Goal: Task Accomplishment & Management: Manage account settings

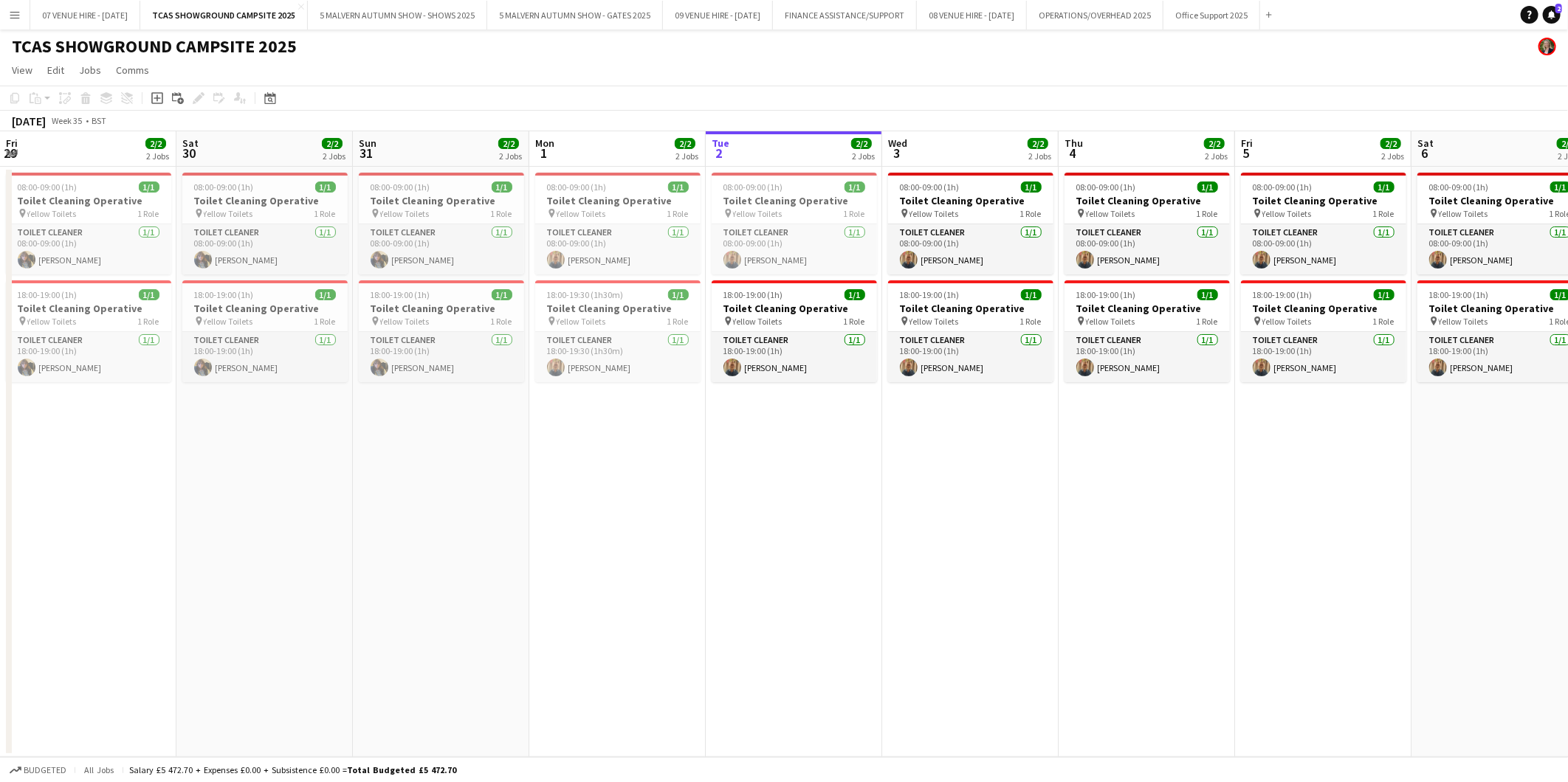
scroll to position [0, 312]
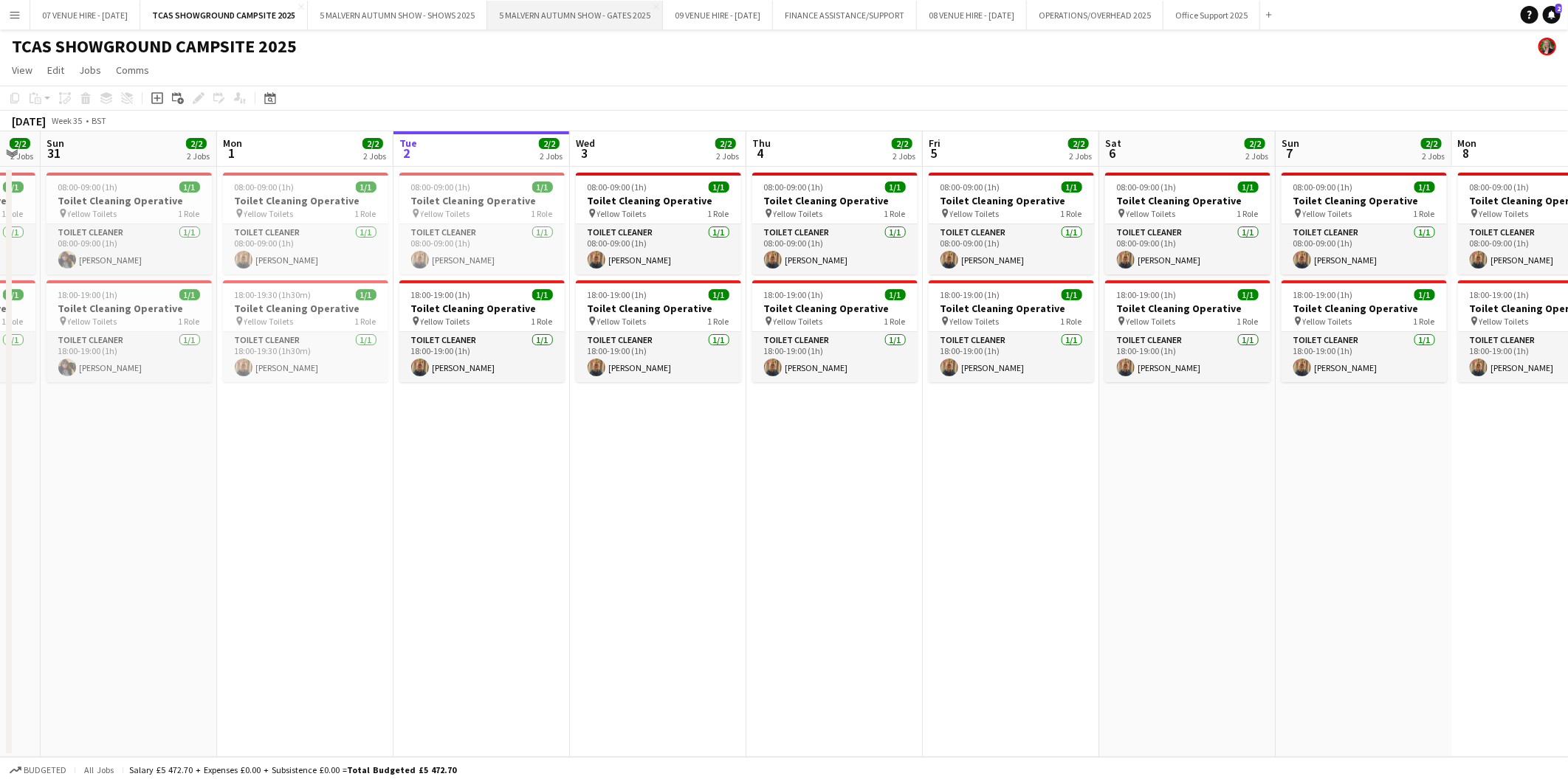
drag, startPoint x: 567, startPoint y: 16, endPoint x: 542, endPoint y: 17, distance: 25.0
click at [567, 16] on button "5 MALVERN AUTUMN SHOW - GATES 2025 Close" at bounding box center [575, 15] width 176 height 29
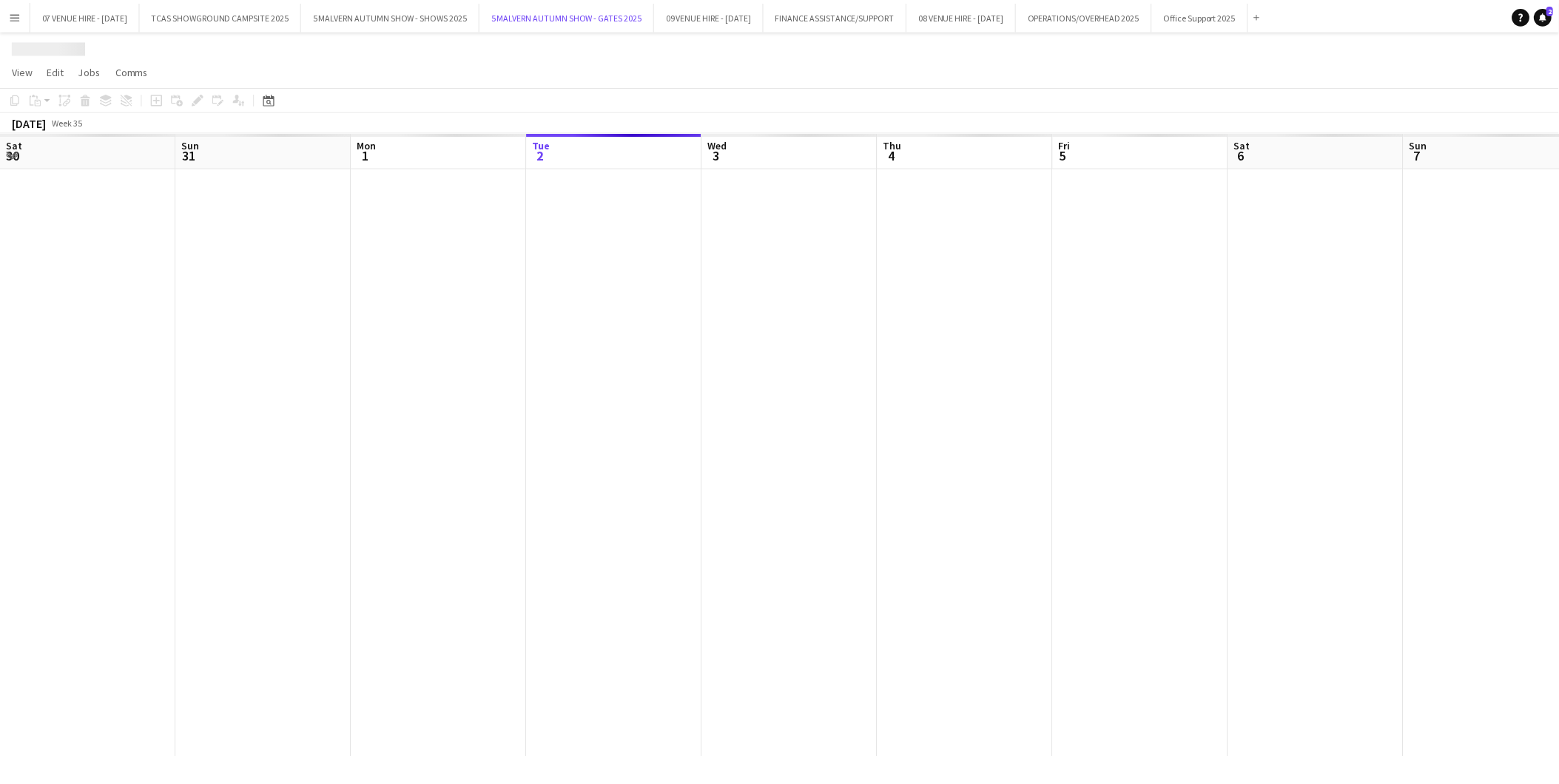
scroll to position [0, 353]
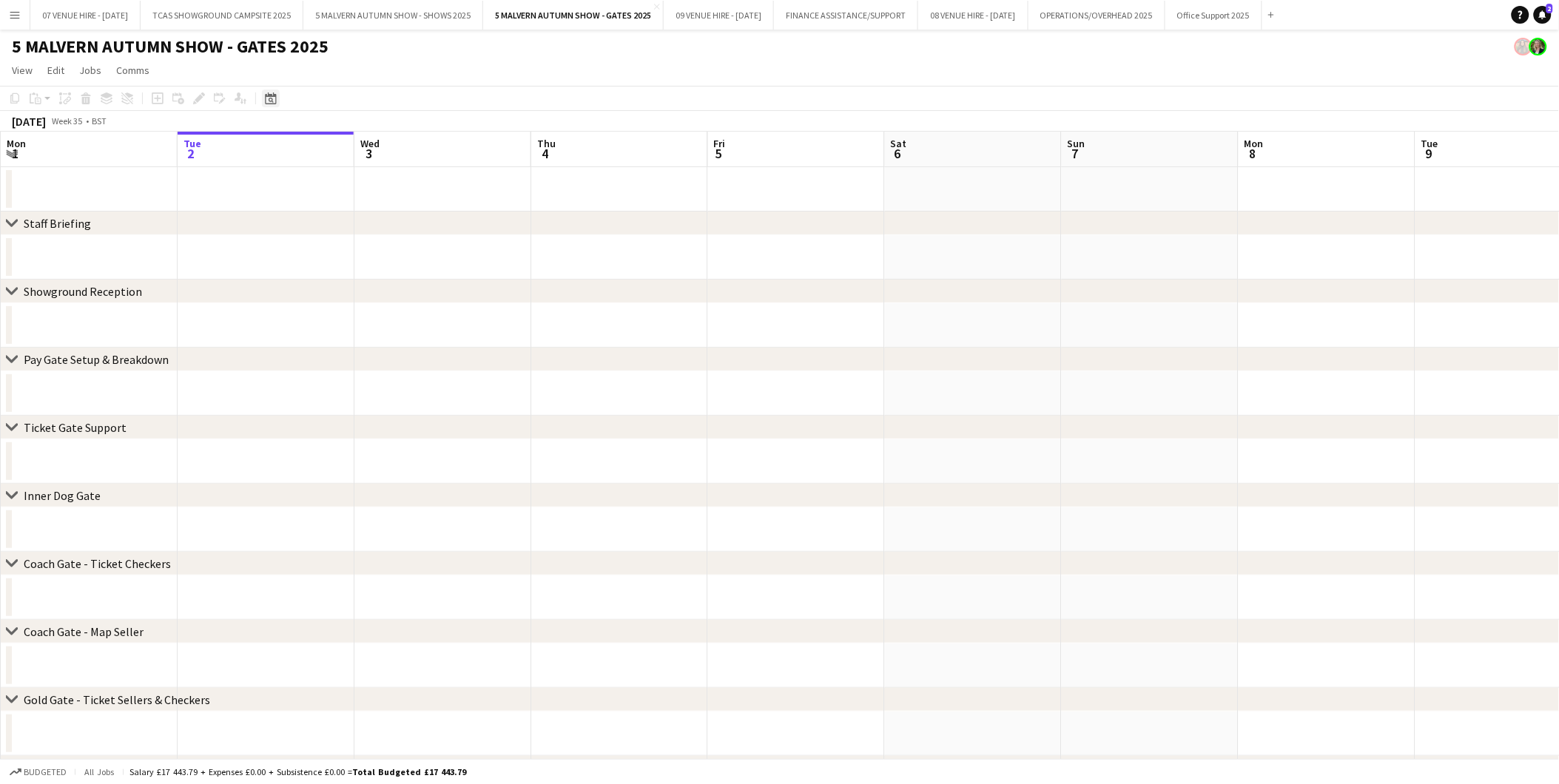
click at [271, 93] on icon "Date picker" at bounding box center [271, 99] width 12 height 12
click at [393, 144] on span "Next month" at bounding box center [390, 149] width 30 height 30
click at [358, 145] on span "Previous month" at bounding box center [360, 149] width 30 height 30
click at [388, 279] on span "28" at bounding box center [389, 283] width 17 height 17
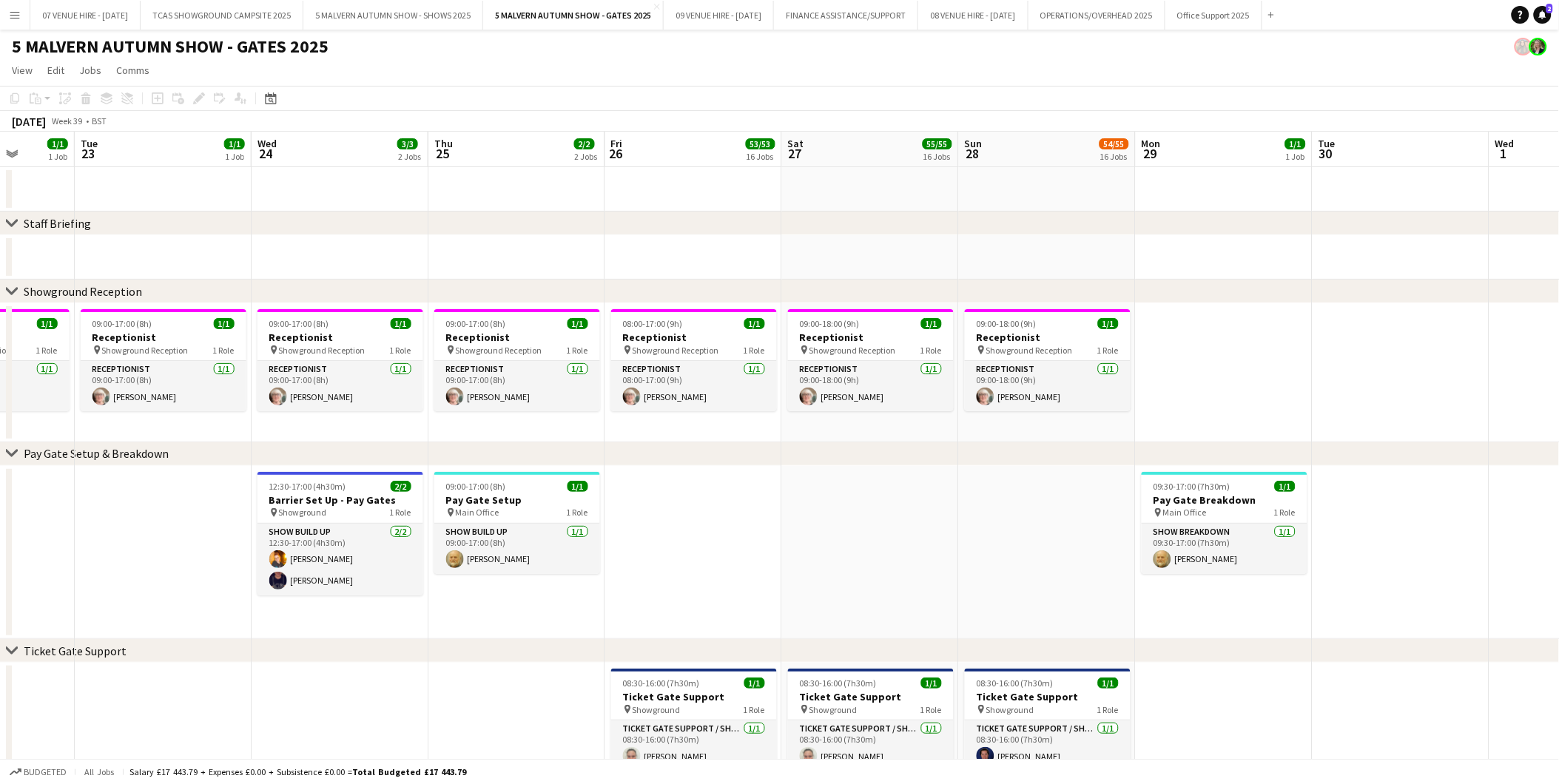
scroll to position [0, 402]
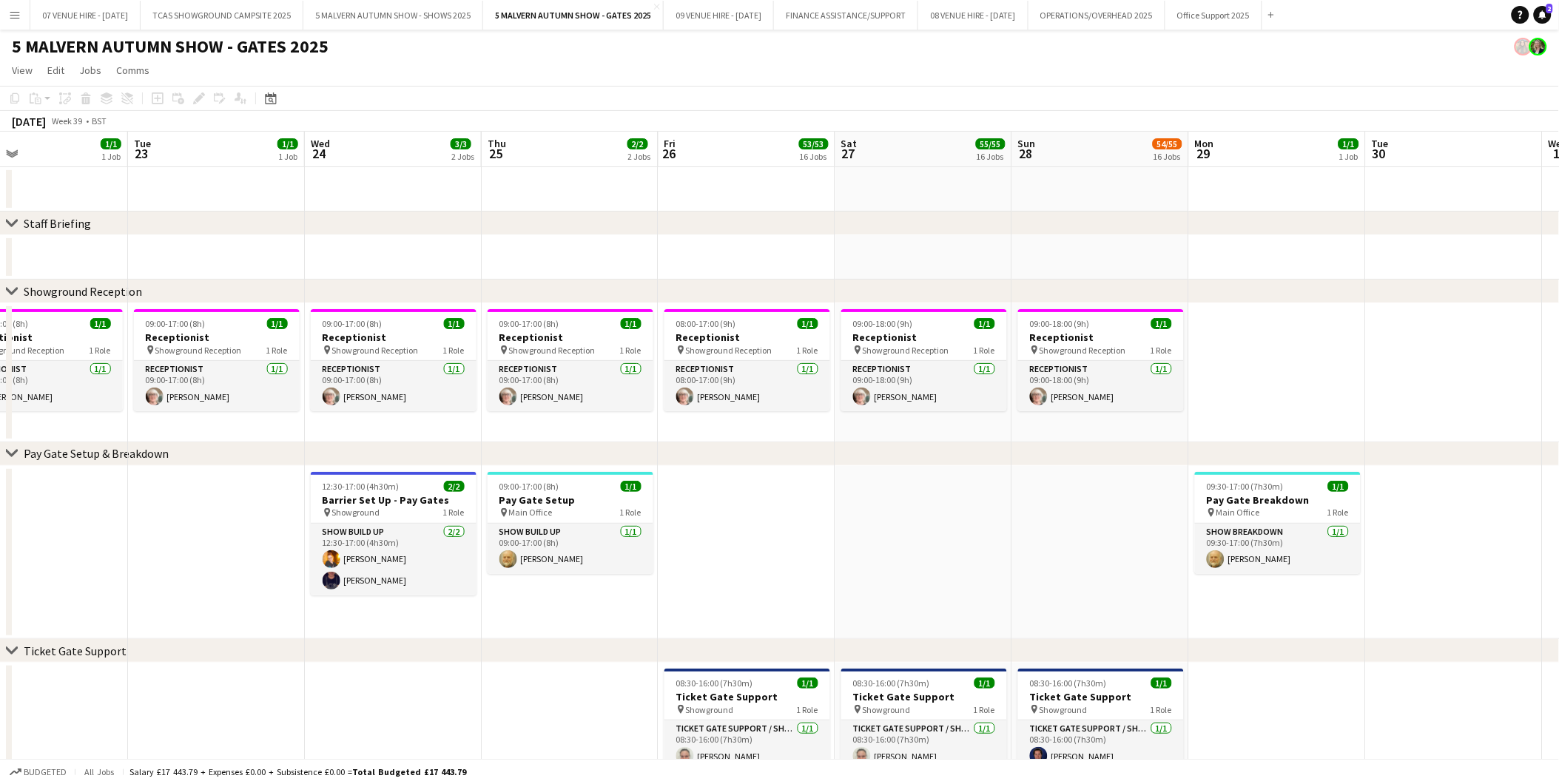
drag, startPoint x: 594, startPoint y: 340, endPoint x: 1053, endPoint y: 348, distance: 459.1
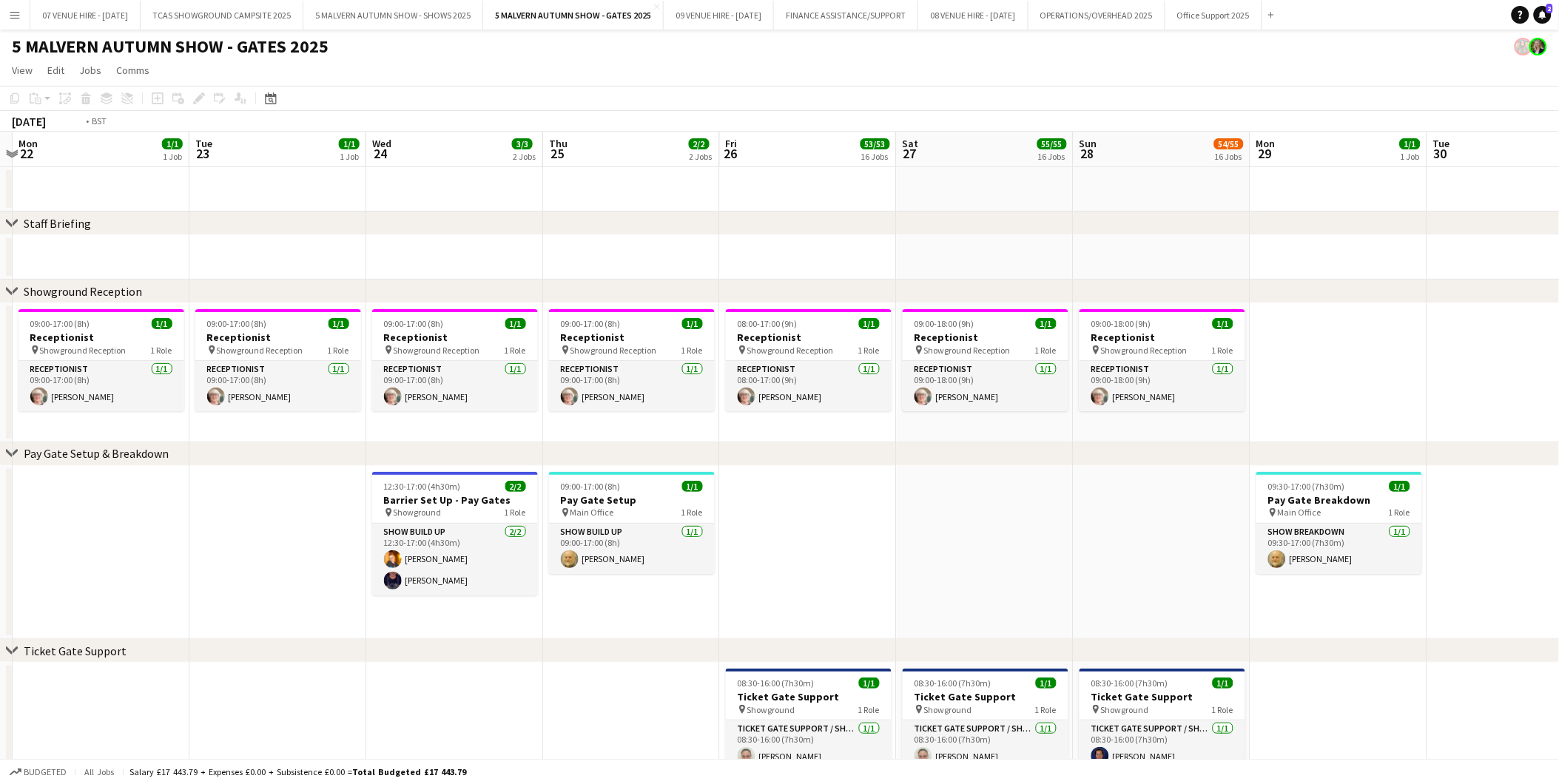
scroll to position [0, 328]
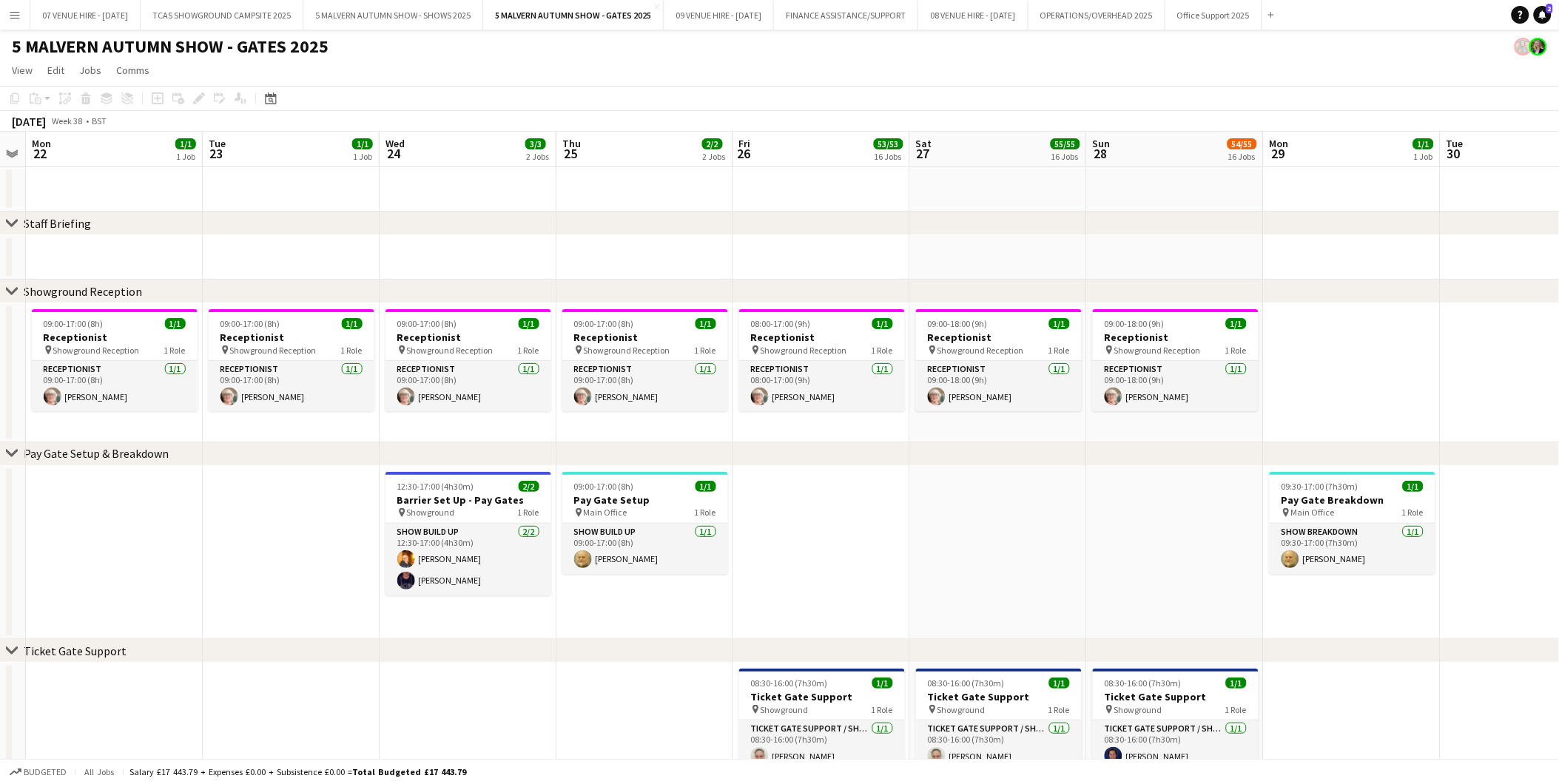
drag, startPoint x: 912, startPoint y: 345, endPoint x: 986, endPoint y: 342, distance: 74.1
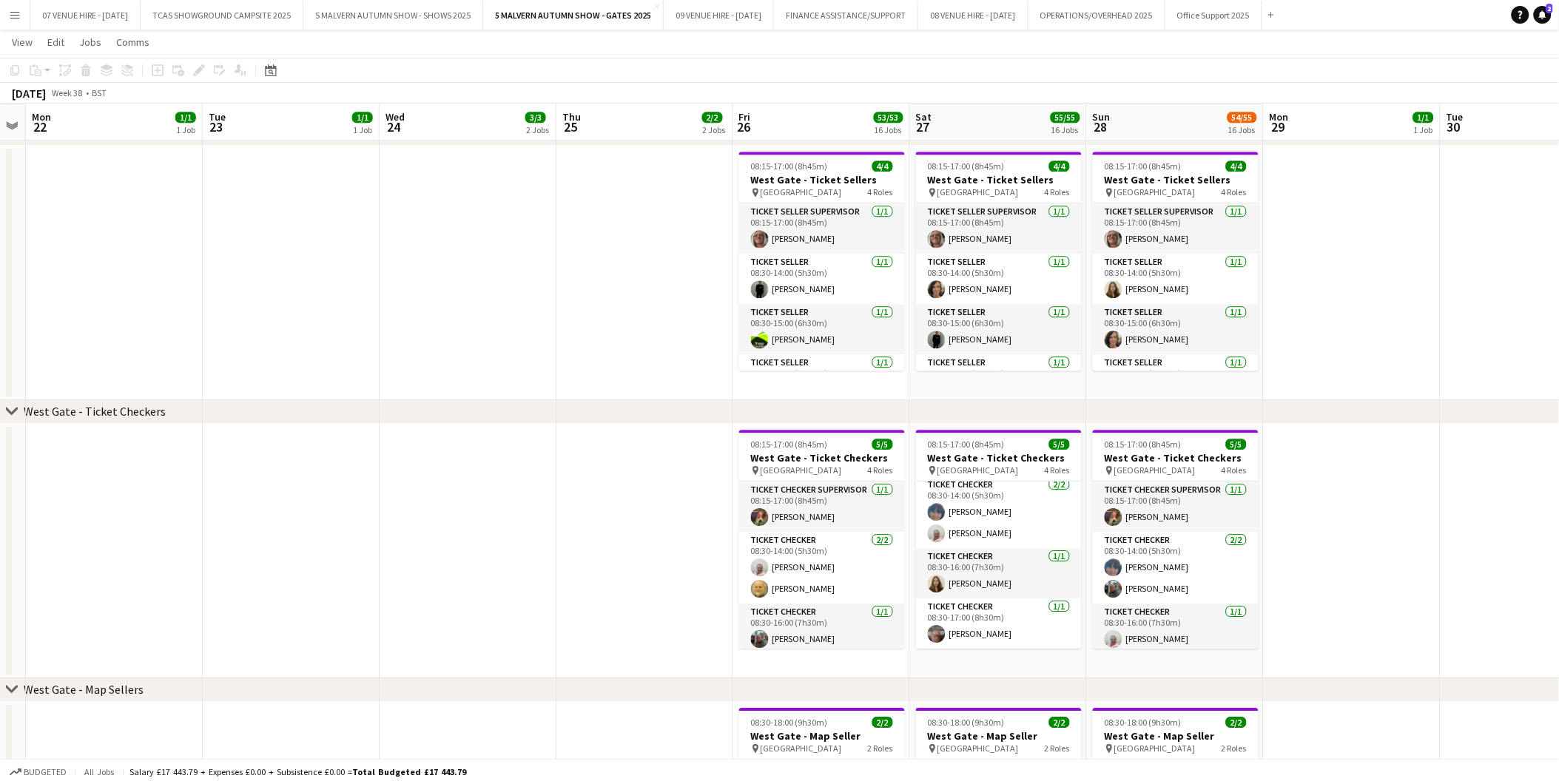
scroll to position [3514, 0]
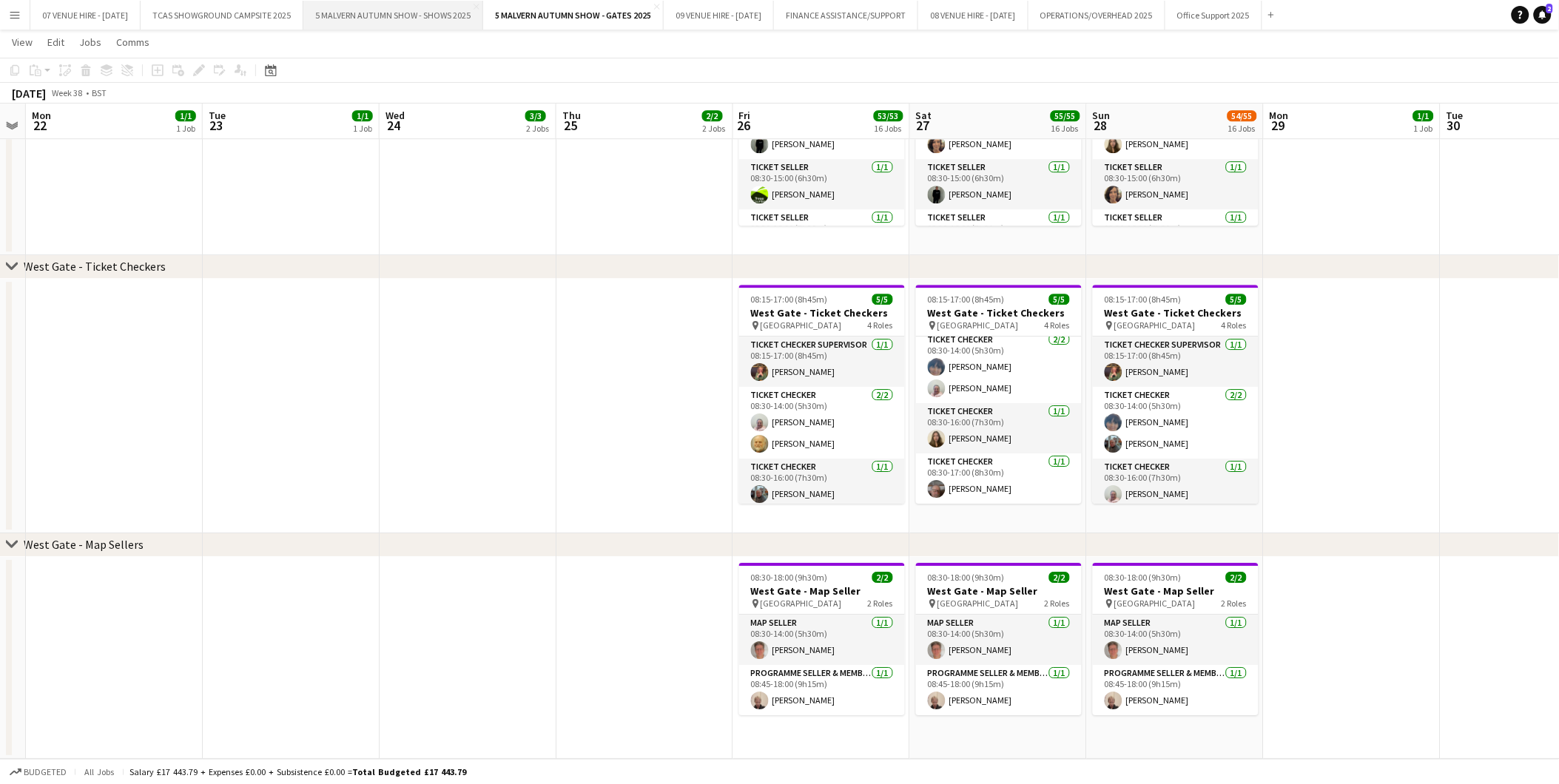
click at [425, 13] on button "5 MALVERN AUTUMN SHOW - SHOWS 2025 Close" at bounding box center [393, 15] width 180 height 29
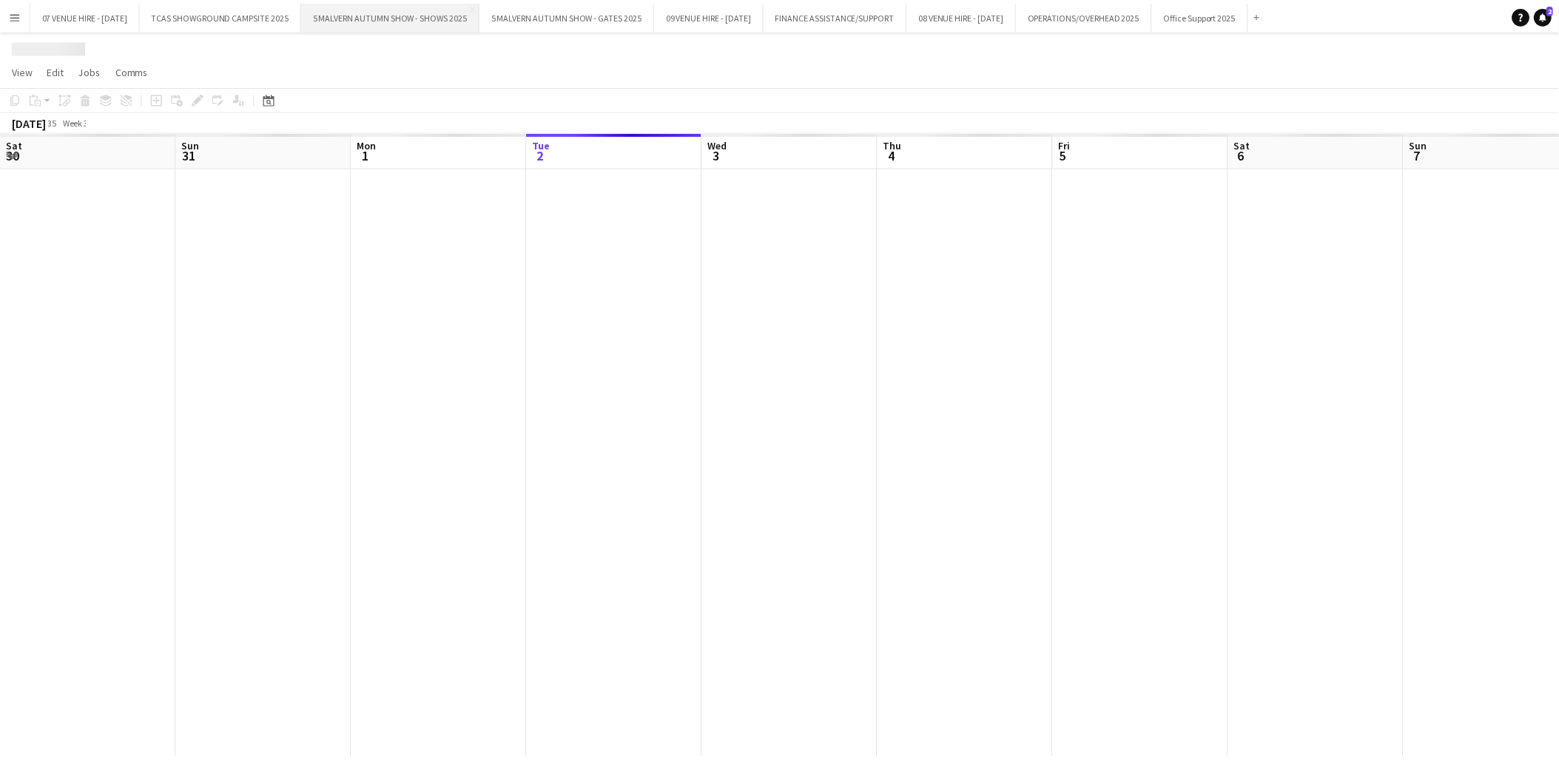
scroll to position [0, 353]
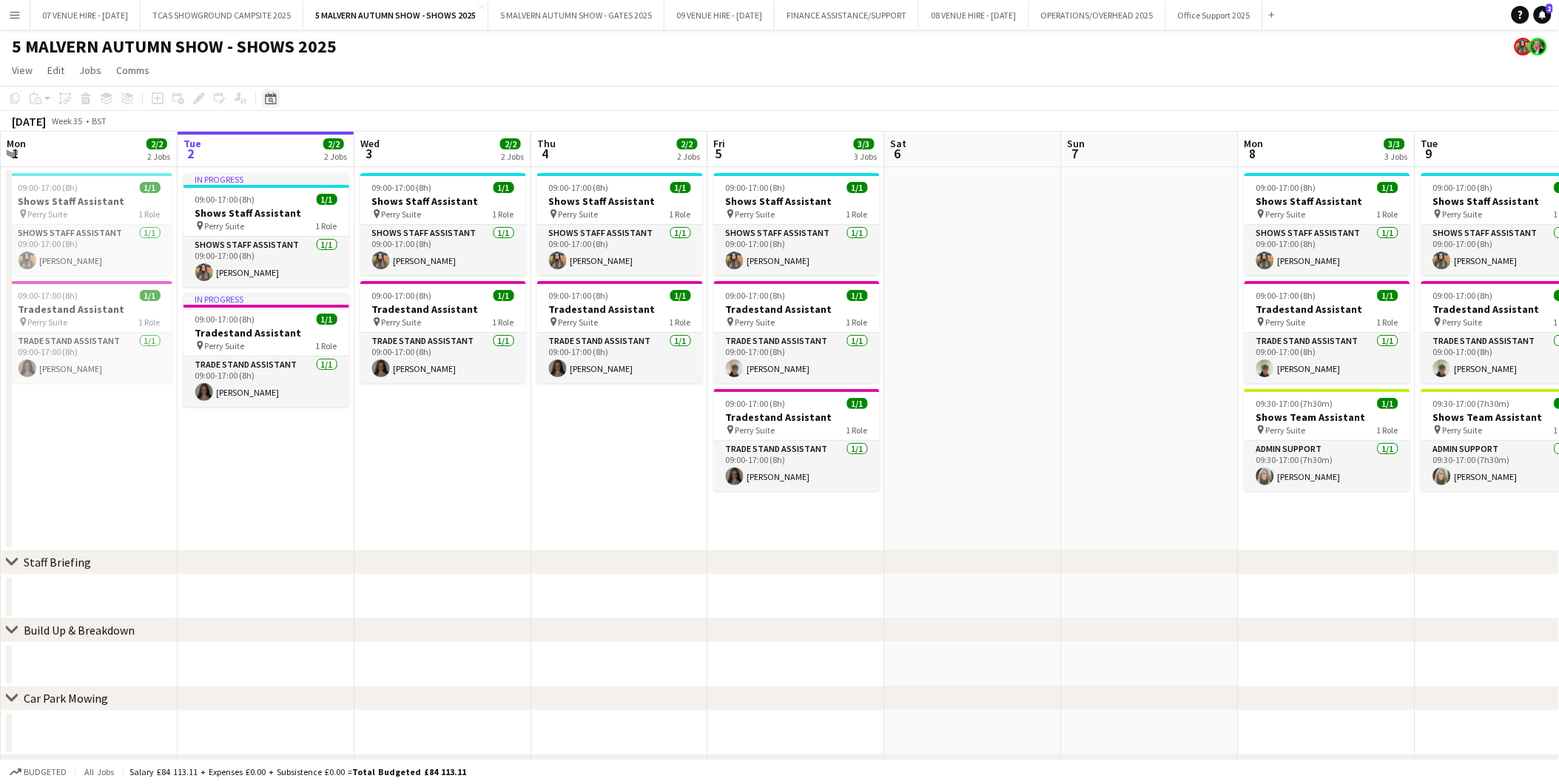
click at [270, 98] on icon at bounding box center [271, 100] width 5 height 5
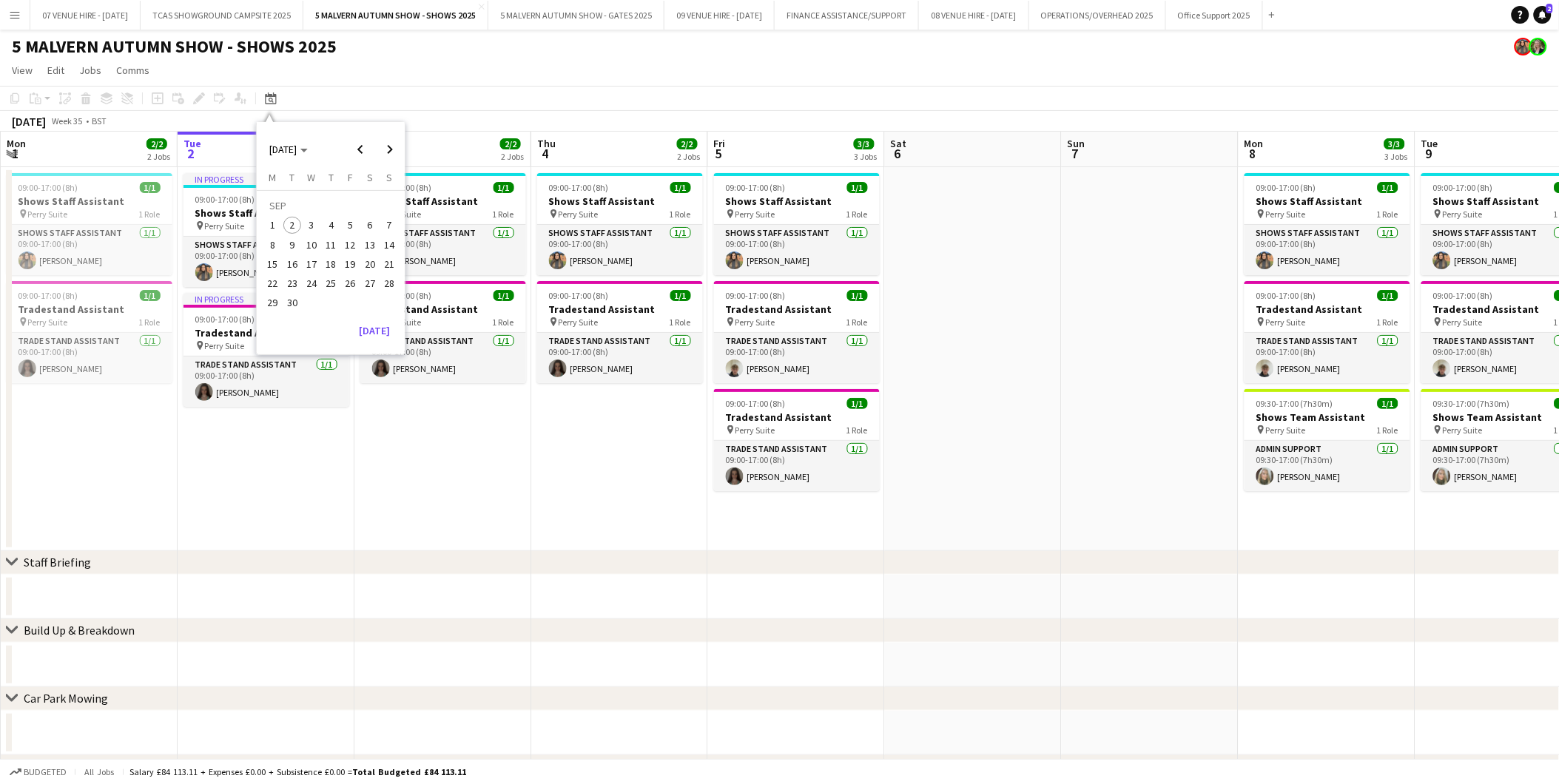
click at [393, 281] on span "28" at bounding box center [389, 283] width 17 height 17
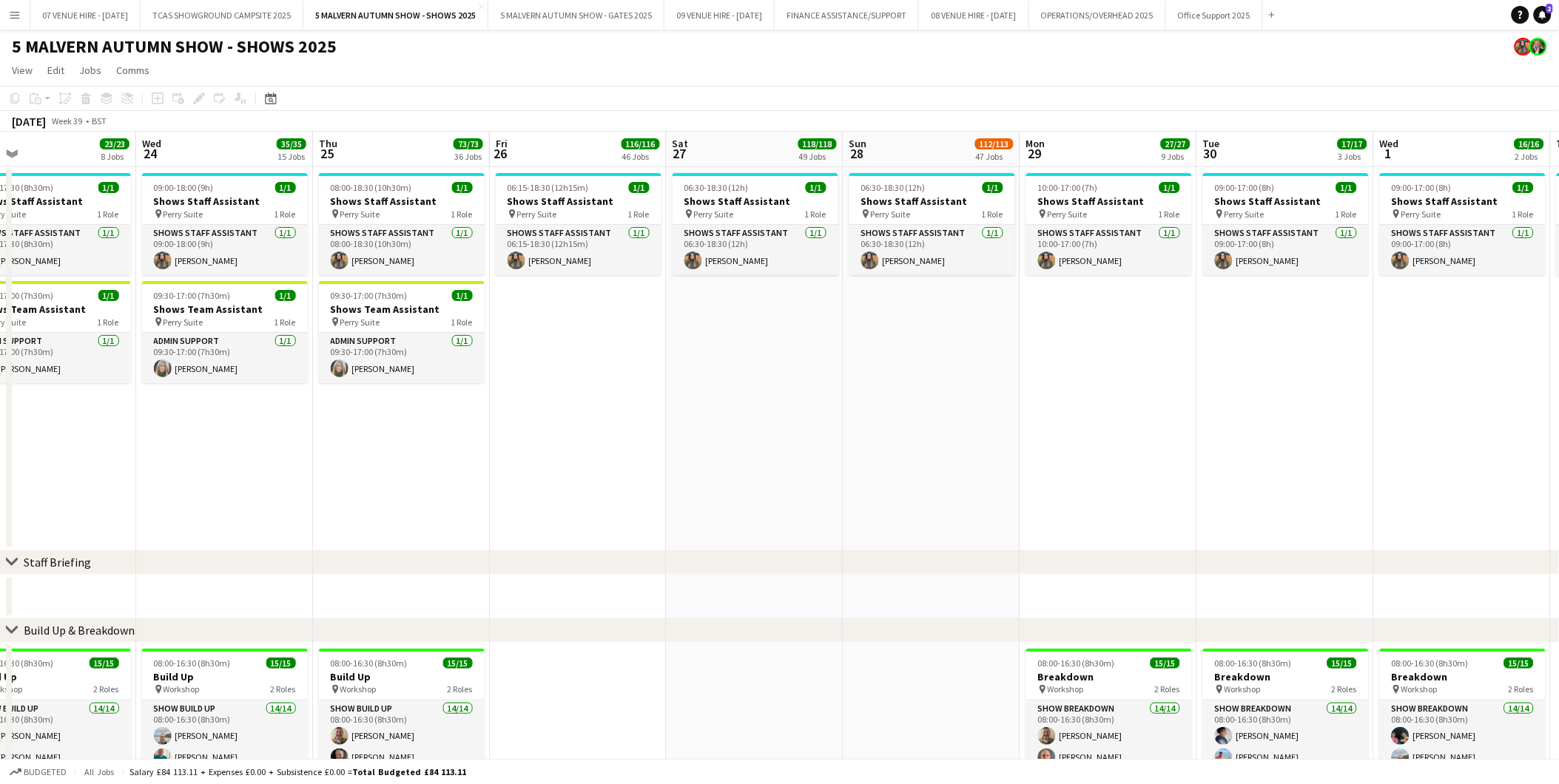
scroll to position [0, 454]
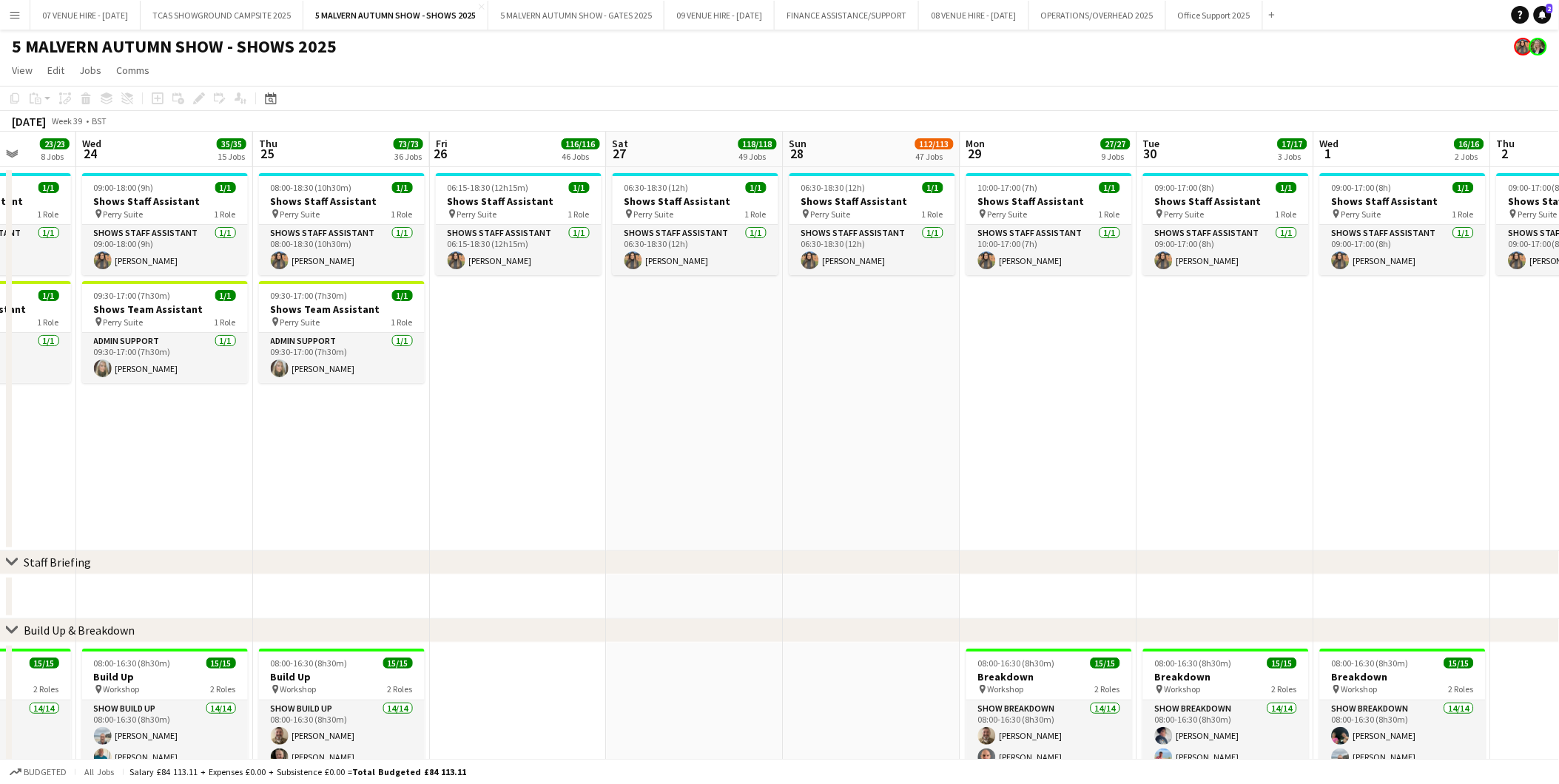
drag, startPoint x: 644, startPoint y: 324, endPoint x: 875, endPoint y: 294, distance: 232.9
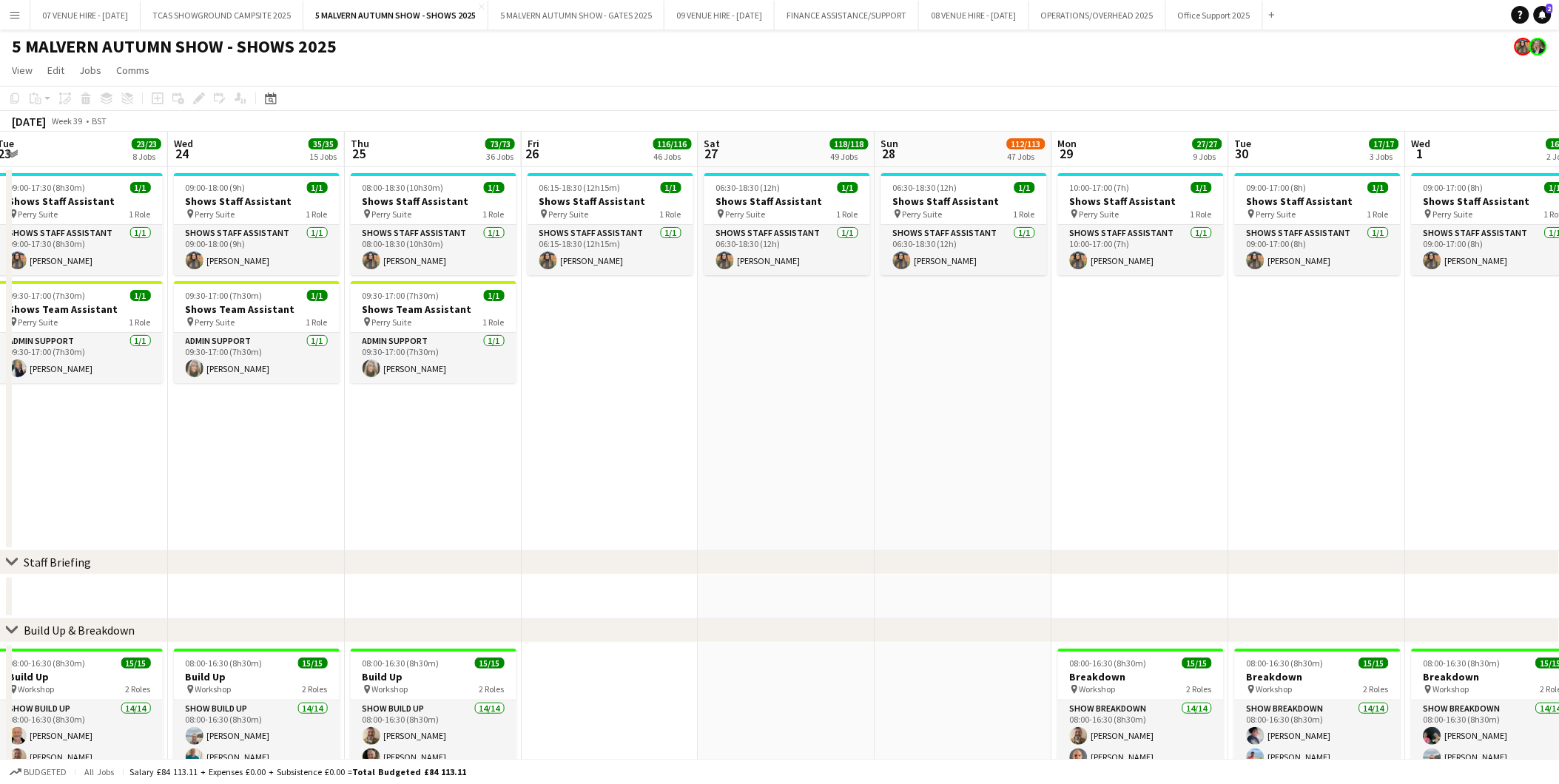
scroll to position [0, 395]
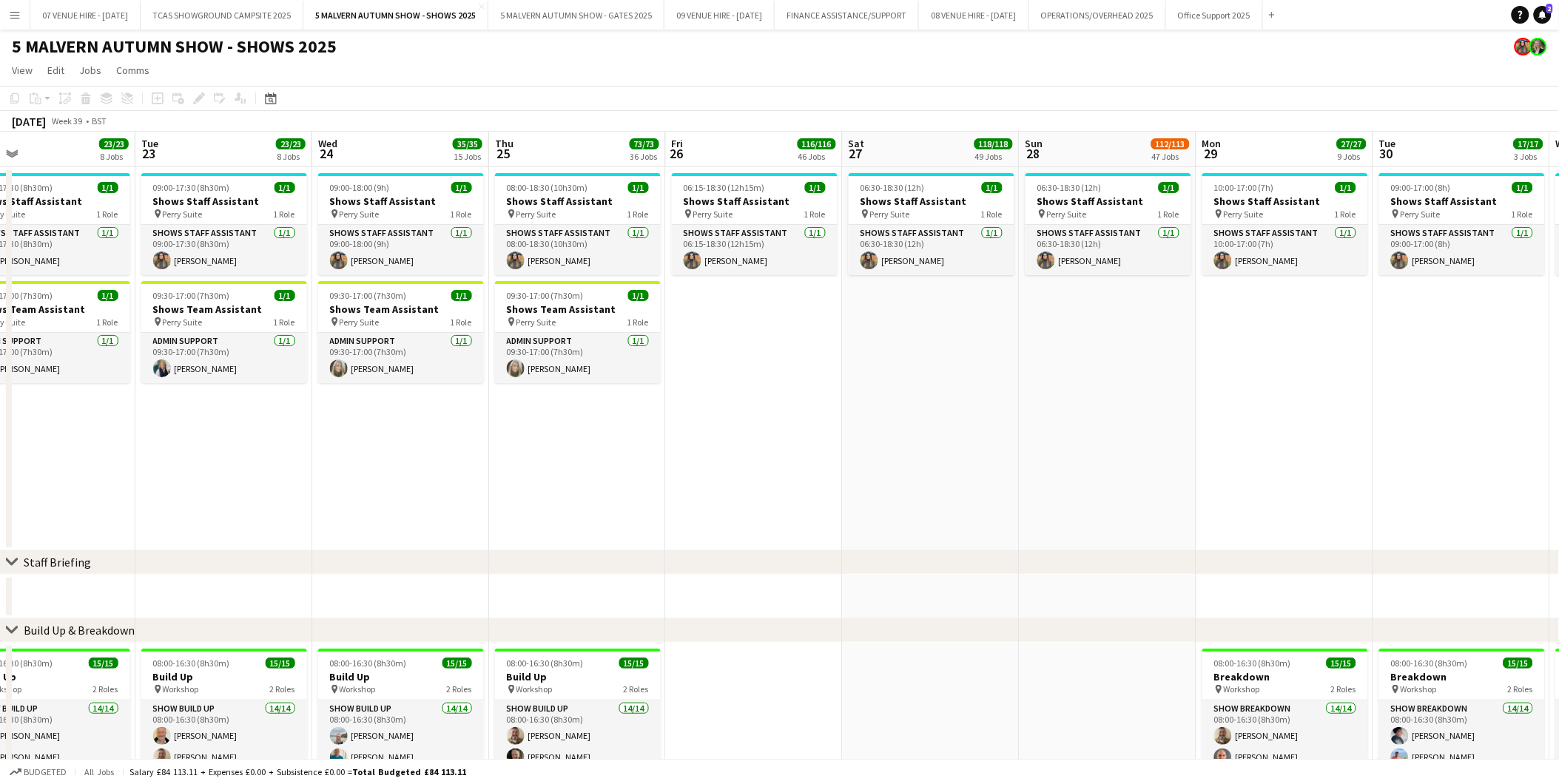
drag, startPoint x: 866, startPoint y: 320, endPoint x: 1103, endPoint y: 307, distance: 237.4
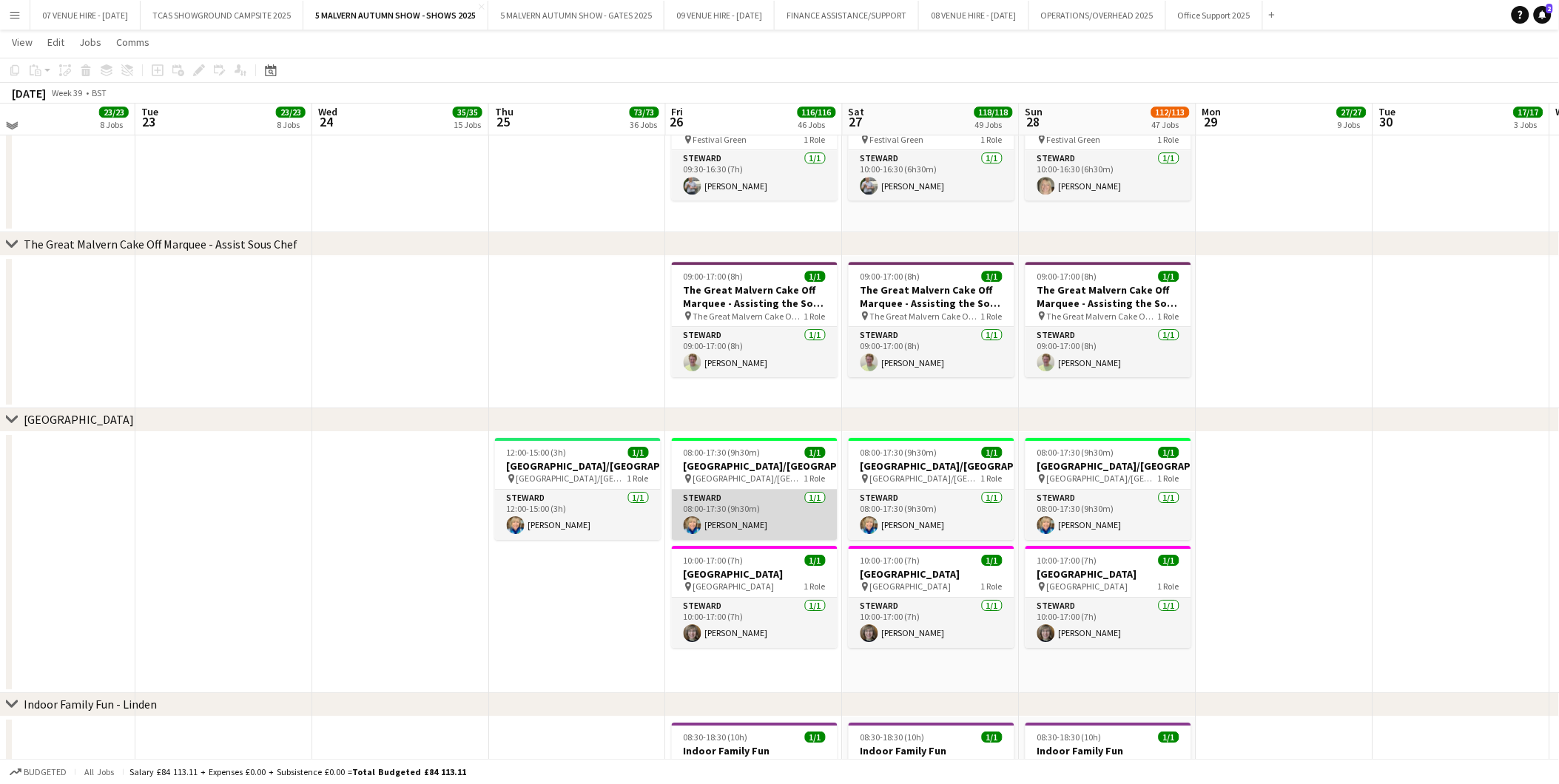
scroll to position [3287, 0]
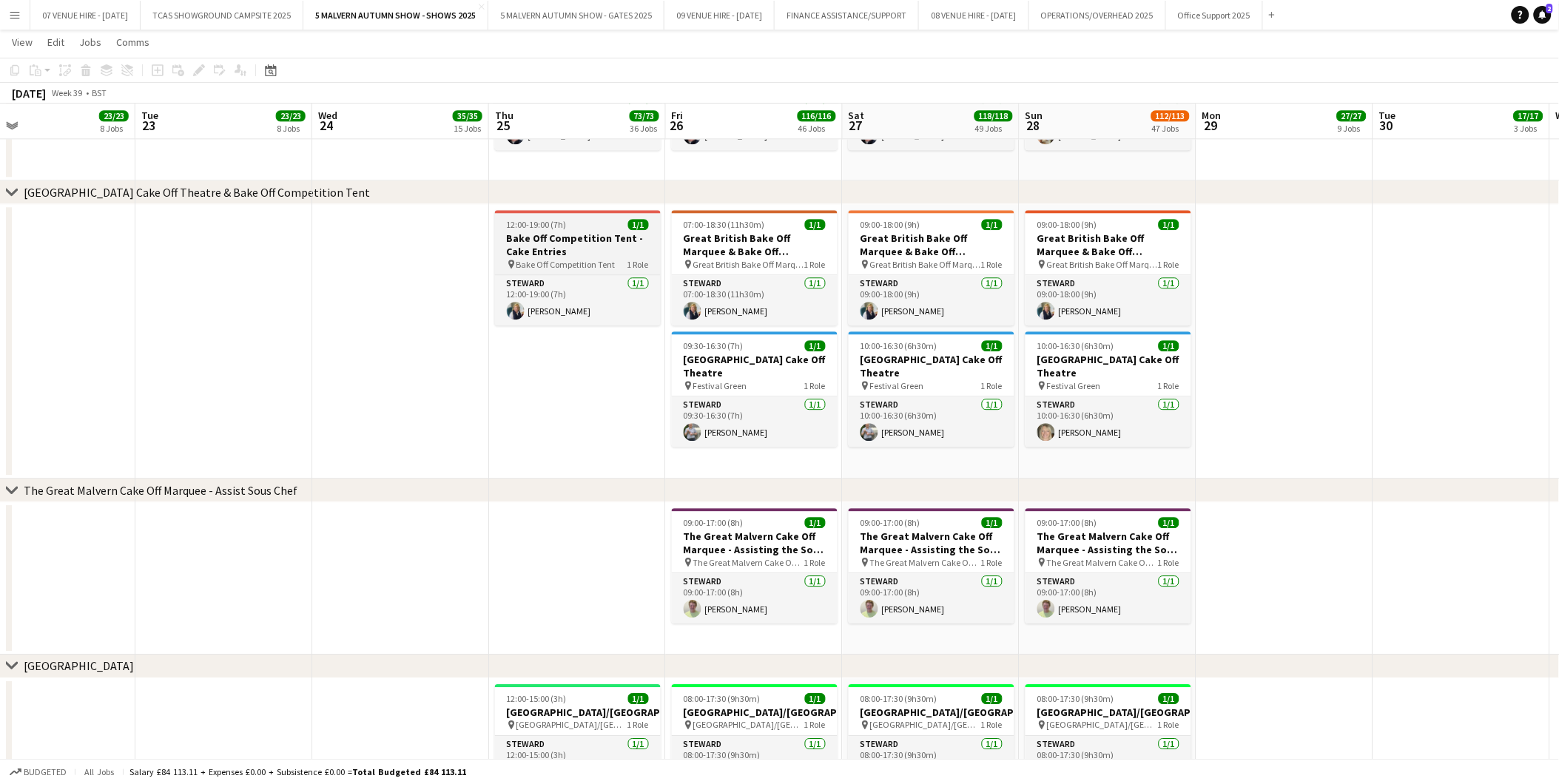
click at [546, 231] on h3 "Bake Off Competition Tent - Cake Entries" at bounding box center [578, 244] width 166 height 27
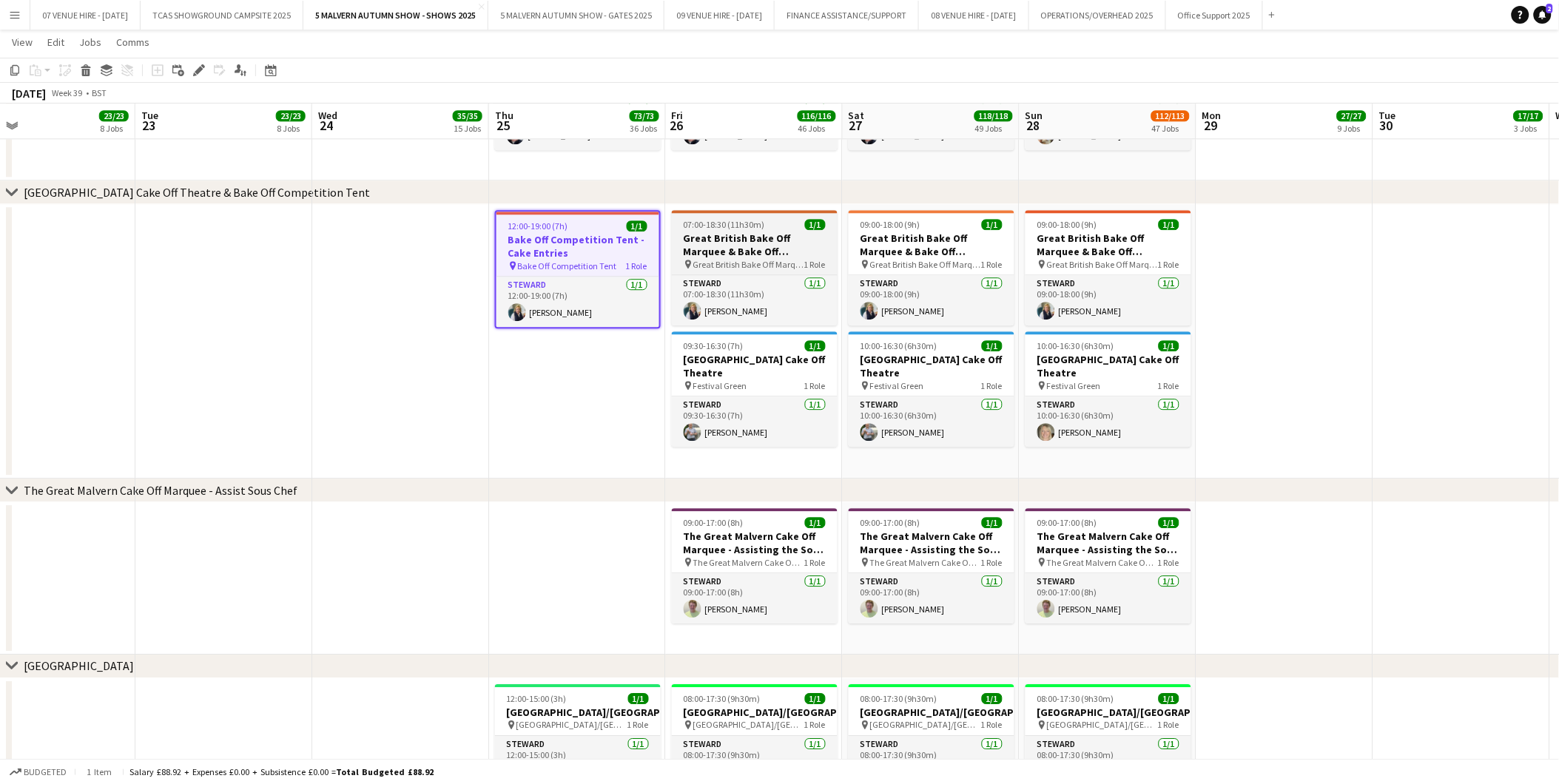
click at [762, 240] on h3 "Great British Bake Off Marquee & Bake Off Competition Tent" at bounding box center [755, 244] width 166 height 27
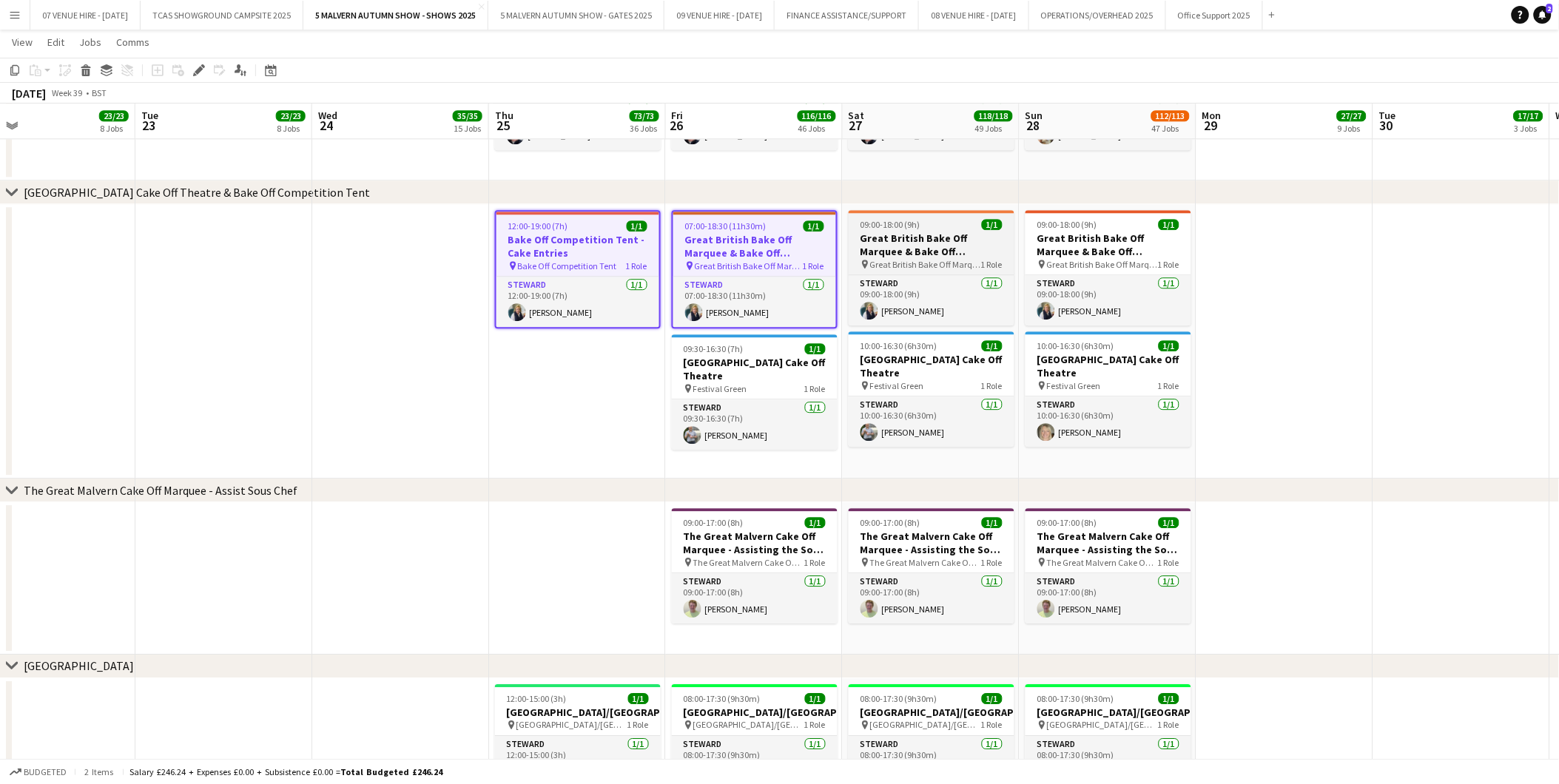
click at [866, 213] on app-job-card "09:00-18:00 (9h) 1/1 Great British Bake Off Marquee & Bake Off Competition Tent…" at bounding box center [932, 268] width 166 height 115
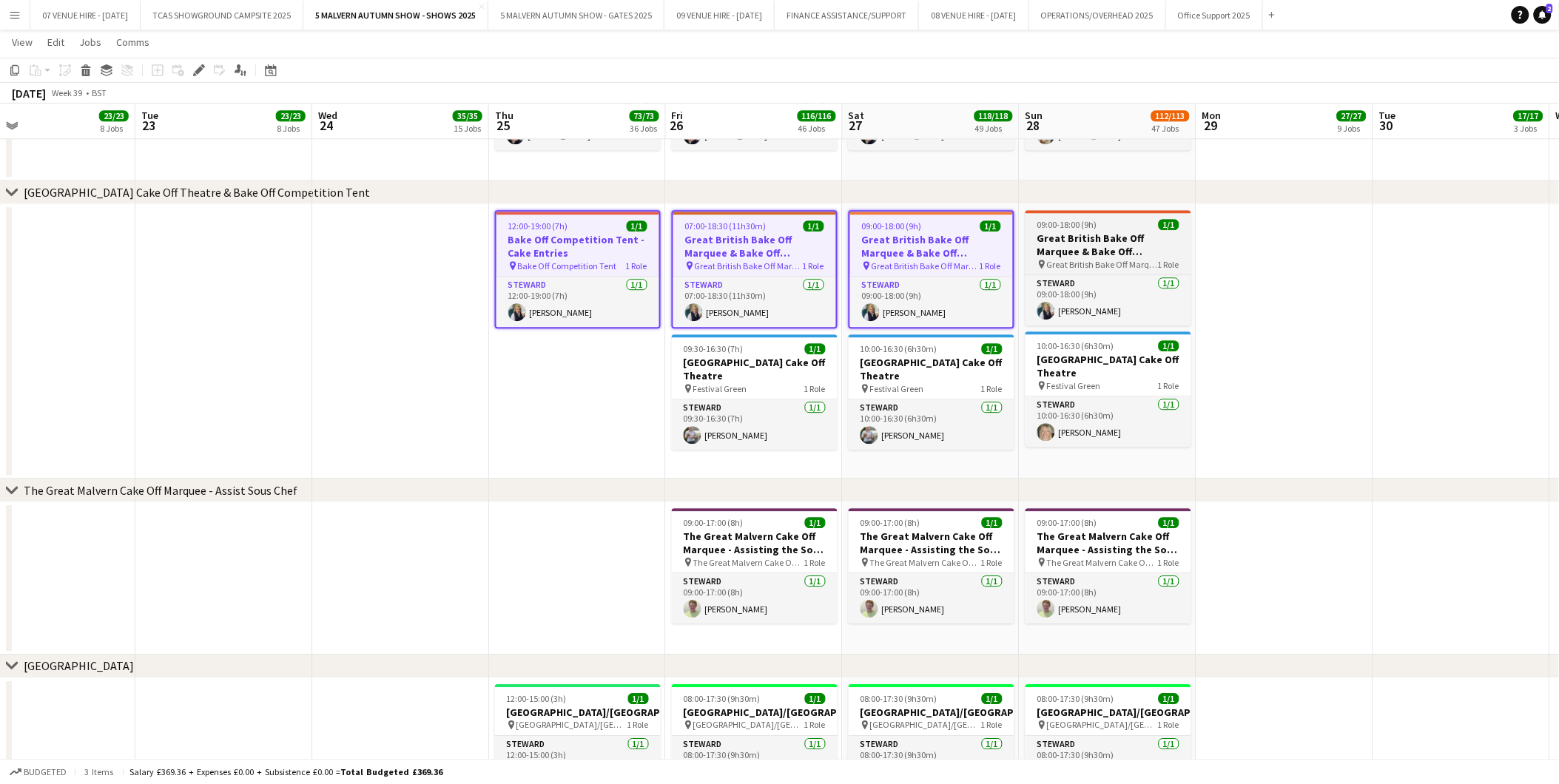
click at [1071, 243] on h3 "Great British Bake Off Marquee & Bake Off Competition Tent" at bounding box center [1109, 244] width 166 height 27
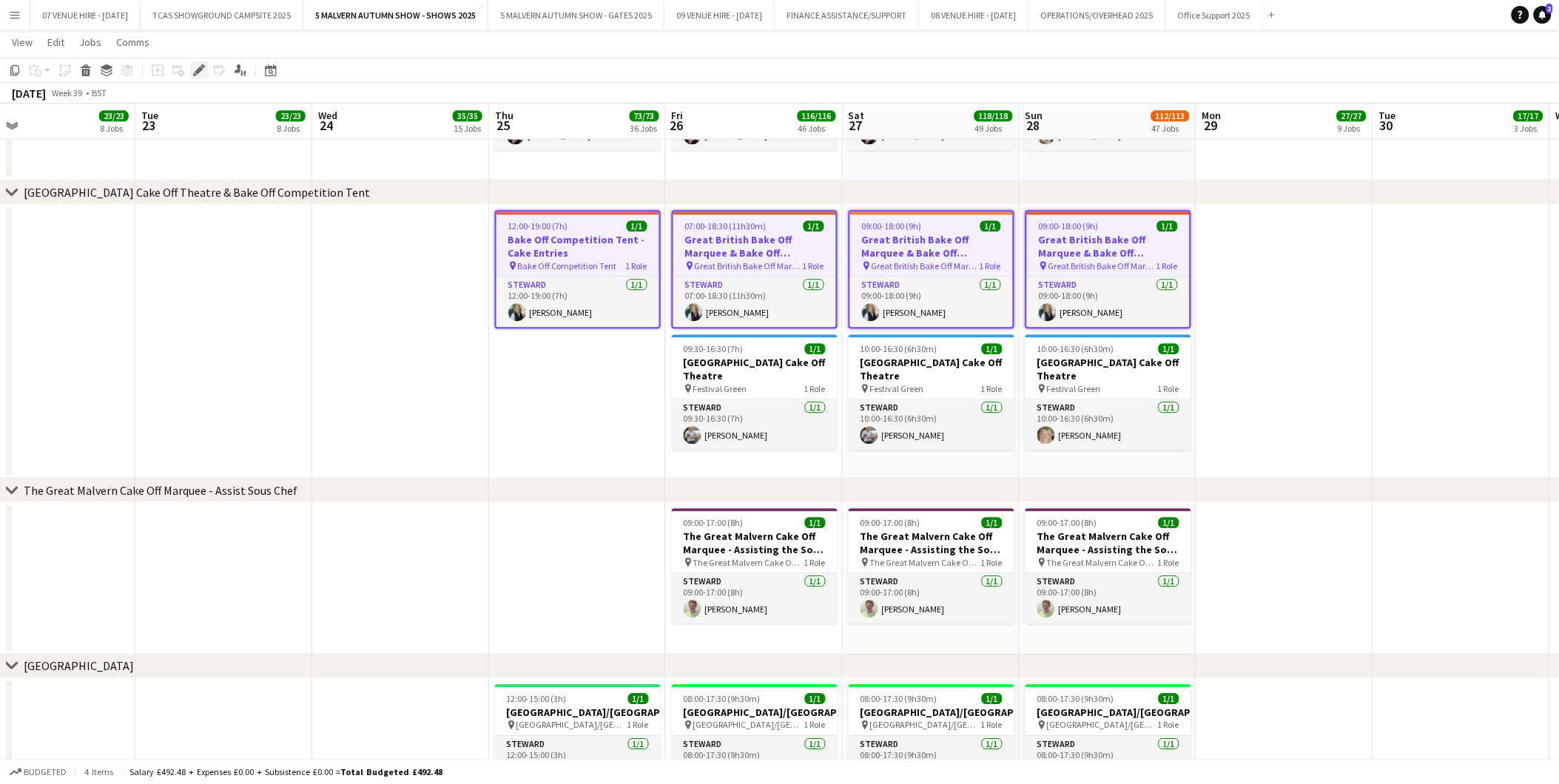
click at [197, 65] on icon "Edit" at bounding box center [199, 71] width 12 height 12
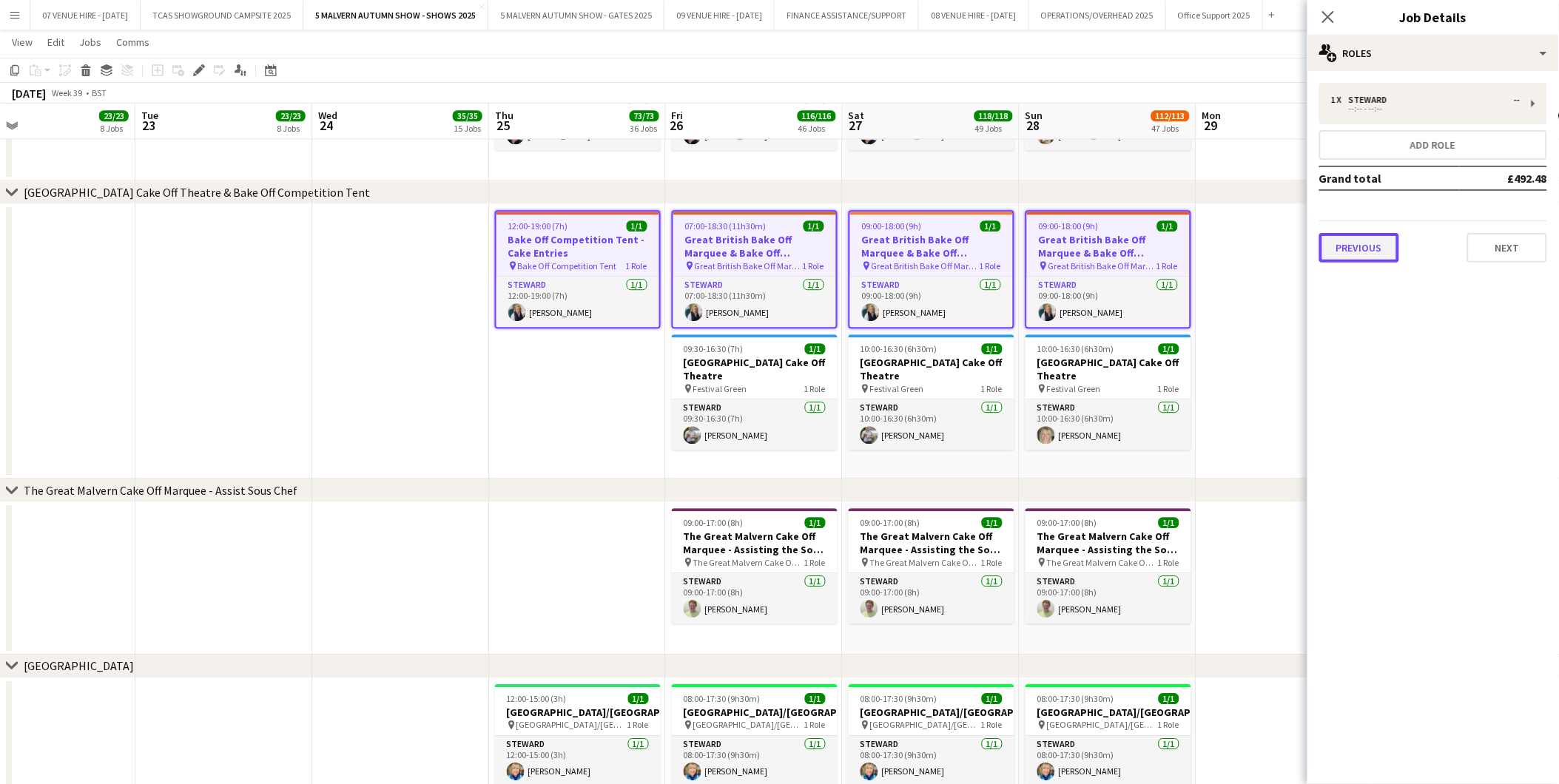
click at [1371, 242] on button "Previous" at bounding box center [1359, 247] width 80 height 30
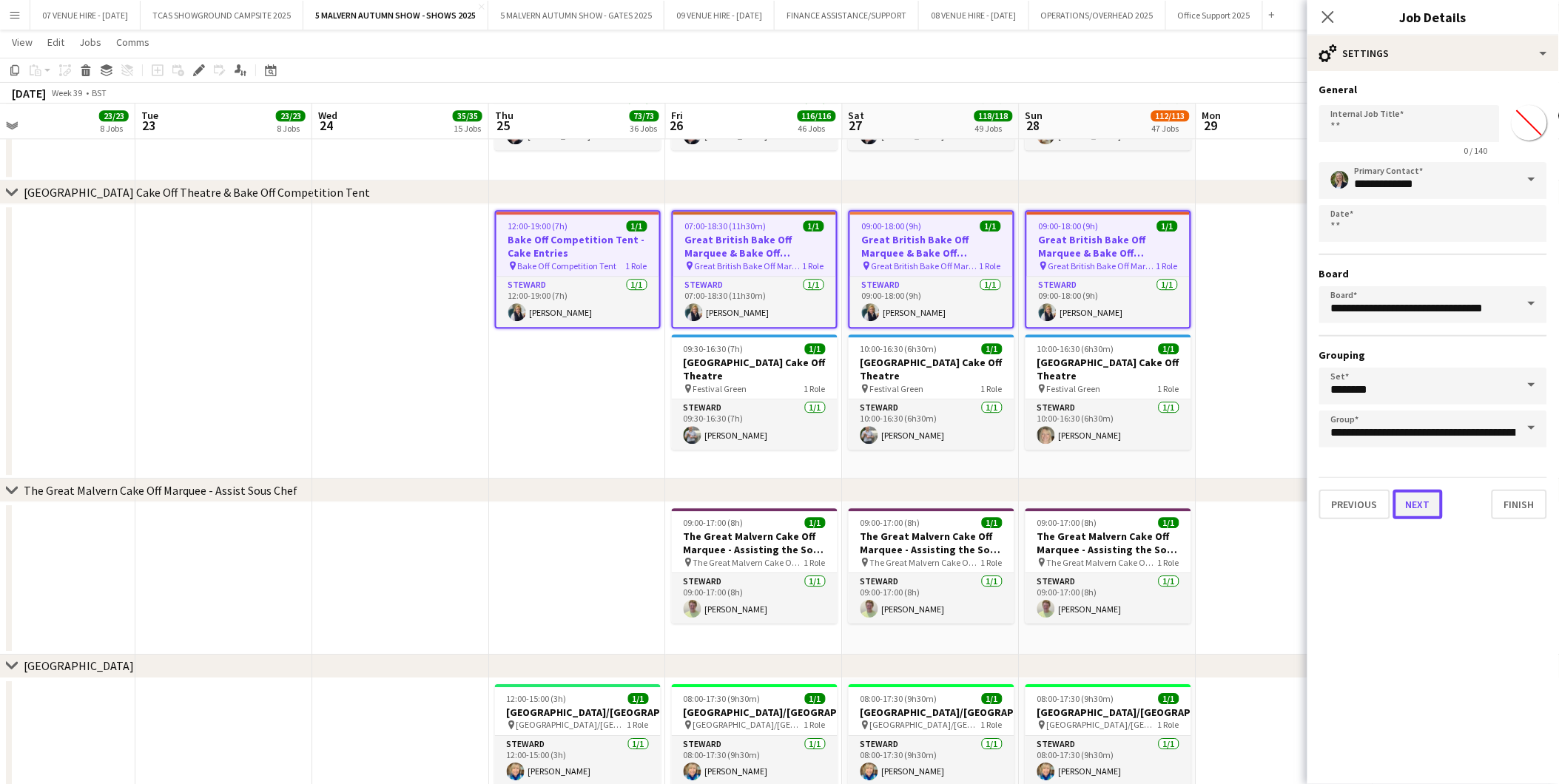
click at [1426, 499] on button "Next" at bounding box center [1418, 504] width 49 height 30
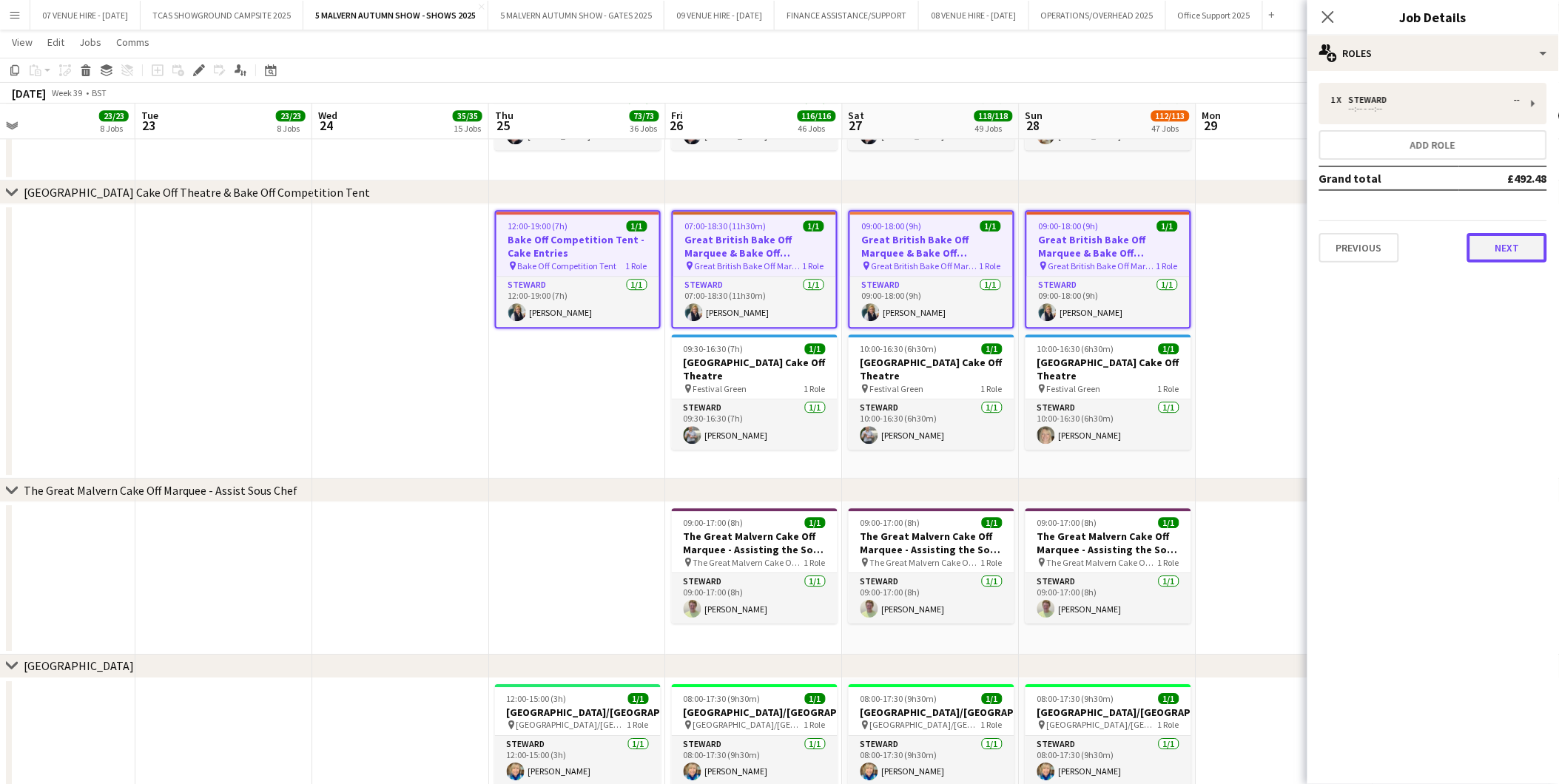
click at [1506, 240] on button "Next" at bounding box center [1507, 247] width 80 height 30
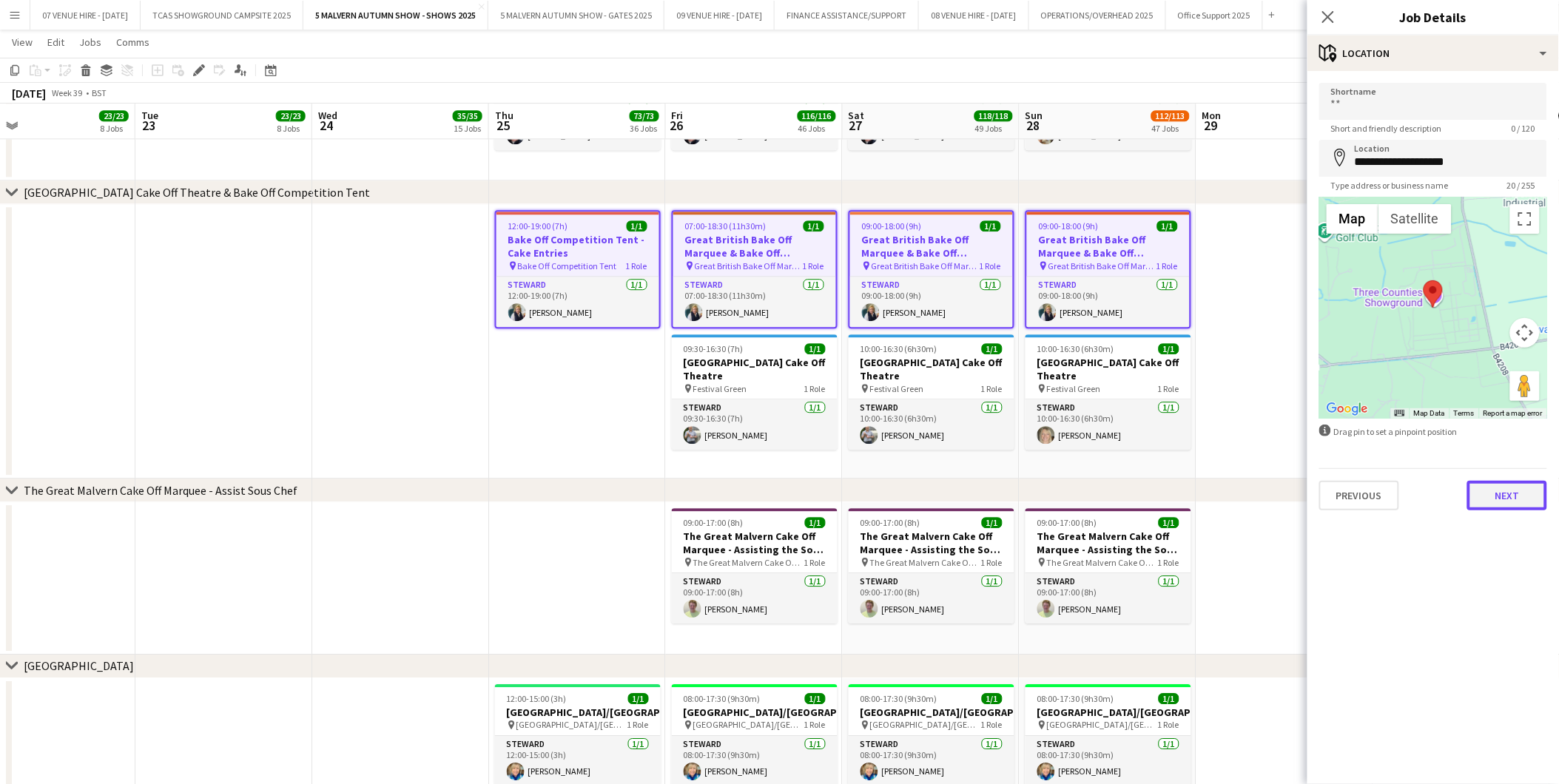
click at [1507, 496] on button "Next" at bounding box center [1507, 495] width 80 height 30
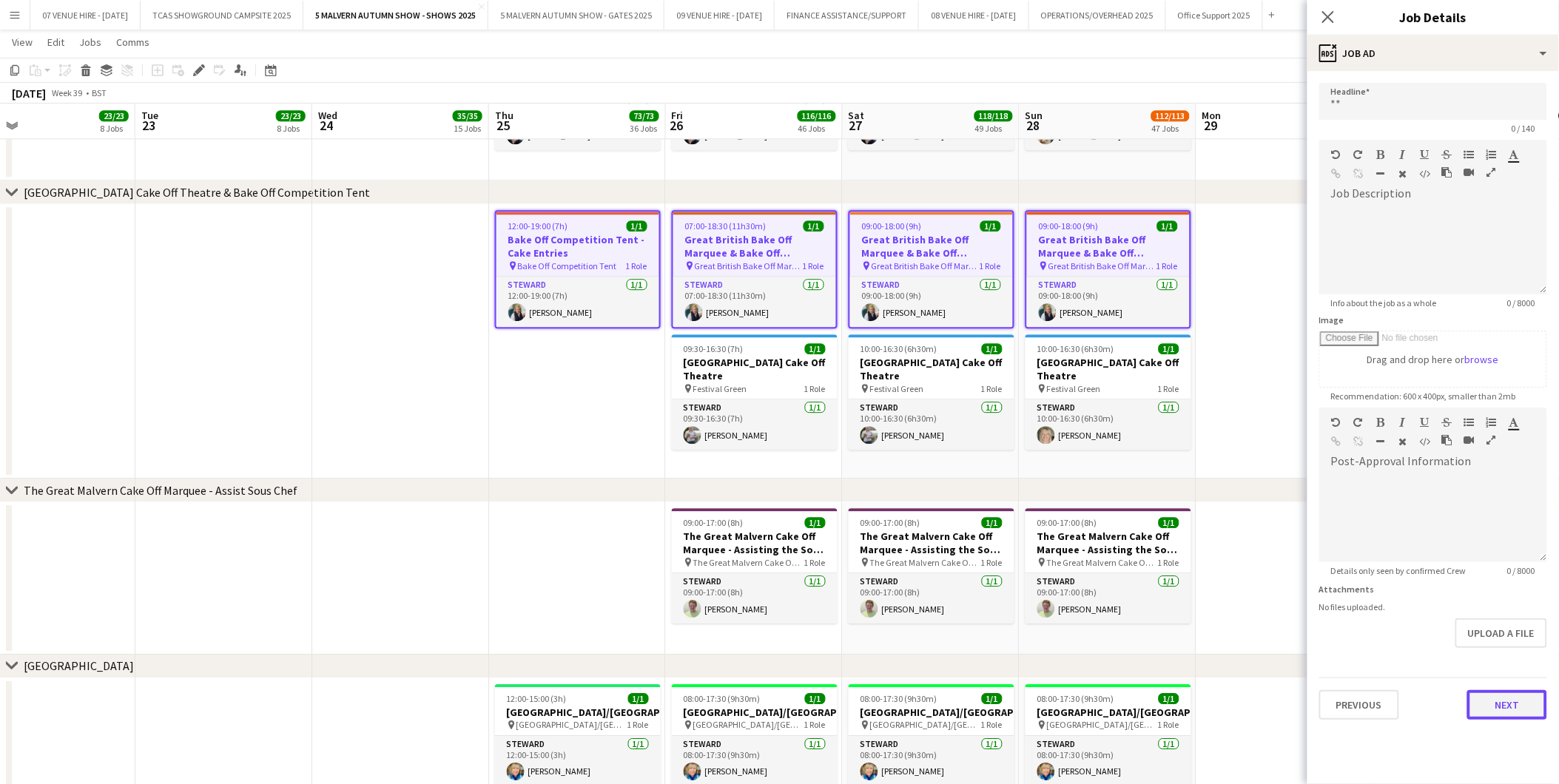
click at [1526, 706] on button "Next" at bounding box center [1507, 704] width 80 height 30
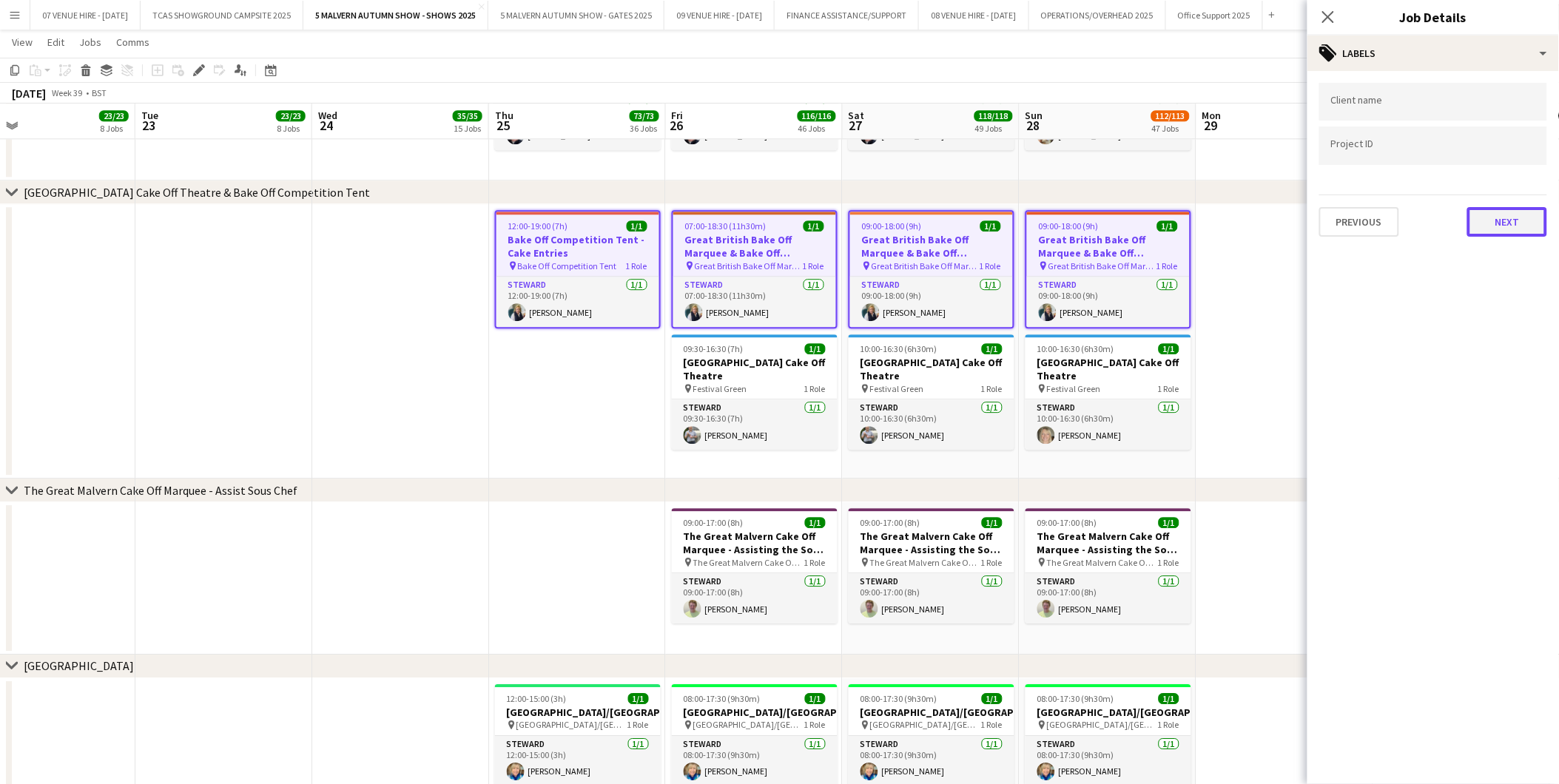
click at [1504, 215] on button "Next" at bounding box center [1507, 222] width 80 height 30
click at [1492, 151] on button "Next" at bounding box center [1507, 153] width 80 height 30
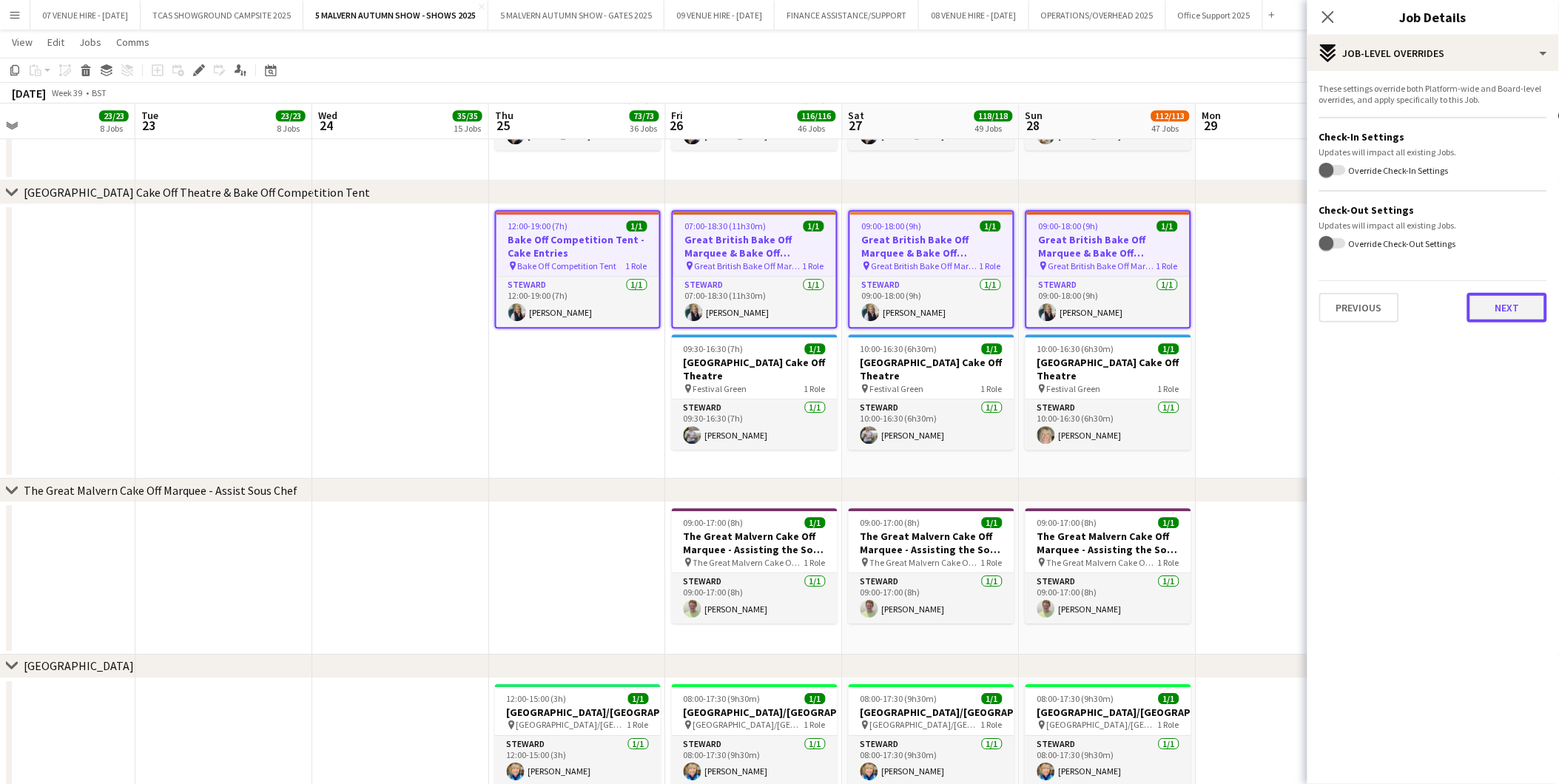
click at [1504, 310] on button "Next" at bounding box center [1507, 307] width 80 height 30
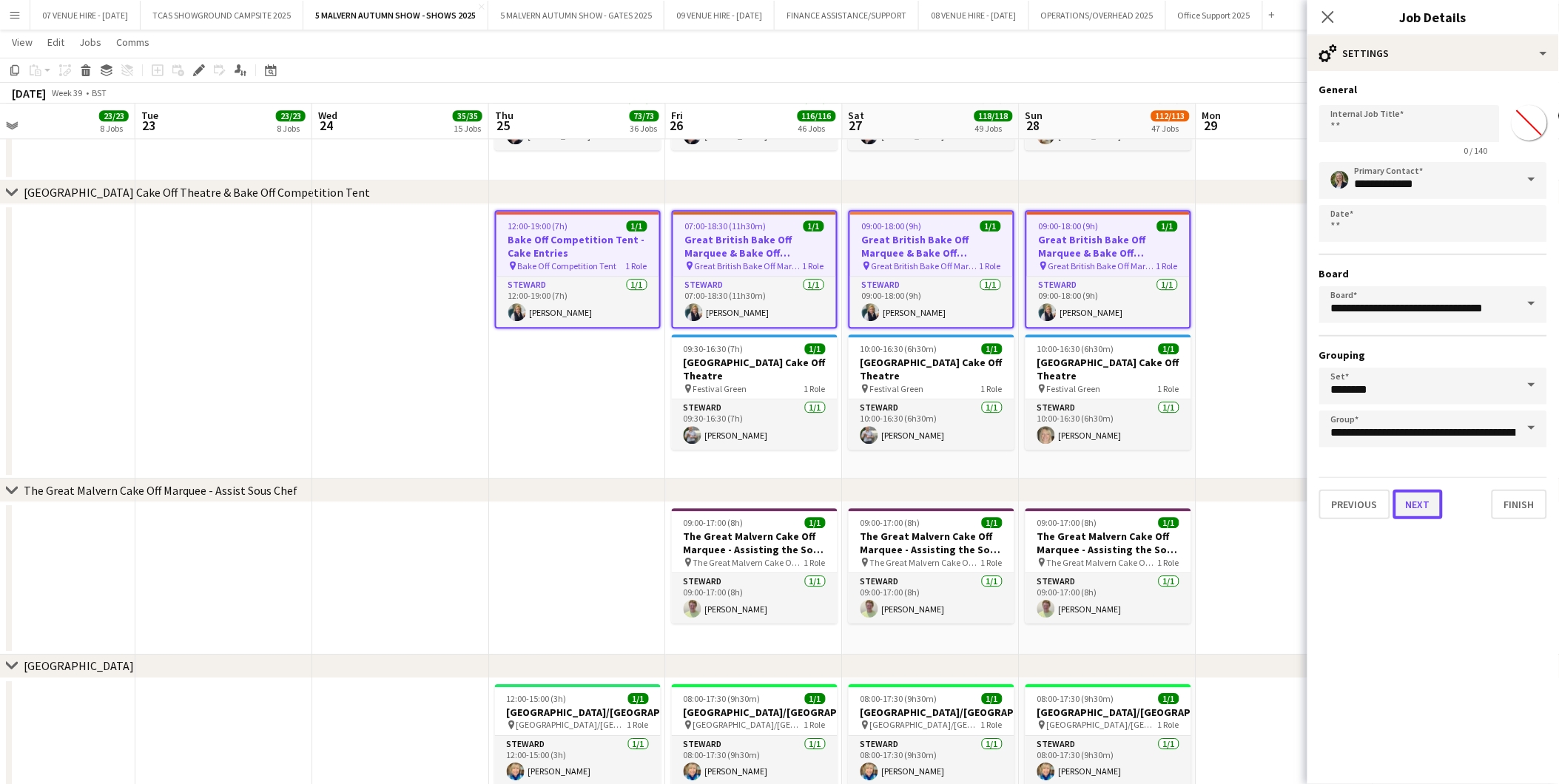
click at [1422, 494] on button "Next" at bounding box center [1418, 504] width 49 height 30
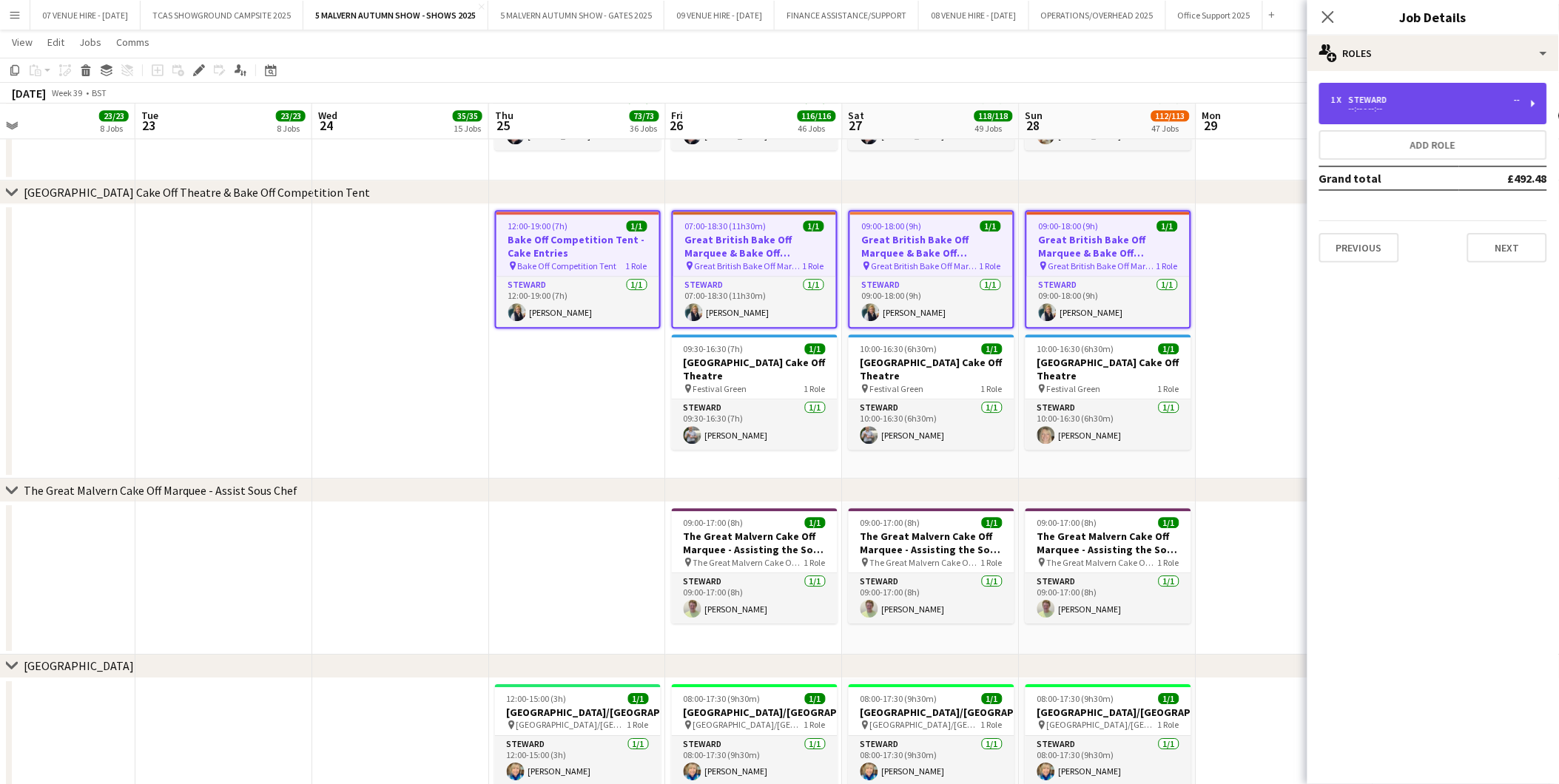
click at [1414, 99] on div "1 x Steward --" at bounding box center [1425, 100] width 189 height 11
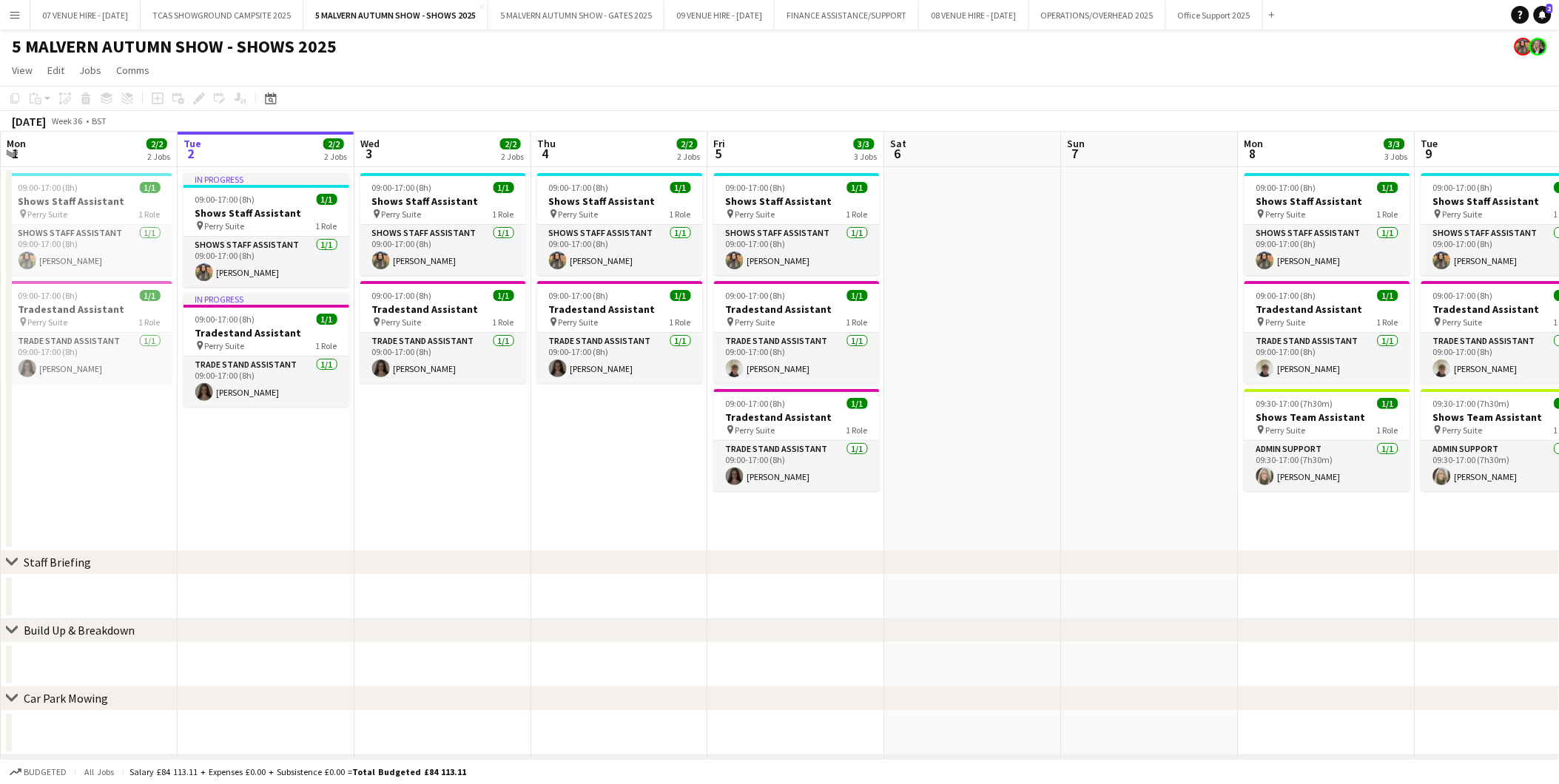
scroll to position [0, 500]
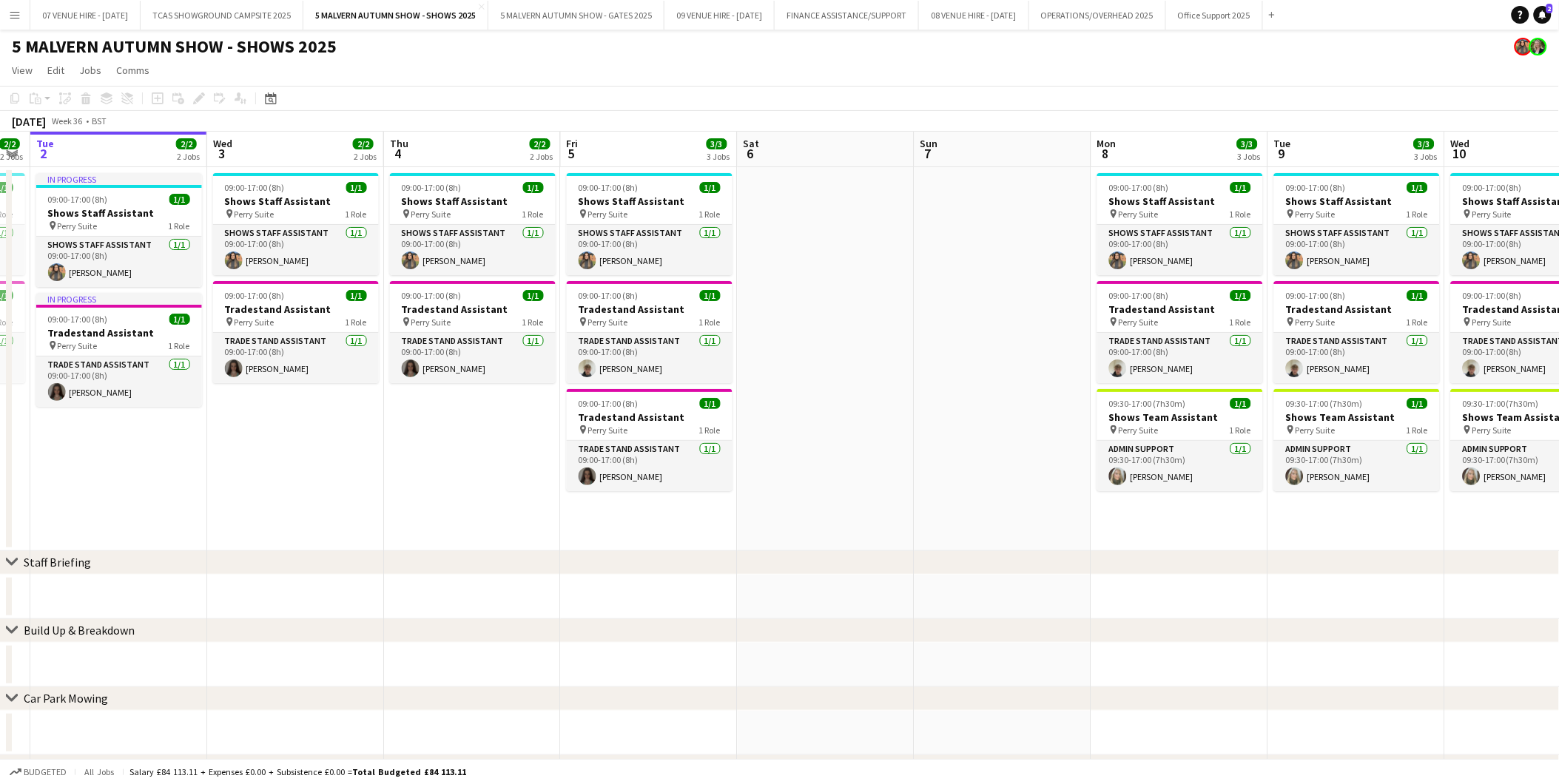
drag, startPoint x: 1064, startPoint y: 281, endPoint x: 740, endPoint y: 246, distance: 325.9
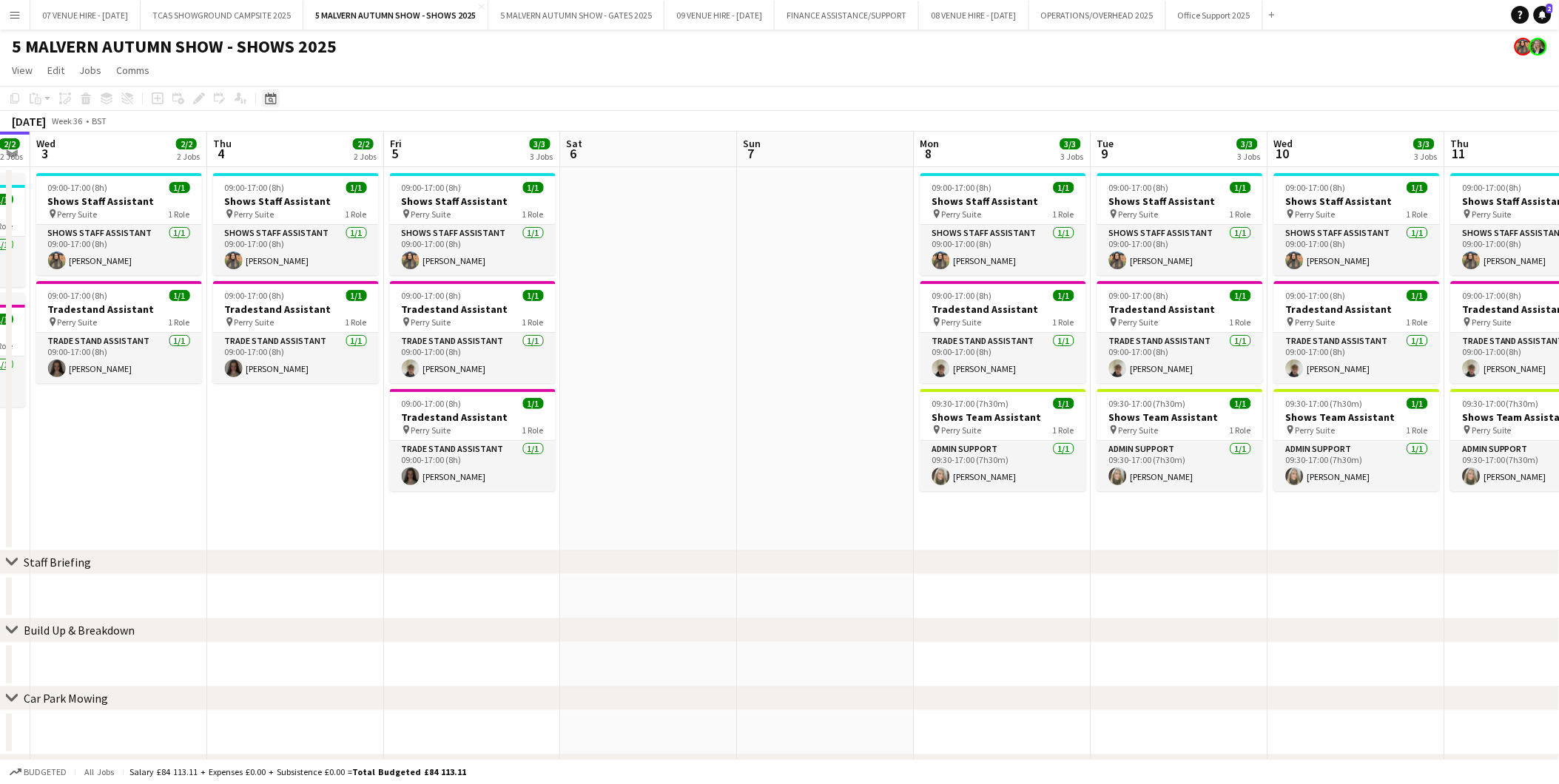
click at [268, 96] on icon at bounding box center [270, 99] width 11 height 12
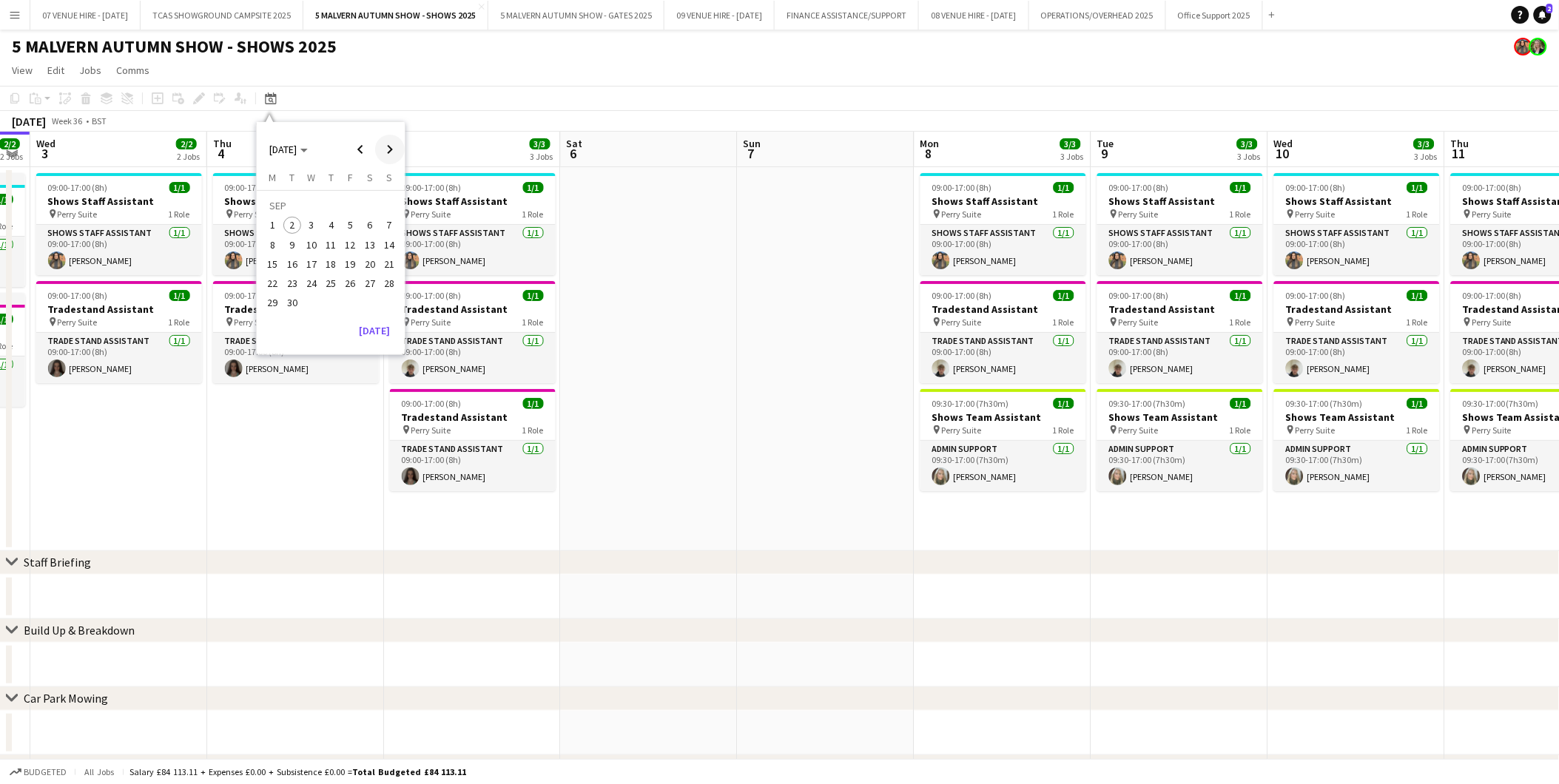
click at [387, 142] on span "Next month" at bounding box center [390, 149] width 30 height 30
click at [360, 146] on span "Previous month" at bounding box center [360, 149] width 30 height 30
click at [390, 282] on span "28" at bounding box center [389, 283] width 17 height 17
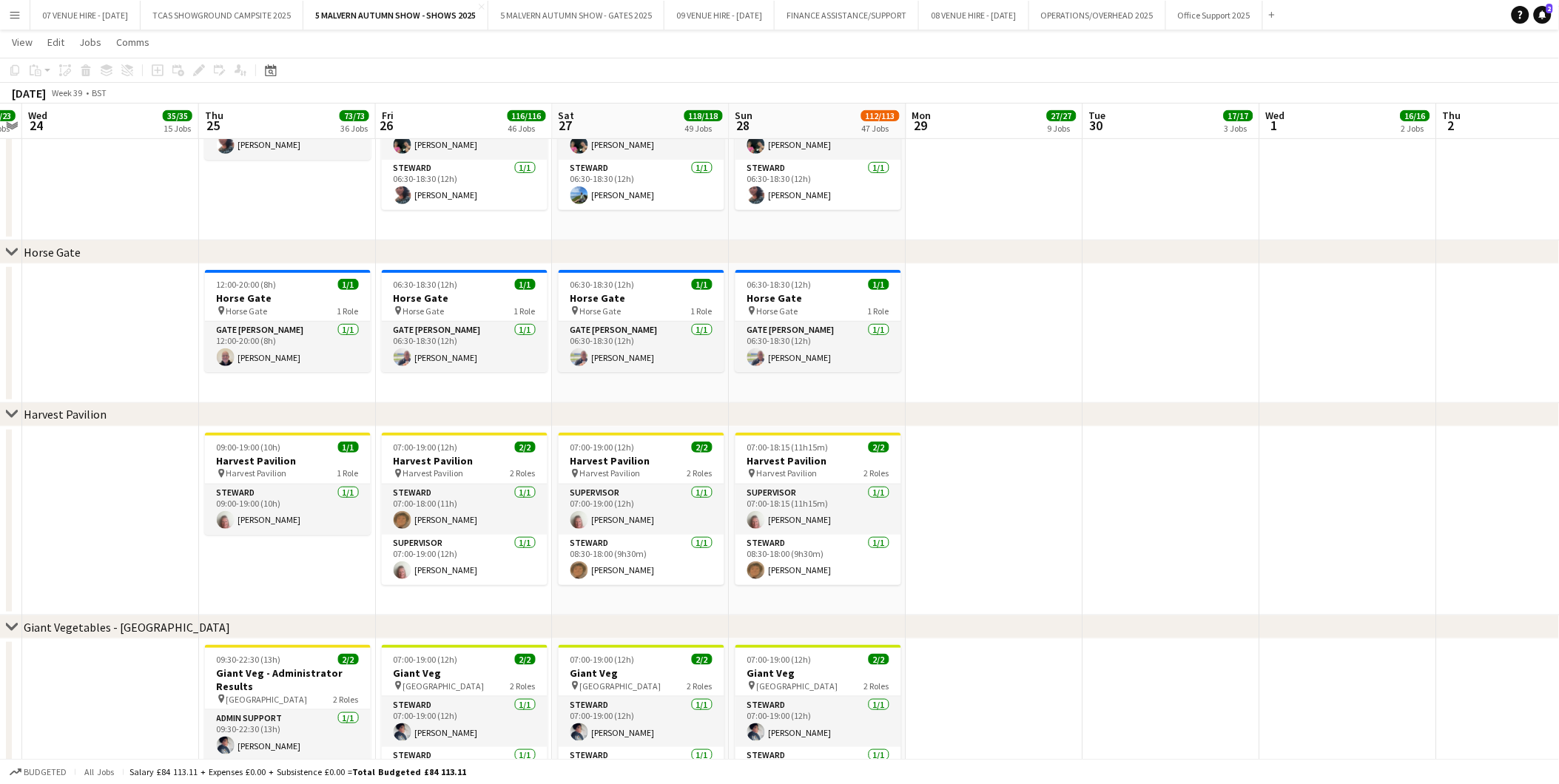
scroll to position [0, 385]
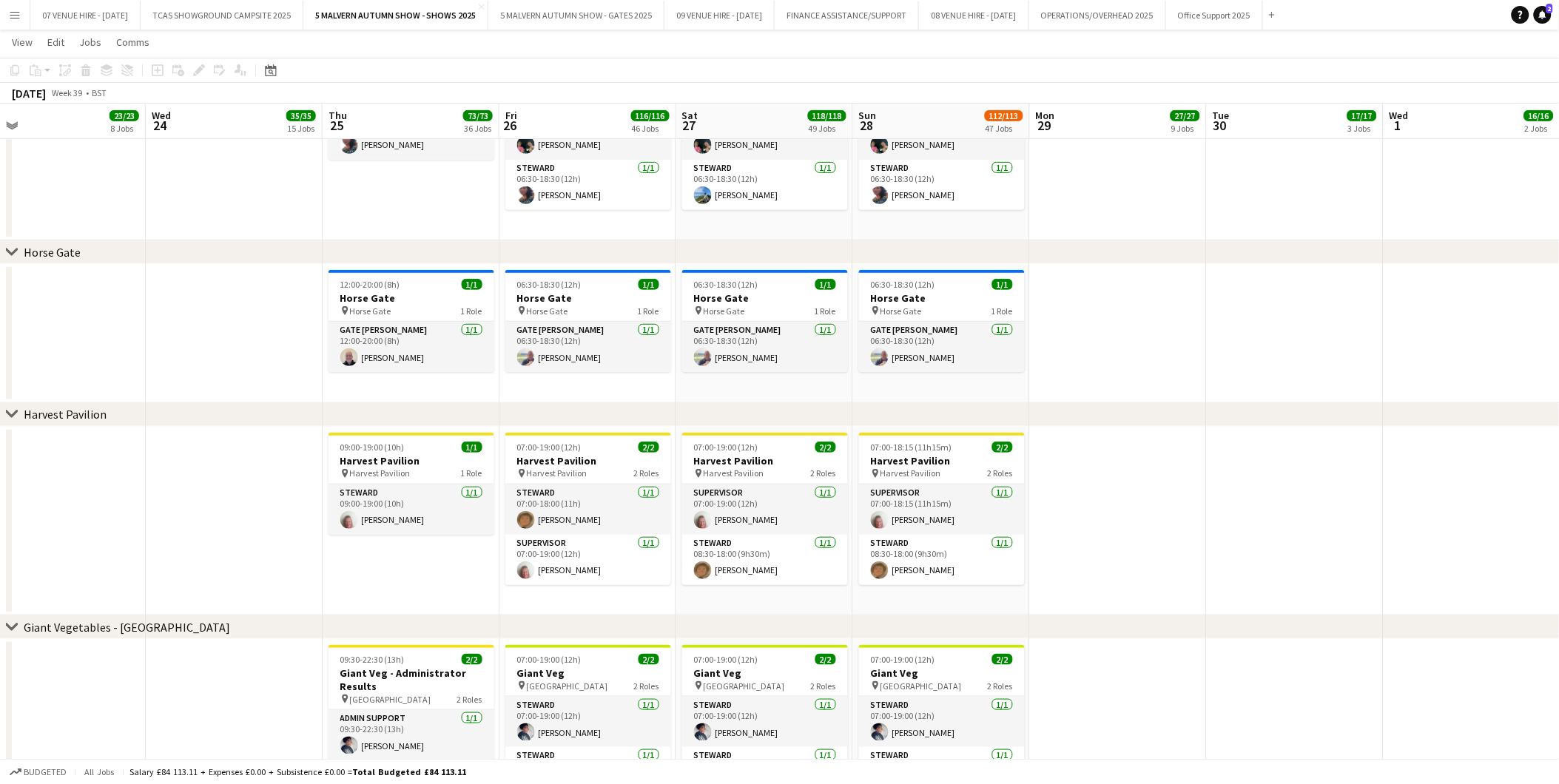
drag, startPoint x: 676, startPoint y: 474, endPoint x: 1078, endPoint y: 411, distance: 406.9
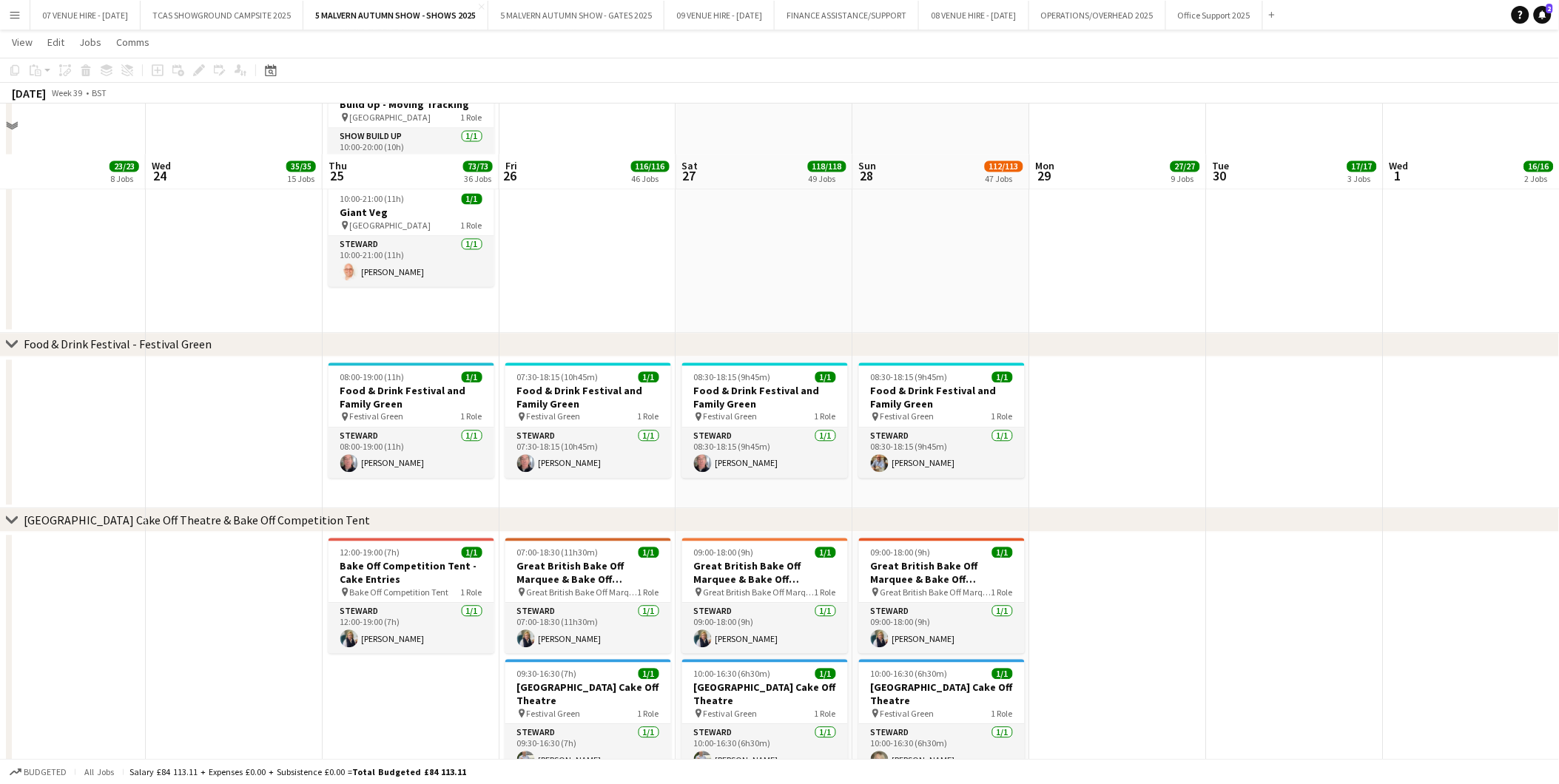
scroll to position [3205, 0]
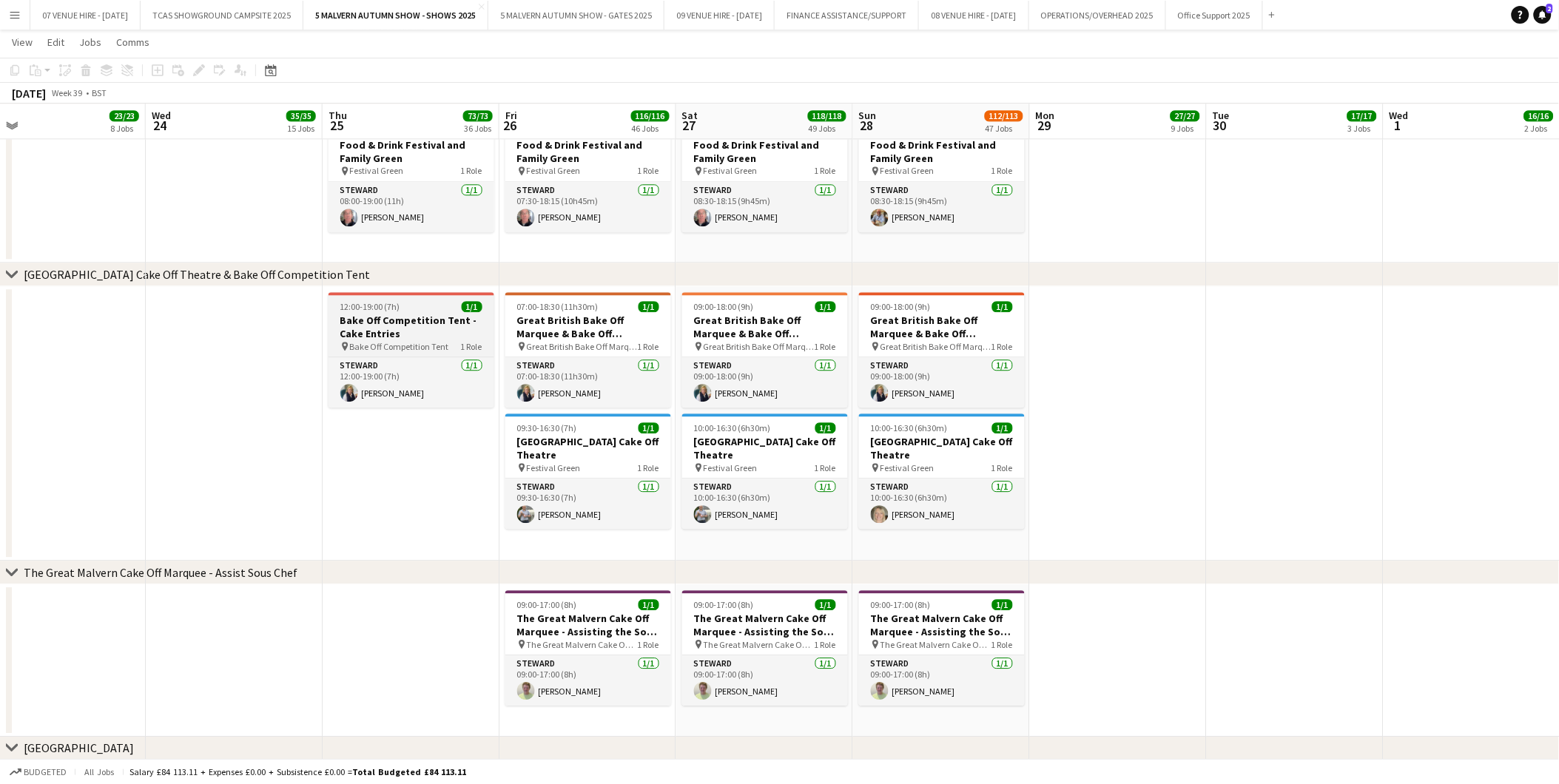
click at [430, 315] on h3 "Bake Off Competition Tent - Cake Entries" at bounding box center [412, 326] width 166 height 27
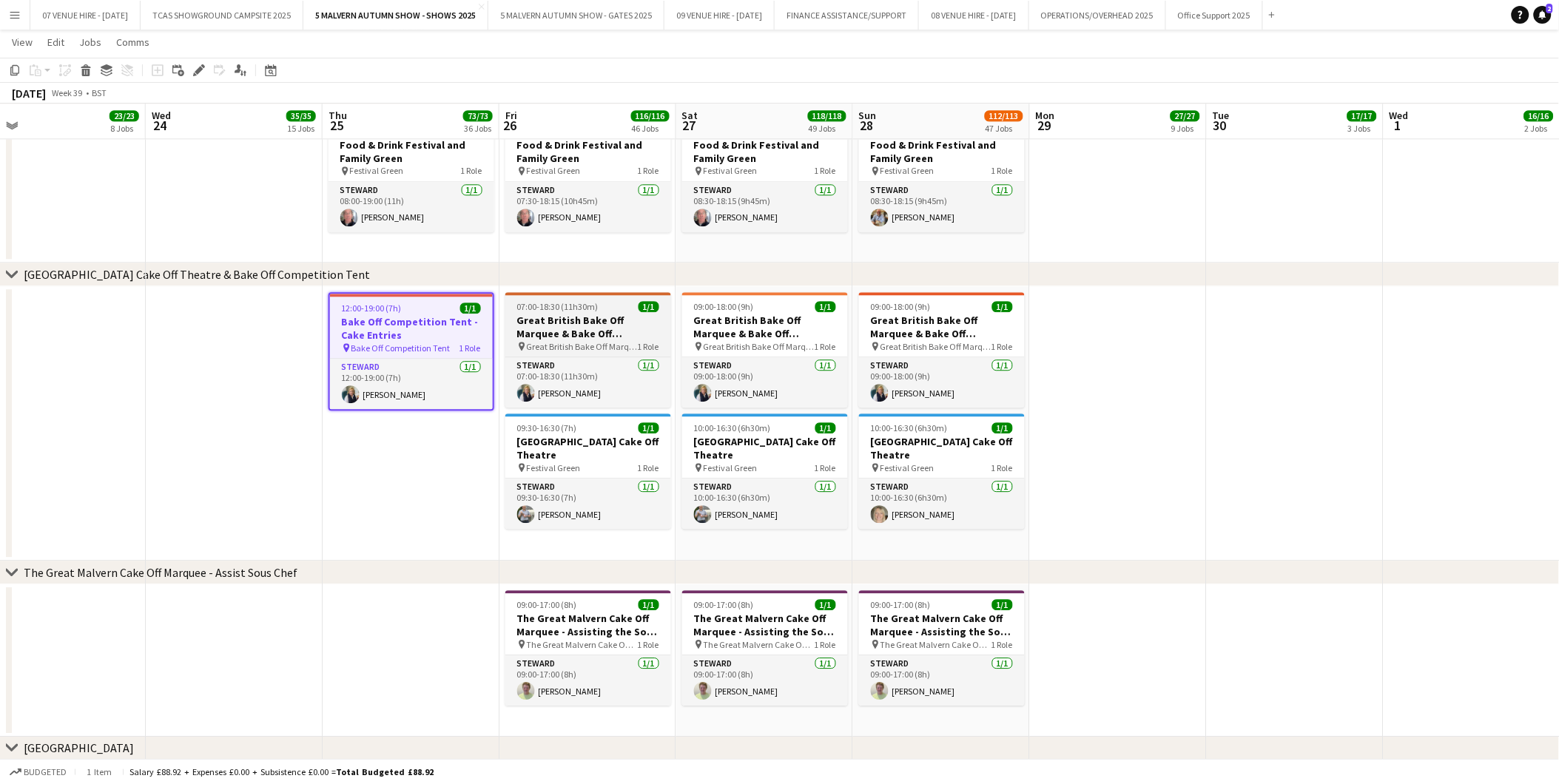
click at [567, 323] on h3 "Great British Bake Off Marquee & Bake Off Competition Tent" at bounding box center [589, 326] width 166 height 27
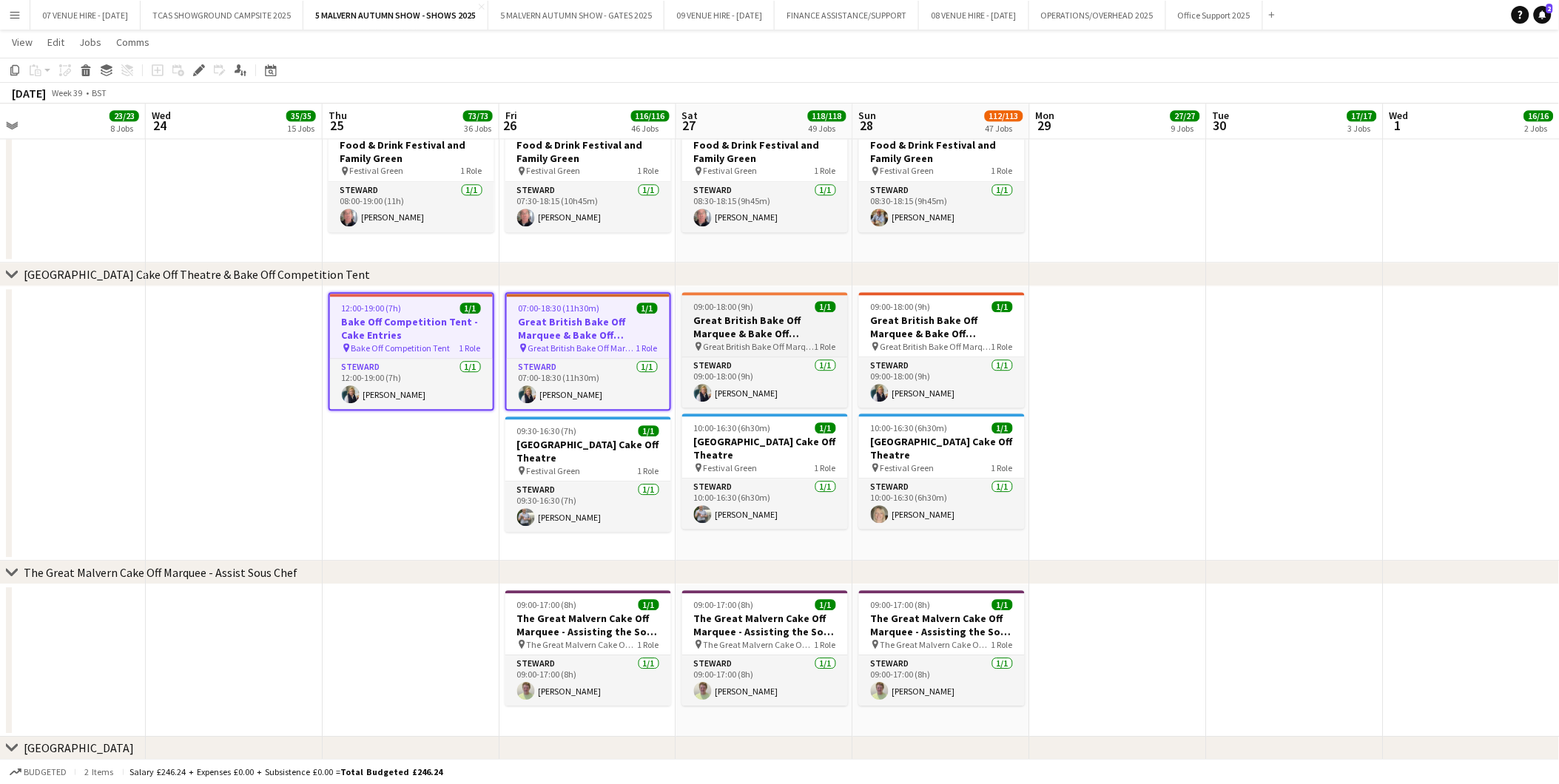
click at [715, 313] on h3 "Great British Bake Off Marquee & Bake Off Competition Tent" at bounding box center [765, 326] width 166 height 27
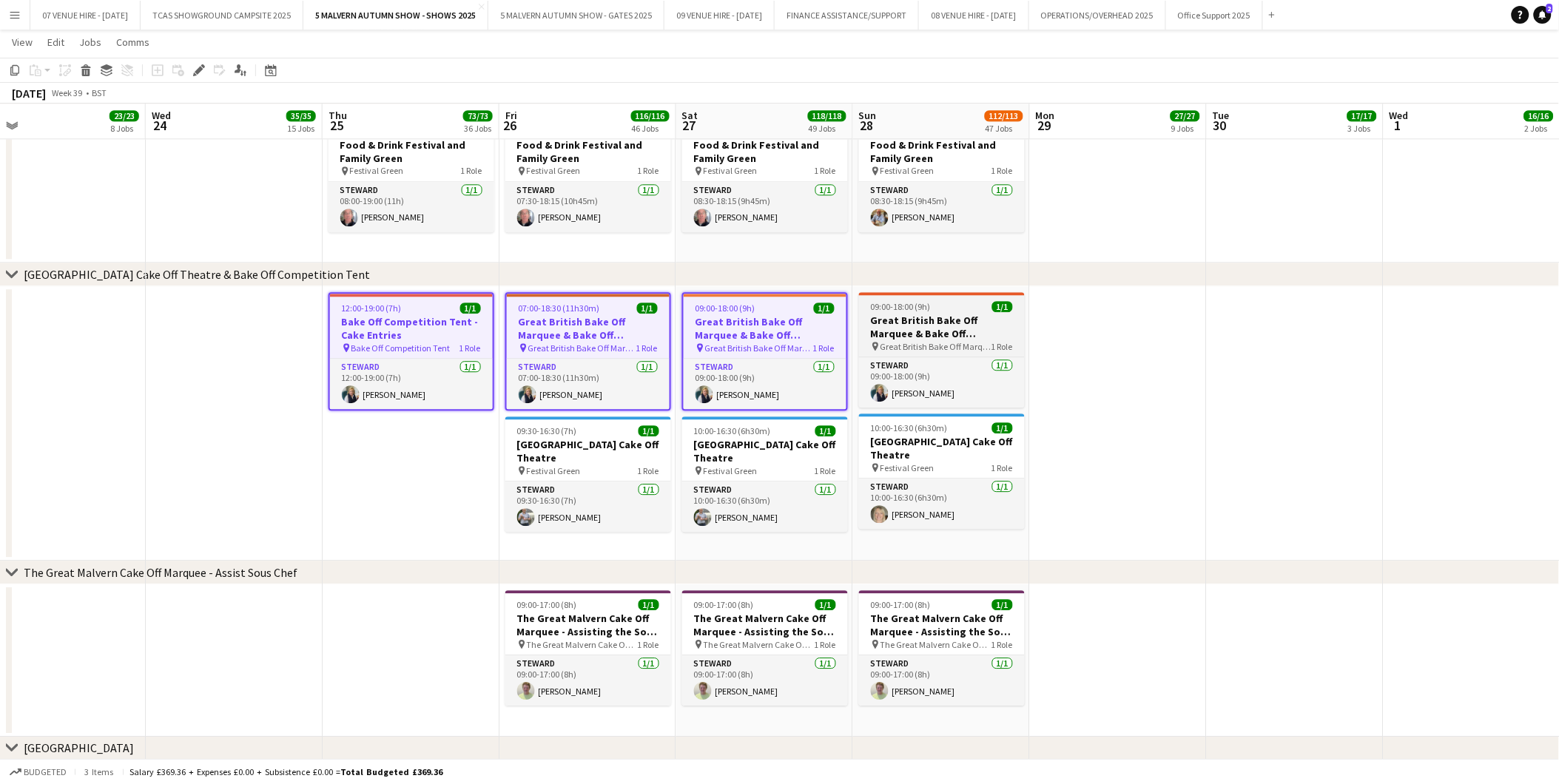
click at [907, 305] on span "09:00-18:00 (9h)" at bounding box center [901, 307] width 60 height 11
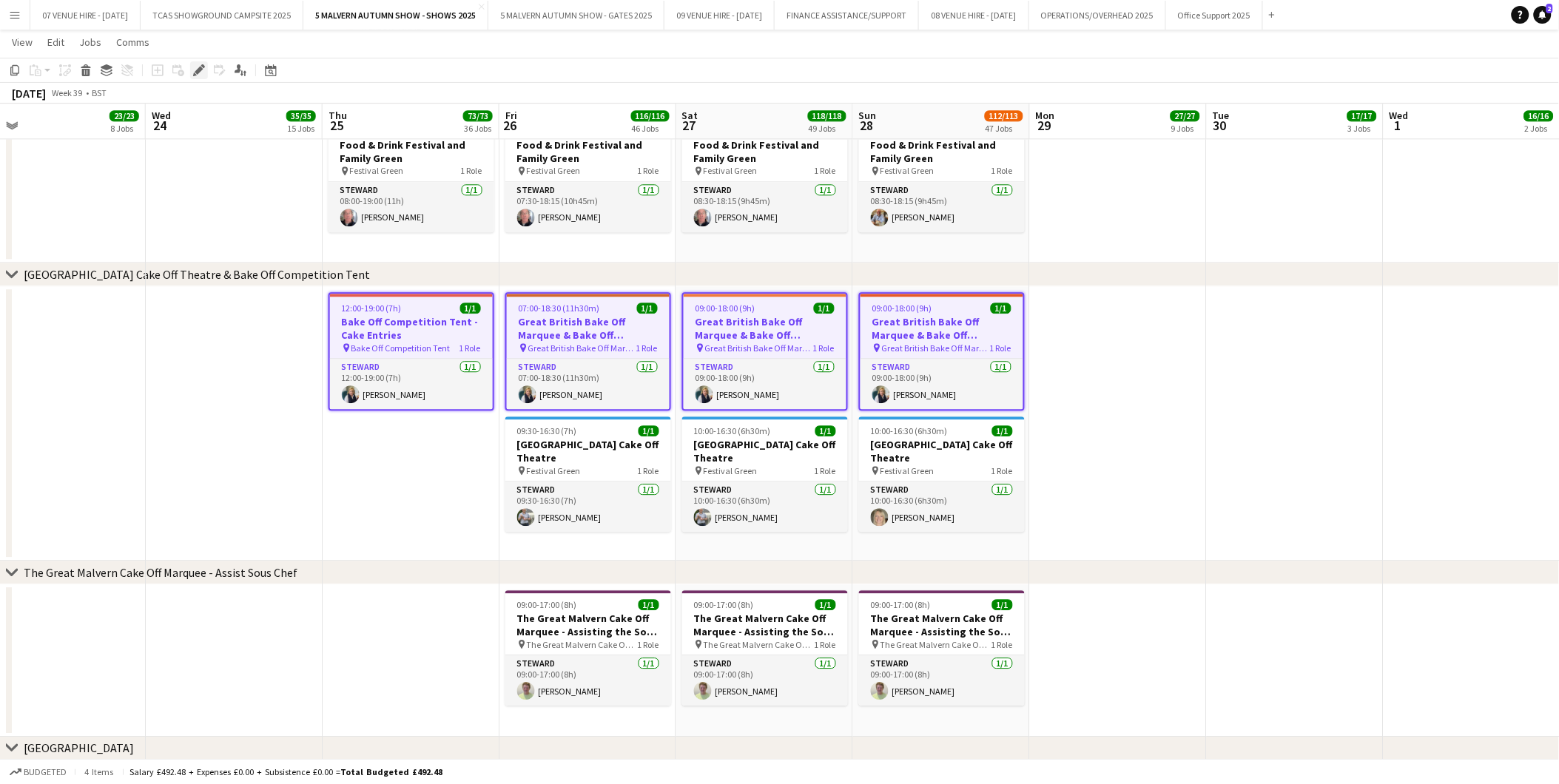
click at [200, 68] on icon "Edit" at bounding box center [199, 71] width 12 height 12
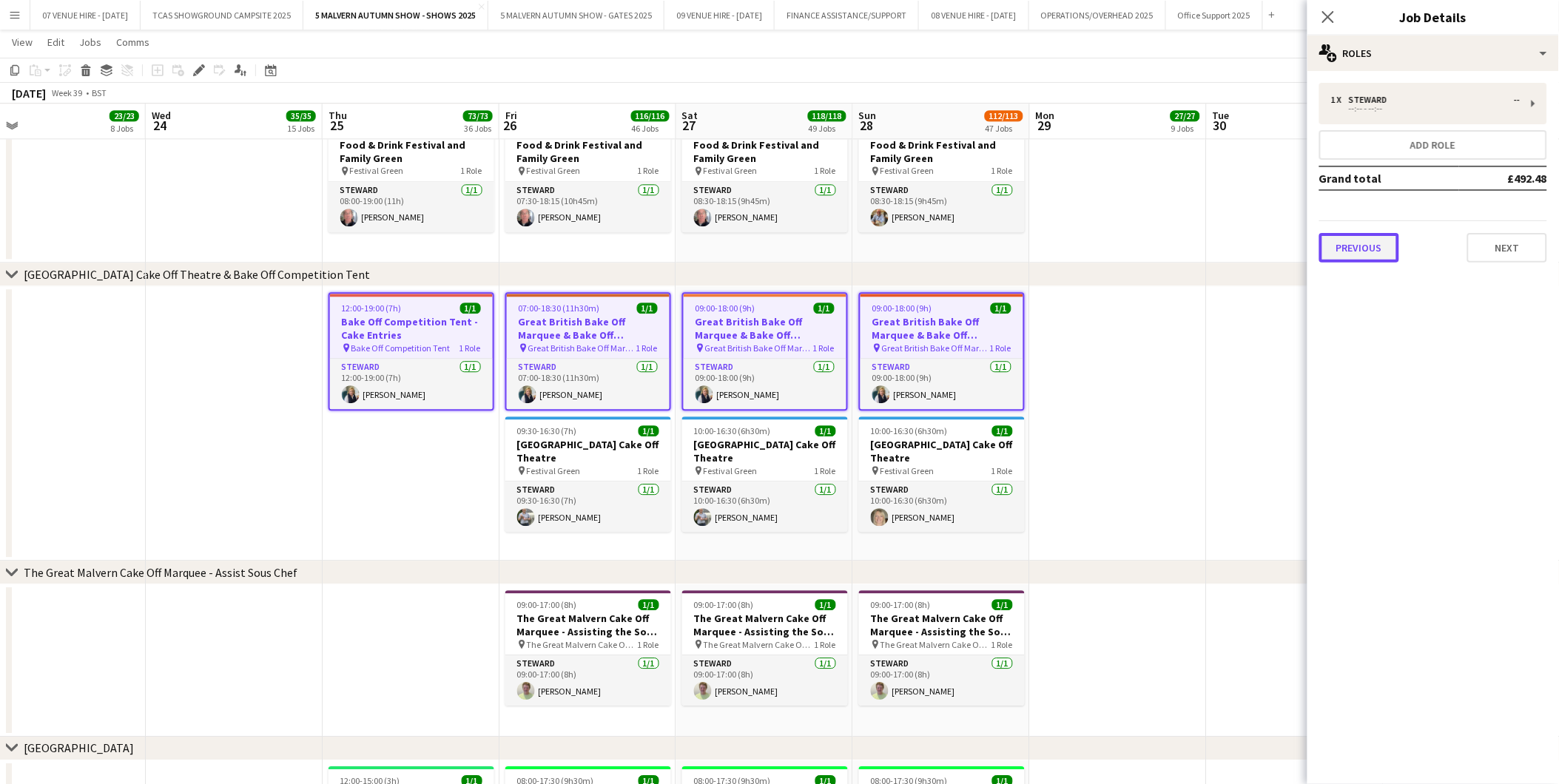
click at [1371, 238] on button "Previous" at bounding box center [1359, 247] width 80 height 30
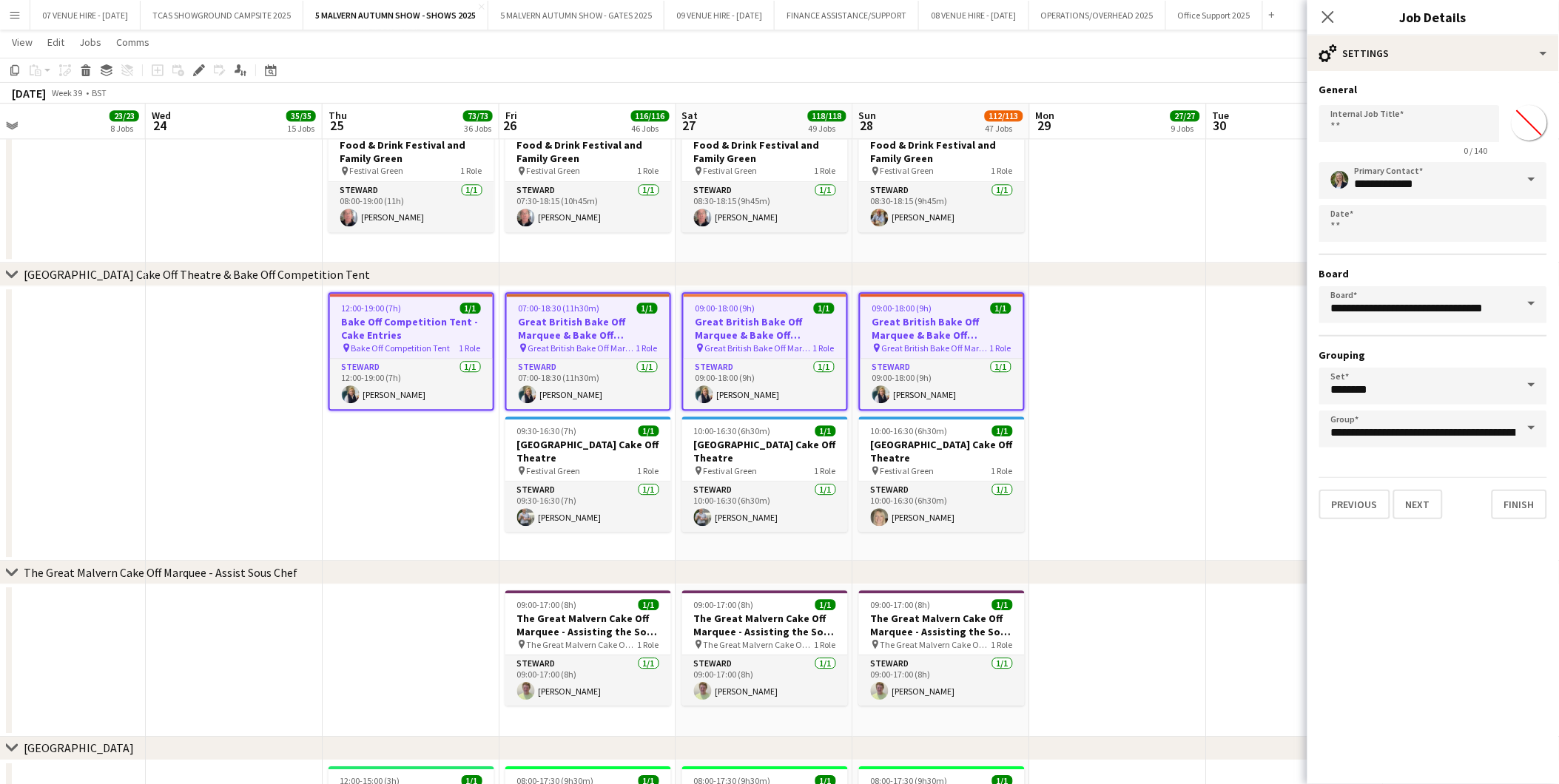
click at [181, 499] on app-date-cell at bounding box center [234, 423] width 177 height 275
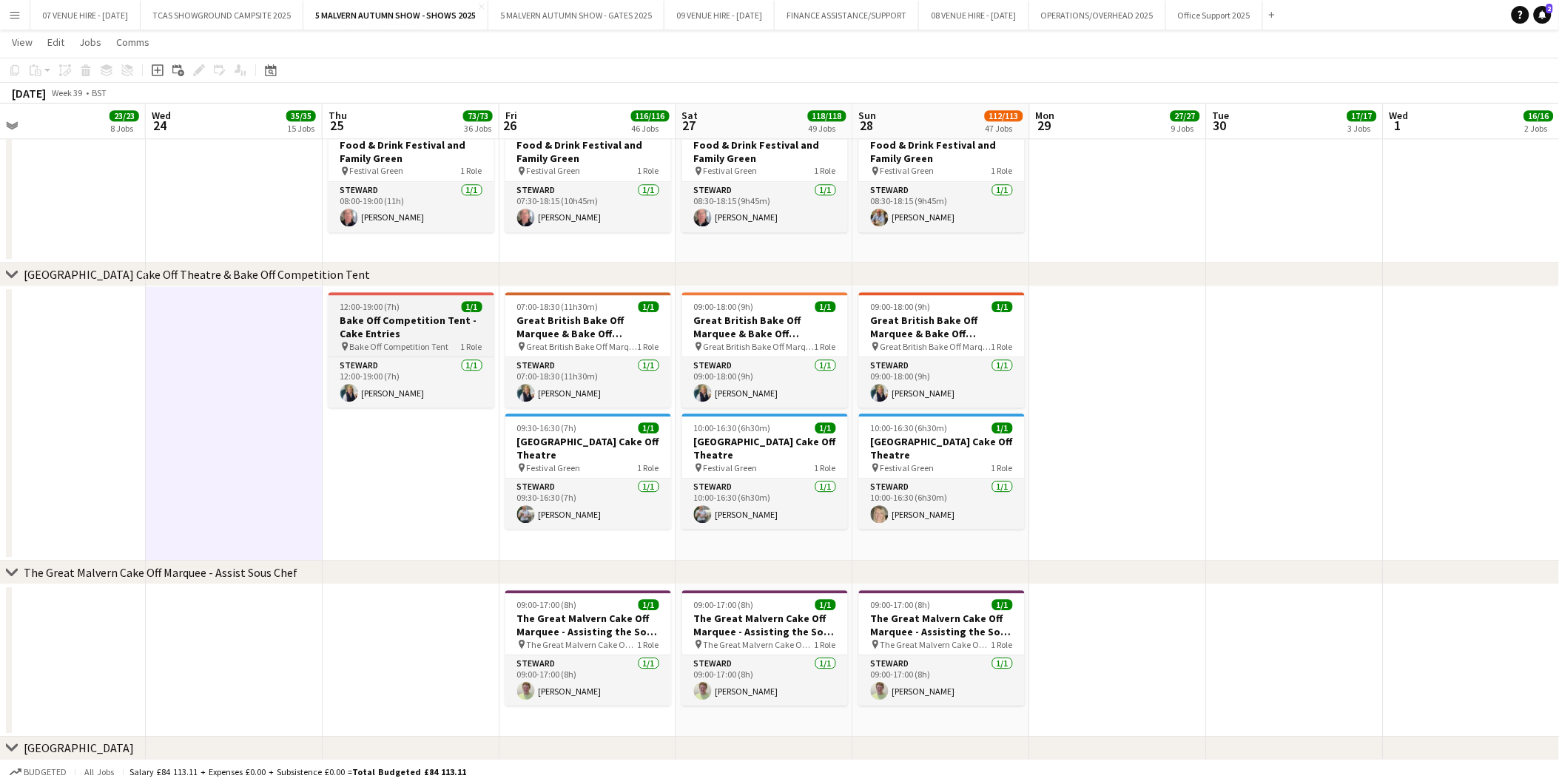
click at [346, 307] on span "12:00-19:00 (7h)" at bounding box center [370, 307] width 60 height 11
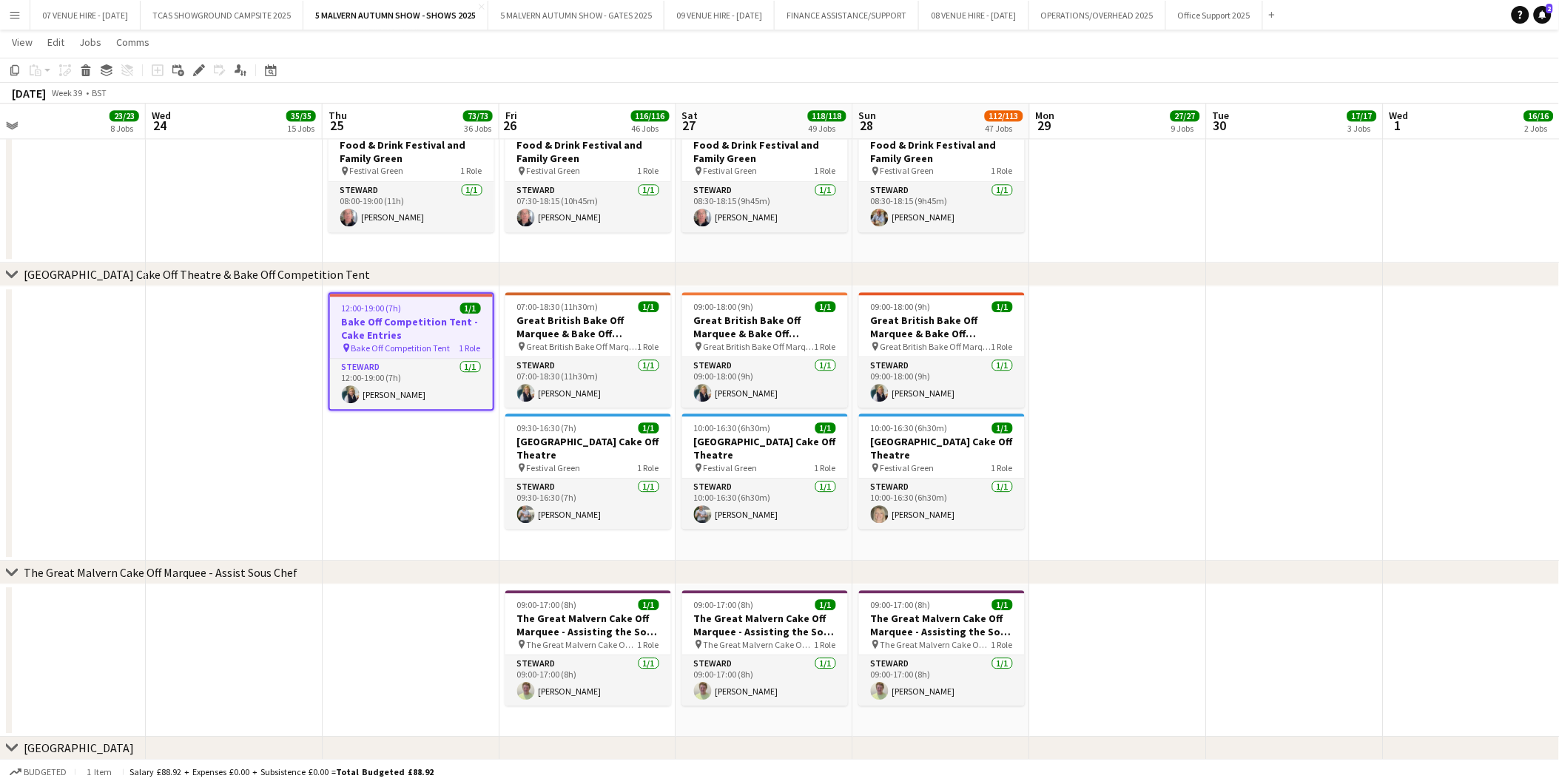
click at [194, 68] on icon "Edit" at bounding box center [199, 71] width 12 height 12
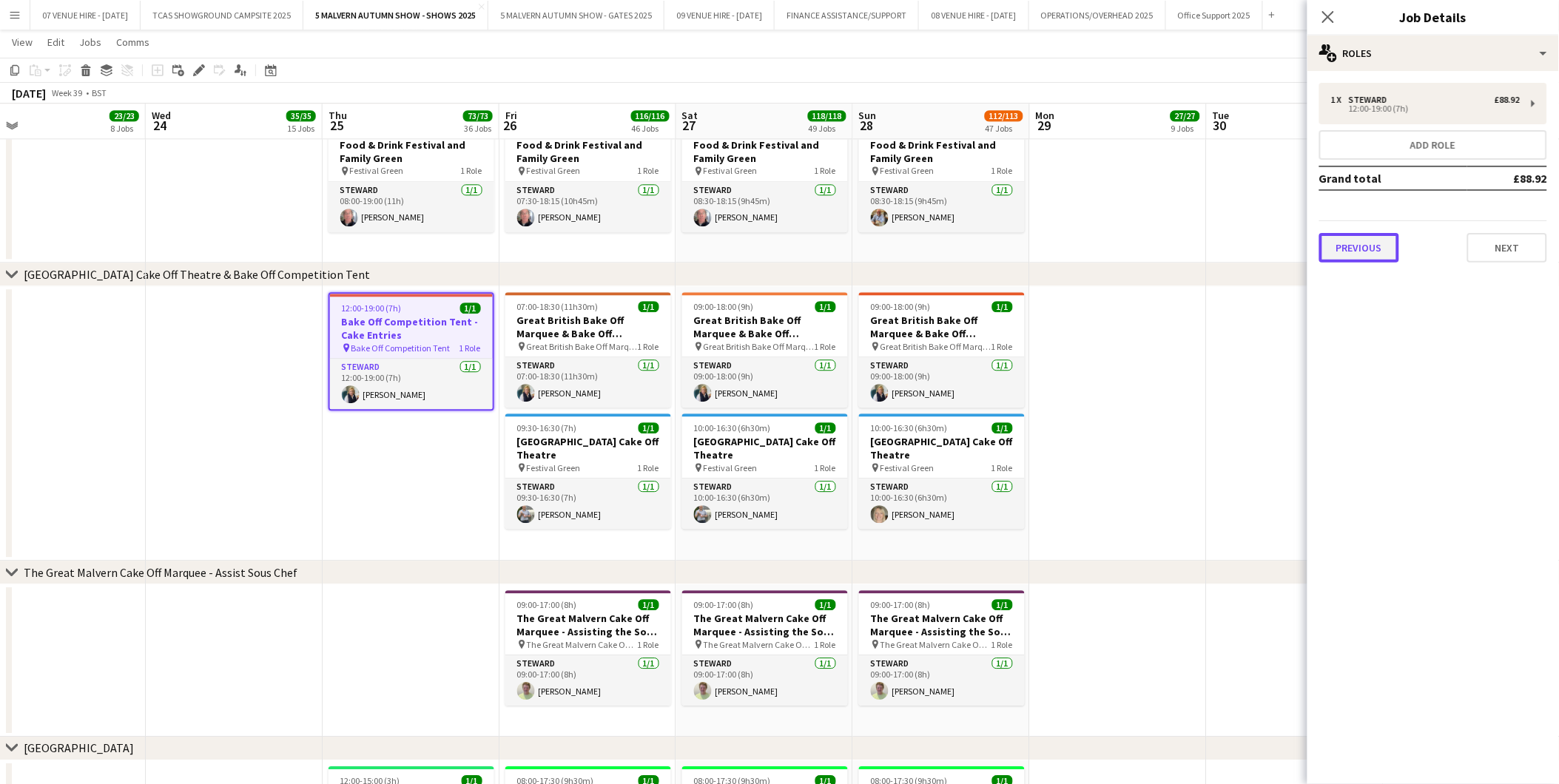
click at [1374, 235] on button "Previous" at bounding box center [1359, 247] width 80 height 30
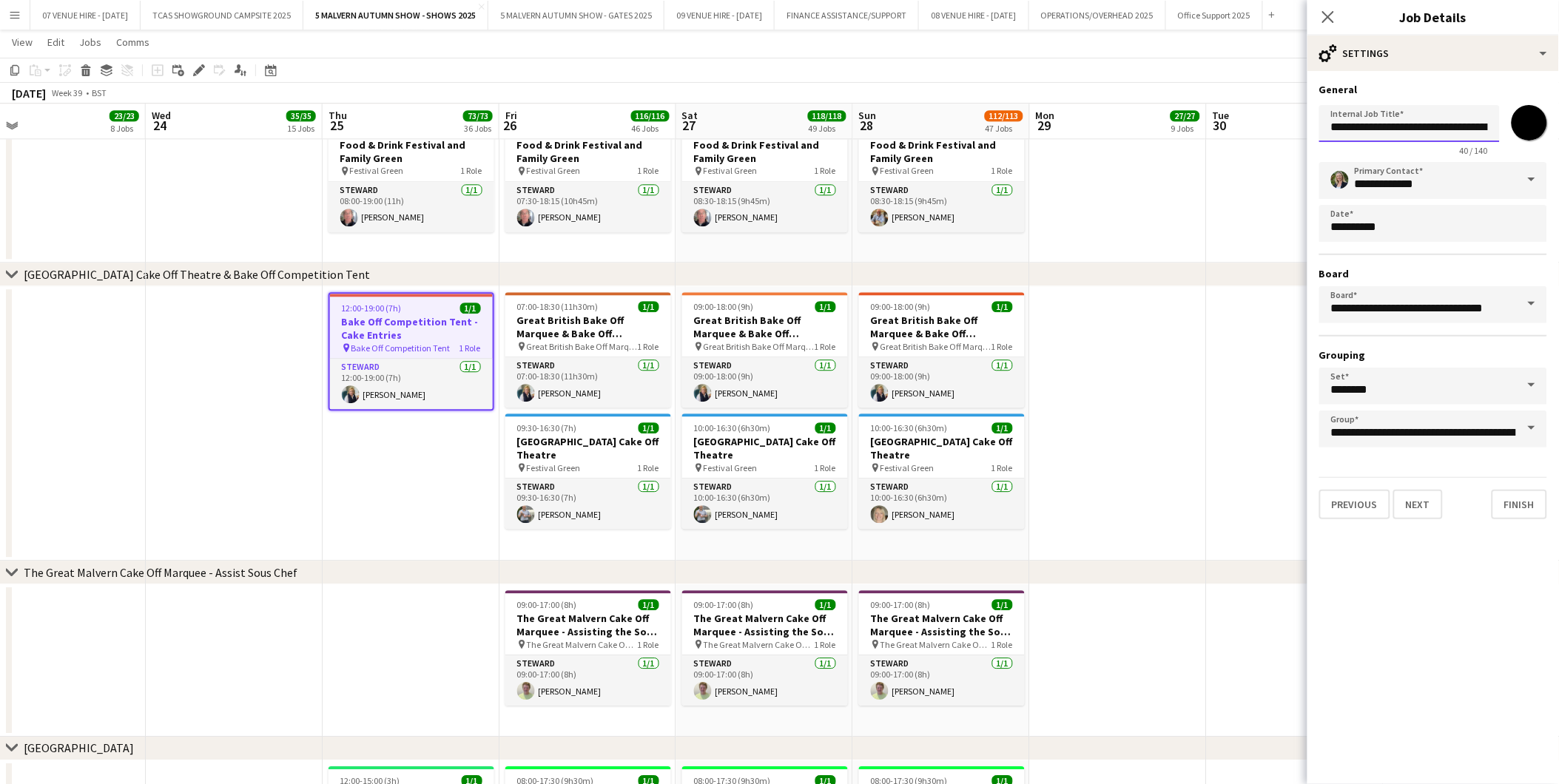
click at [1349, 126] on input "**********" at bounding box center [1410, 123] width 181 height 37
type input "**********"
click at [1167, 289] on app-date-cell at bounding box center [1119, 423] width 177 height 275
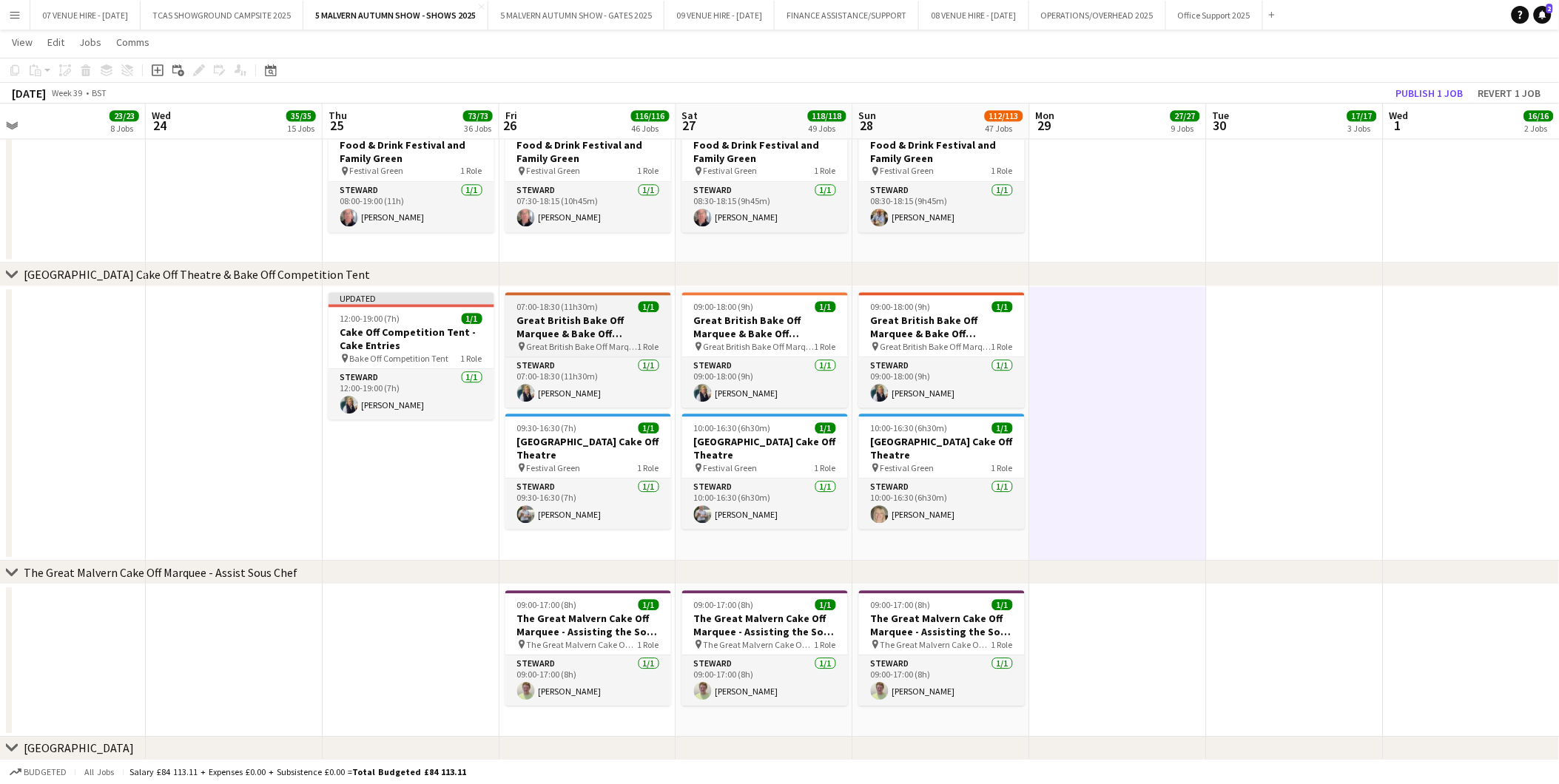
click at [604, 319] on h3 "Great British Bake Off Marquee & Bake Off Competition Tent" at bounding box center [589, 326] width 166 height 27
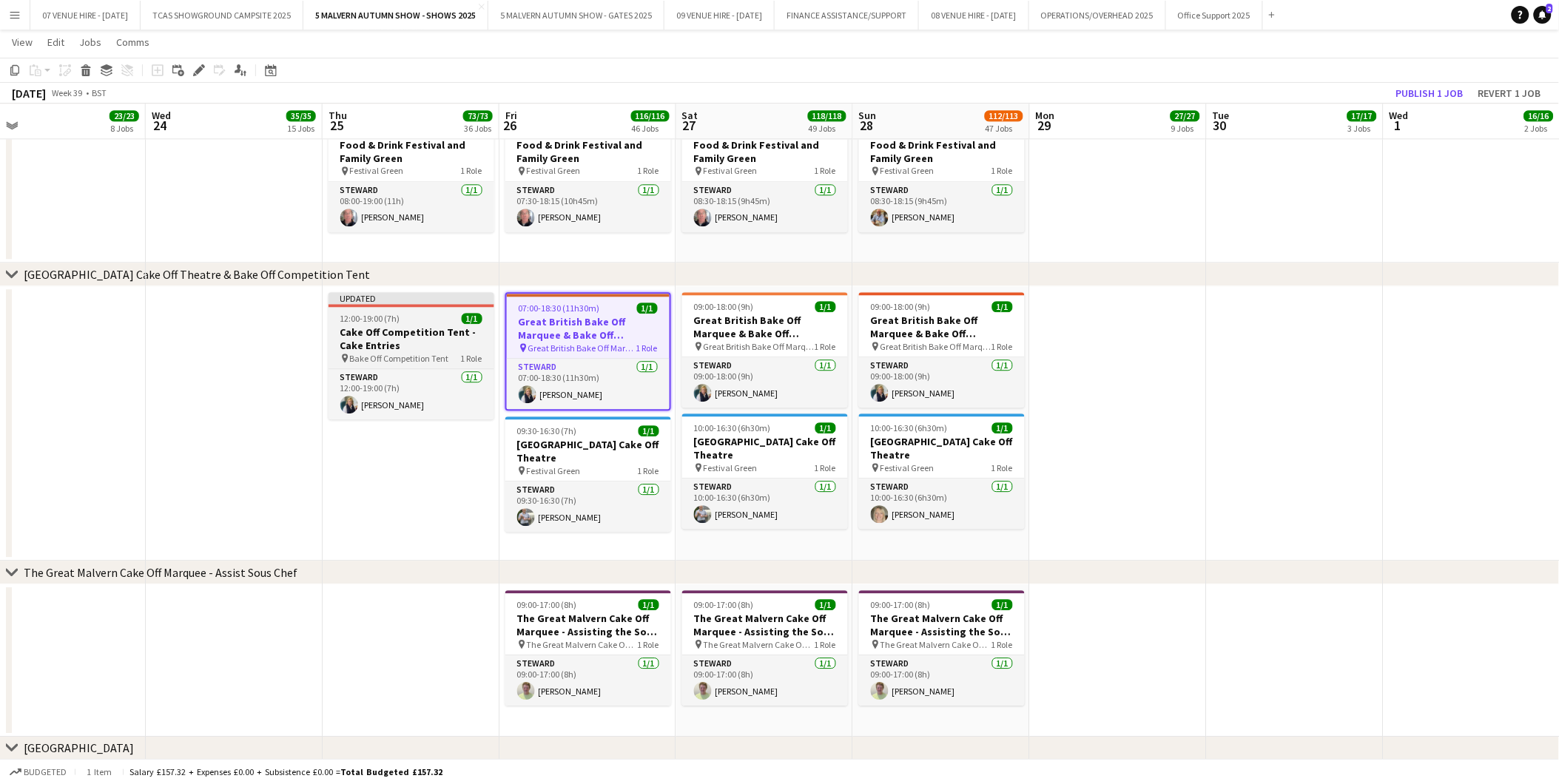
click at [407, 311] on app-job-card "Updated 12:00-19:00 (7h) 1/1 Cake Off Competition Tent - Cake Entries pin Bake …" at bounding box center [412, 356] width 166 height 128
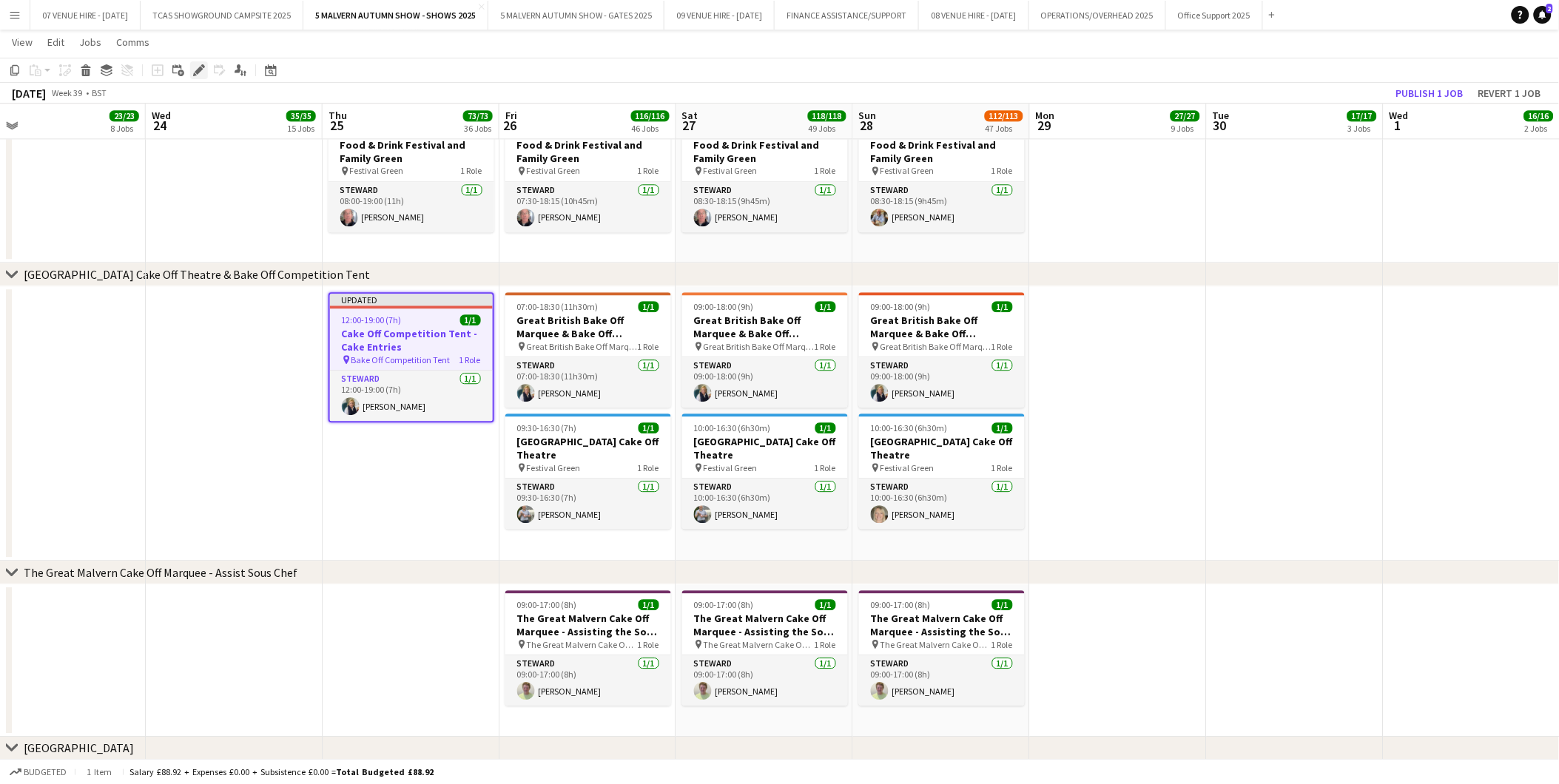
click at [200, 68] on icon at bounding box center [198, 71] width 8 height 8
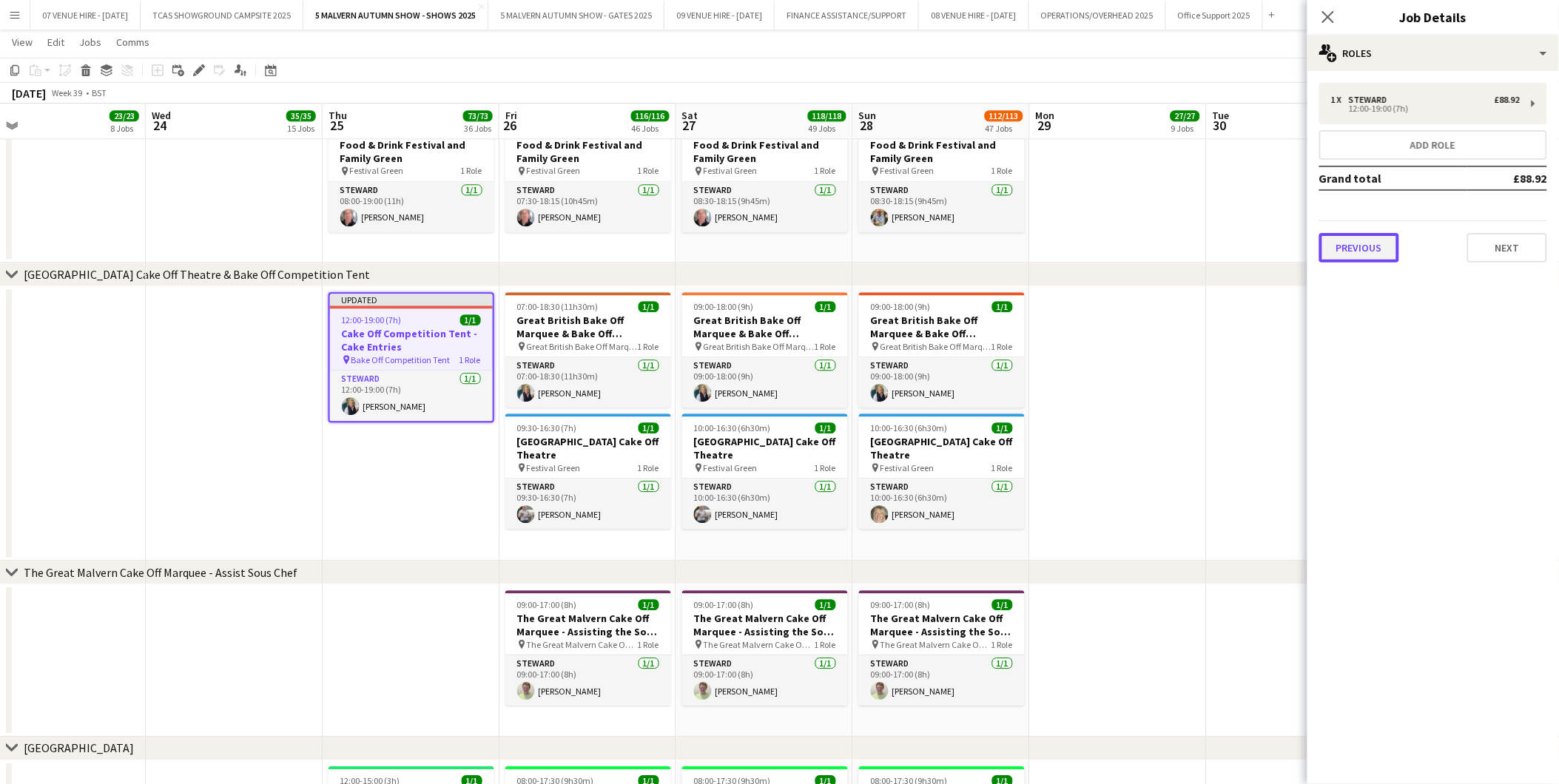
click at [1365, 240] on button "Previous" at bounding box center [1359, 247] width 80 height 30
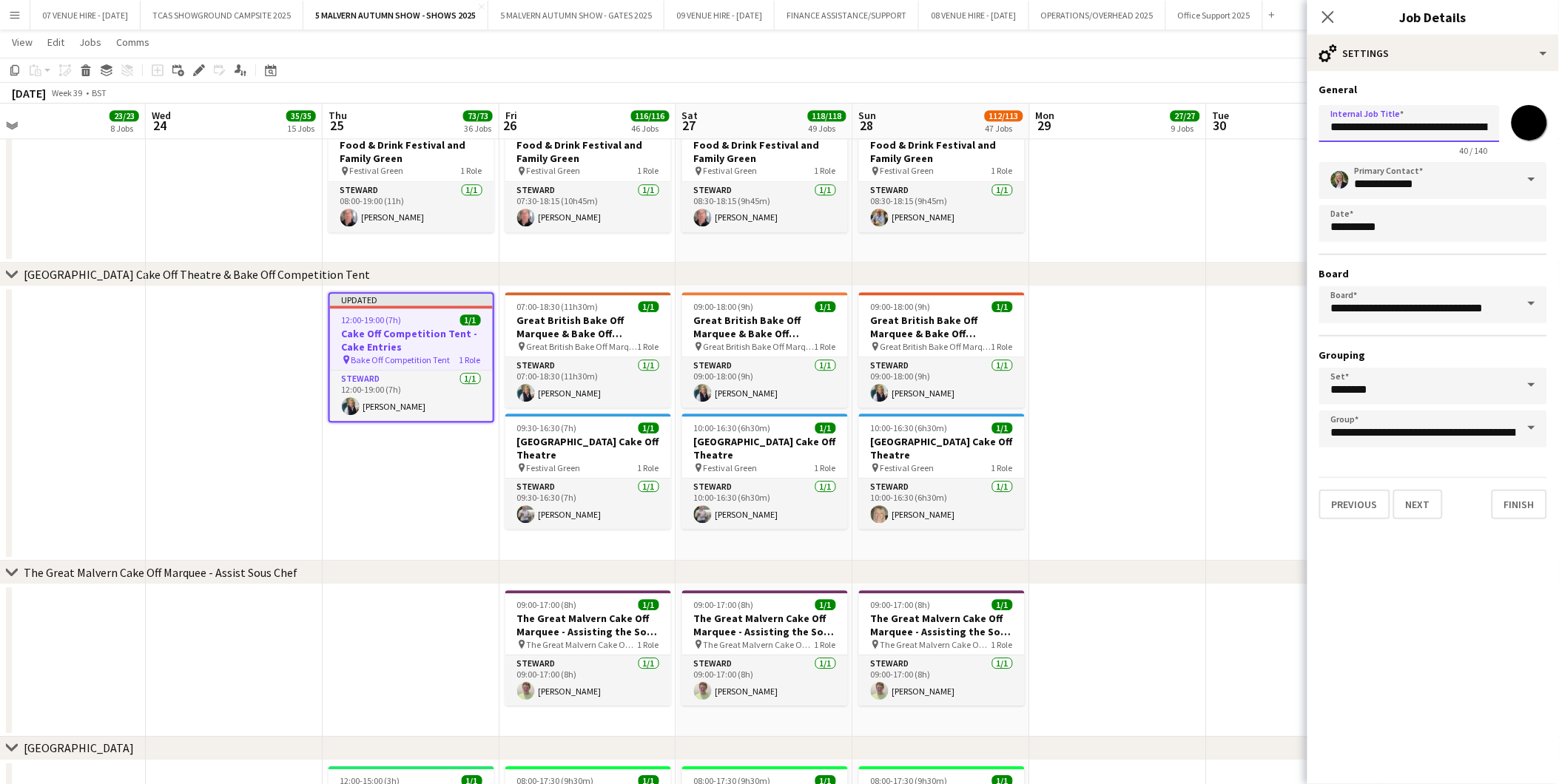
scroll to position [0, 43]
drag, startPoint x: 1466, startPoint y: 124, endPoint x: 1503, endPoint y: 122, distance: 37.1
click at [1503, 122] on div "**********" at bounding box center [1434, 128] width 228 height 56
type input "**********"
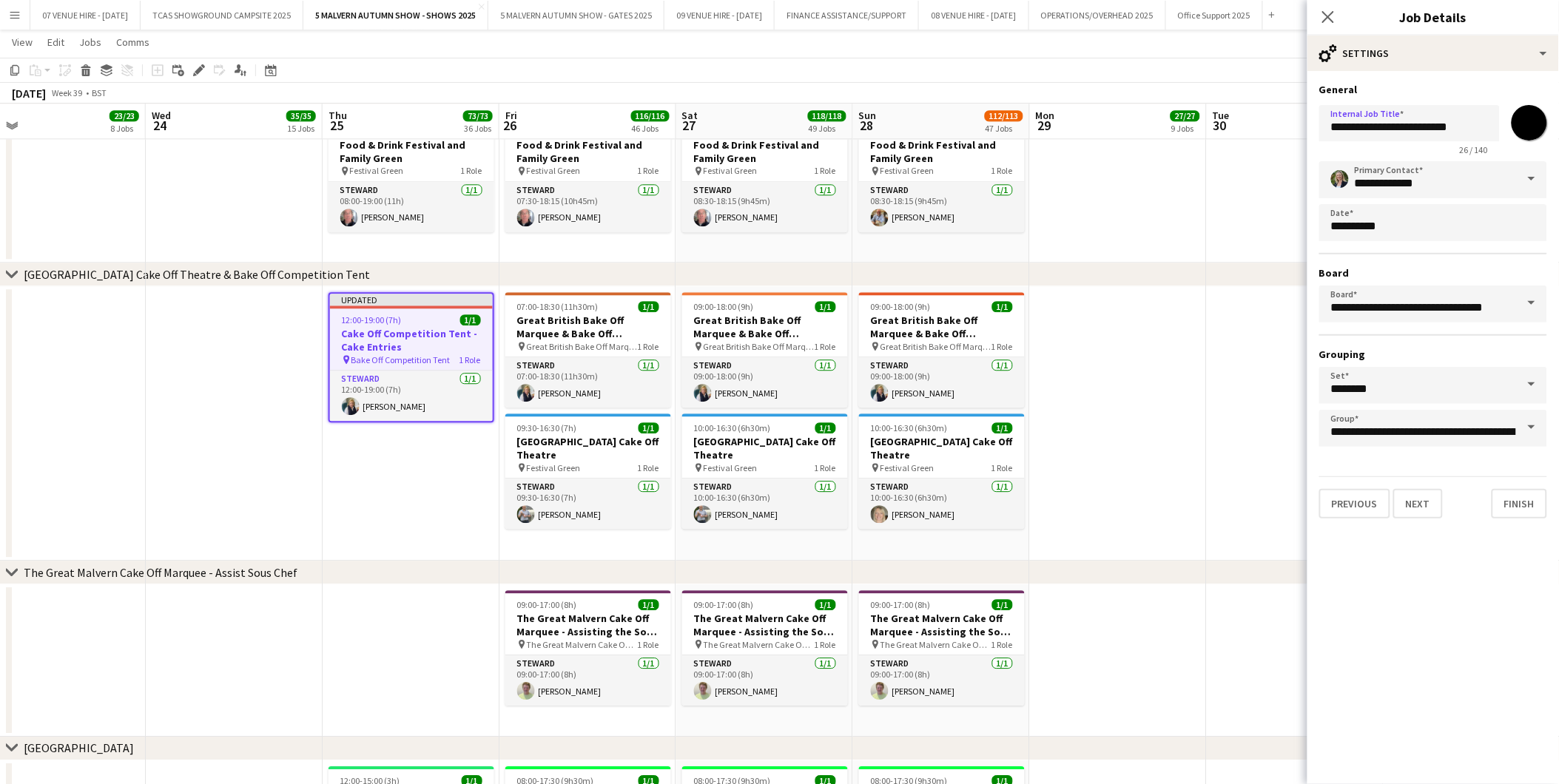
click at [1251, 222] on app-date-cell at bounding box center [1295, 187] width 177 height 153
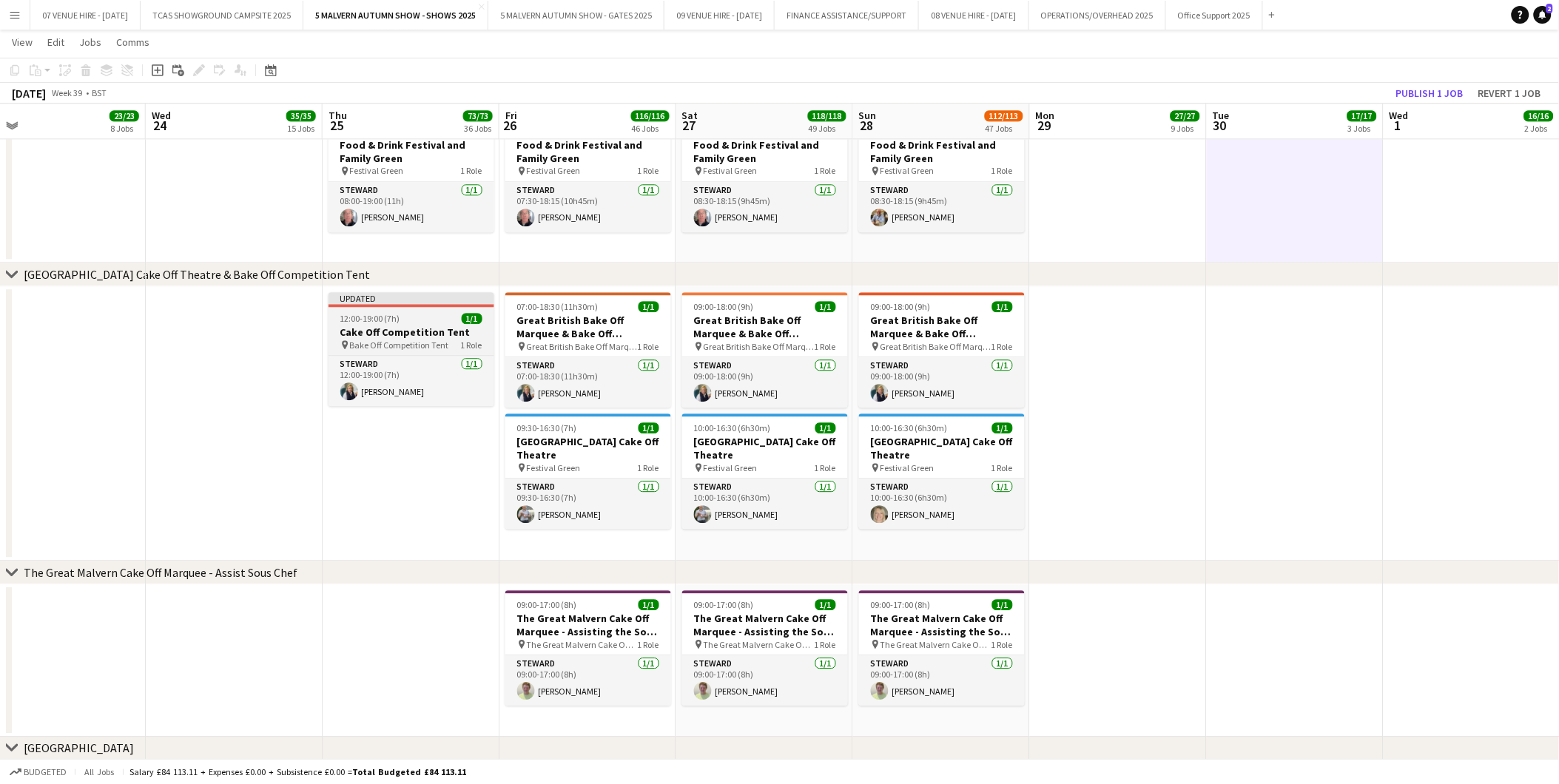
click at [399, 326] on h3 "Cake Off Competition Tent" at bounding box center [412, 332] width 166 height 14
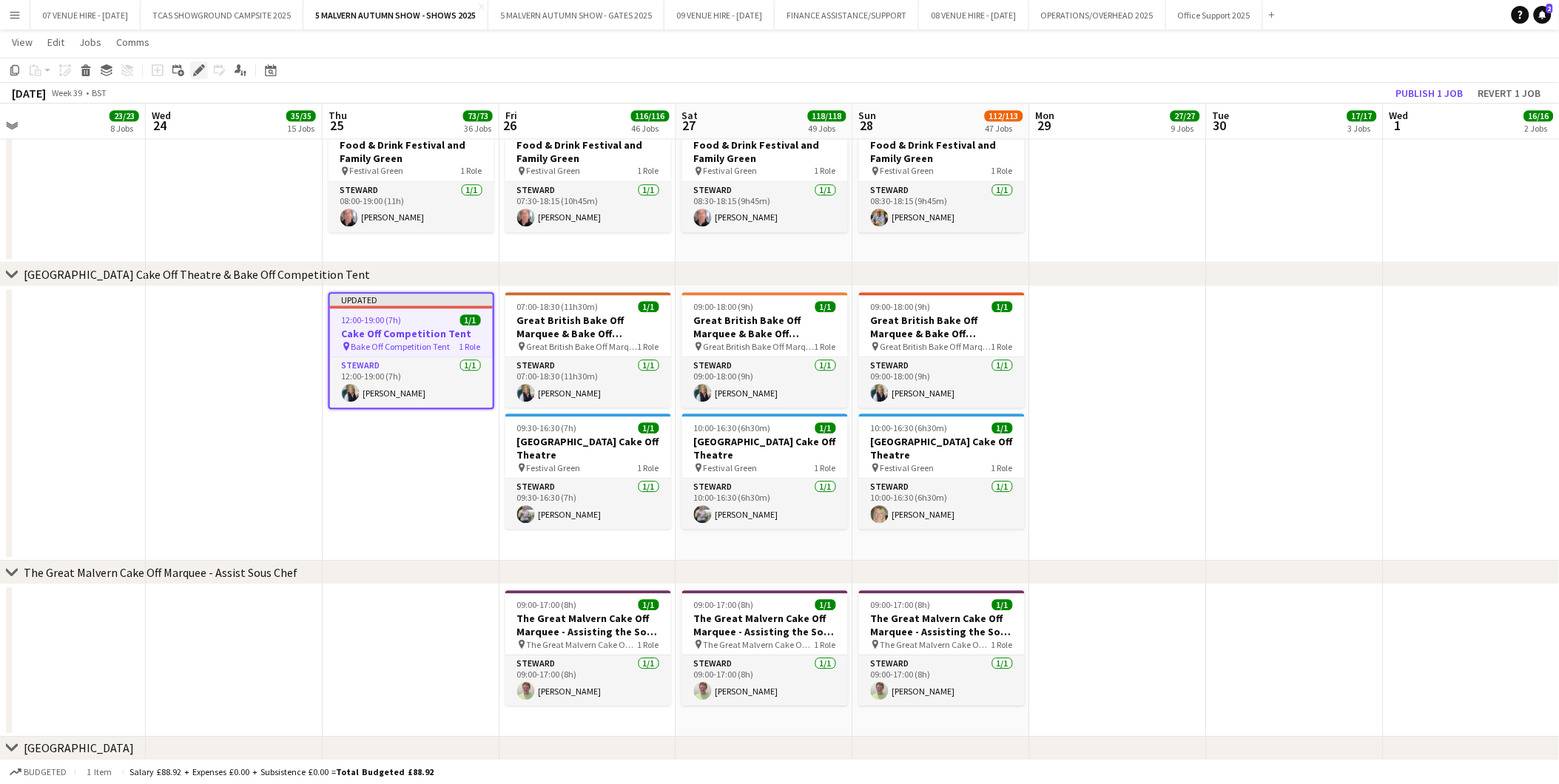
click at [197, 65] on icon "Edit" at bounding box center [199, 71] width 12 height 12
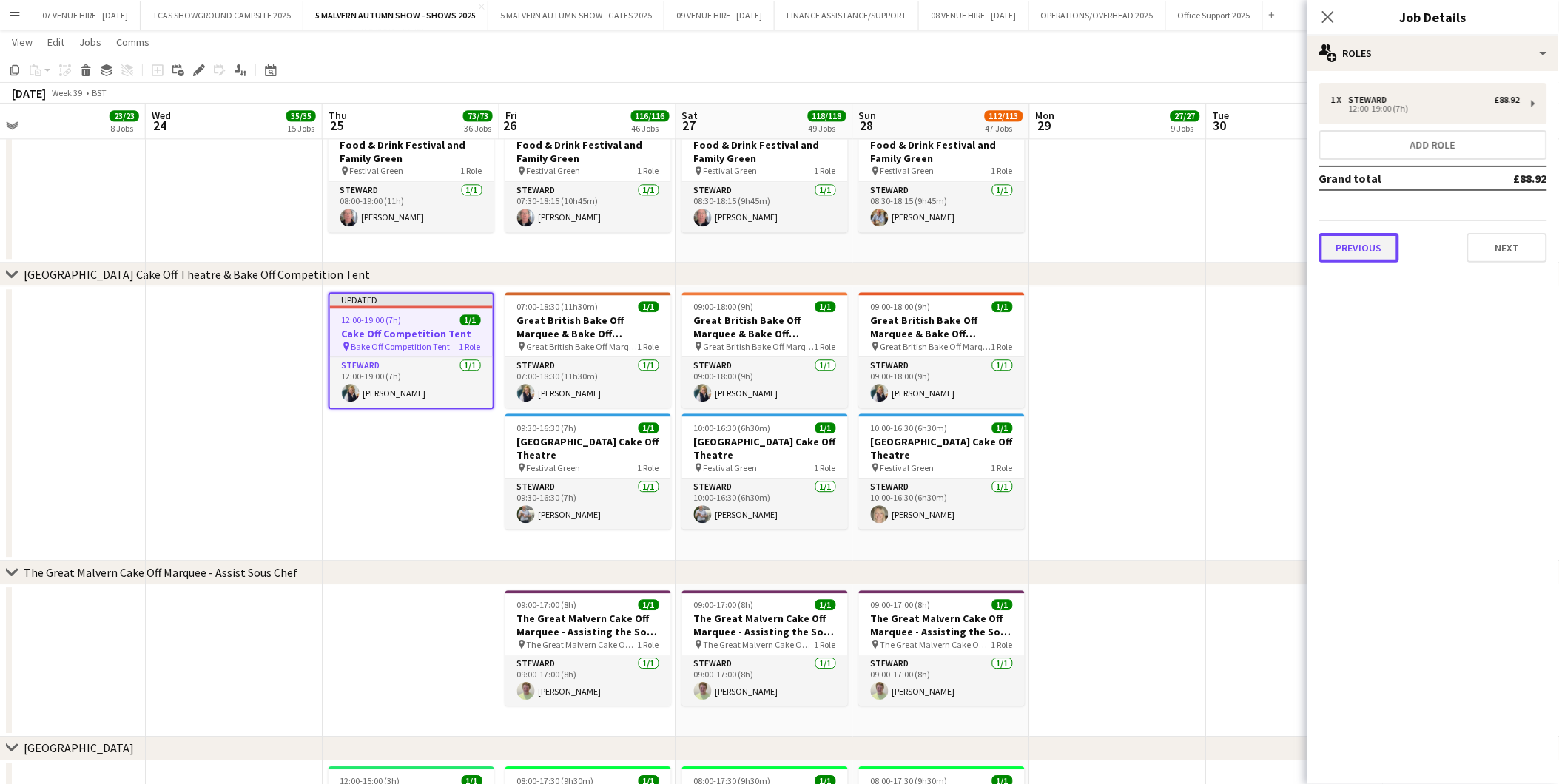
click at [1371, 249] on button "Previous" at bounding box center [1359, 247] width 80 height 30
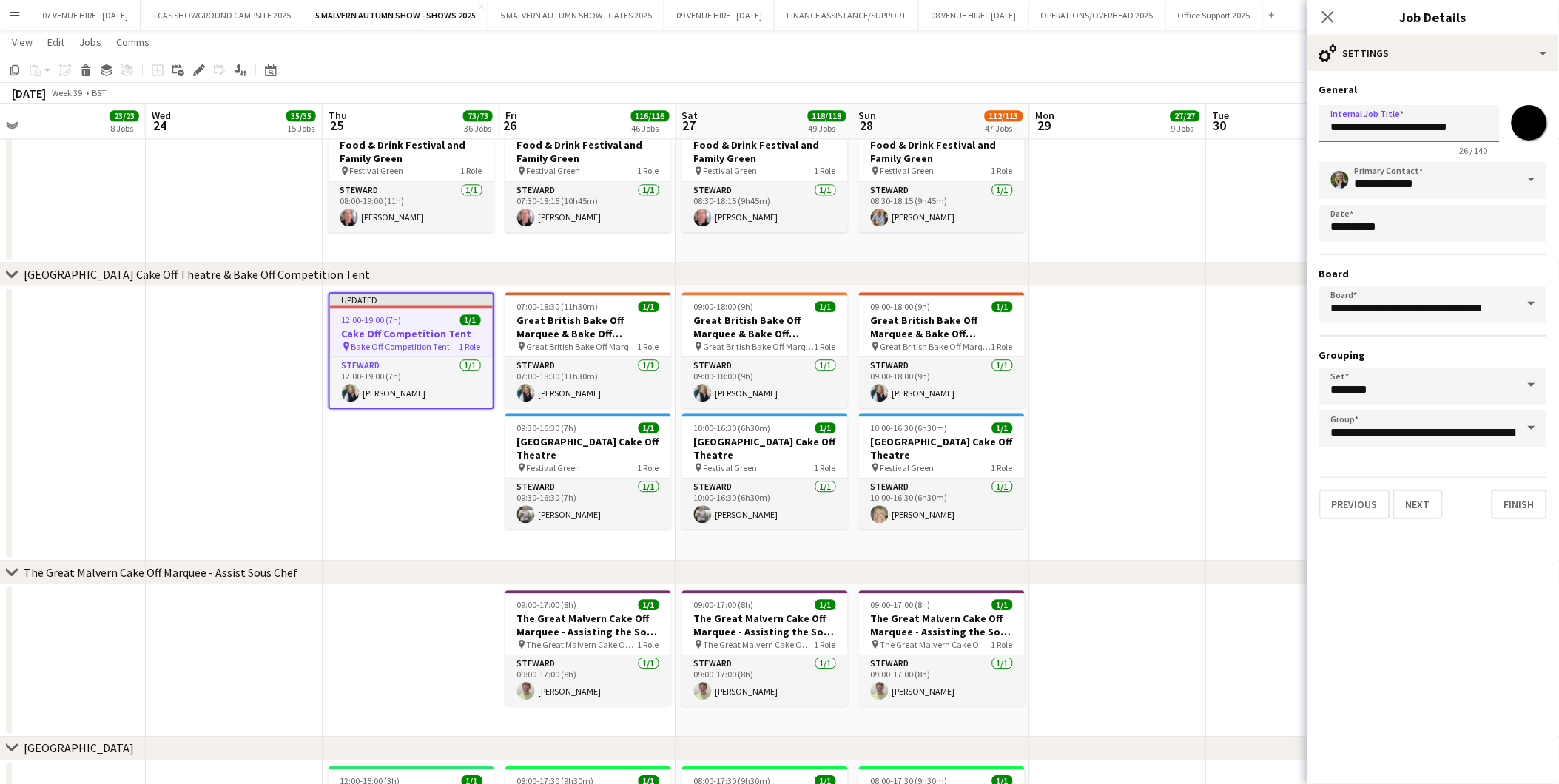
drag, startPoint x: 1332, startPoint y: 131, endPoint x: 1475, endPoint y: 131, distance: 143.0
click at [1475, 131] on input "**********" at bounding box center [1410, 123] width 181 height 37
click at [544, 316] on h3 "Great British Bake Off Marquee & Bake Off Competition Tent" at bounding box center [589, 326] width 166 height 27
type input "**********"
type input "*******"
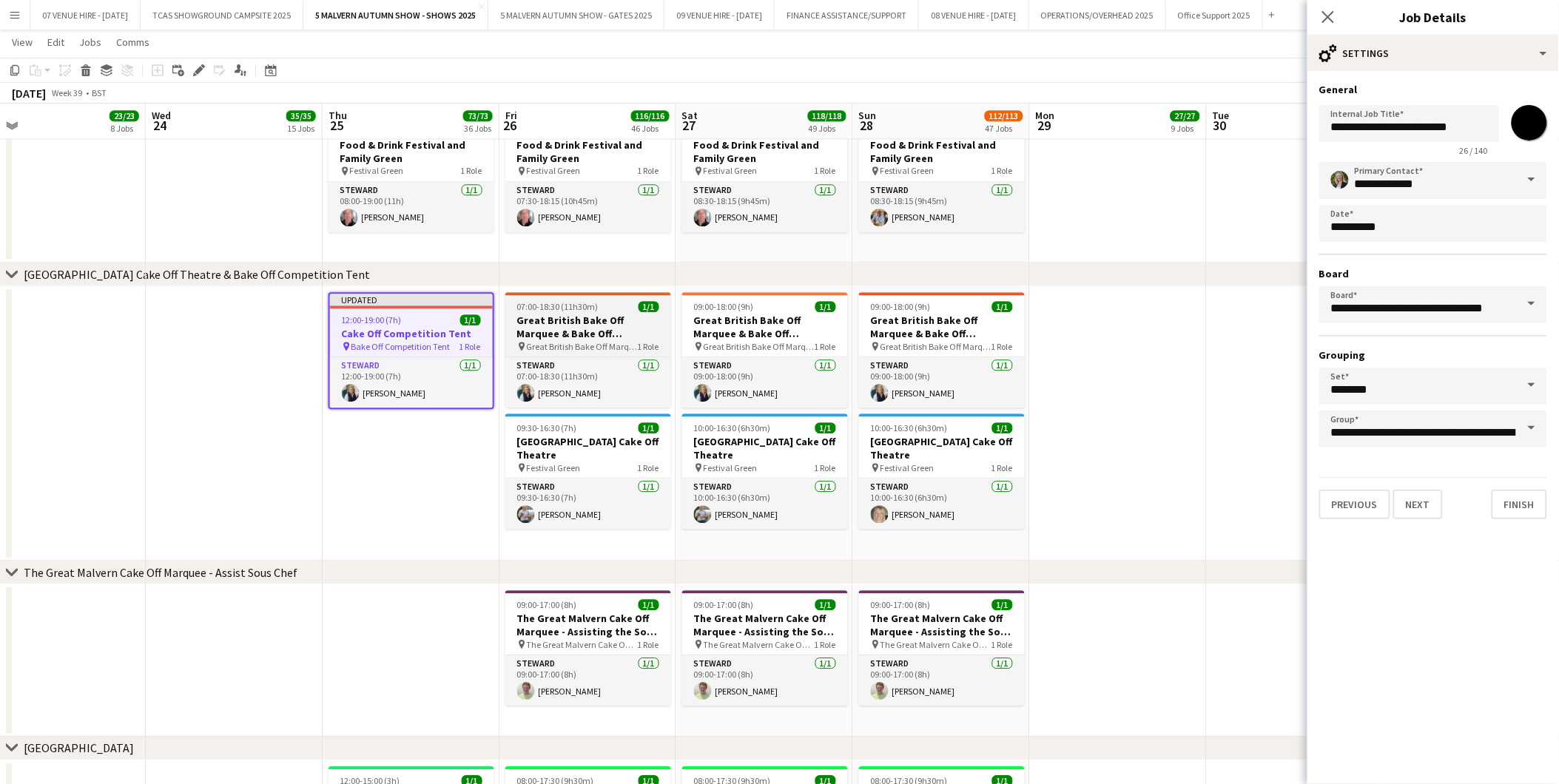
type input "**********"
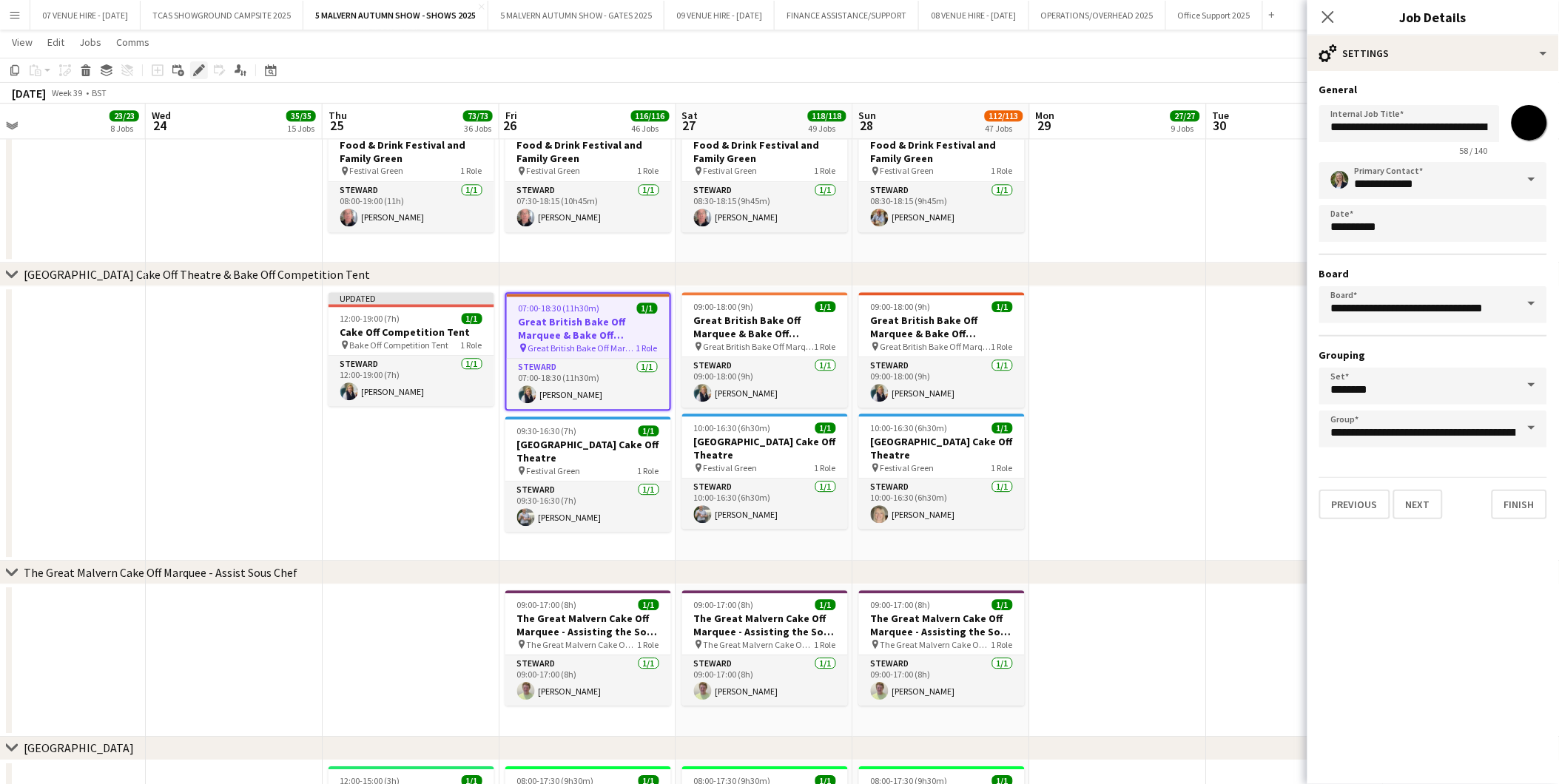
click at [193, 70] on icon "Edit" at bounding box center [199, 71] width 12 height 12
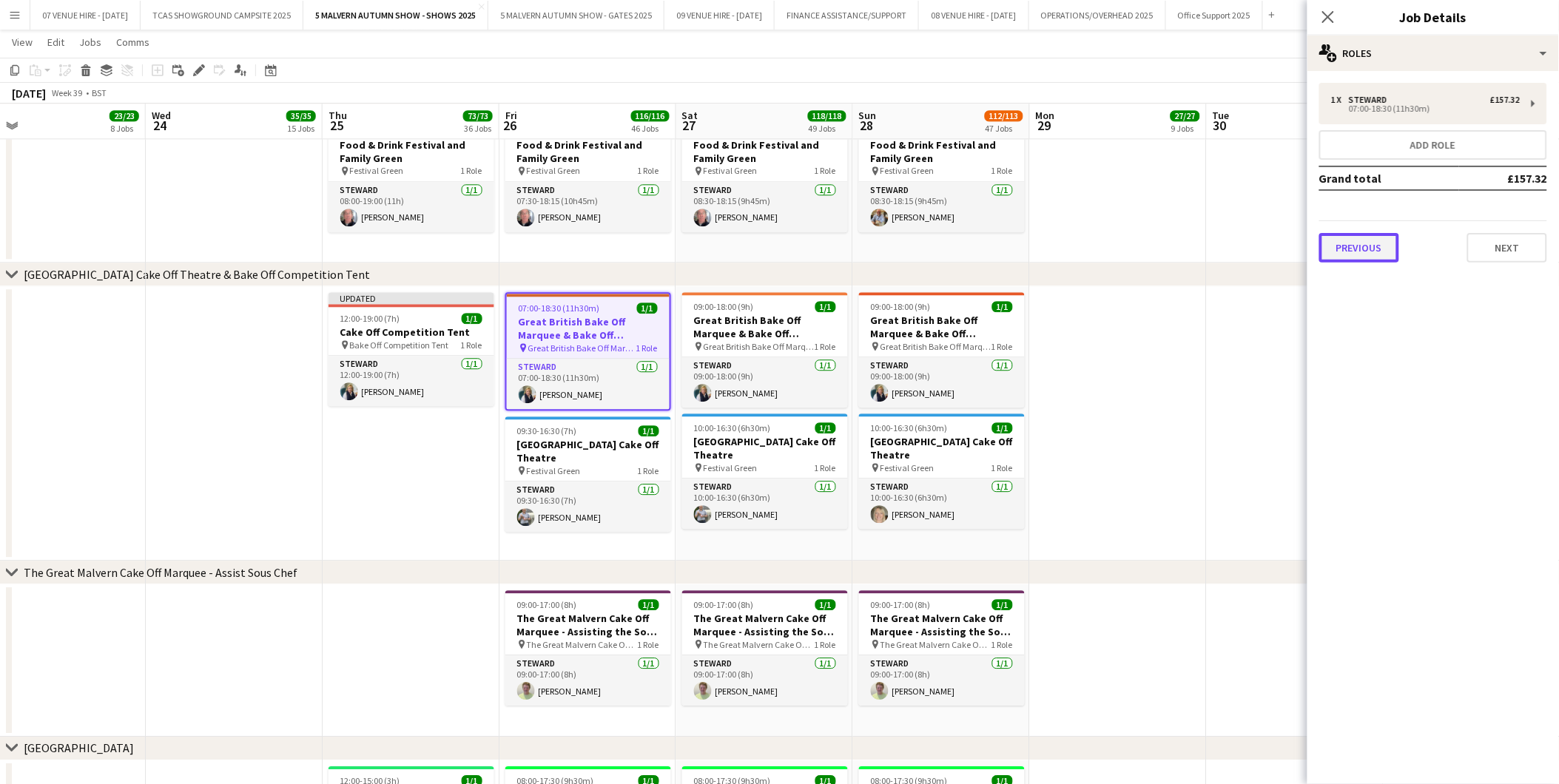
click at [1357, 235] on button "Previous" at bounding box center [1359, 247] width 80 height 30
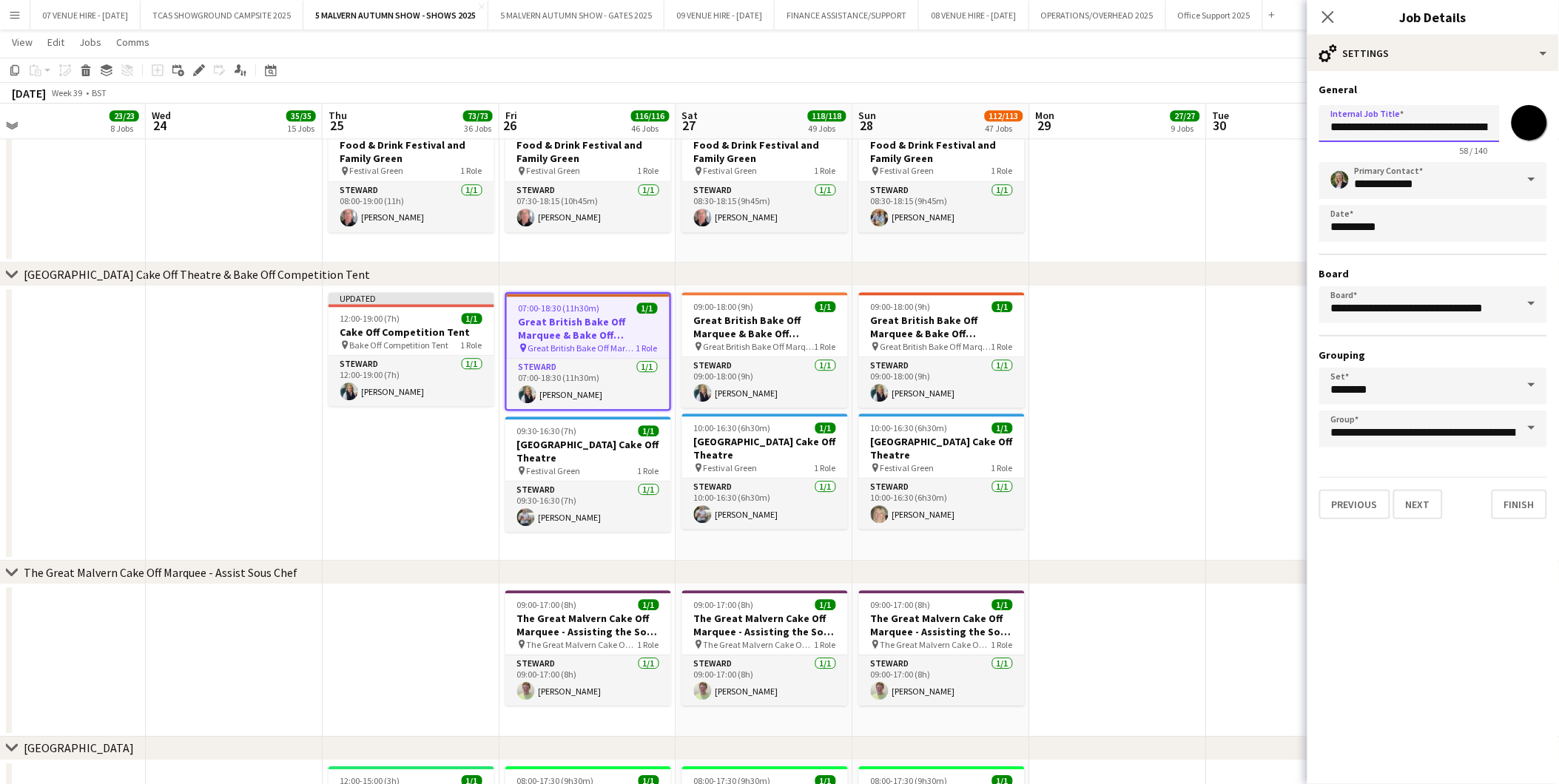
scroll to position [0, 136]
drag, startPoint x: 1329, startPoint y: 126, endPoint x: 1506, endPoint y: 122, distance: 177.0
click at [1506, 122] on div "**********" at bounding box center [1434, 128] width 228 height 56
paste input "text"
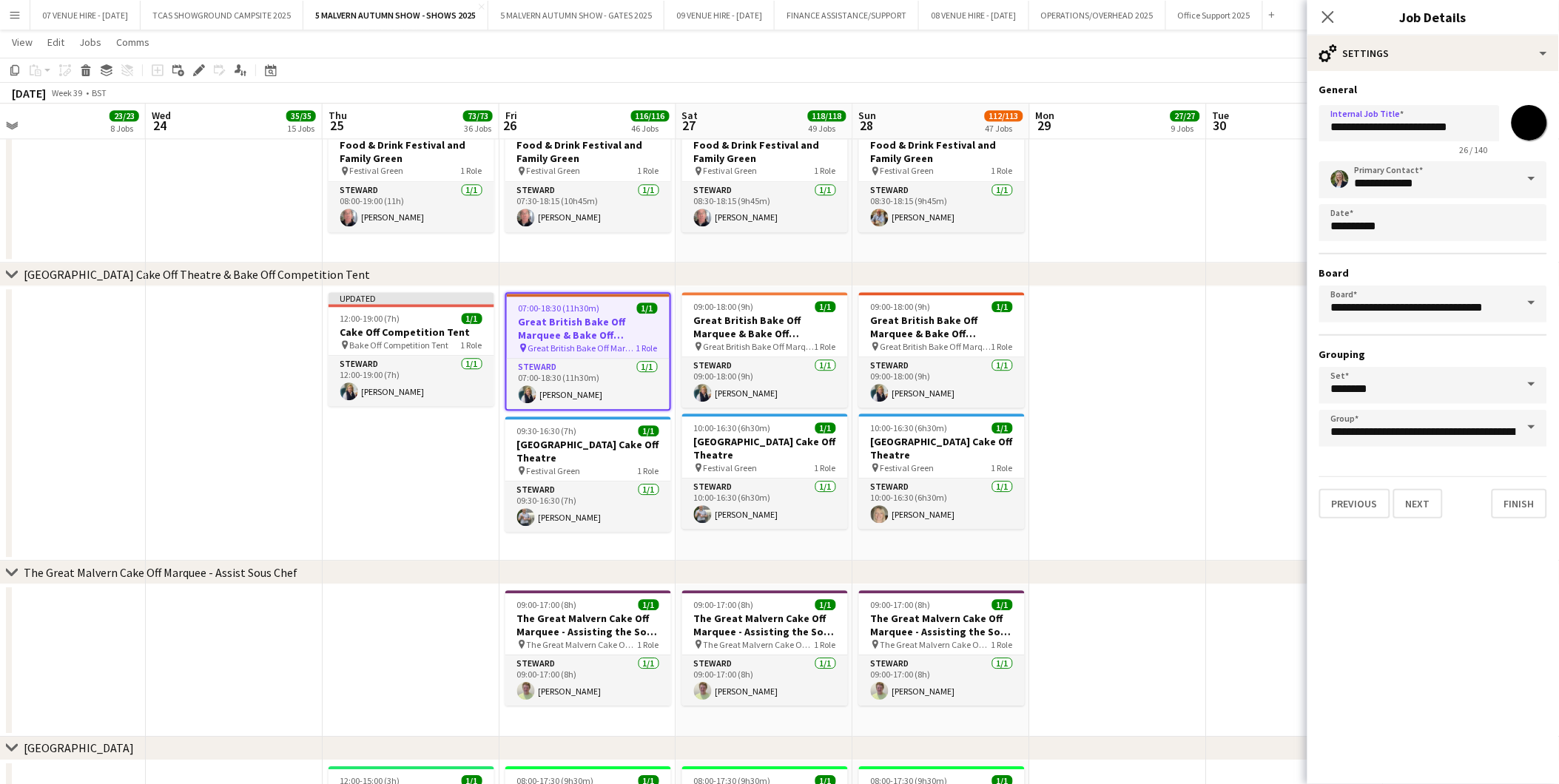
drag, startPoint x: 746, startPoint y: 309, endPoint x: 595, endPoint y: 242, distance: 165.2
click at [746, 309] on span "09:00-18:00 (9h)" at bounding box center [724, 307] width 60 height 11
type input "**********"
type input "*******"
type input "**********"
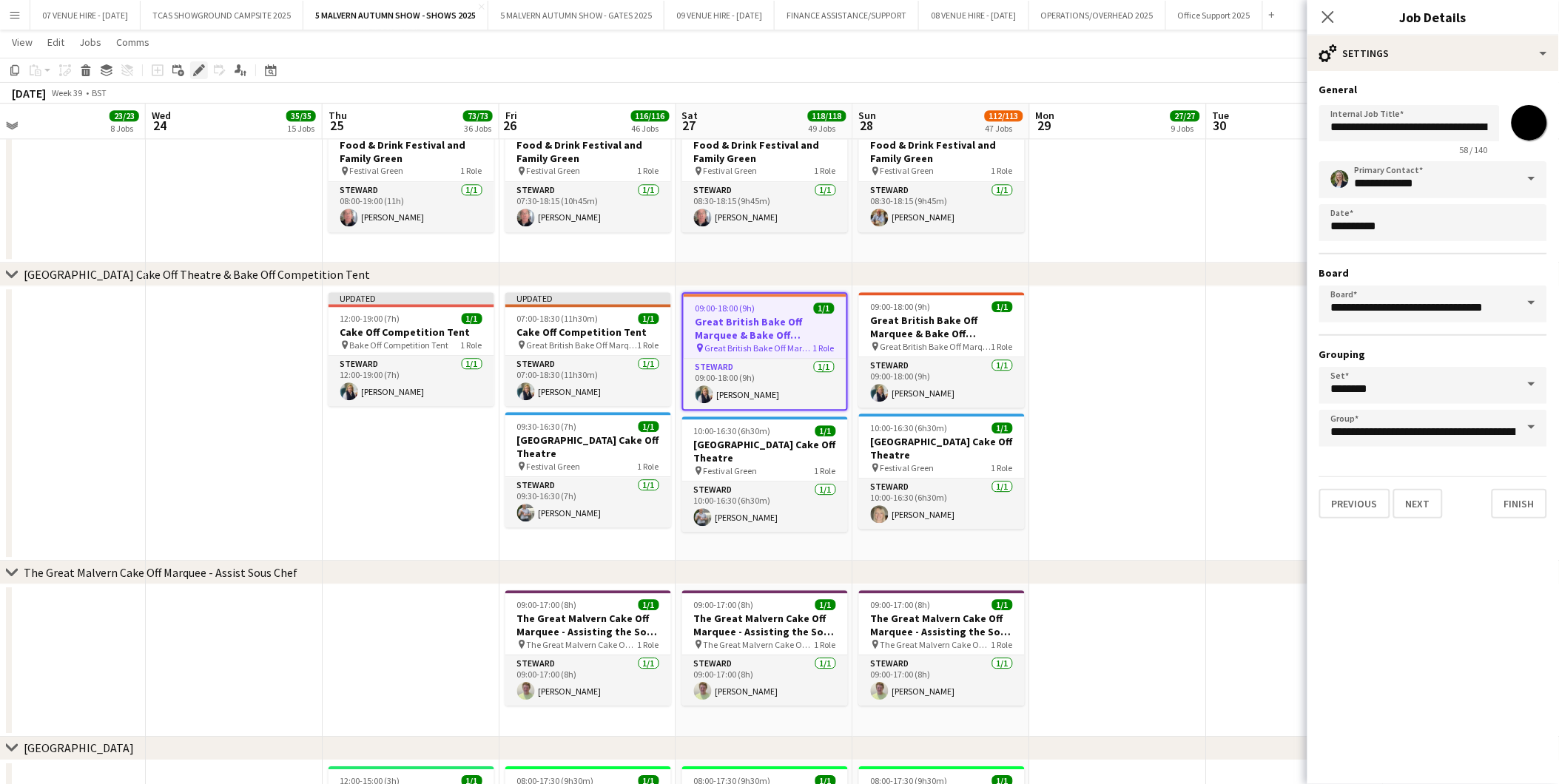
click at [200, 68] on icon "Edit" at bounding box center [199, 71] width 12 height 12
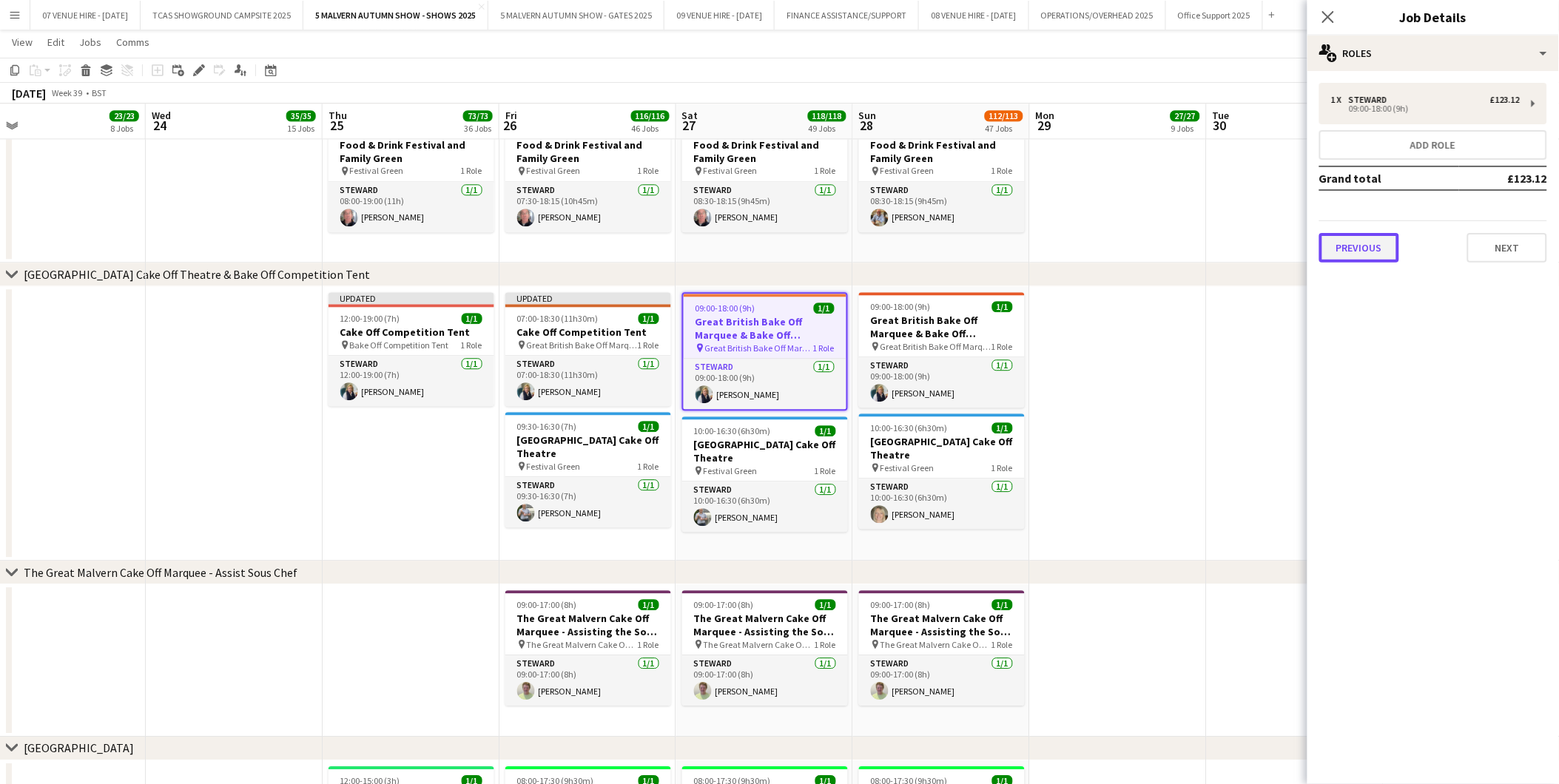
click at [1373, 238] on button "Previous" at bounding box center [1359, 247] width 80 height 30
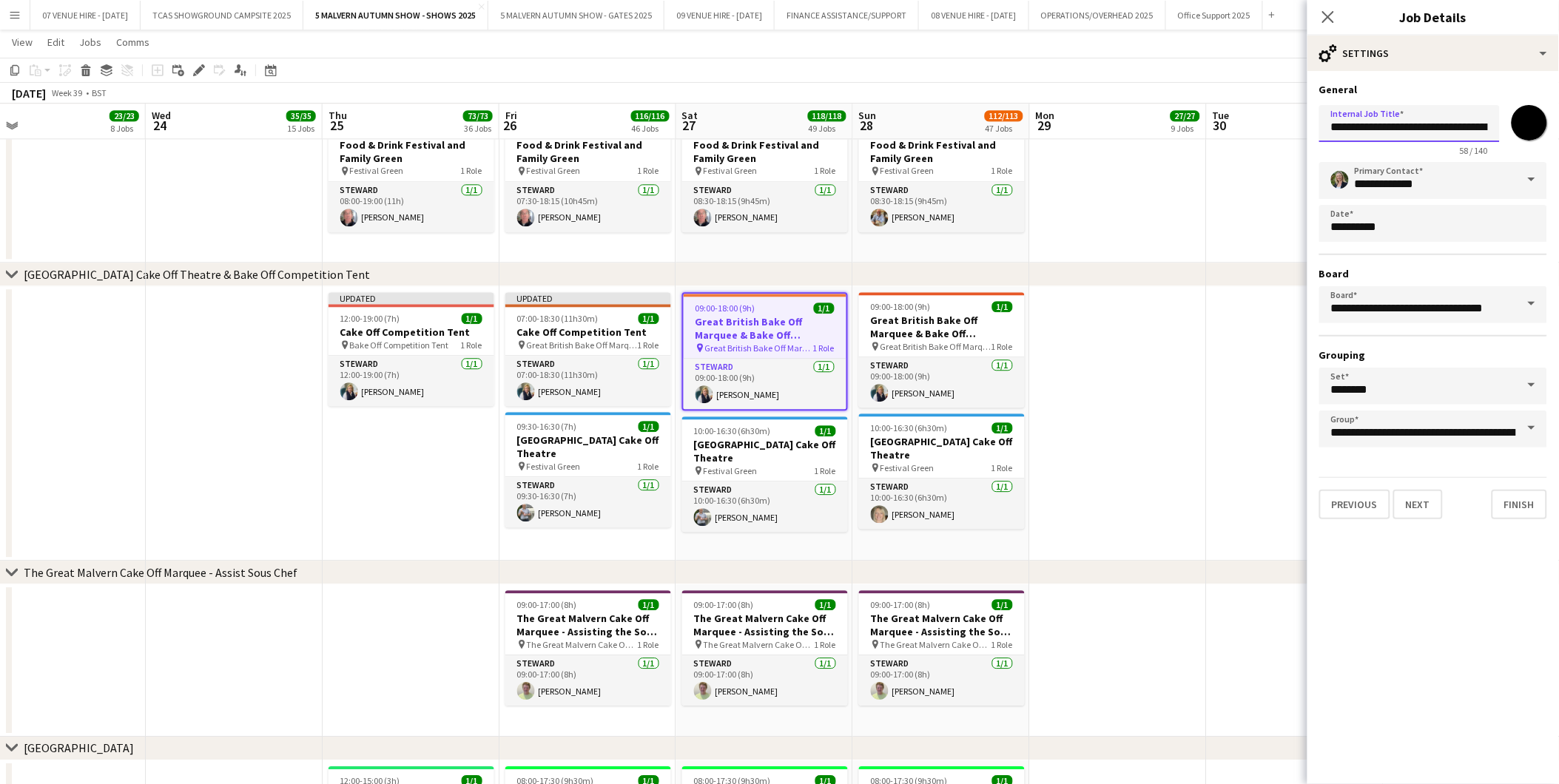
scroll to position [0, 136]
drag, startPoint x: 1333, startPoint y: 120, endPoint x: 1545, endPoint y: 126, distance: 212.1
click at [1545, 126] on div "**********" at bounding box center [1434, 128] width 228 height 56
paste input "text"
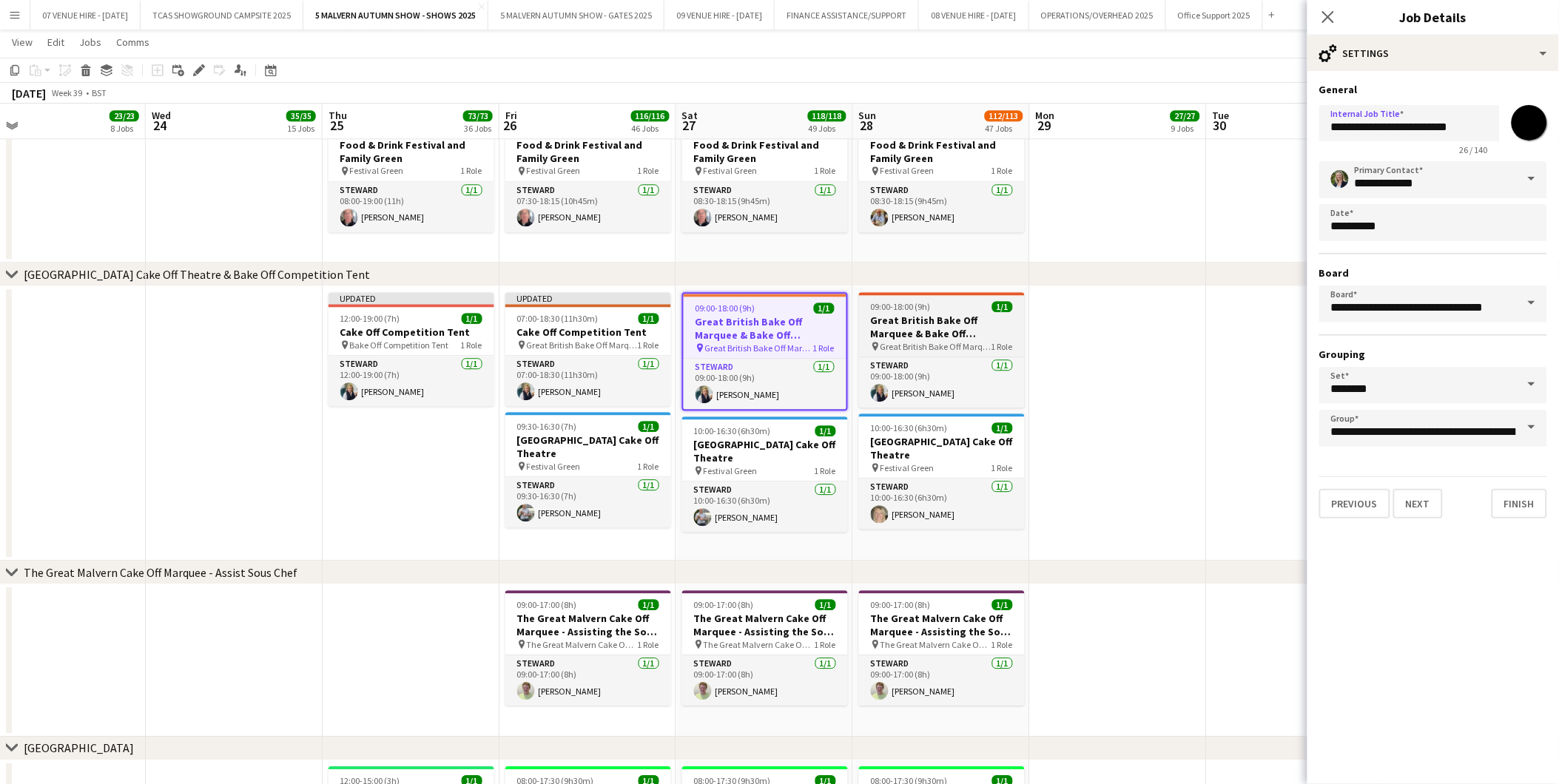
click at [945, 311] on div "09:00-18:00 (9h) 1/1" at bounding box center [942, 307] width 166 height 11
type input "**********"
type input "*******"
type input "**********"
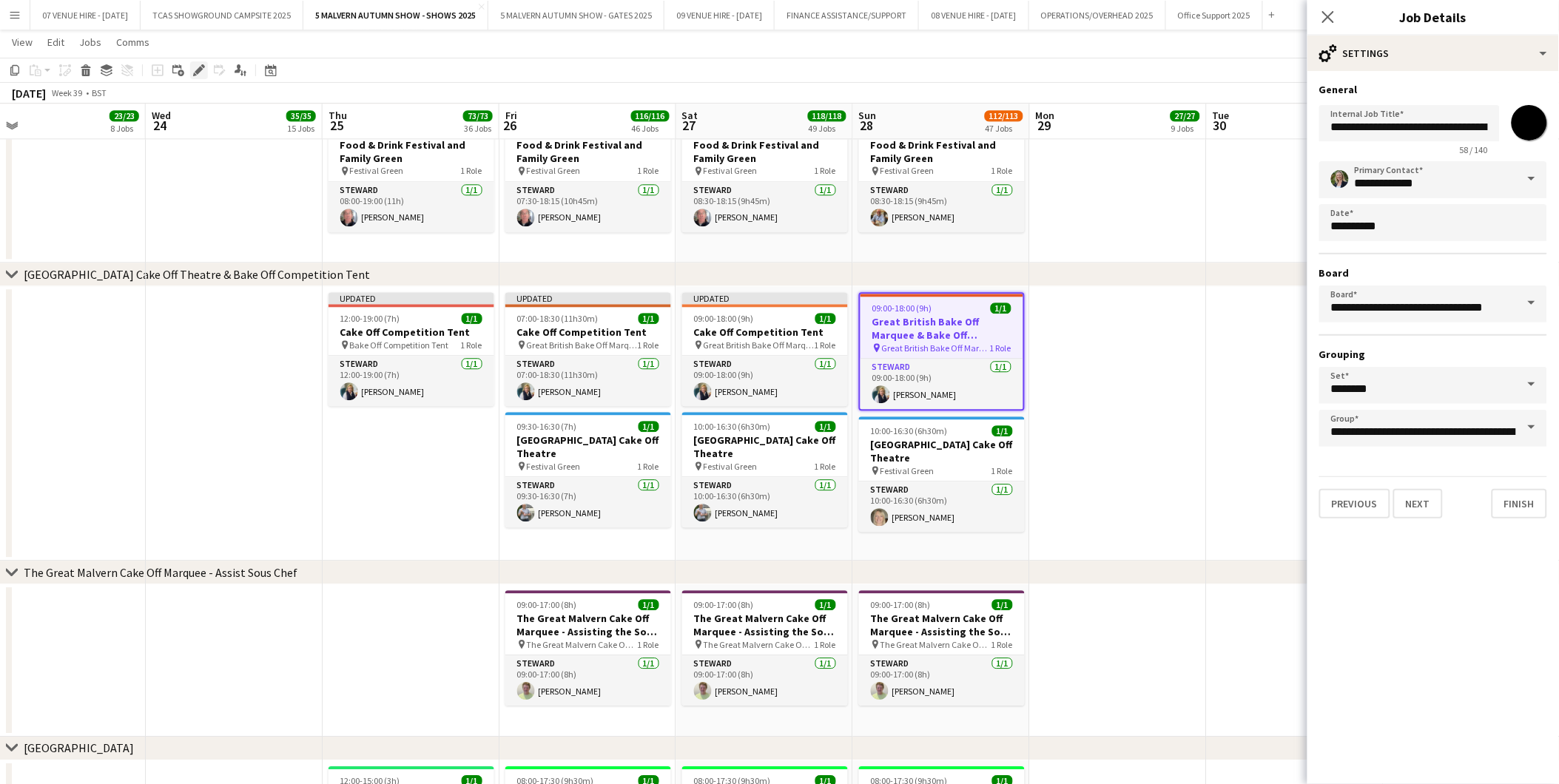
click at [198, 65] on icon "Edit" at bounding box center [199, 71] width 12 height 12
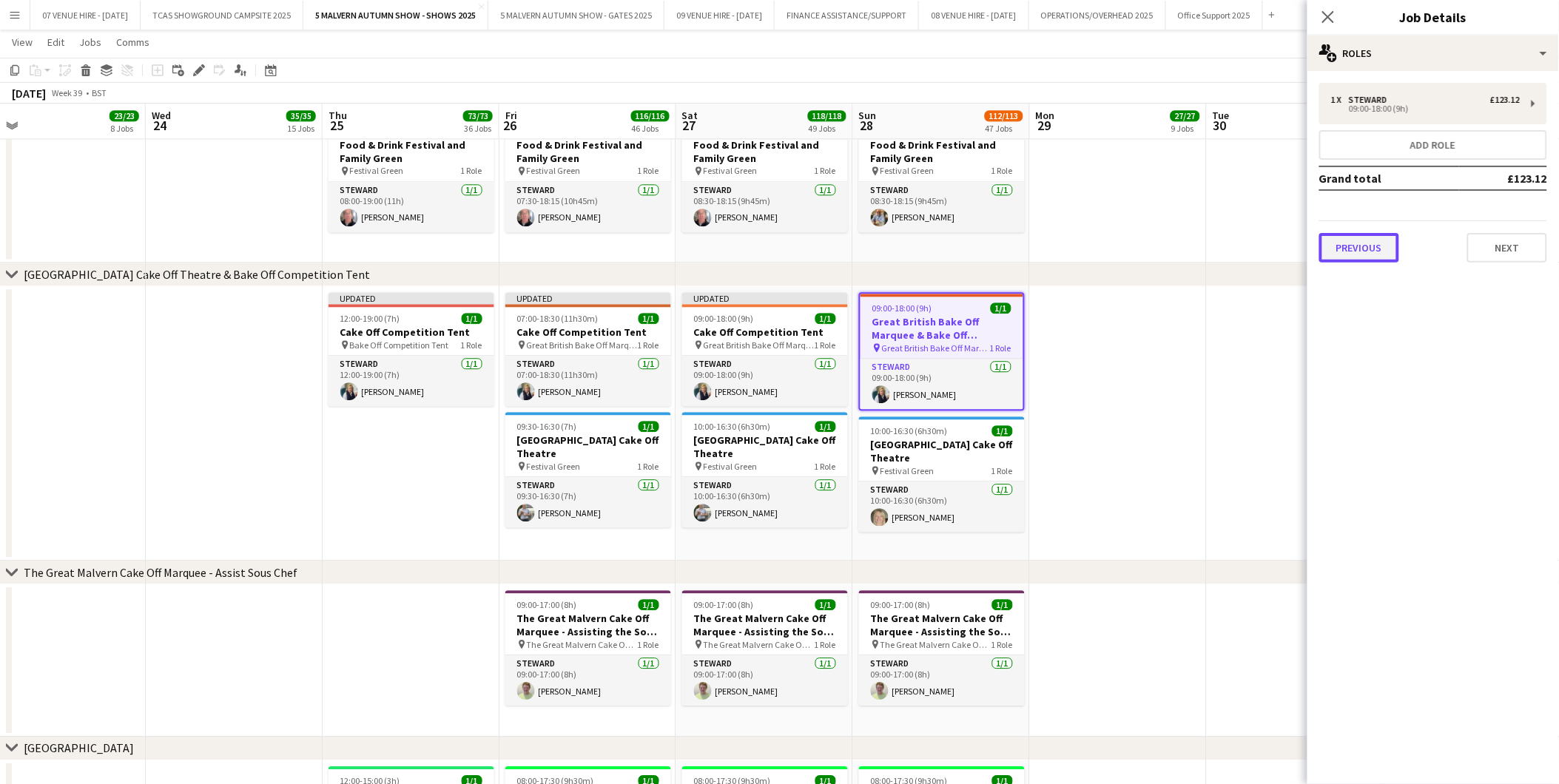
click at [1341, 253] on button "Previous" at bounding box center [1359, 247] width 80 height 30
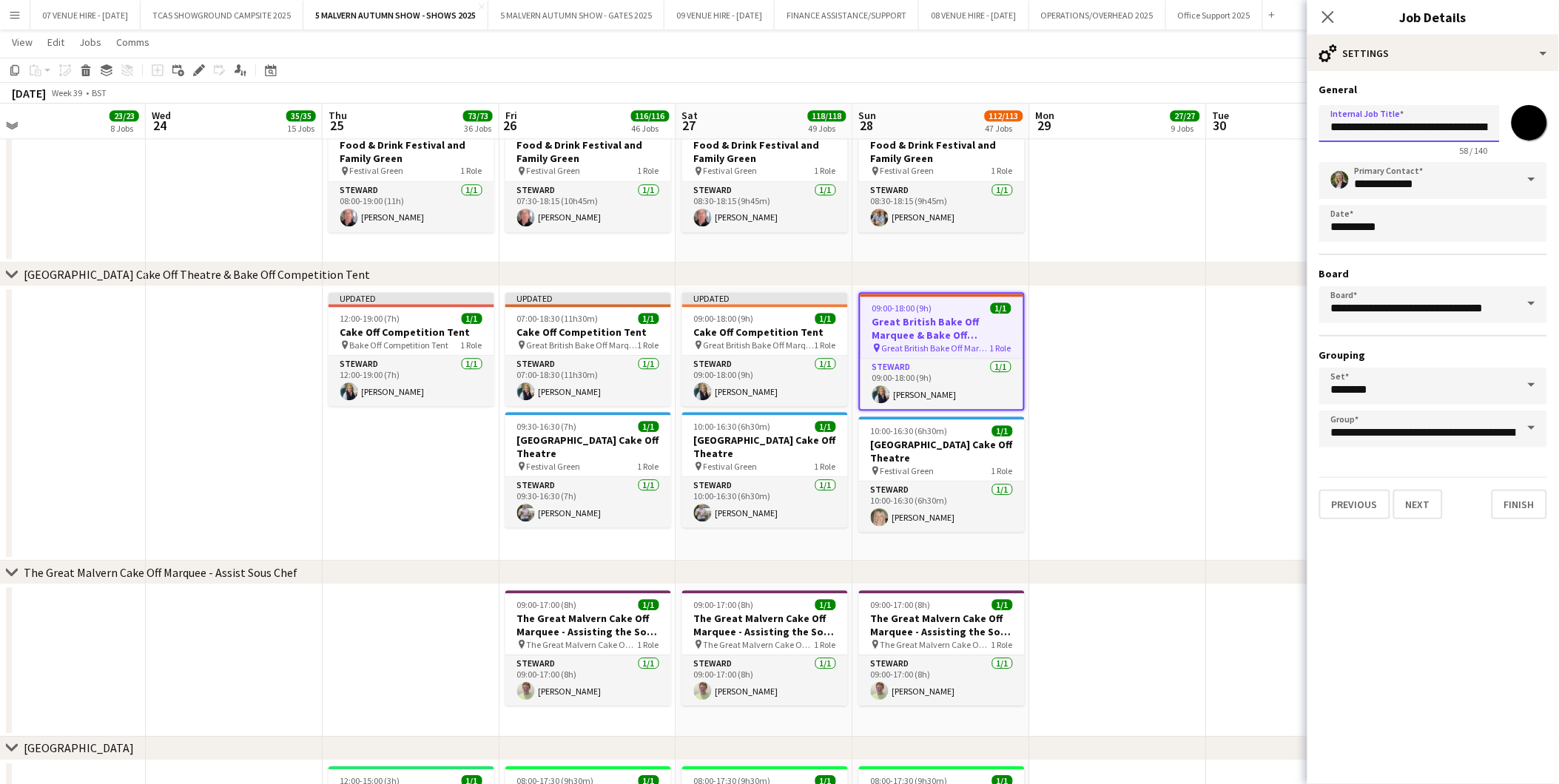
scroll to position [0, 136]
drag, startPoint x: 1330, startPoint y: 124, endPoint x: 1517, endPoint y: 128, distance: 187.0
click at [1517, 128] on div "**********" at bounding box center [1434, 128] width 228 height 56
paste input "text"
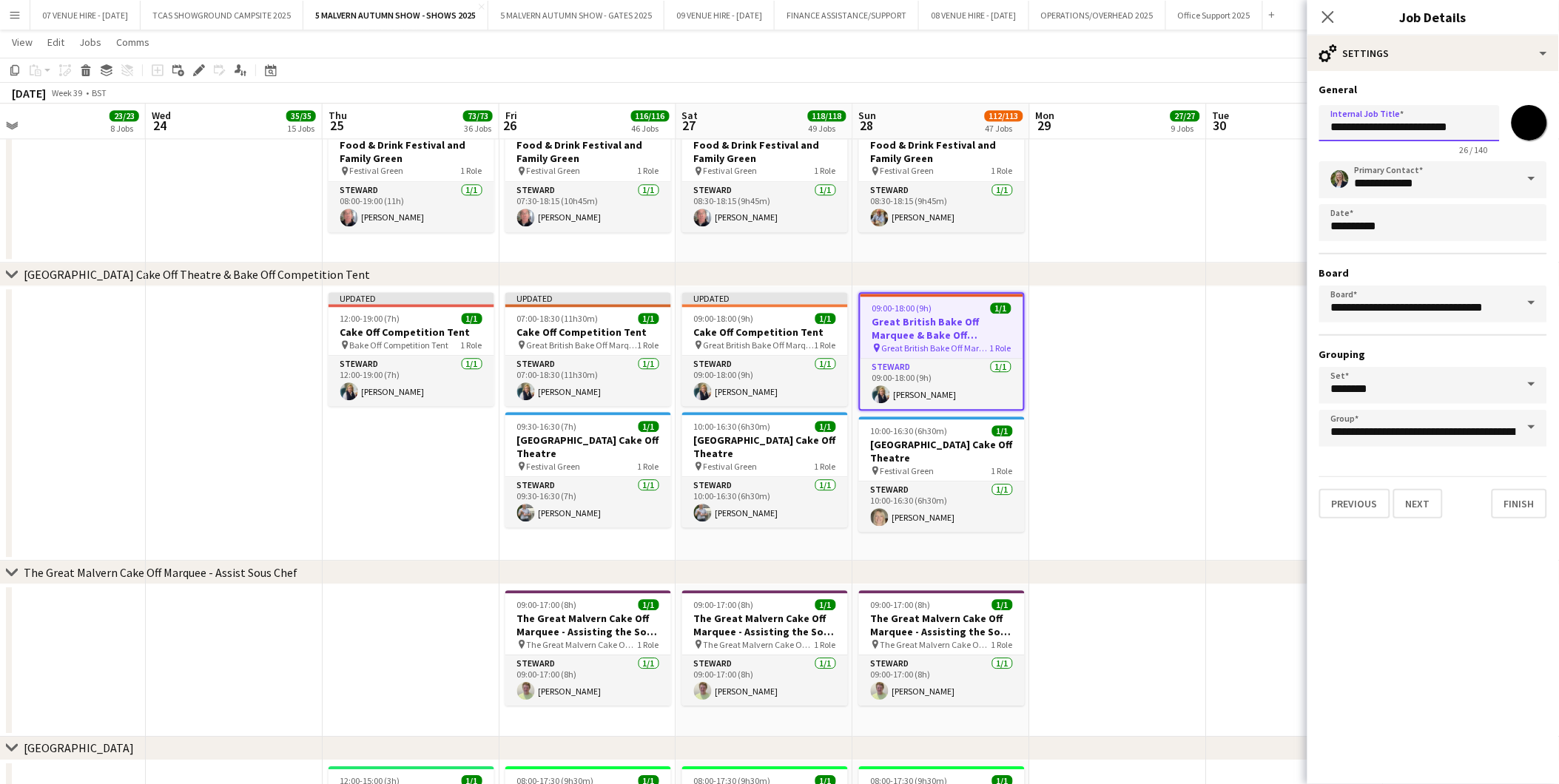
type input "**********"
click at [1245, 264] on div "chevron-right [GEOGRAPHIC_DATA] Cake Off Theatre & Bake Off Competition Tent" at bounding box center [779, 274] width 1559 height 24
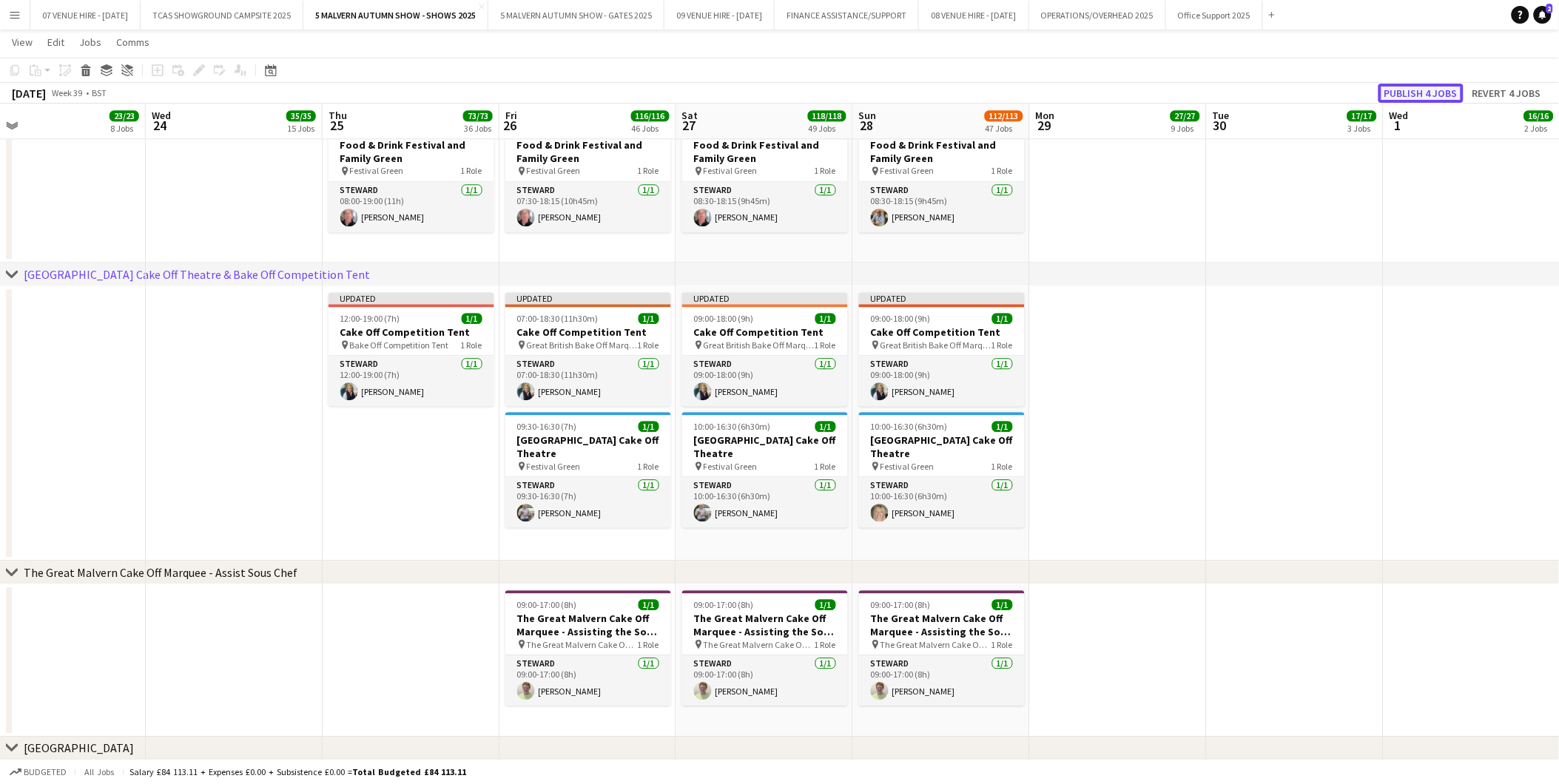
click at [1437, 83] on button "Publish 4 jobs" at bounding box center [1422, 93] width 85 height 19
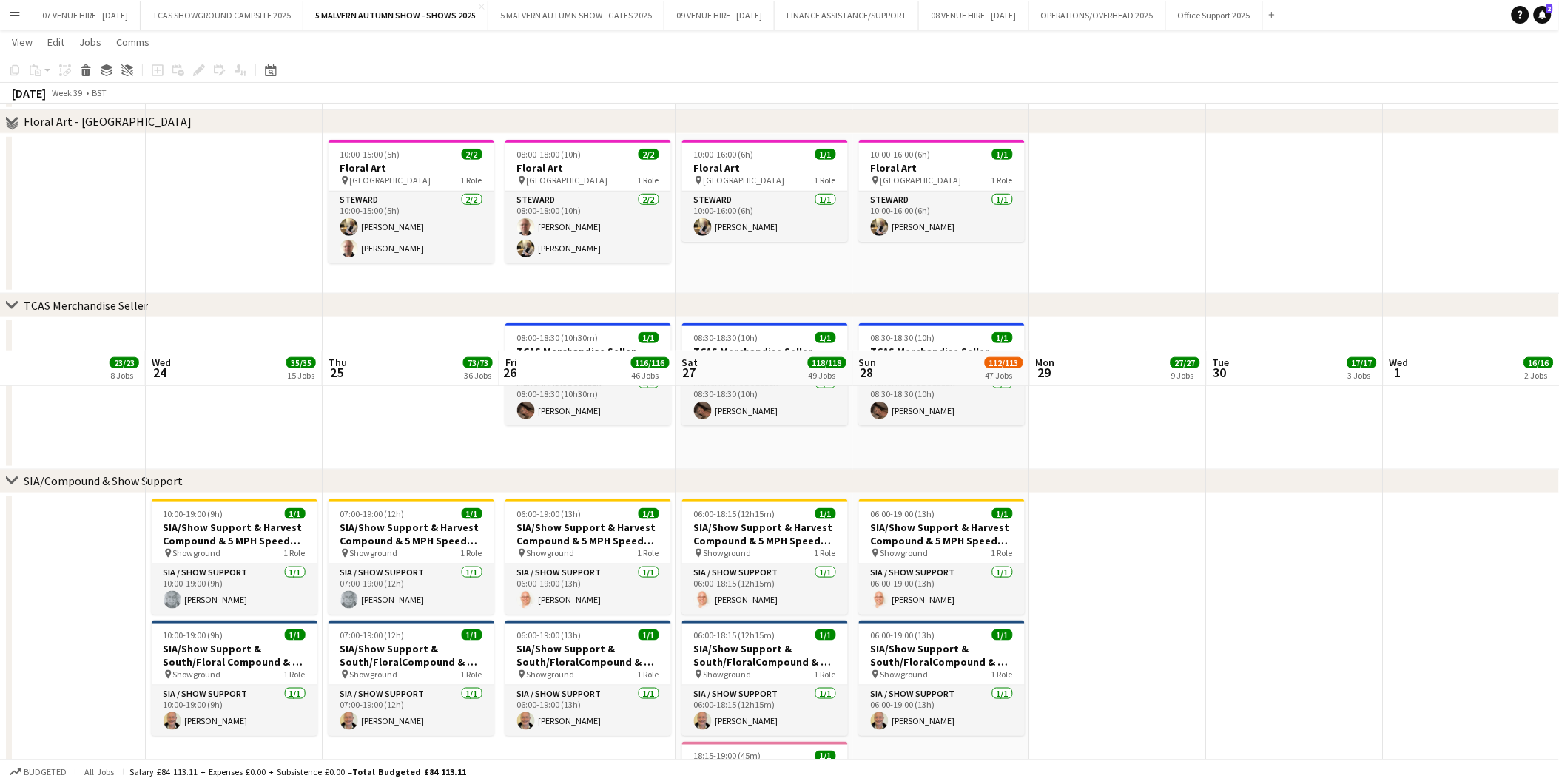
scroll to position [6574, 0]
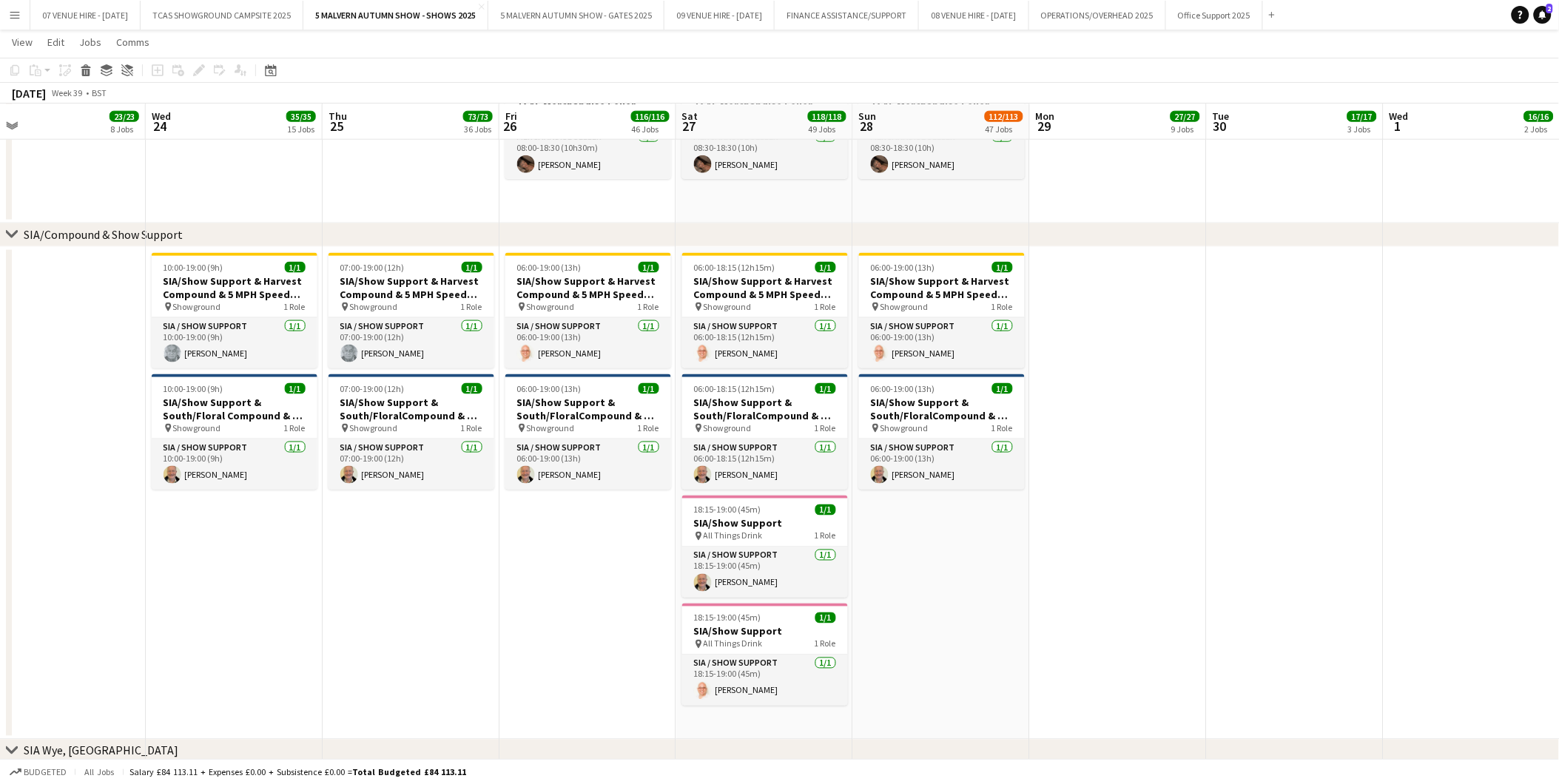
click at [14, 12] on app-icon "Menu" at bounding box center [15, 15] width 12 height 12
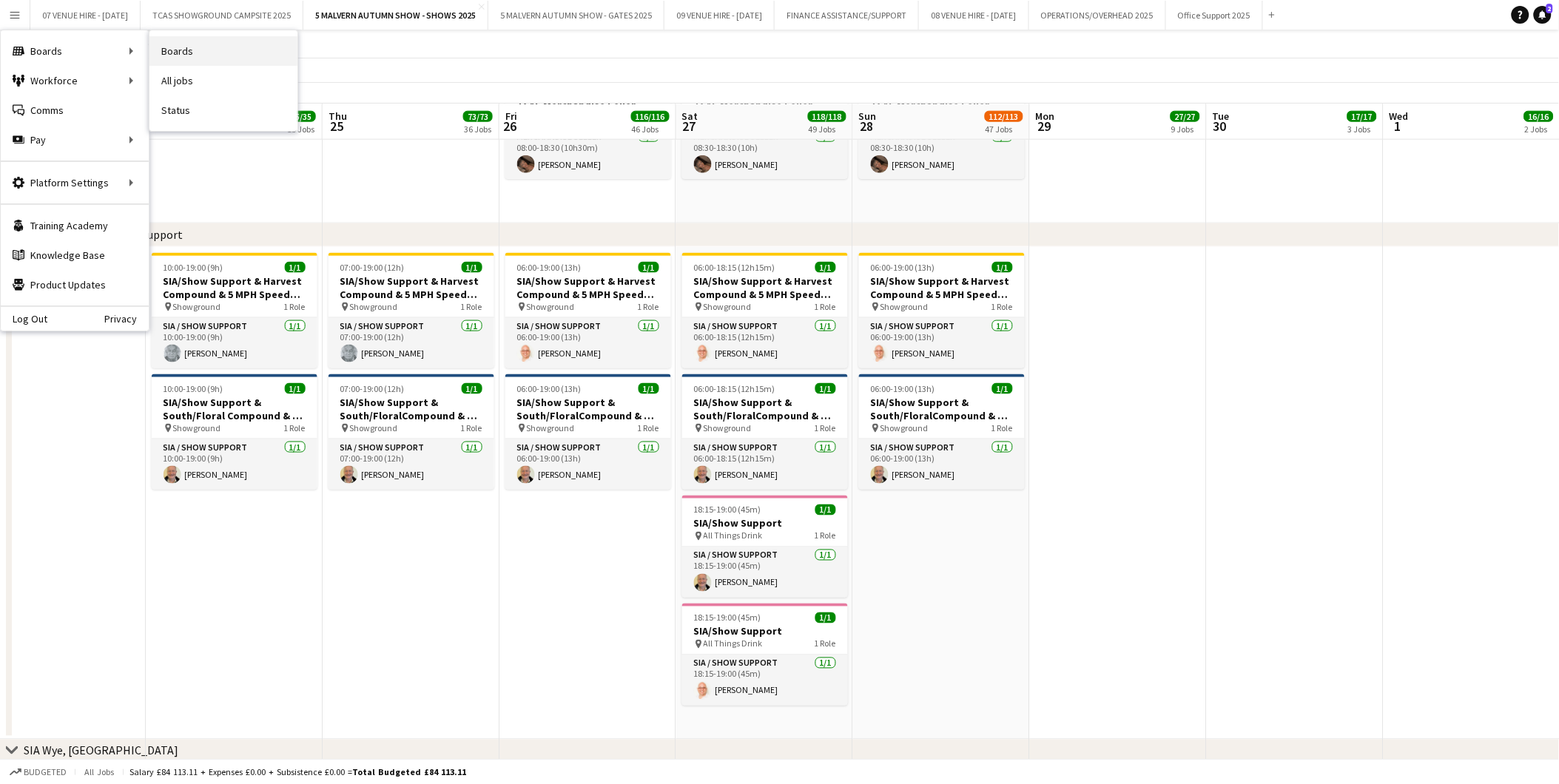
click at [164, 49] on link "Boards" at bounding box center [223, 51] width 148 height 30
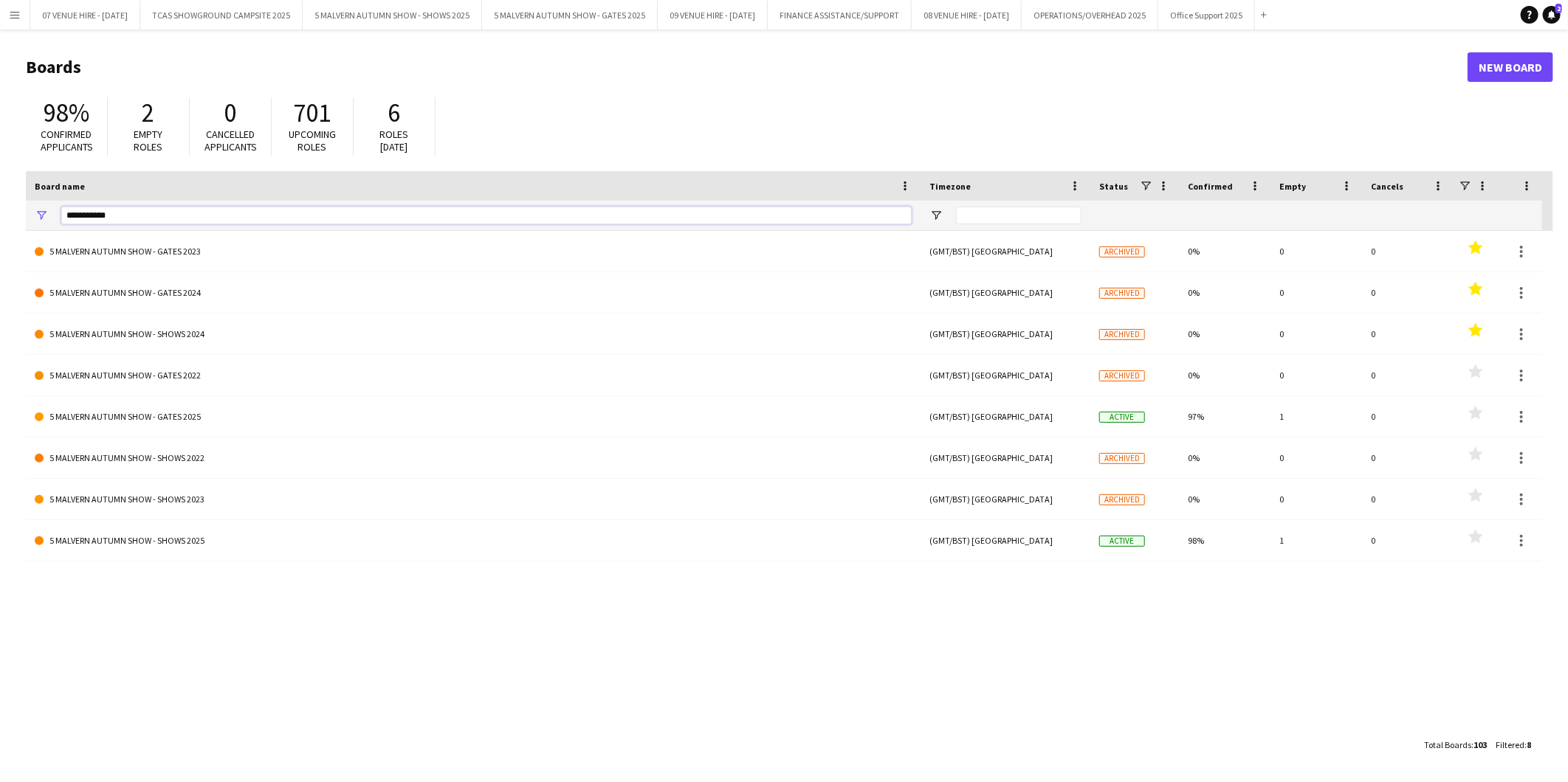
drag, startPoint x: 152, startPoint y: 214, endPoint x: -4, endPoint y: 205, distance: 156.3
click at [0, 205] on html "Menu Boards Boards Boards All jobs Status Workforce Workforce My Workforce Recr…" at bounding box center [784, 391] width 1568 height 782
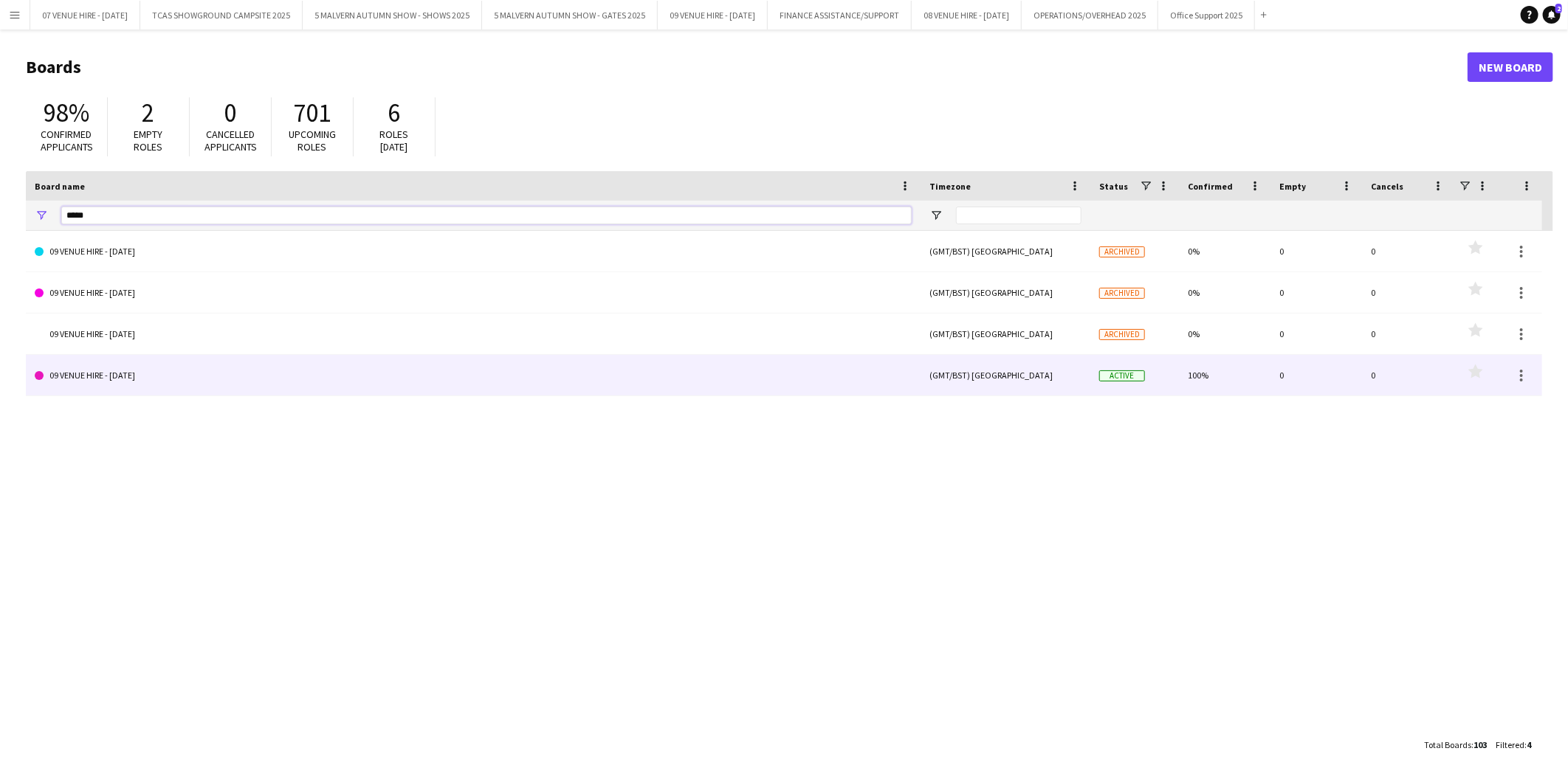
type input "*****"
click at [144, 375] on link "09 VENUE HIRE - [DATE]" at bounding box center [473, 375] width 877 height 42
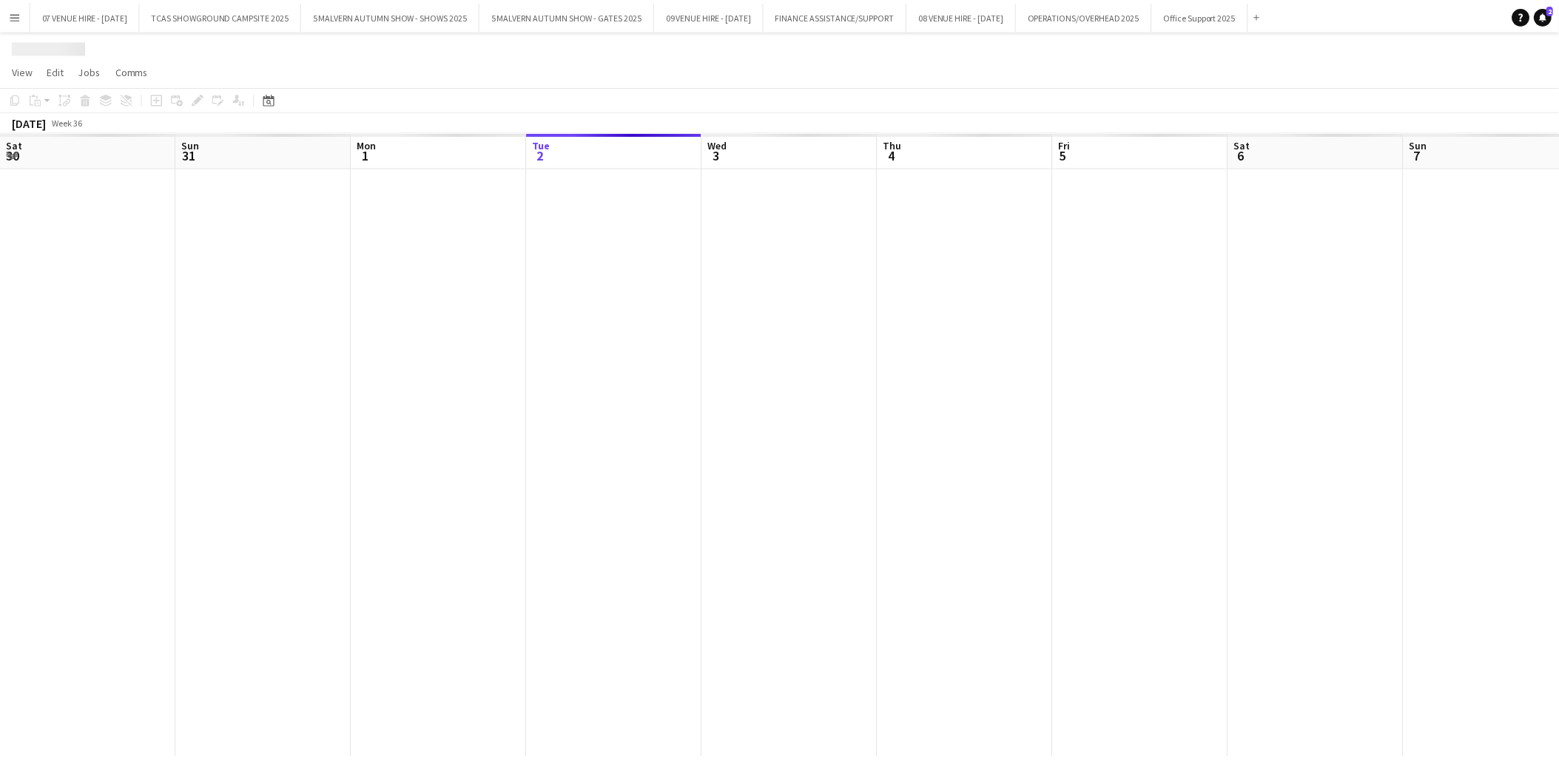
scroll to position [0, 353]
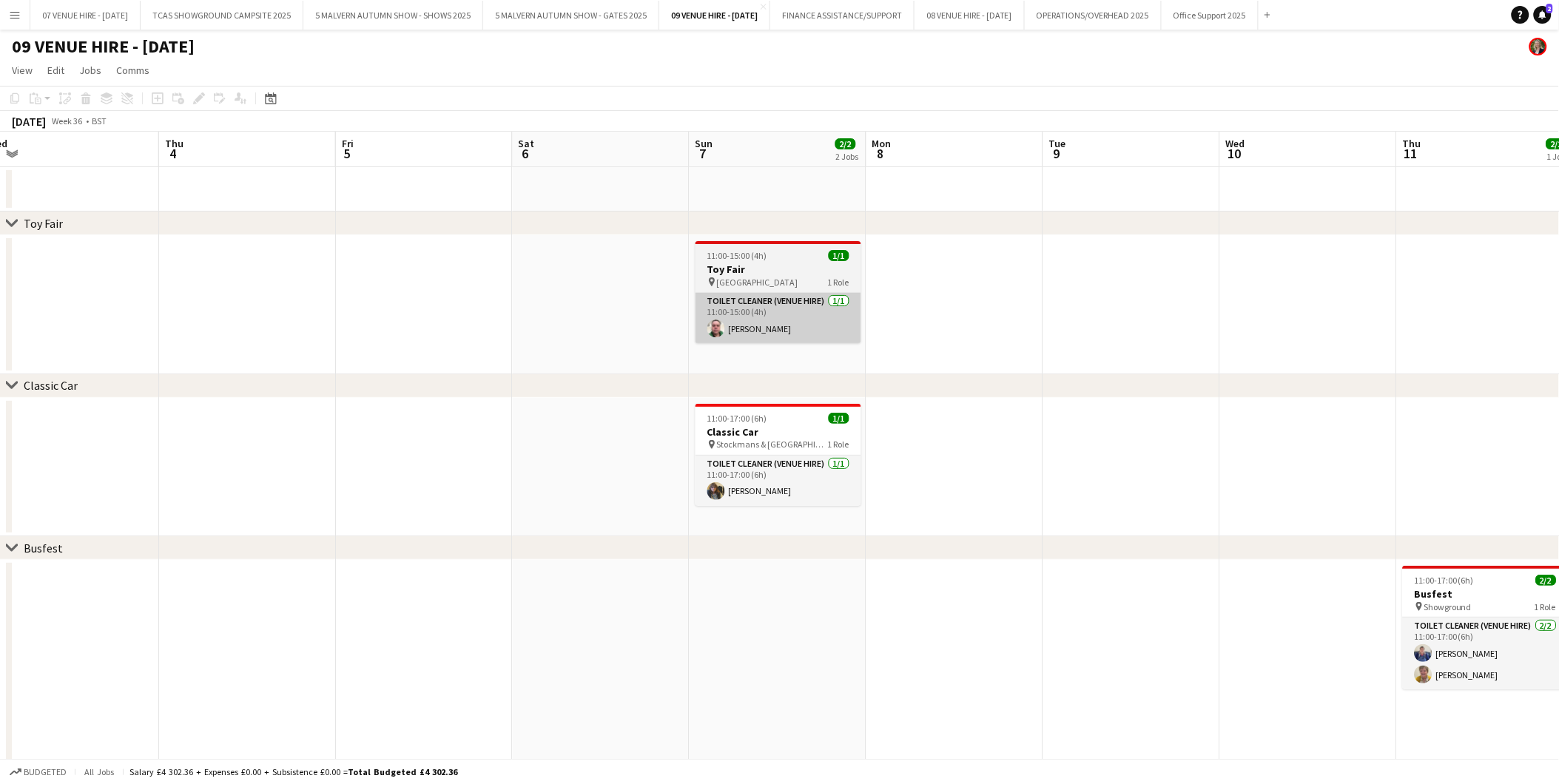
drag, startPoint x: 1153, startPoint y: 279, endPoint x: 765, endPoint y: 297, distance: 388.4
click at [700, 287] on app-calendar-viewport "Sun 31 Mon 1 Tue 2 Wed 3 Thu 4 Fri 5 Sat 6 Sun 7 2/2 2 Jobs Mon 8 Tue 9 Wed 10 …" at bounding box center [779, 601] width 1559 height 940
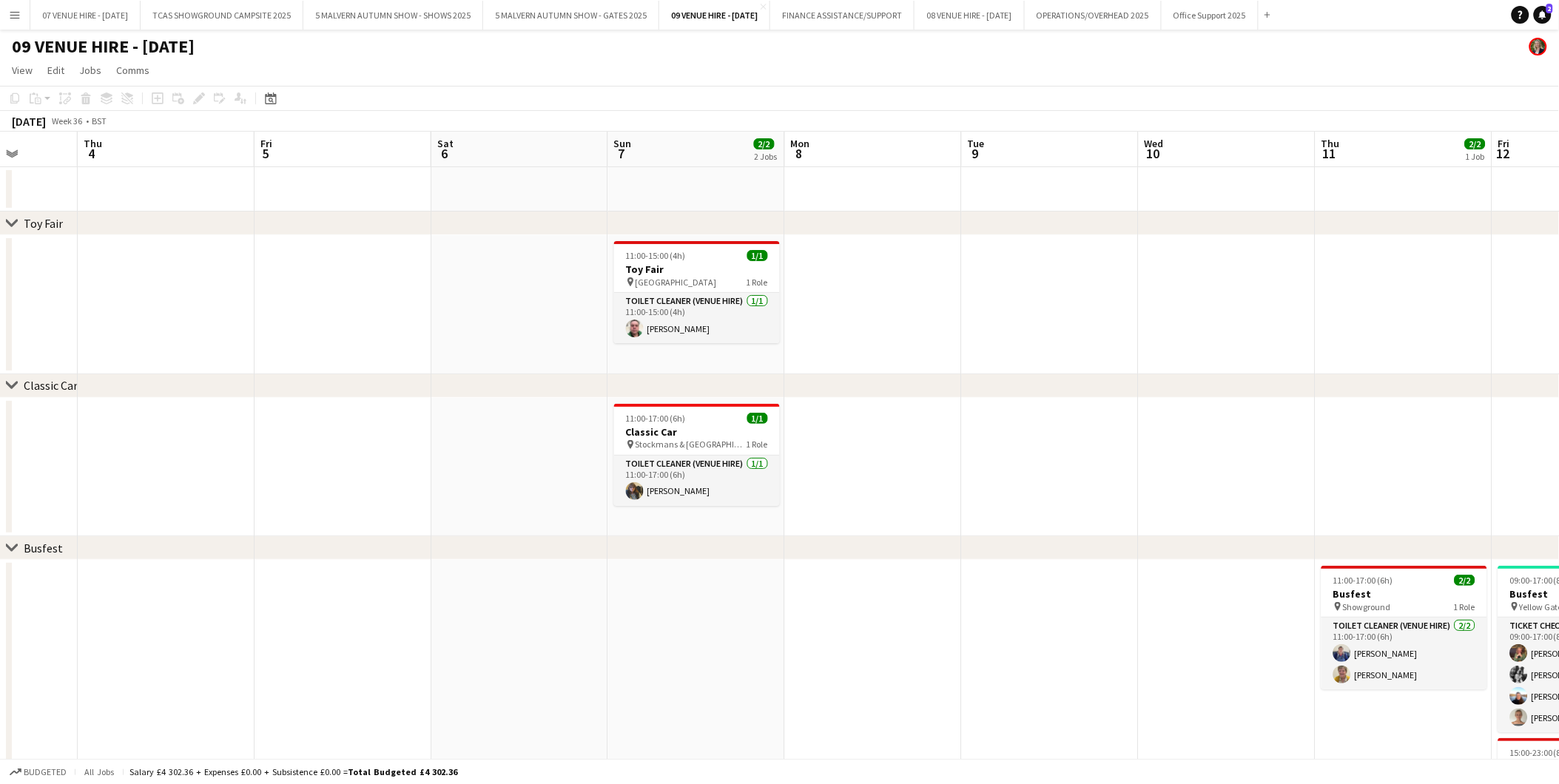
drag, startPoint x: 1280, startPoint y: 376, endPoint x: 715, endPoint y: 329, distance: 567.0
click at [715, 329] on app-calendar-viewport "Mon 1 Tue 2 Wed 3 Thu 4 Fri 5 Sat 6 Sun 7 2/2 2 Jobs Mon 8 Tue 9 Wed 10 Thu 11 …" at bounding box center [779, 786] width 1559 height 1309
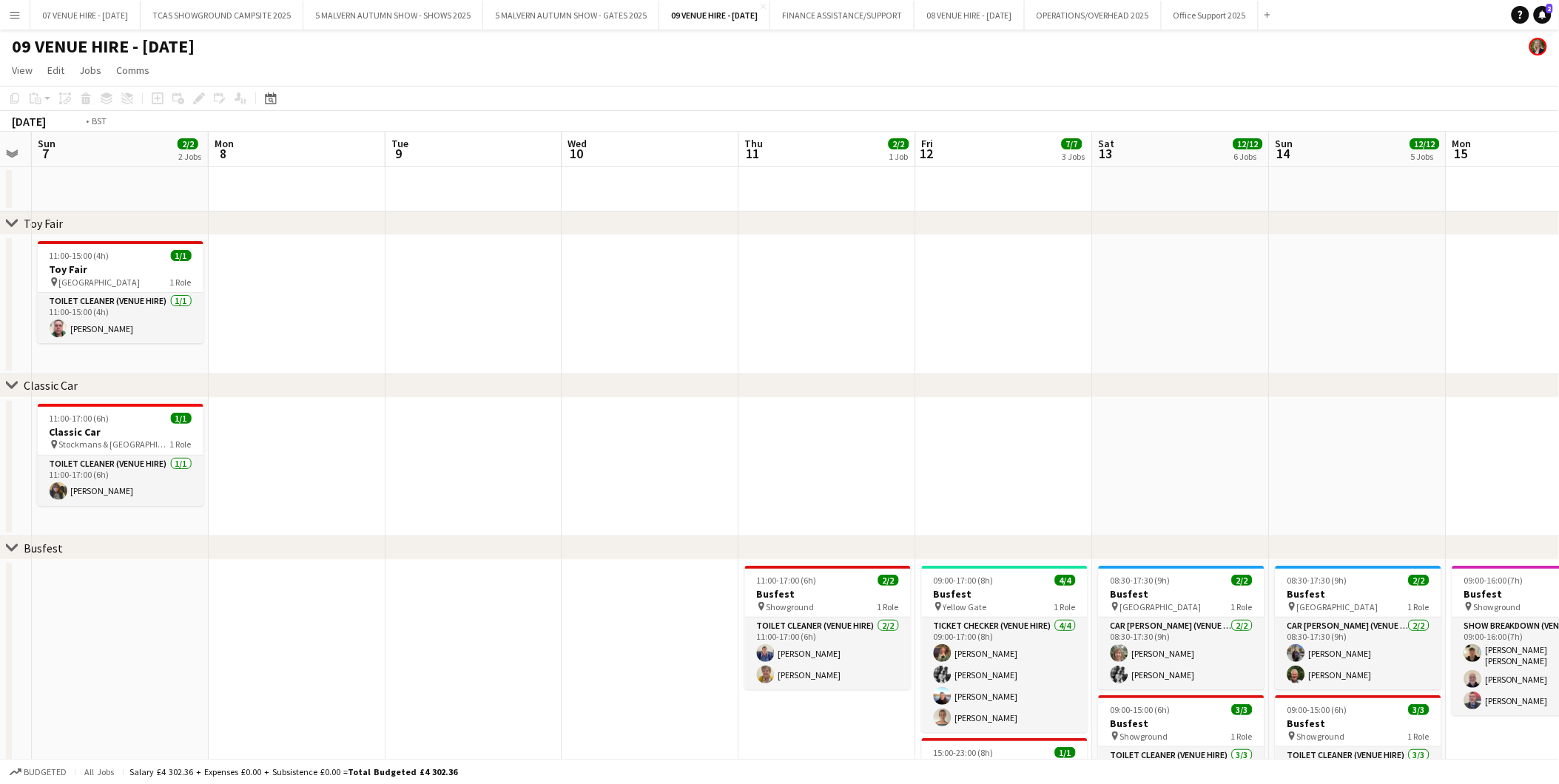
scroll to position [0, 583]
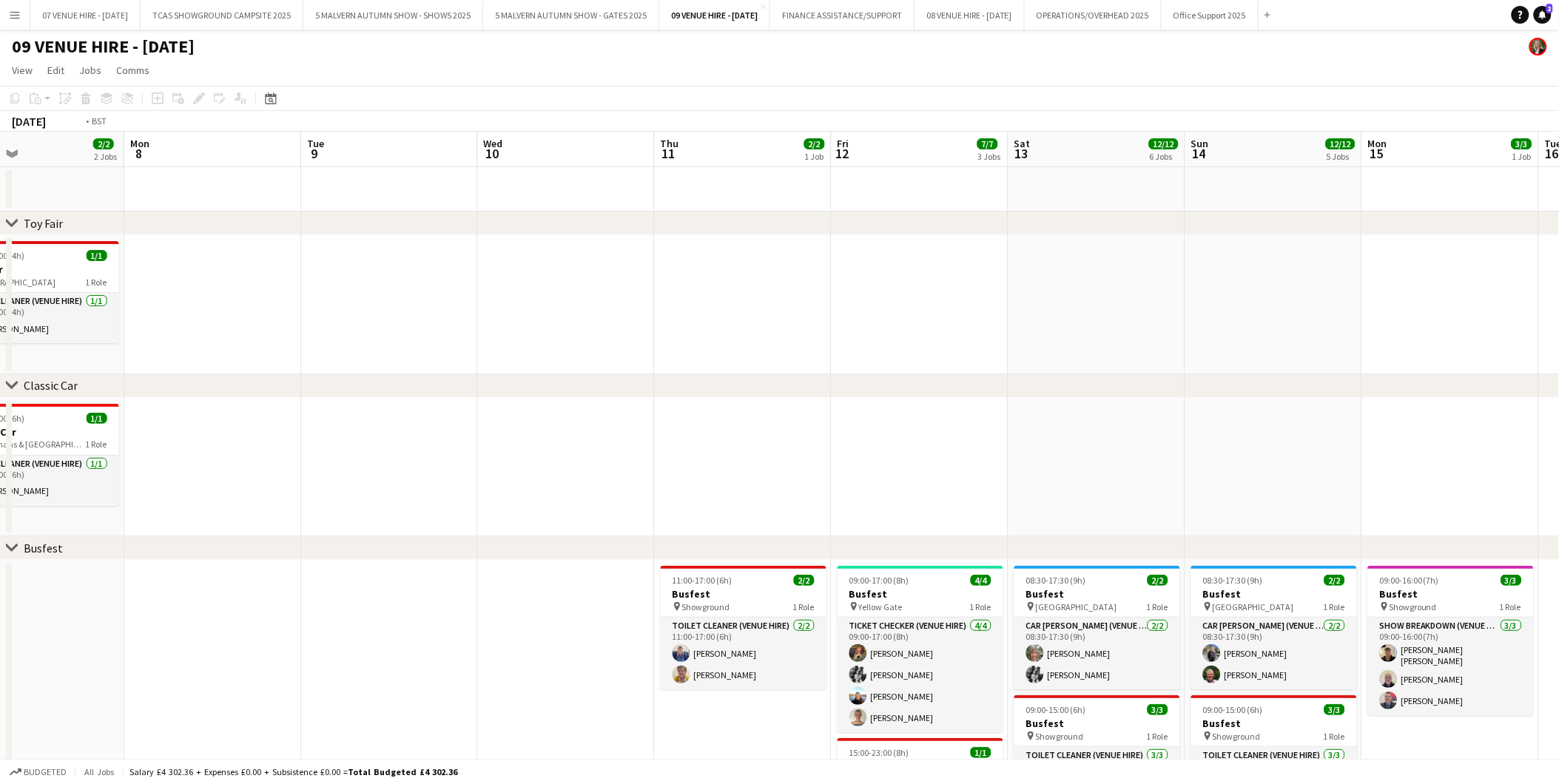
drag, startPoint x: 977, startPoint y: 326, endPoint x: 715, endPoint y: 333, distance: 262.1
click at [715, 333] on app-calendar-viewport "Thu 4 Fri 5 Sat 6 Sun 7 2/2 2 Jobs Mon 8 Tue 9 Wed 10 Thu 11 2/2 1 Job Fri 12 7…" at bounding box center [779, 786] width 1559 height 1309
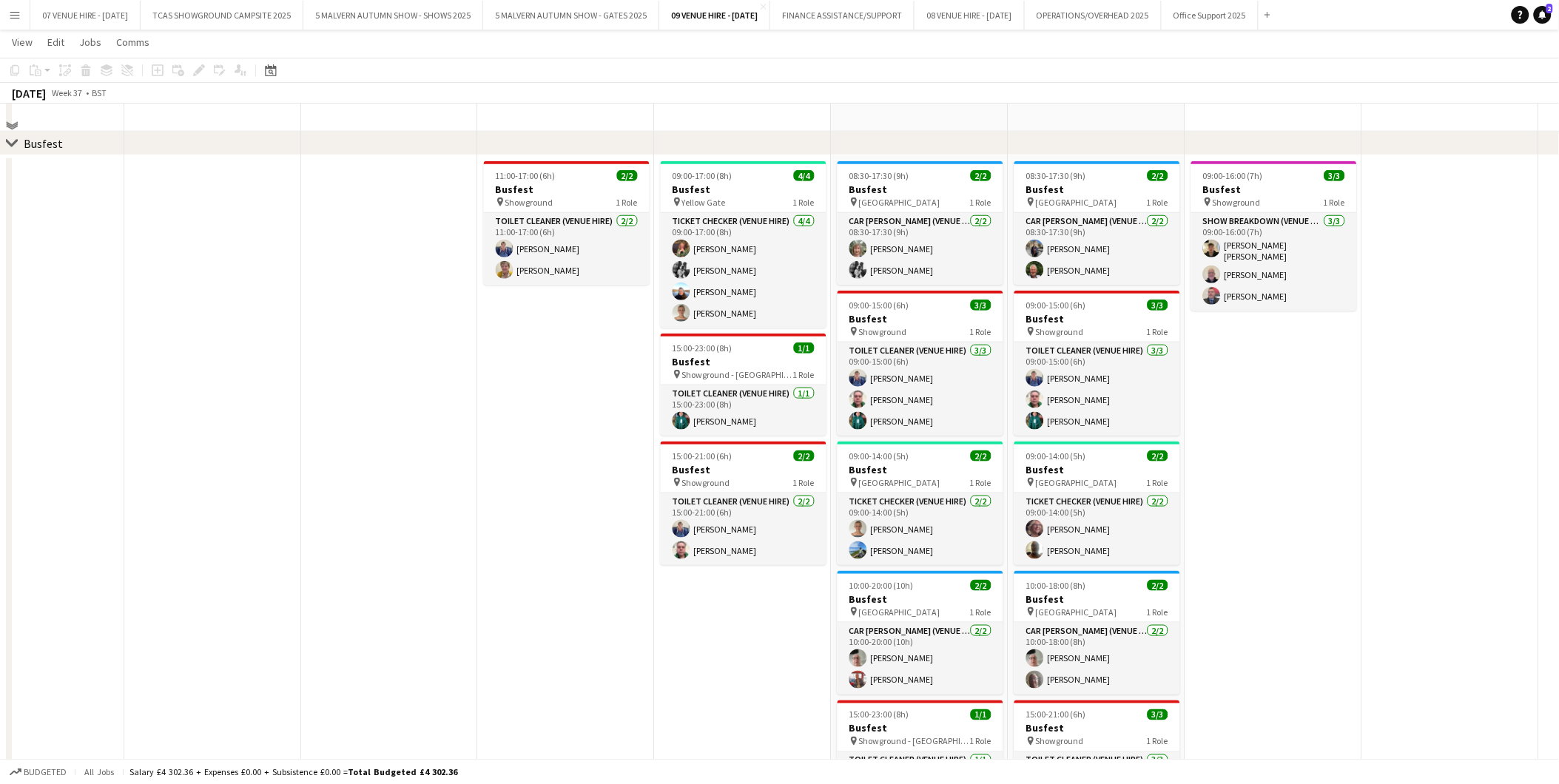
scroll to position [411, 0]
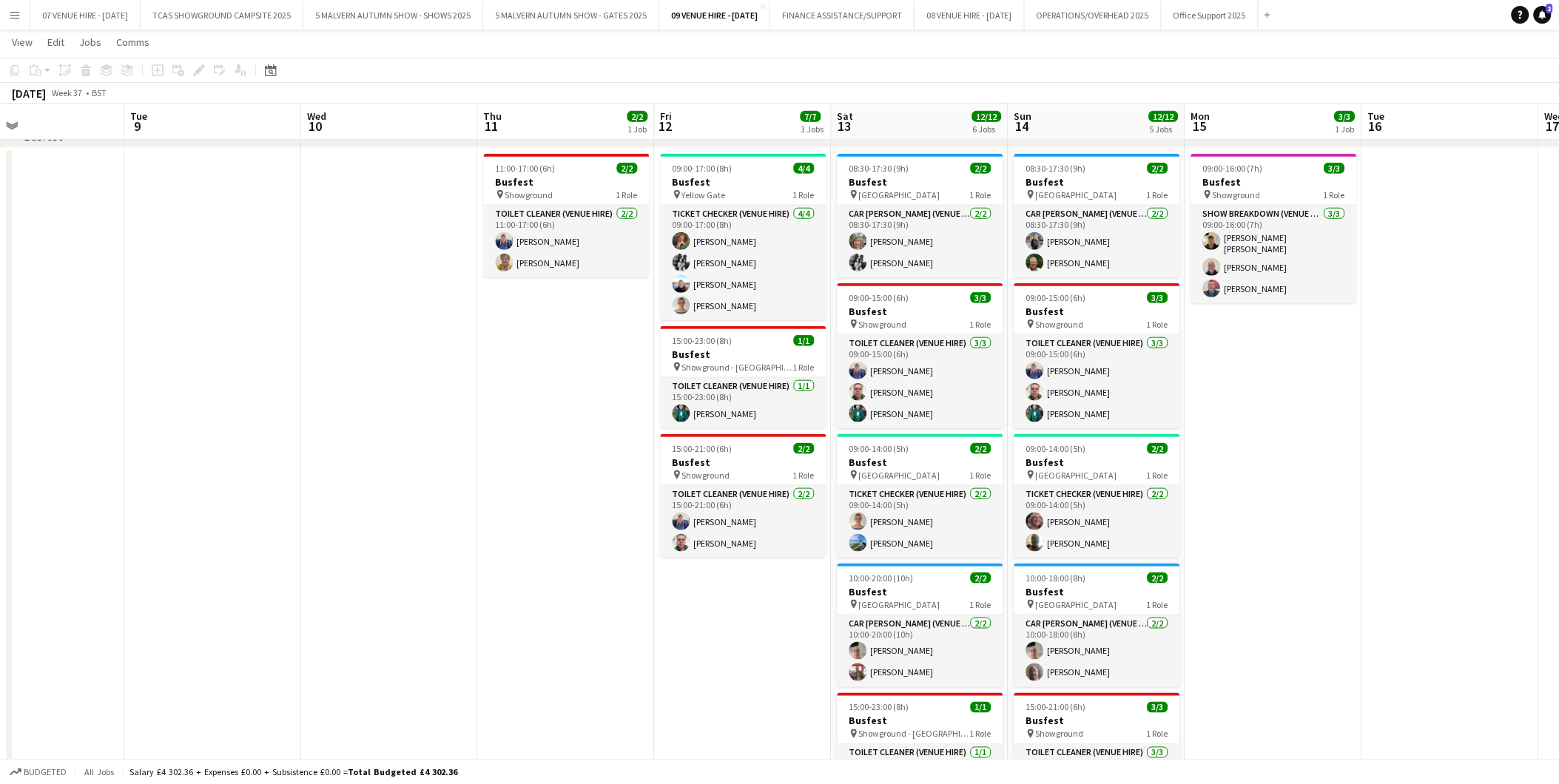
click at [730, 594] on app-date-cell "09:00-17:00 (8h) 4/4 Busfest pin Yellow Gate 1 Role Ticket Checker (Venue Hire)…" at bounding box center [743, 554] width 177 height 813
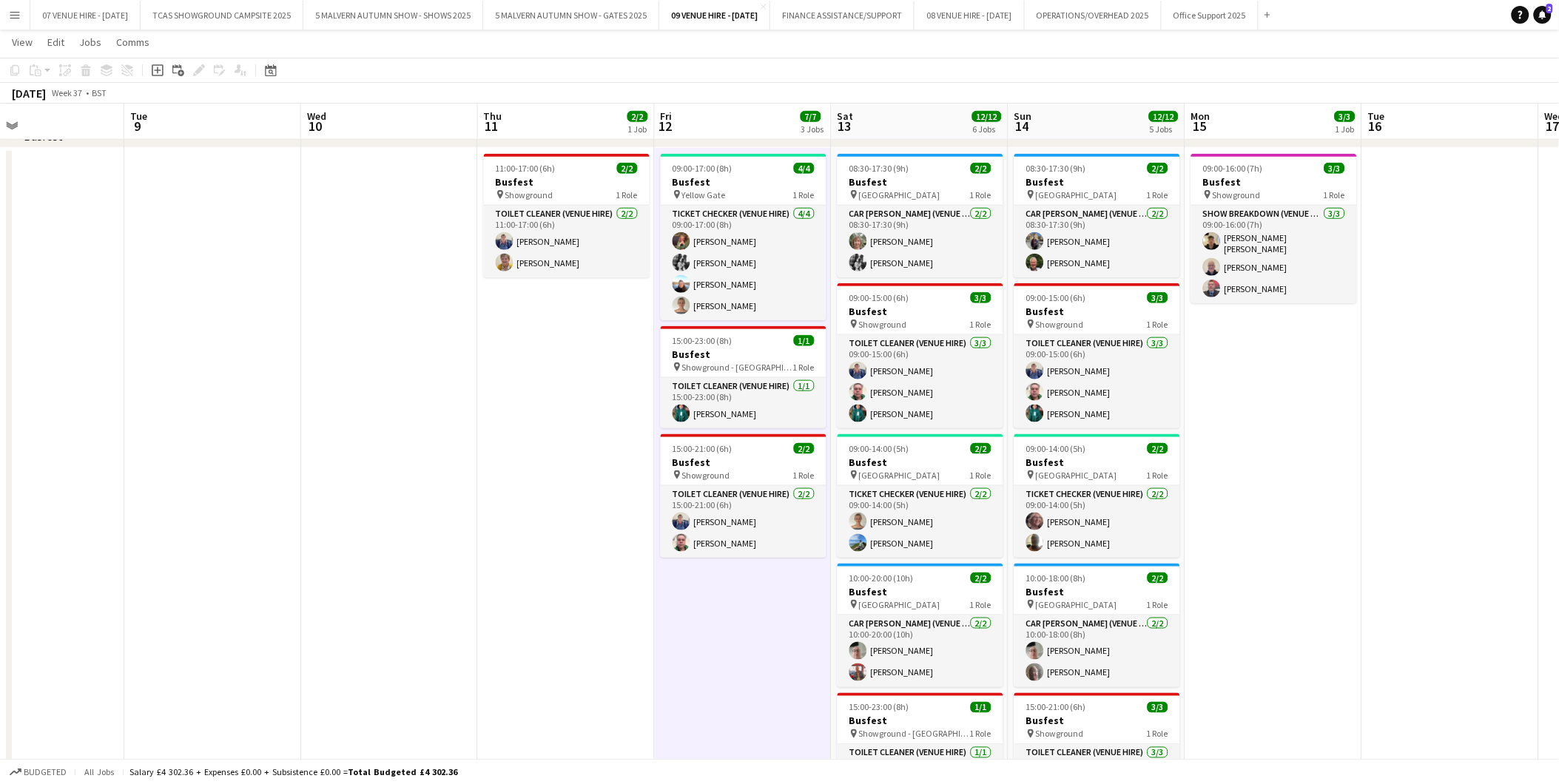
click at [740, 575] on app-date-cell "09:00-17:00 (8h) 4/4 Busfest pin Yellow Gate 1 Role Ticket Checker (Venue Hire)…" at bounding box center [743, 554] width 177 height 813
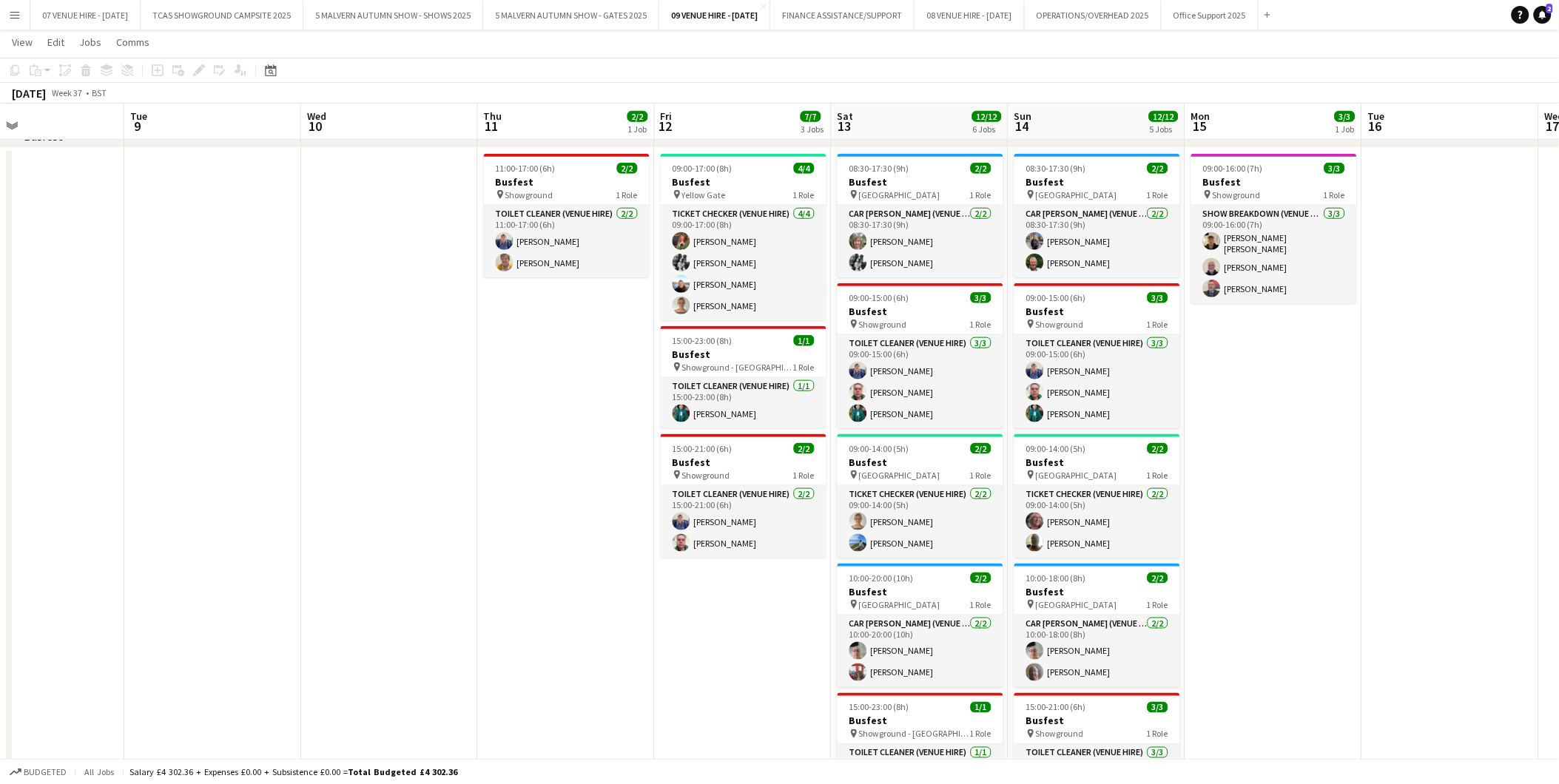
click at [691, 565] on app-date-cell "09:00-17:00 (8h) 4/4 Busfest pin Yellow Gate 1 Role Ticket Checker (Venue Hire)…" at bounding box center [743, 554] width 177 height 813
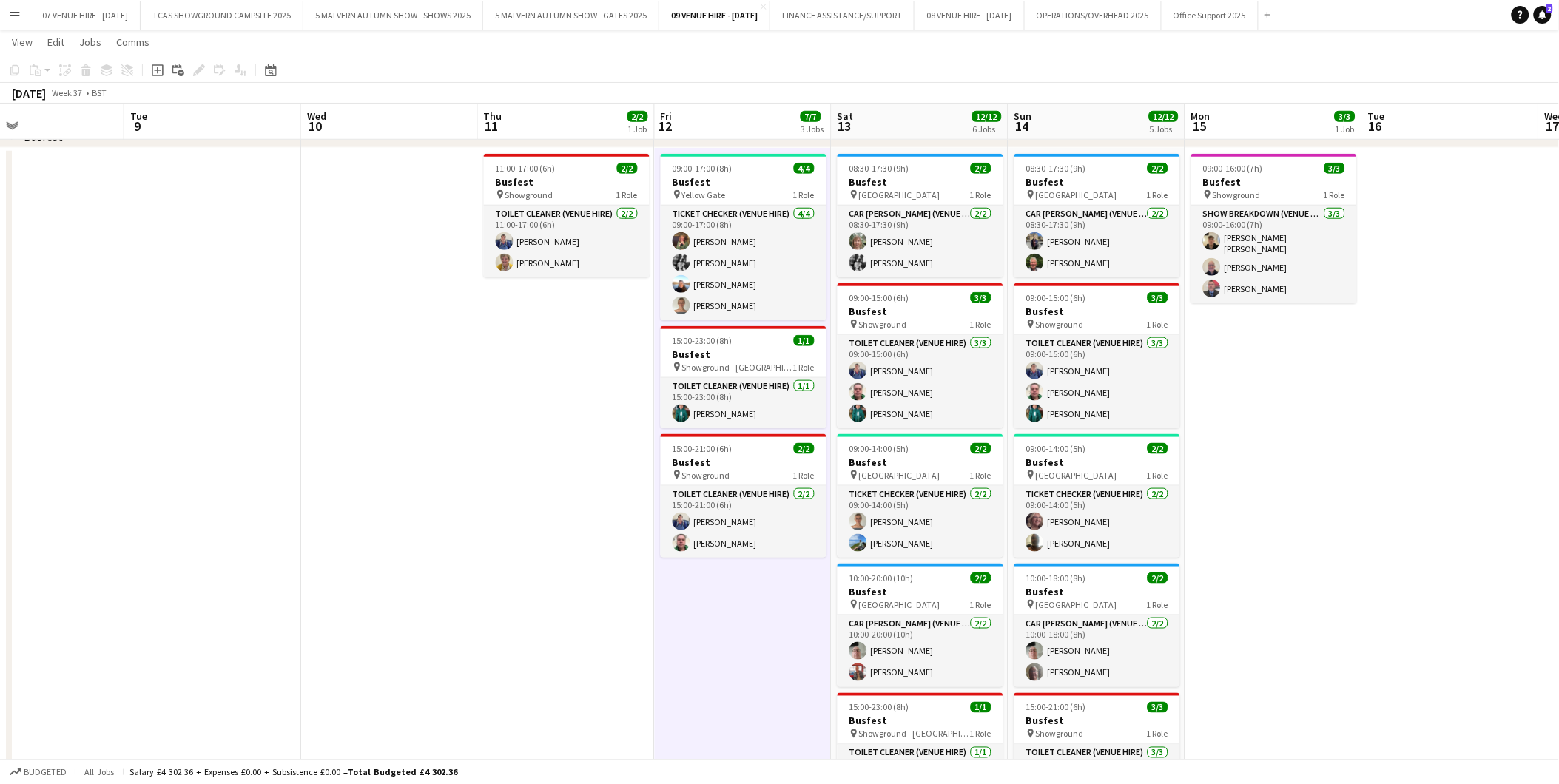
click at [705, 606] on app-date-cell "09:00-17:00 (8h) 4/4 Busfest pin Yellow Gate 1 Role Ticket Checker (Venue Hire)…" at bounding box center [743, 554] width 177 height 813
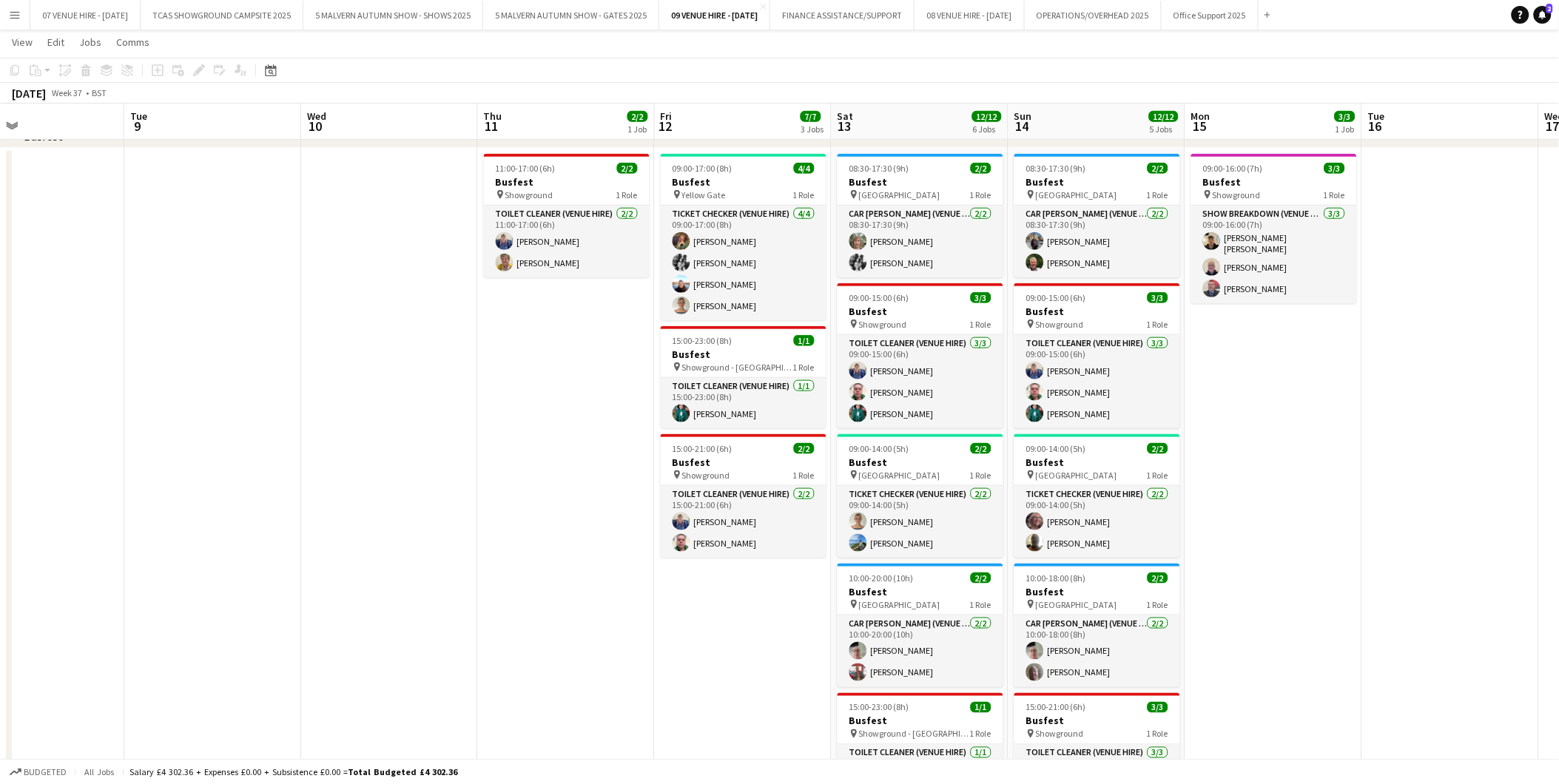
click at [724, 574] on app-date-cell "09:00-17:00 (8h) 4/4 Busfest pin Yellow Gate 1 Role Ticket Checker (Venue Hire)…" at bounding box center [743, 554] width 177 height 813
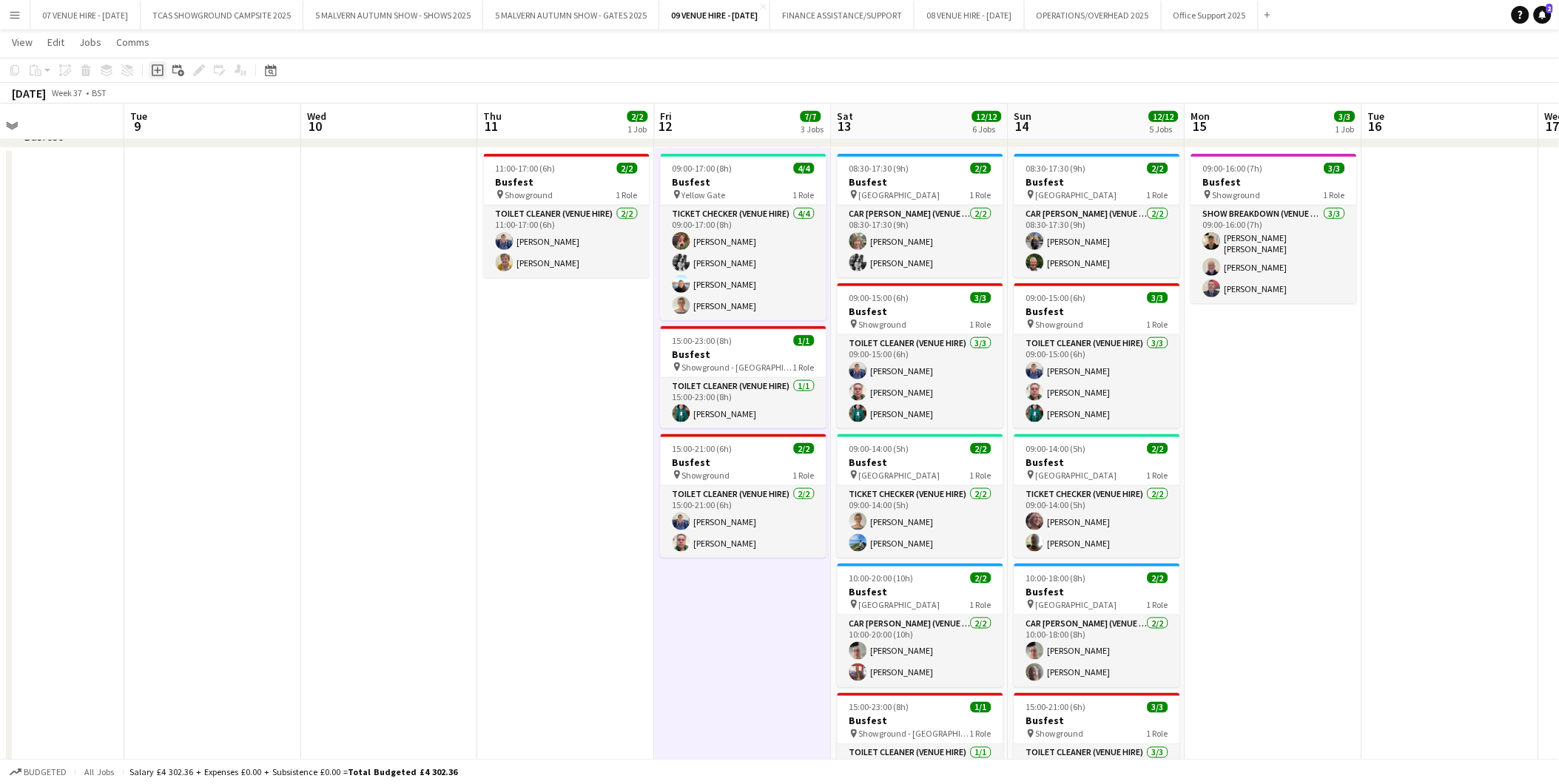
click at [156, 65] on icon at bounding box center [158, 71] width 12 height 12
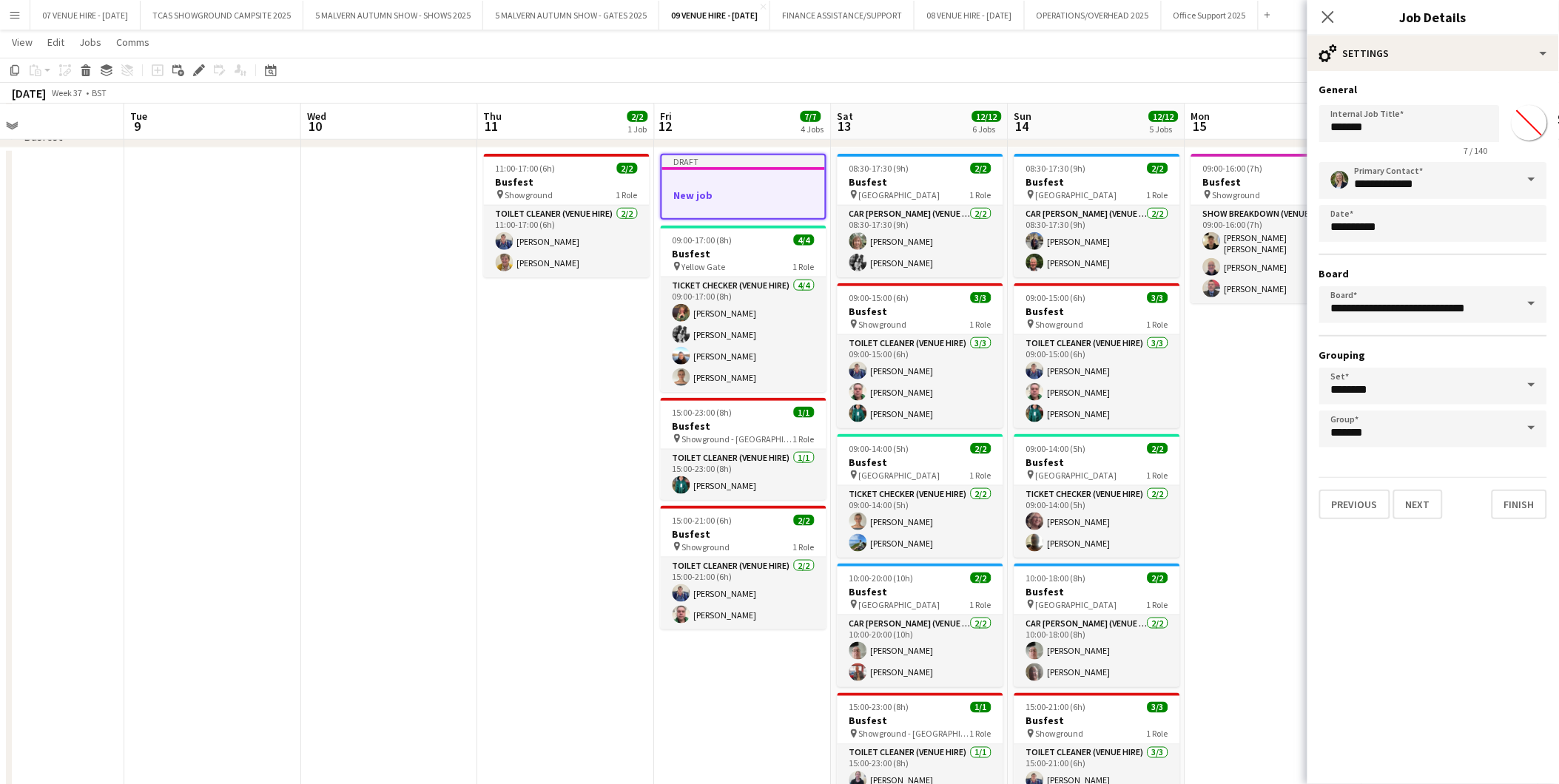
click at [1535, 122] on input "*******" at bounding box center [1529, 123] width 53 height 53
type input "*******"
drag, startPoint x: 1418, startPoint y: 129, endPoint x: 1127, endPoint y: 97, distance: 292.8
click at [1127, 97] on body "Menu Boards Boards Boards All jobs Status Workforce Workforce My Workforce Recr…" at bounding box center [779, 322] width 1559 height 1465
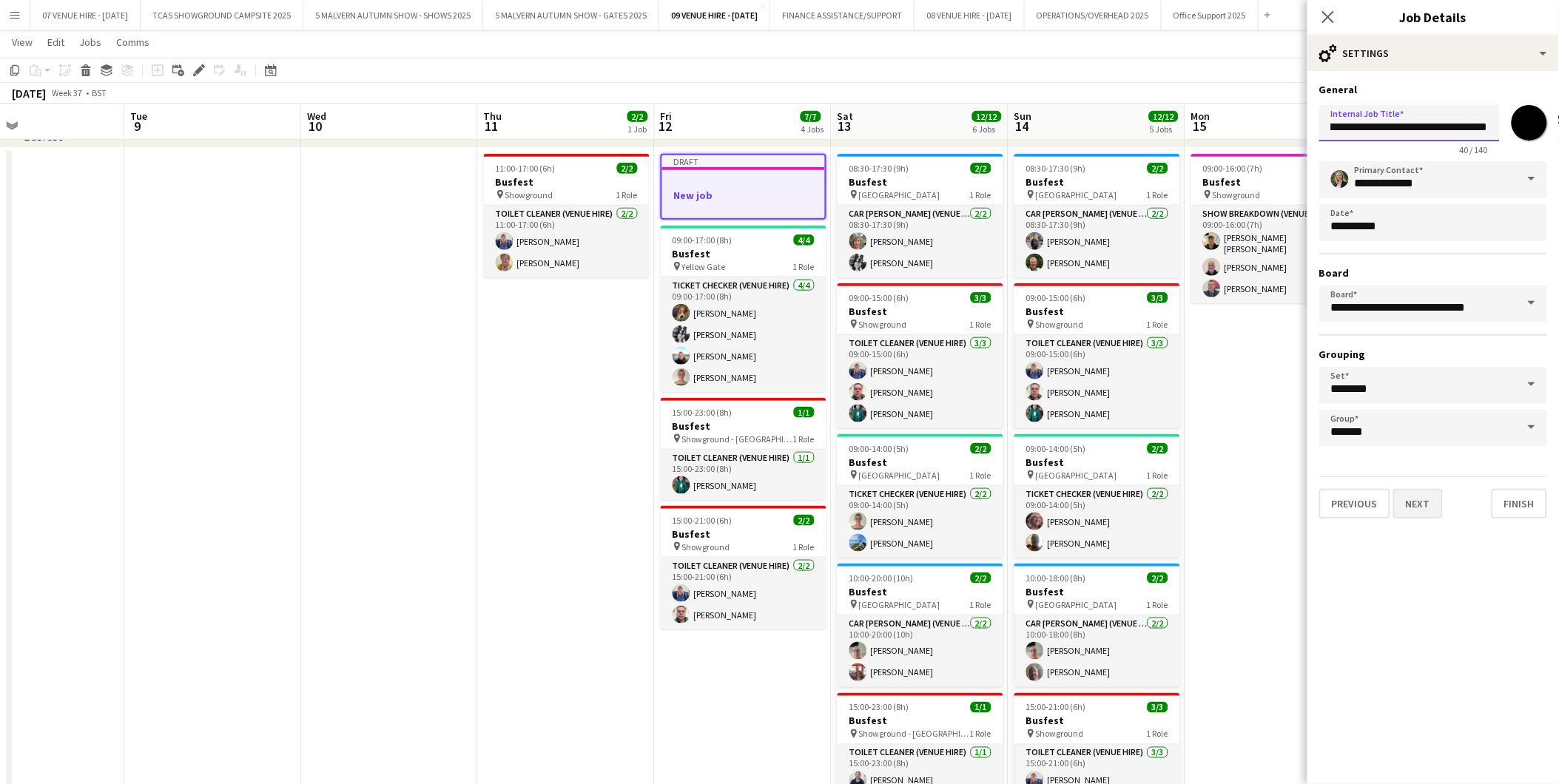
type input "**********"
click at [1414, 500] on button "Next" at bounding box center [1418, 503] width 49 height 30
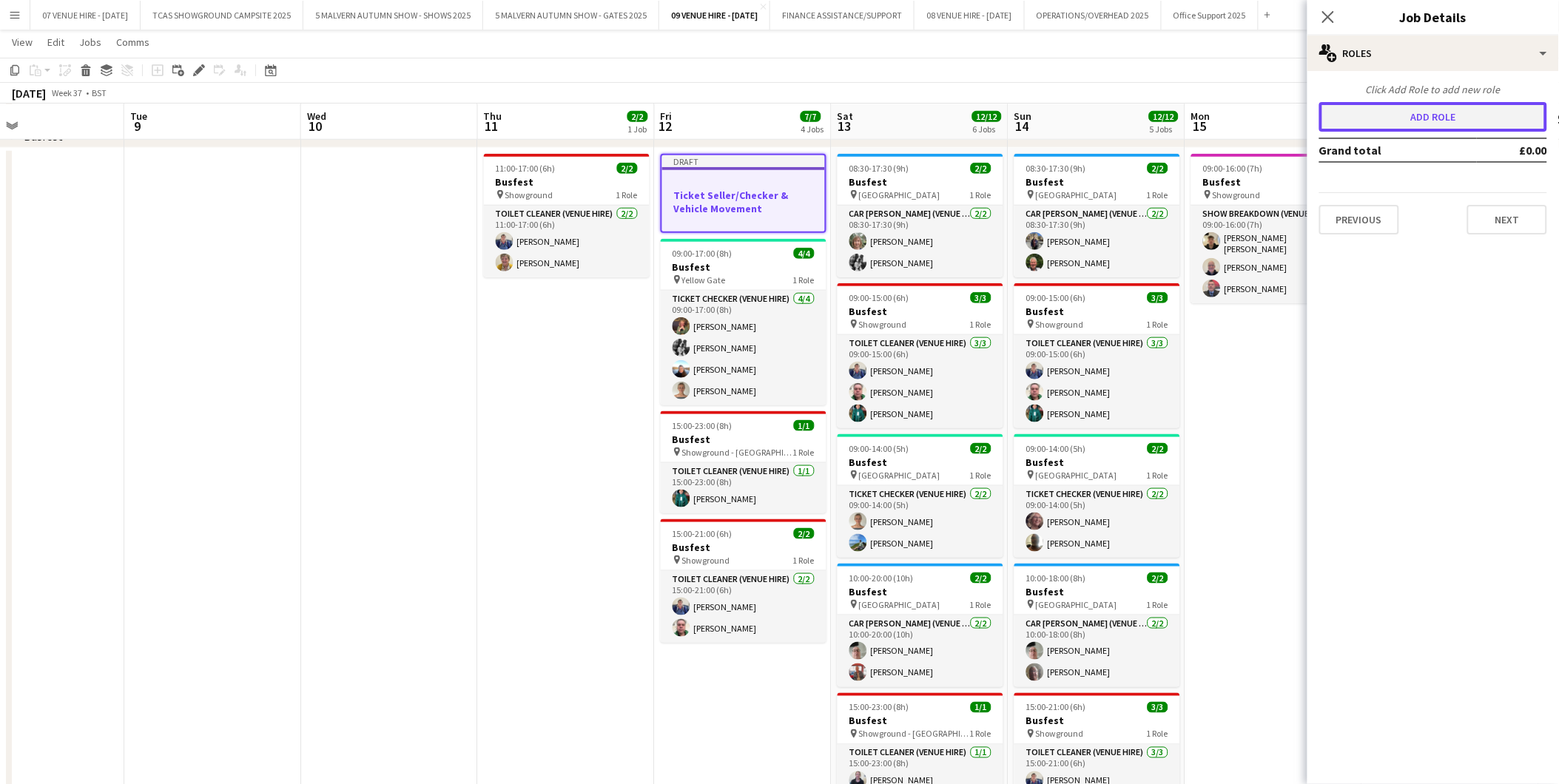
click at [1345, 116] on button "Add role" at bounding box center [1434, 116] width 228 height 30
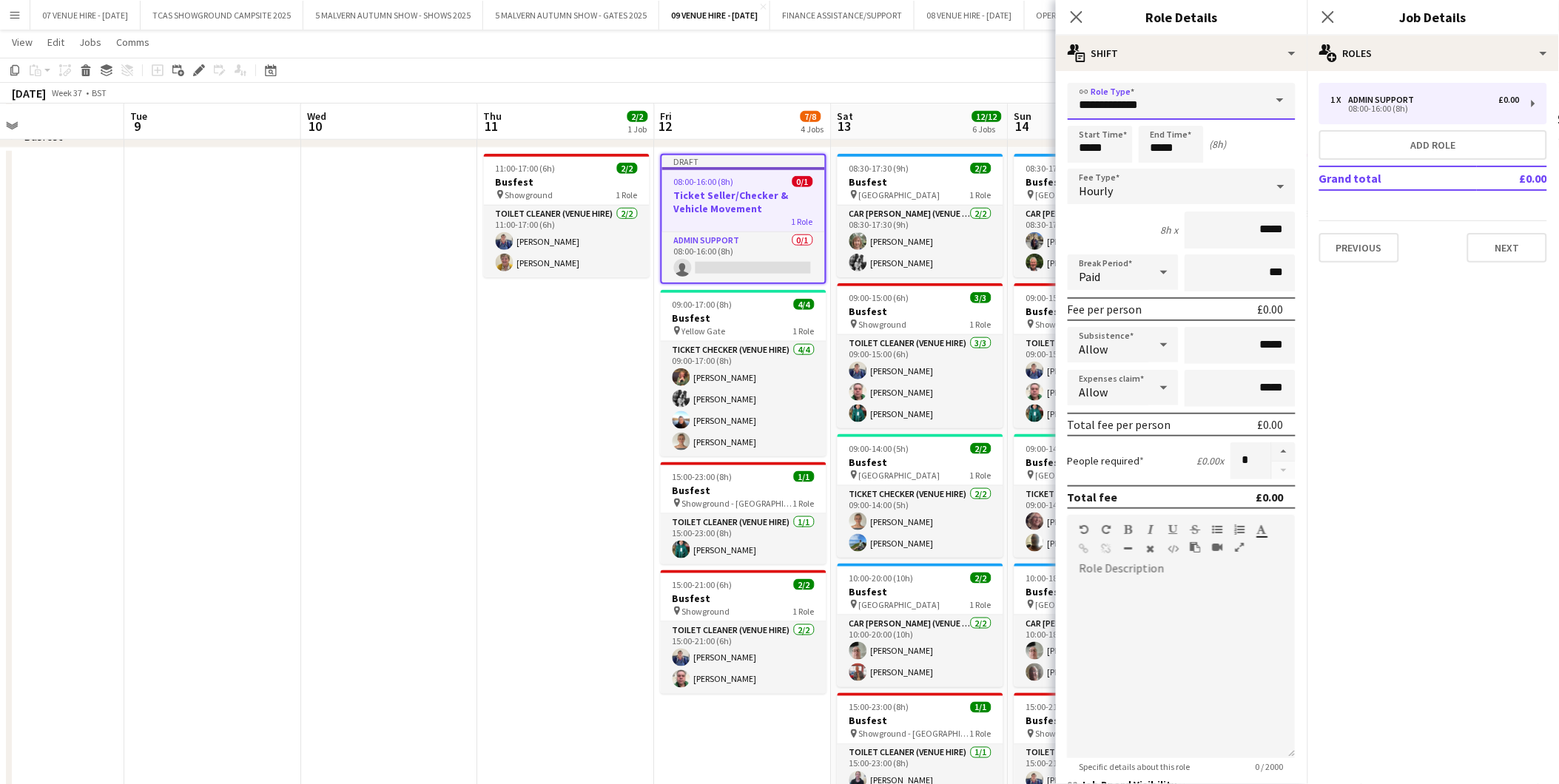
drag, startPoint x: 1194, startPoint y: 107, endPoint x: 1056, endPoint y: 93, distance: 138.7
click at [1056, 93] on form "**********" at bounding box center [1182, 504] width 251 height 843
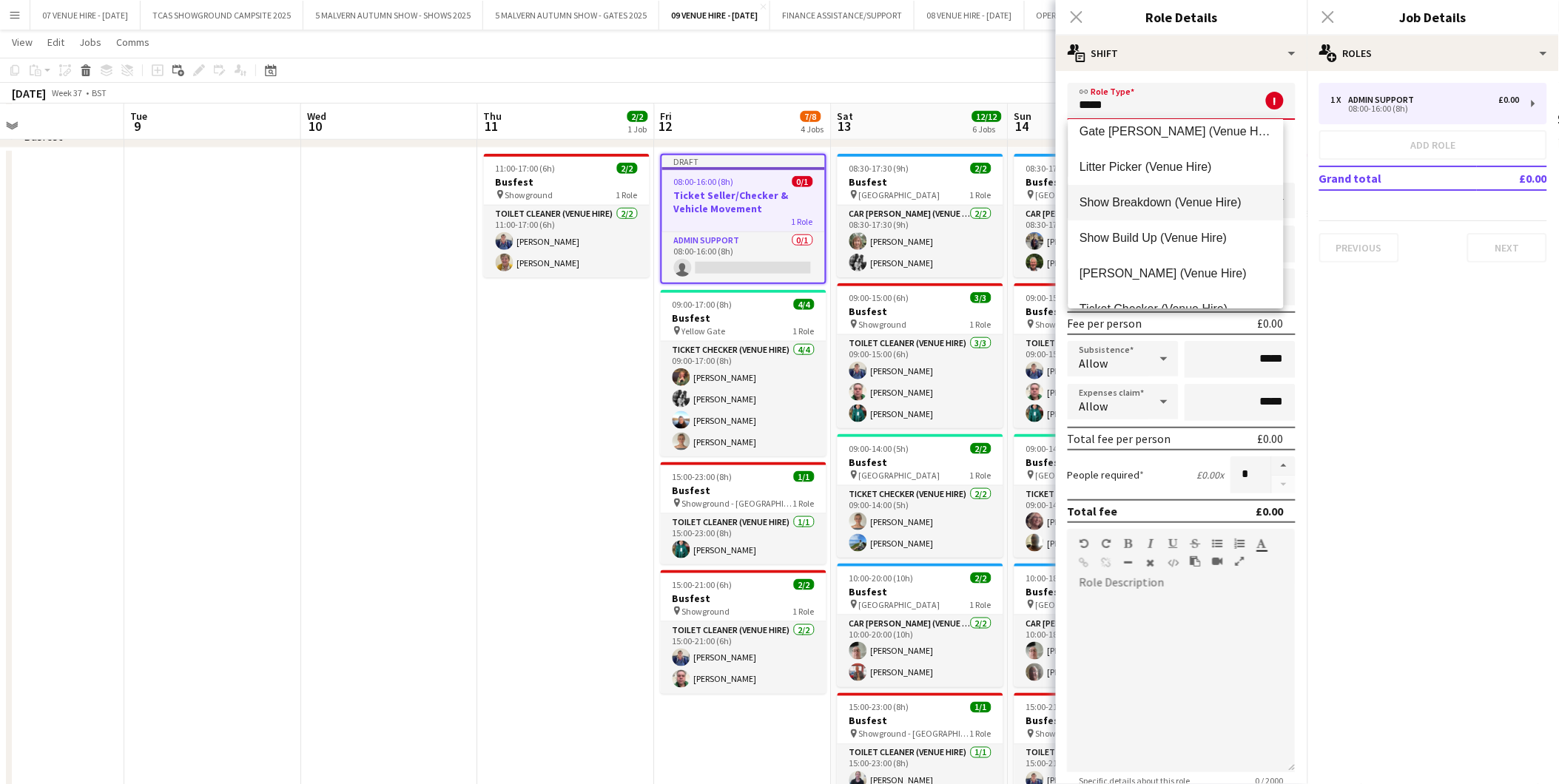
scroll to position [164, 0]
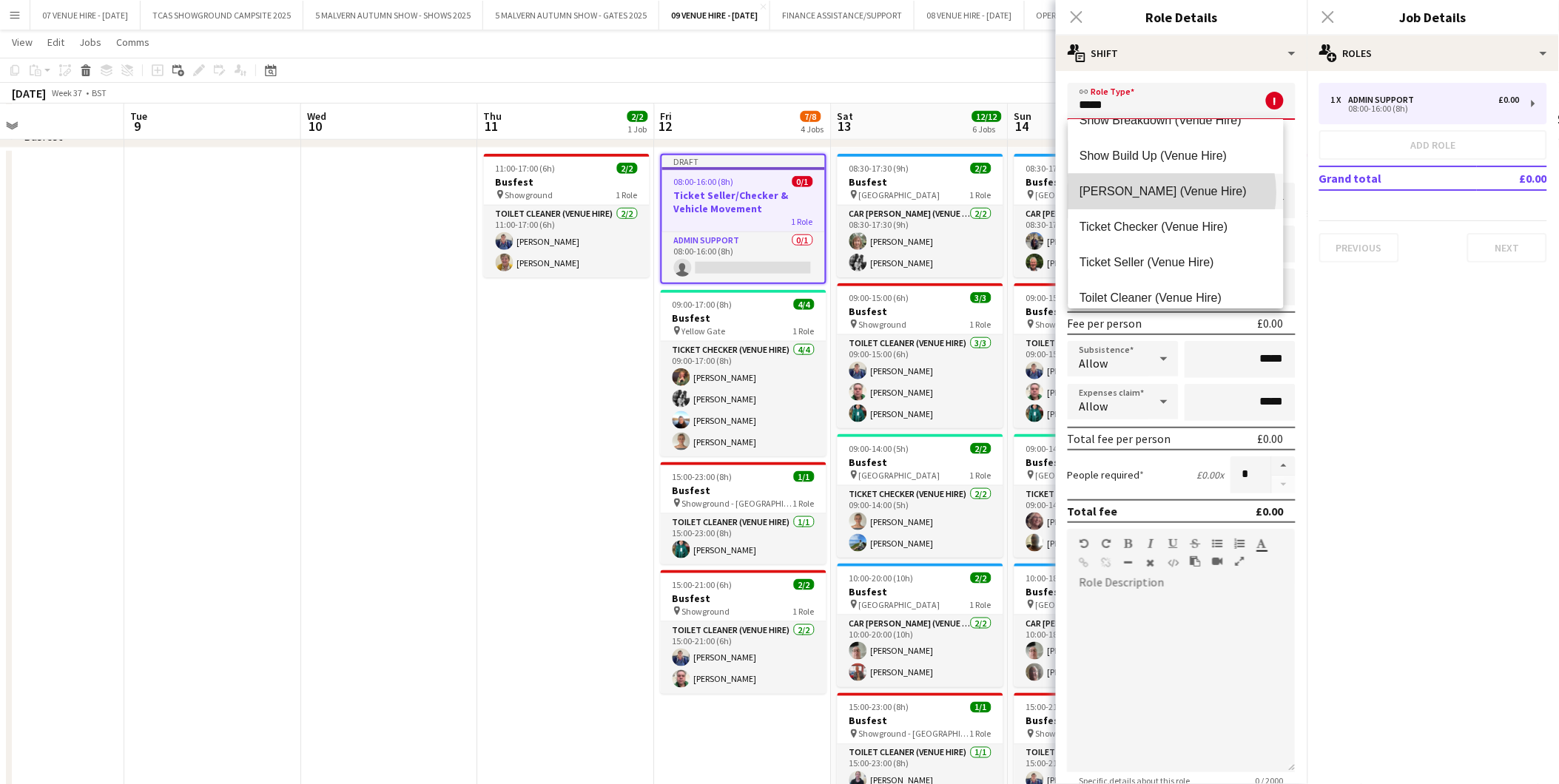
click at [1172, 192] on span "[PERSON_NAME] (Venue Hire)" at bounding box center [1176, 191] width 191 height 14
type input "**********"
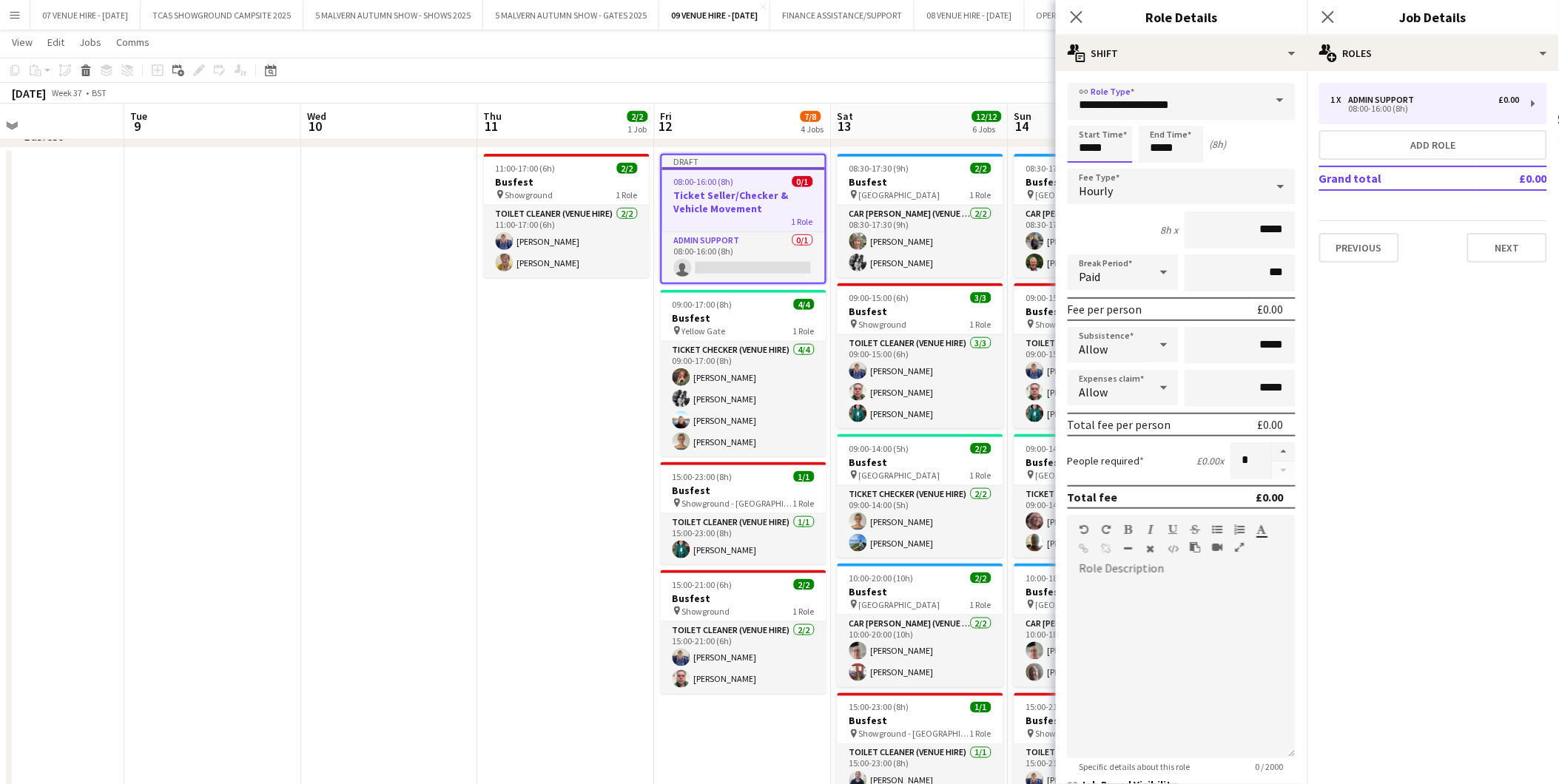
click at [1120, 138] on input "*****" at bounding box center [1100, 144] width 65 height 37
click at [1178, 129] on input "*****" at bounding box center [1172, 144] width 65 height 37
click at [1160, 113] on div at bounding box center [1157, 118] width 30 height 14
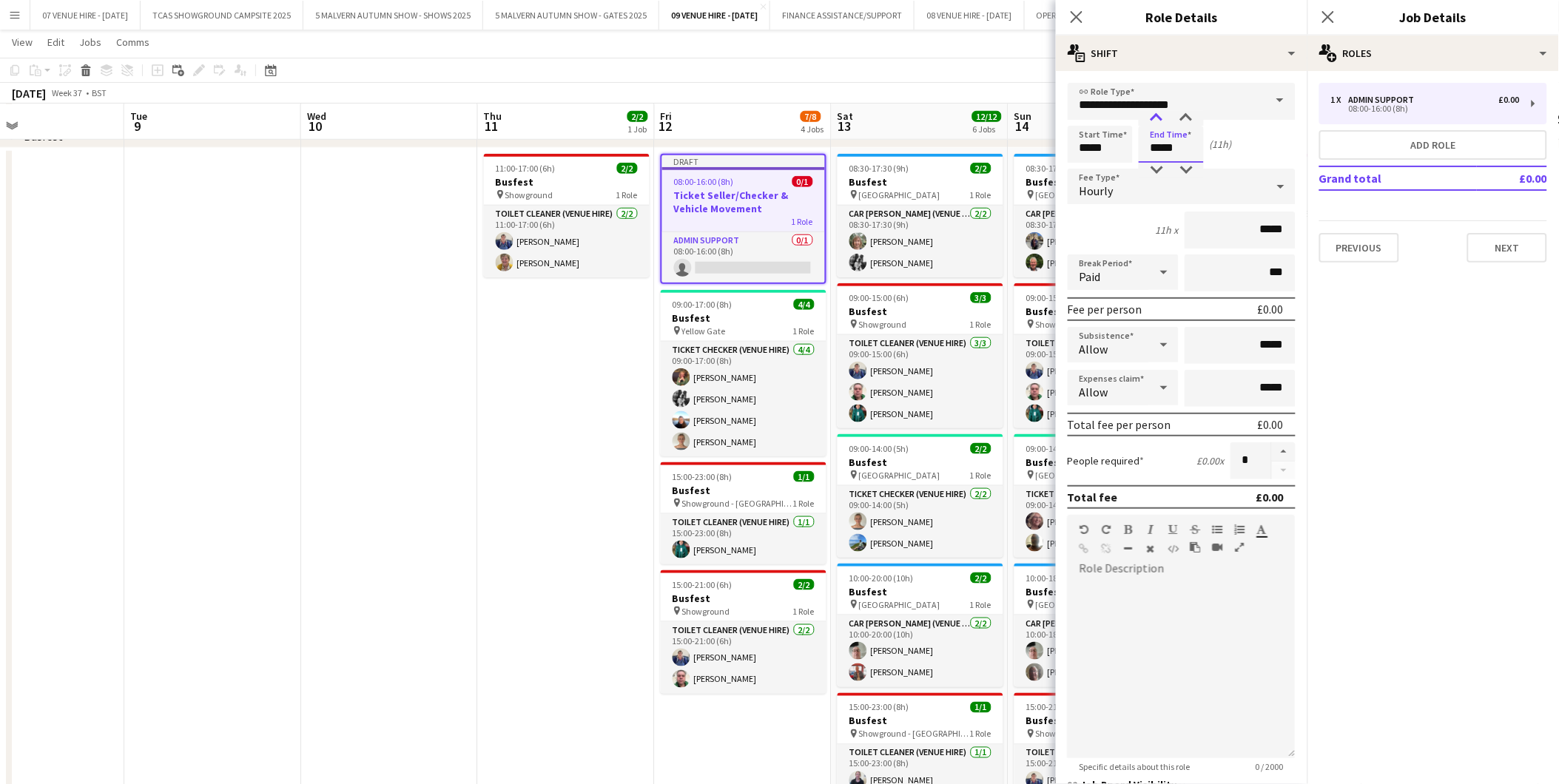
type input "*****"
click at [1160, 113] on div at bounding box center [1157, 118] width 30 height 14
drag, startPoint x: 1286, startPoint y: 223, endPoint x: 1273, endPoint y: 220, distance: 13.3
click at [1276, 222] on form "**********" at bounding box center [1182, 504] width 251 height 843
drag, startPoint x: 1274, startPoint y: 226, endPoint x: 1247, endPoint y: 223, distance: 27.2
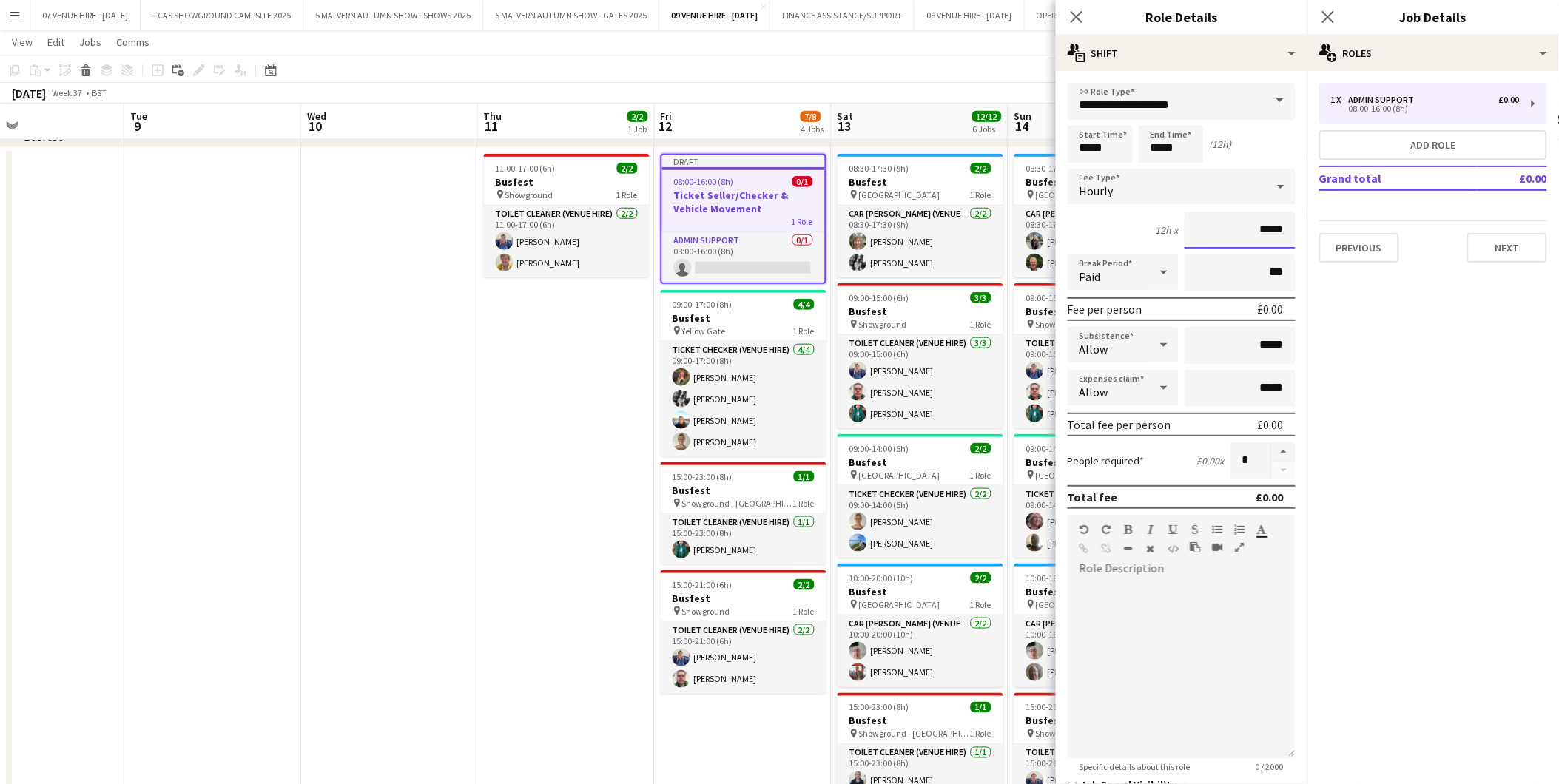
click at [1247, 223] on input "*****" at bounding box center [1240, 230] width 111 height 37
type input "******"
click at [1190, 144] on input "*****" at bounding box center [1172, 144] width 65 height 37
click at [1160, 170] on div at bounding box center [1157, 169] width 30 height 14
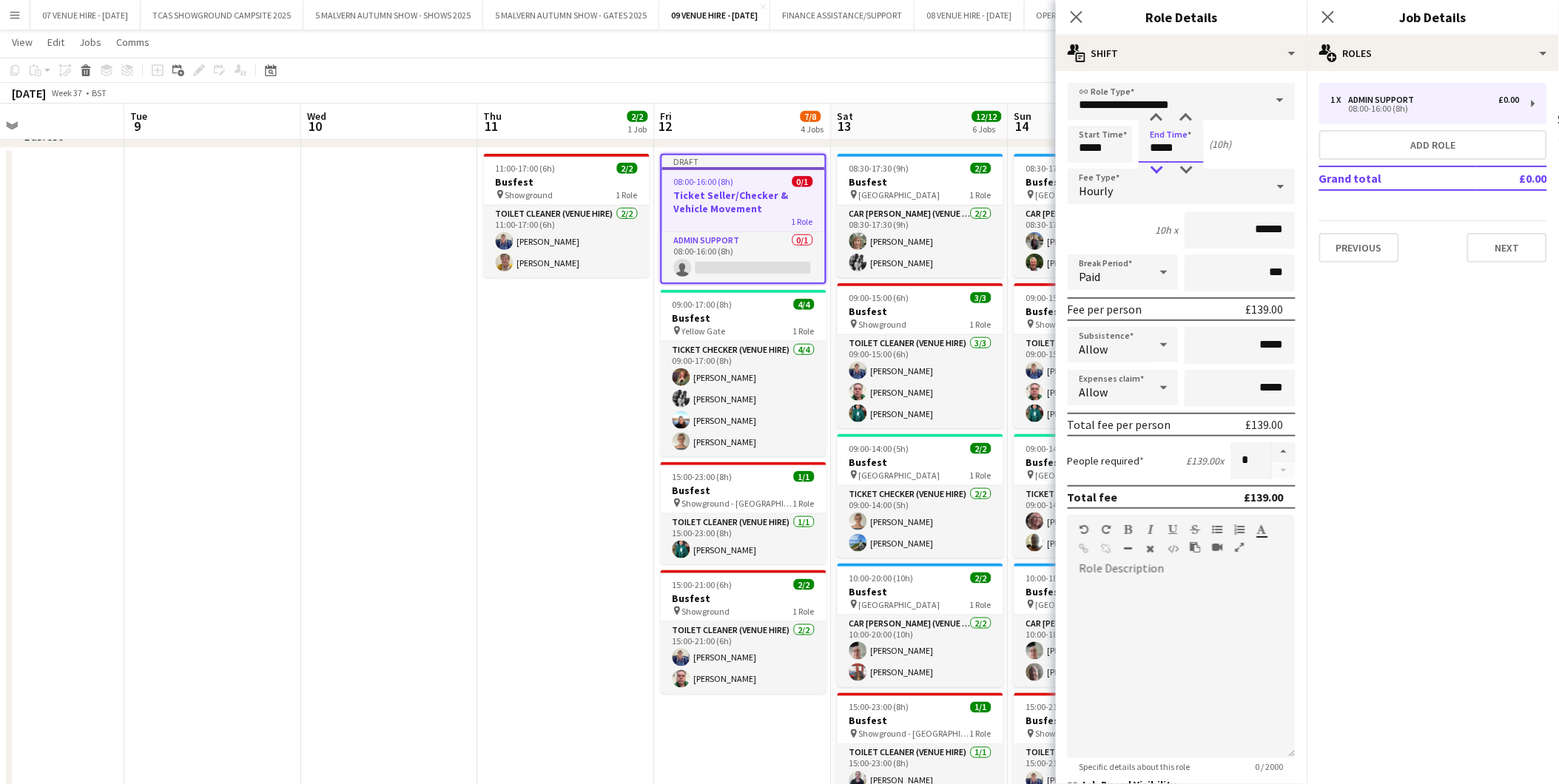
click at [1160, 170] on div at bounding box center [1157, 169] width 30 height 14
type input "*****"
click at [1160, 170] on div at bounding box center [1157, 169] width 30 height 14
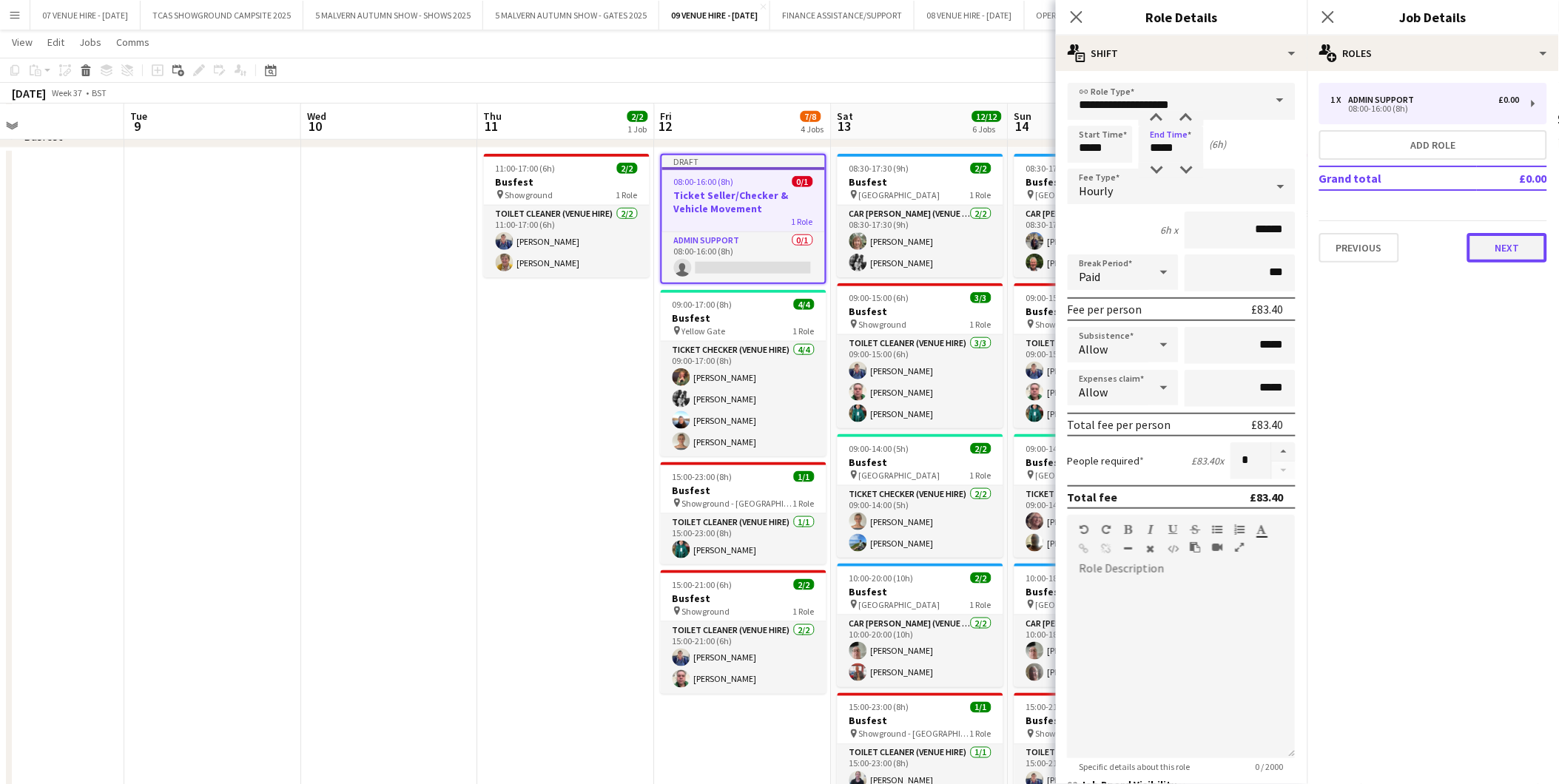
click at [1503, 241] on button "Next" at bounding box center [1507, 247] width 80 height 30
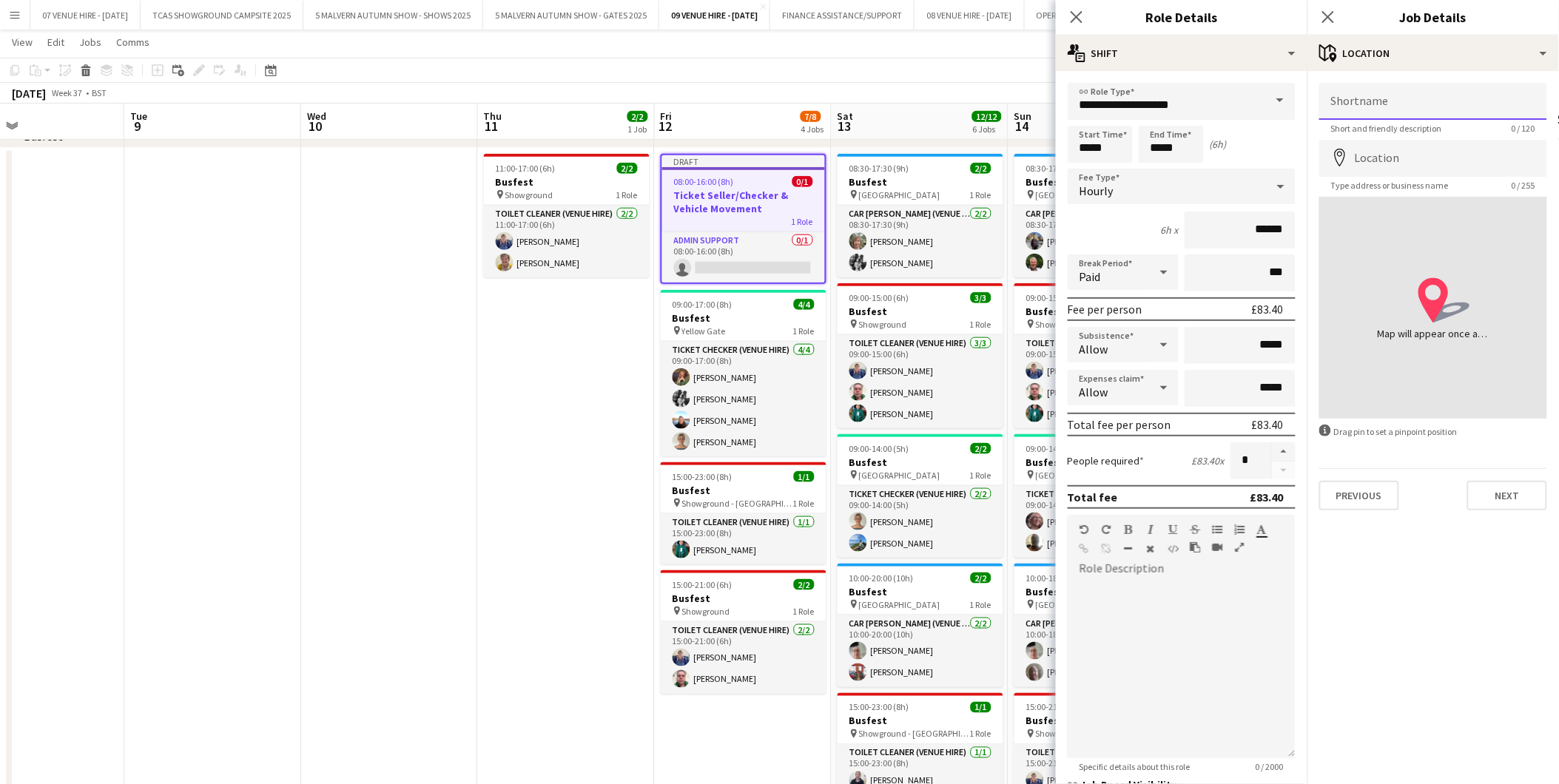
drag, startPoint x: 1432, startPoint y: 107, endPoint x: 1421, endPoint y: 105, distance: 11.2
click at [1430, 106] on input "Shortname" at bounding box center [1434, 101] width 228 height 37
type input "*"
type input "**********"
click at [1410, 150] on input "Location" at bounding box center [1434, 158] width 228 height 37
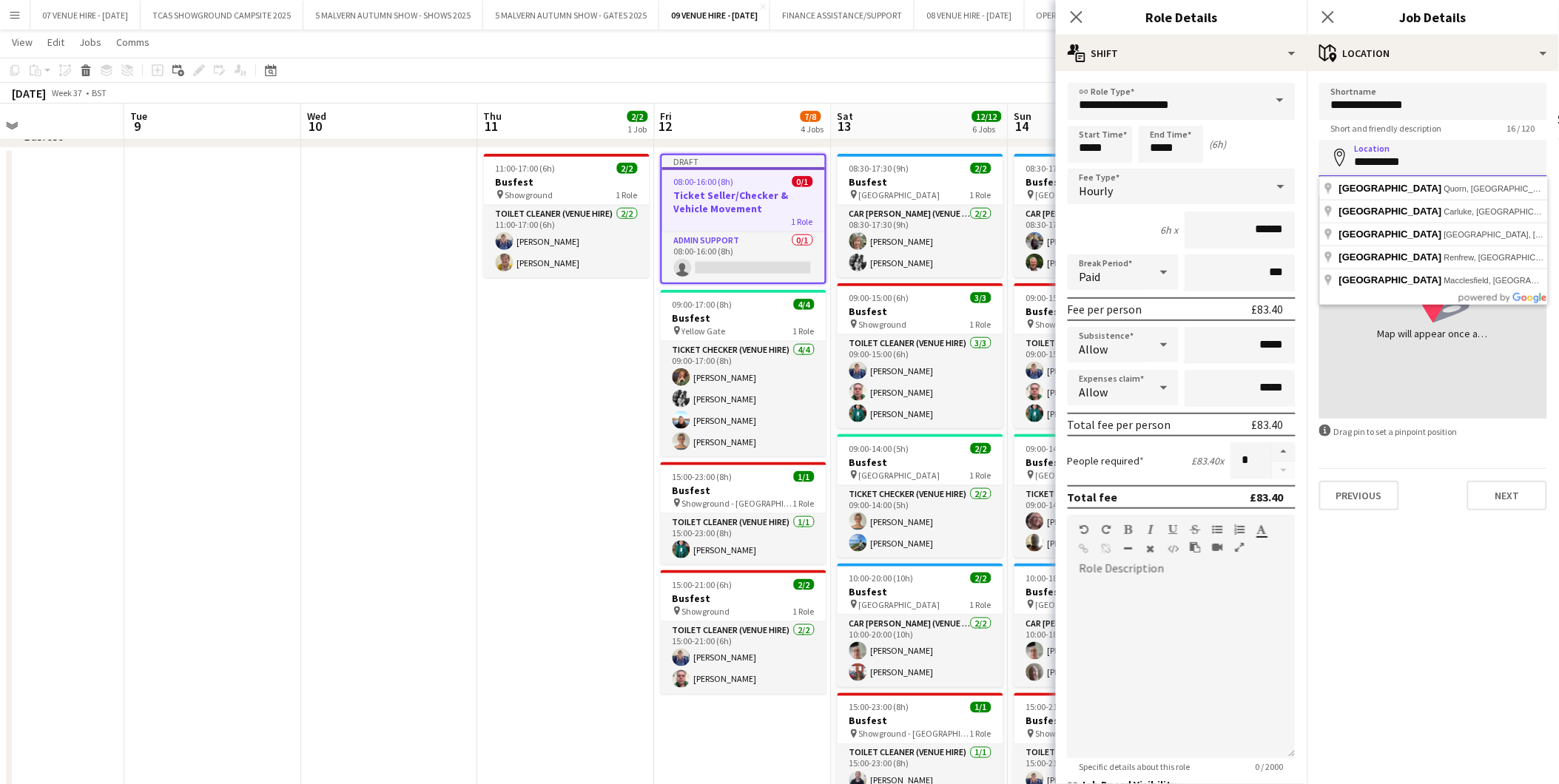
drag, startPoint x: 1421, startPoint y: 160, endPoint x: 1343, endPoint y: 172, distance: 78.9
click at [1343, 172] on input "**********" at bounding box center [1434, 158] width 228 height 37
type input "**********"
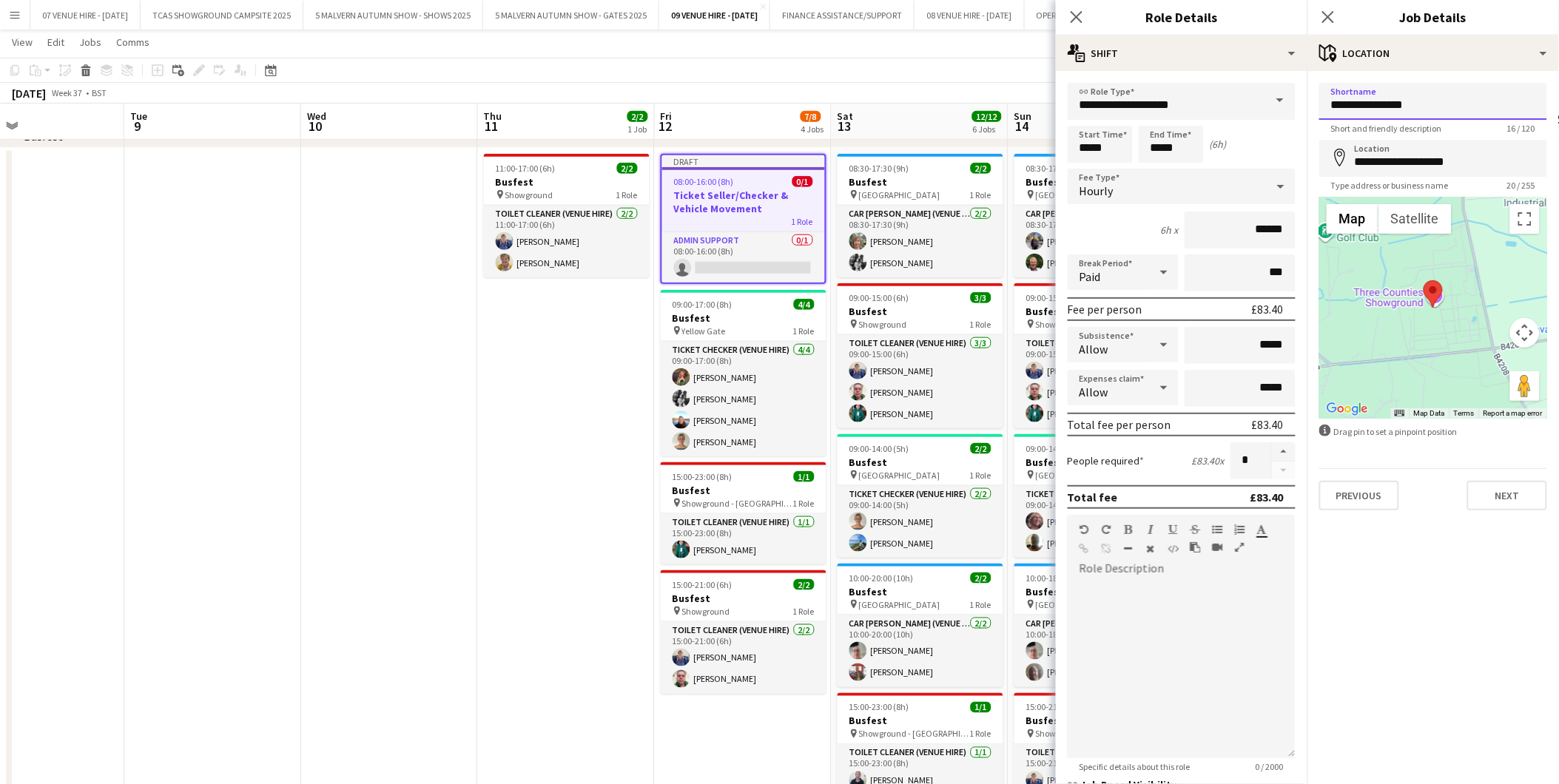
click at [1330, 103] on input "**********" at bounding box center [1434, 101] width 228 height 37
type input "**********"
click at [1510, 504] on button "Next" at bounding box center [1507, 495] width 80 height 30
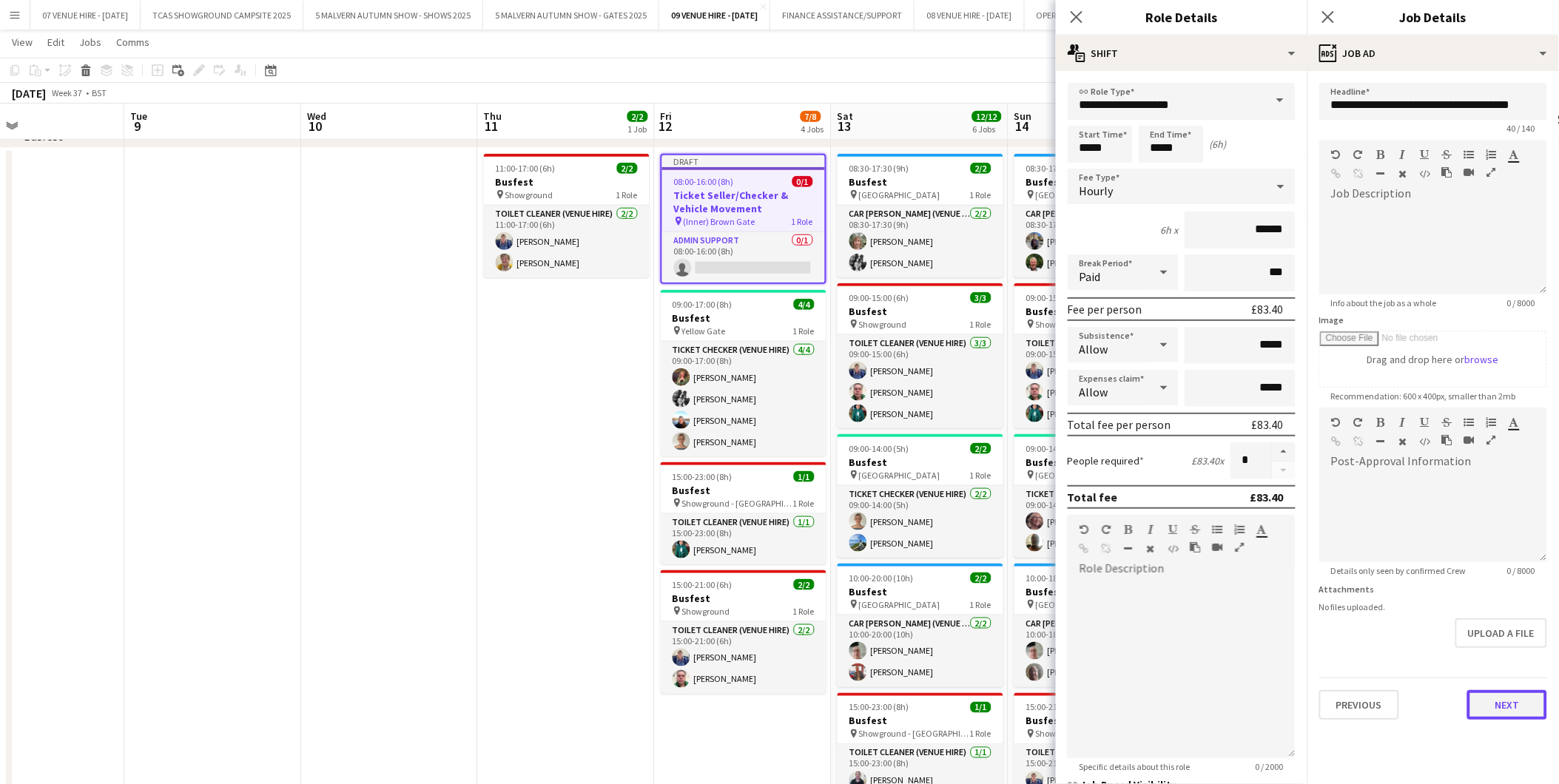
click at [1532, 701] on button "Next" at bounding box center [1507, 704] width 80 height 30
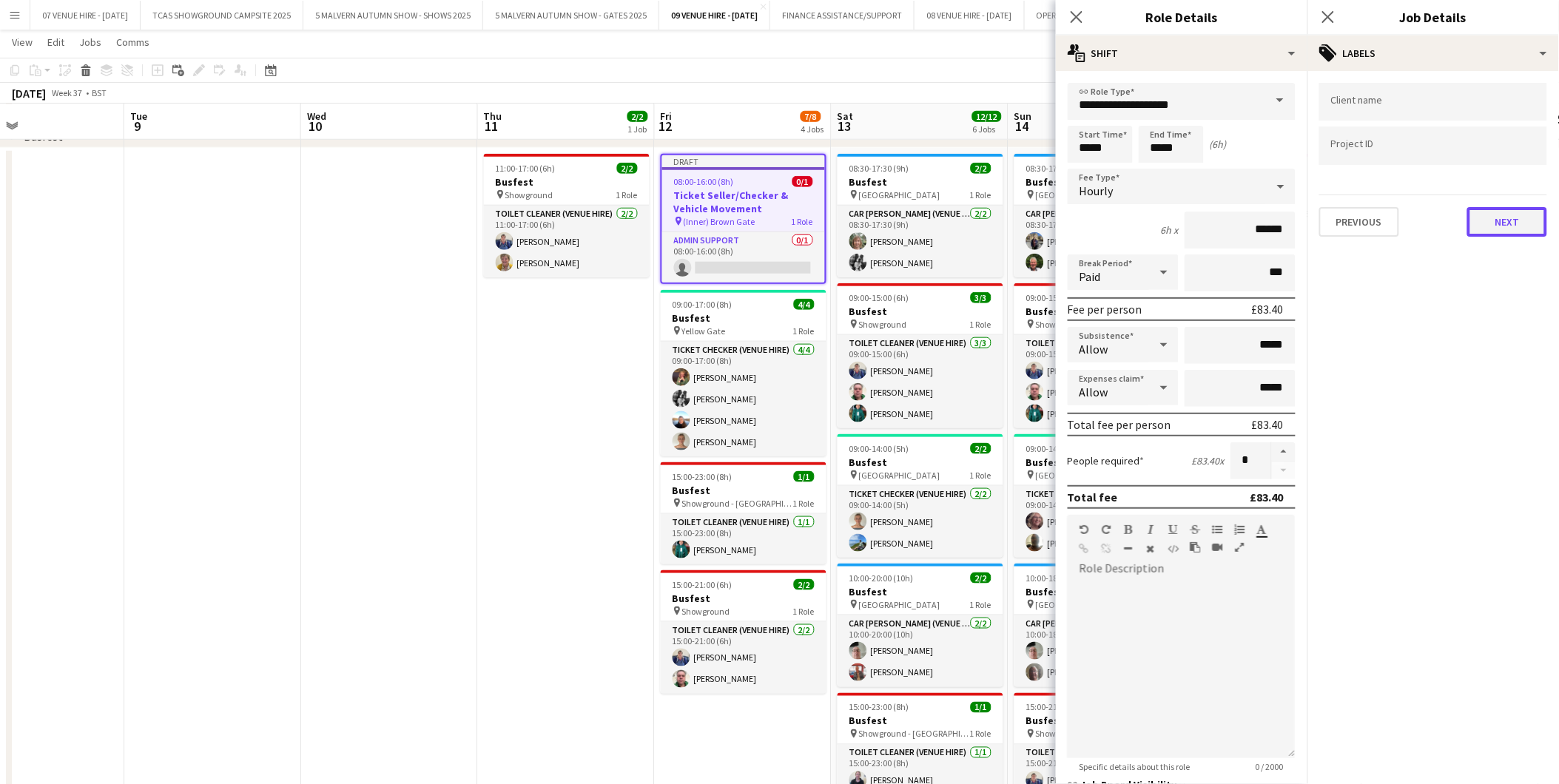
click at [1473, 215] on button "Next" at bounding box center [1507, 222] width 80 height 30
click at [1510, 146] on button "Next" at bounding box center [1507, 153] width 80 height 30
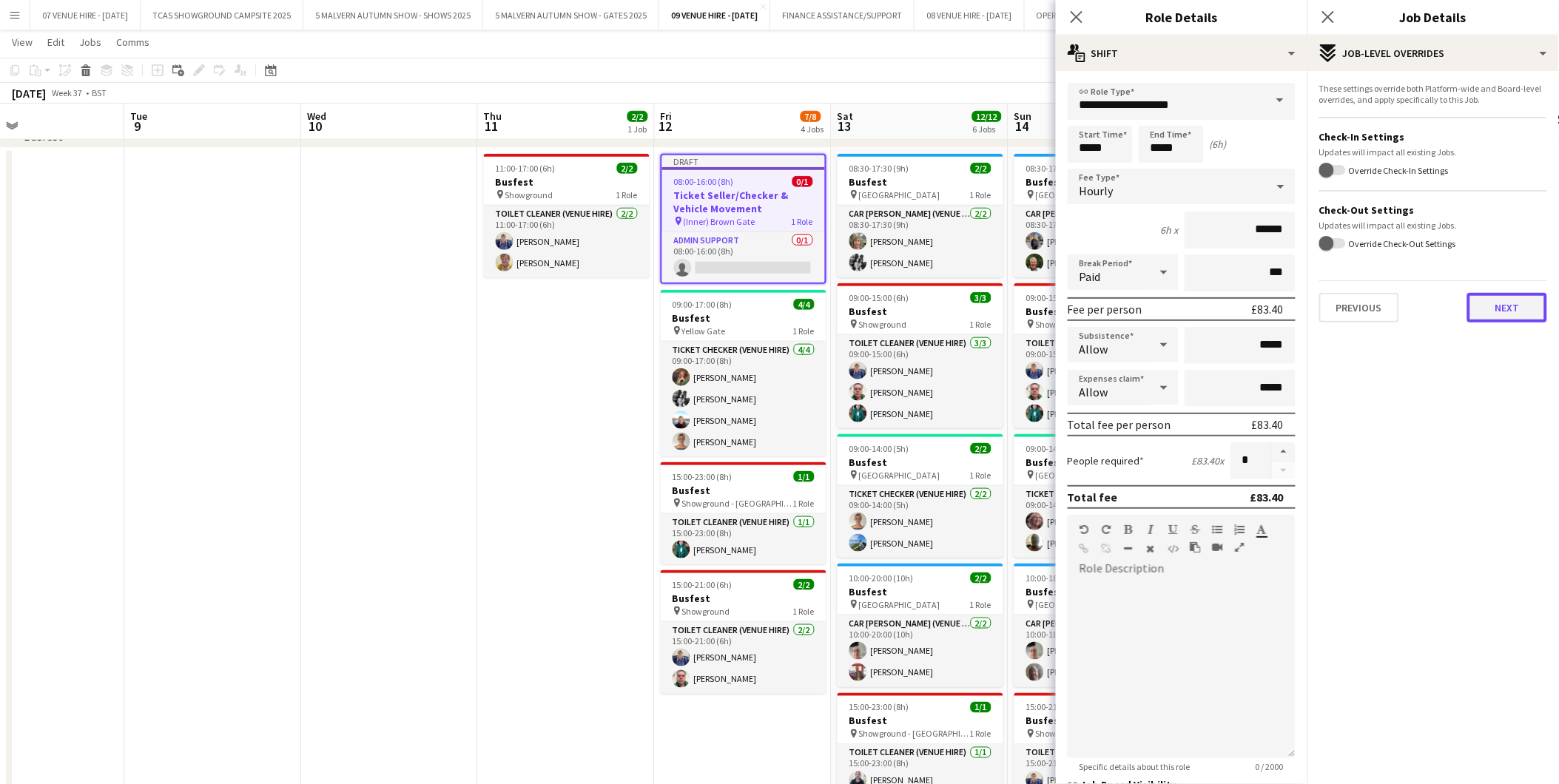
click at [1504, 298] on button "Next" at bounding box center [1507, 307] width 80 height 30
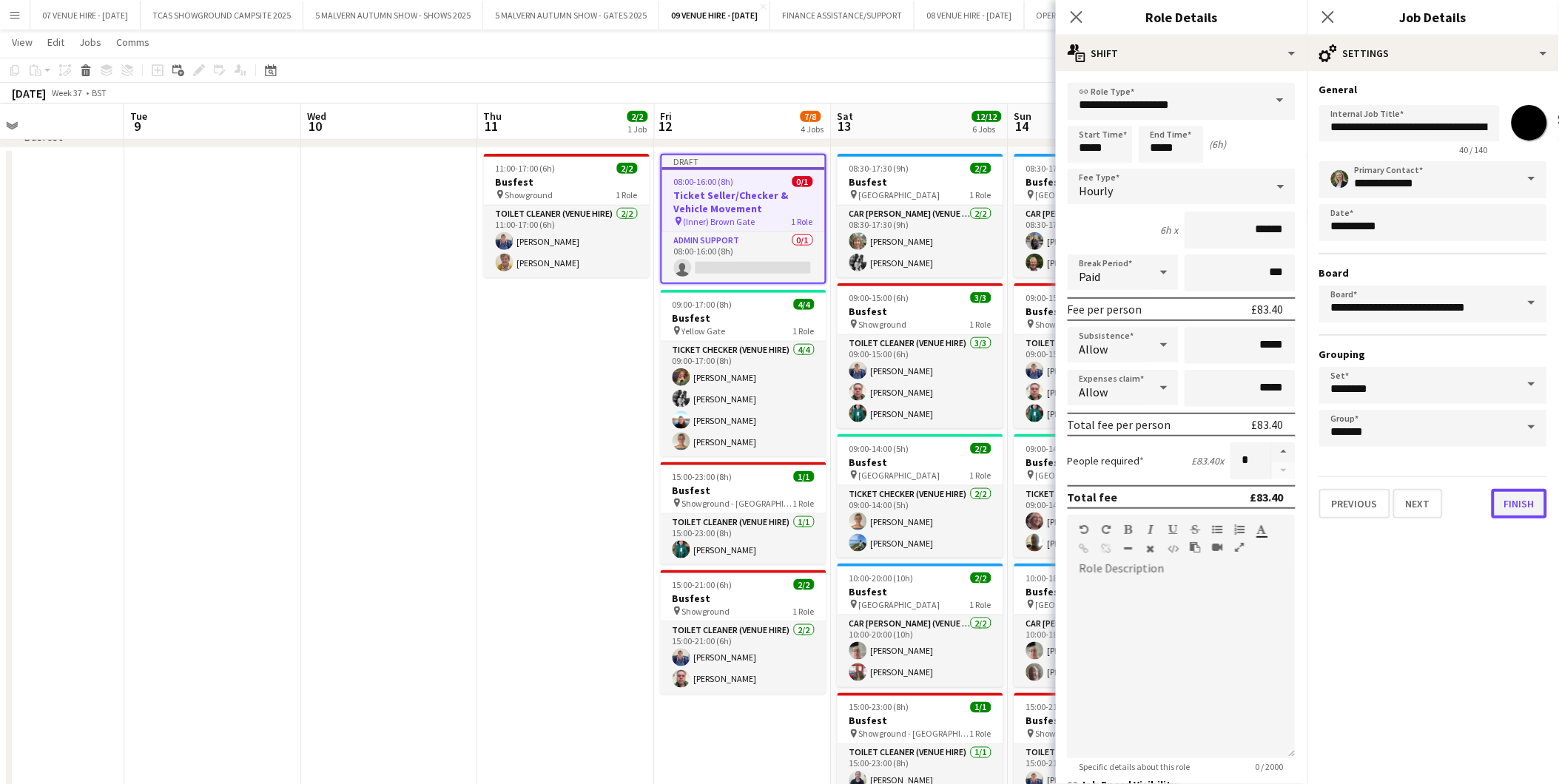
click at [1529, 492] on button "Finish" at bounding box center [1520, 503] width 55 height 30
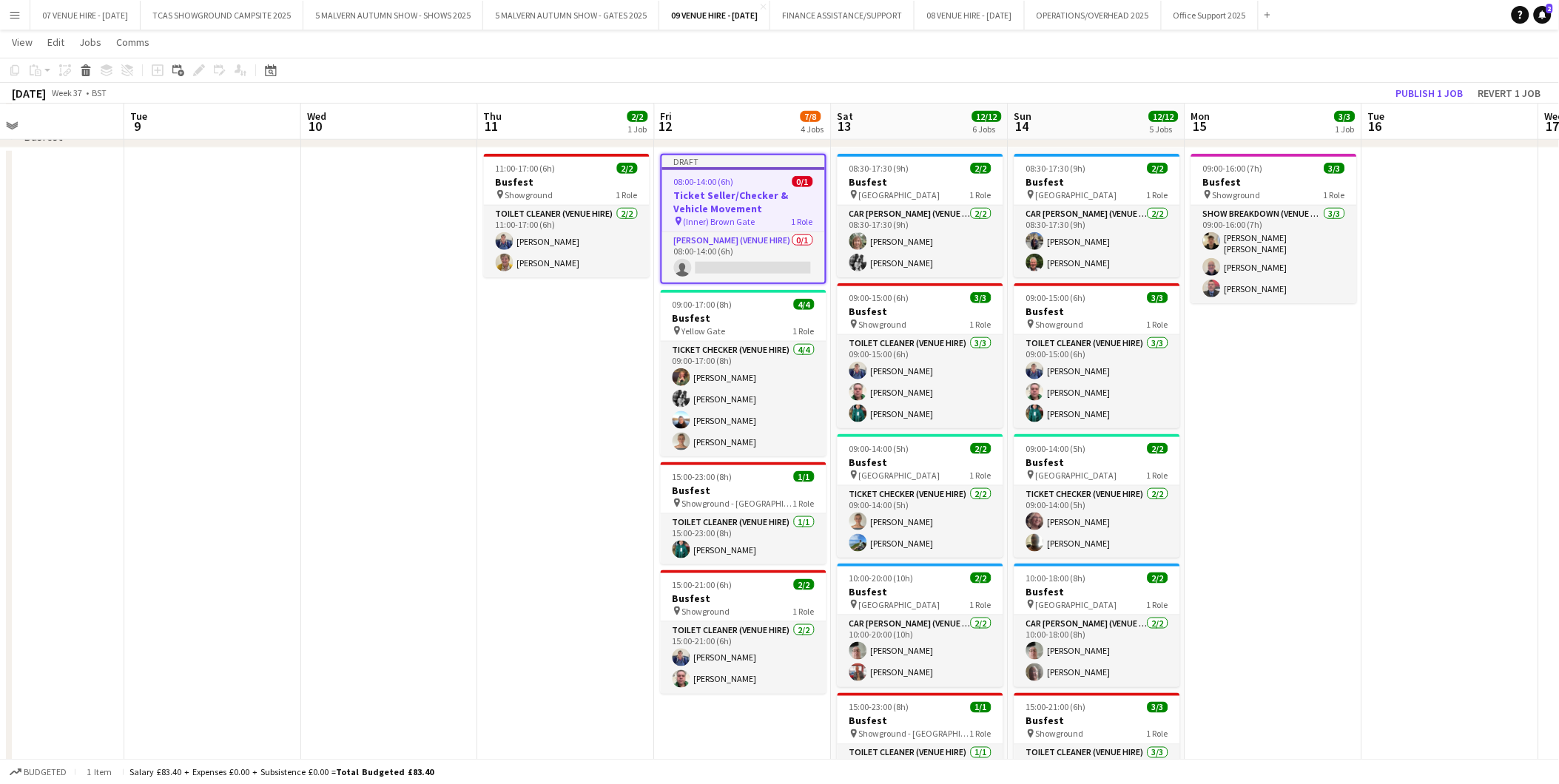
click at [730, 181] on span "08:00-14:00 (6h)" at bounding box center [704, 181] width 60 height 11
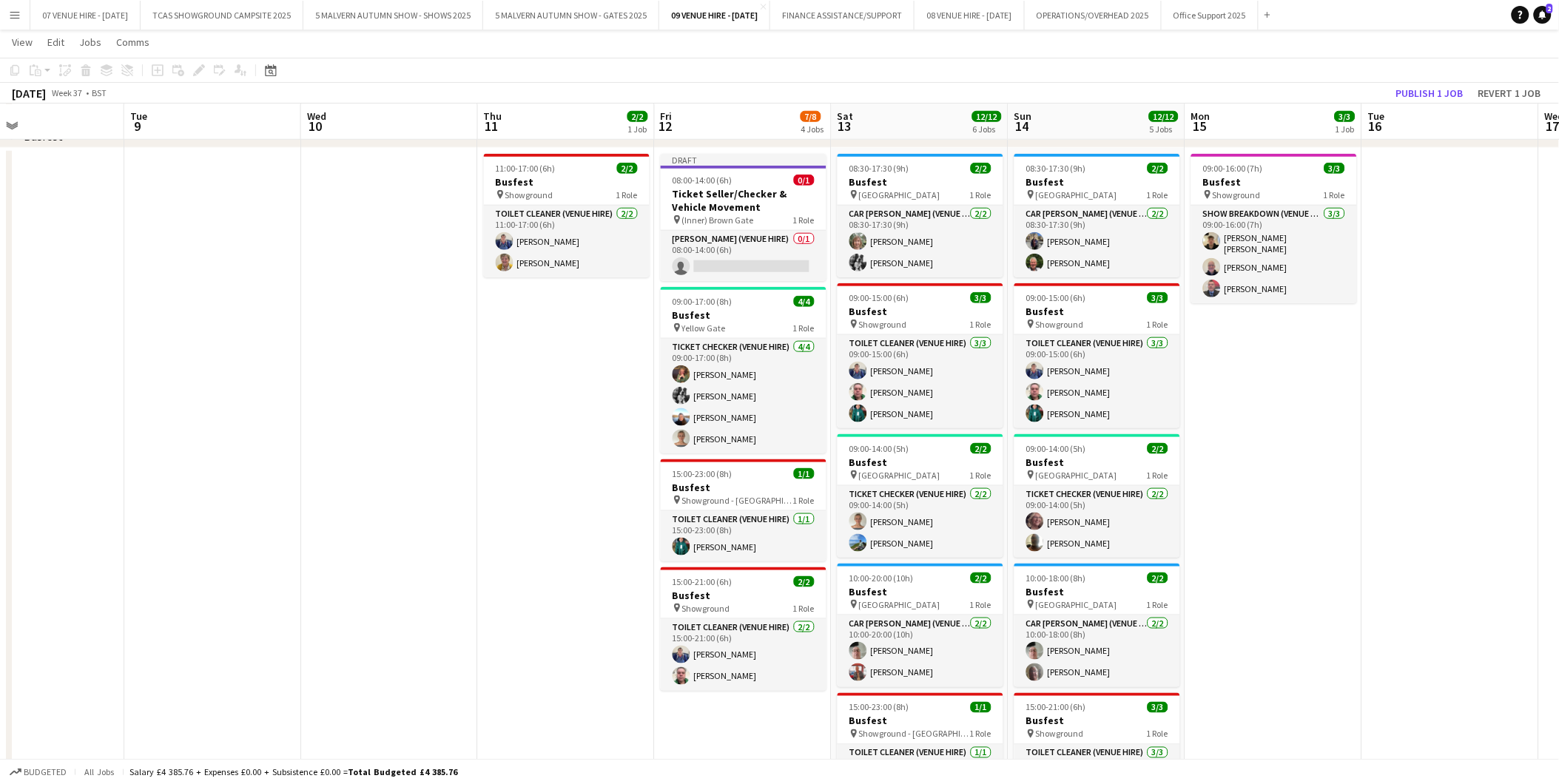
click at [751, 735] on app-date-cell "Draft 08:00-14:00 (6h) 0/1 Ticket Seller/Checker & Vehicle Movement pin (Inner)…" at bounding box center [743, 554] width 177 height 813
click at [767, 717] on app-date-cell "Draft 08:00-14:00 (6h) 0/1 Ticket Seller/Checker & Vehicle Movement pin (Inner)…" at bounding box center [743, 554] width 177 height 813
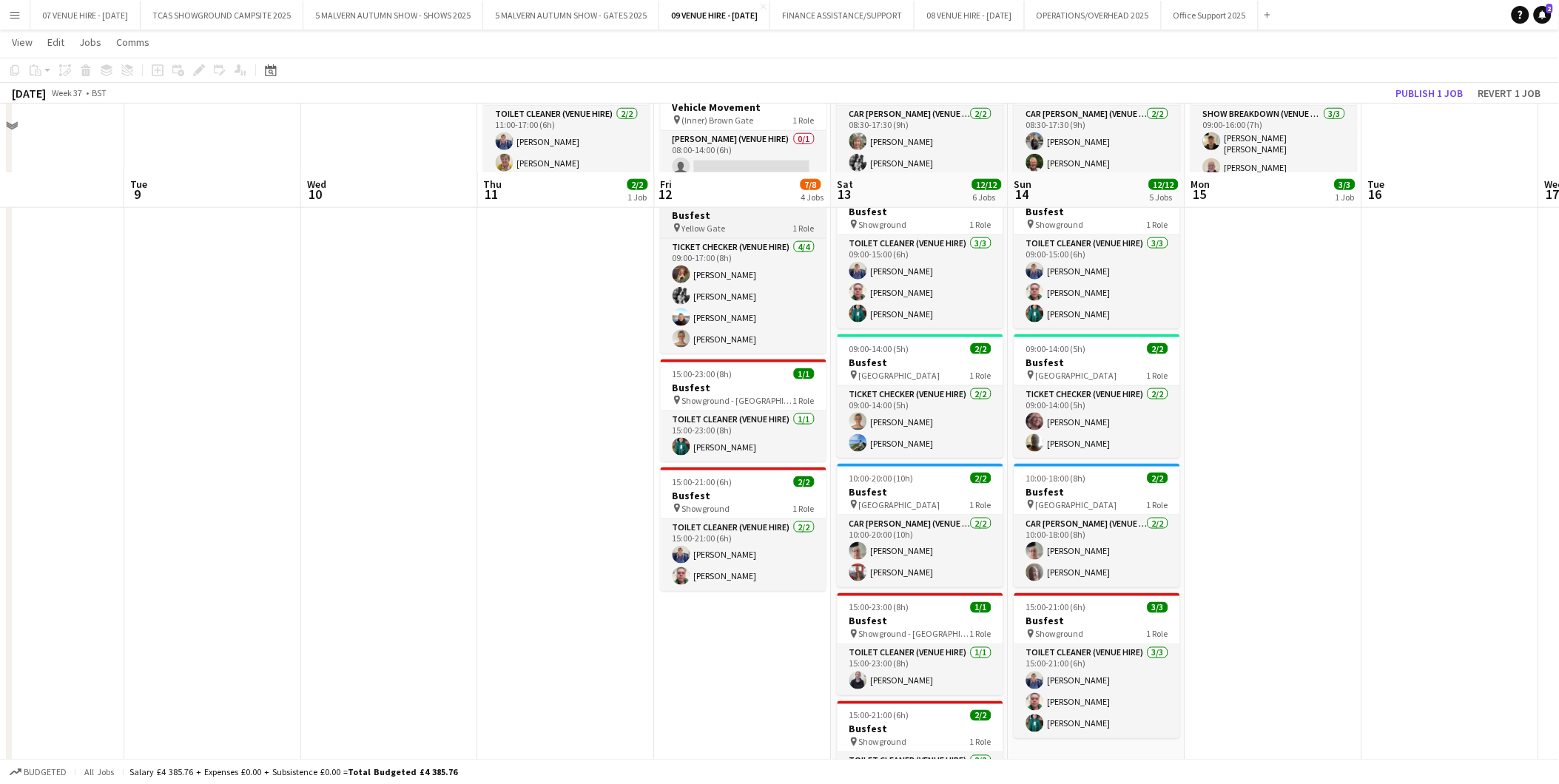
scroll to position [411, 0]
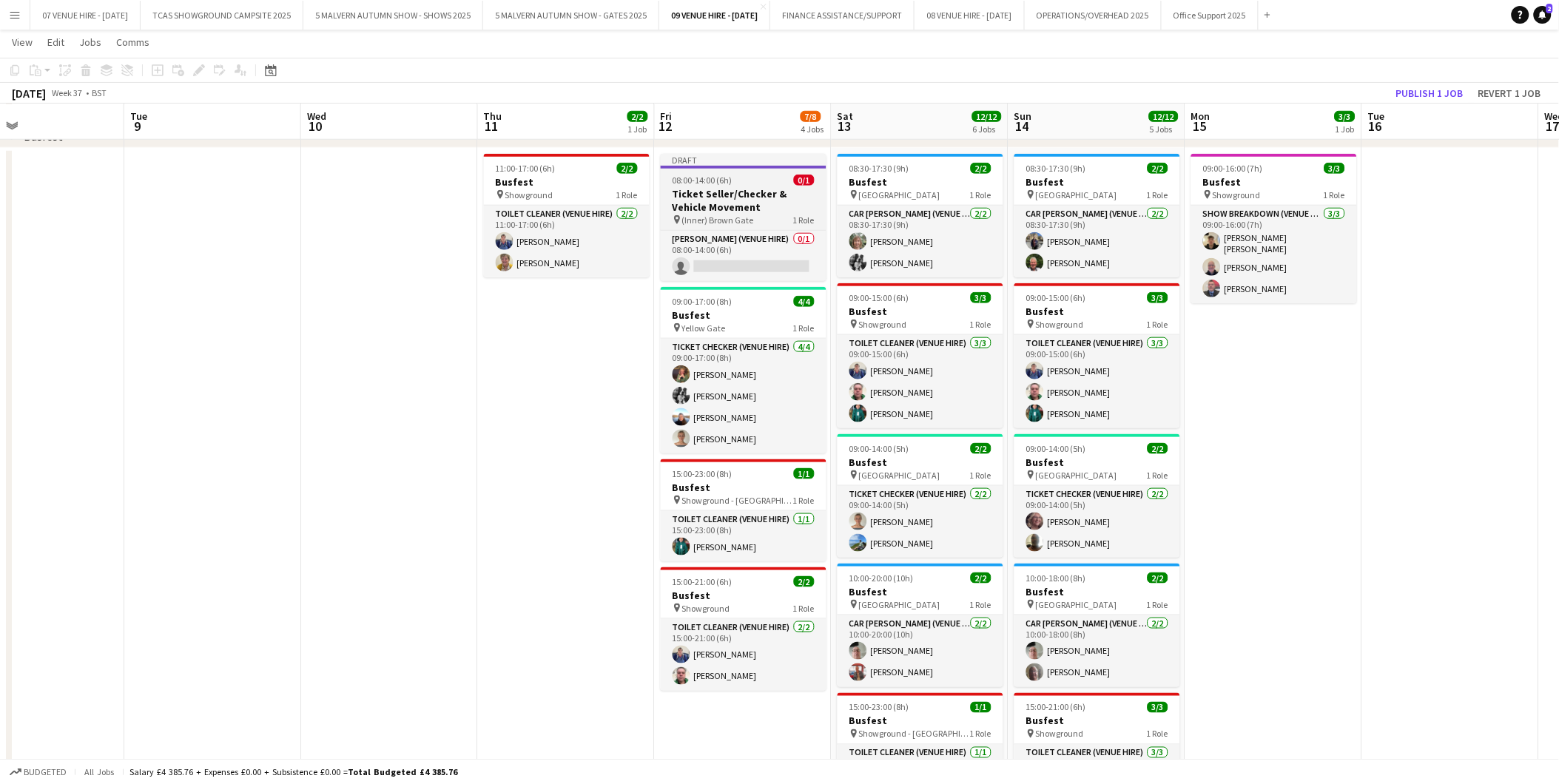
click at [707, 189] on h3 "Ticket Seller/Checker & Vehicle Movement" at bounding box center [743, 200] width 166 height 27
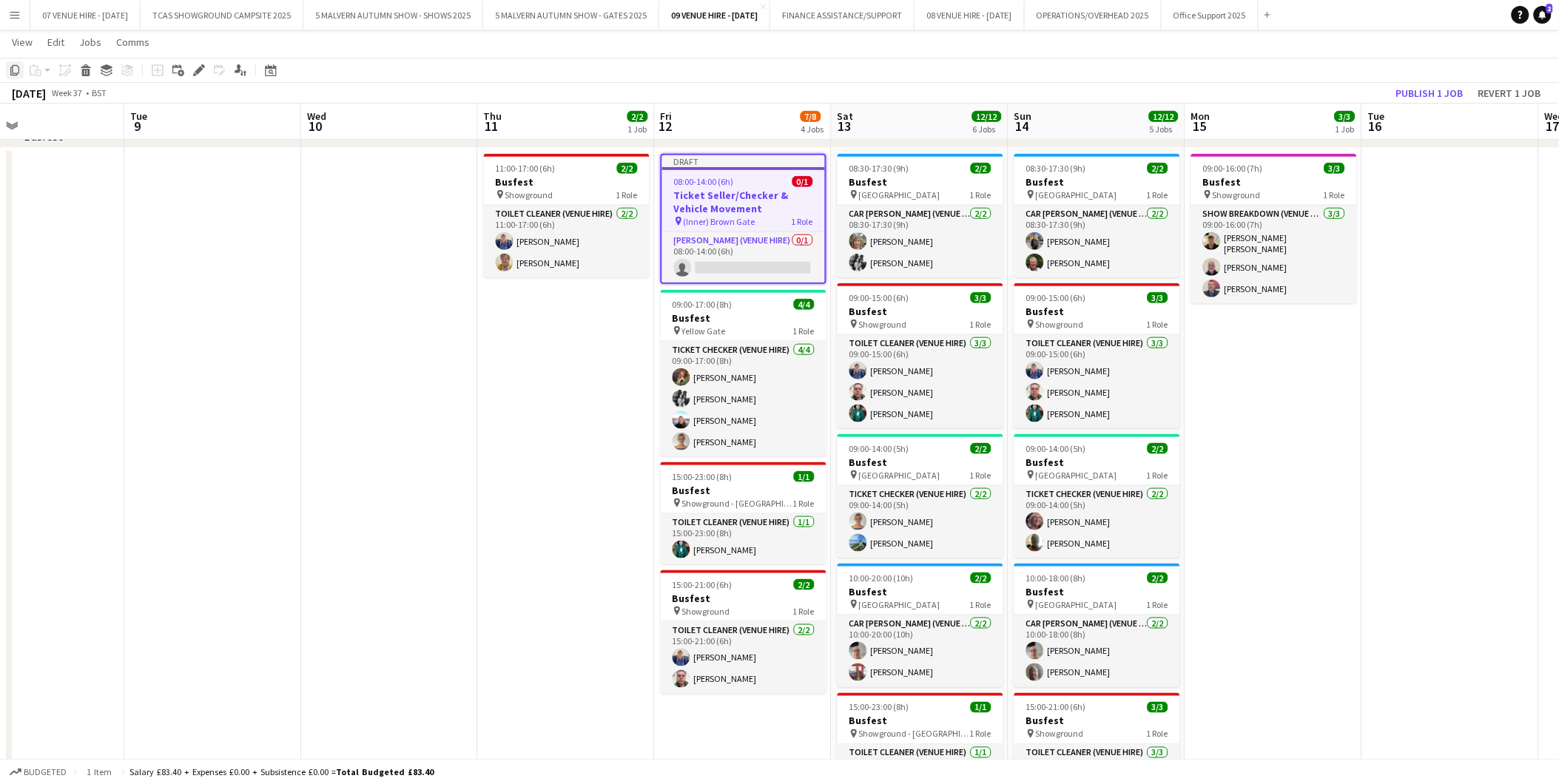
click at [13, 65] on icon "Copy" at bounding box center [15, 71] width 12 height 12
click at [735, 709] on app-date-cell "Draft 08:00-14:00 (6h) 0/1 Ticket Seller/Checker & Vehicle Movement pin (Inner)…" at bounding box center [743, 554] width 177 height 813
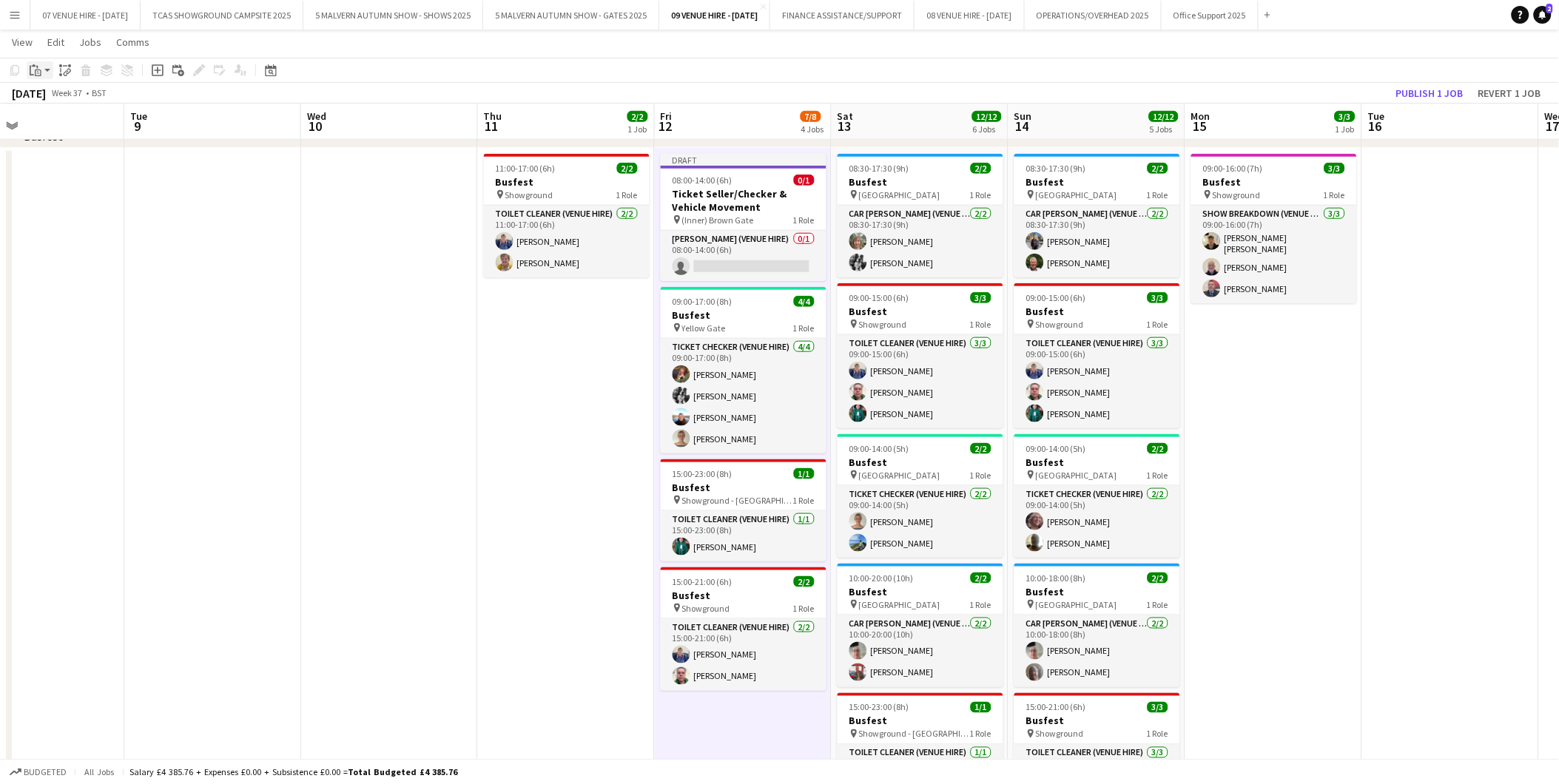
click at [31, 68] on icon "Paste" at bounding box center [36, 71] width 12 height 12
click at [52, 102] on link "Paste Ctrl+V" at bounding box center [109, 99] width 139 height 14
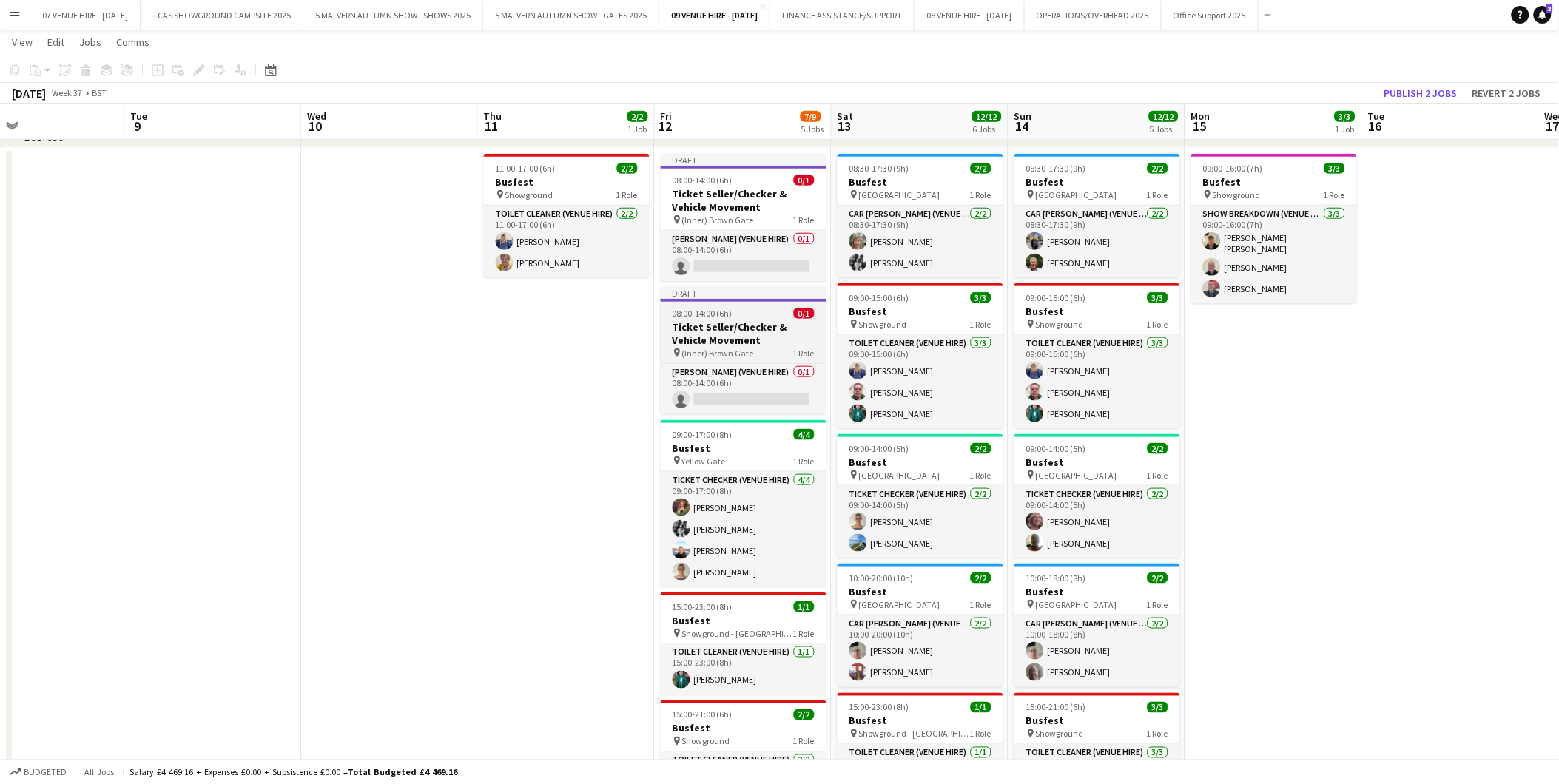
drag, startPoint x: 730, startPoint y: 322, endPoint x: 705, endPoint y: 302, distance: 32.0
click at [730, 323] on h3 "Ticket Seller/Checker & Vehicle Movement" at bounding box center [743, 333] width 166 height 27
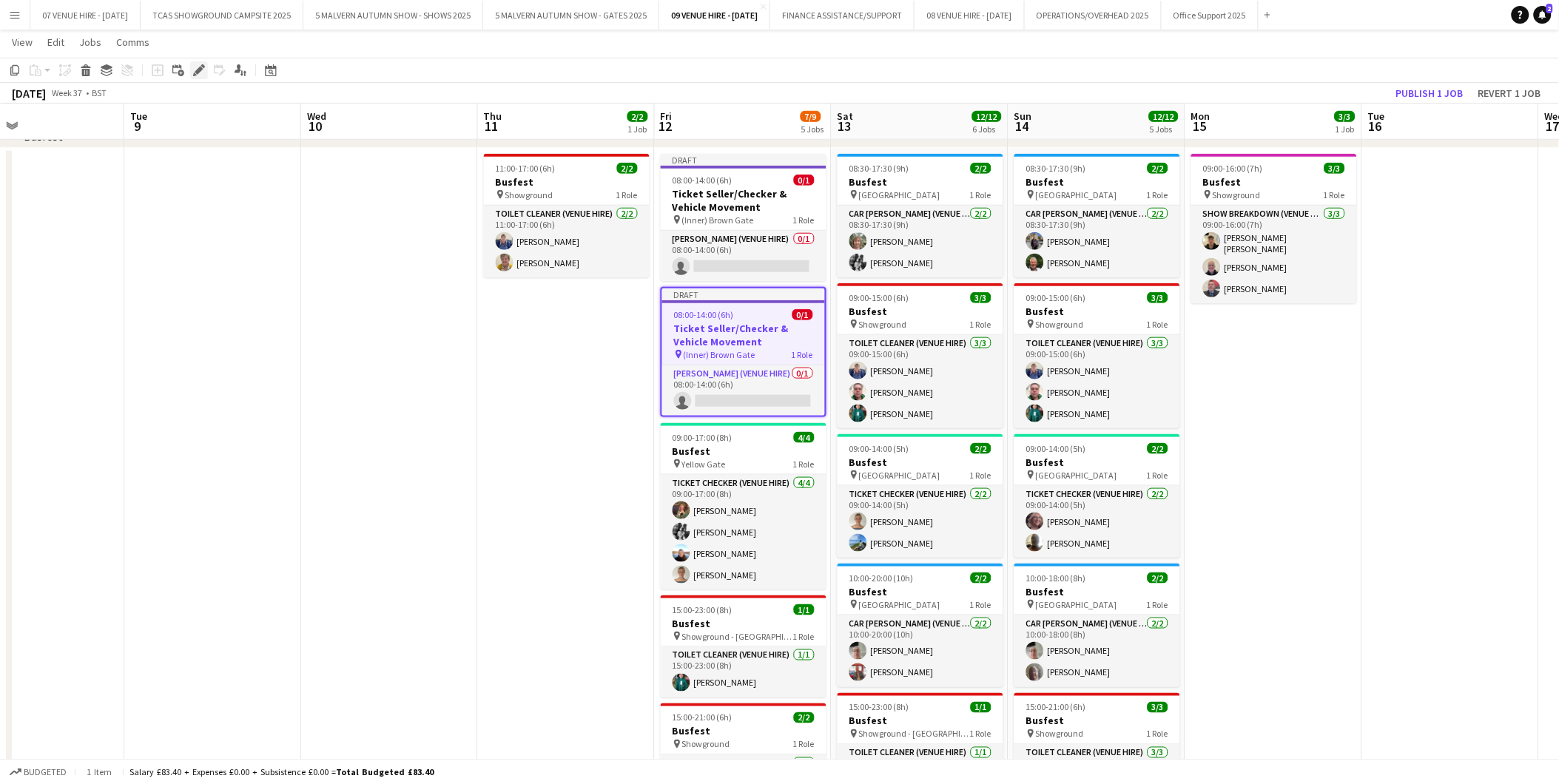
click at [200, 71] on icon "Edit" at bounding box center [199, 71] width 12 height 12
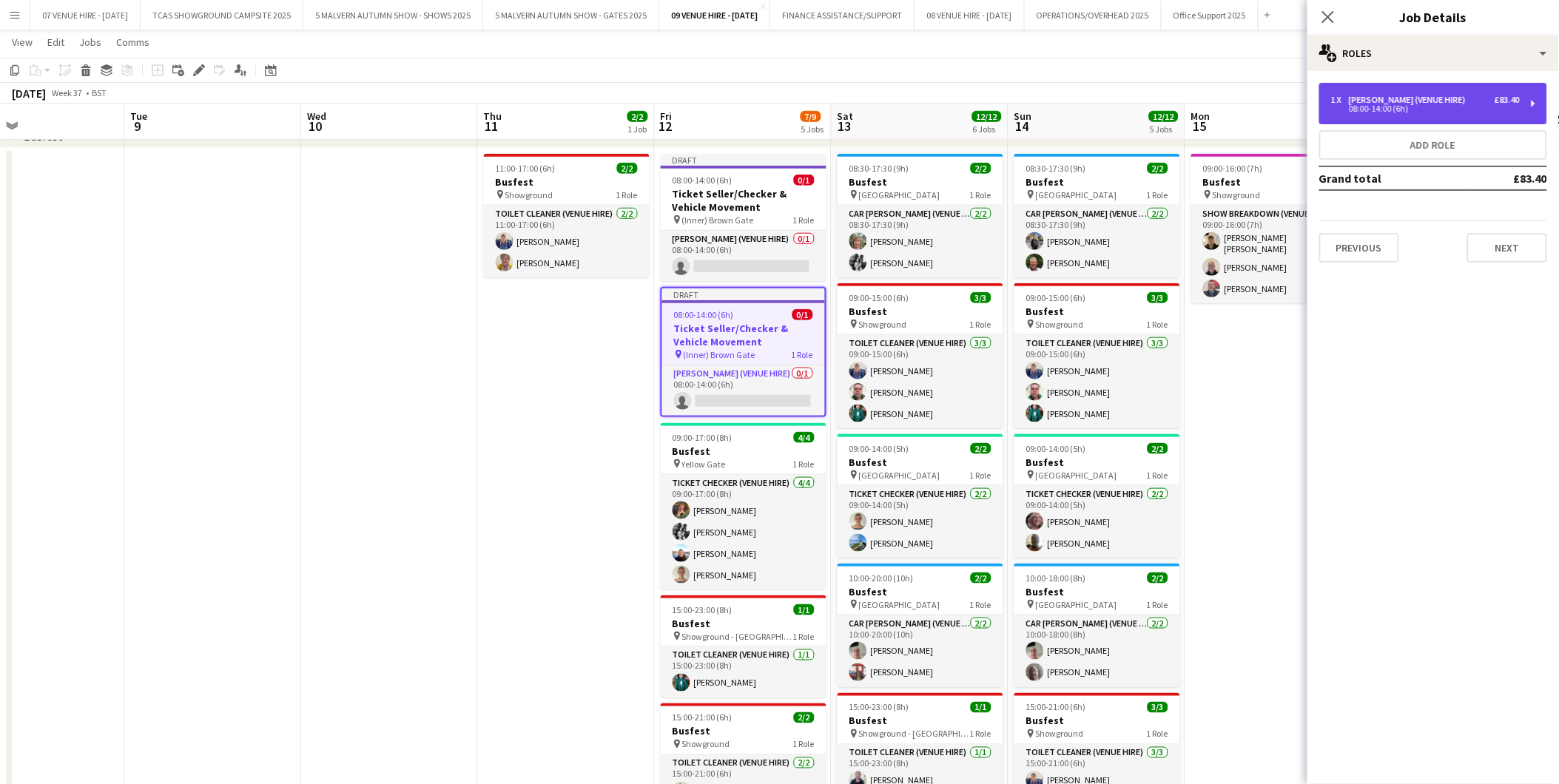
click at [1405, 105] on div "08:00-14:00 (6h)" at bounding box center [1425, 109] width 189 height 8
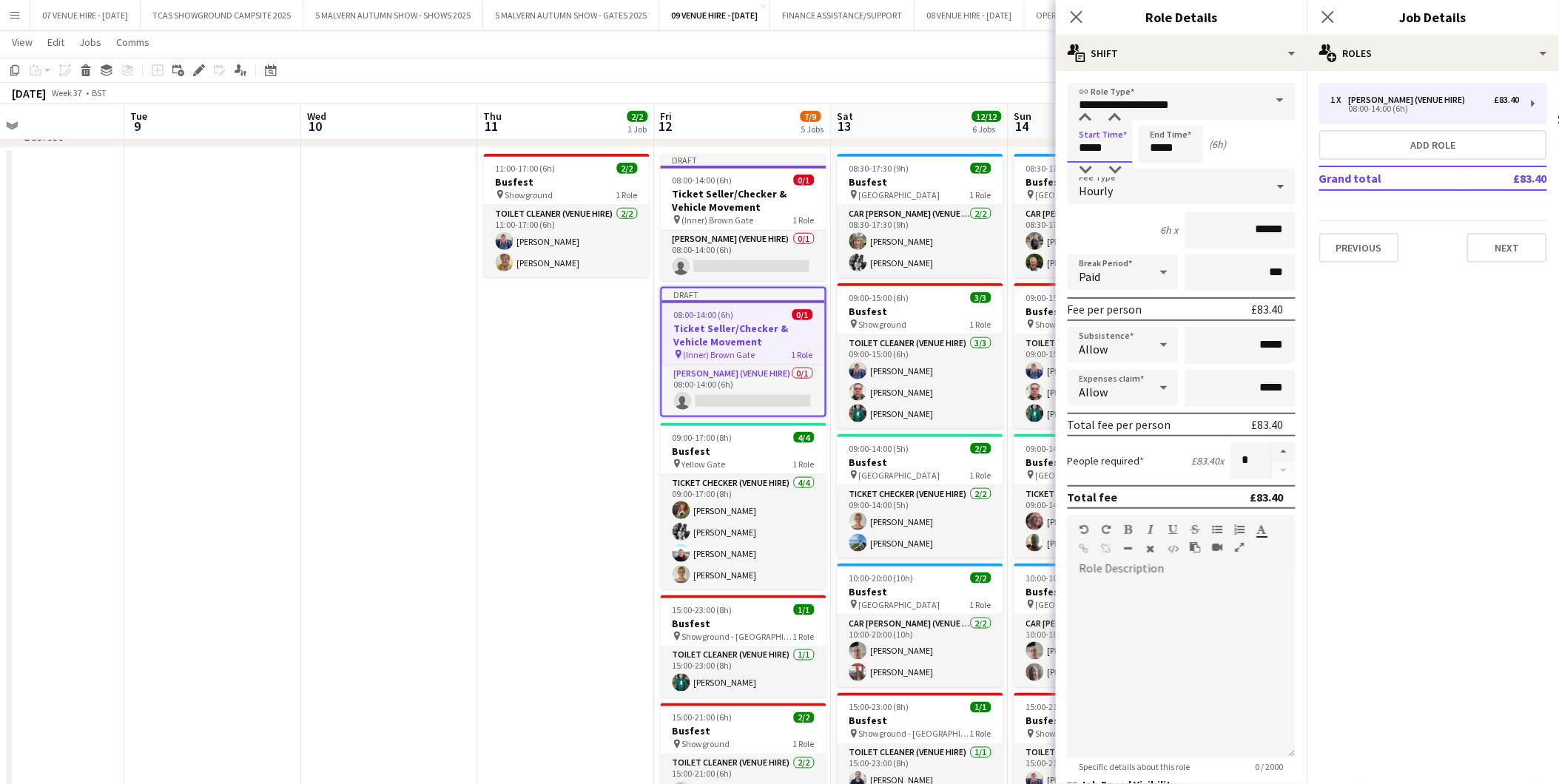
click at [1108, 137] on input "*****" at bounding box center [1100, 144] width 65 height 37
click at [1092, 115] on div at bounding box center [1085, 118] width 30 height 14
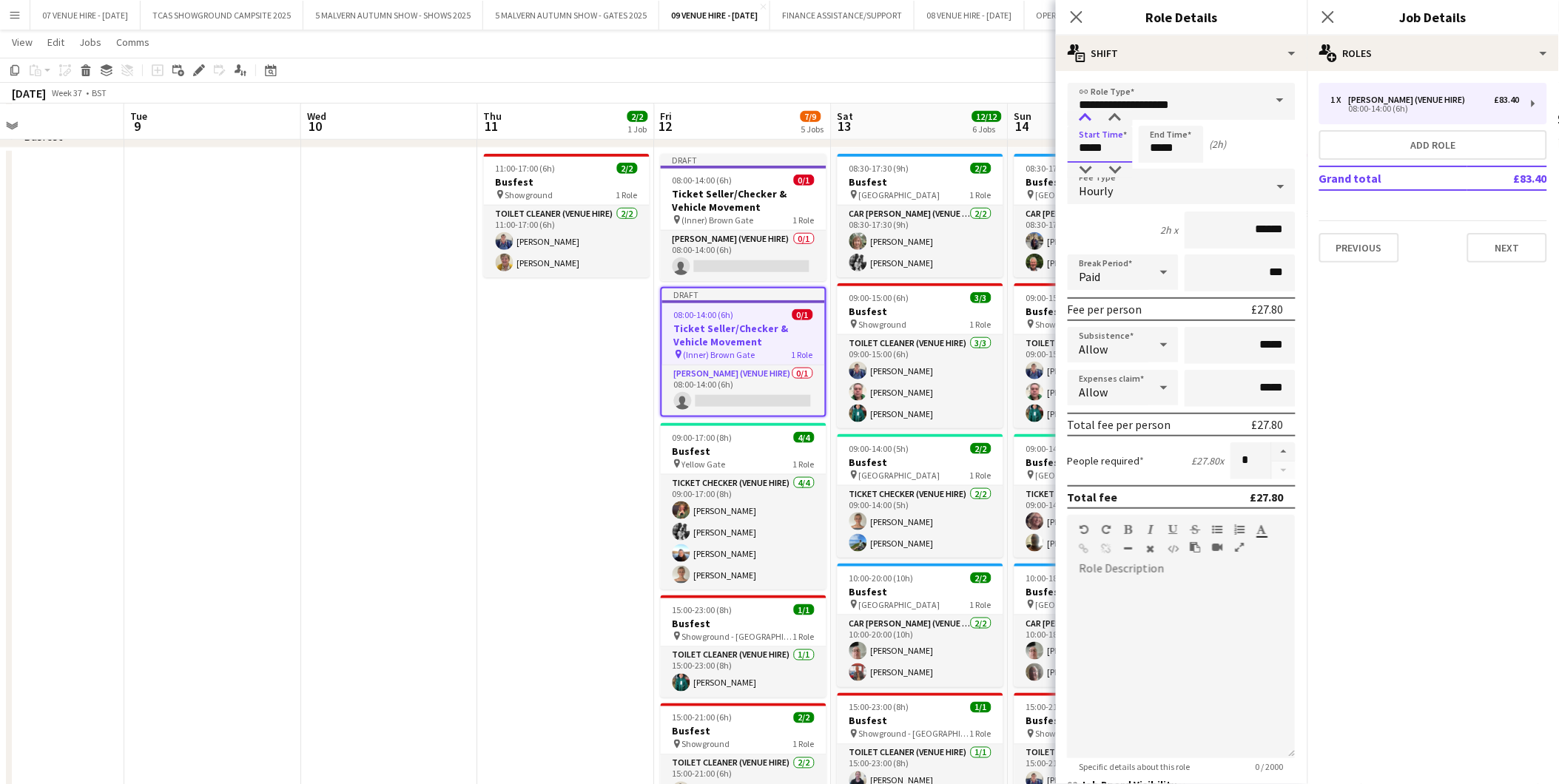
click at [1092, 115] on div at bounding box center [1085, 118] width 30 height 14
type input "*****"
click at [1092, 115] on div at bounding box center [1085, 118] width 30 height 14
click at [1195, 143] on input "*****" at bounding box center [1172, 144] width 65 height 37
click at [1159, 116] on div at bounding box center [1157, 118] width 30 height 14
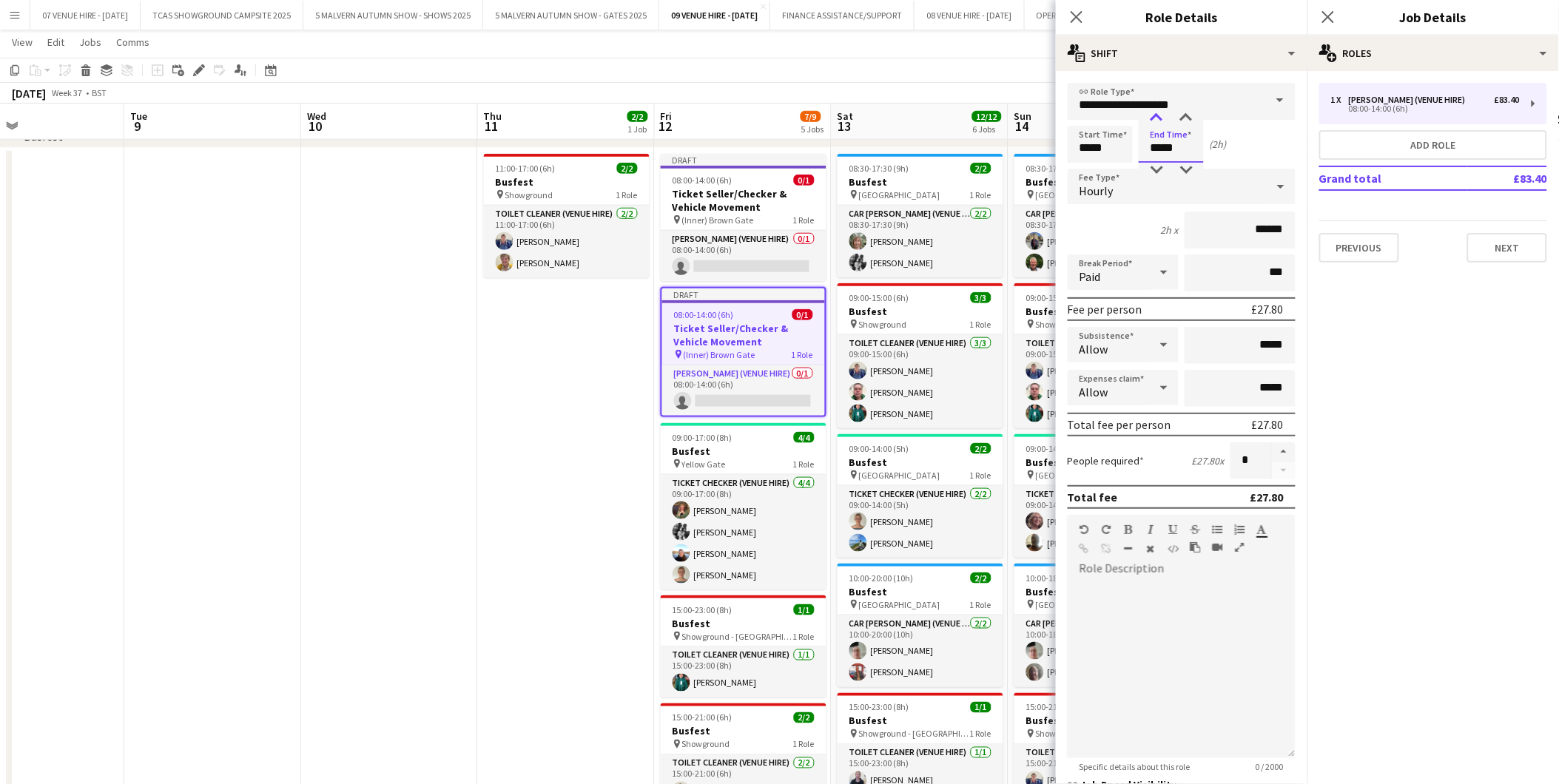
click at [1159, 116] on div at bounding box center [1157, 118] width 30 height 14
type input "*****"
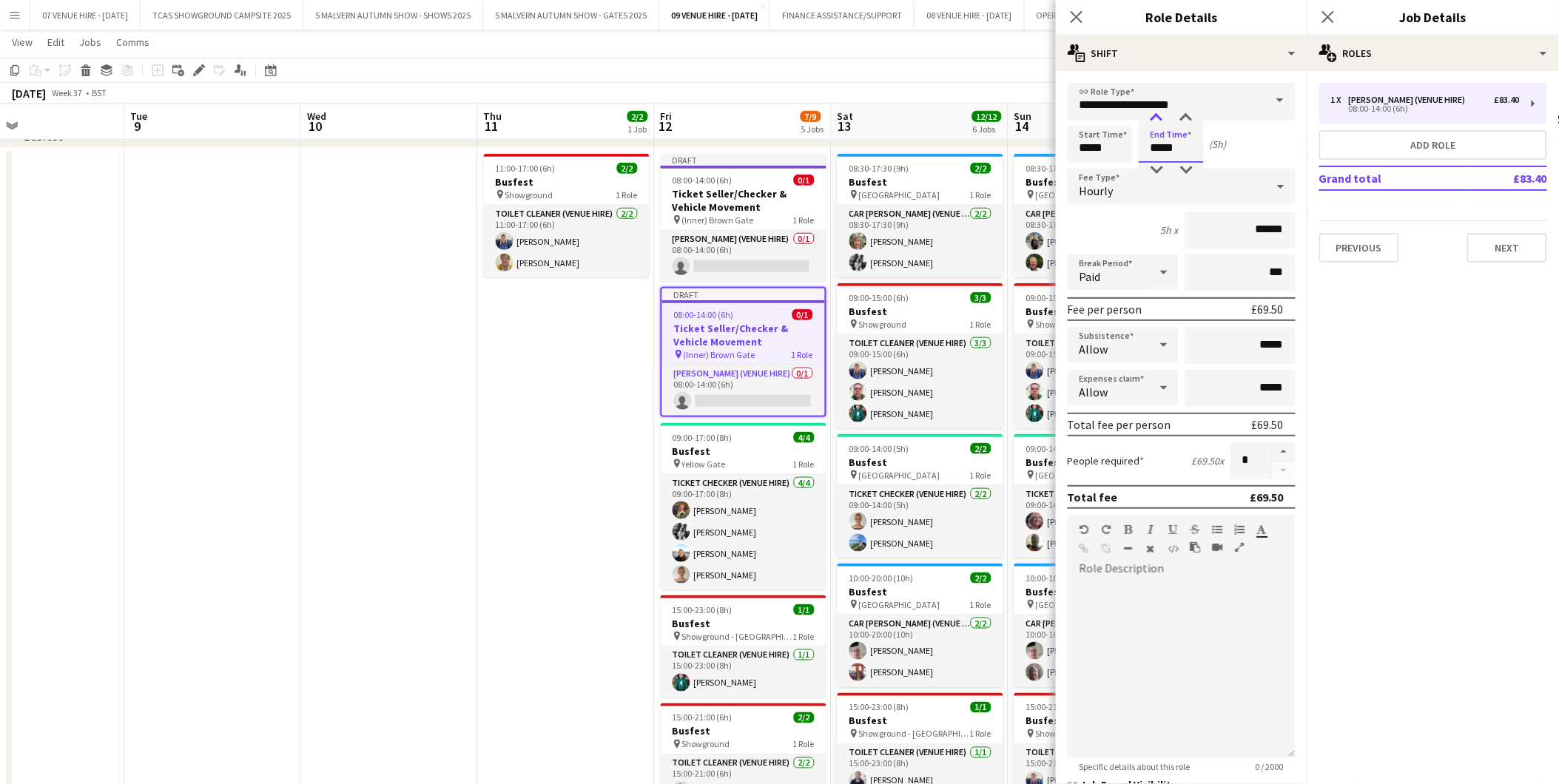
click at [1159, 116] on div at bounding box center [1157, 118] width 30 height 14
click at [604, 355] on app-date-cell "11:00-17:00 (6h) 2/2 Busfest pin Showground 1 Role Toilet Cleaner (Venue Hire) …" at bounding box center [566, 554] width 177 height 813
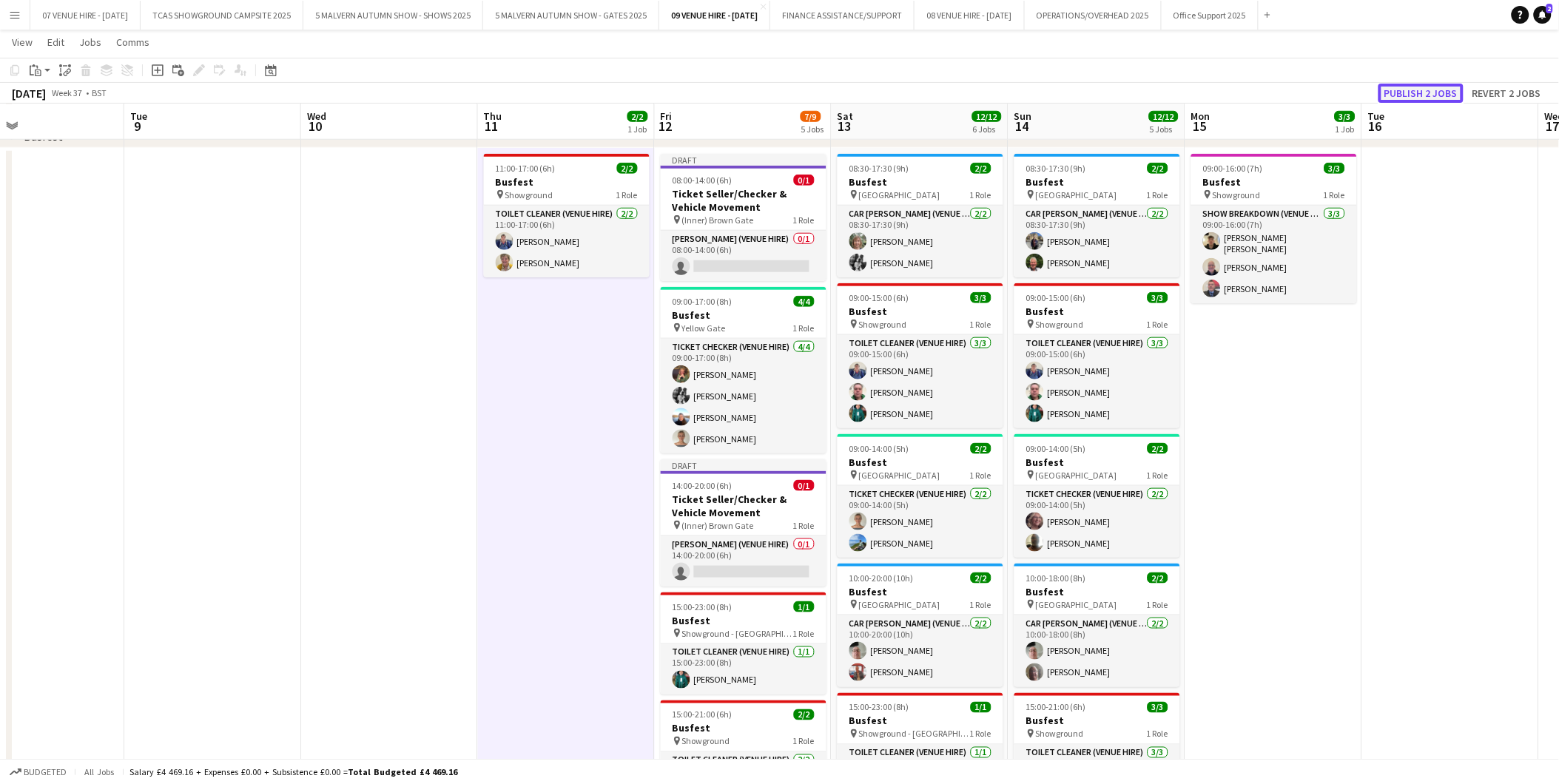
click at [1405, 96] on button "Publish 2 jobs" at bounding box center [1422, 93] width 85 height 19
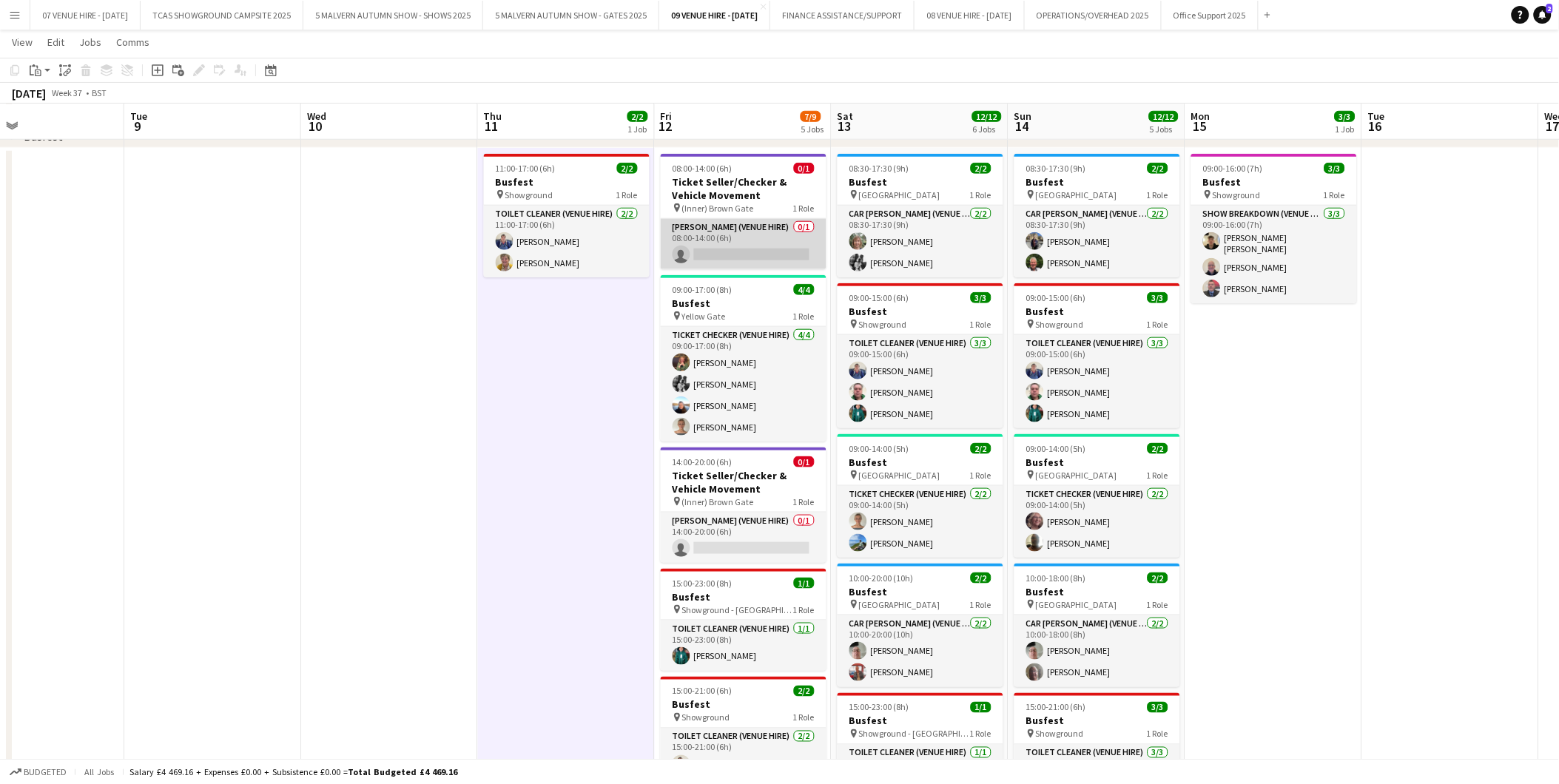
click at [753, 251] on app-card-role "[PERSON_NAME] (Venue Hire) 0/1 08:00-14:00 (6h) single-neutral-actions" at bounding box center [743, 244] width 166 height 50
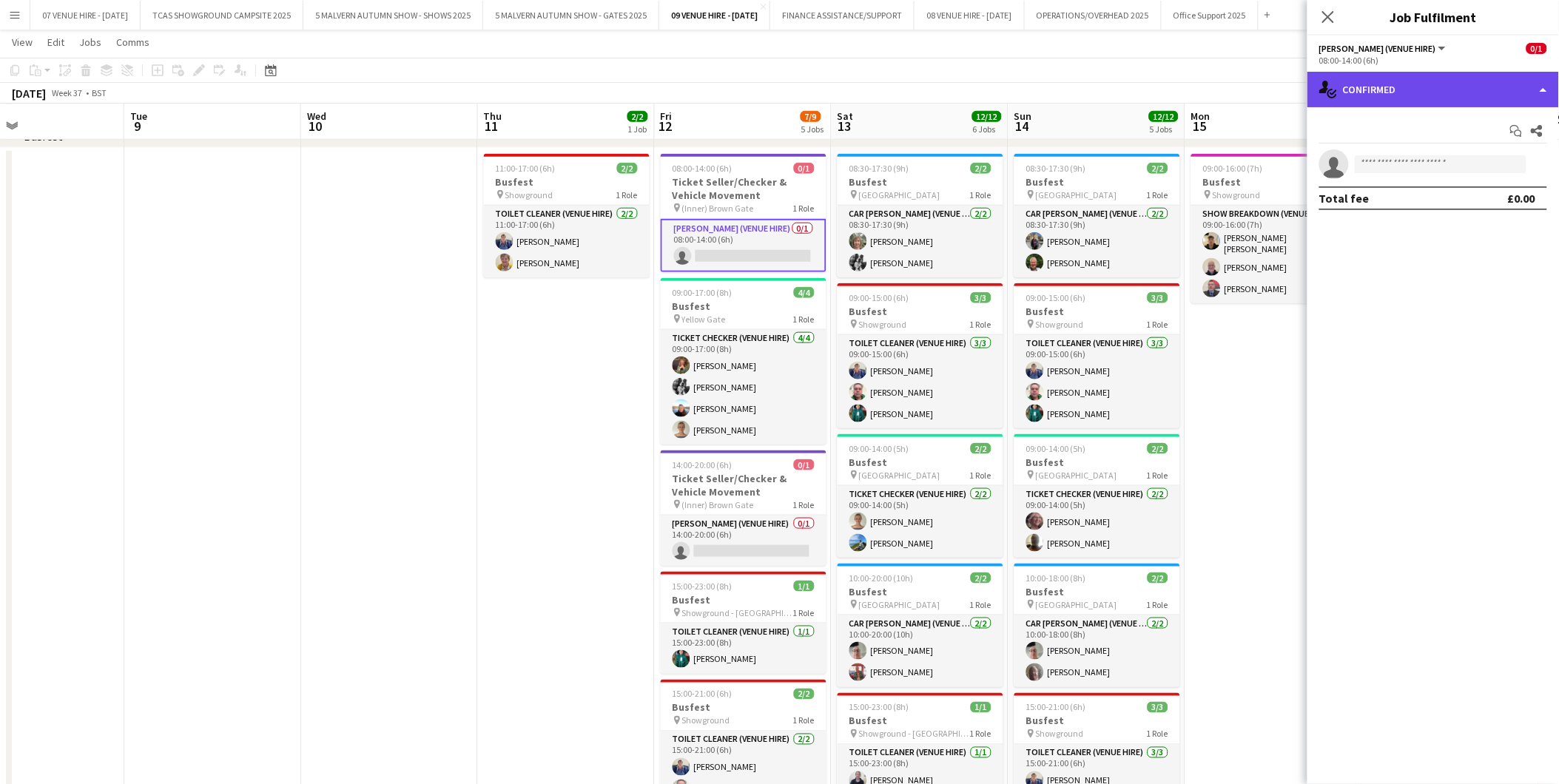
click at [1409, 95] on div "single-neutral-actions-check-2 Confirmed" at bounding box center [1433, 90] width 251 height 36
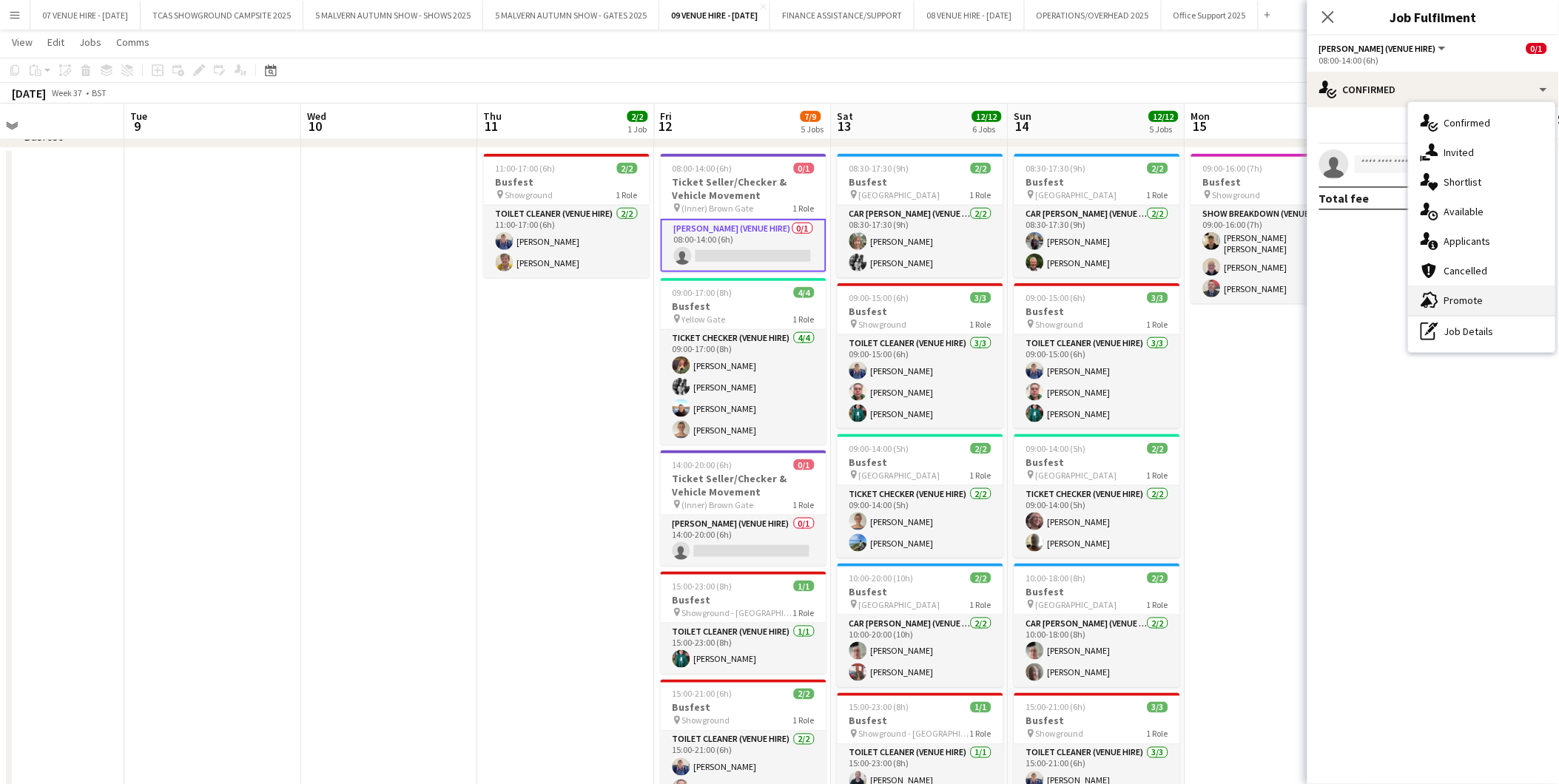
click at [1460, 294] on span "Promote" at bounding box center [1464, 301] width 39 height 14
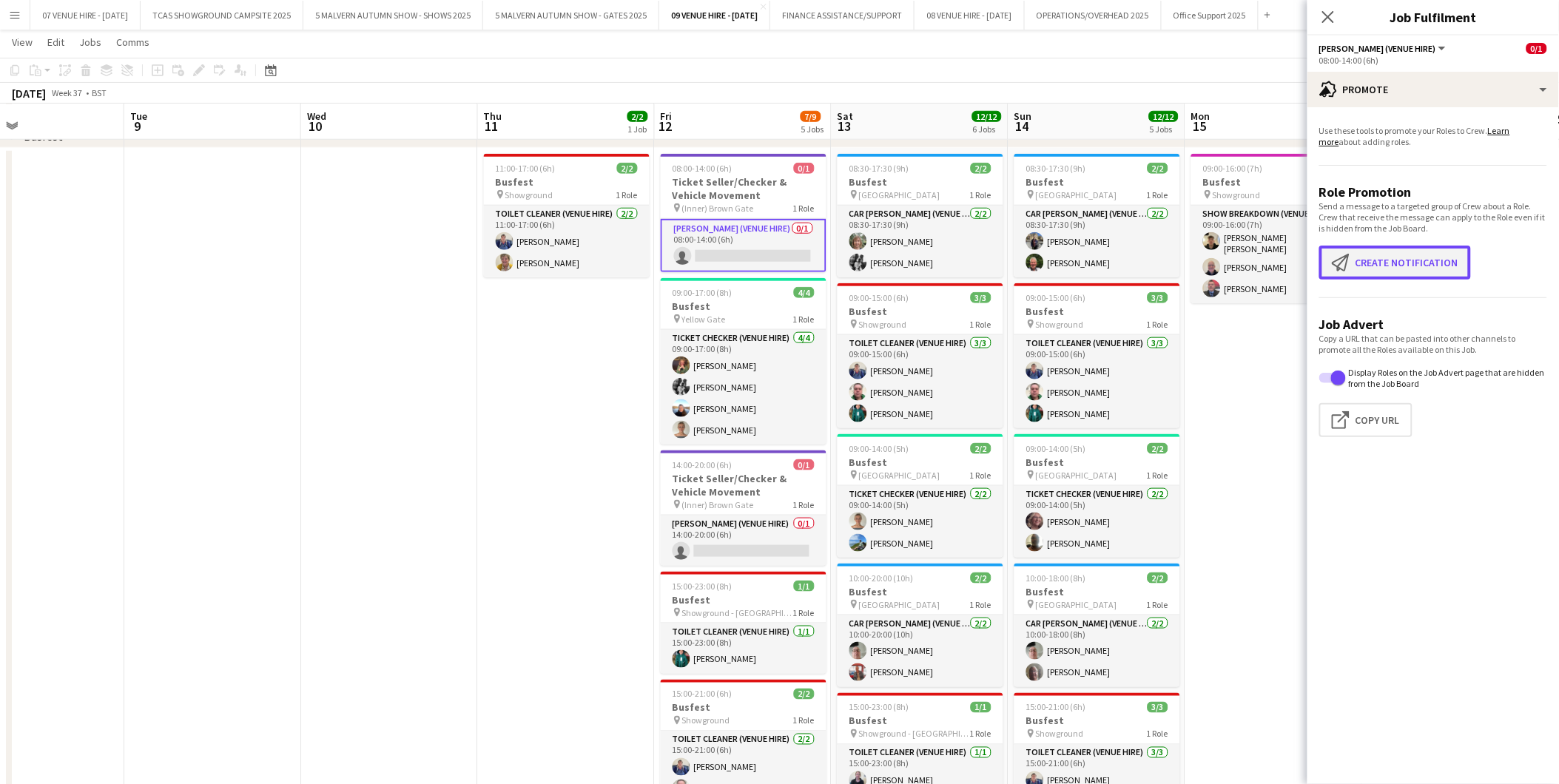
click at [1431, 268] on button "Create notification Create notification" at bounding box center [1396, 263] width 152 height 34
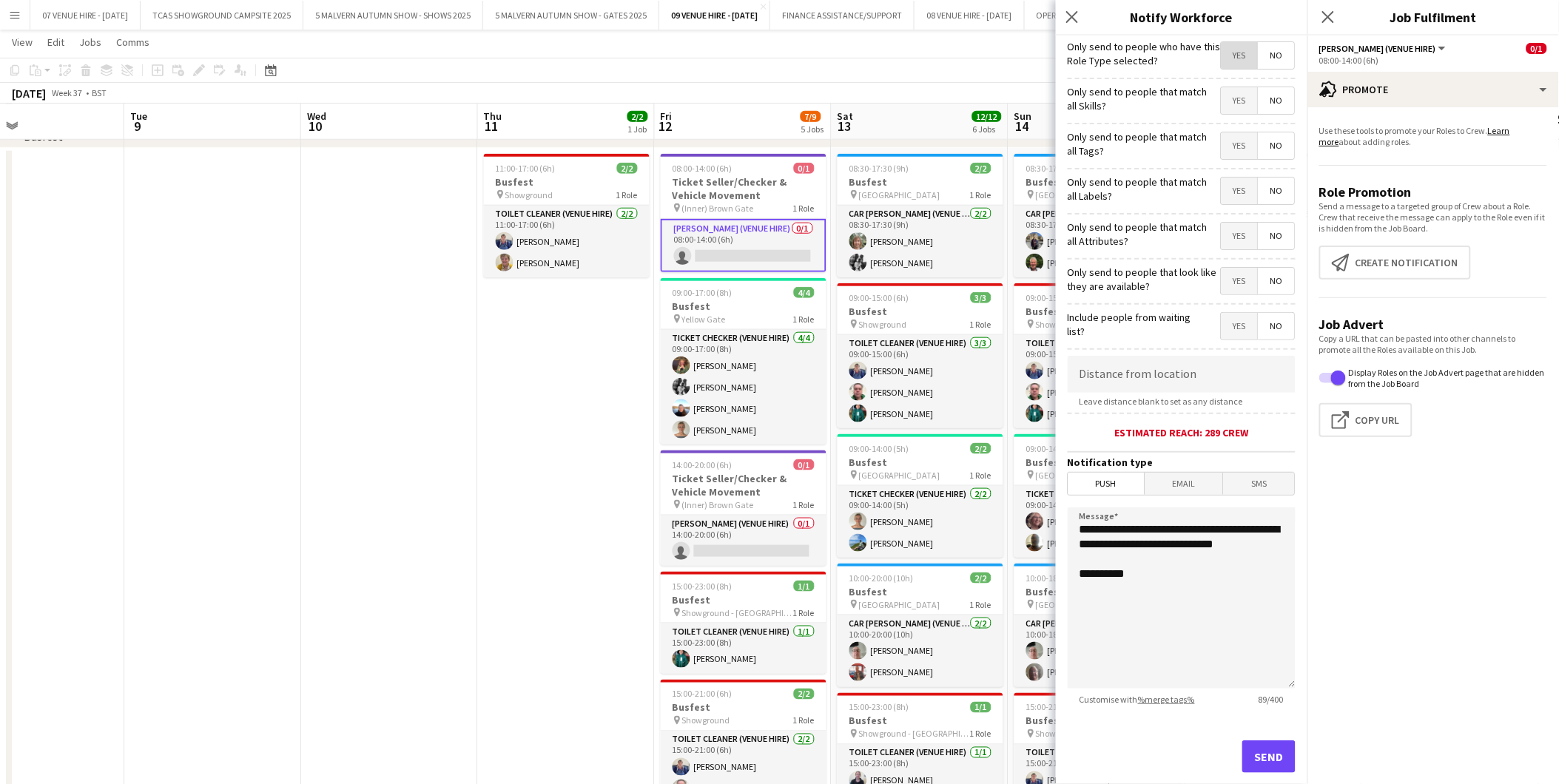
click at [1231, 59] on span "Yes" at bounding box center [1240, 55] width 36 height 27
click at [1259, 102] on span "No" at bounding box center [1277, 100] width 36 height 27
click at [1274, 151] on span "No" at bounding box center [1277, 145] width 36 height 27
click at [1266, 180] on span "No" at bounding box center [1277, 190] width 36 height 27
click at [1267, 226] on span "No" at bounding box center [1277, 235] width 36 height 27
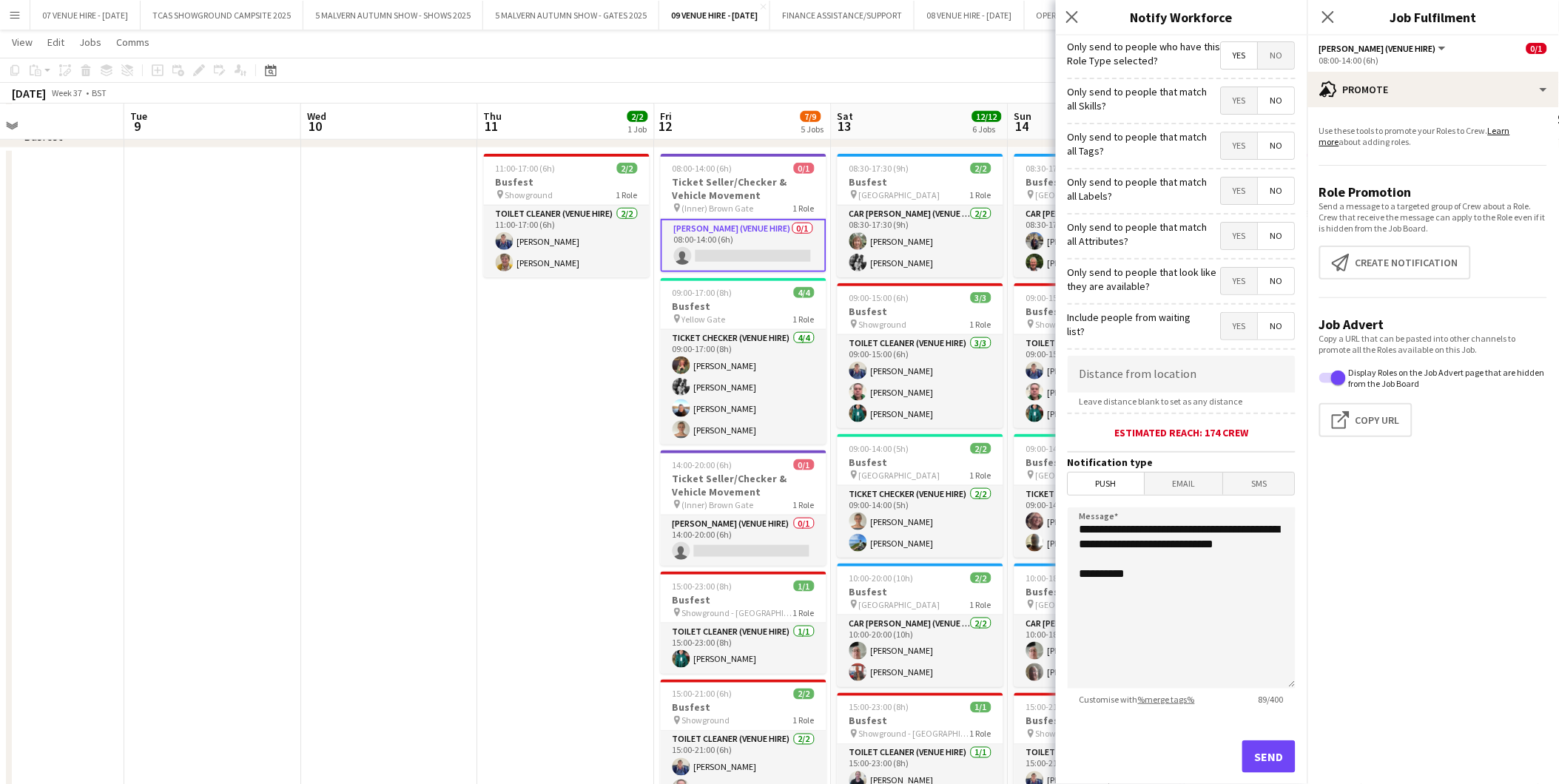
click at [1264, 279] on span "No" at bounding box center [1277, 281] width 36 height 27
drag, startPoint x: 1270, startPoint y: 326, endPoint x: 1239, endPoint y: 407, distance: 86.7
click at [1270, 326] on span "No" at bounding box center [1277, 326] width 36 height 27
click at [1126, 483] on span "Push" at bounding box center [1106, 483] width 76 height 22
click at [1254, 750] on button "Send" at bounding box center [1269, 757] width 53 height 33
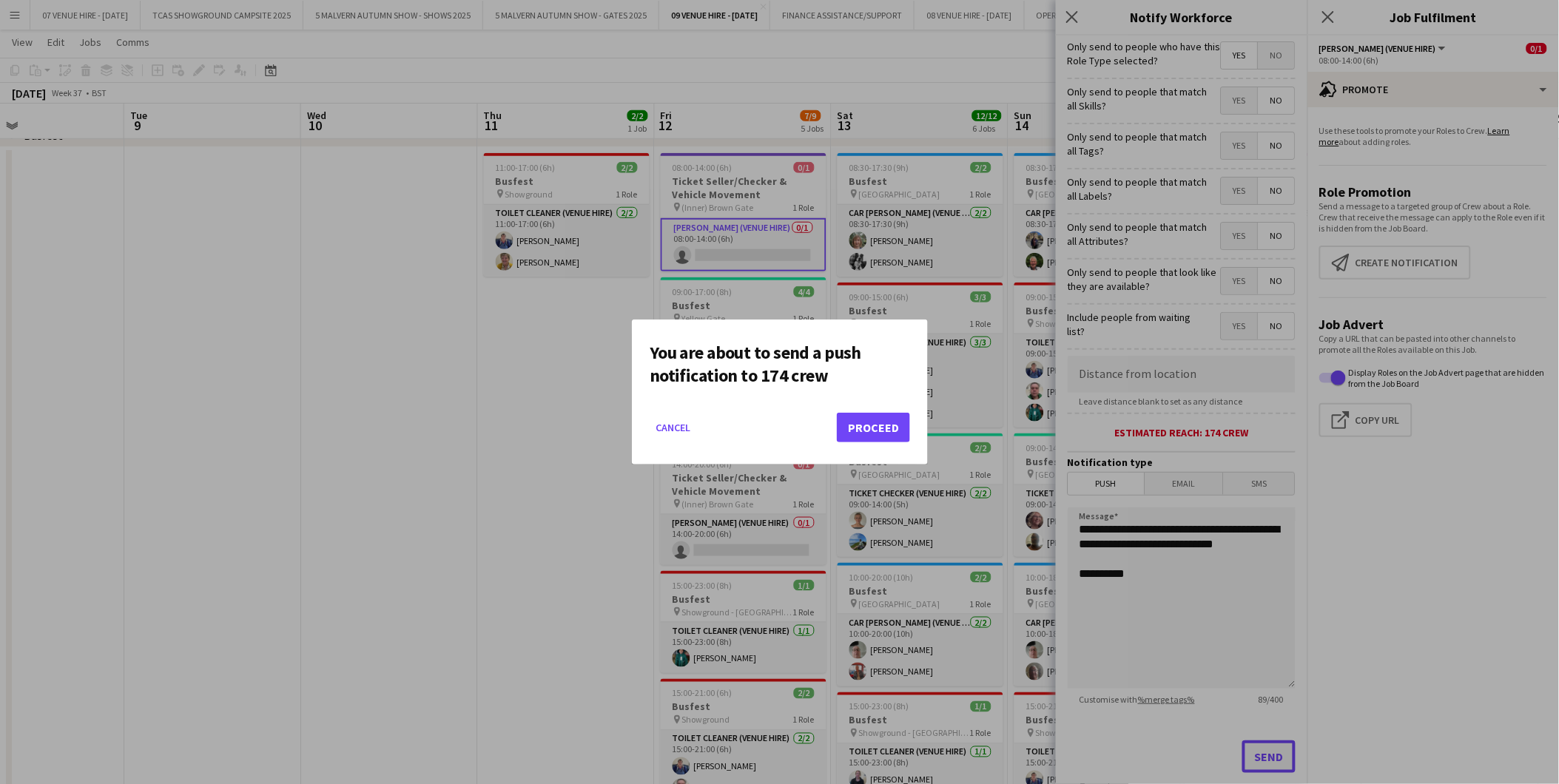
scroll to position [0, 0]
click at [895, 429] on button "Proceed" at bounding box center [873, 427] width 73 height 30
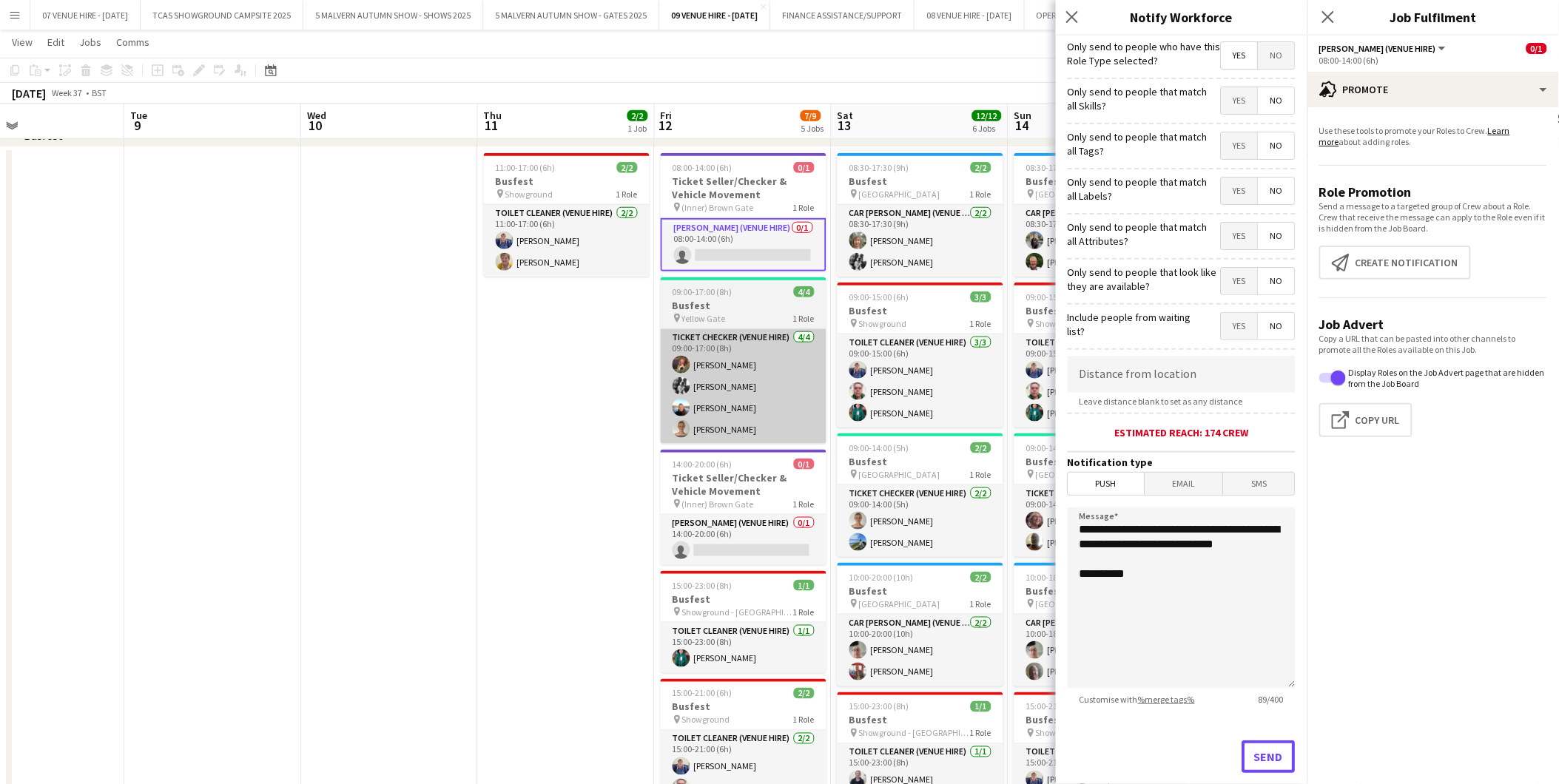
scroll to position [411, 0]
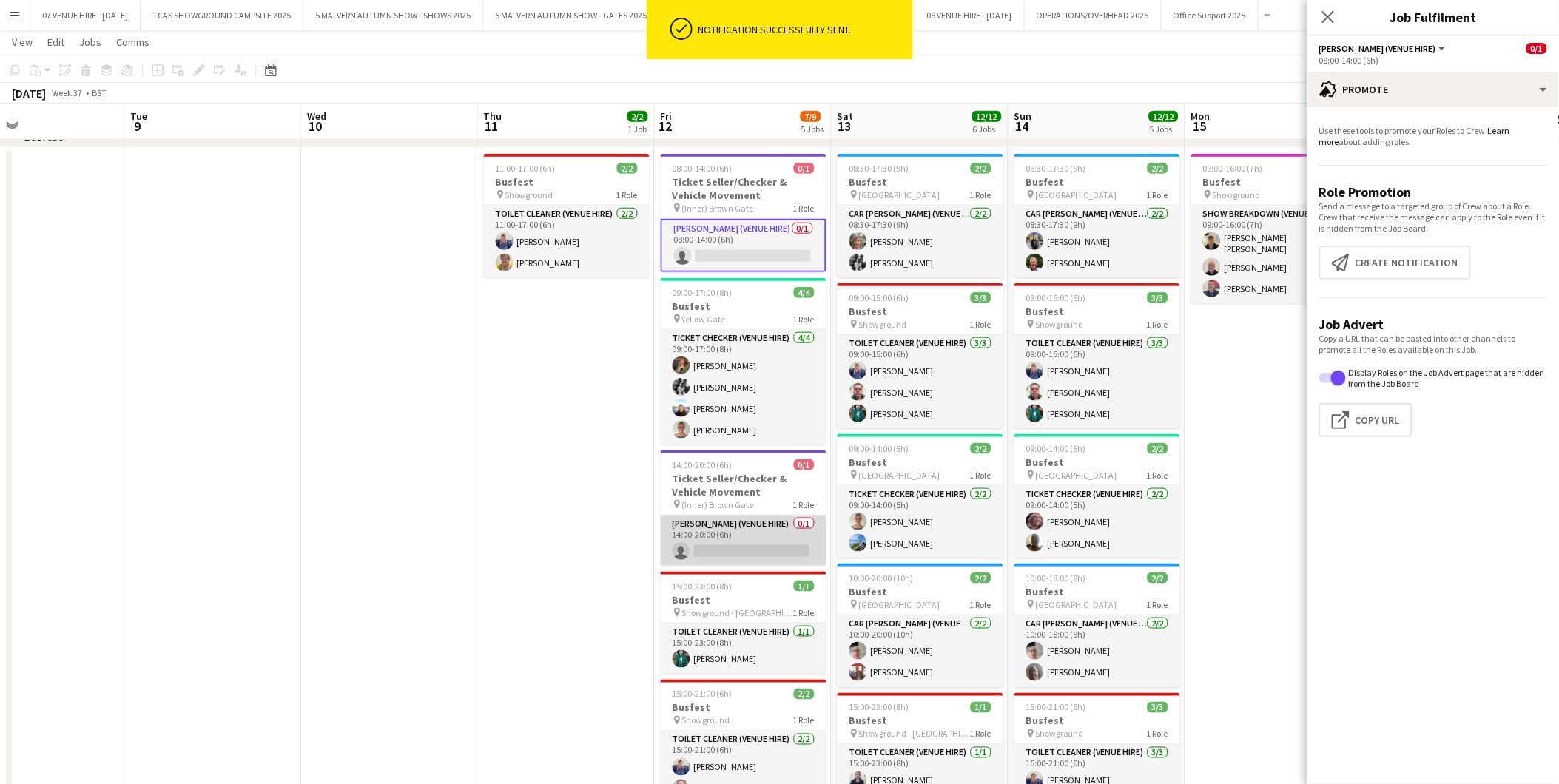
click at [755, 545] on app-card-role "[PERSON_NAME] (Venue Hire) 0/1 14:00-20:00 (6h) single-neutral-actions" at bounding box center [743, 540] width 166 height 50
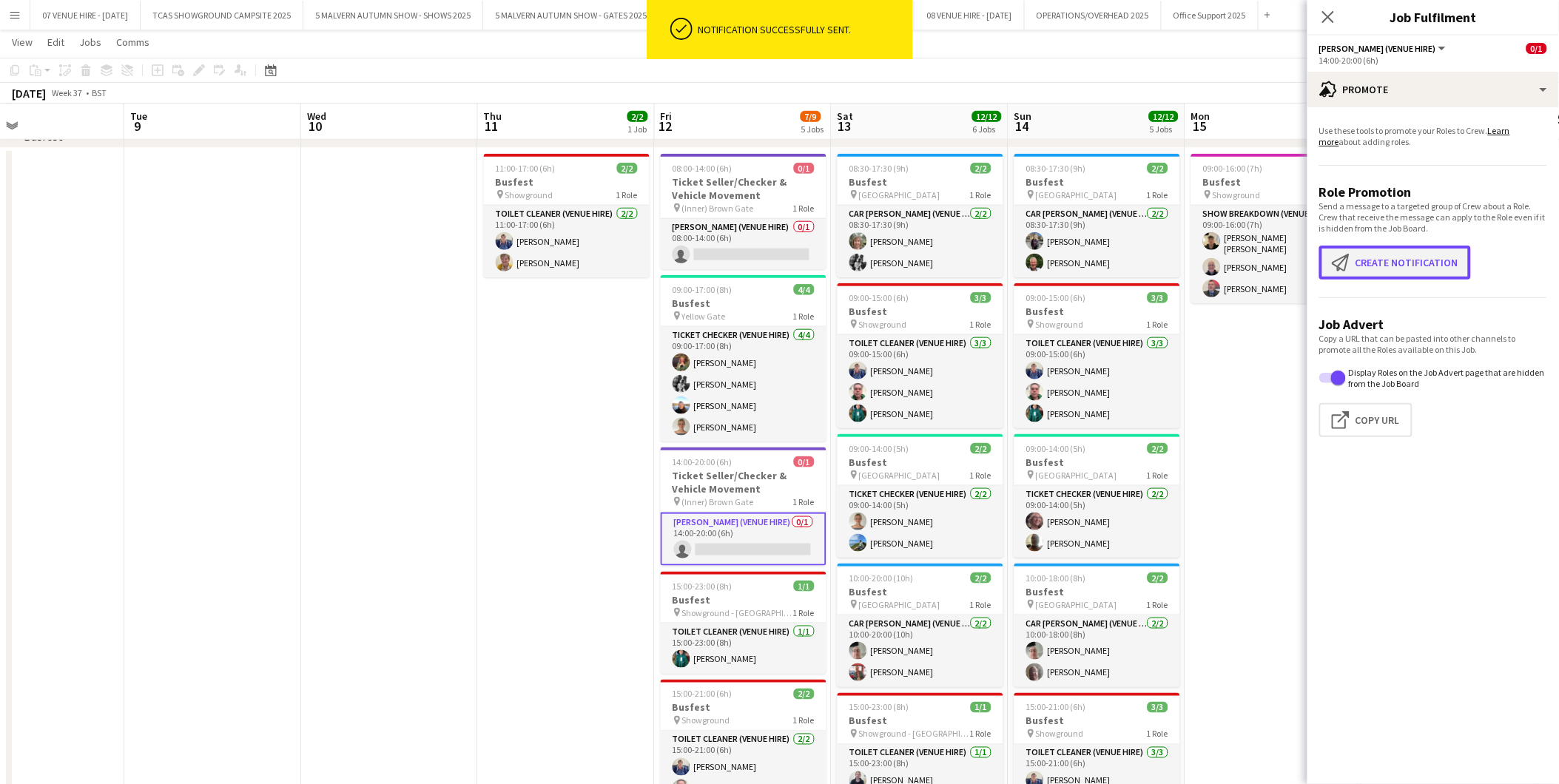
click at [1416, 267] on button "Create notification Create notification" at bounding box center [1396, 263] width 152 height 34
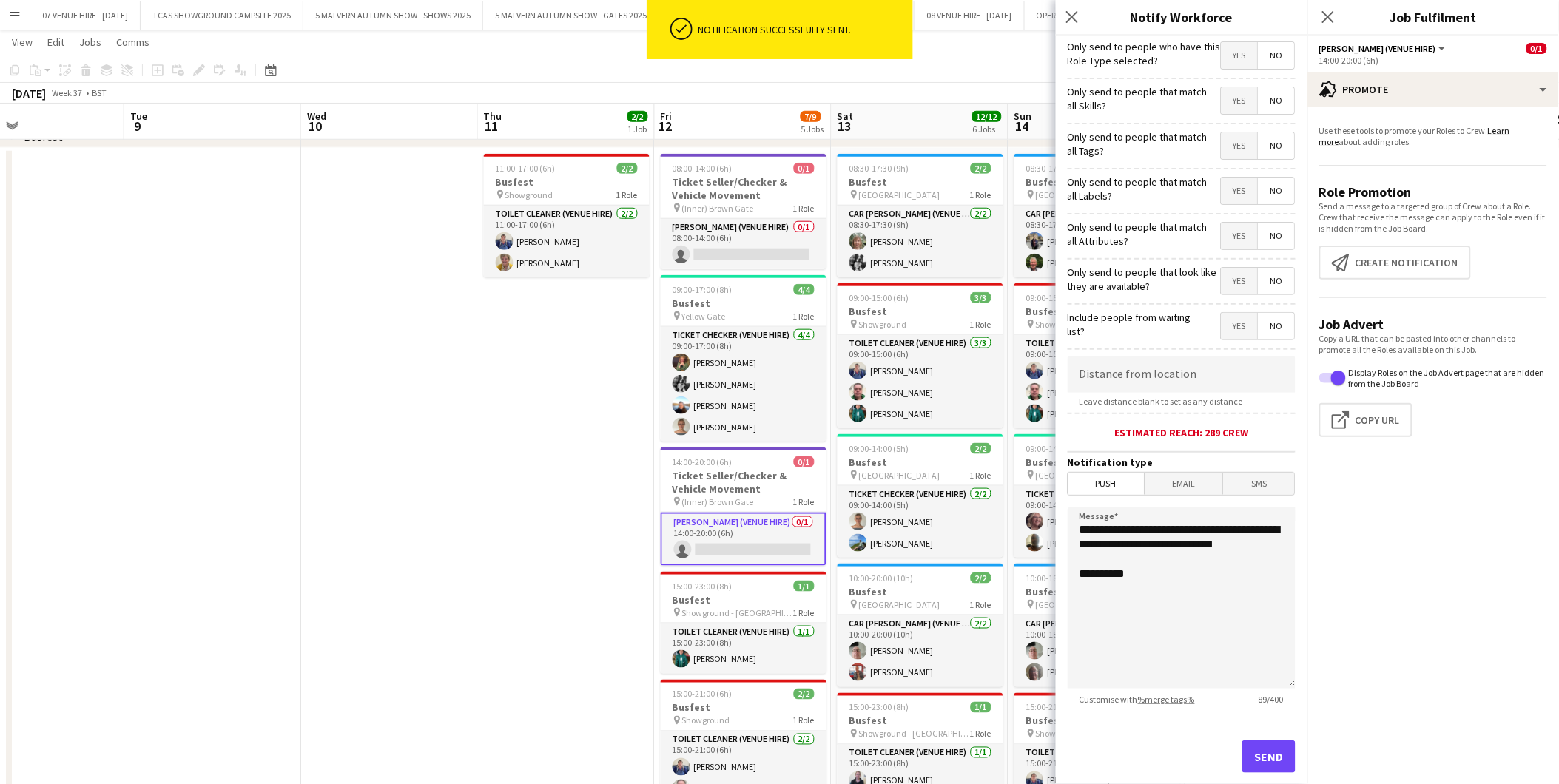
click at [1234, 56] on span "Yes" at bounding box center [1240, 55] width 36 height 27
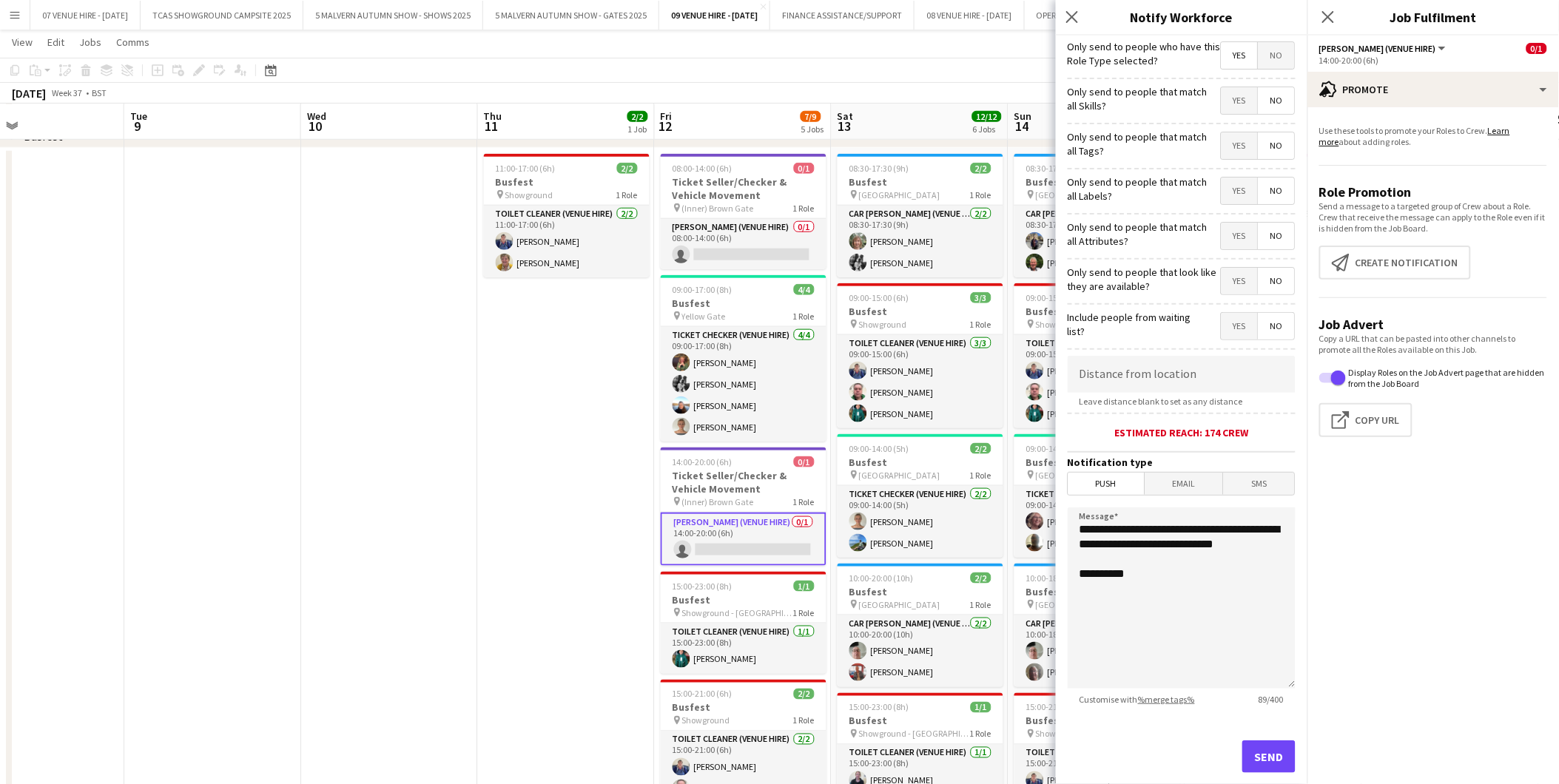
click at [1261, 105] on span "No" at bounding box center [1277, 100] width 36 height 27
click at [1264, 136] on span "No" at bounding box center [1277, 145] width 36 height 27
click at [1261, 200] on span "No" at bounding box center [1277, 190] width 36 height 27
click at [1267, 241] on span "No" at bounding box center [1277, 235] width 36 height 27
click at [1269, 285] on span "No" at bounding box center [1277, 281] width 36 height 27
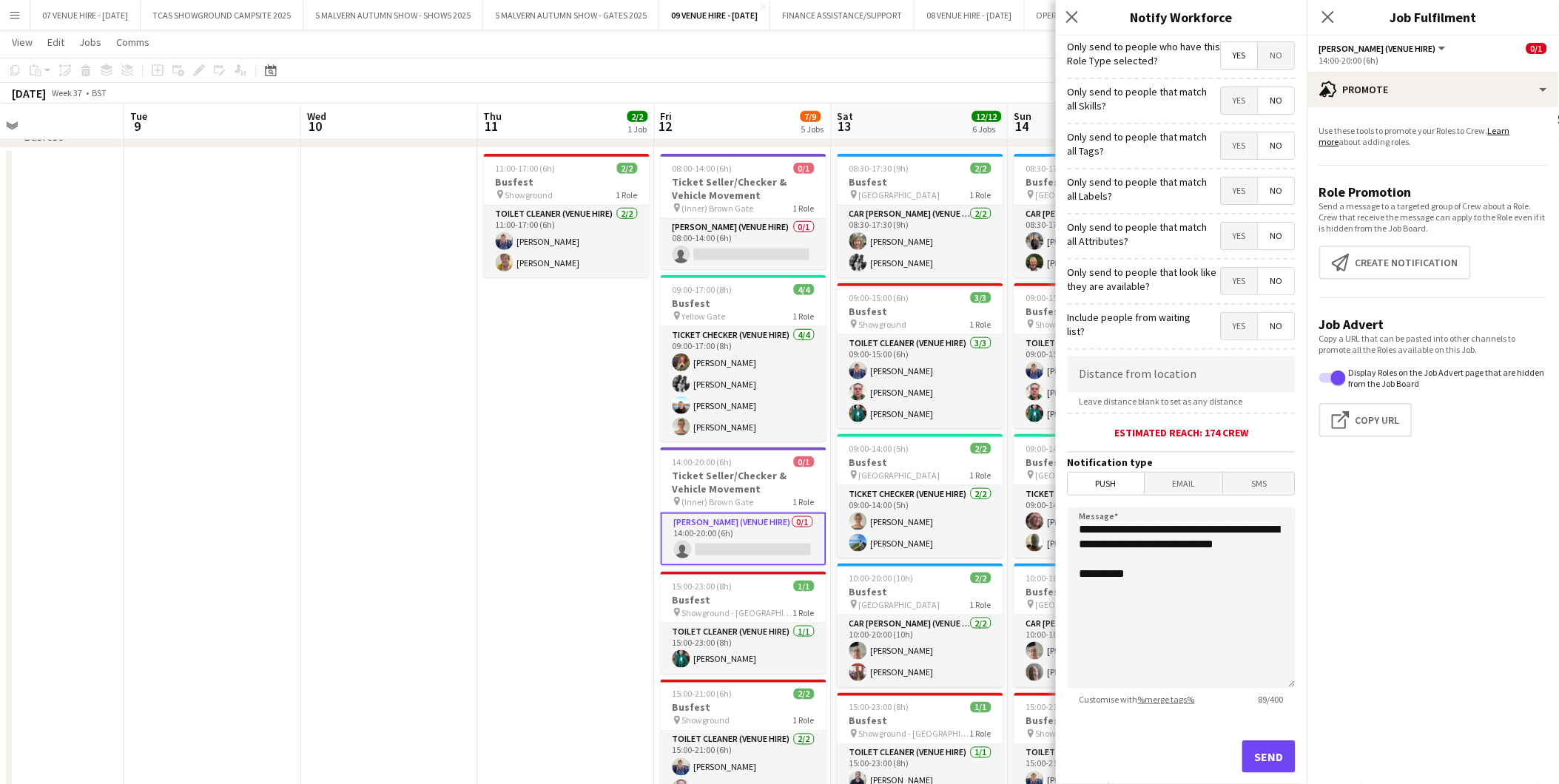
click at [1268, 327] on span "No" at bounding box center [1277, 326] width 36 height 27
click at [1112, 483] on span "Push" at bounding box center [1106, 483] width 76 height 22
click at [1246, 751] on button "Send" at bounding box center [1269, 757] width 53 height 33
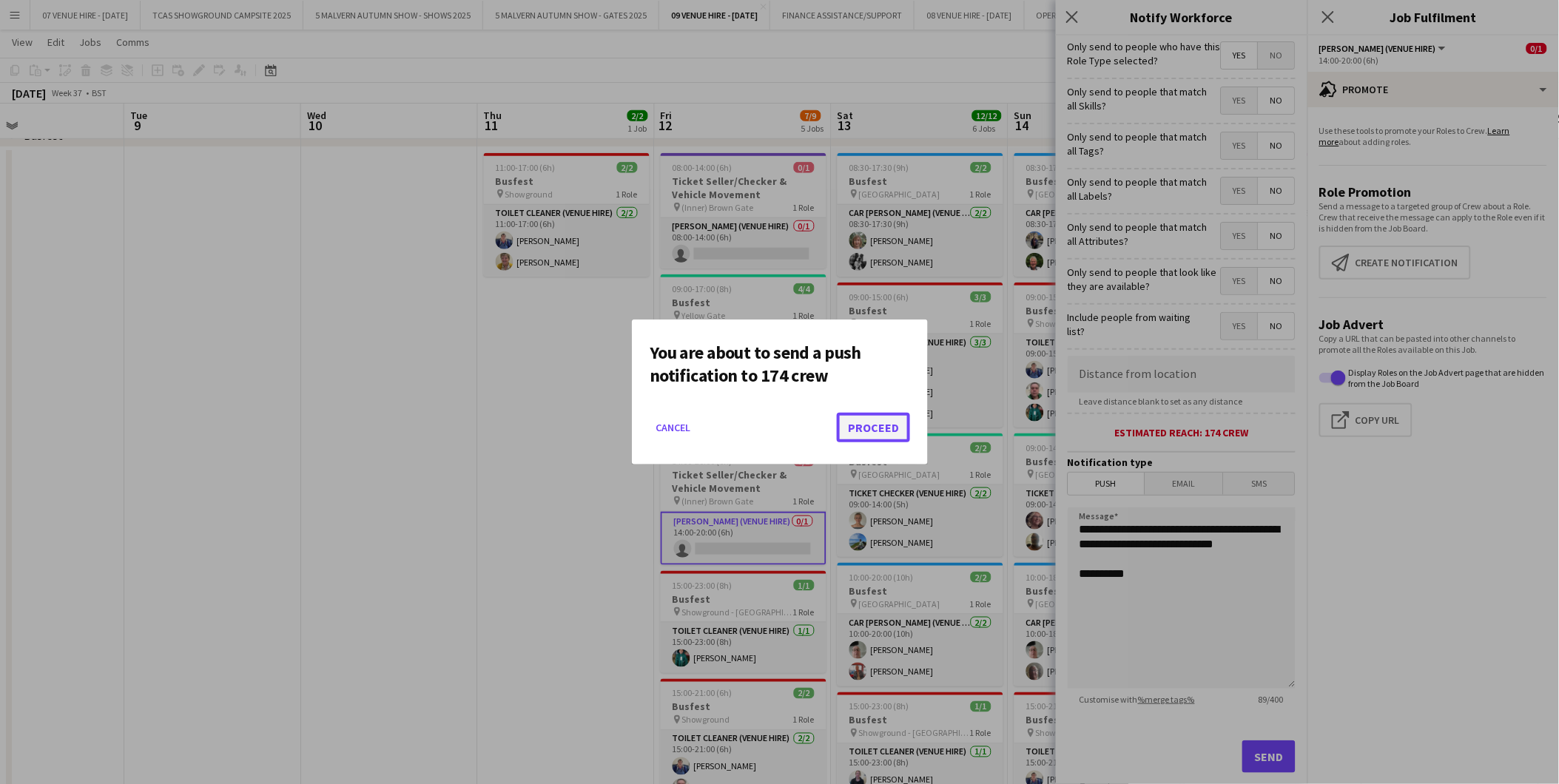
click at [887, 438] on button "Proceed" at bounding box center [873, 427] width 73 height 30
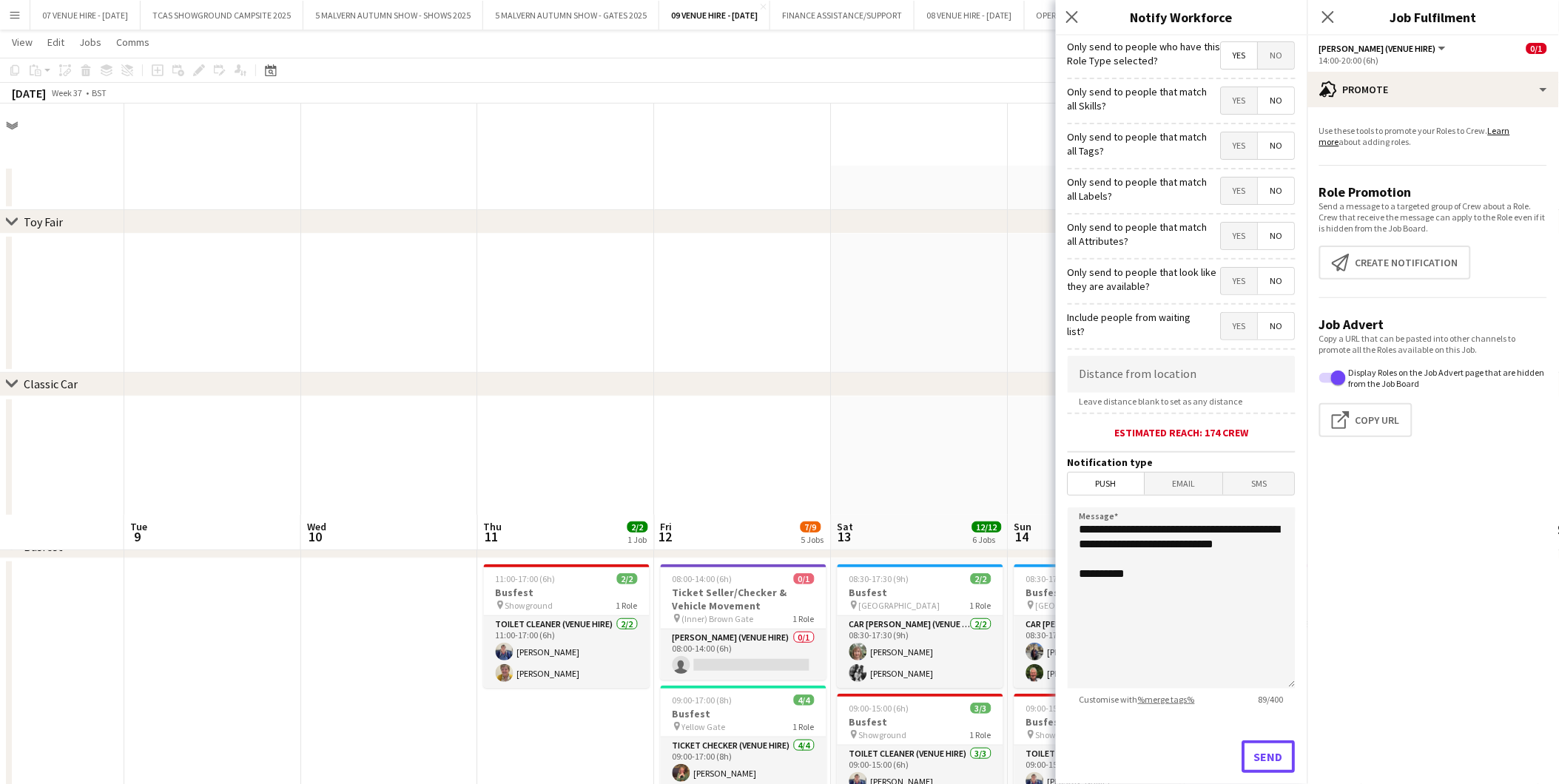
scroll to position [411, 0]
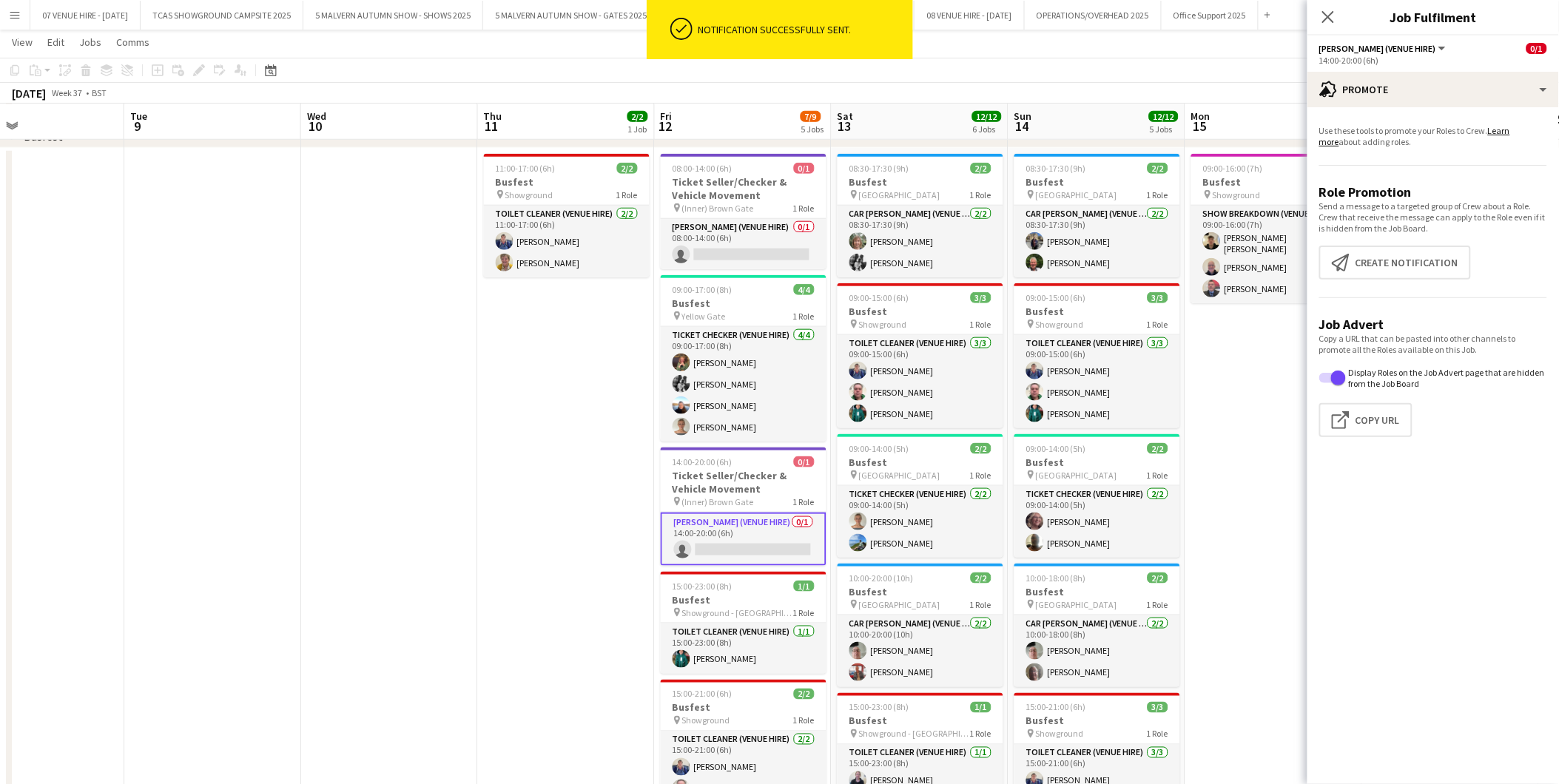
click at [585, 346] on app-date-cell "11:00-17:00 (6h) 2/2 Busfest pin Showground 1 Role Toilet Cleaner (Venue Hire) …" at bounding box center [566, 554] width 177 height 813
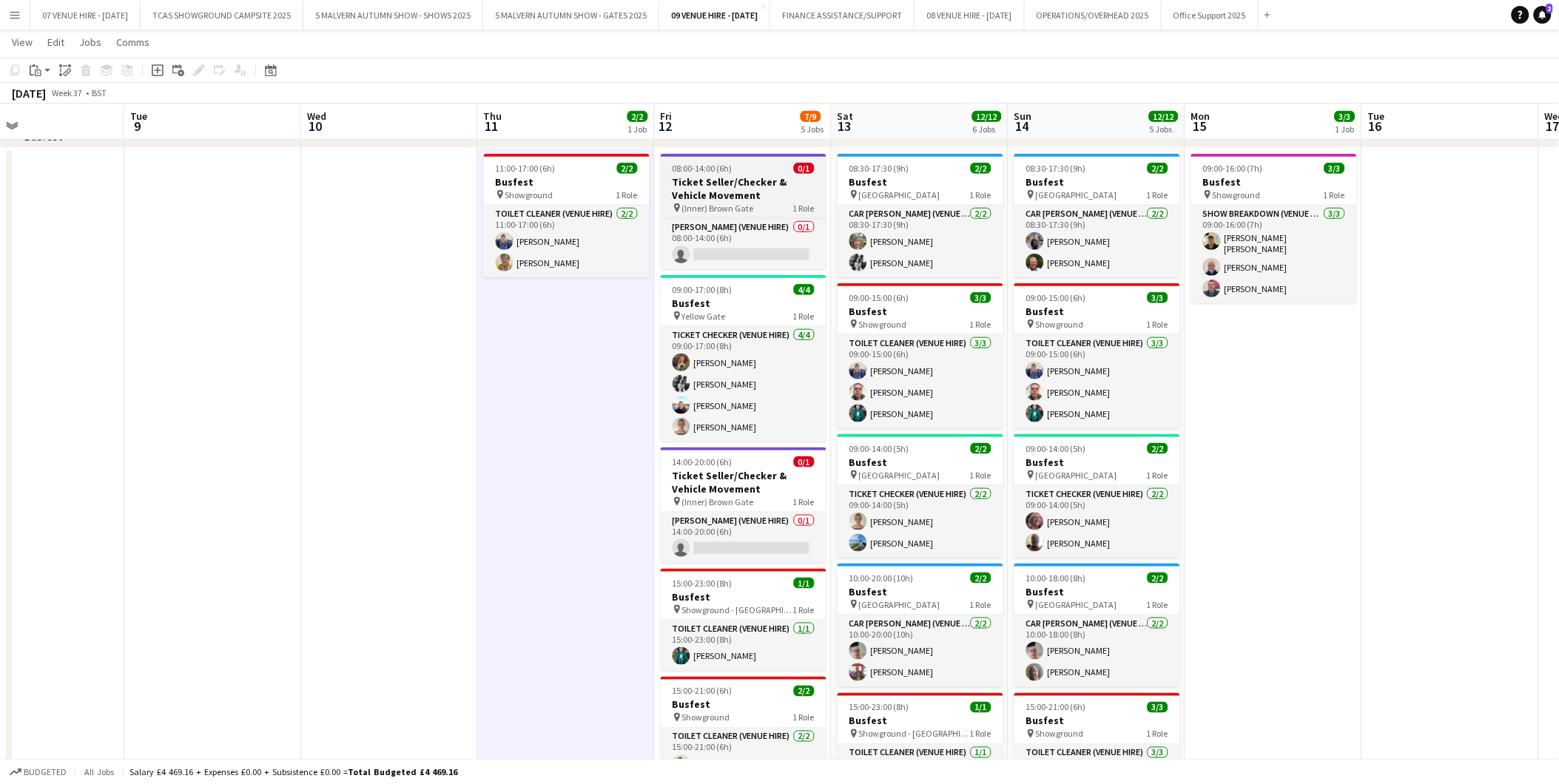
click at [709, 178] on h3 "Ticket Seller/Checker & Vehicle Movement" at bounding box center [743, 188] width 166 height 27
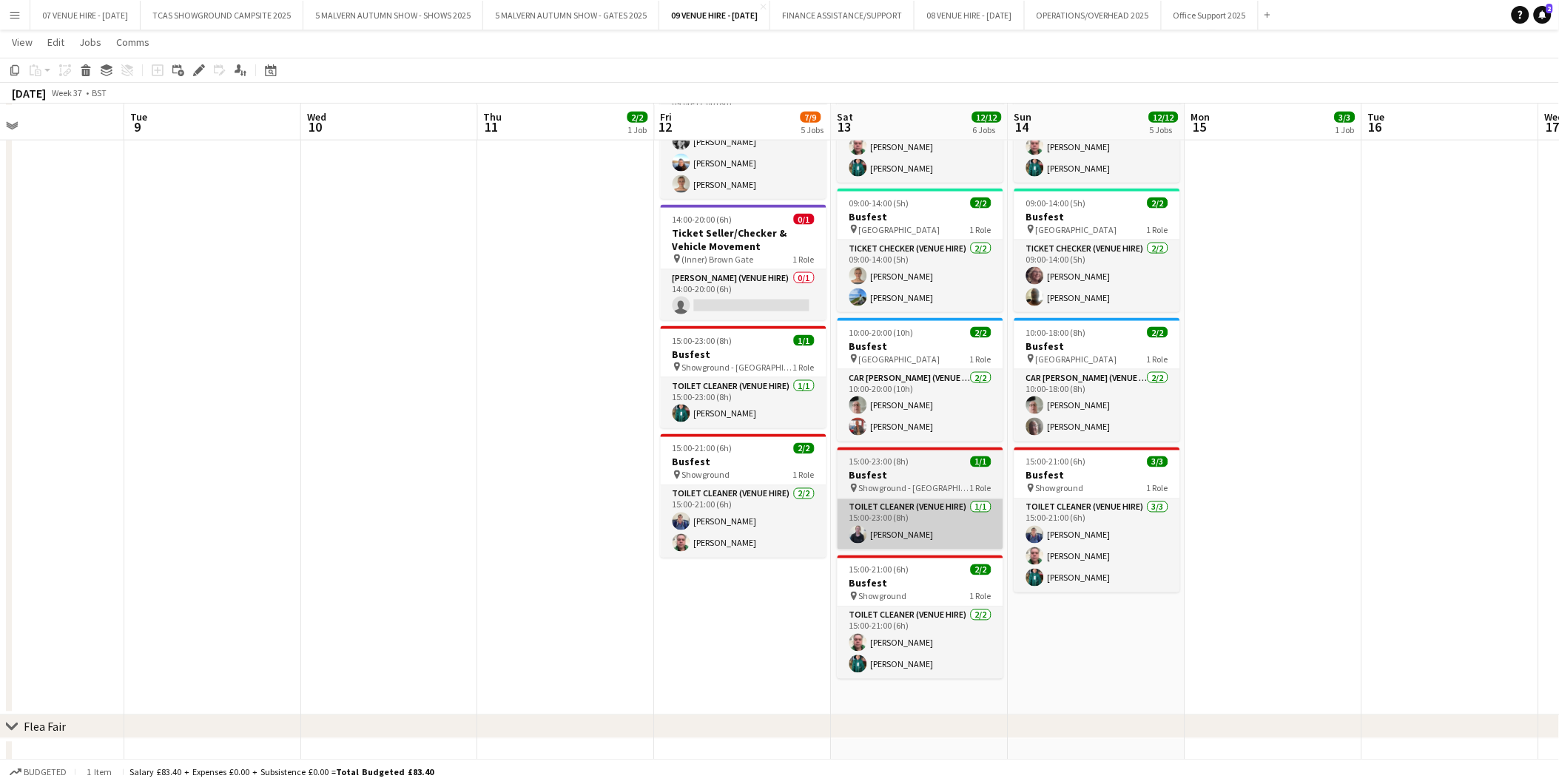
scroll to position [656, 0]
click at [929, 722] on div "chevron-right Flea Fair" at bounding box center [779, 726] width 1559 height 24
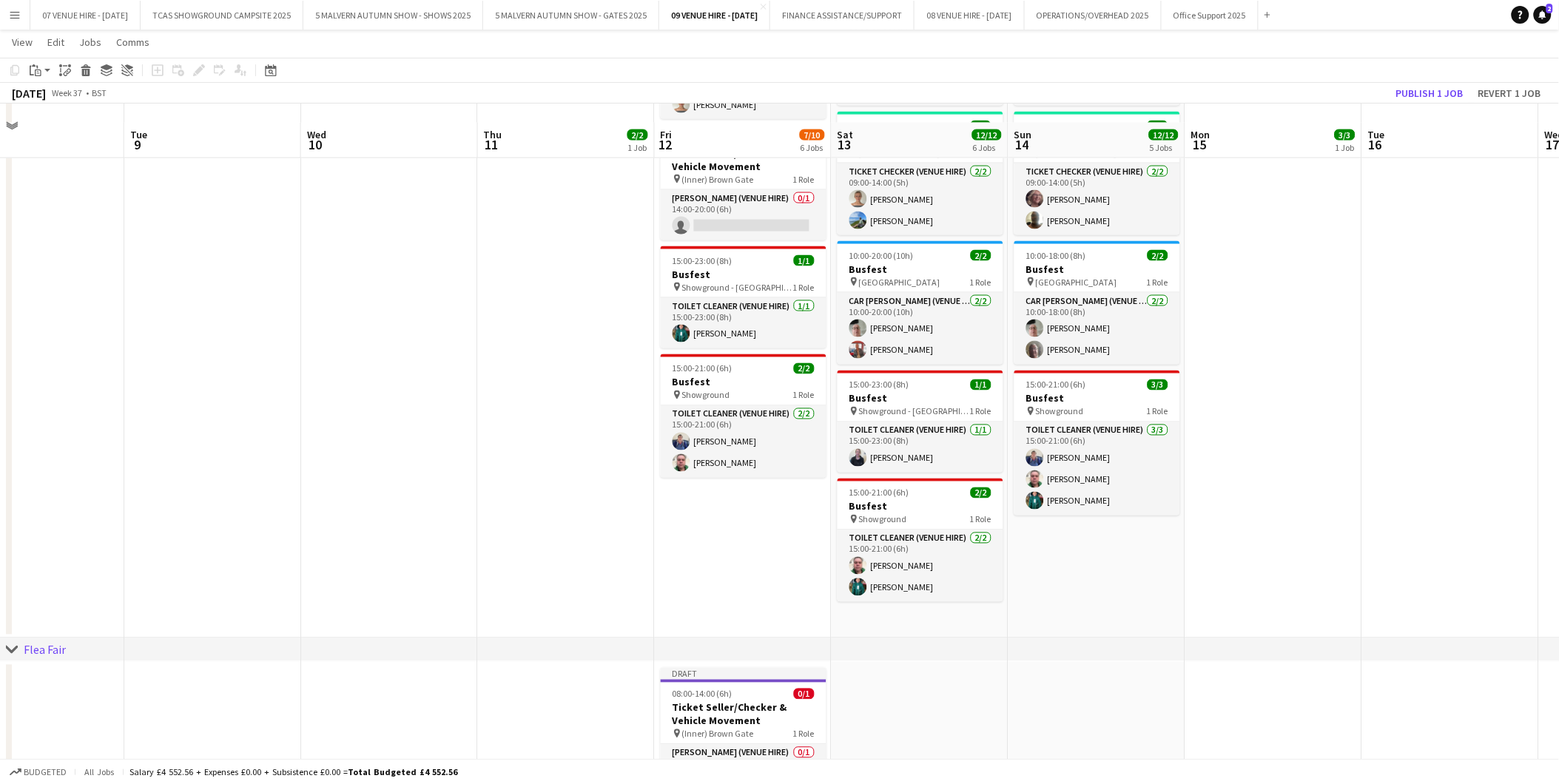
scroll to position [800, 0]
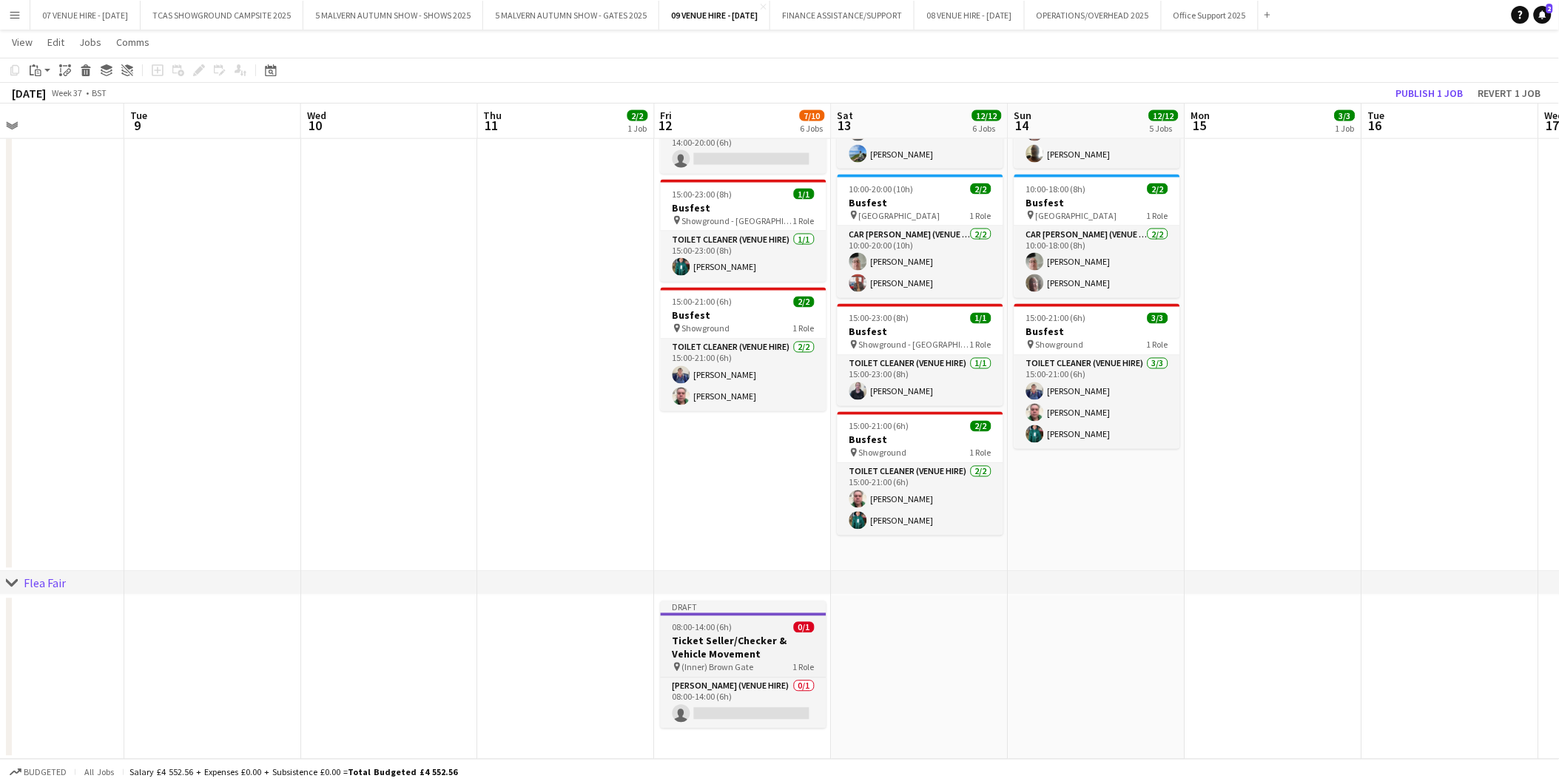
click at [716, 625] on span "08:00-14:00 (6h)" at bounding box center [702, 628] width 60 height 11
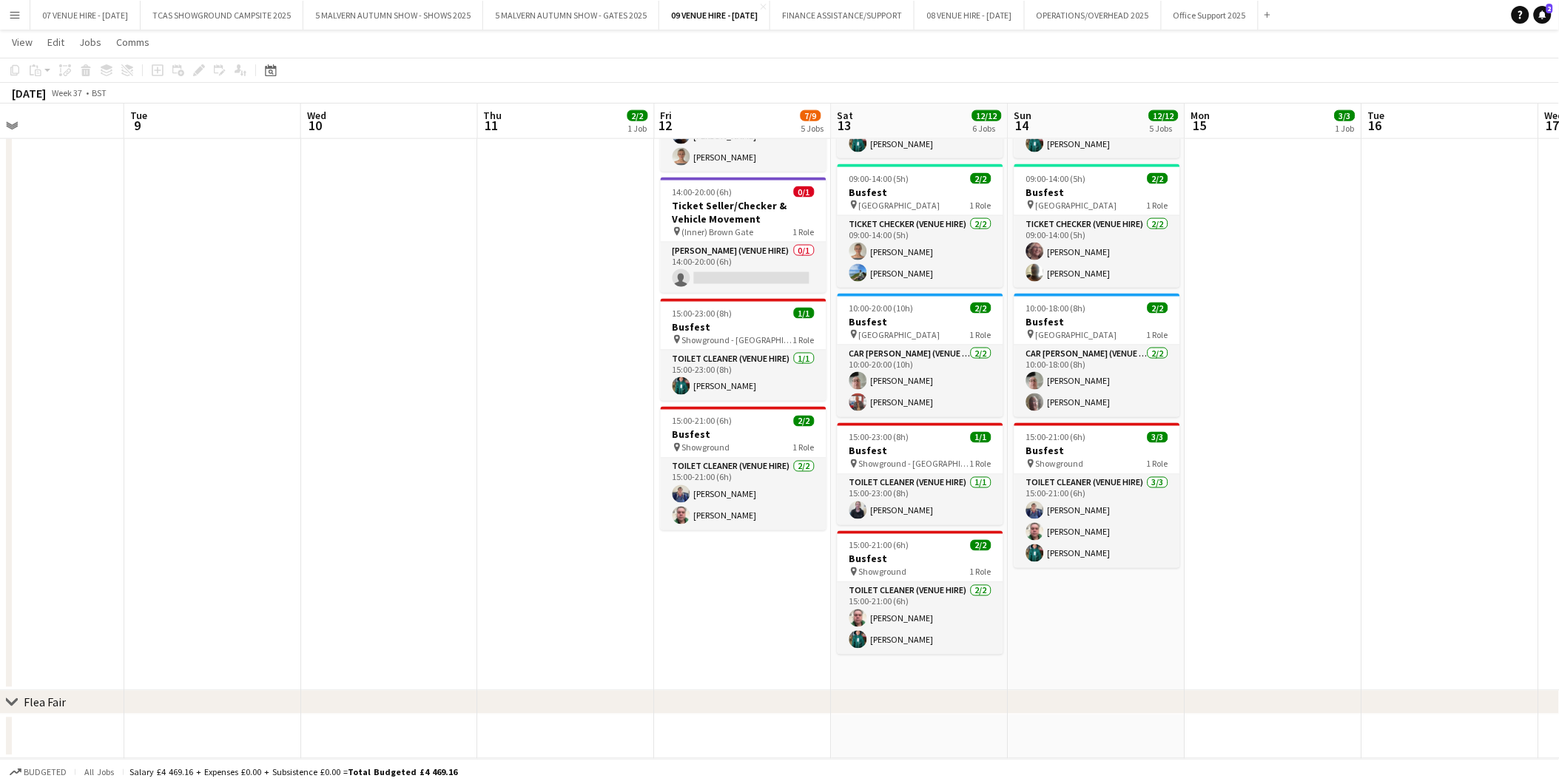
scroll to position [681, 0]
click at [901, 673] on app-date-cell "08:30-17:30 (9h) 2/2 Busfest pin [GEOGRAPHIC_DATA] 1 Role Car [PERSON_NAME] (Ve…" at bounding box center [920, 284] width 177 height 813
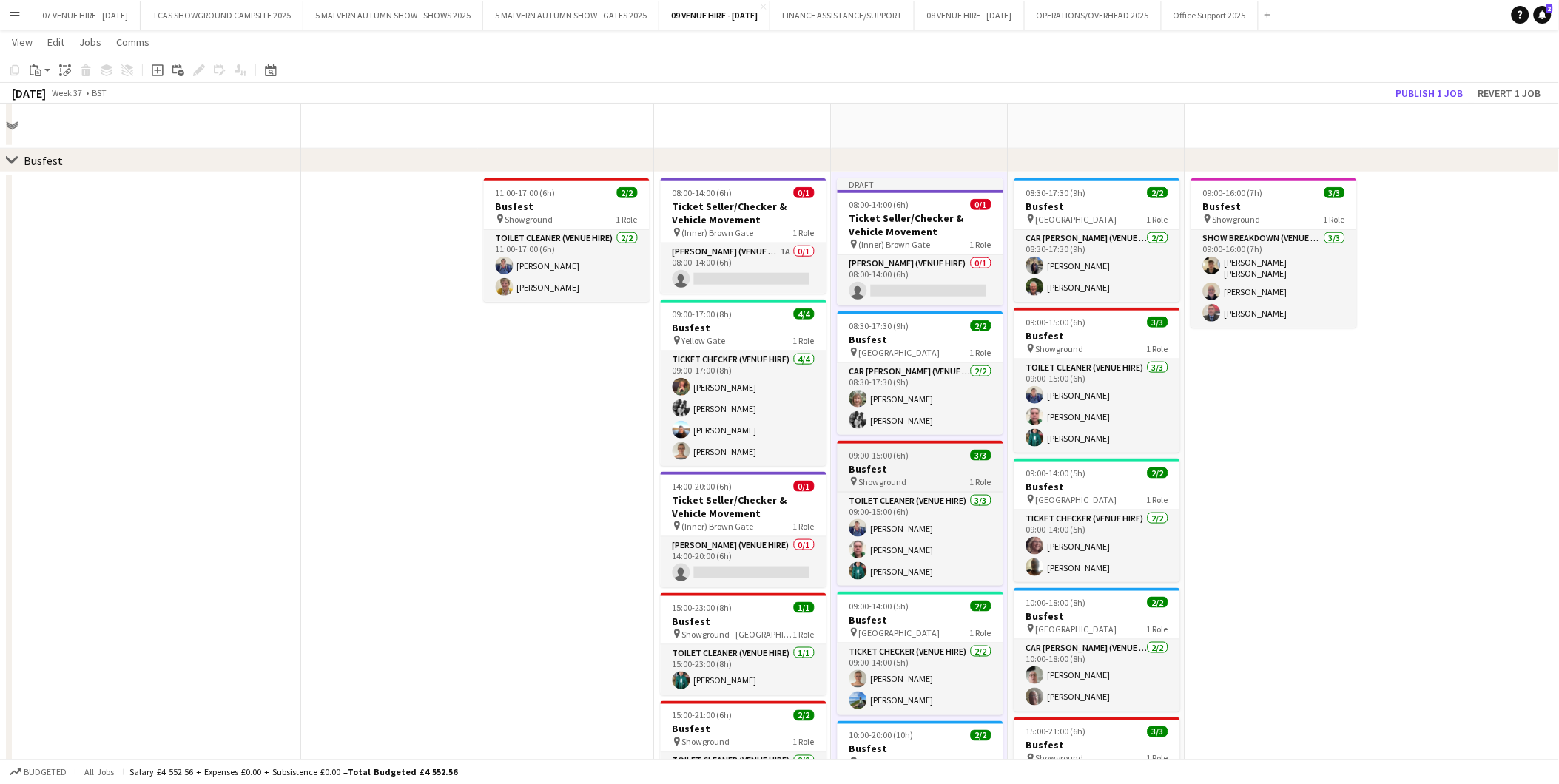
scroll to position [224, 0]
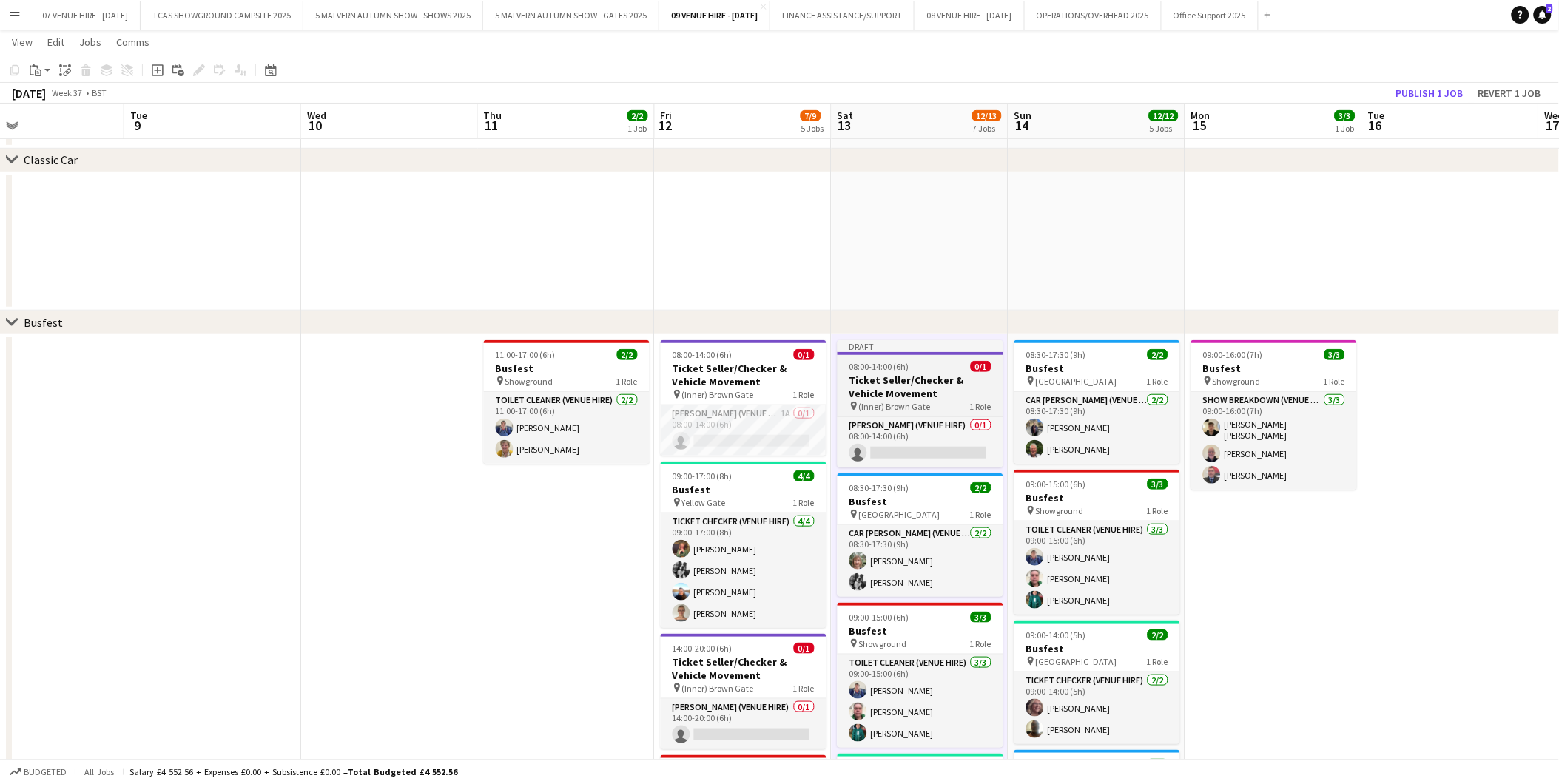
click at [899, 353] on div at bounding box center [920, 354] width 166 height 3
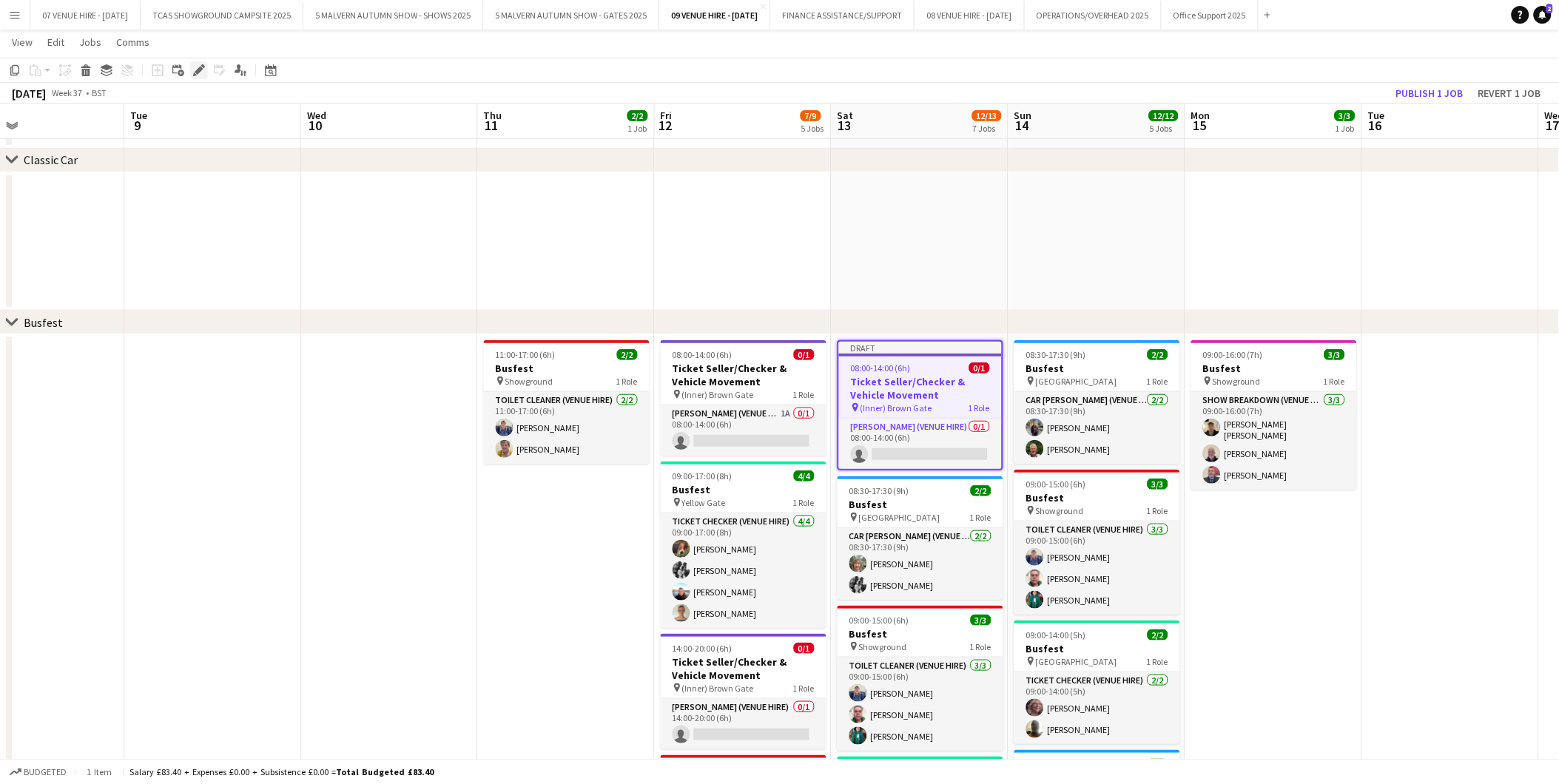
click at [197, 72] on icon at bounding box center [198, 71] width 8 height 8
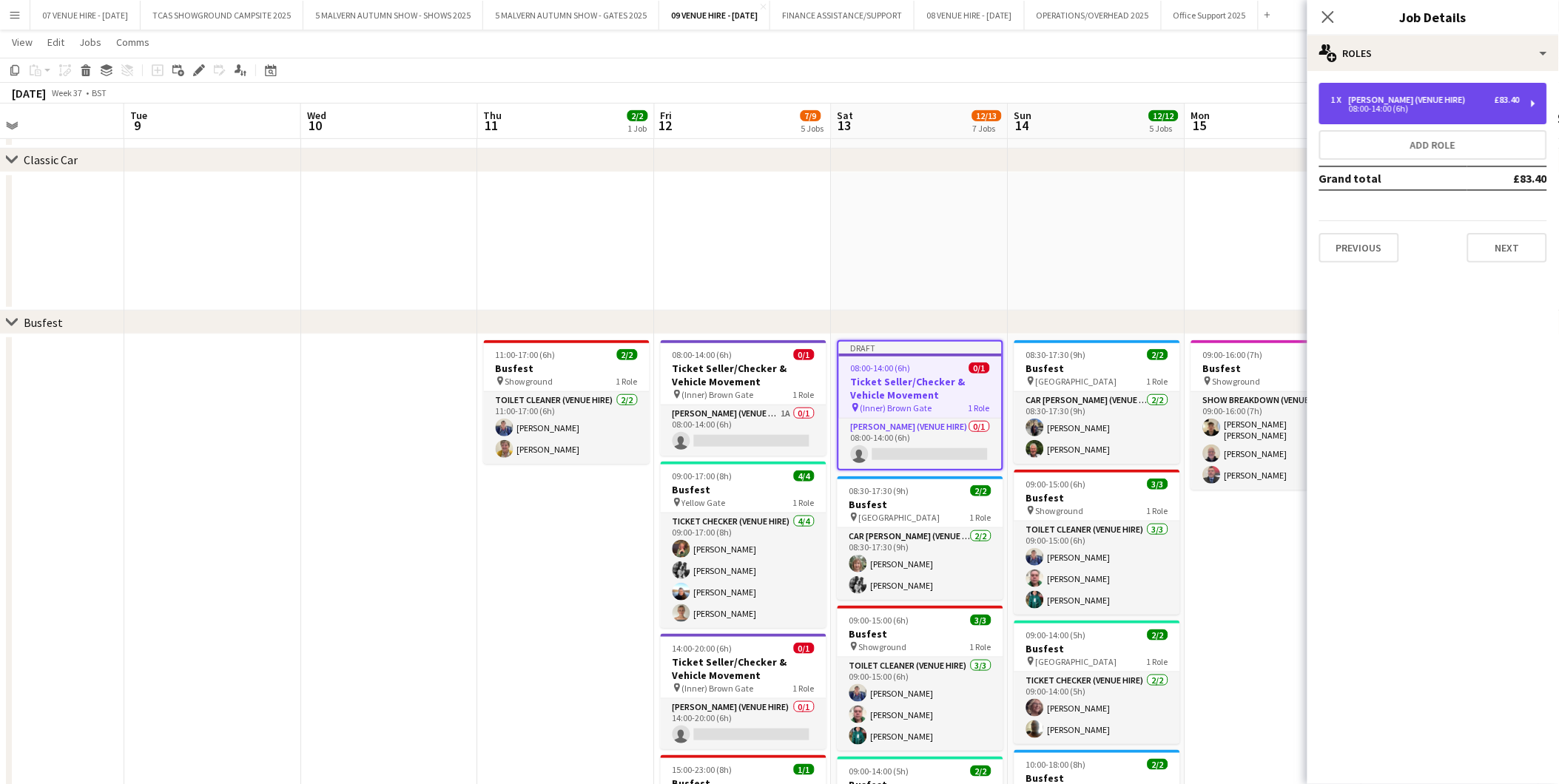
click at [1410, 113] on div "1 x [PERSON_NAME] (Venue Hire) £83.40 08:00-14:00 (6h)" at bounding box center [1434, 103] width 228 height 42
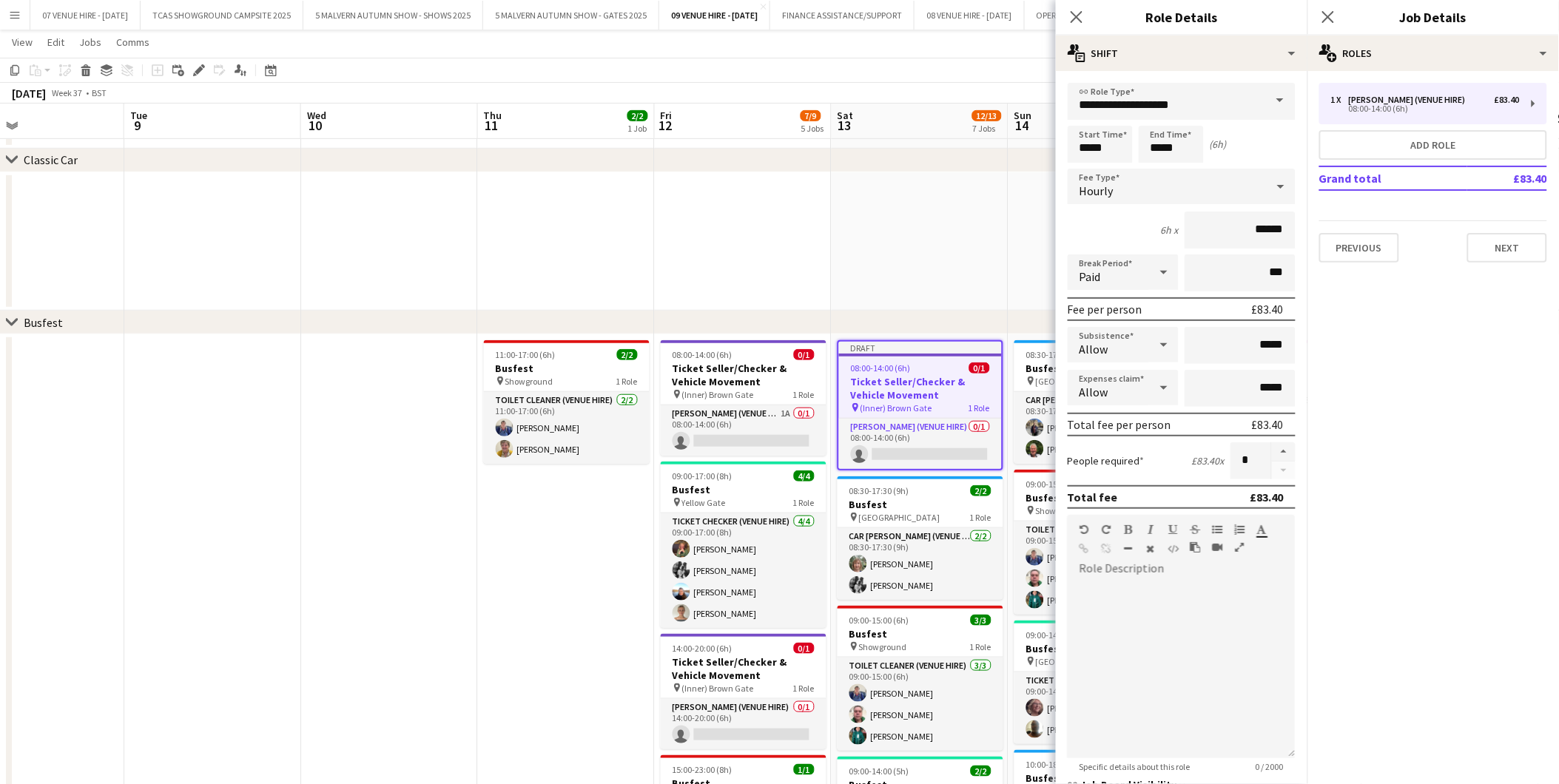
click at [1134, 144] on div "Start Time ***** End Time ***** (6h)" at bounding box center [1182, 144] width 228 height 37
click at [1104, 137] on input "*****" at bounding box center [1100, 144] width 65 height 37
type input "*****"
click at [1090, 115] on div at bounding box center [1085, 118] width 30 height 14
click at [1184, 138] on input "*****" at bounding box center [1172, 144] width 65 height 37
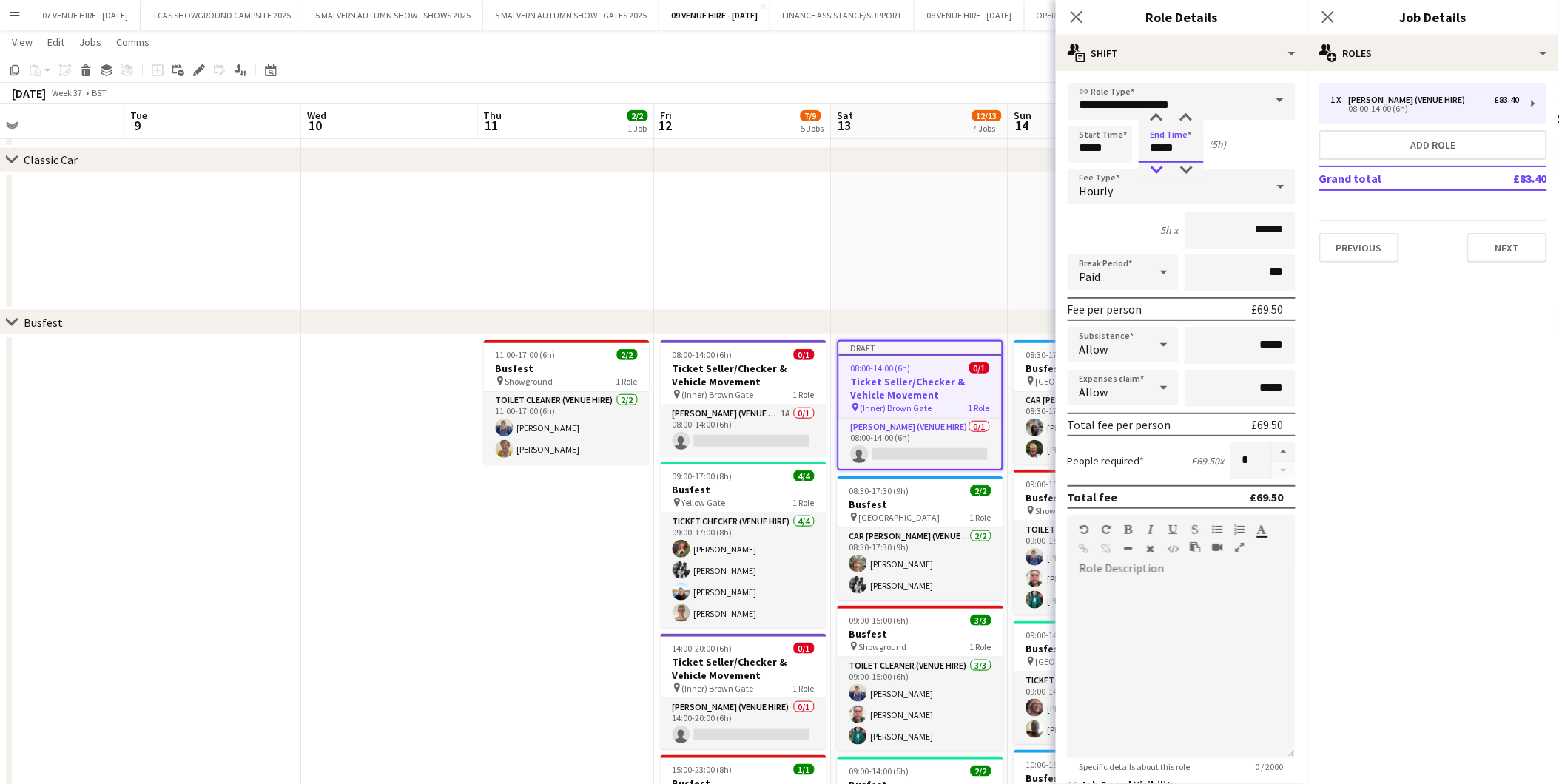
type input "*****"
click at [1158, 168] on div at bounding box center [1157, 169] width 30 height 14
click at [980, 289] on app-date-cell at bounding box center [920, 241] width 177 height 139
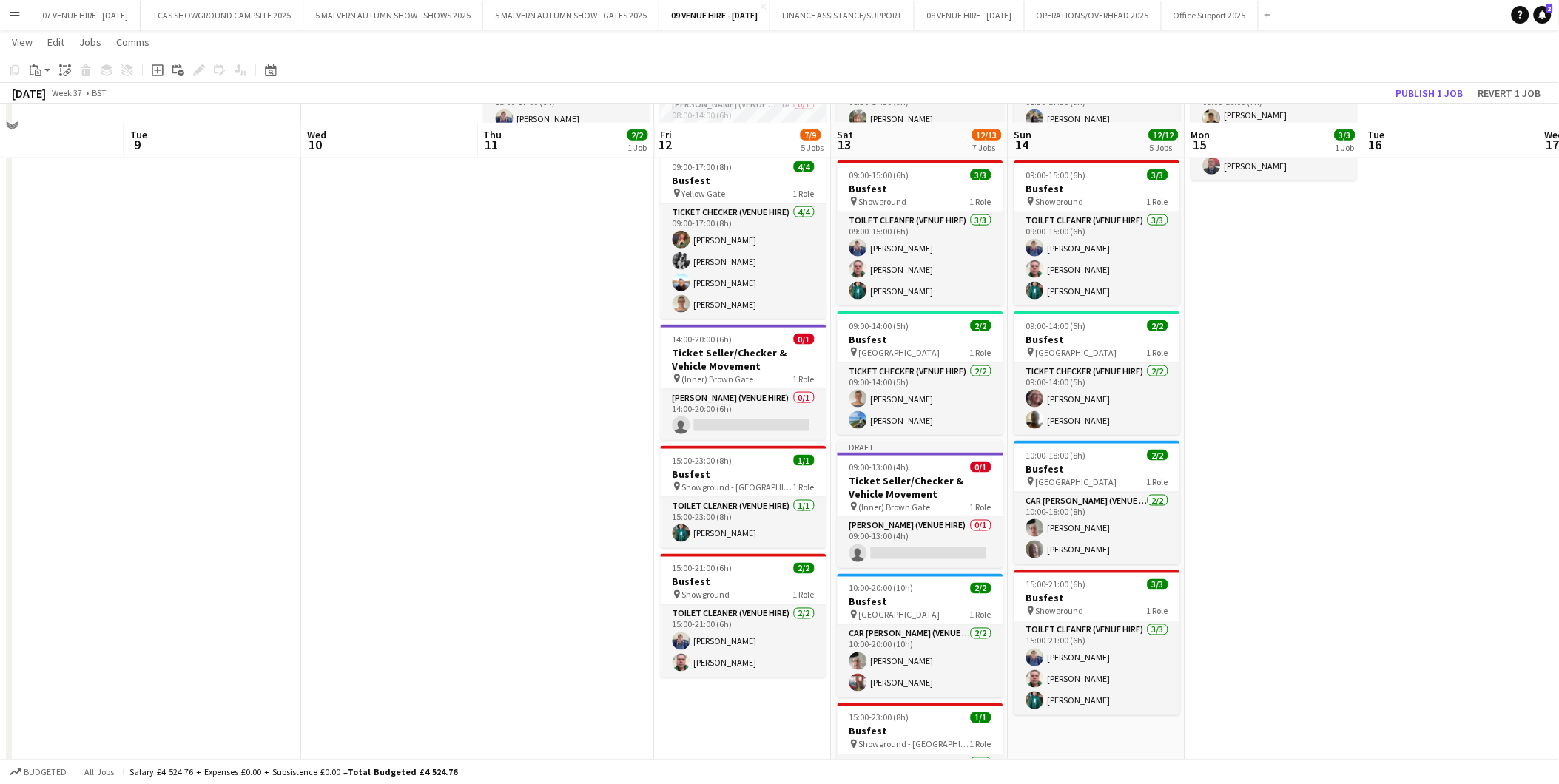
scroll to position [553, 0]
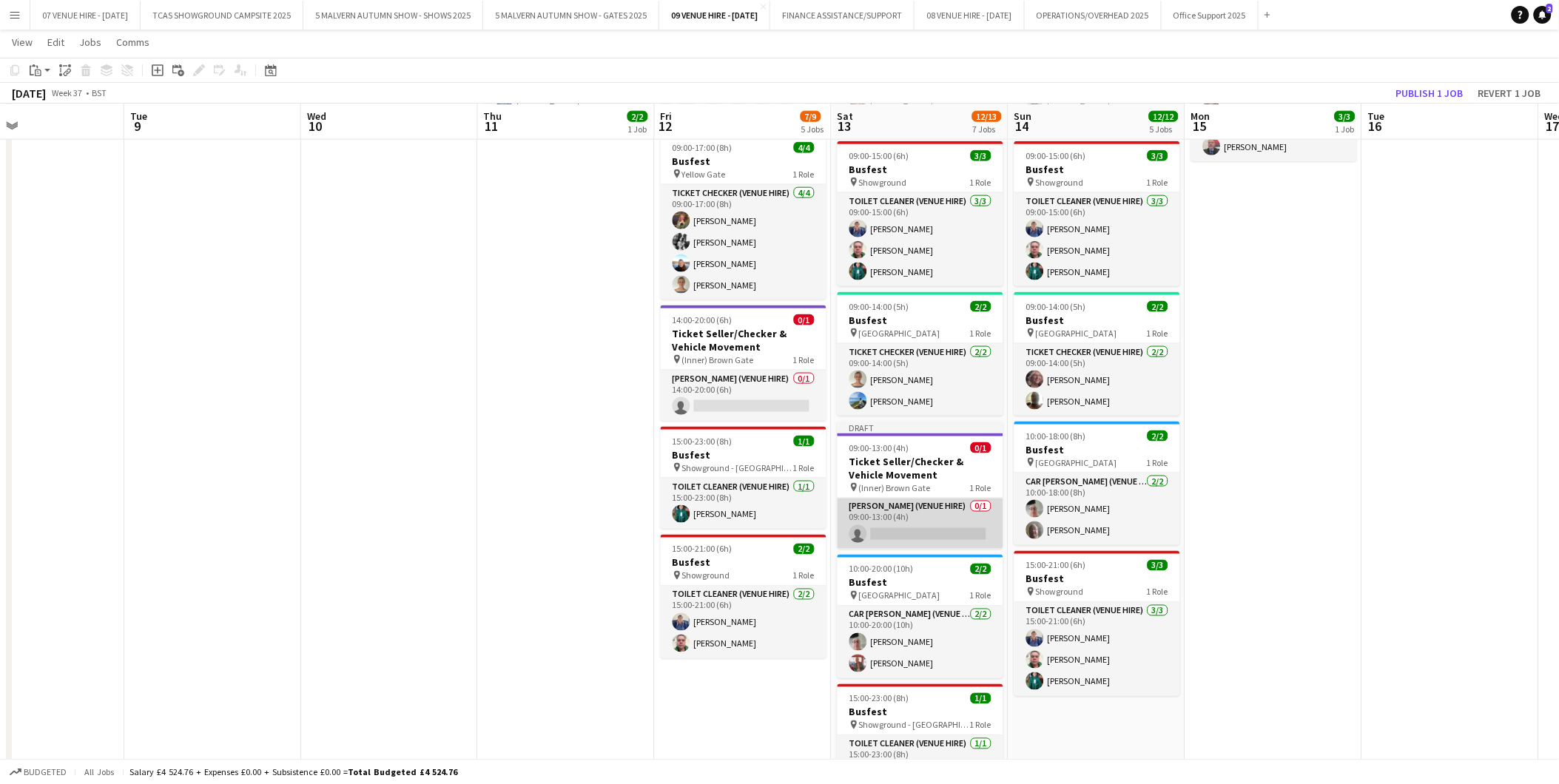
click at [900, 528] on app-card-role "[PERSON_NAME] (Venue Hire) 0/1 09:00-13:00 (4h) single-neutral-actions" at bounding box center [920, 524] width 166 height 50
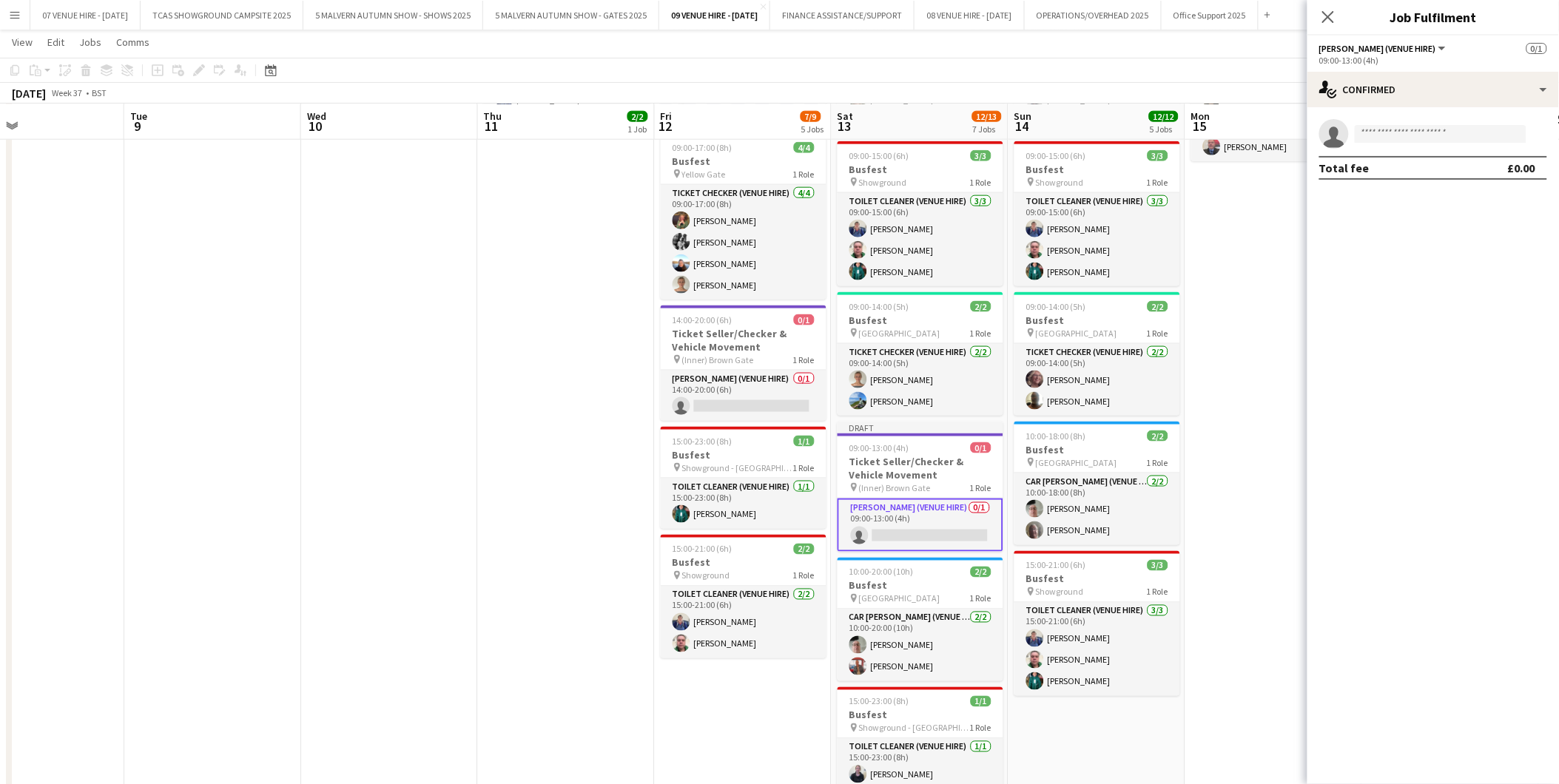
click at [1229, 321] on app-date-cell "09:00-16:00 (7h) 3/3 Busfest pin Showground 1 Role Show Breakdown (Venue Hire) …" at bounding box center [1273, 480] width 177 height 947
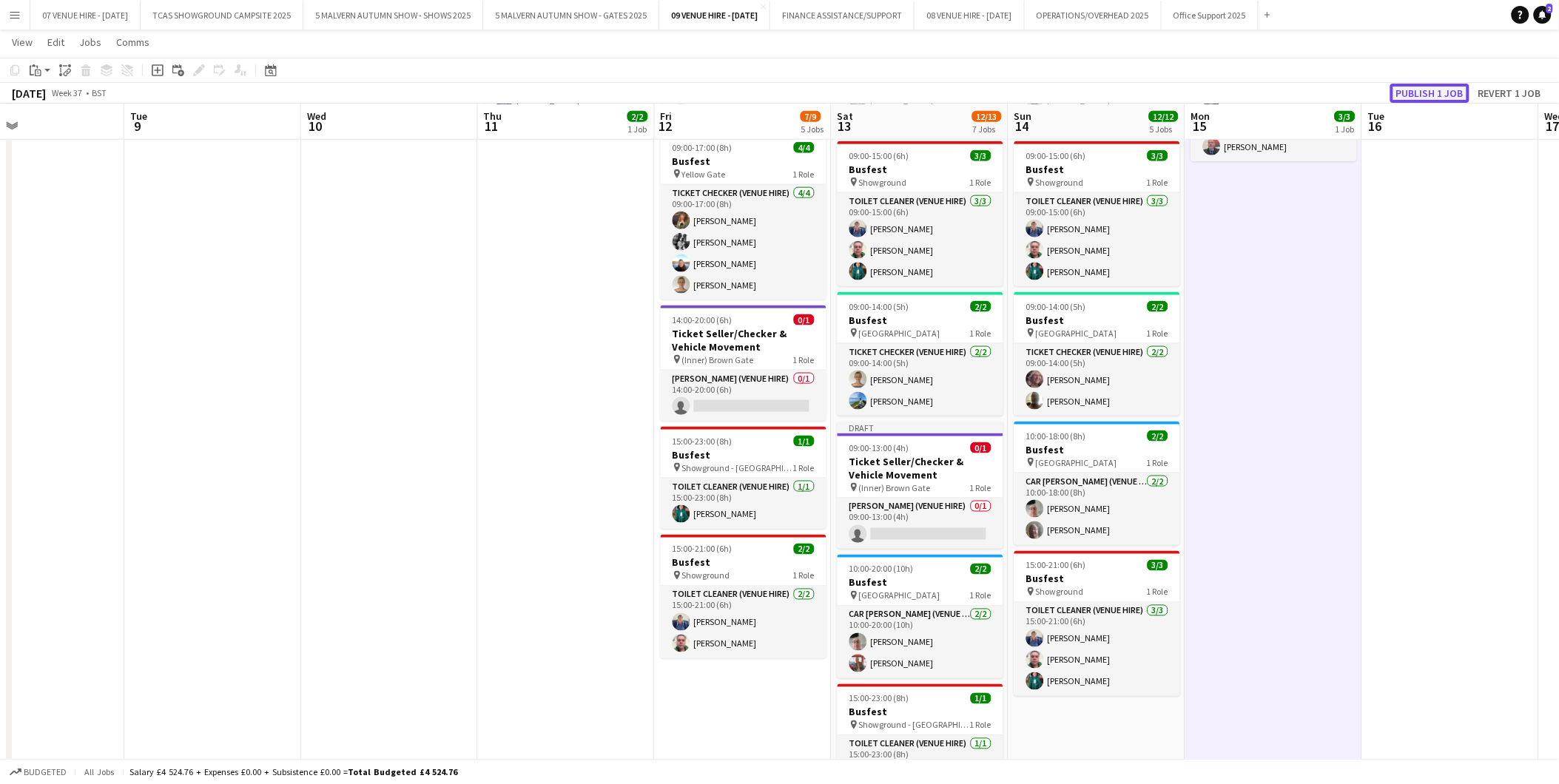
click at [1417, 92] on button "Publish 1 job" at bounding box center [1430, 93] width 79 height 19
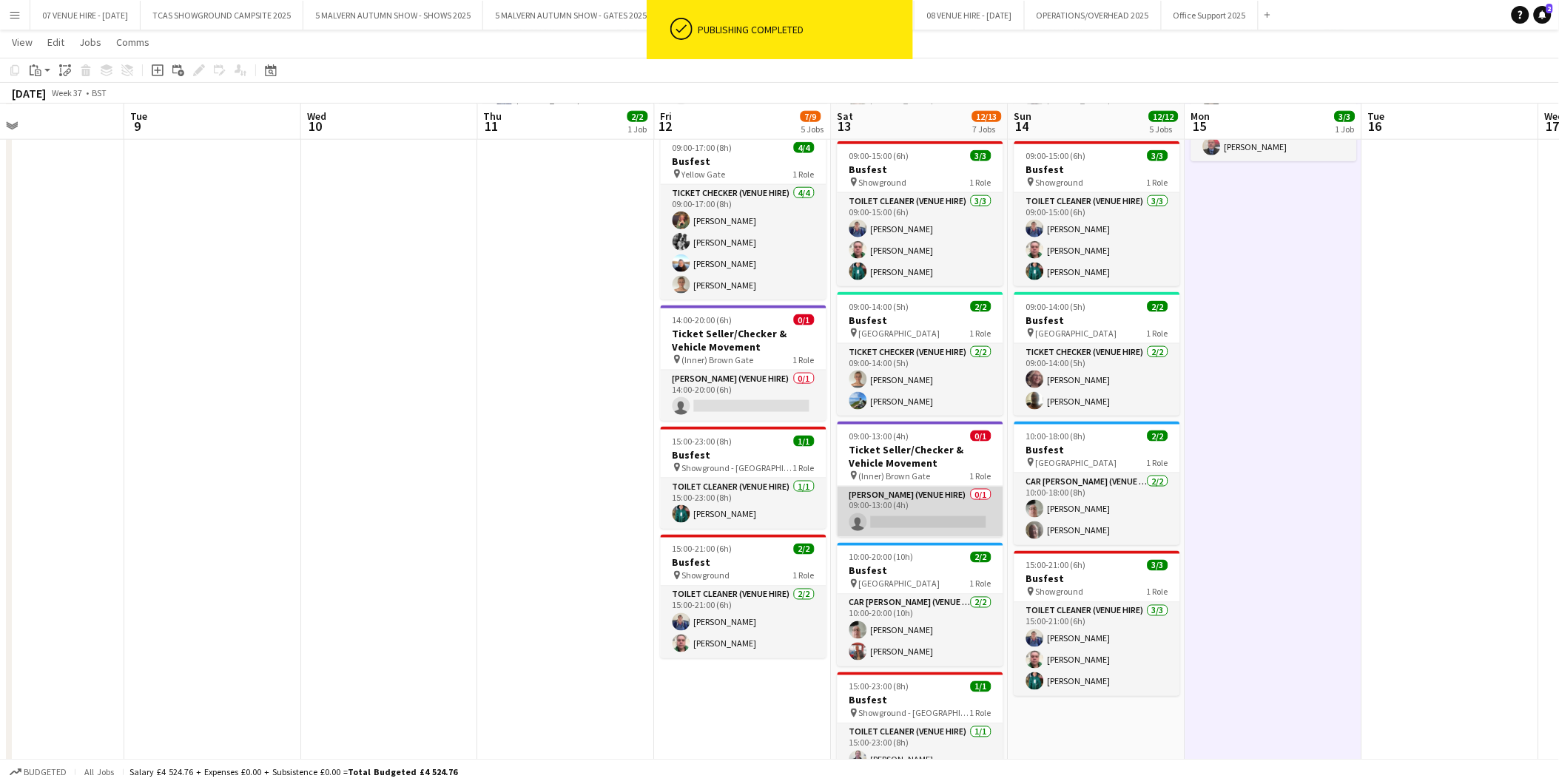
click at [923, 511] on app-card-role "[PERSON_NAME] (Venue Hire) 0/1 09:00-13:00 (4h) single-neutral-actions" at bounding box center [920, 512] width 166 height 50
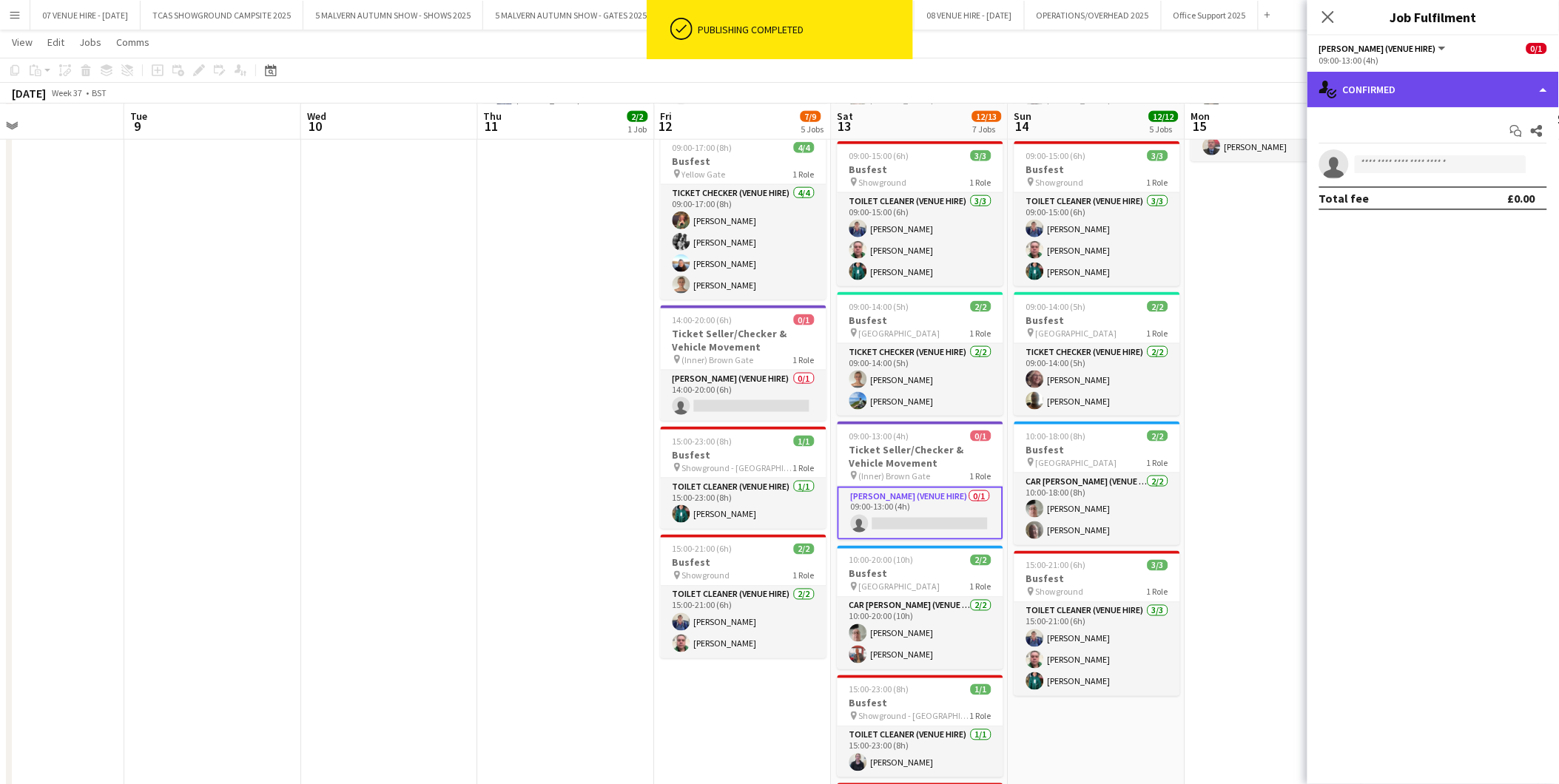
click at [1386, 97] on div "single-neutral-actions-check-2 Confirmed" at bounding box center [1433, 90] width 251 height 36
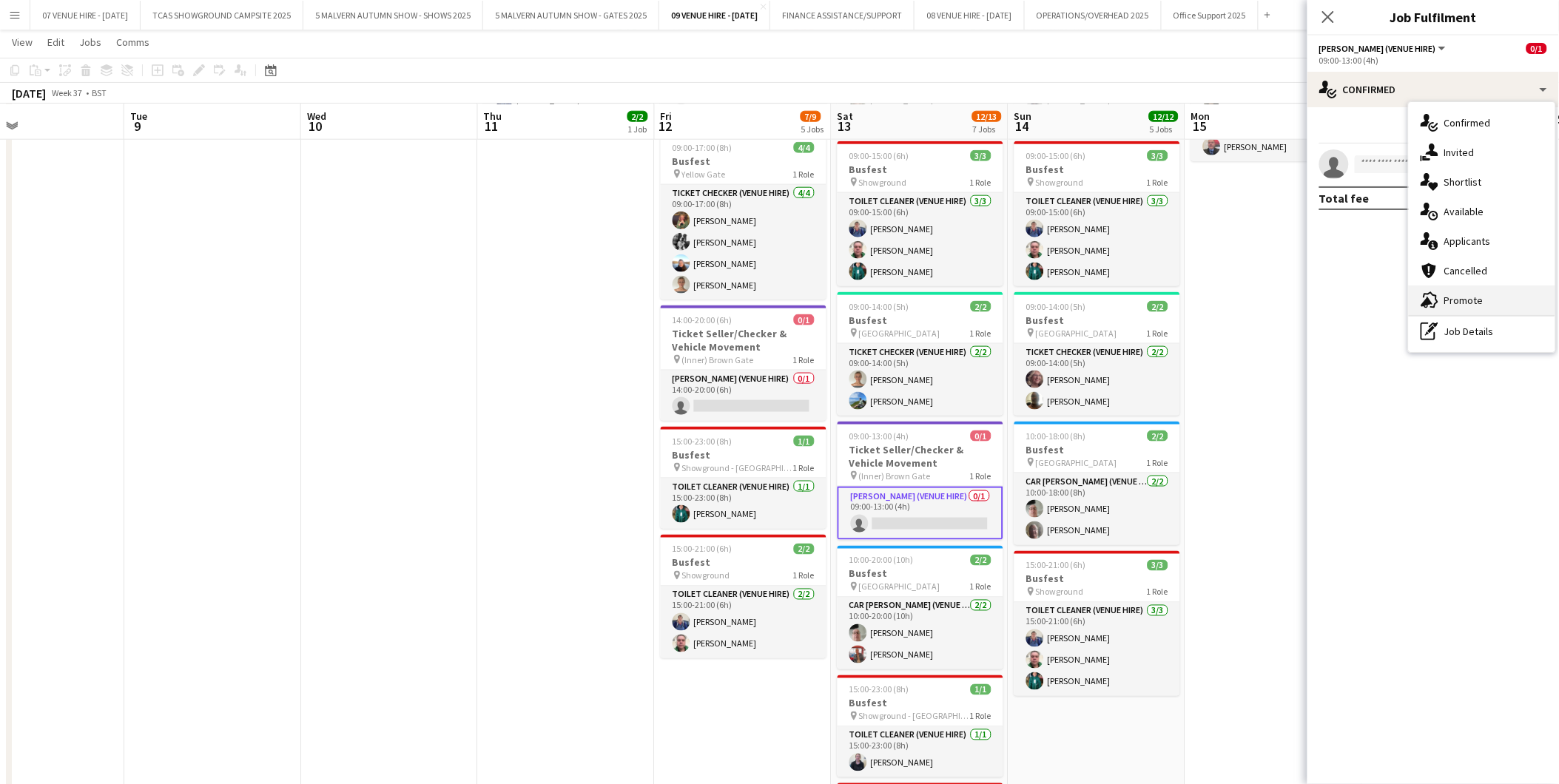
click at [1454, 294] on span "Promote" at bounding box center [1464, 301] width 39 height 14
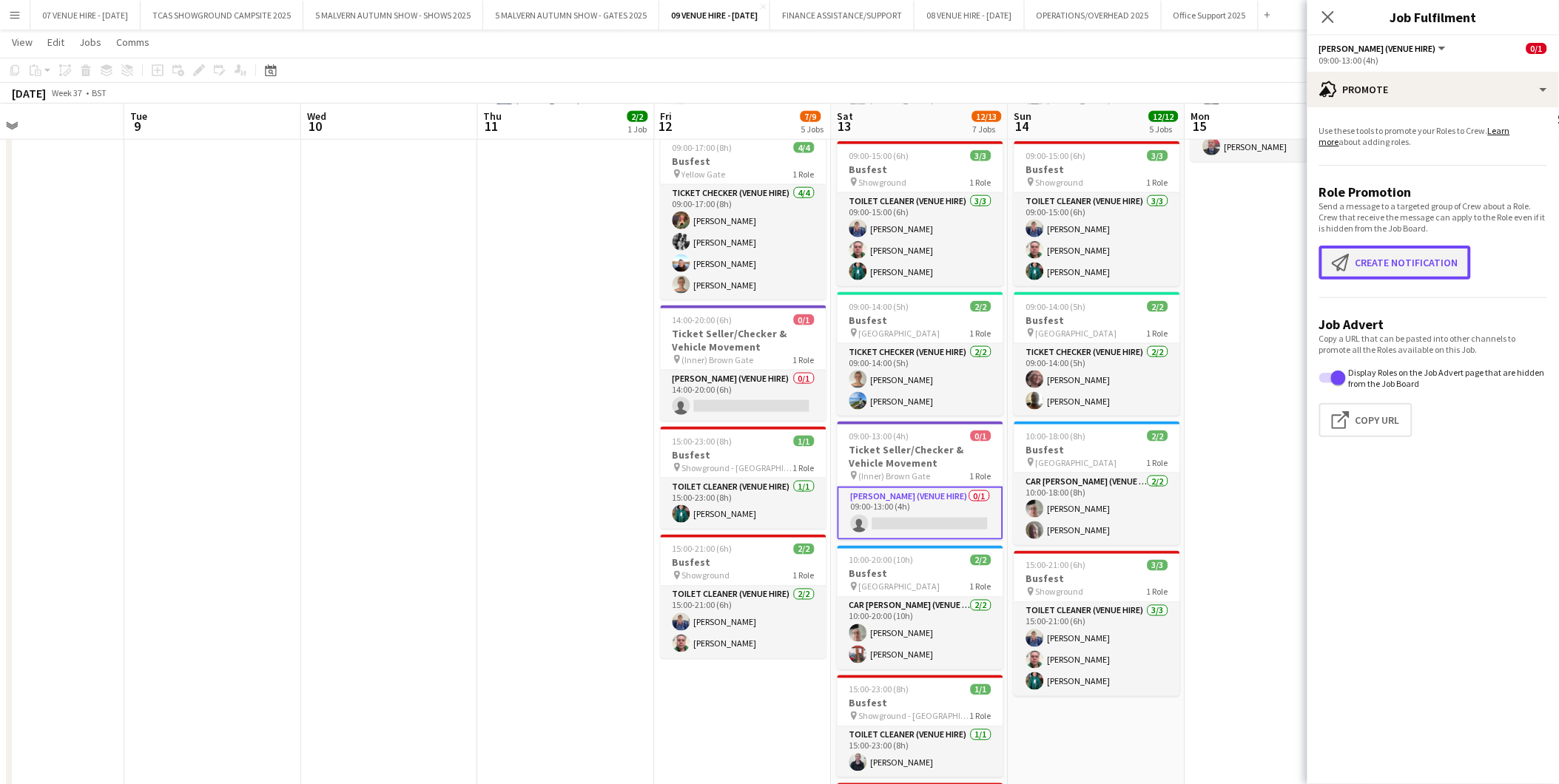
click at [1391, 269] on button "Create notification Create notification" at bounding box center [1396, 263] width 152 height 34
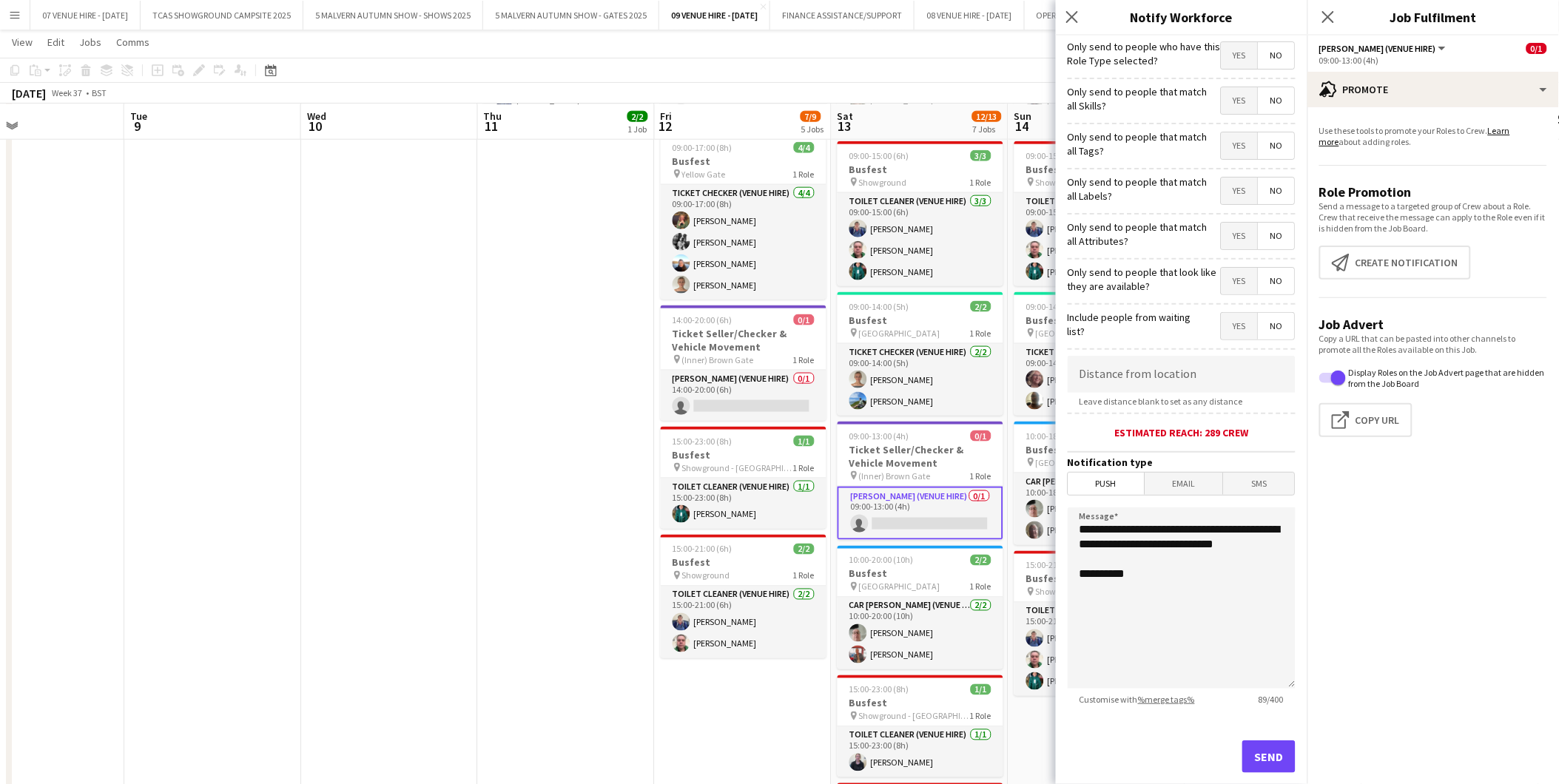
click at [1230, 59] on span "Yes" at bounding box center [1240, 55] width 36 height 27
click at [1262, 95] on span "No" at bounding box center [1277, 100] width 36 height 27
click at [1267, 139] on span "No" at bounding box center [1277, 145] width 36 height 27
click at [1261, 182] on span "No" at bounding box center [1277, 190] width 36 height 27
click at [1263, 233] on span "No" at bounding box center [1277, 235] width 36 height 27
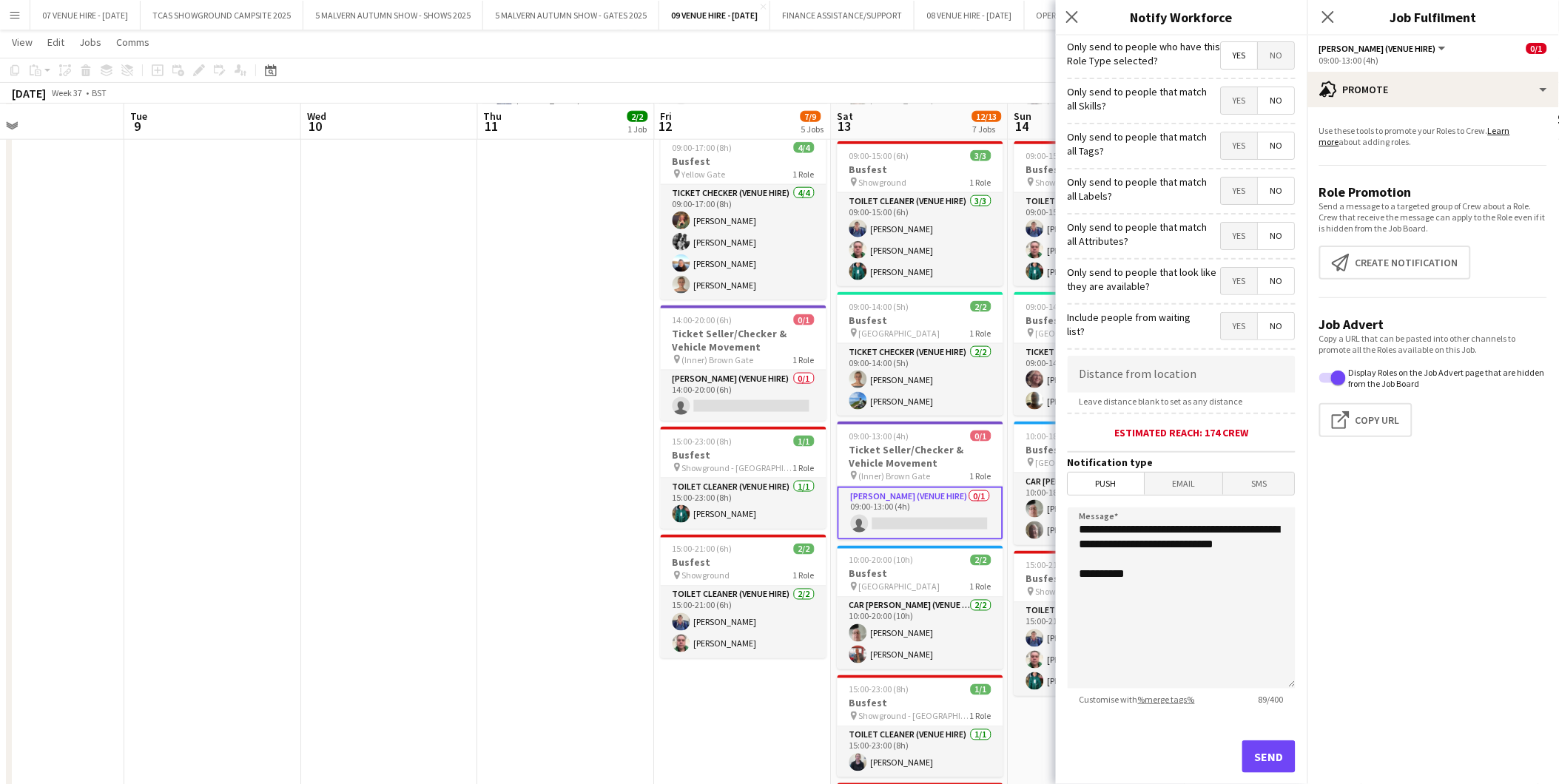
click at [1267, 278] on span "No" at bounding box center [1277, 281] width 36 height 27
click at [1264, 330] on span "No" at bounding box center [1277, 326] width 36 height 27
click at [1116, 483] on span "Push" at bounding box center [1106, 483] width 76 height 22
click at [1257, 757] on button "Send" at bounding box center [1269, 757] width 53 height 33
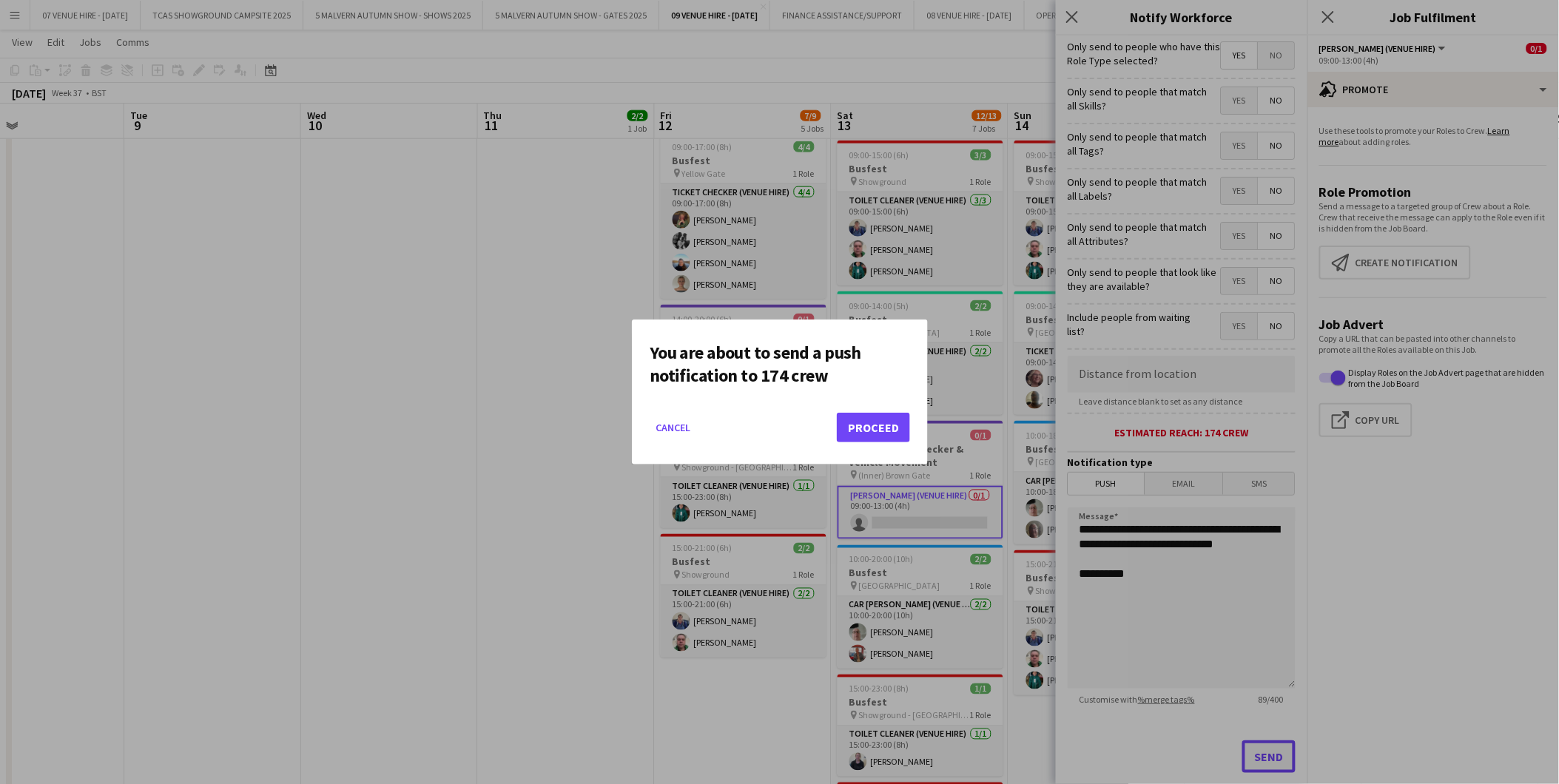
scroll to position [0, 0]
click at [874, 435] on button "Proceed" at bounding box center [873, 427] width 73 height 30
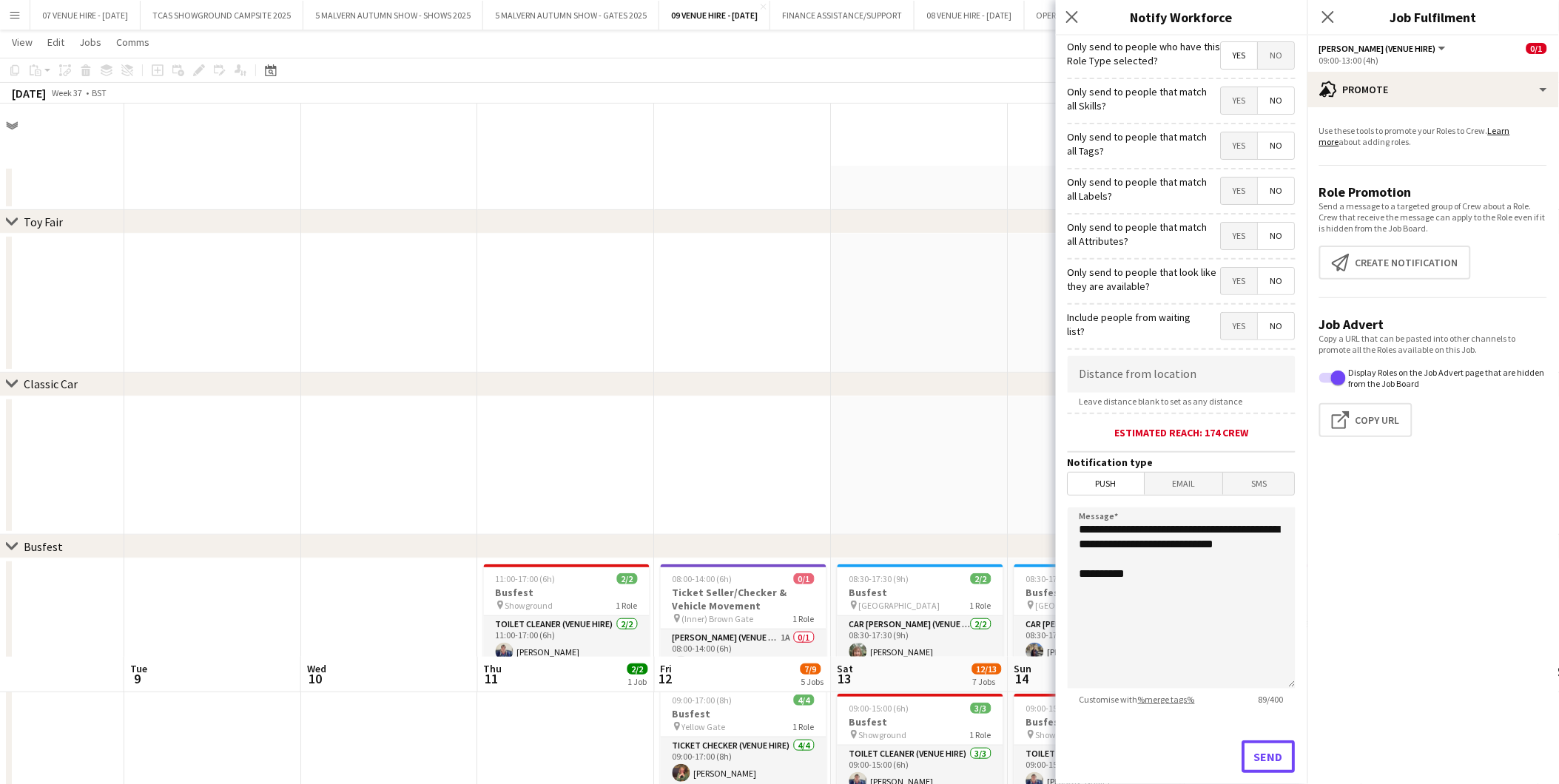
scroll to position [553, 0]
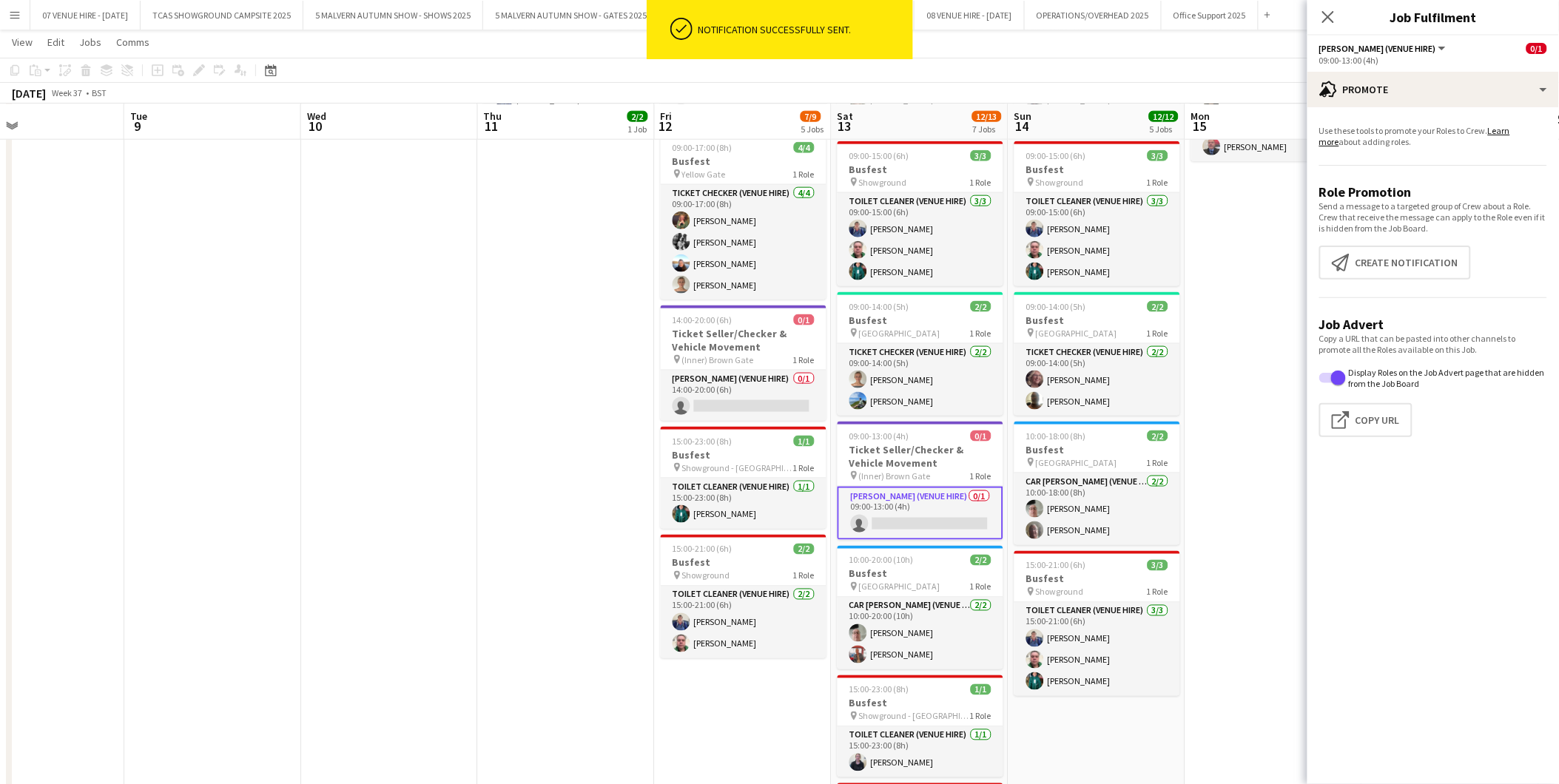
click at [617, 416] on app-date-cell "11:00-17:00 (6h) 2/2 Busfest pin Showground 1 Role Toilet Cleaner (Venue Hire) …" at bounding box center [566, 474] width 177 height 936
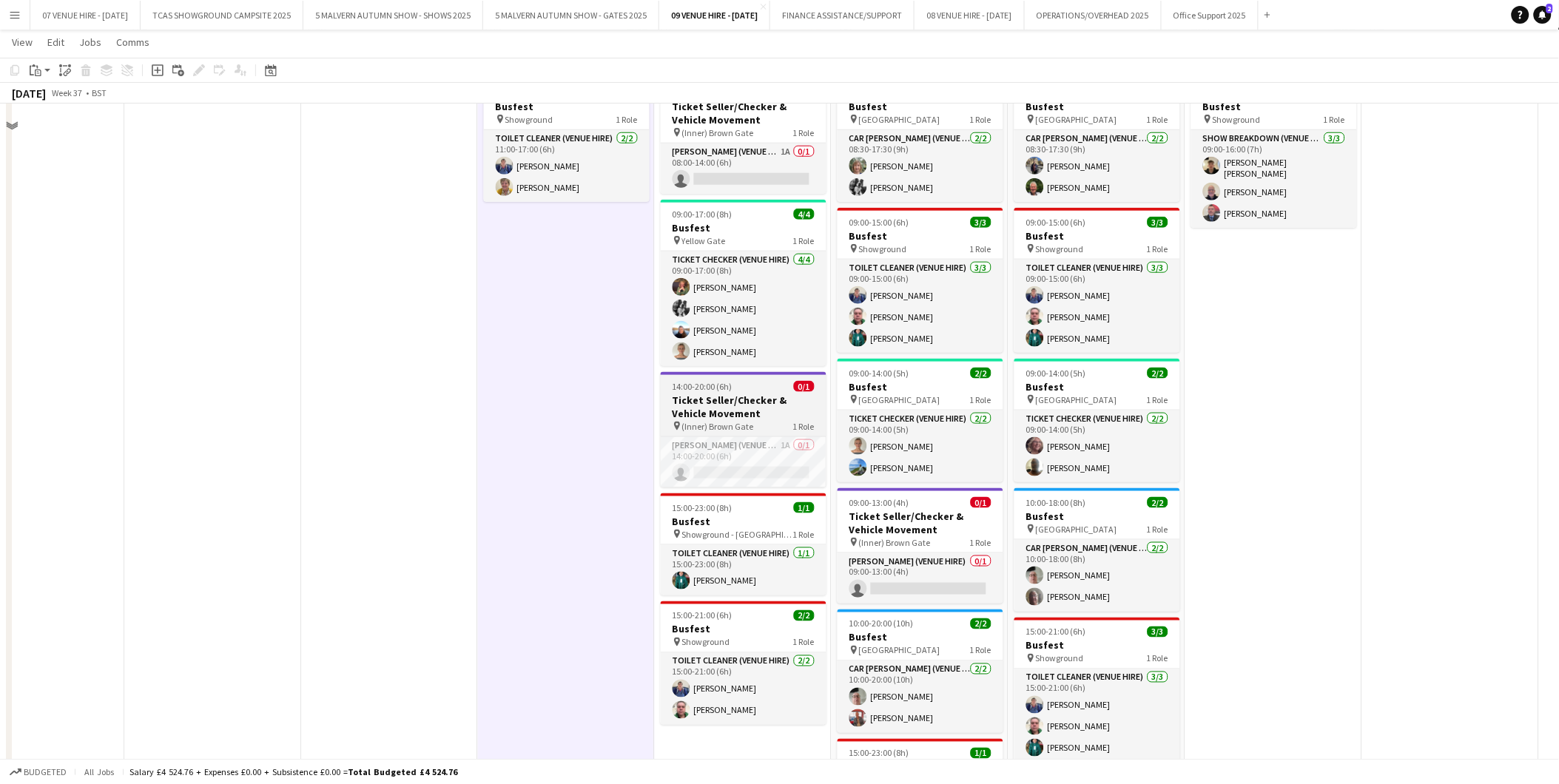
scroll to position [389, 0]
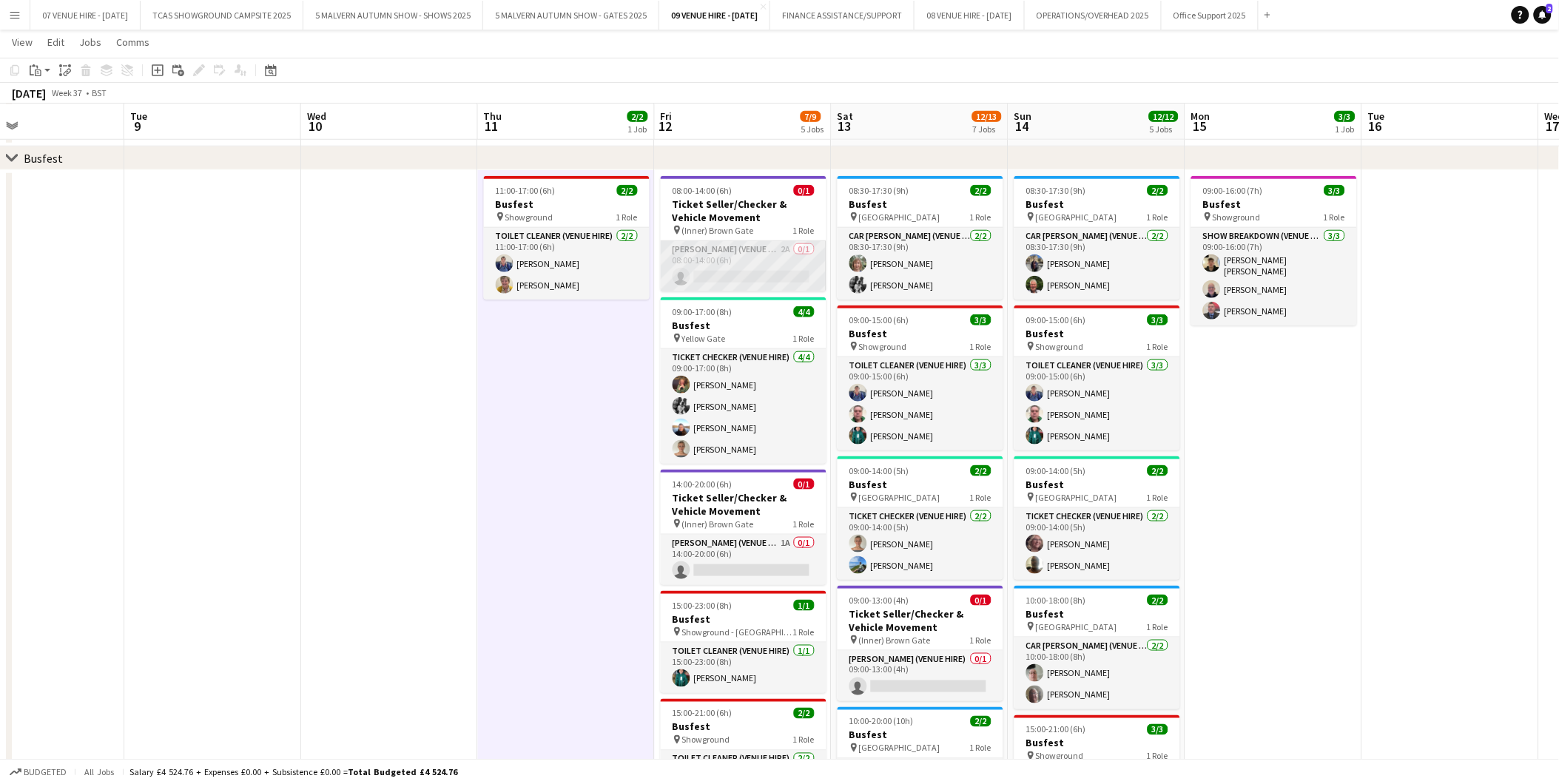
click at [778, 264] on app-card-role "[PERSON_NAME] (Venue Hire) 2A 0/1 08:00-14:00 (6h) single-neutral-actions" at bounding box center [743, 266] width 166 height 50
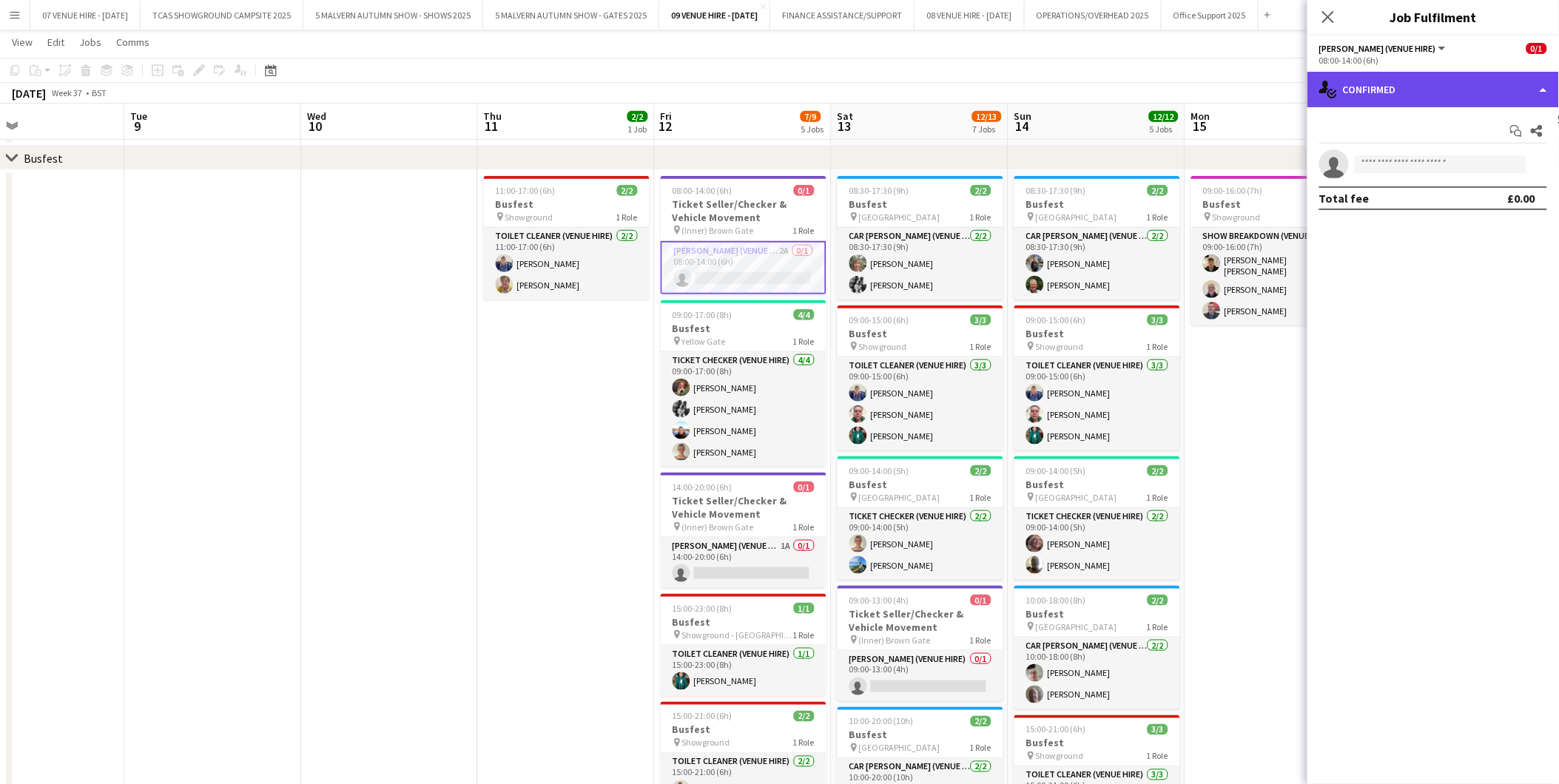
click at [1437, 86] on div "single-neutral-actions-check-2 Confirmed" at bounding box center [1433, 90] width 251 height 36
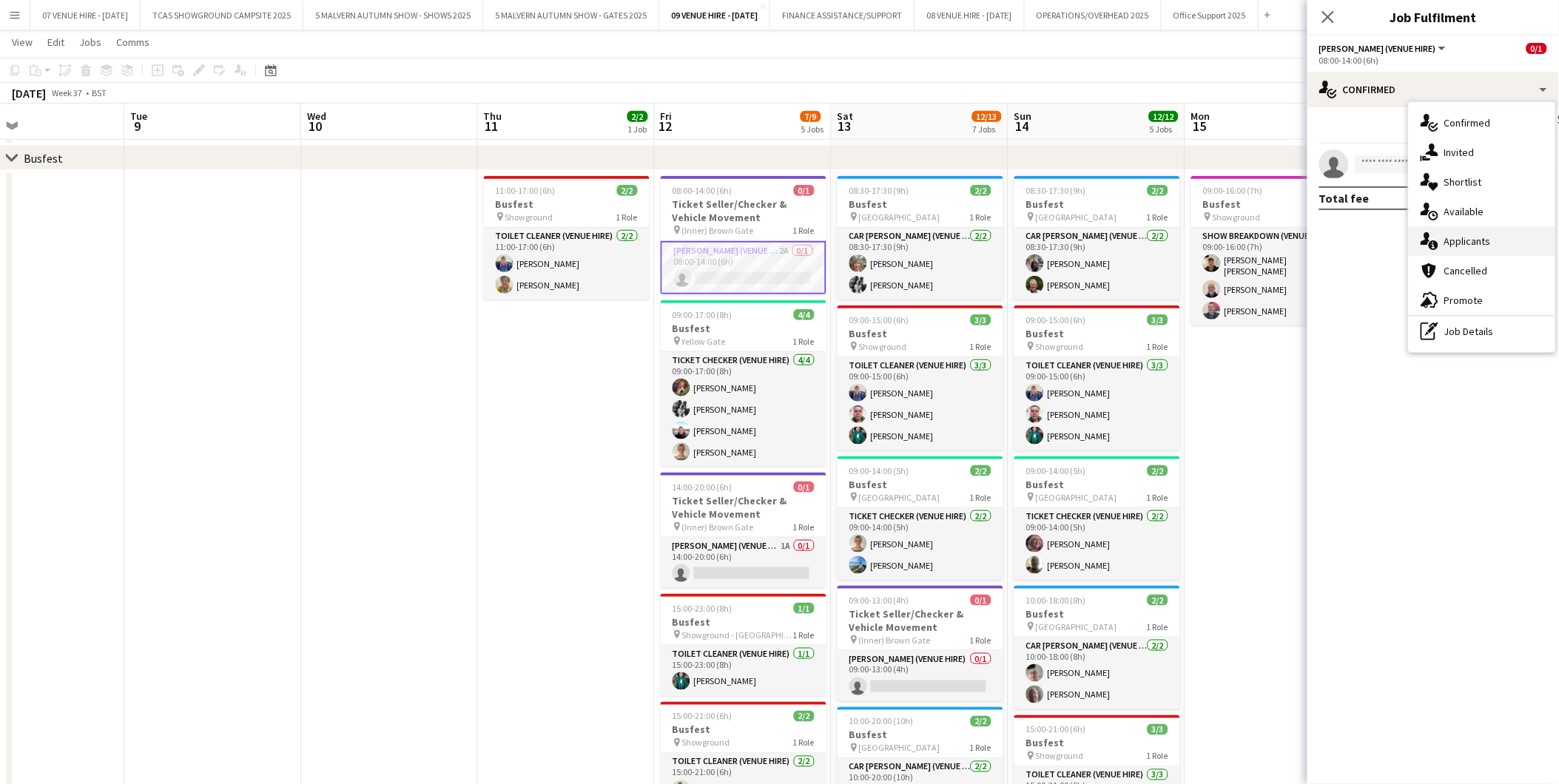
click at [1467, 235] on span "Applicants" at bounding box center [1467, 241] width 46 height 14
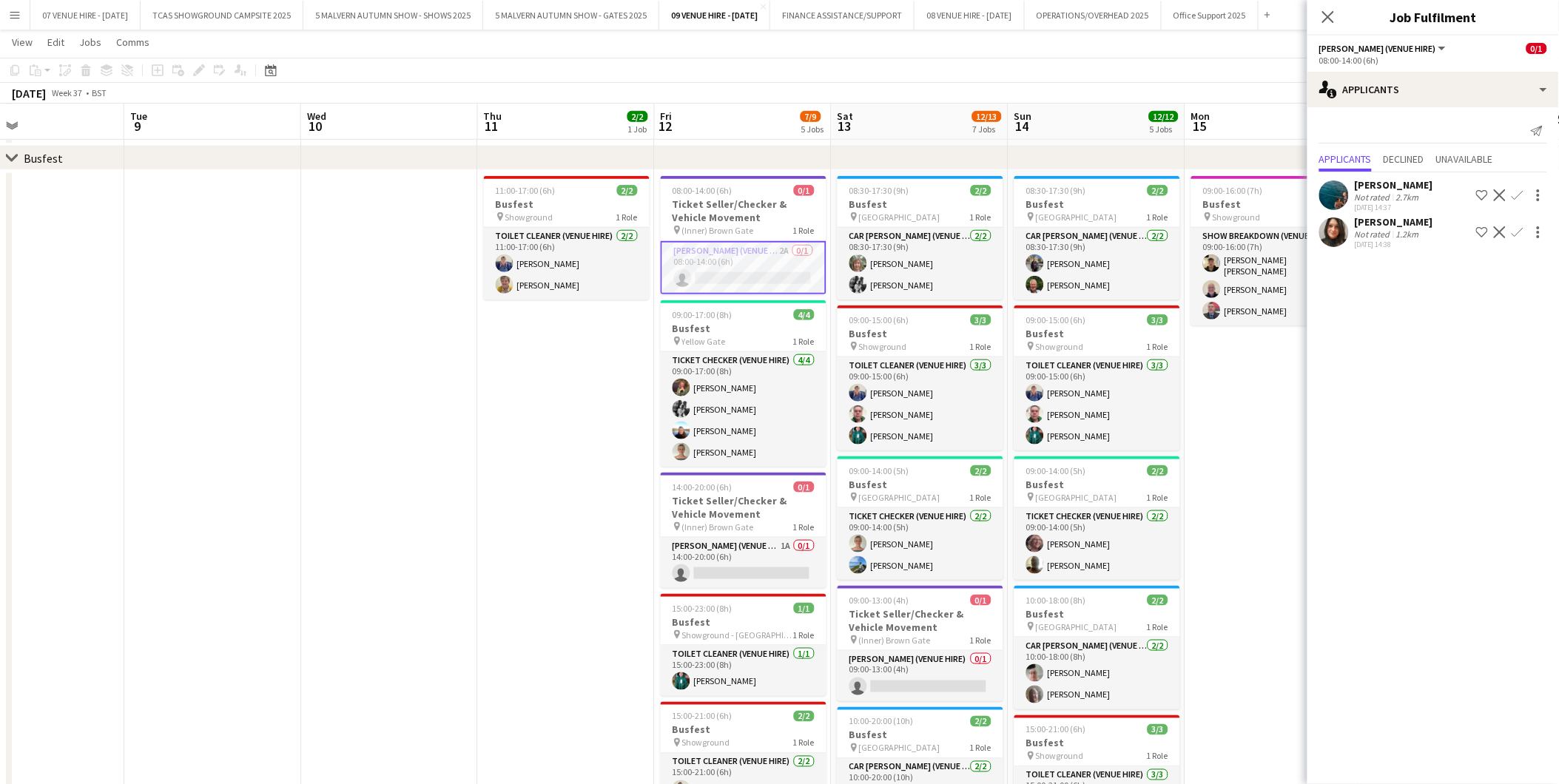
click at [1344, 233] on app-user-avatar at bounding box center [1334, 232] width 30 height 30
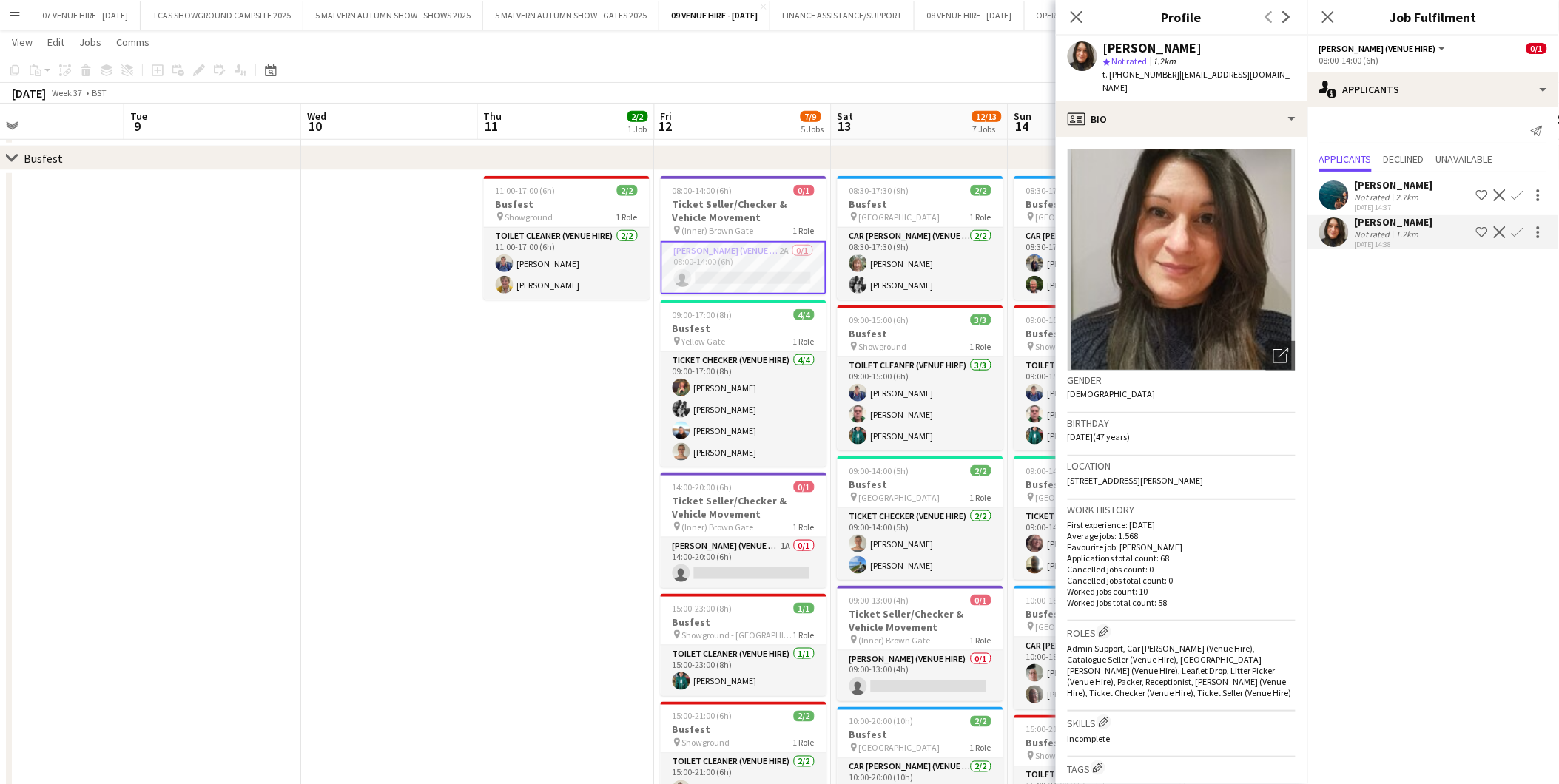
click at [1333, 190] on app-user-avatar at bounding box center [1334, 195] width 30 height 30
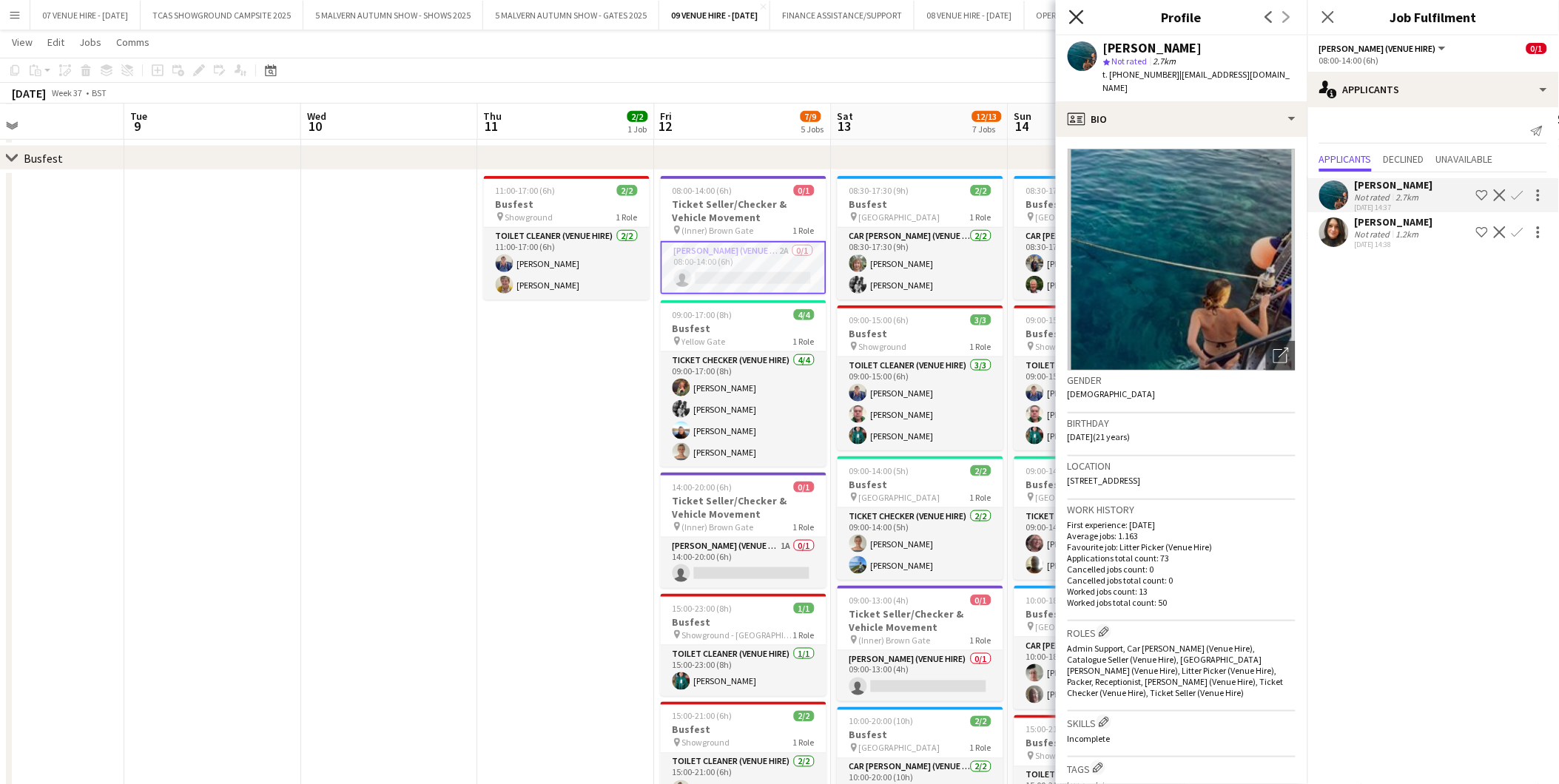
click at [1077, 16] on icon at bounding box center [1076, 17] width 14 height 14
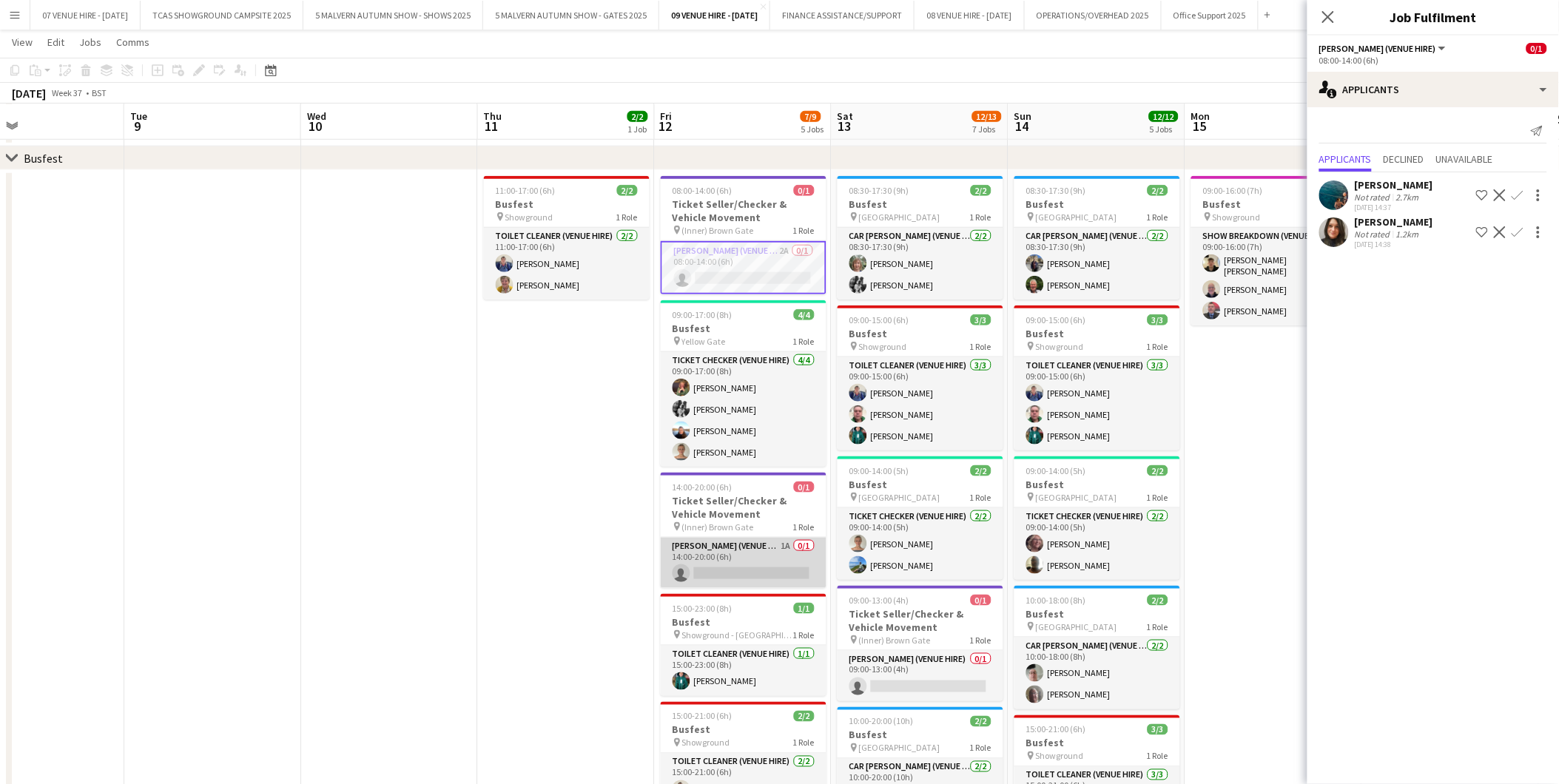
click at [718, 556] on app-card-role "[PERSON_NAME] (Venue Hire) 1A 0/1 14:00-20:00 (6h) single-neutral-actions" at bounding box center [743, 563] width 166 height 50
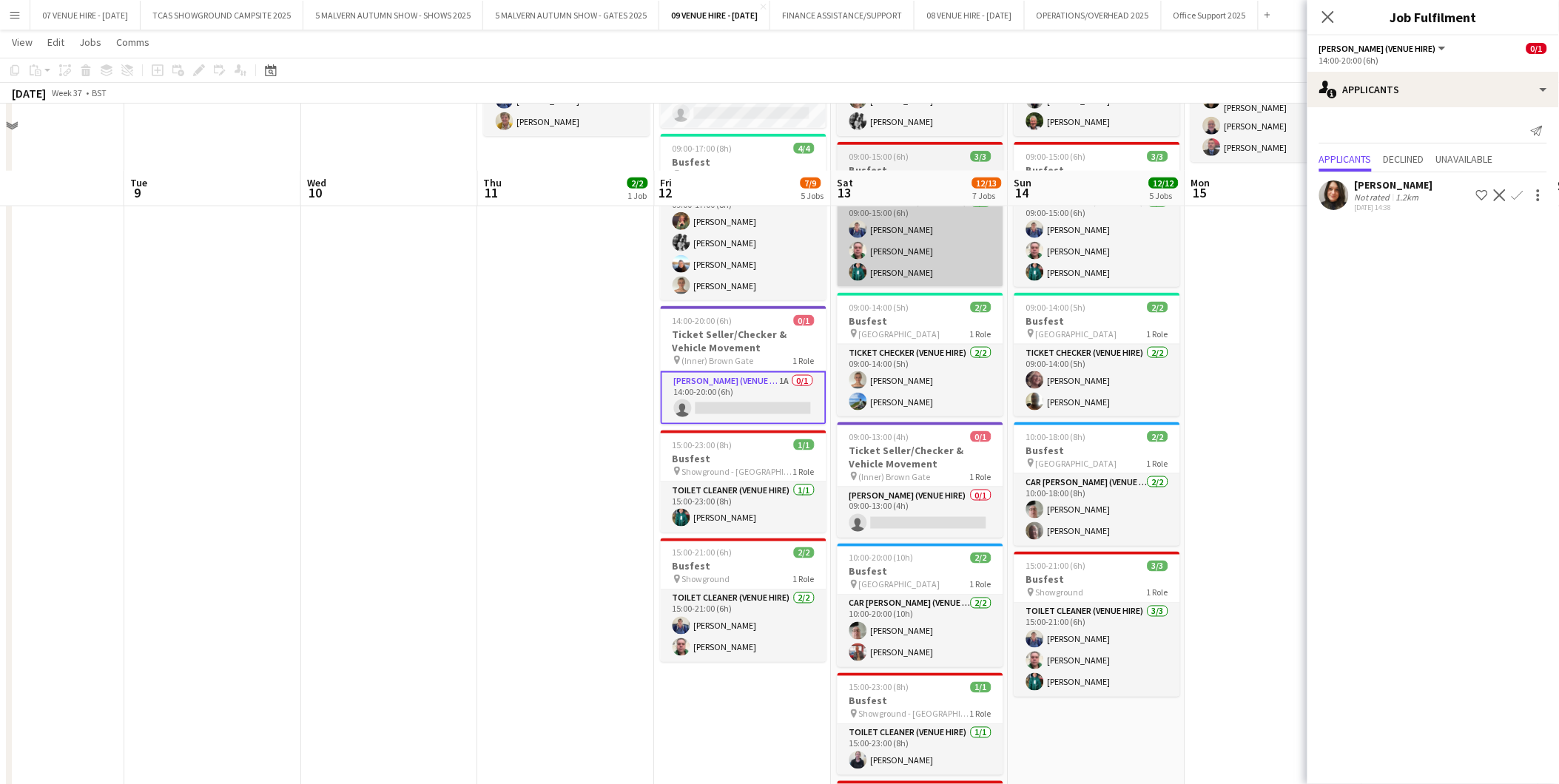
scroll to position [634, 0]
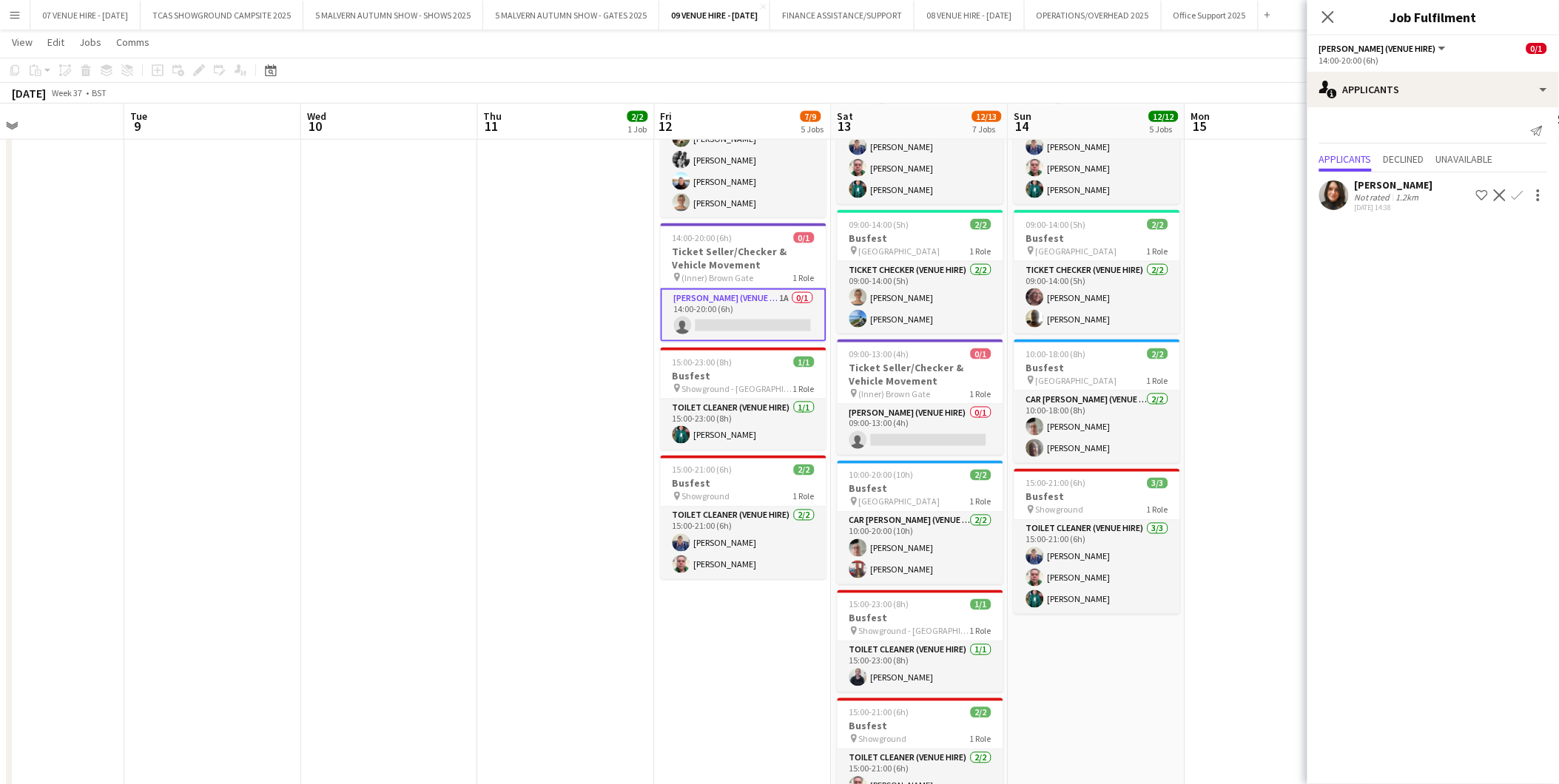
click at [1268, 404] on app-date-cell "09:00-16:00 (7h) 3/3 Busfest pin Showground 1 Role Show Breakdown (Venue Hire) …" at bounding box center [1273, 392] width 177 height 936
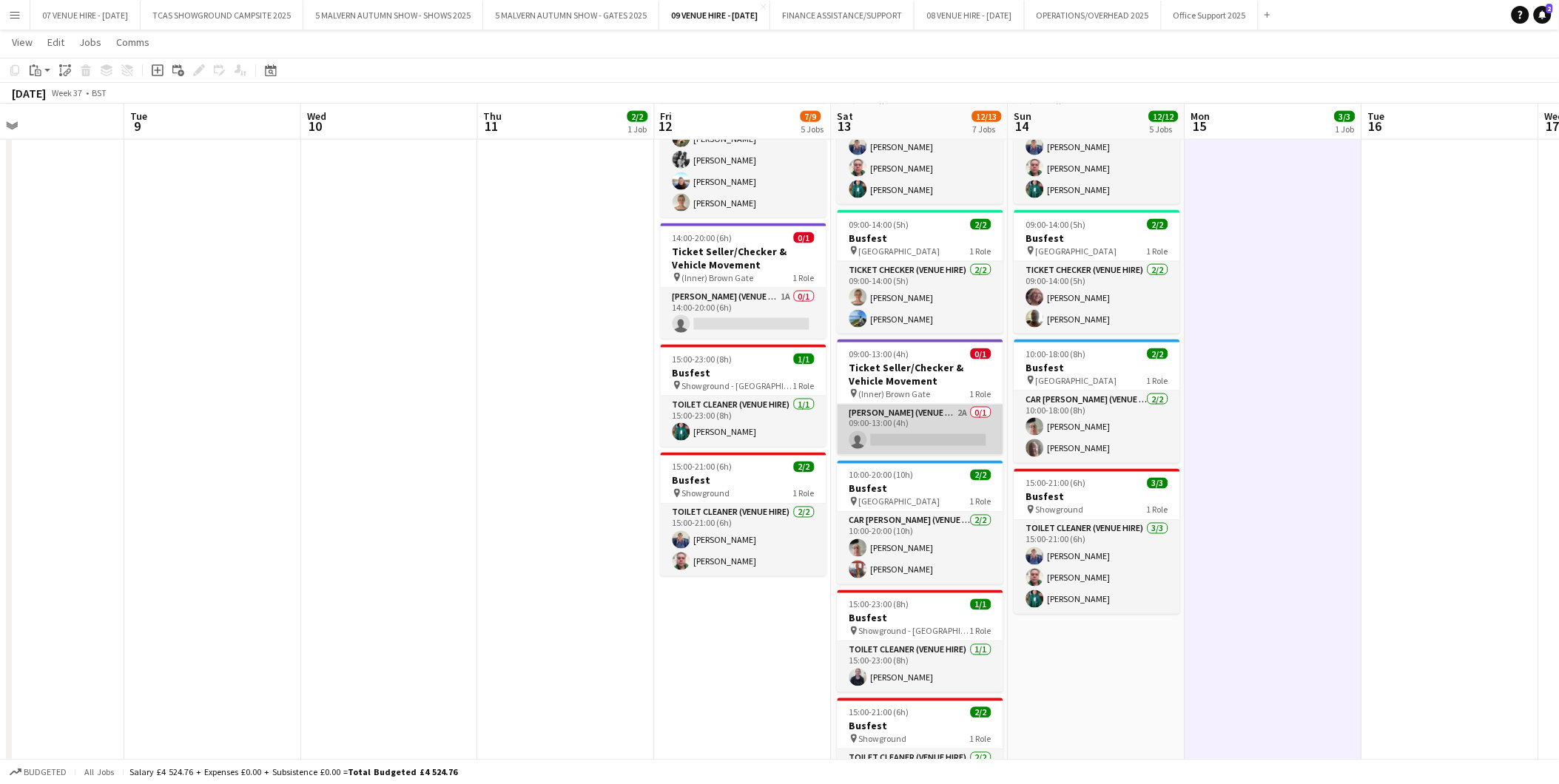
click at [966, 430] on app-card-role "[PERSON_NAME] (Venue Hire) 2A 0/1 09:00-13:00 (4h) single-neutral-actions" at bounding box center [920, 430] width 166 height 50
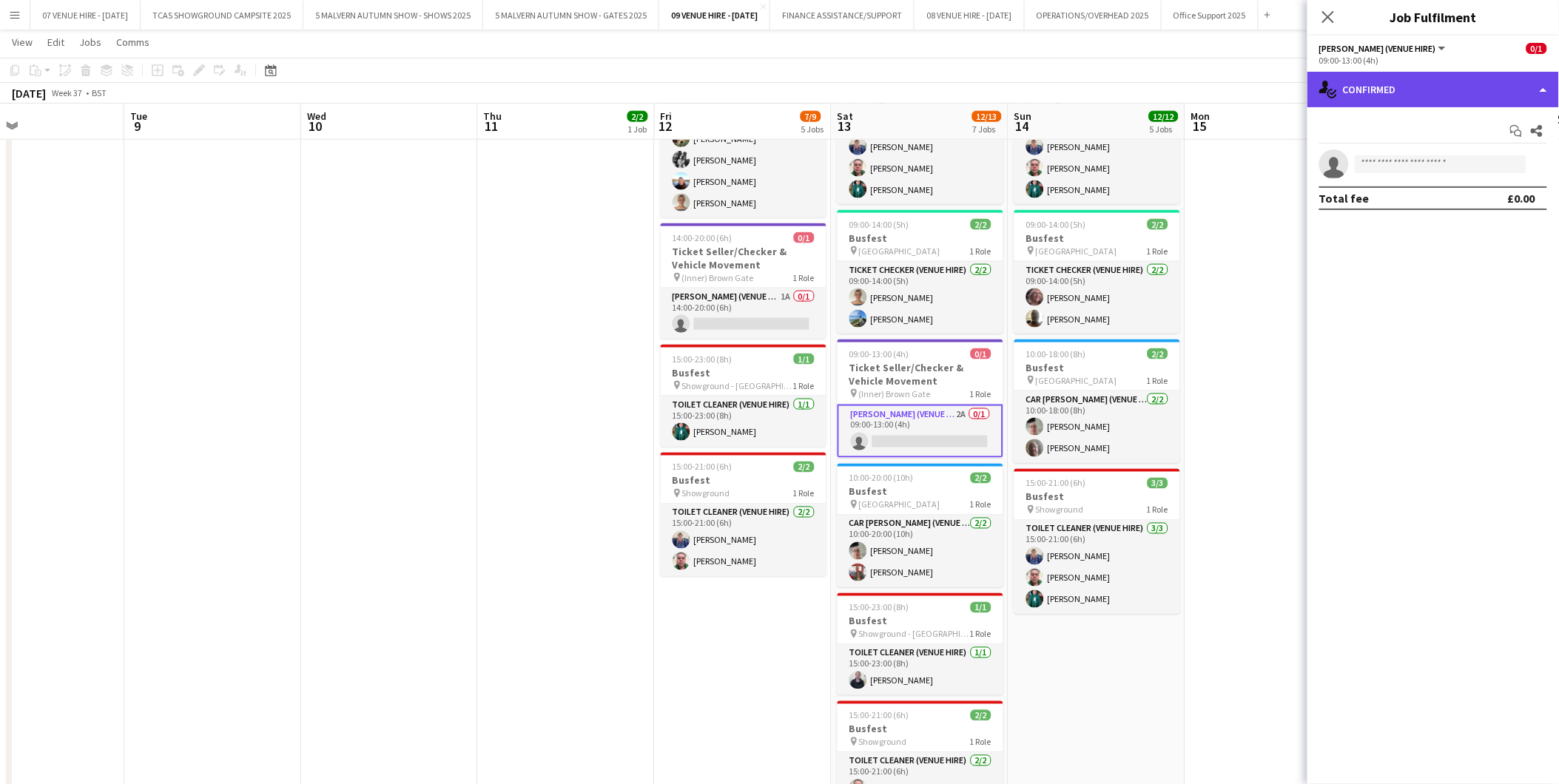
click at [1475, 92] on div "single-neutral-actions-check-2 Confirmed" at bounding box center [1433, 90] width 251 height 36
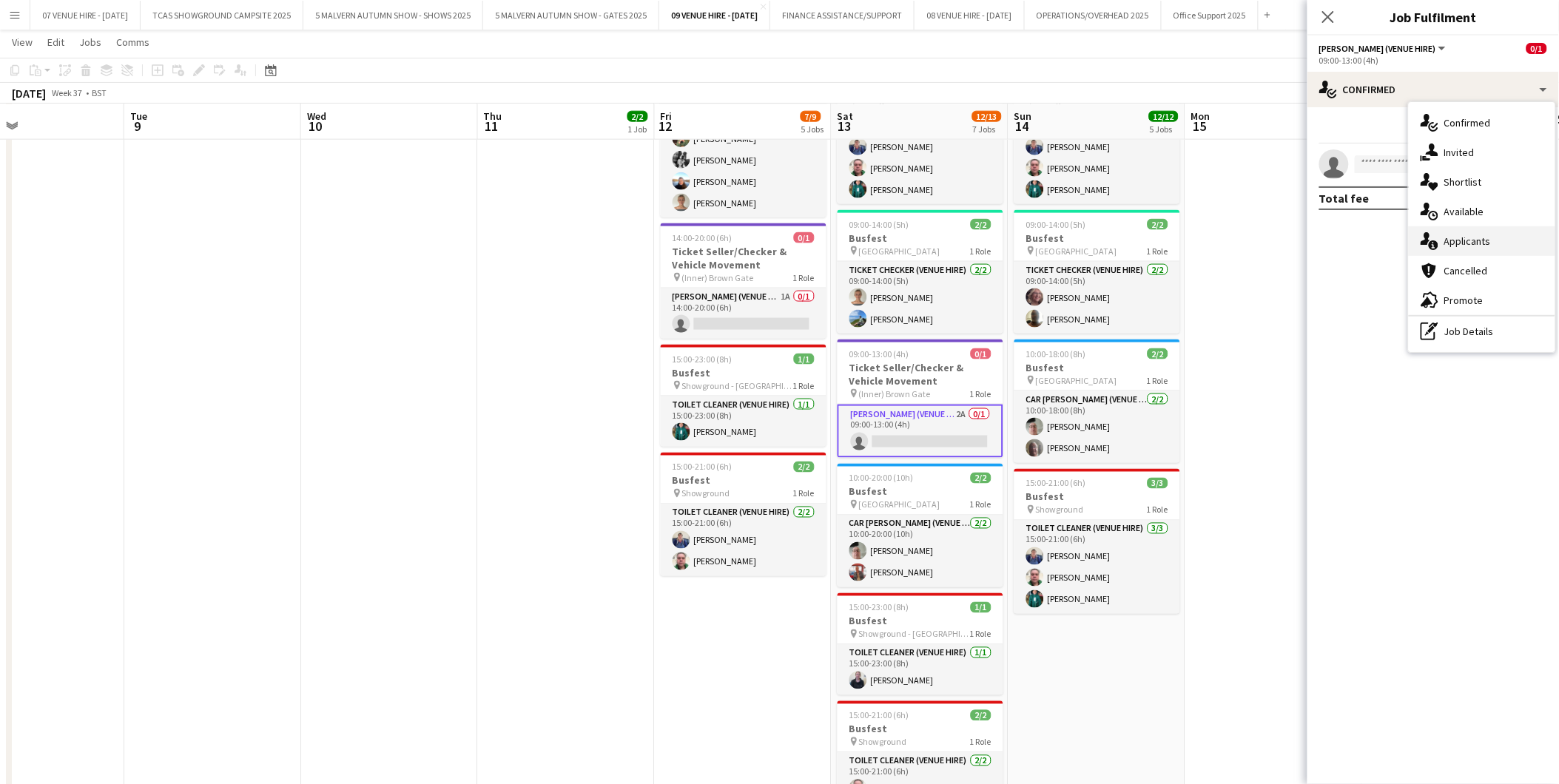
click at [1466, 237] on span "Applicants" at bounding box center [1467, 241] width 46 height 14
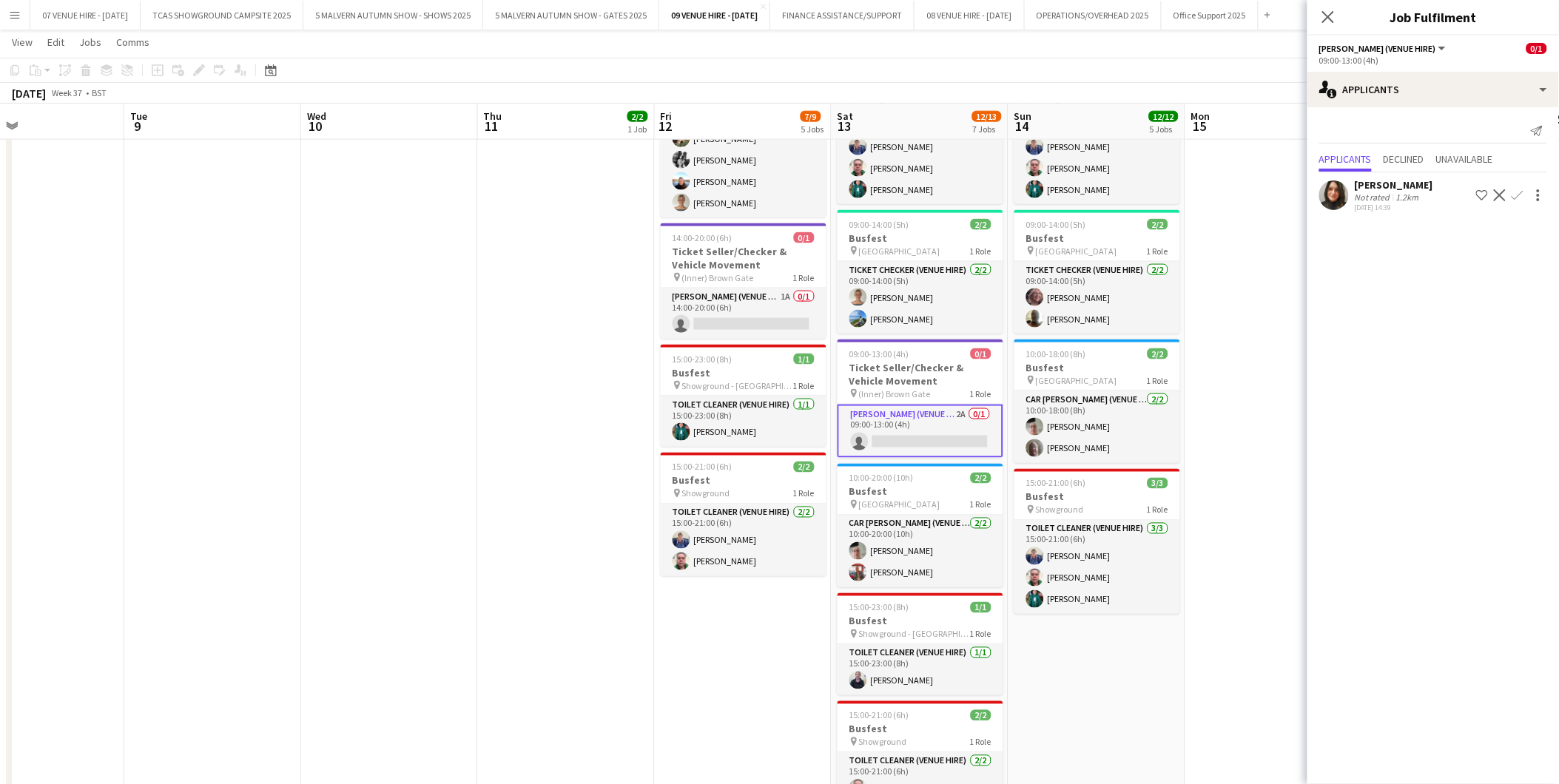
click at [1276, 285] on app-date-cell "09:00-16:00 (7h) 3/3 Busfest pin Showground 1 Role Show Breakdown (Venue Hire) …" at bounding box center [1273, 392] width 177 height 936
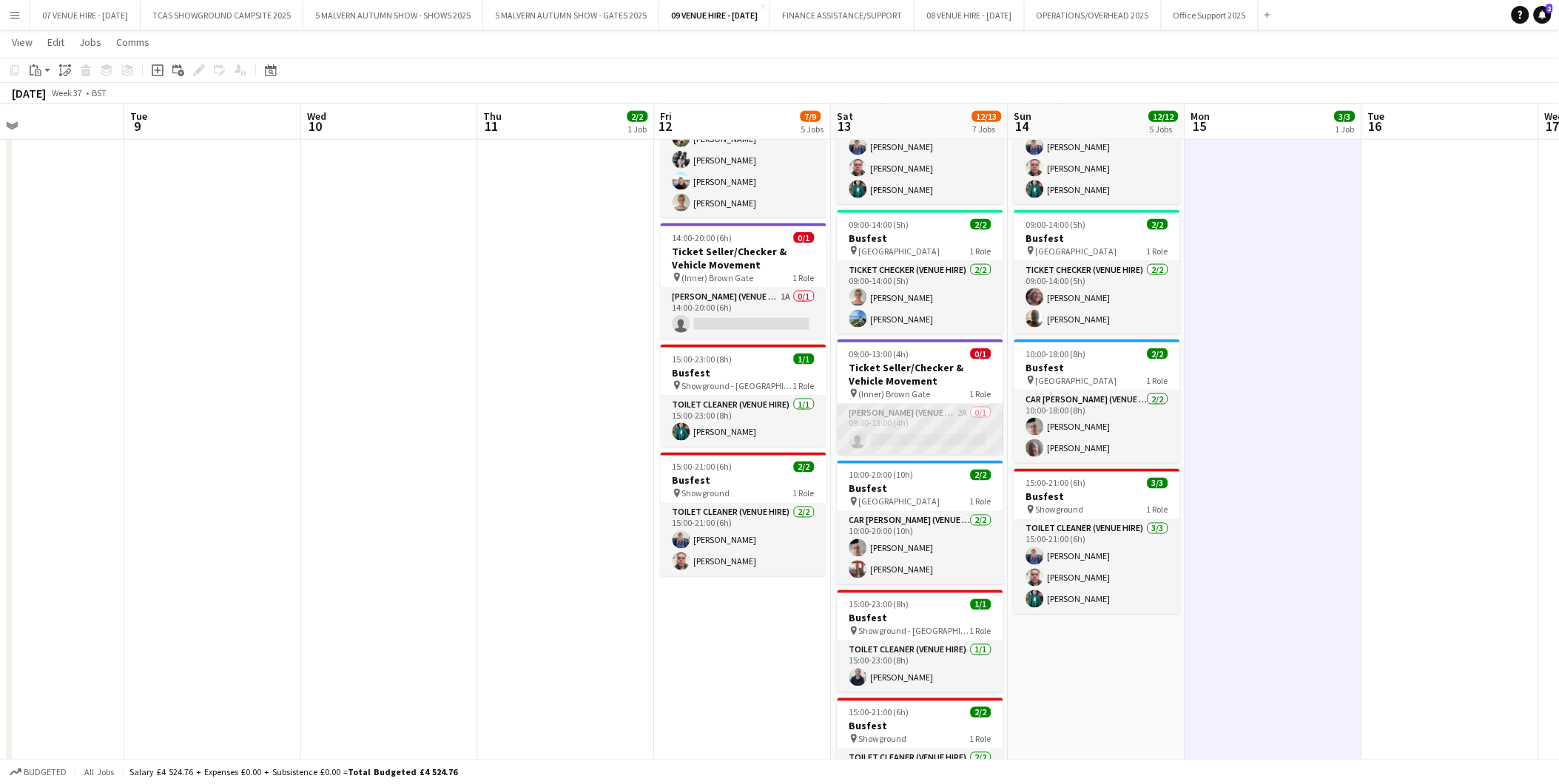
click at [970, 433] on app-card-role "[PERSON_NAME] (Venue Hire) 2A 0/1 09:00-13:00 (4h) single-neutral-actions" at bounding box center [920, 430] width 166 height 50
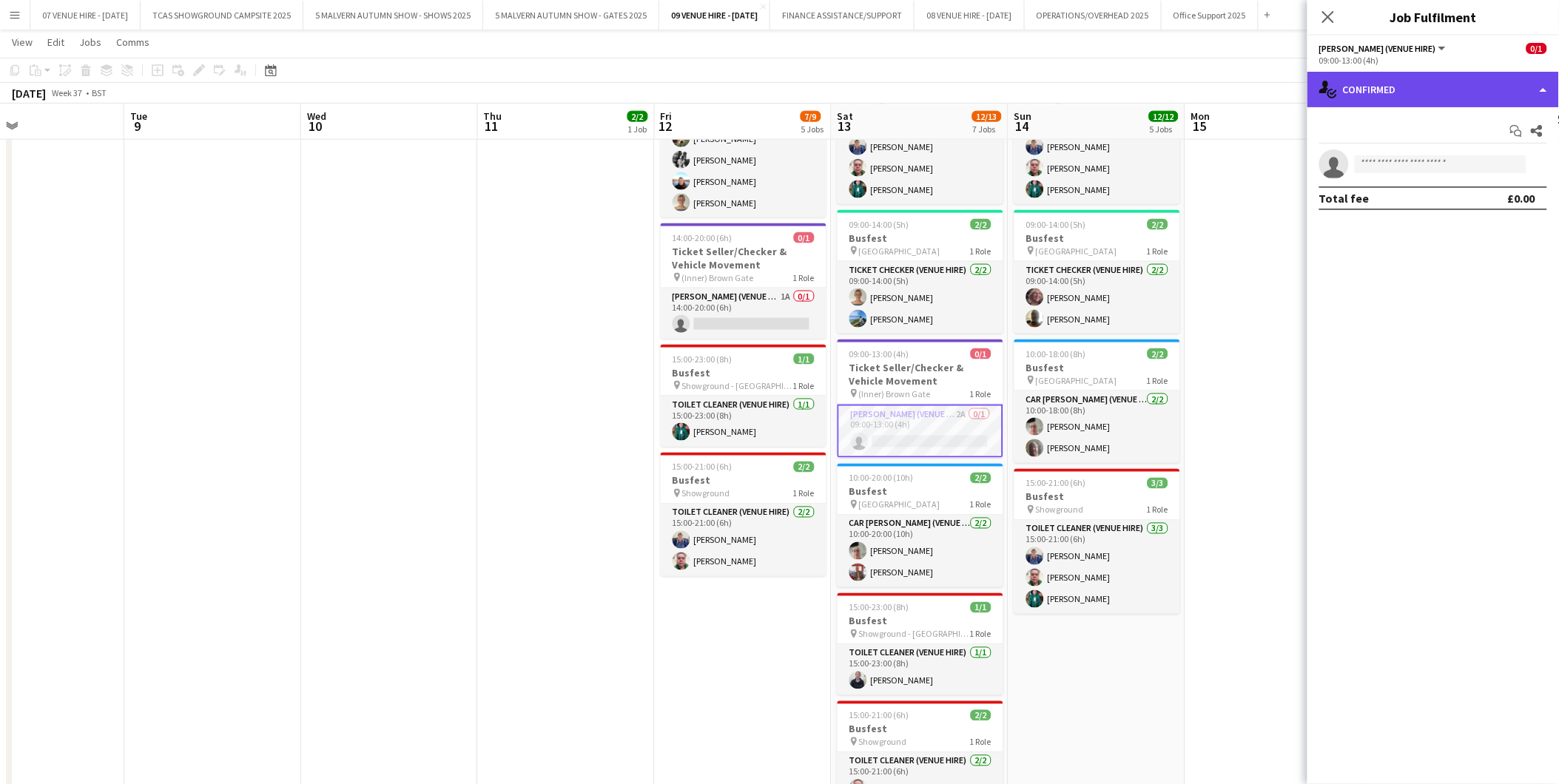
click at [1365, 84] on div "single-neutral-actions-check-2 Confirmed" at bounding box center [1433, 90] width 251 height 36
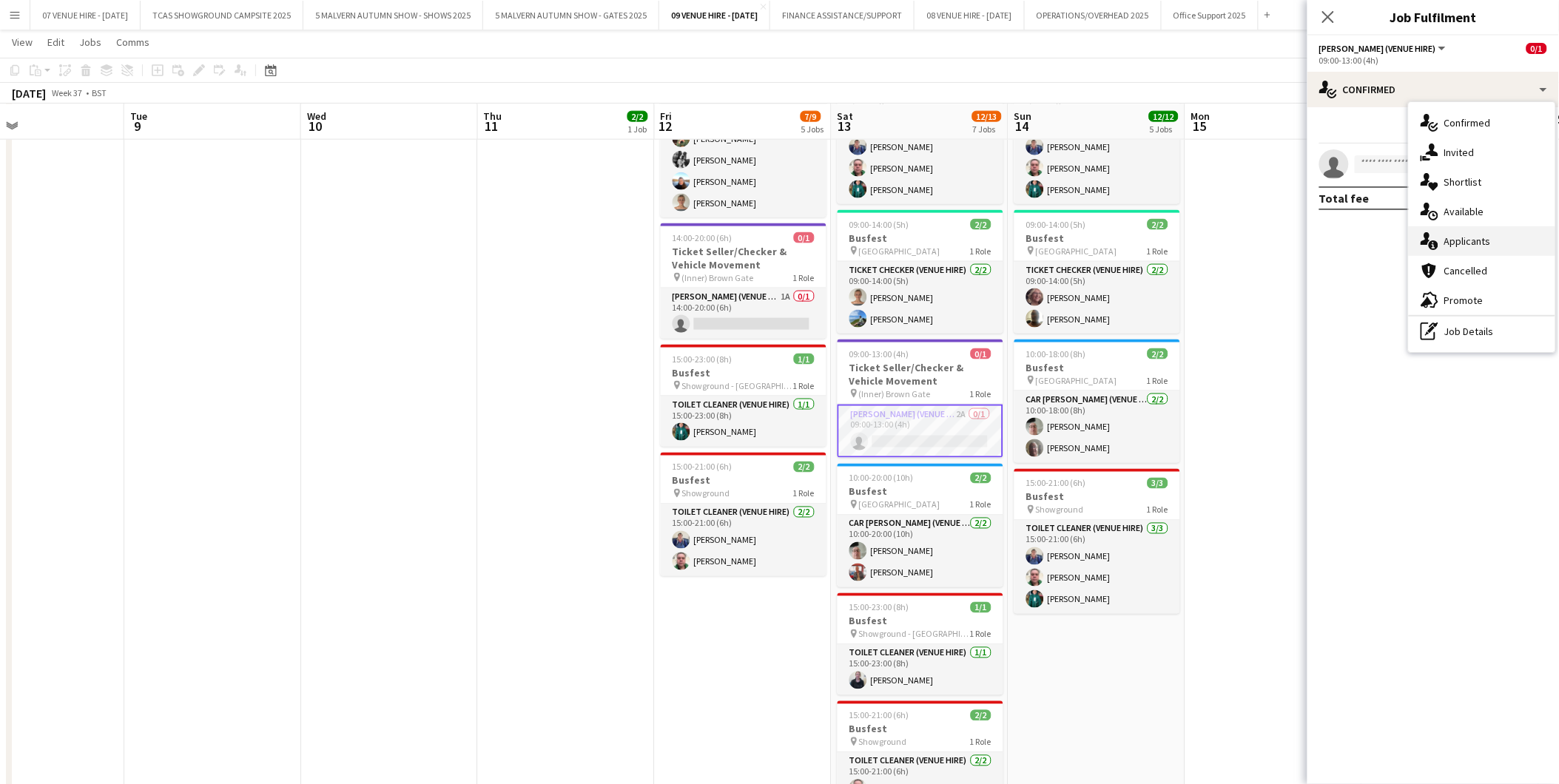
click at [1467, 239] on span "Applicants" at bounding box center [1467, 241] width 46 height 14
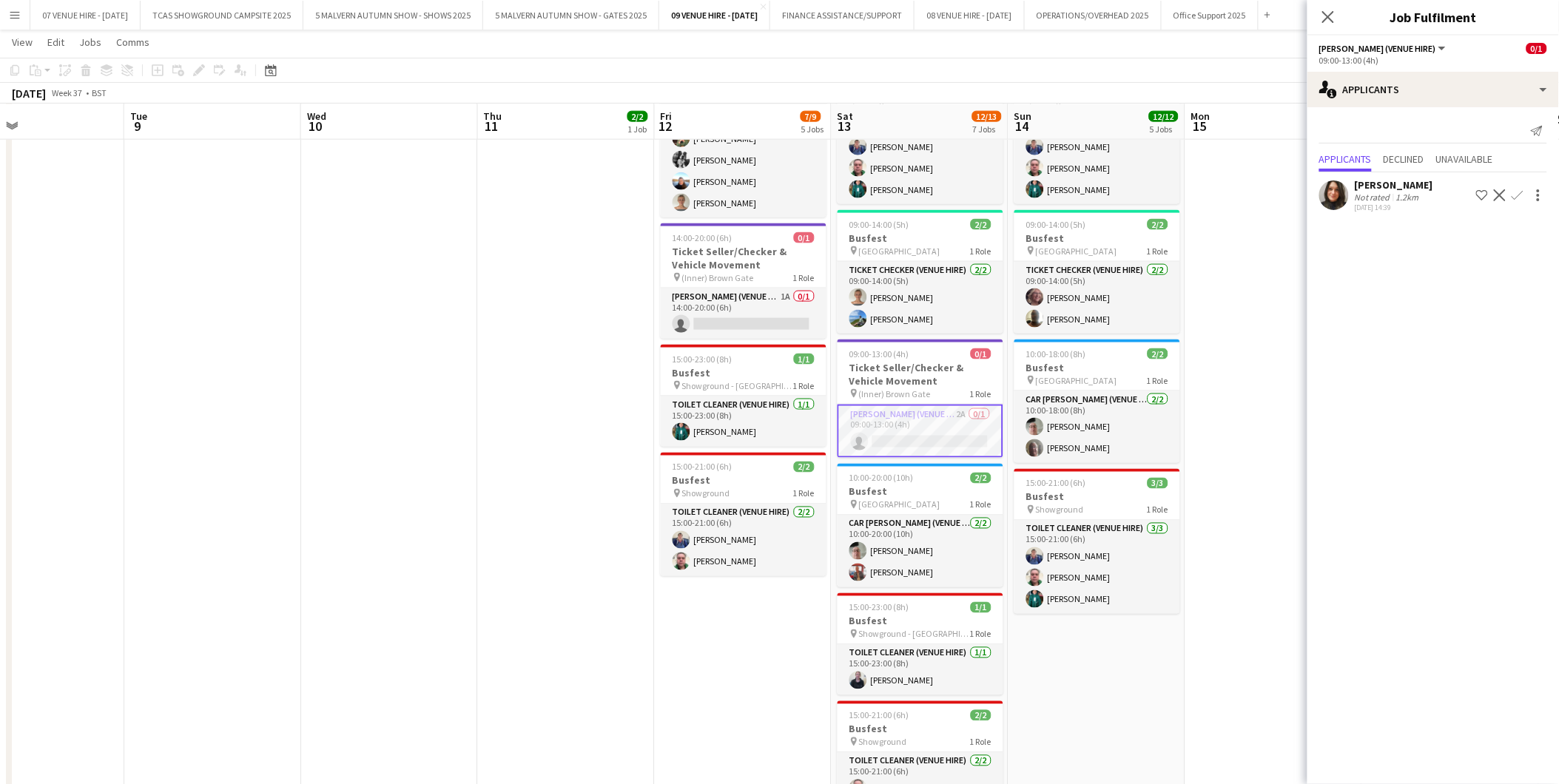
click at [1255, 301] on app-date-cell "09:00-16:00 (7h) 3/3 Busfest pin Showground 1 Role Show Breakdown (Venue Hire) …" at bounding box center [1273, 392] width 177 height 936
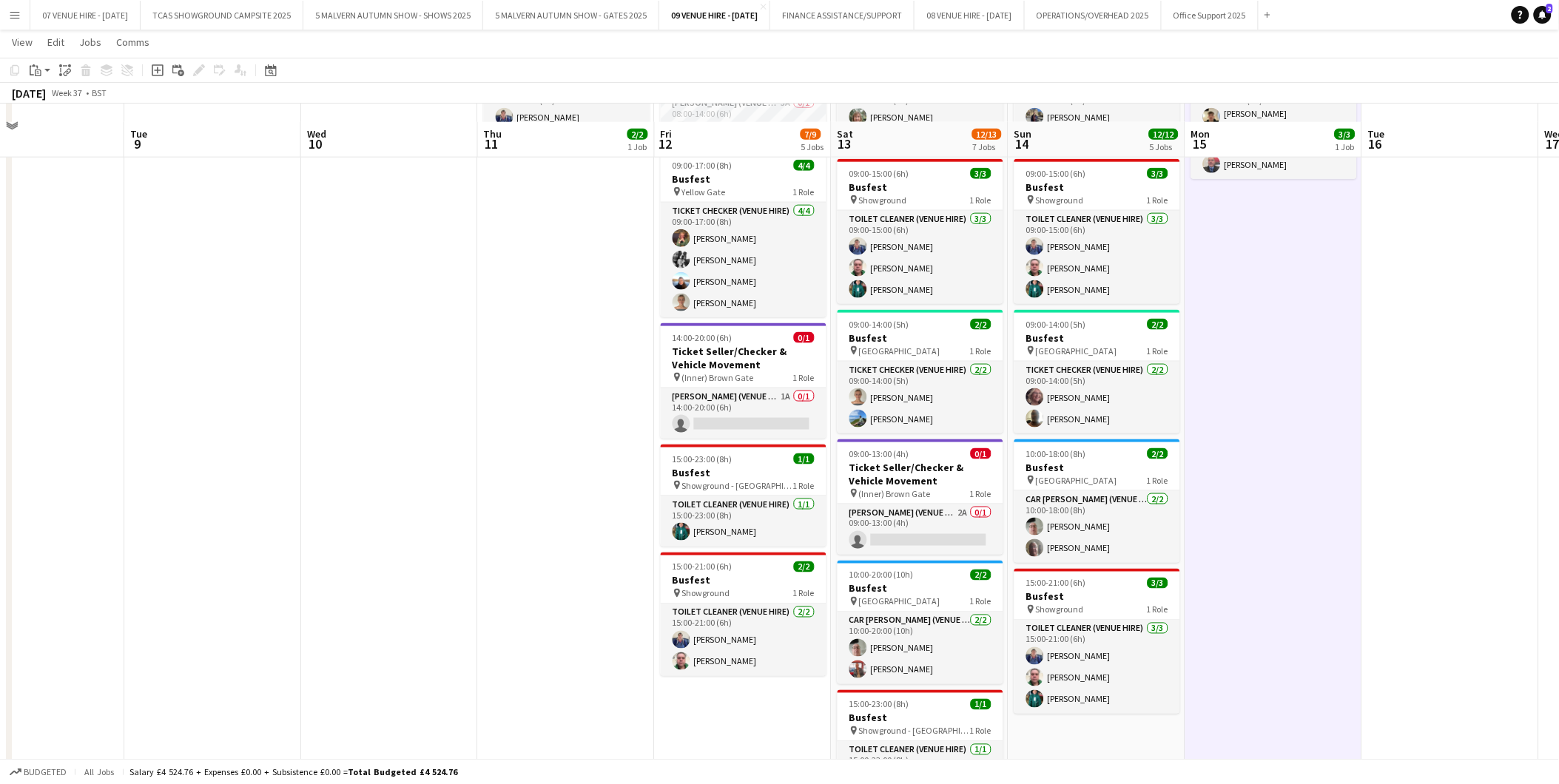
scroll to position [553, 0]
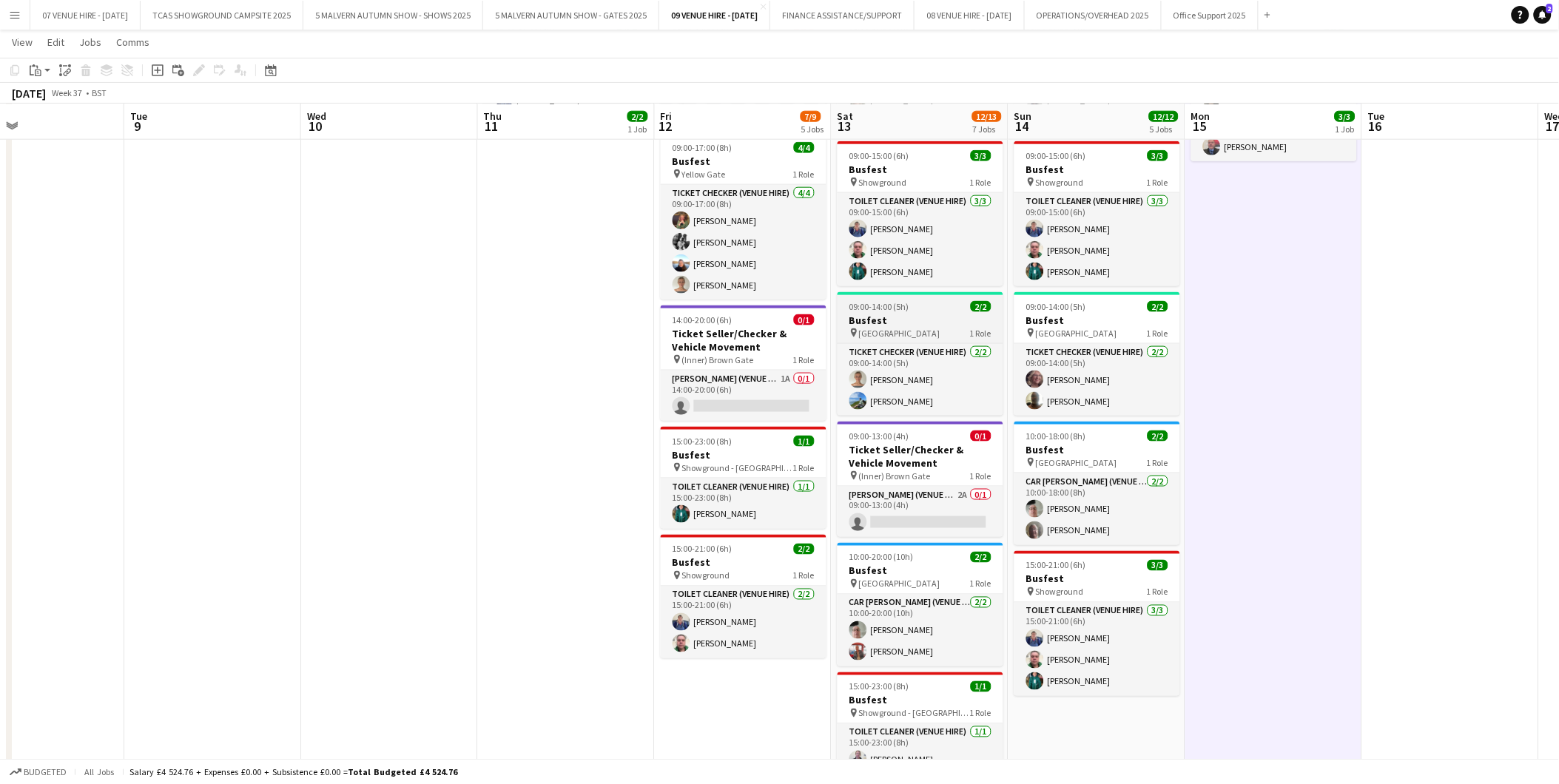
click at [923, 319] on h3 "Busfest" at bounding box center [920, 320] width 166 height 14
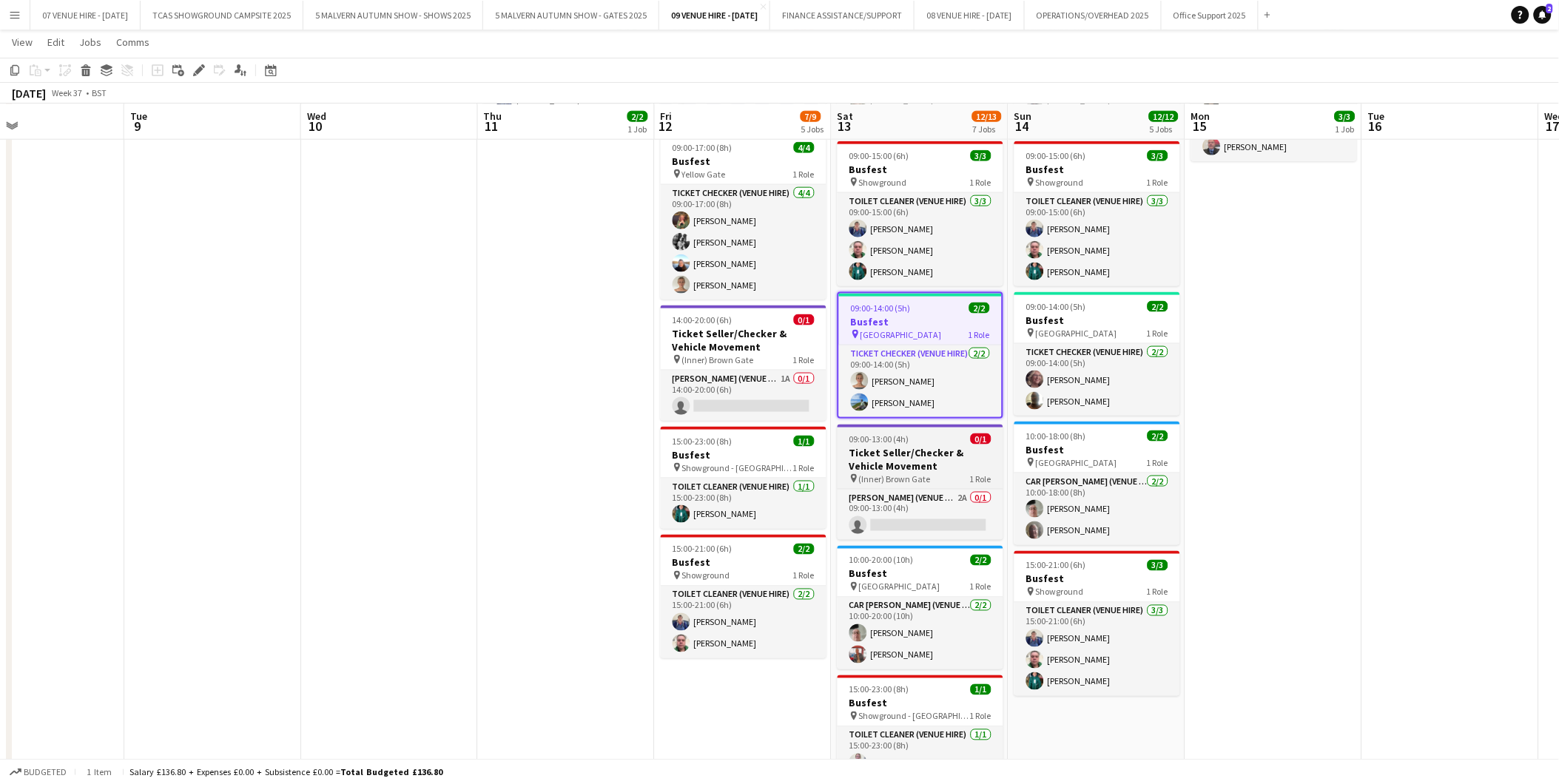
click at [927, 442] on app-job-card "09:00-13:00 (4h) 0/1 Ticket Seller/Checker & Vehicle Movement pin (Inner) [GEOG…" at bounding box center [920, 482] width 166 height 115
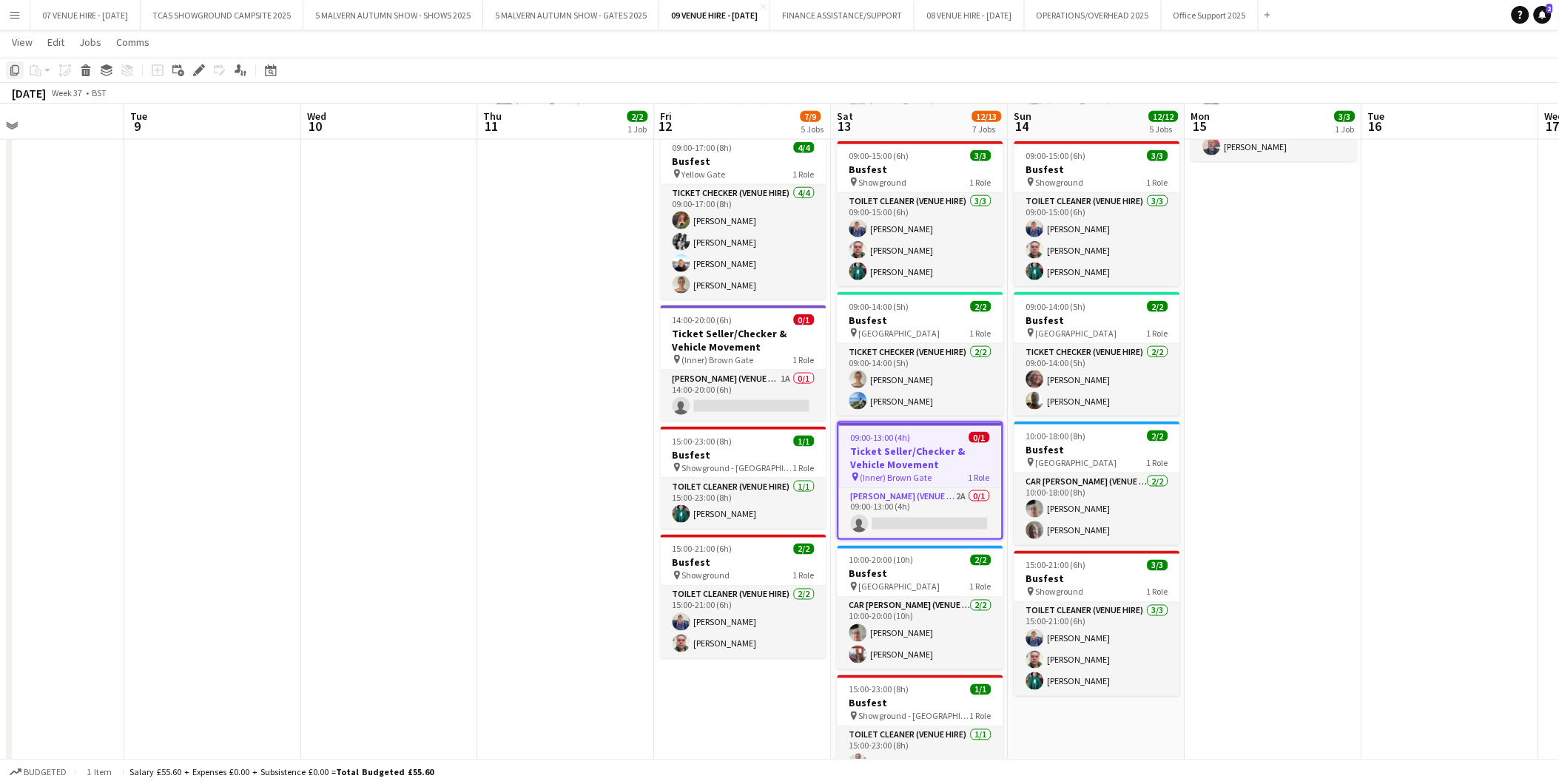
click at [15, 70] on icon "Copy" at bounding box center [15, 71] width 12 height 12
click at [1056, 701] on app-date-cell "08:30-17:30 (9h) 2/2 Busfest pin [GEOGRAPHIC_DATA] 1 Role Car [PERSON_NAME] (Ve…" at bounding box center [1097, 474] width 177 height 936
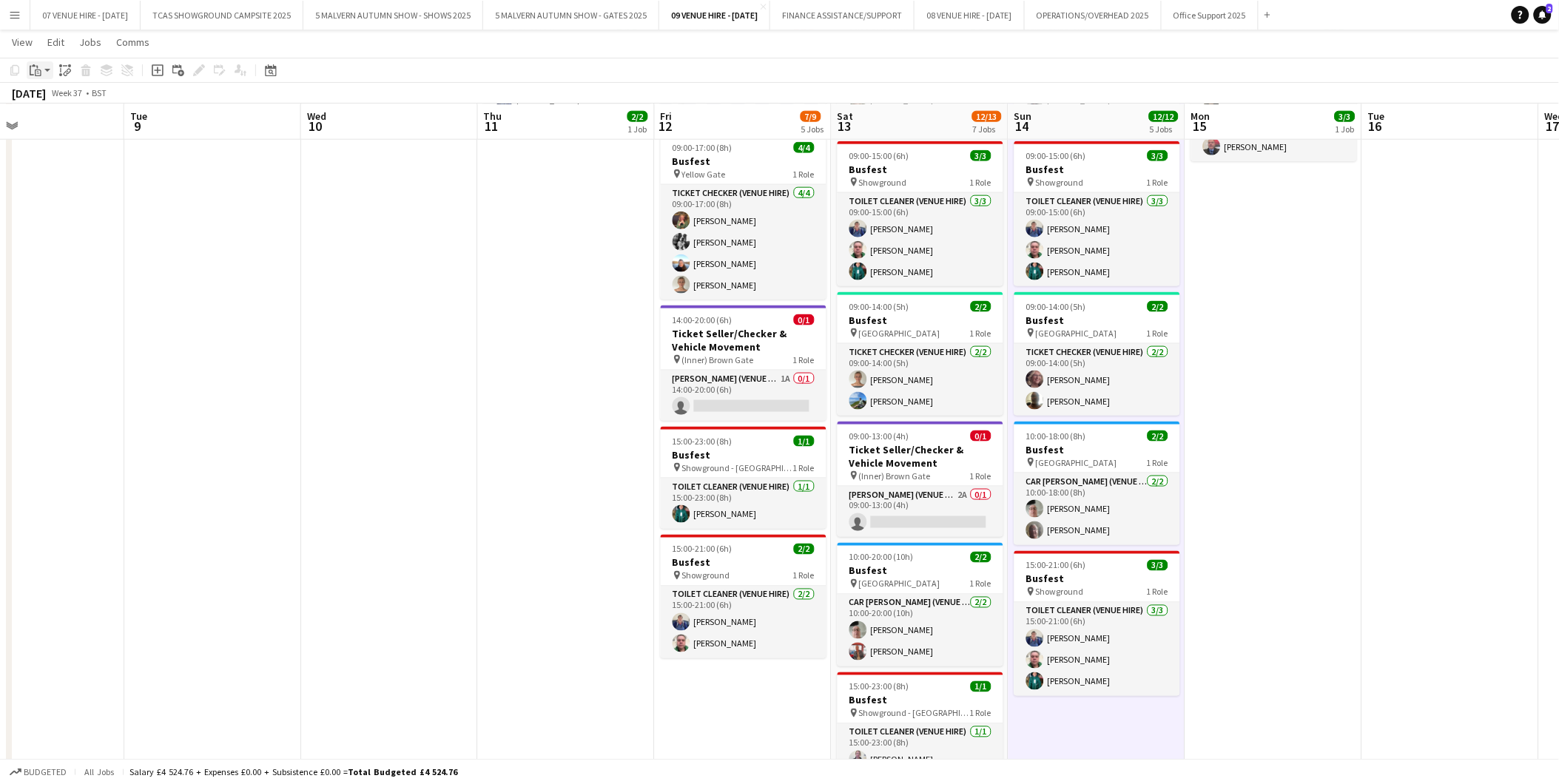
click at [33, 69] on icon "Paste" at bounding box center [36, 71] width 12 height 12
click at [71, 102] on link "Paste Ctrl+V" at bounding box center [109, 99] width 139 height 14
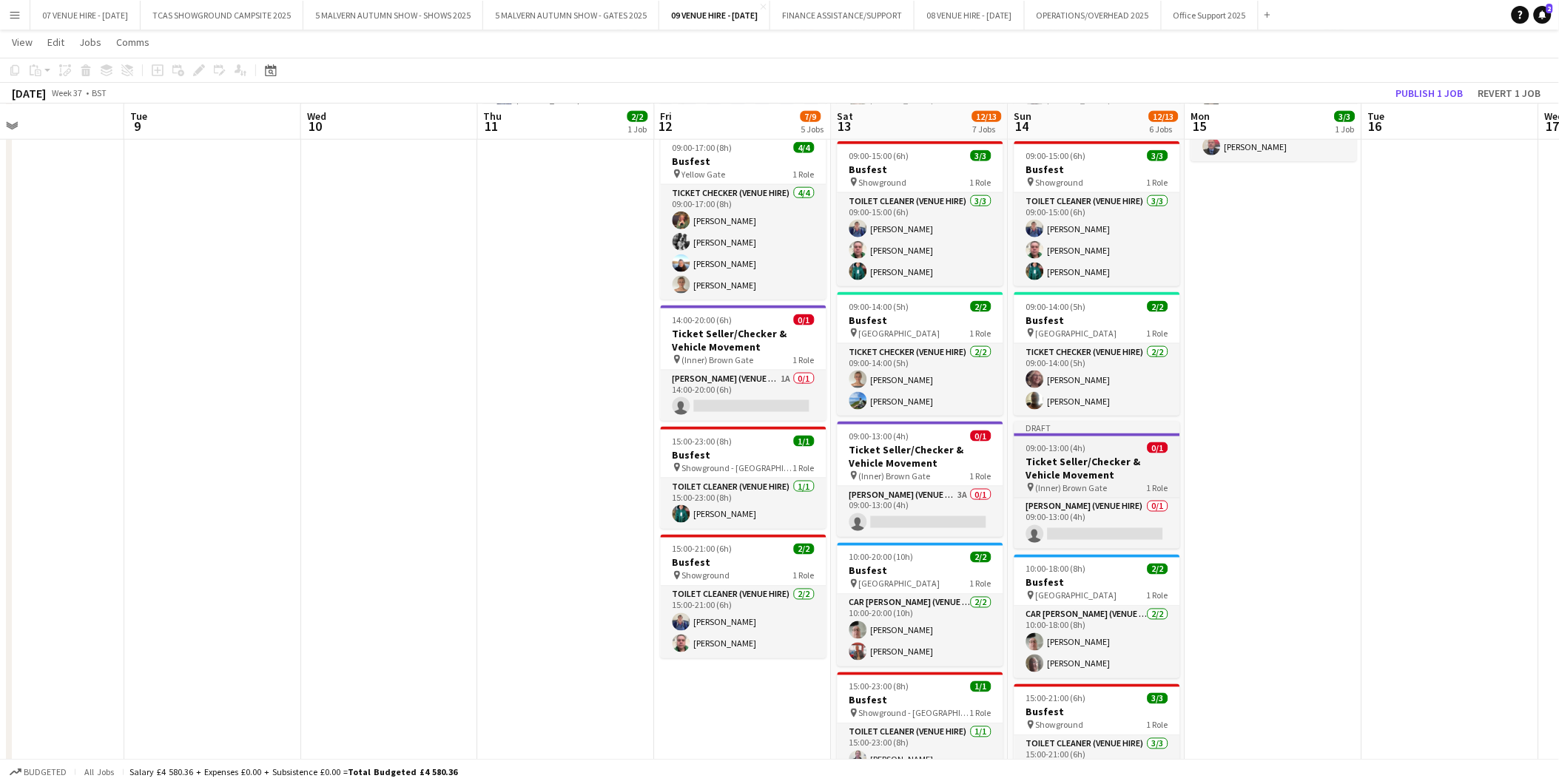
click at [1084, 453] on app-job-card "Draft 09:00-13:00 (4h) 0/1 Ticket Seller/Checker & Vehicle Movement pin (Inner)…" at bounding box center [1097, 486] width 166 height 128
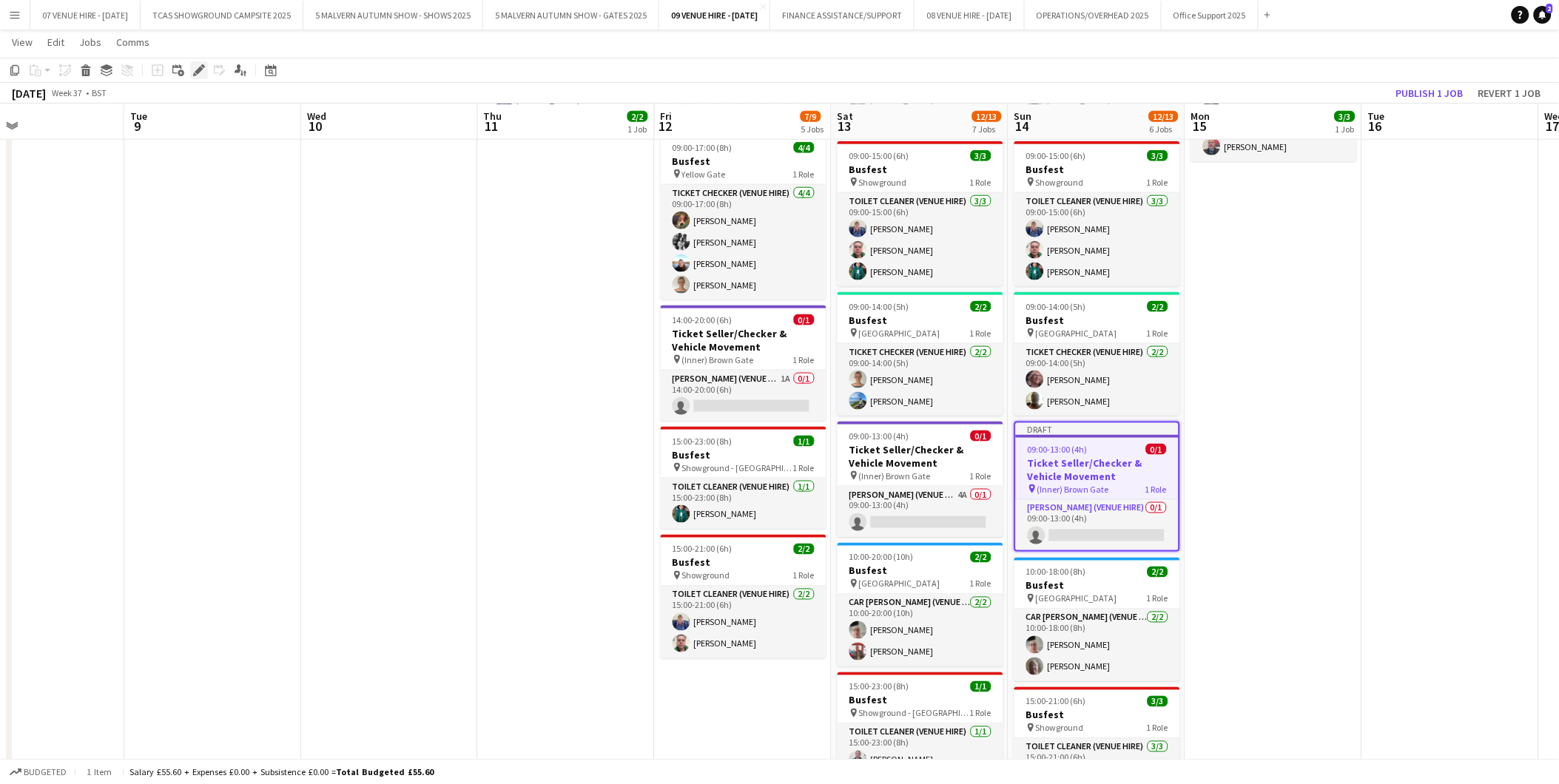
click at [196, 67] on icon "Edit" at bounding box center [199, 71] width 12 height 12
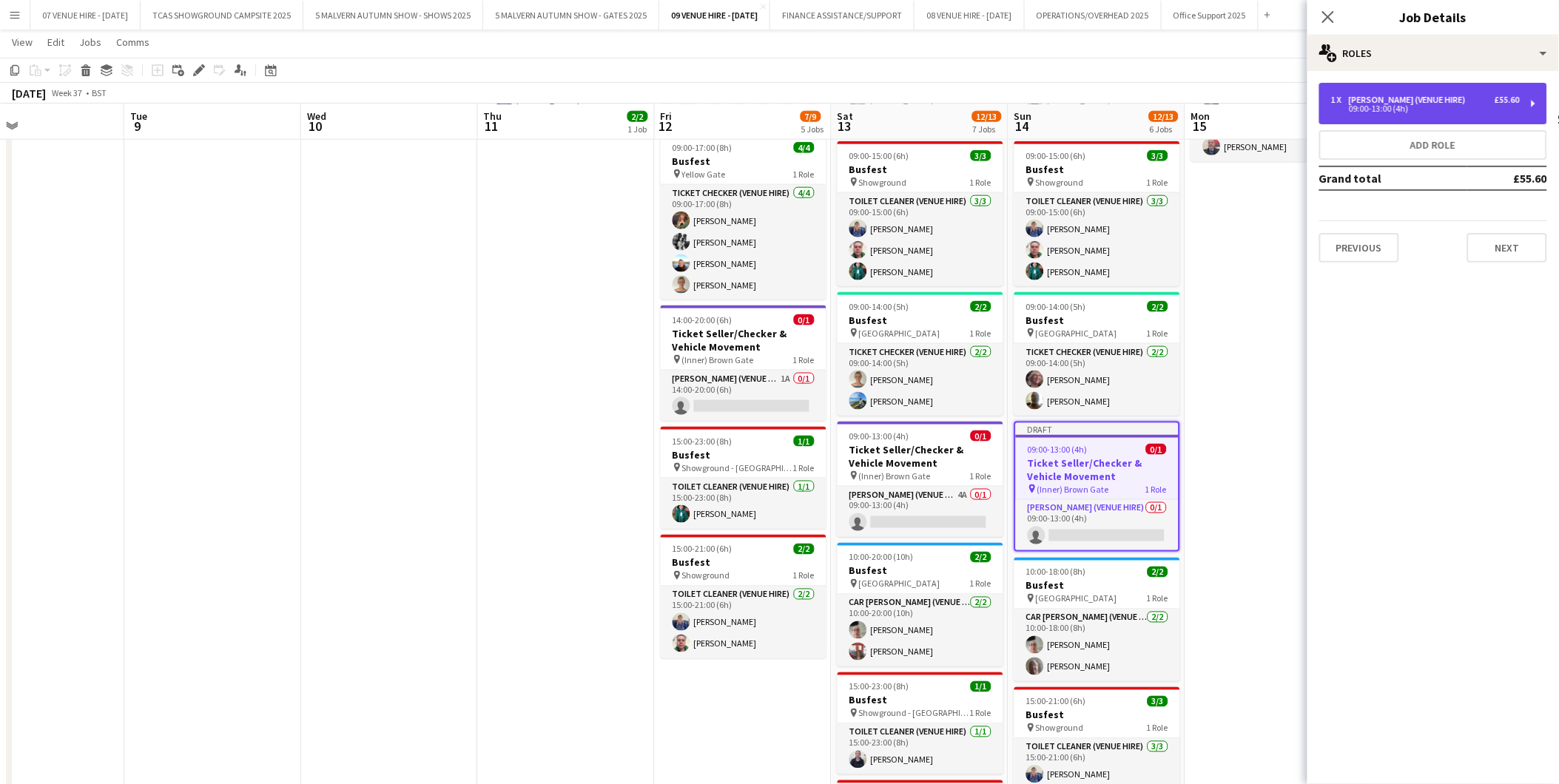
click at [1373, 109] on div "09:00-13:00 (4h)" at bounding box center [1425, 109] width 189 height 8
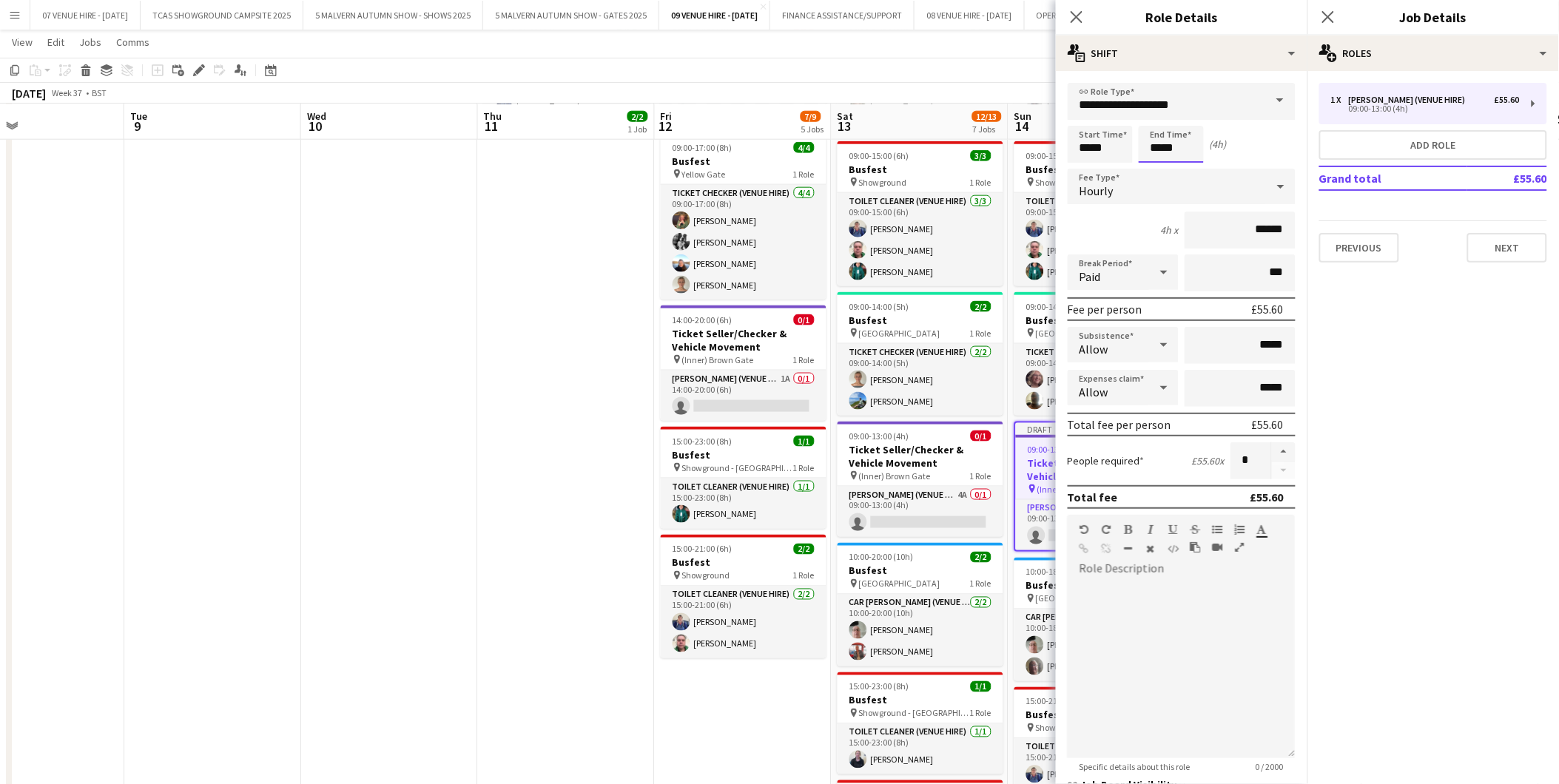
click at [1194, 143] on input "*****" at bounding box center [1172, 144] width 65 height 37
click at [1155, 113] on div at bounding box center [1157, 118] width 30 height 14
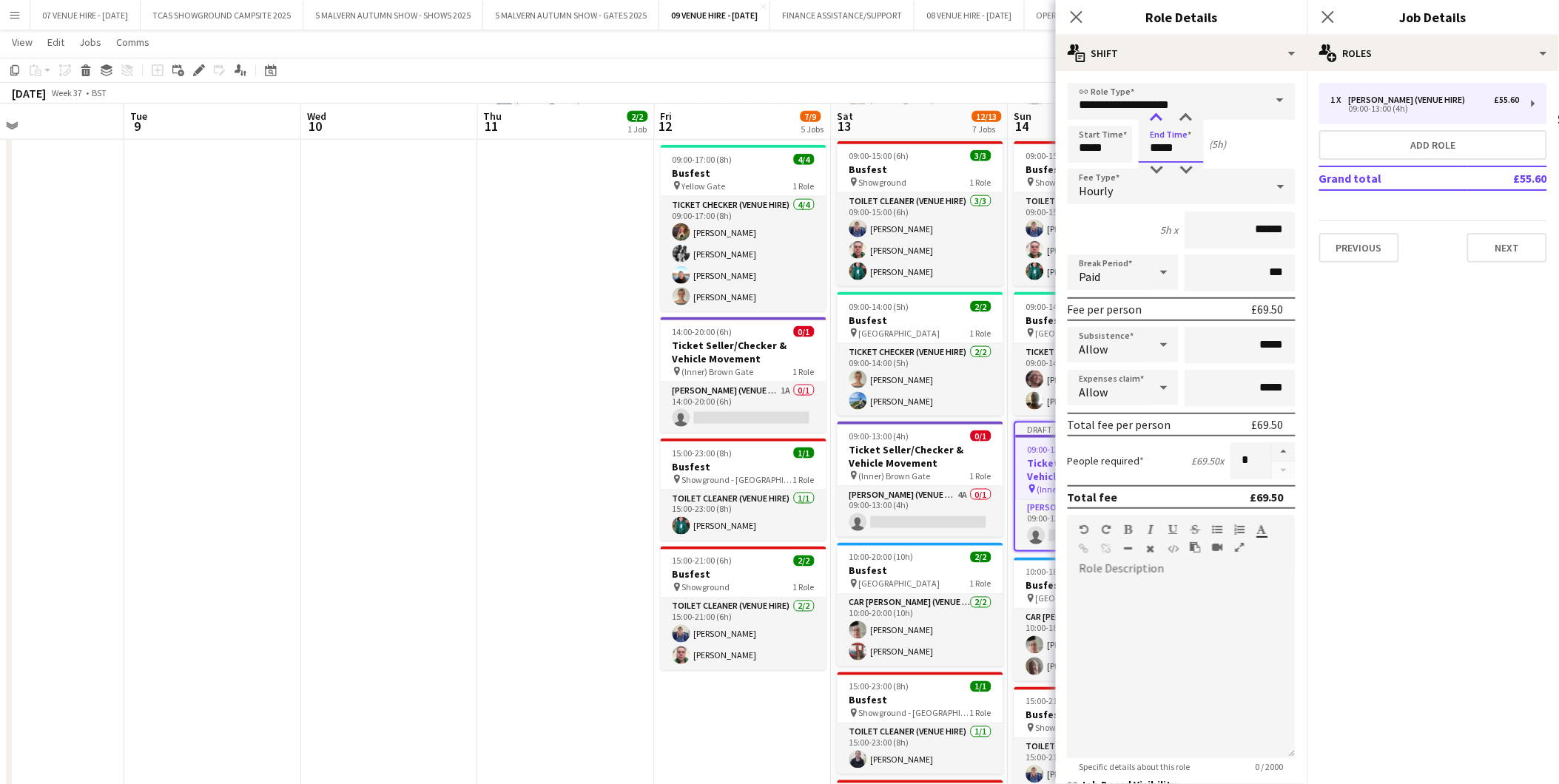
type input "*****"
click at [1157, 113] on div at bounding box center [1157, 118] width 30 height 14
click at [595, 345] on app-date-cell "11:00-17:00 (6h) 2/2 Busfest pin Showground 1 Role Toilet Cleaner (Venue Hire) …" at bounding box center [566, 474] width 177 height 936
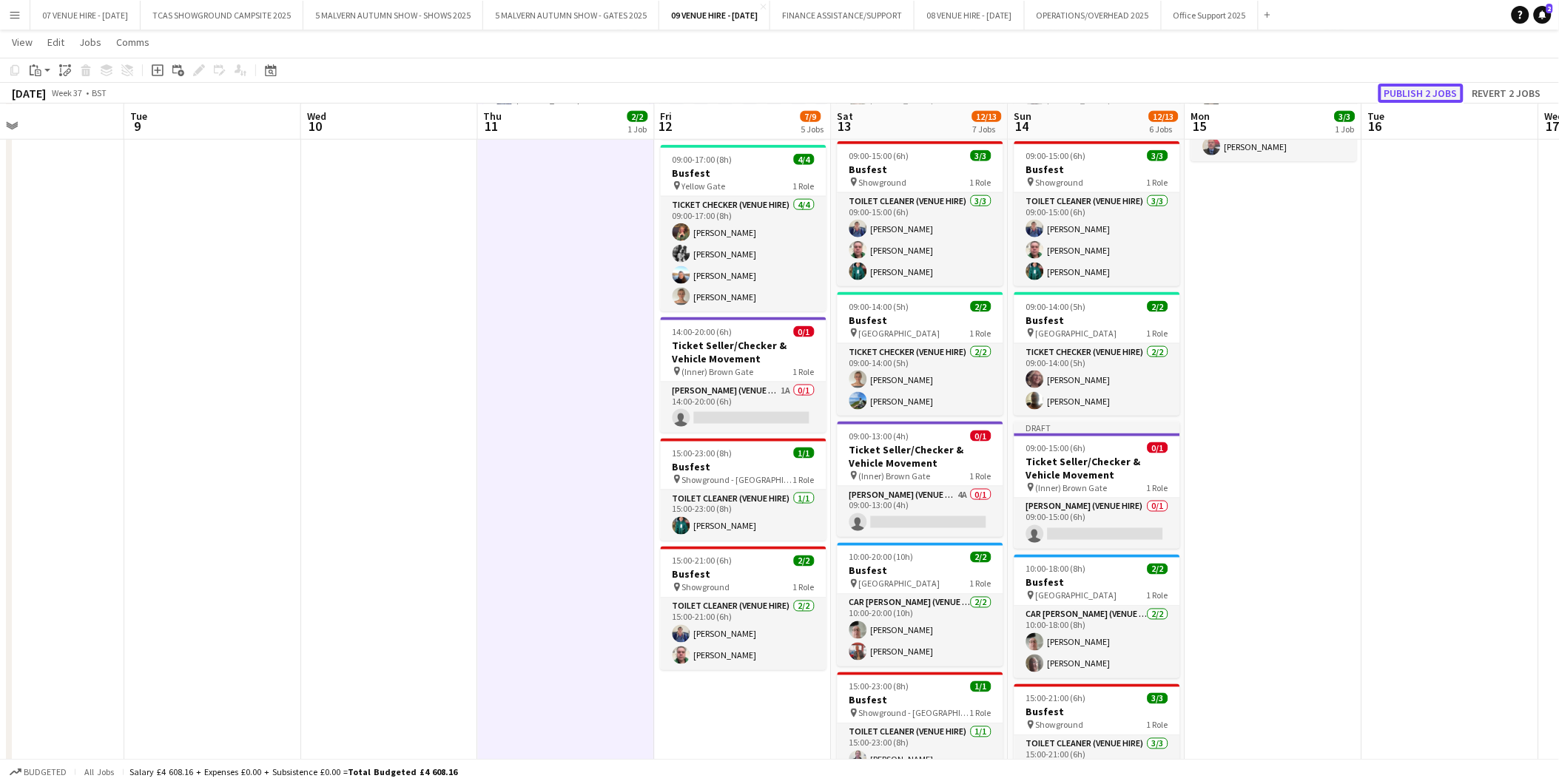
click at [1427, 89] on button "Publish 2 jobs" at bounding box center [1422, 93] width 85 height 19
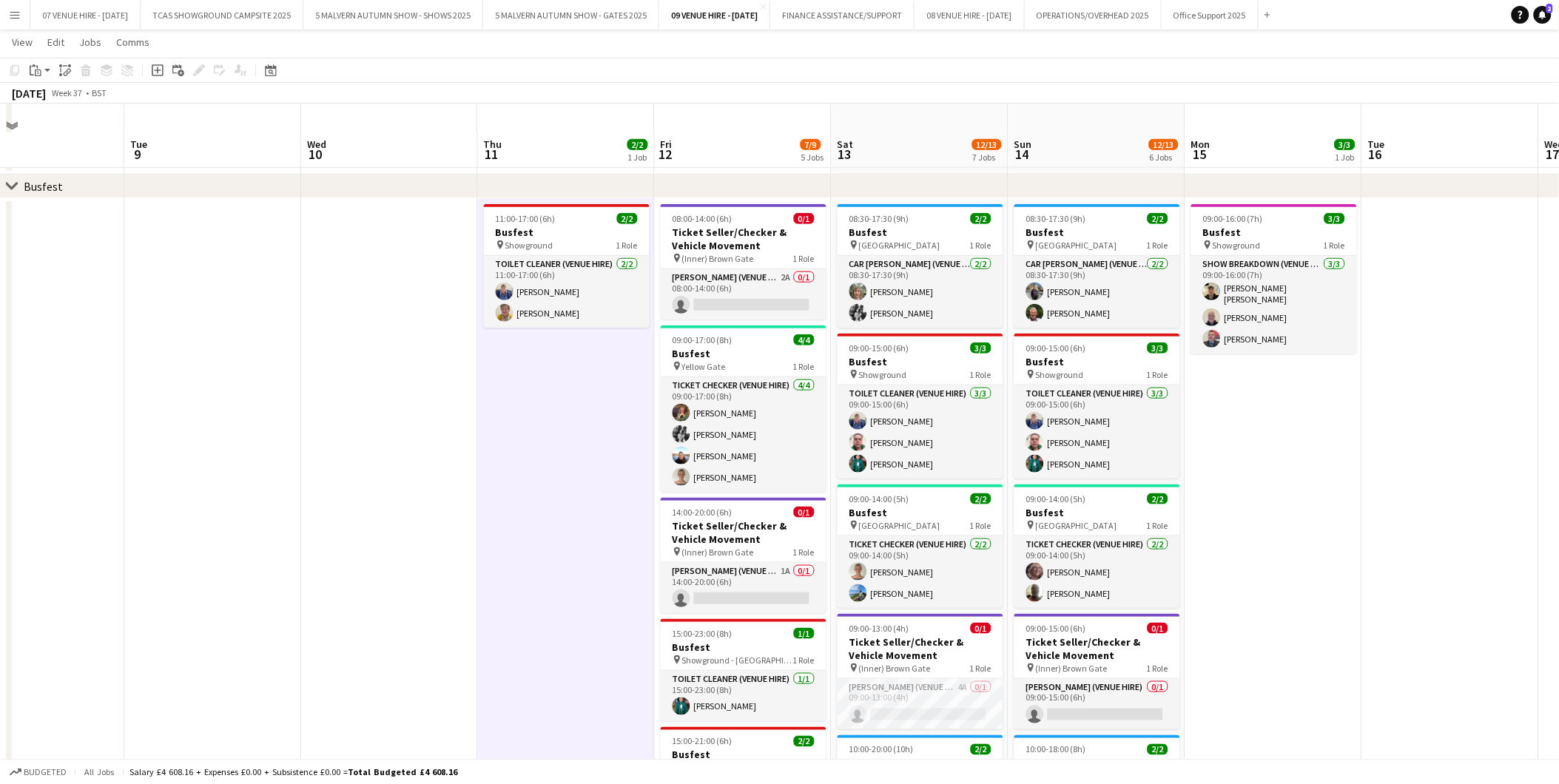
scroll to position [389, 0]
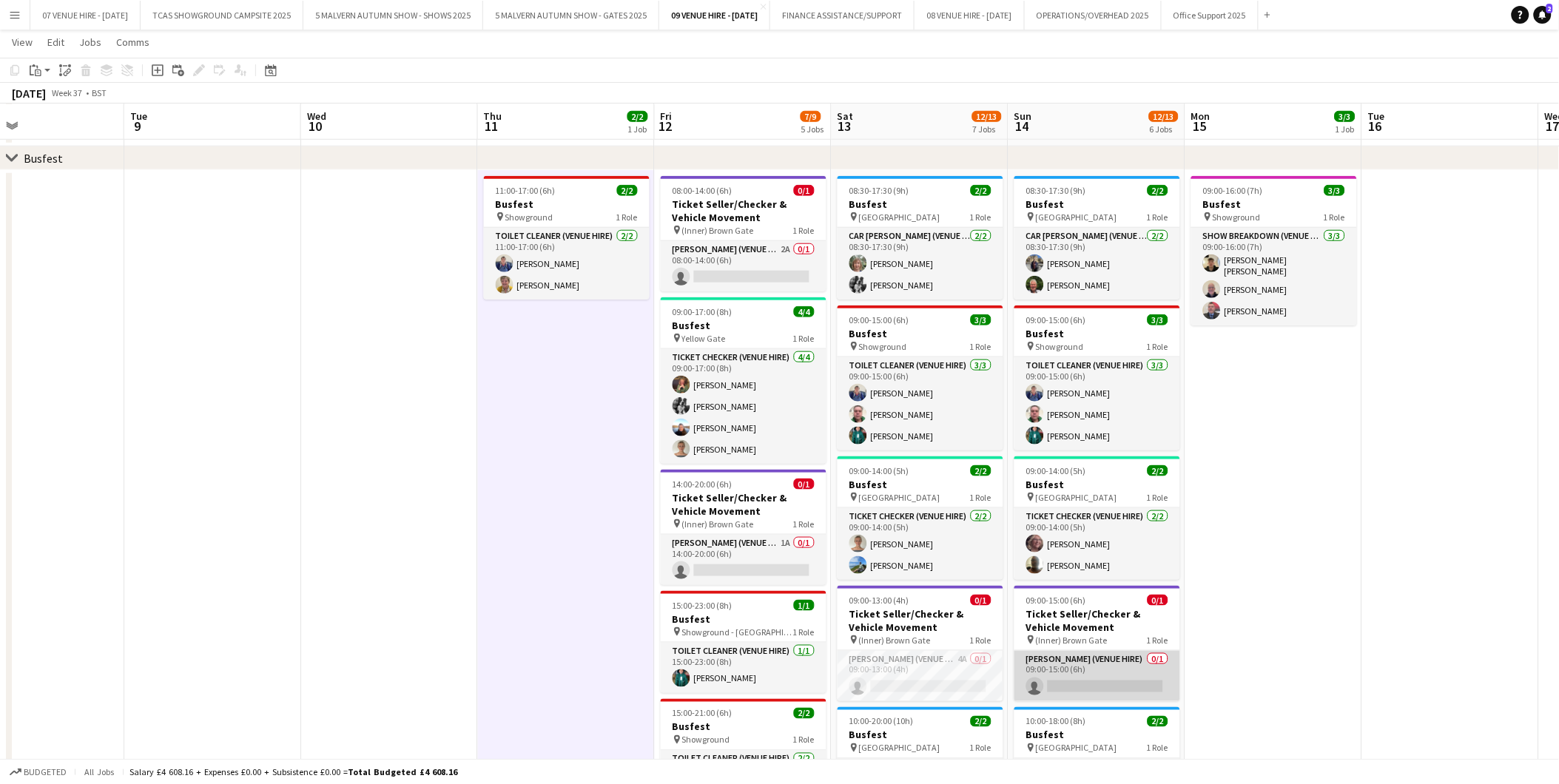
click at [1118, 675] on app-card-role "[PERSON_NAME] (Venue Hire) 0/1 09:00-15:00 (6h) single-neutral-actions" at bounding box center [1097, 676] width 166 height 50
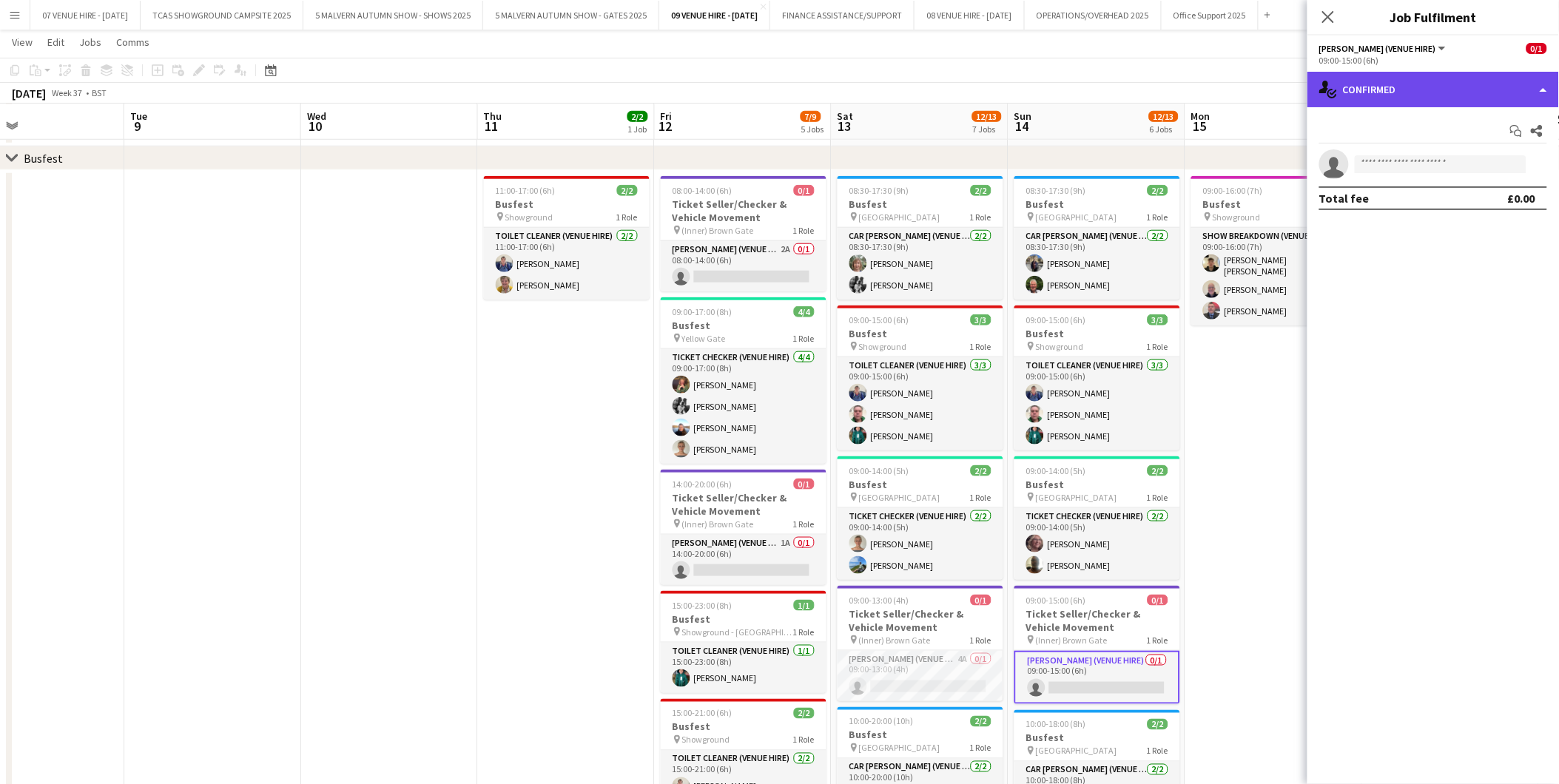
click at [1421, 93] on div "single-neutral-actions-check-2 Confirmed" at bounding box center [1433, 90] width 251 height 36
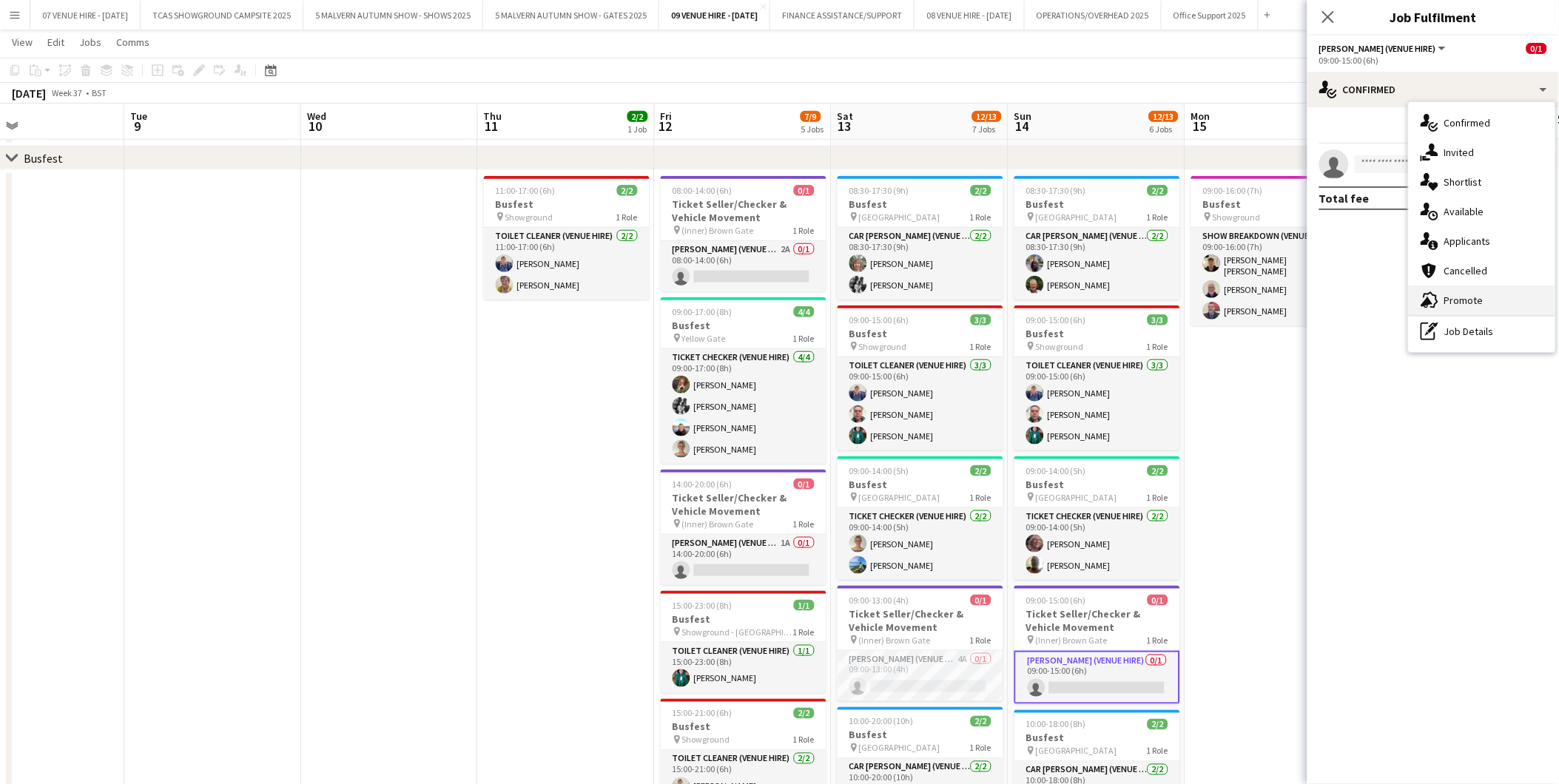
click at [1466, 294] on span "Promote" at bounding box center [1464, 301] width 39 height 14
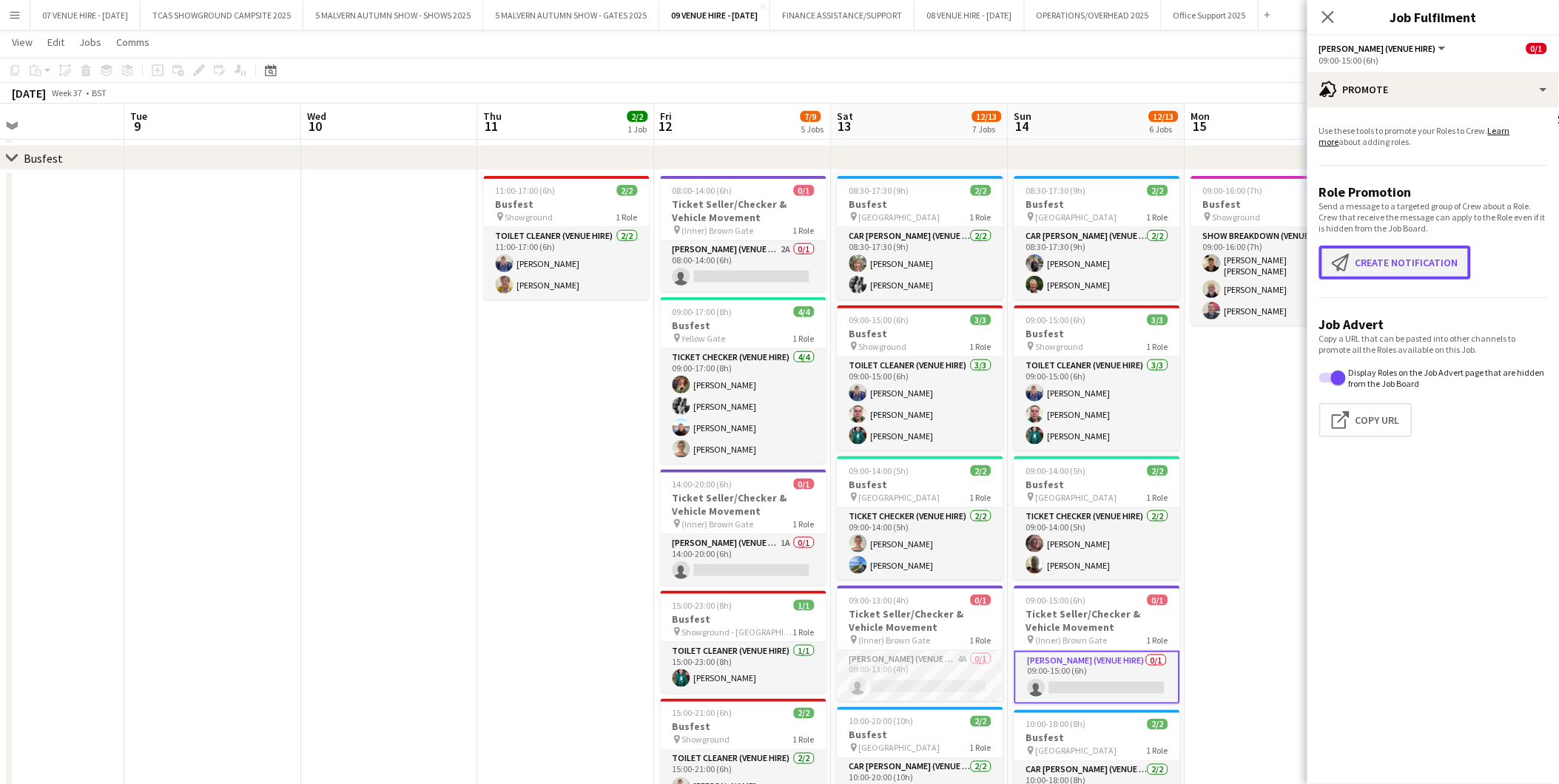
click at [1379, 254] on button "Create notification Create notification" at bounding box center [1396, 263] width 152 height 34
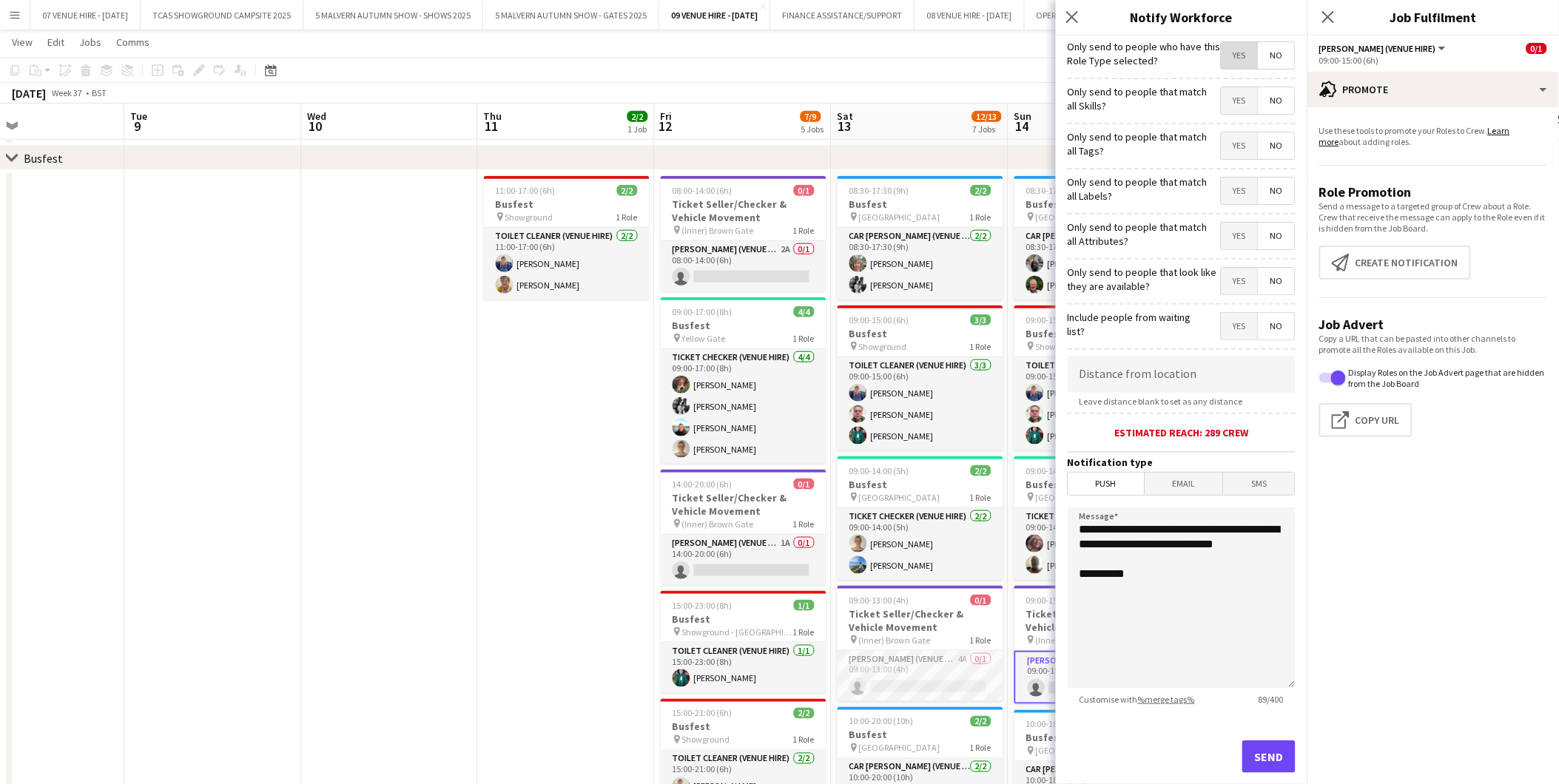
click at [1223, 52] on span "Yes" at bounding box center [1240, 55] width 36 height 27
click at [1267, 99] on span "No" at bounding box center [1277, 100] width 36 height 27
click at [1267, 134] on span "No" at bounding box center [1277, 145] width 36 height 27
click at [1276, 188] on span "No" at bounding box center [1277, 190] width 36 height 27
click at [1273, 228] on span "No" at bounding box center [1277, 235] width 36 height 27
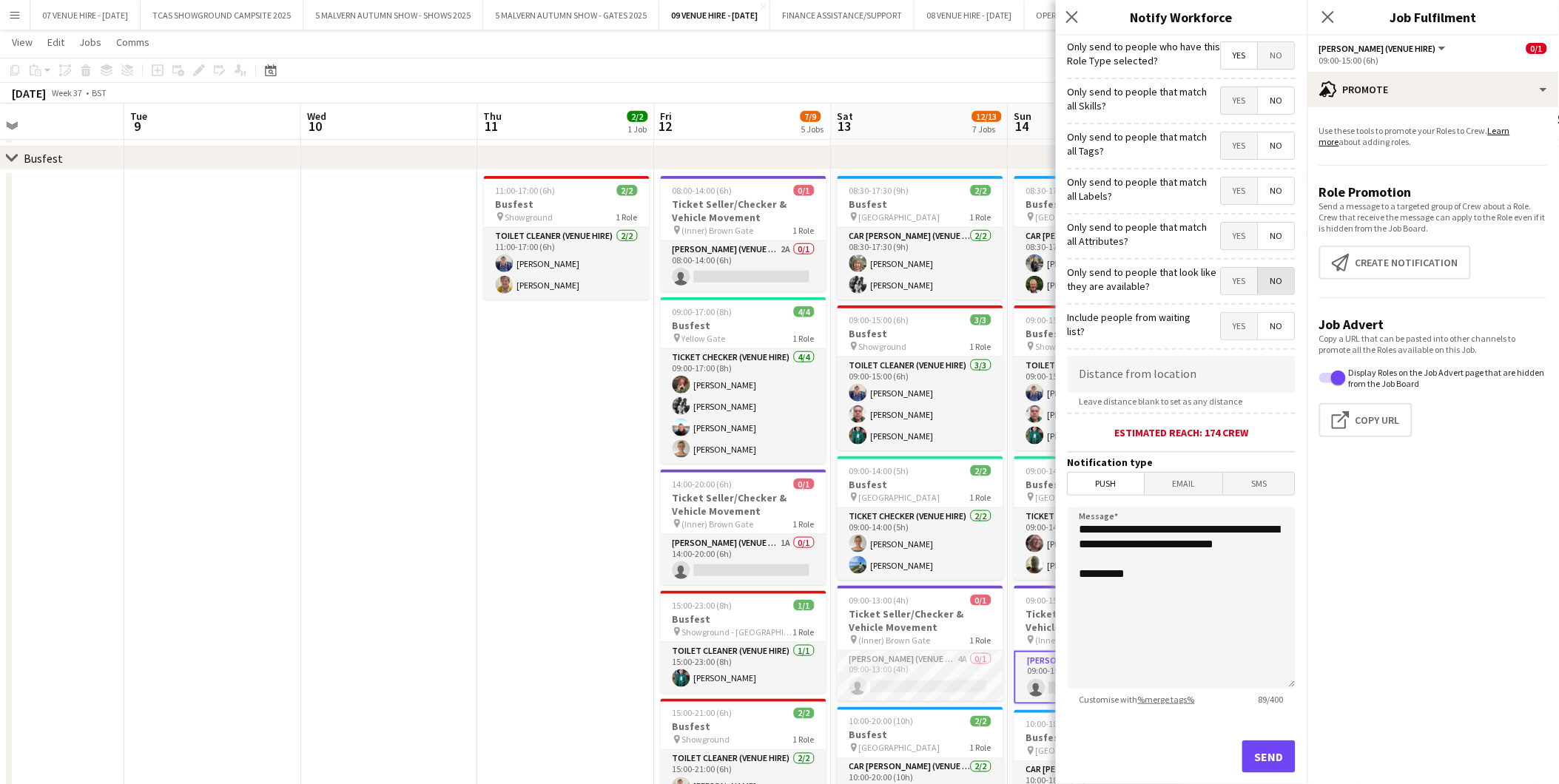
click at [1271, 279] on span "No" at bounding box center [1277, 281] width 36 height 27
click at [1271, 320] on span "No" at bounding box center [1277, 326] width 36 height 27
click at [1106, 481] on span "Push" at bounding box center [1106, 483] width 76 height 22
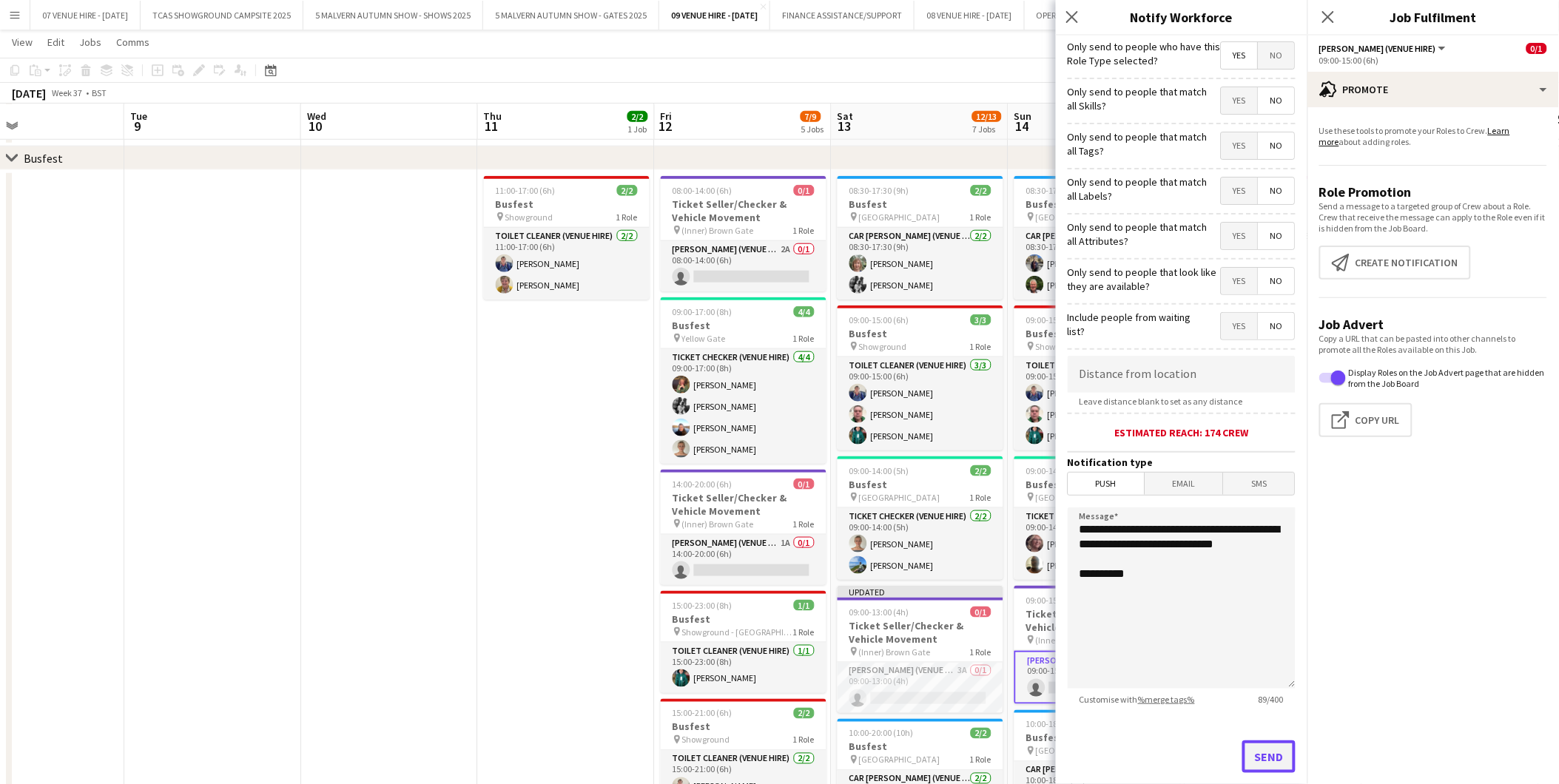
click at [1267, 755] on button "Send" at bounding box center [1269, 757] width 53 height 33
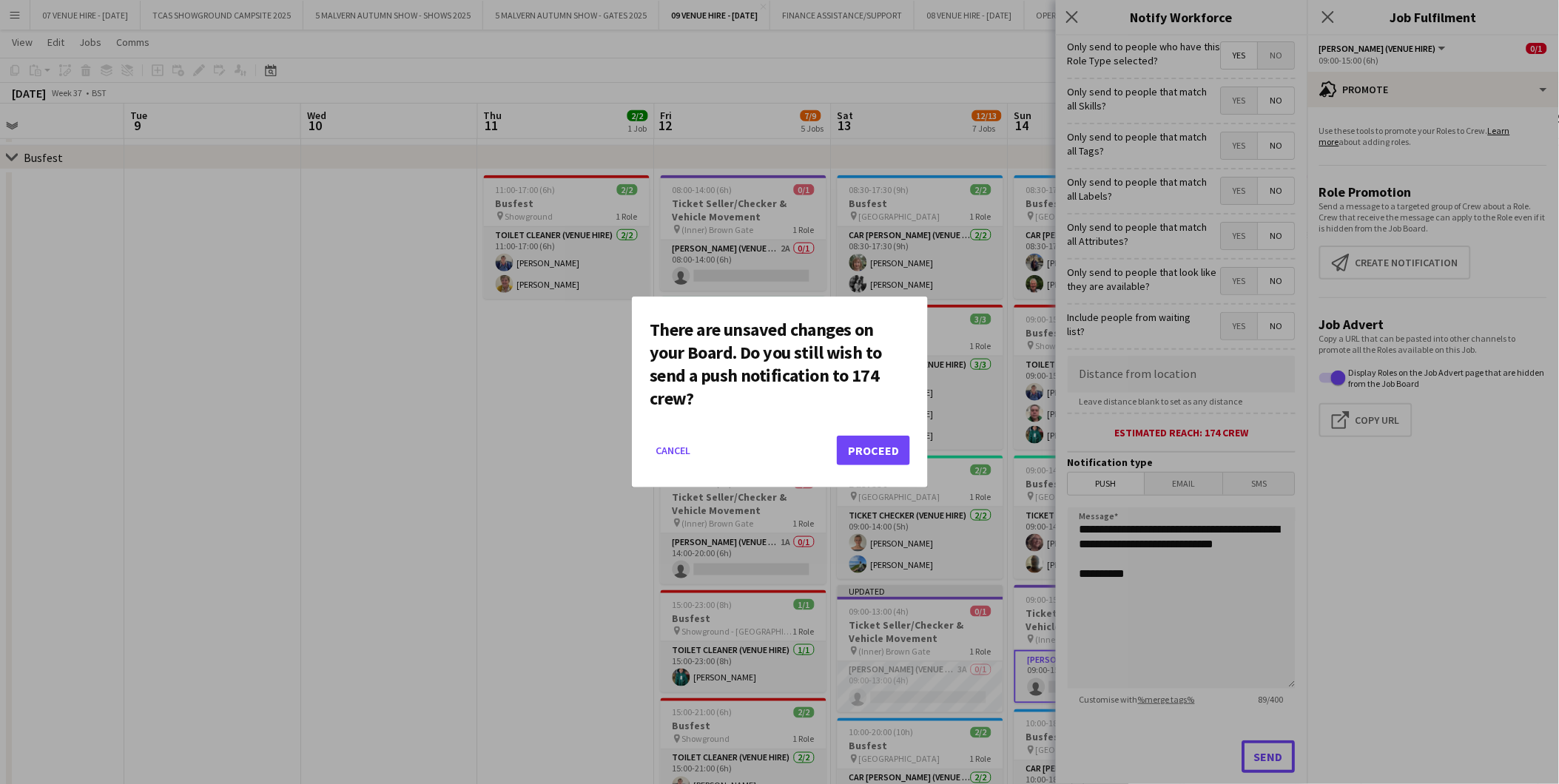
scroll to position [0, 0]
click at [842, 453] on button "Proceed" at bounding box center [873, 450] width 73 height 30
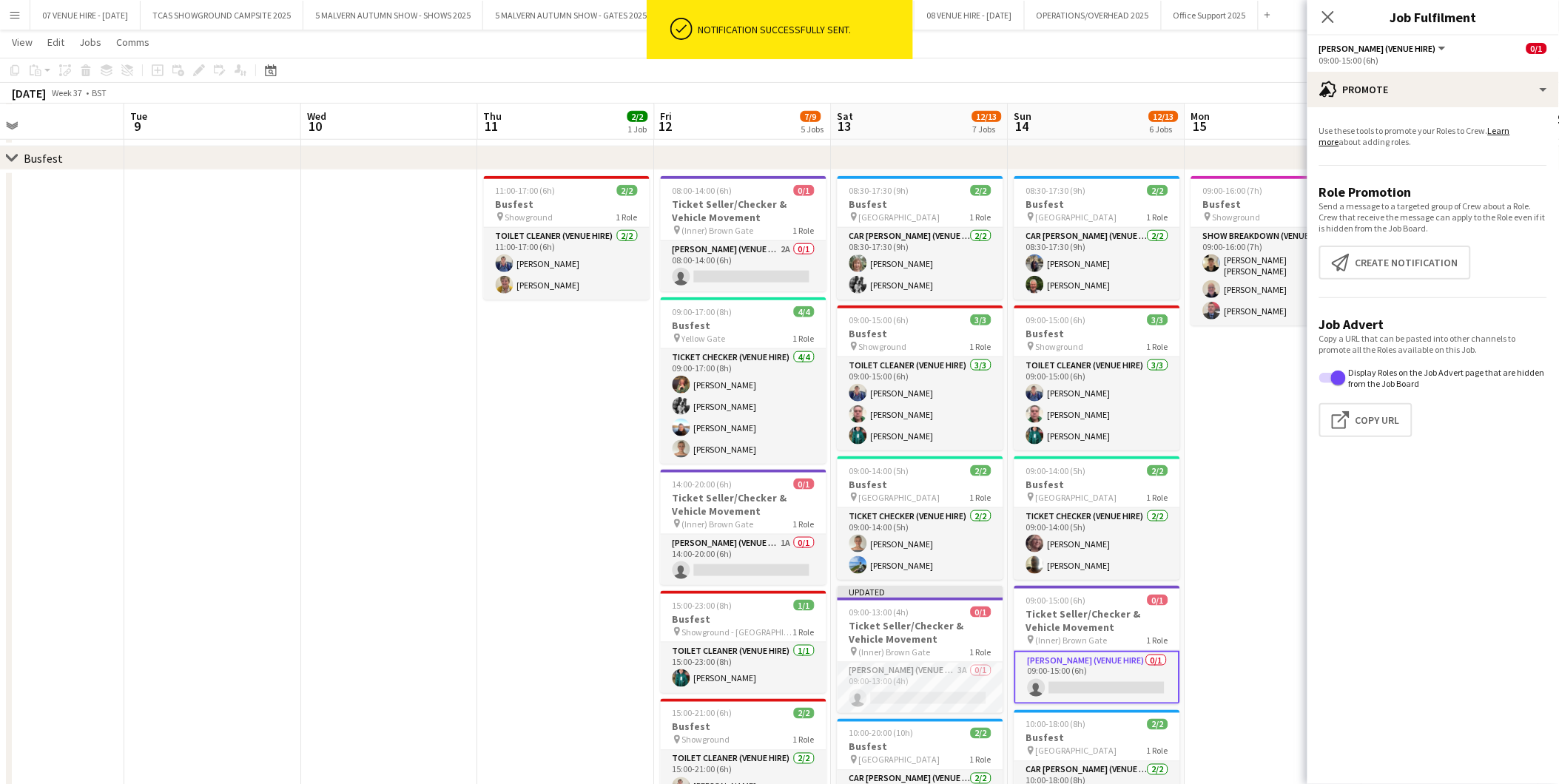
click at [503, 430] on app-date-cell "11:00-17:00 (6h) 2/2 Busfest pin Showground 1 Role Toilet Cleaner (Venue Hire) …" at bounding box center [566, 638] width 177 height 936
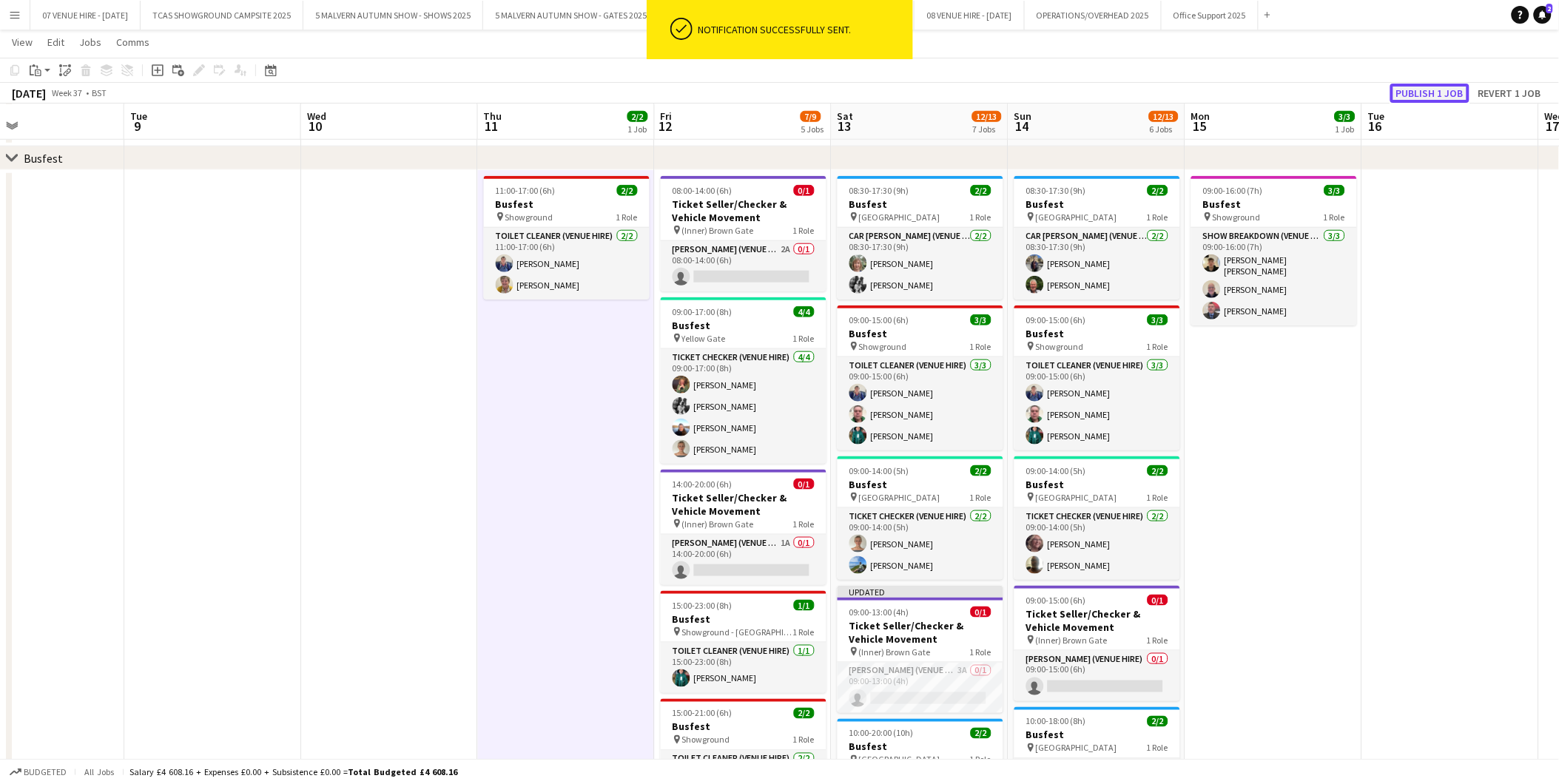
click at [1441, 93] on button "Publish 1 job" at bounding box center [1430, 93] width 79 height 19
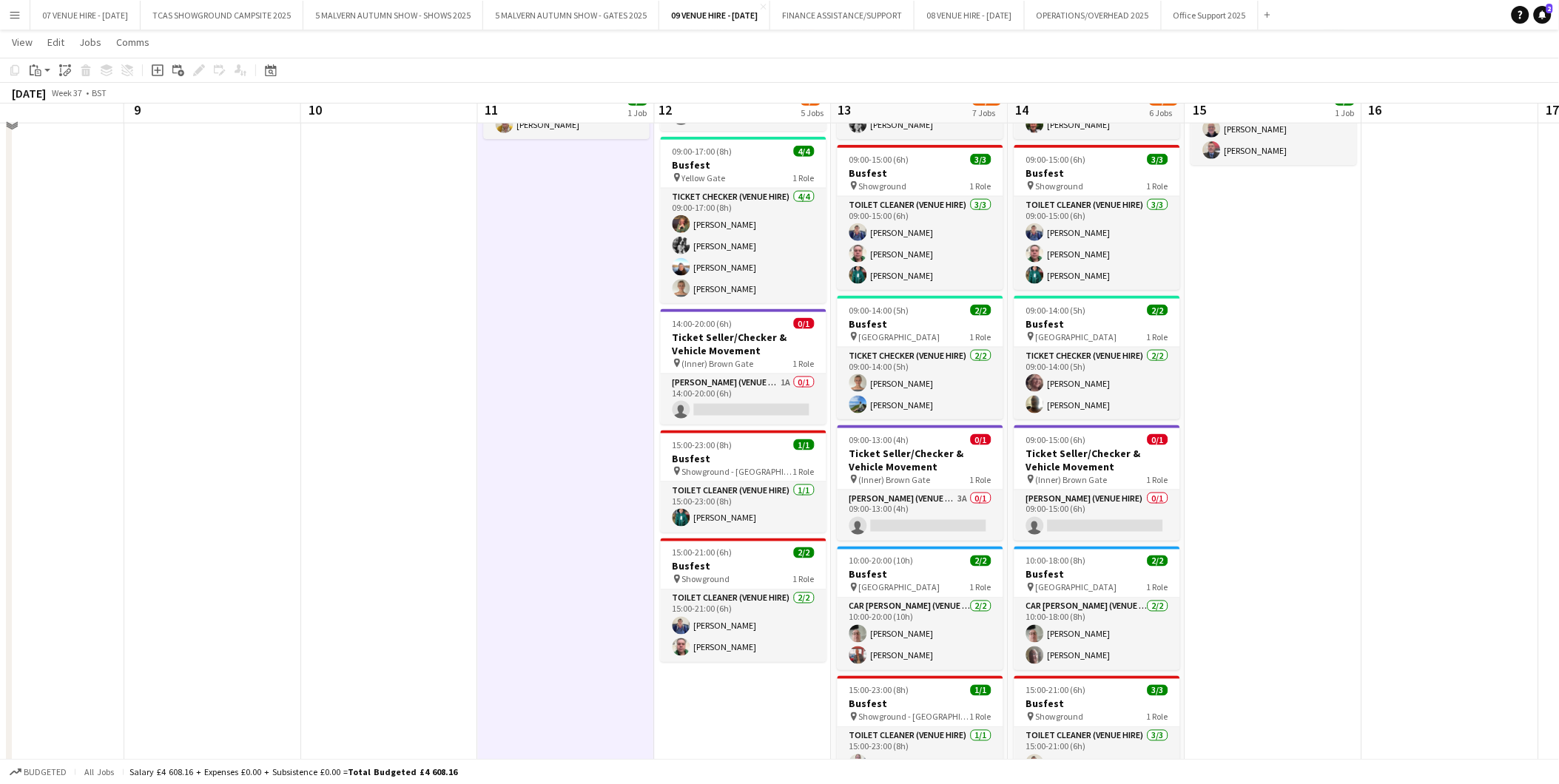
scroll to position [553, 0]
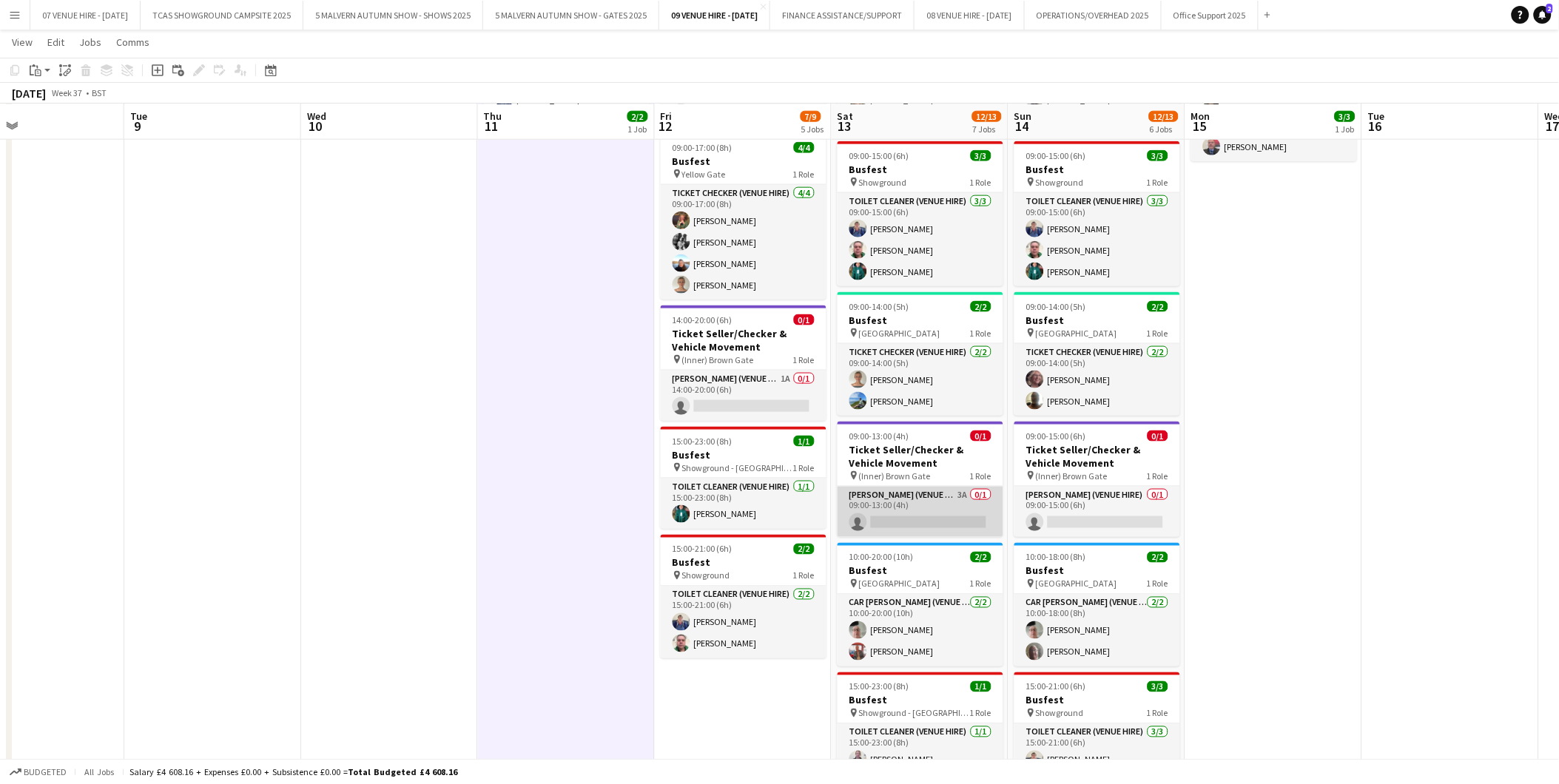
click at [962, 521] on app-card-role "[PERSON_NAME] (Venue Hire) 3A 0/1 09:00-13:00 (4h) single-neutral-actions" at bounding box center [920, 512] width 166 height 50
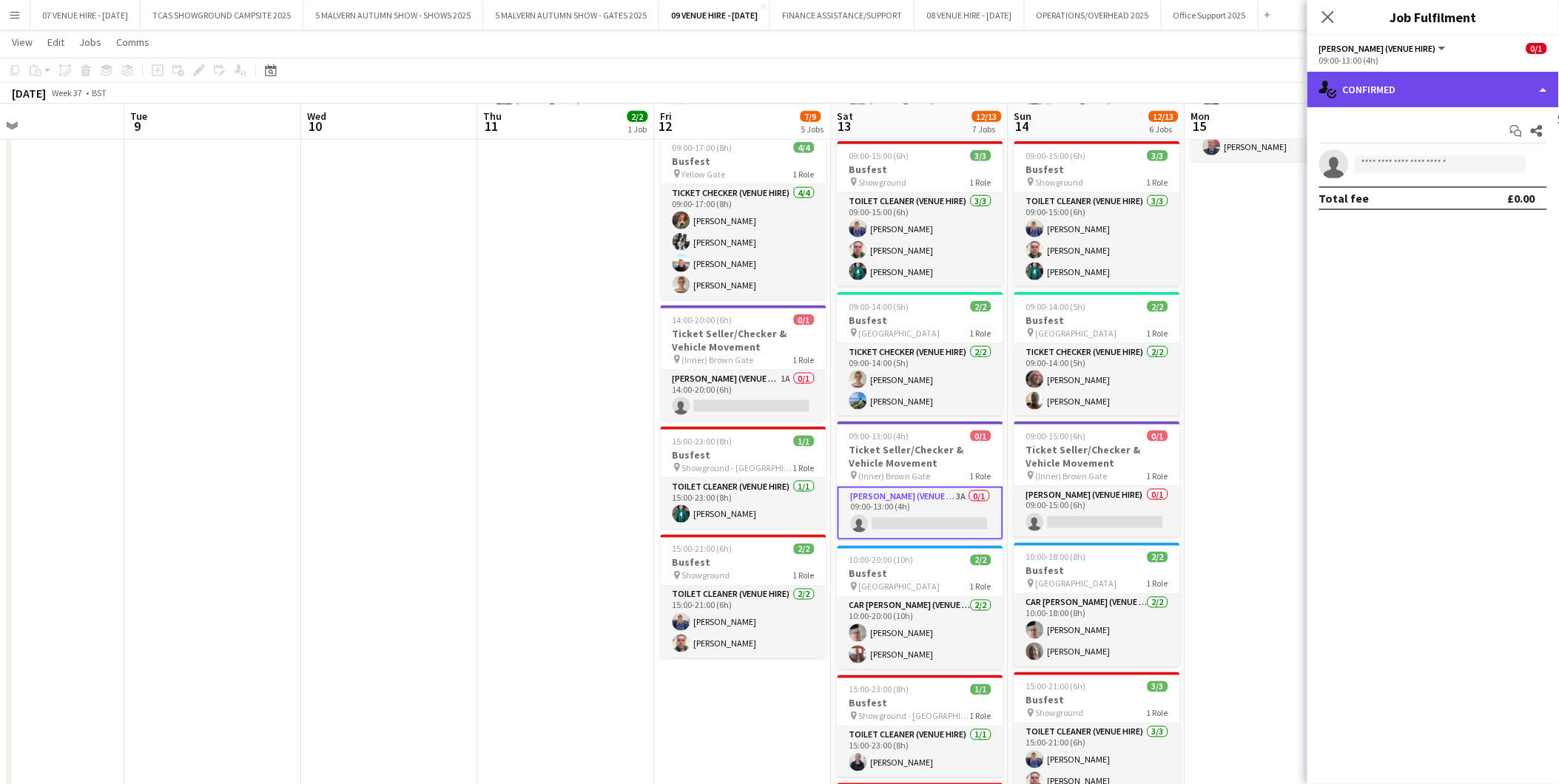
click at [1467, 100] on div "single-neutral-actions-check-2 Confirmed" at bounding box center [1433, 90] width 251 height 36
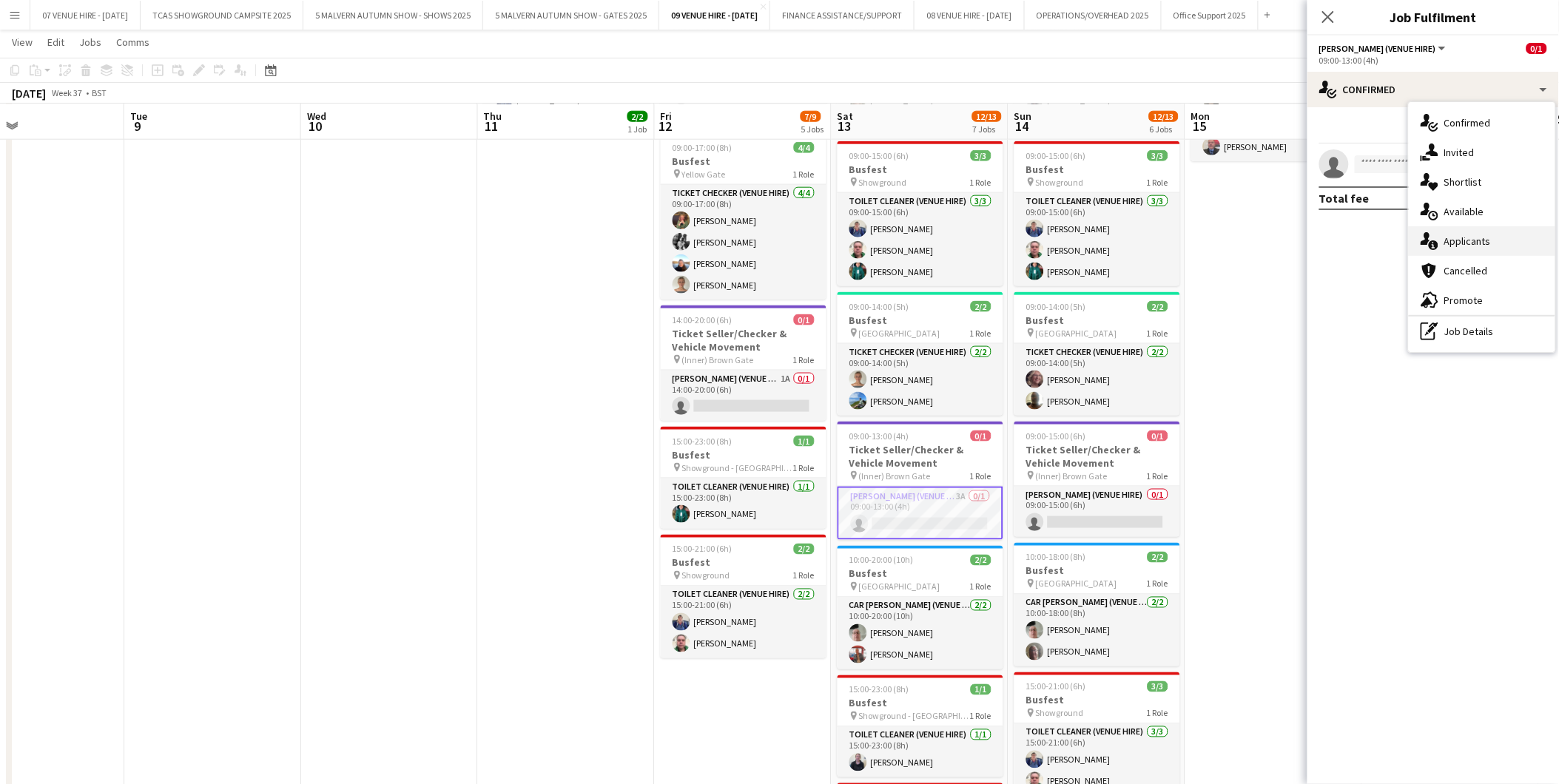
click at [1463, 235] on span "Applicants" at bounding box center [1467, 241] width 46 height 14
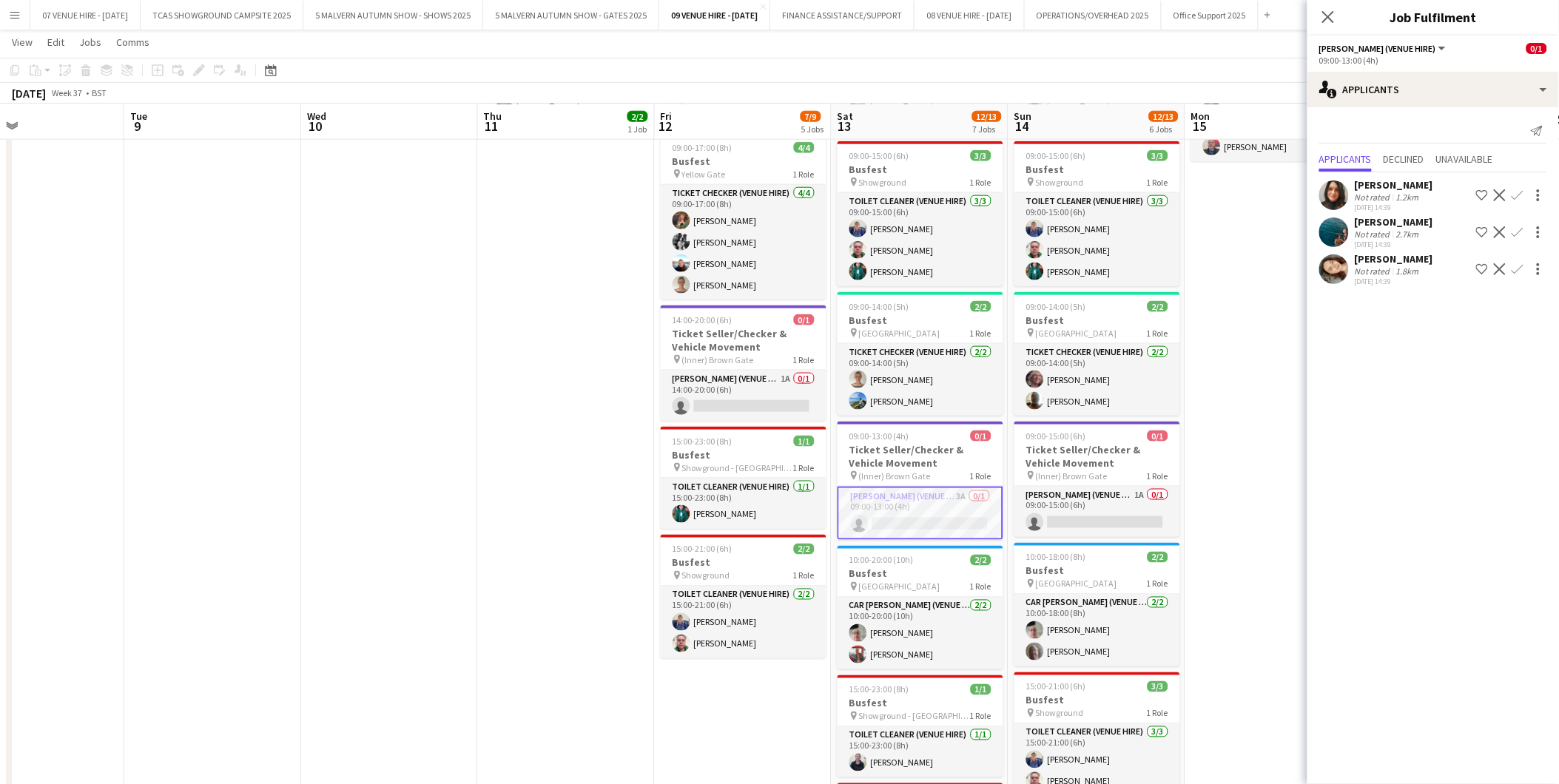
click at [1340, 281] on app-user-avatar at bounding box center [1334, 269] width 30 height 30
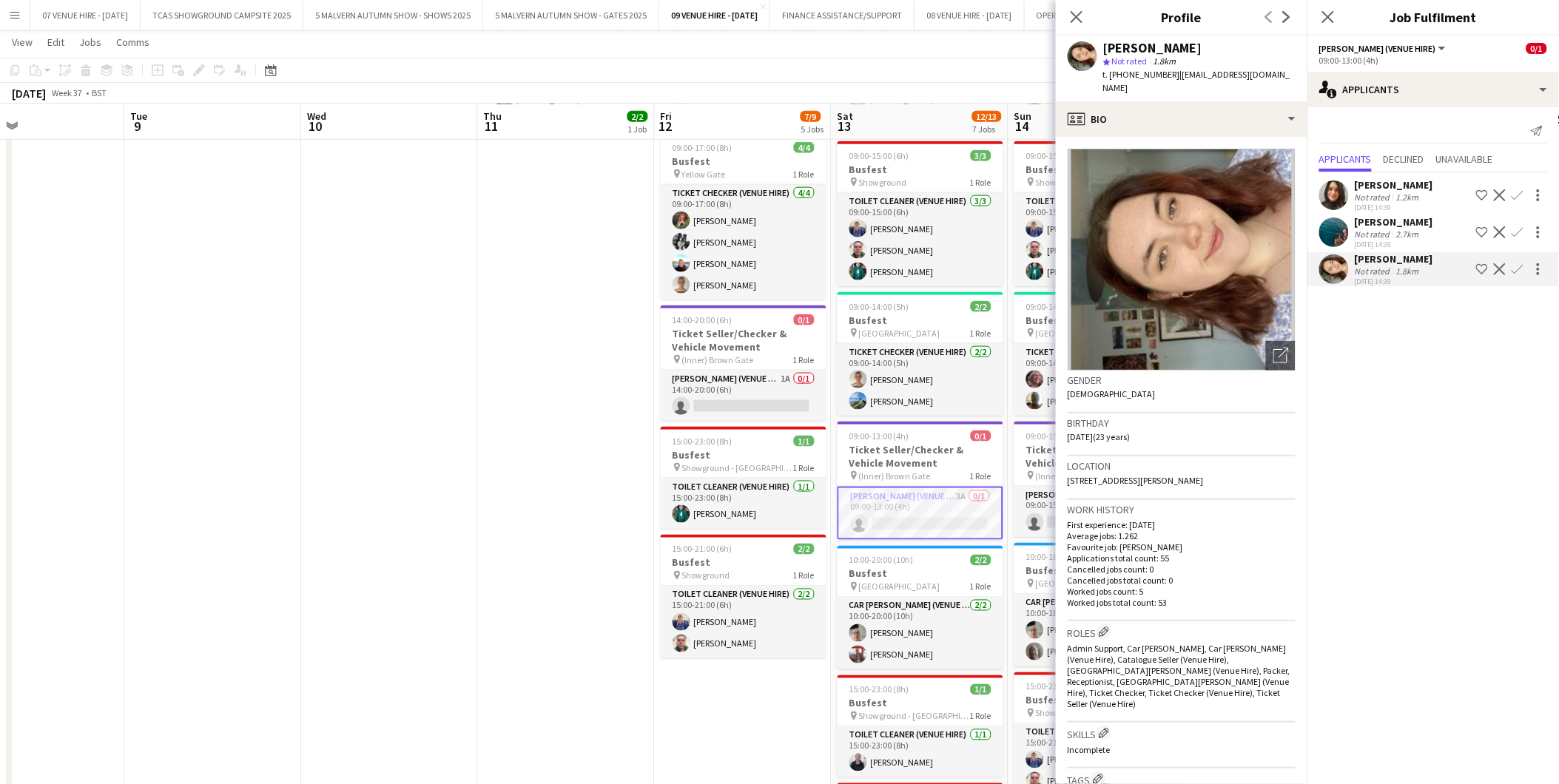
click at [1341, 194] on app-user-avatar at bounding box center [1334, 195] width 30 height 30
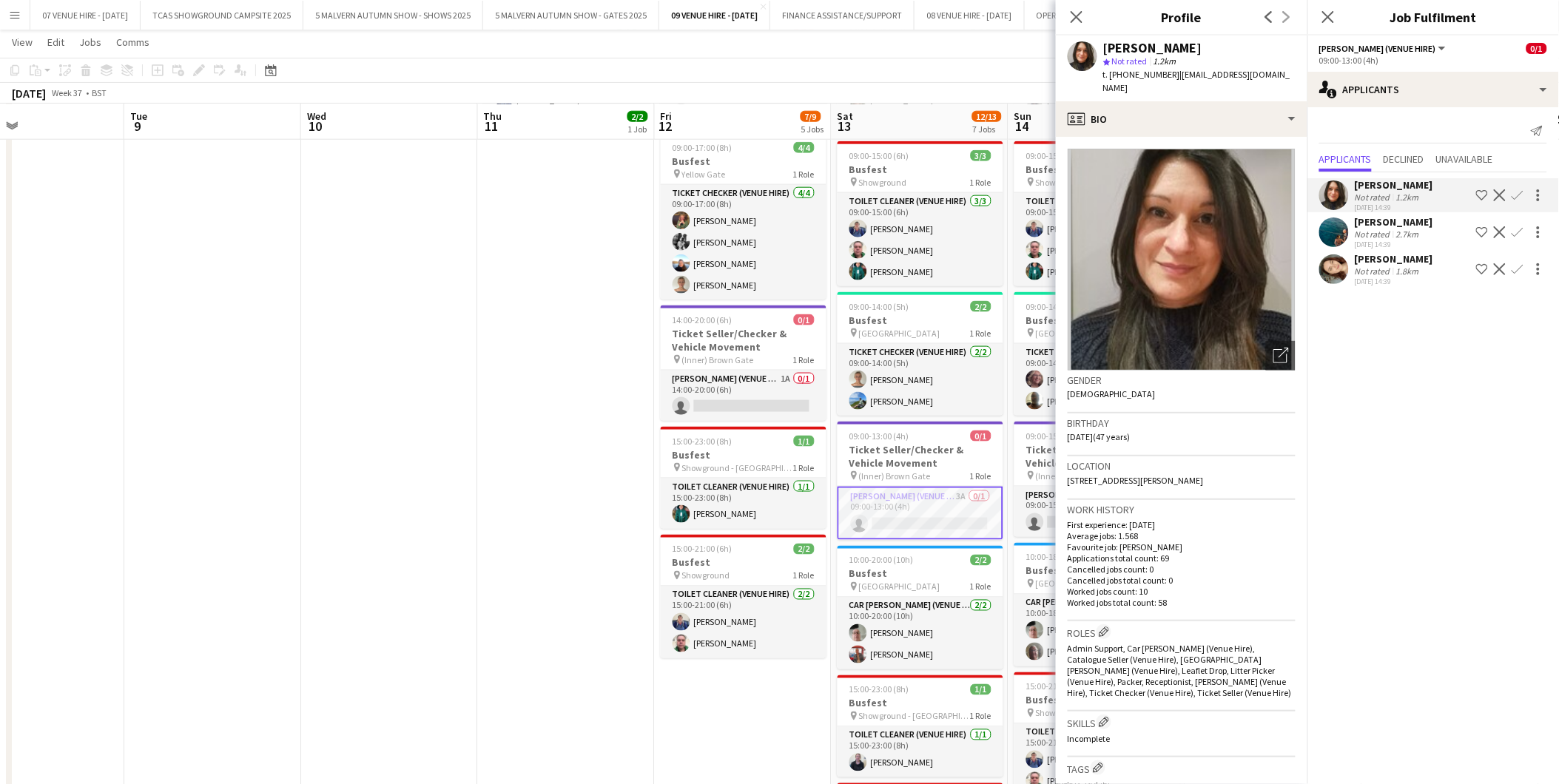
click at [1335, 263] on app-user-avatar at bounding box center [1334, 269] width 30 height 30
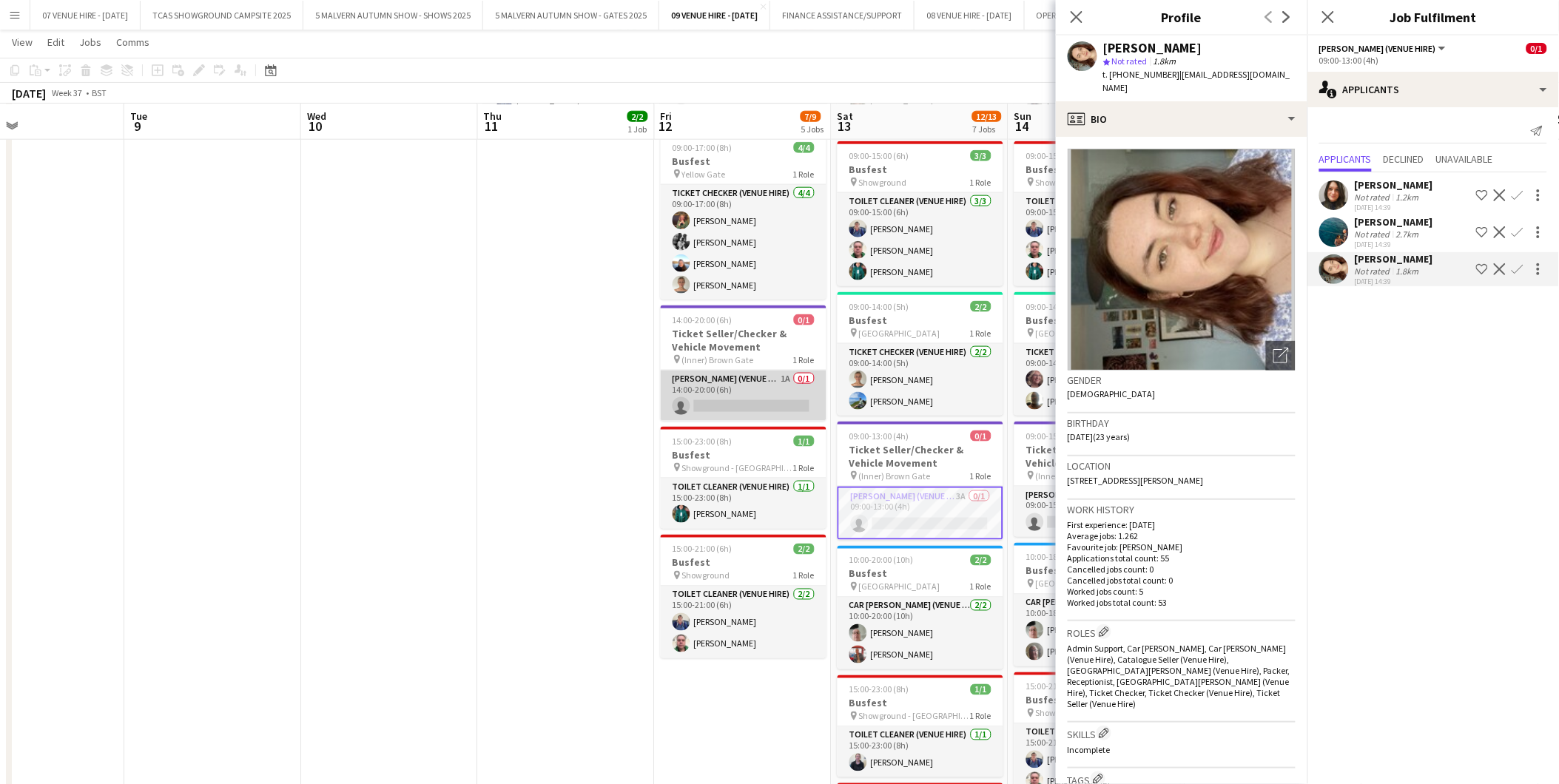
click at [722, 396] on app-card-role "[PERSON_NAME] (Venue Hire) 1A 0/1 14:00-20:00 (6h) single-neutral-actions" at bounding box center [743, 395] width 166 height 50
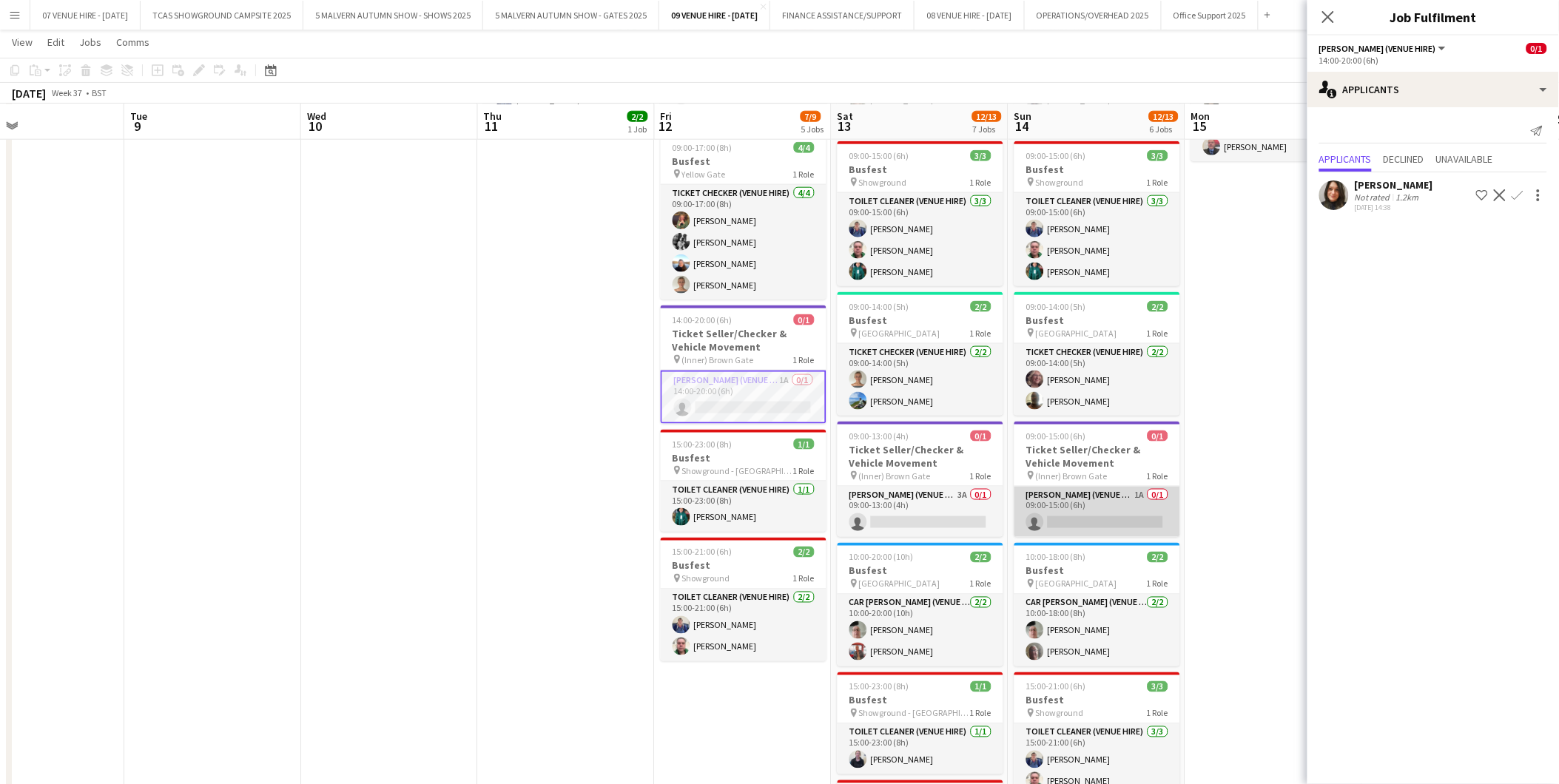
click at [1144, 513] on app-card-role "[PERSON_NAME] (Venue Hire) 1A 0/1 09:00-15:00 (6h) single-neutral-actions" at bounding box center [1097, 512] width 166 height 50
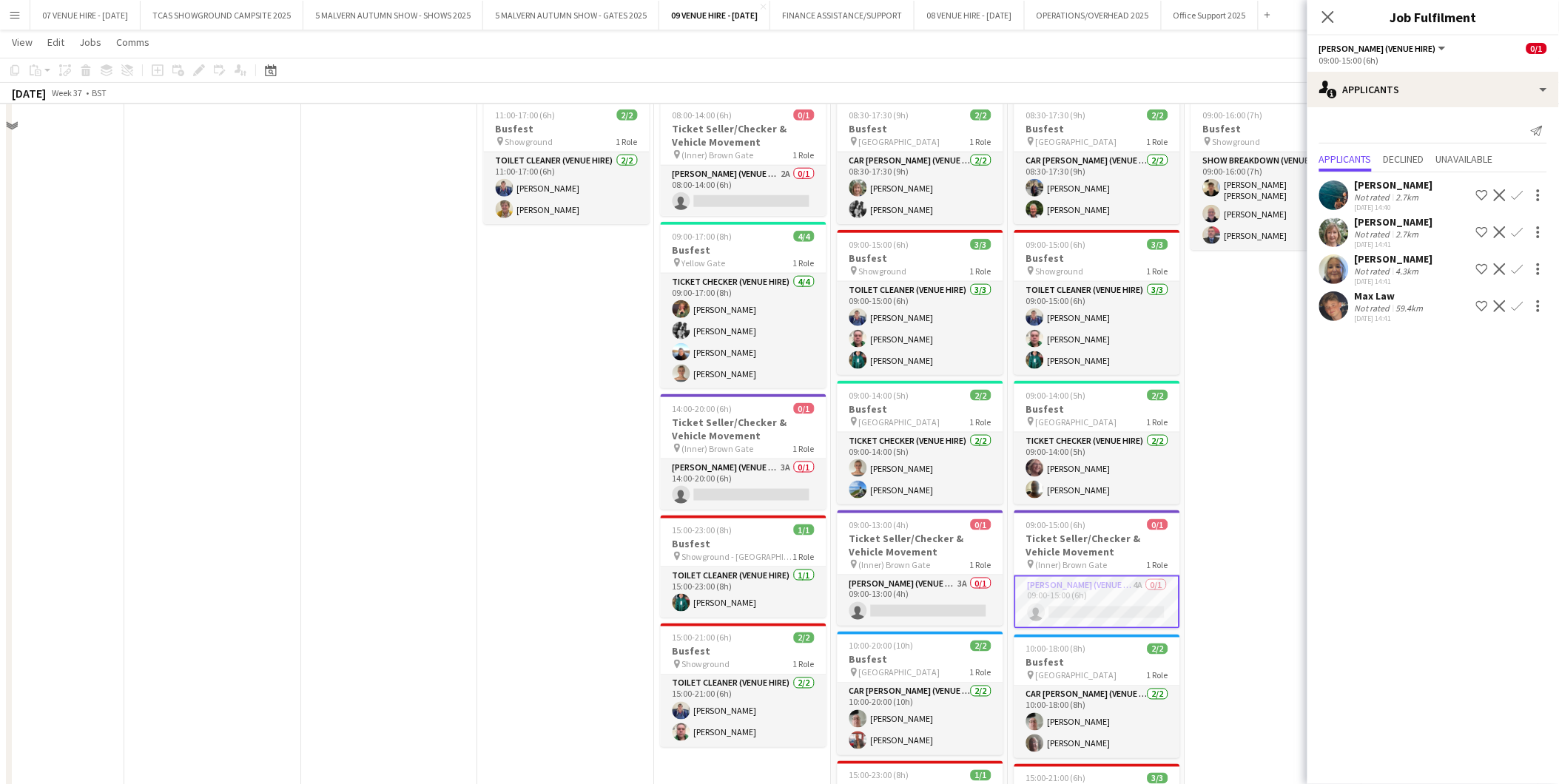
scroll to position [471, 0]
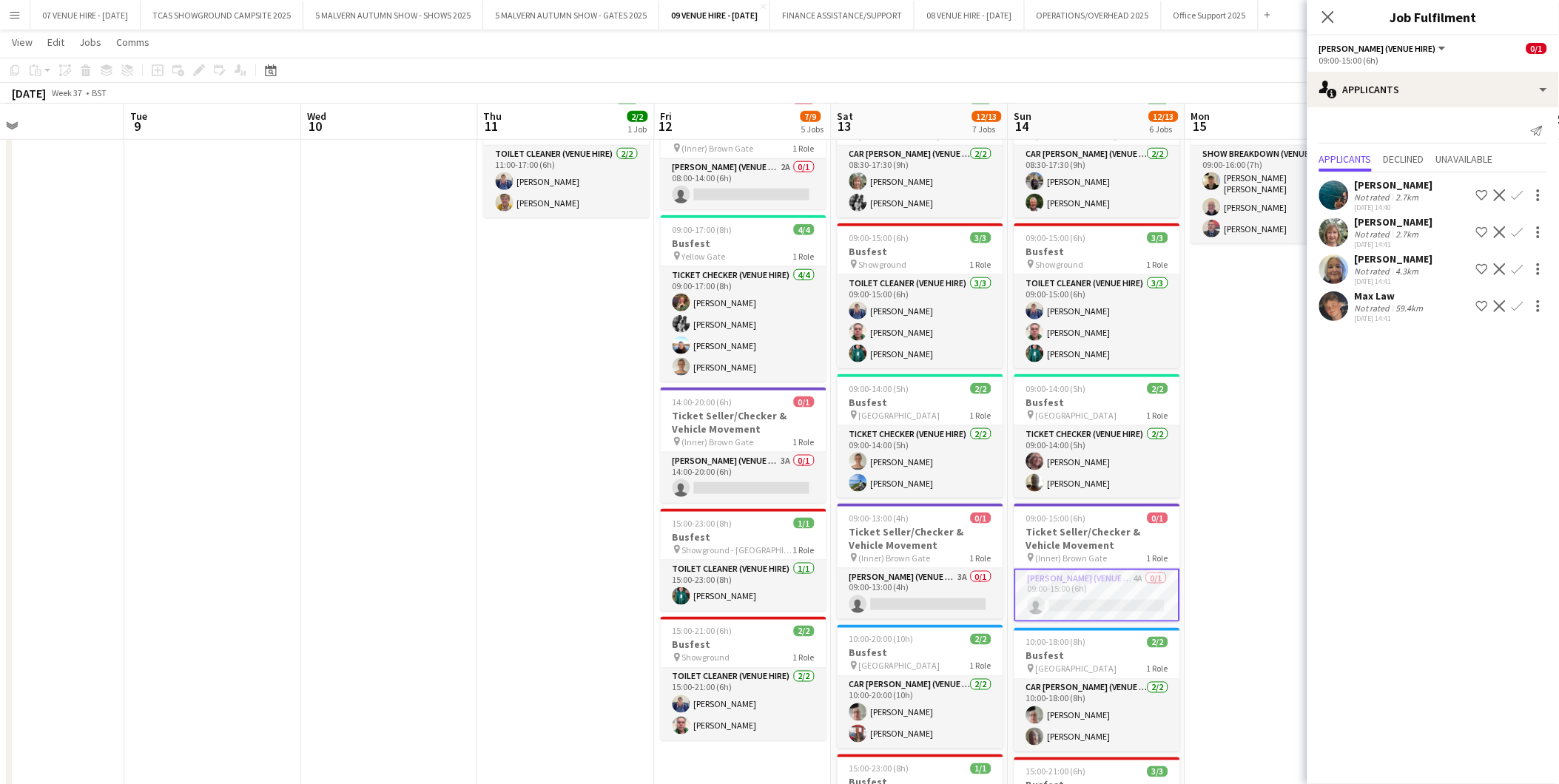
click at [1089, 599] on app-card-role "[PERSON_NAME] (Venue Hire) 4A 0/1 09:00-15:00 (6h) single-neutral-actions" at bounding box center [1097, 595] width 166 height 53
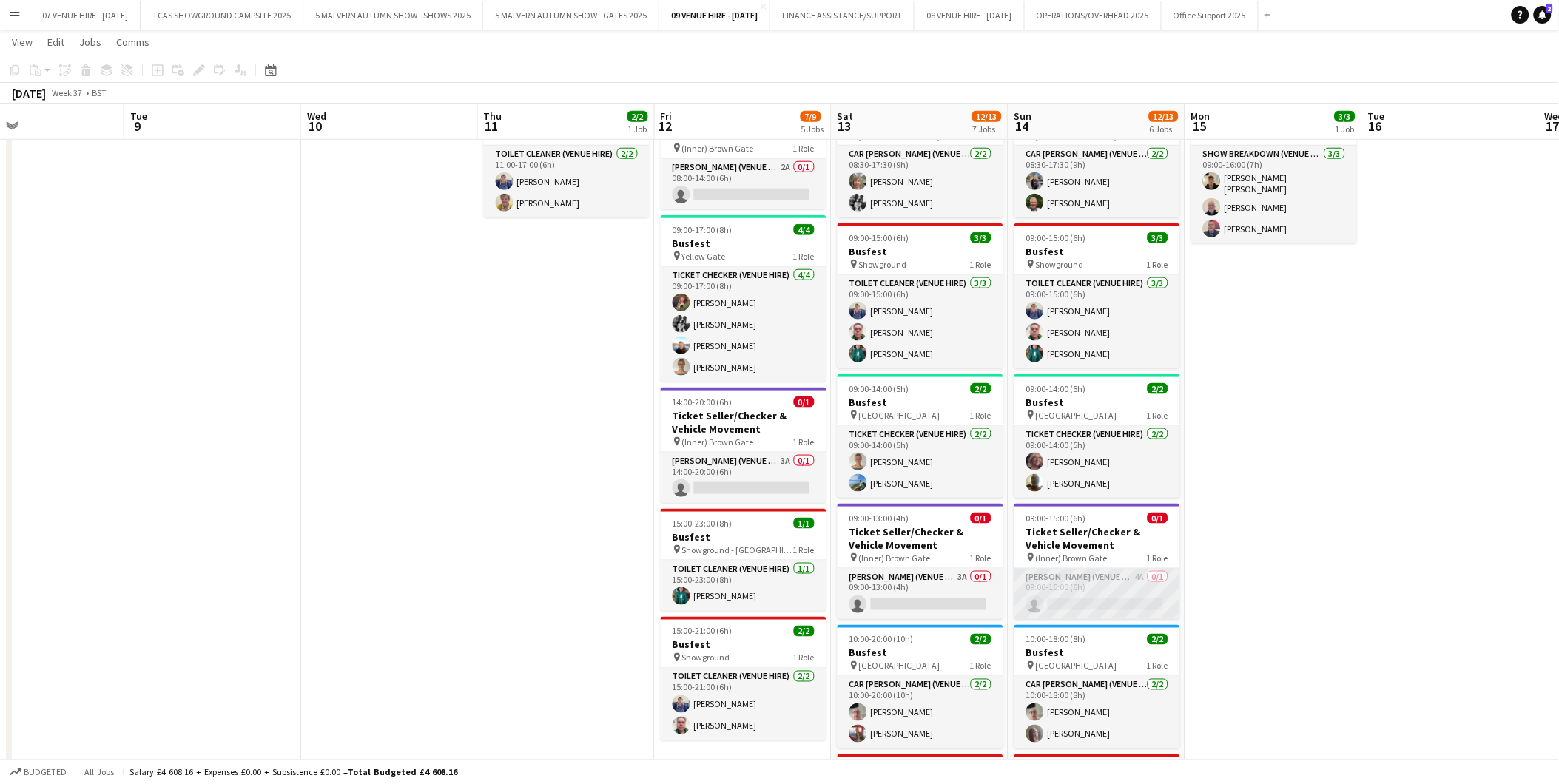
click at [1089, 599] on app-card-role "[PERSON_NAME] (Venue Hire) 4A 0/1 09:00-15:00 (6h) single-neutral-actions" at bounding box center [1097, 594] width 166 height 50
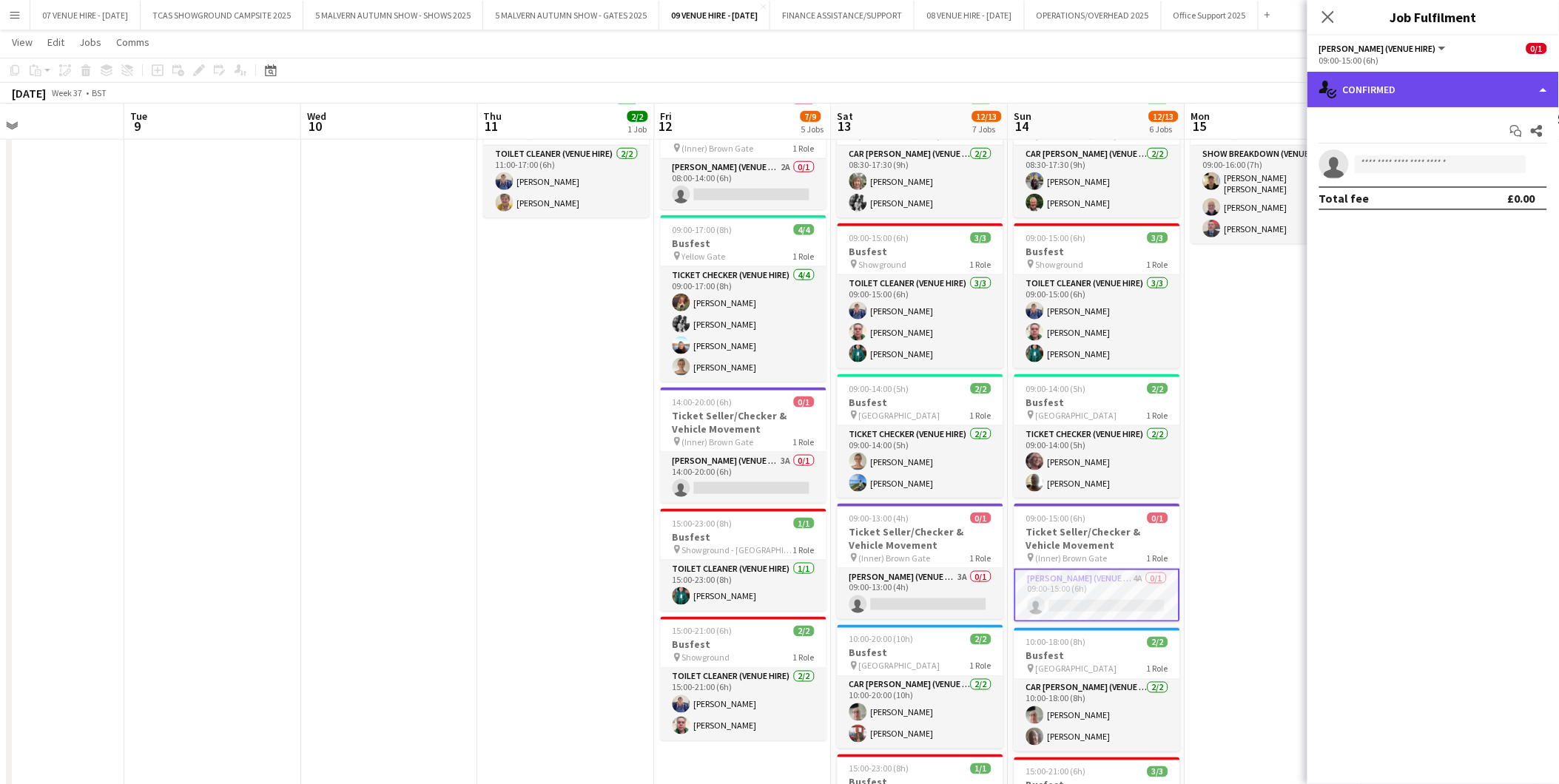
click at [1388, 90] on div "single-neutral-actions-check-2 Confirmed" at bounding box center [1433, 90] width 251 height 36
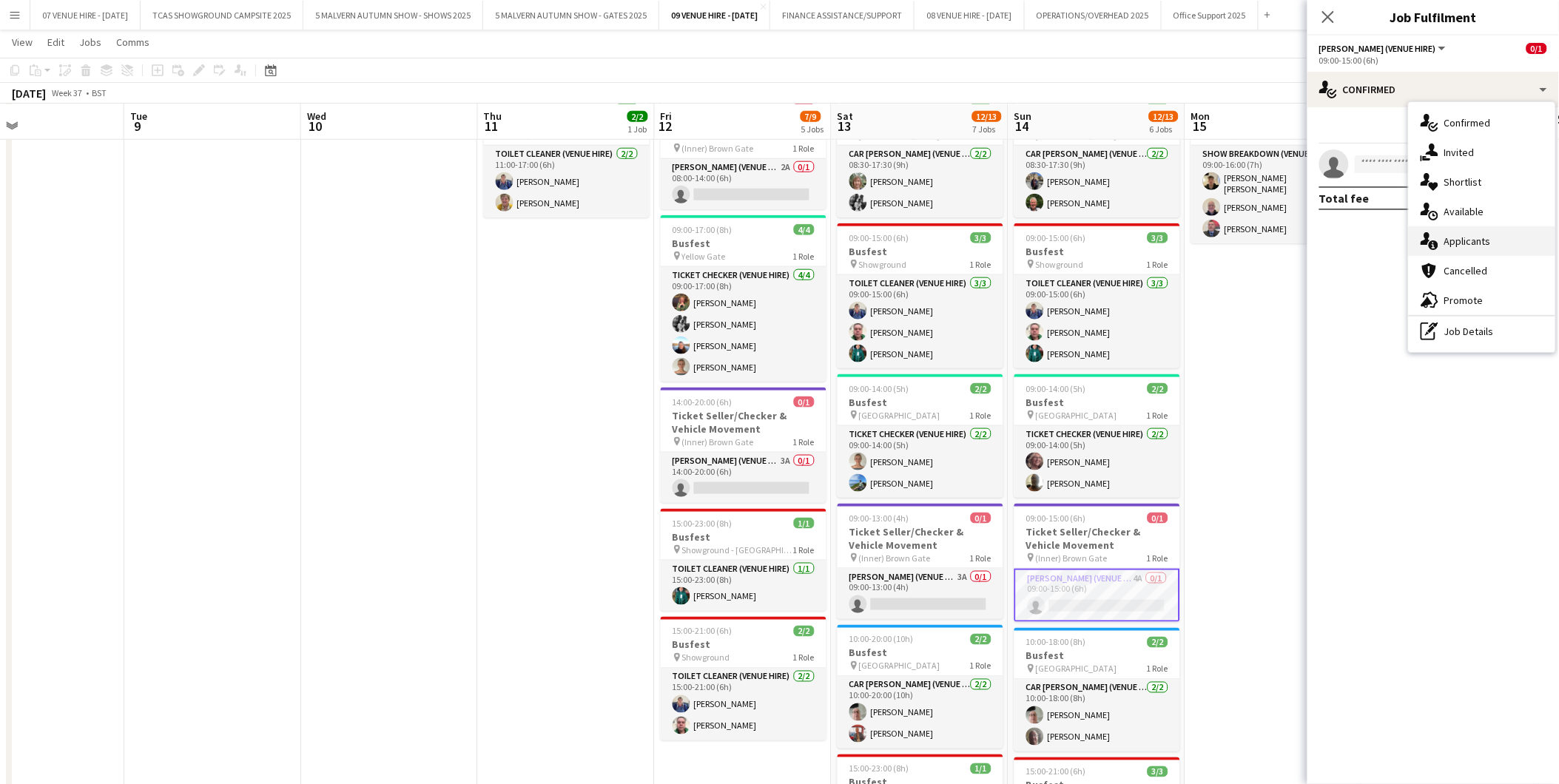
click at [1446, 238] on span "Applicants" at bounding box center [1467, 241] width 46 height 14
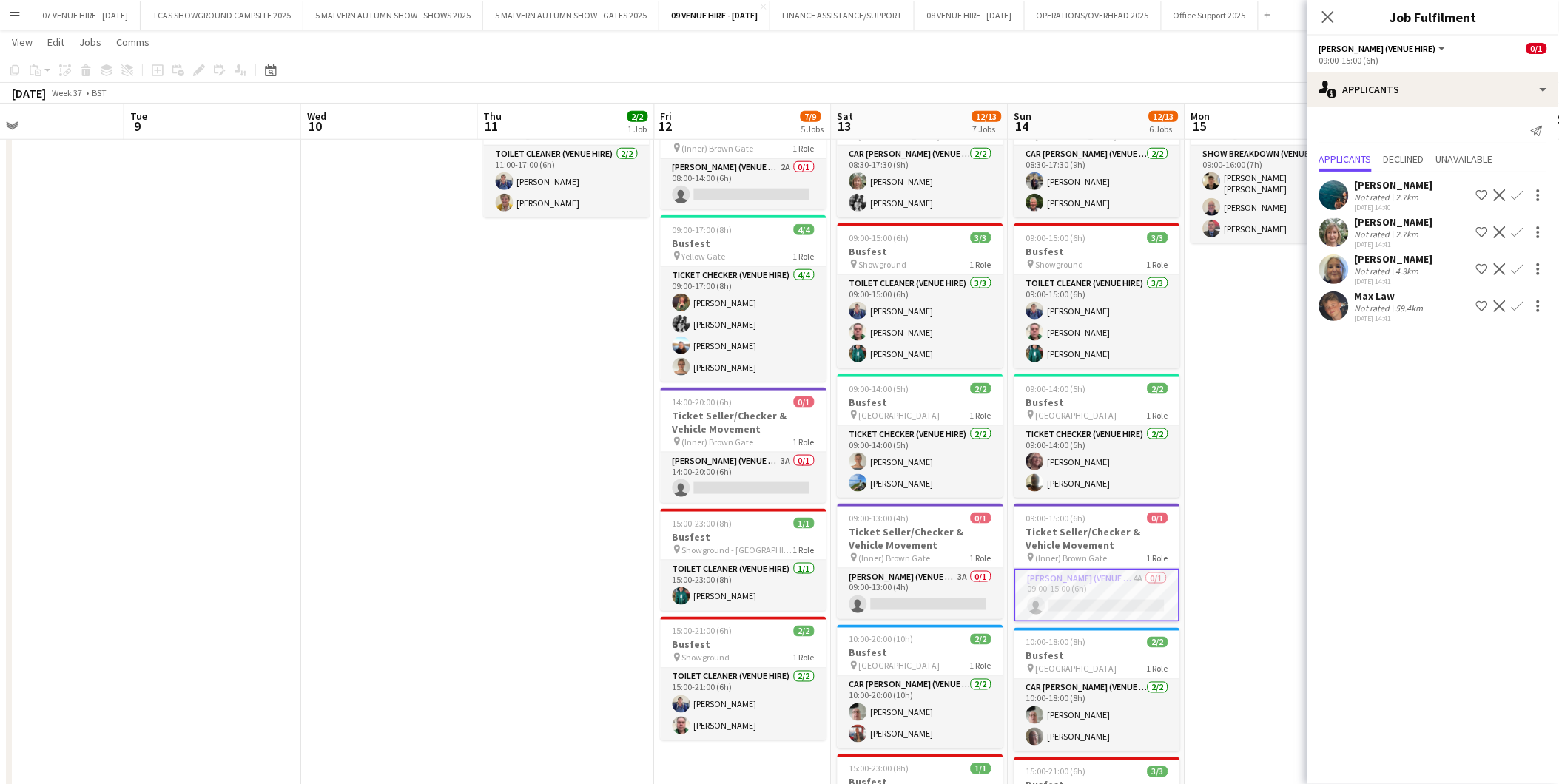
click at [1343, 240] on app-user-avatar at bounding box center [1334, 232] width 30 height 30
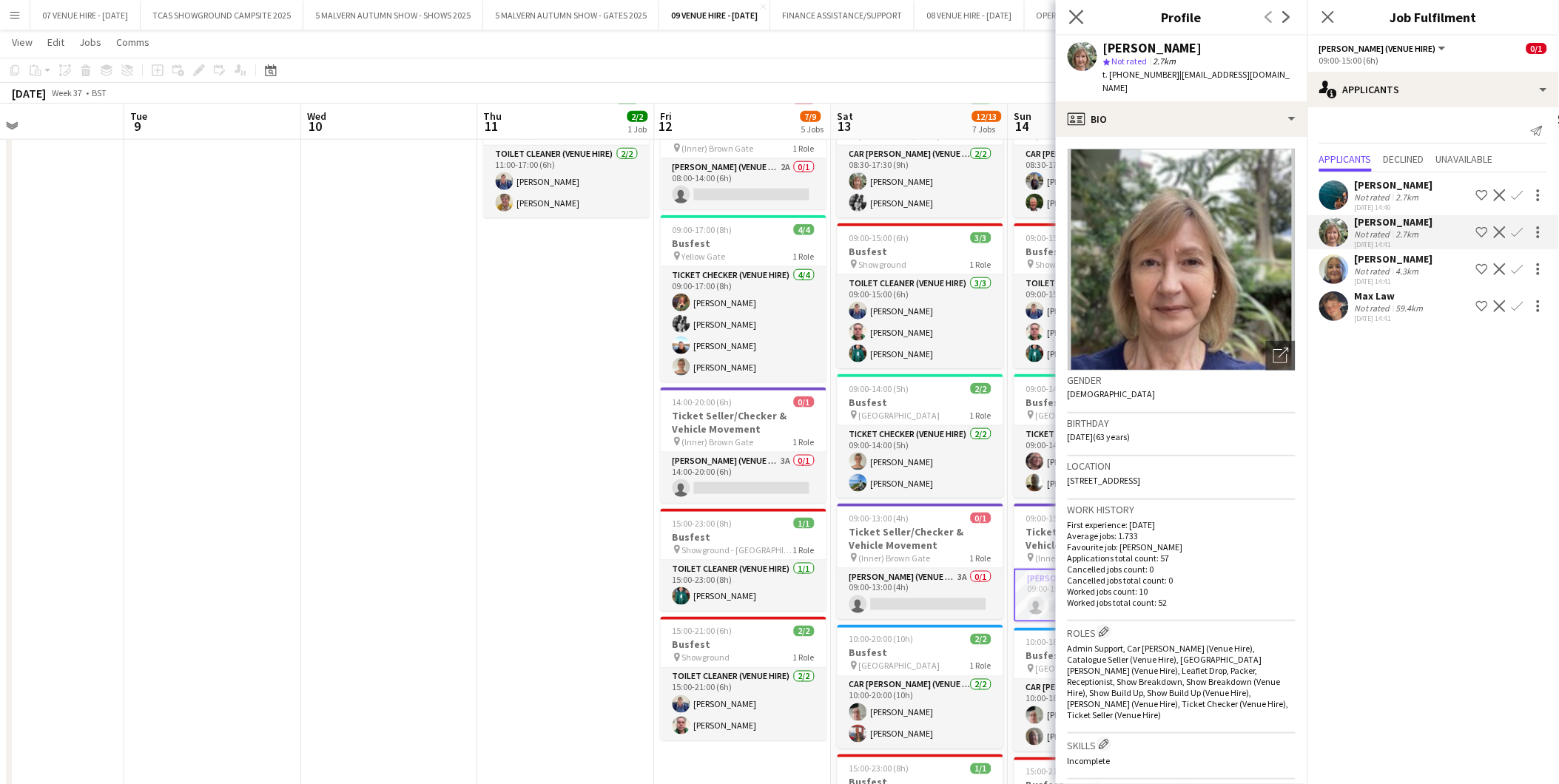
click at [1082, 9] on app-icon "Close pop-in" at bounding box center [1077, 17] width 21 height 21
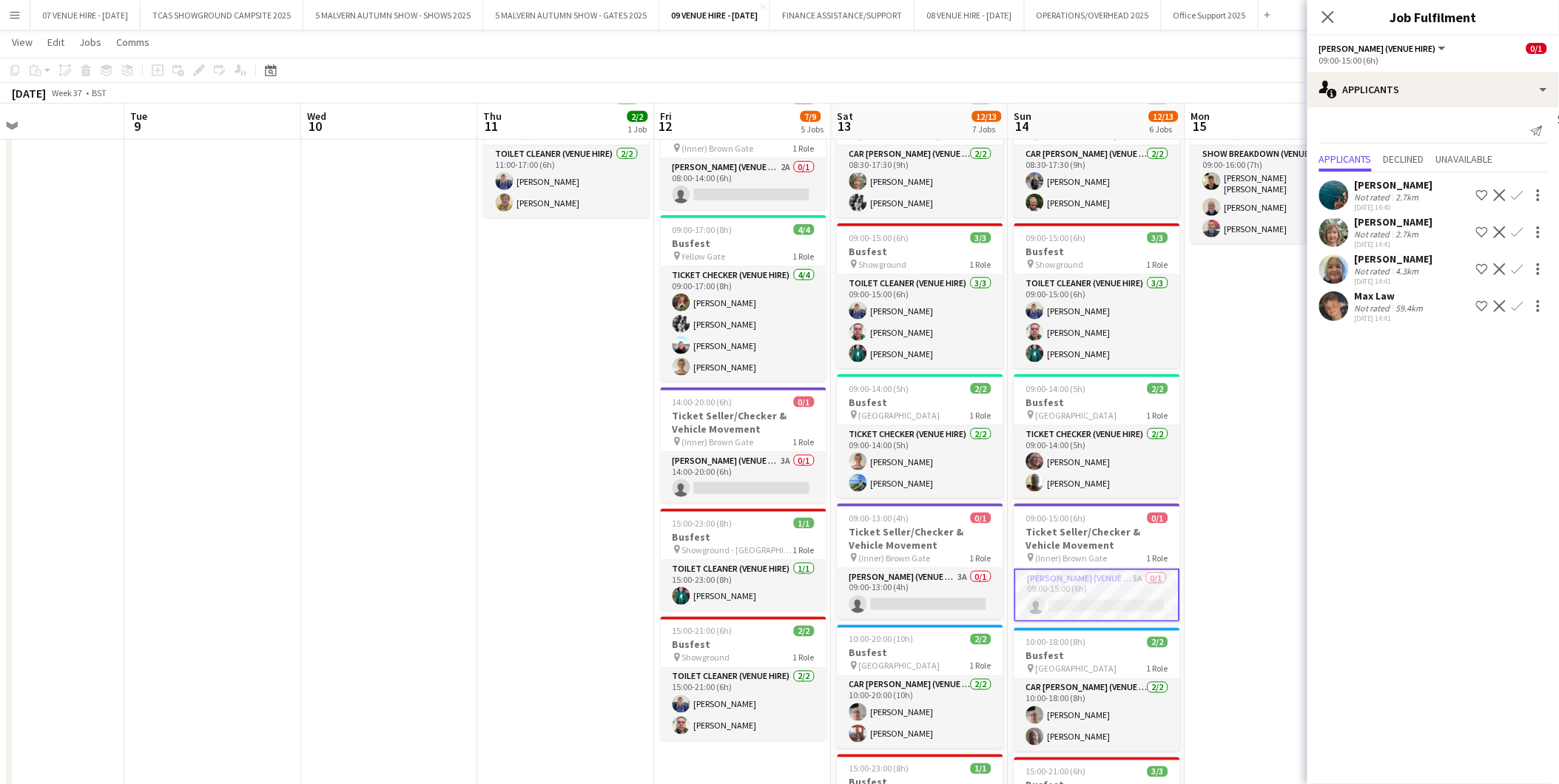
click at [1245, 435] on app-date-cell "09:00-16:00 (7h) 3/3 Busfest pin Showground 1 Role Show Breakdown (Venue Hire) …" at bounding box center [1273, 556] width 177 height 936
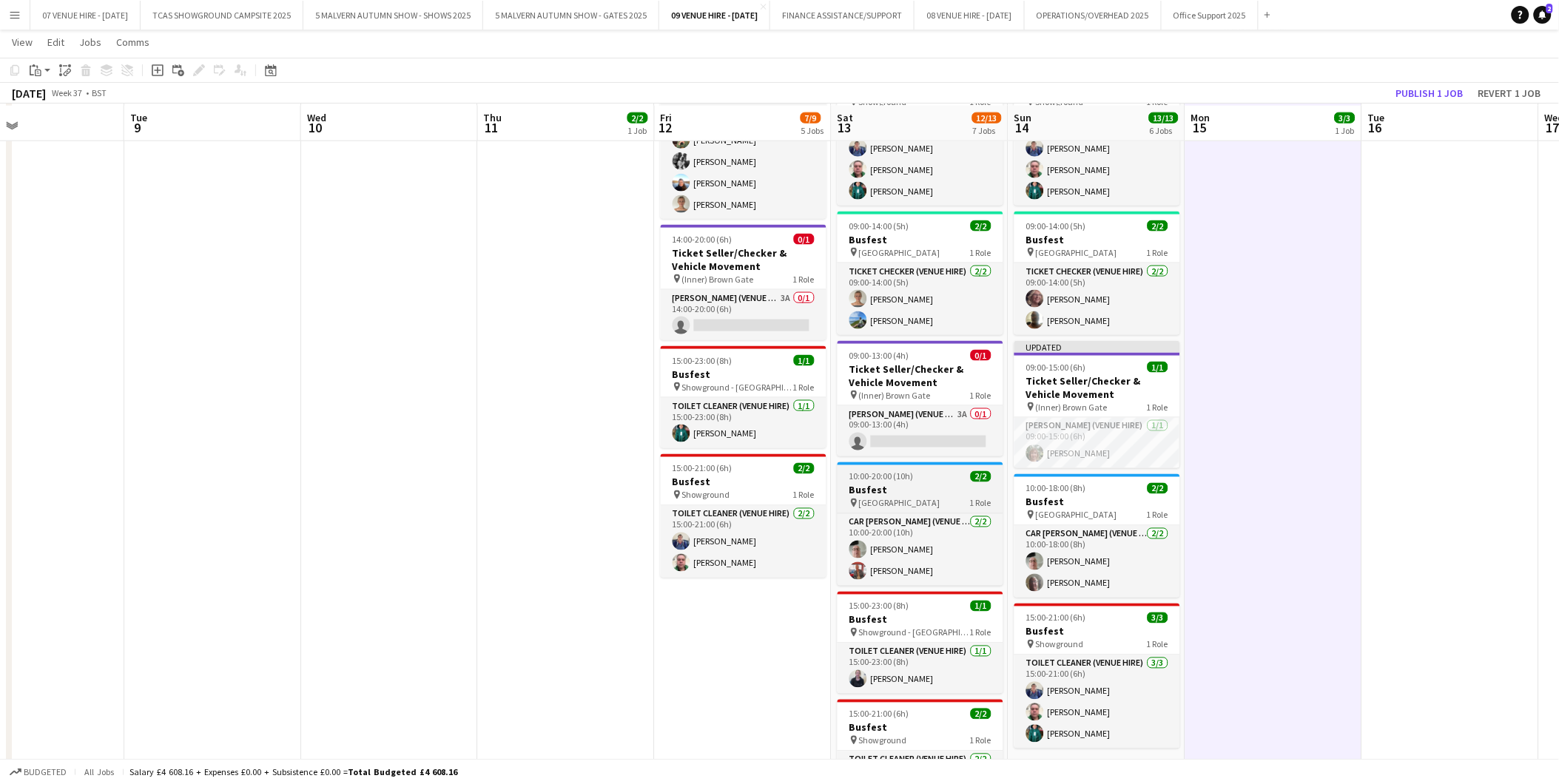
scroll to position [634, 0]
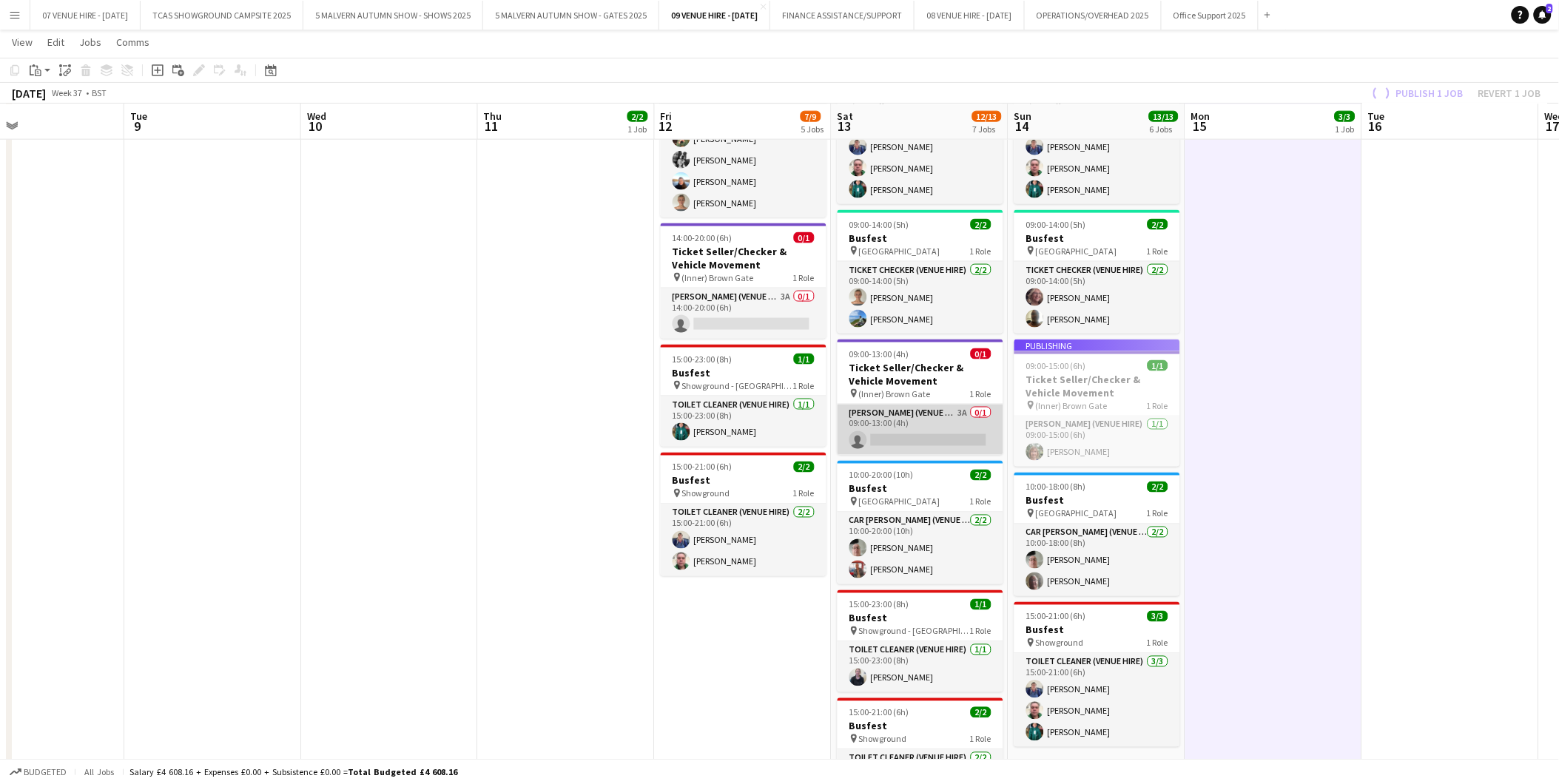
click at [889, 439] on app-card-role "[PERSON_NAME] (Venue Hire) 3A 0/1 09:00-13:00 (4h) single-neutral-actions" at bounding box center [920, 430] width 166 height 50
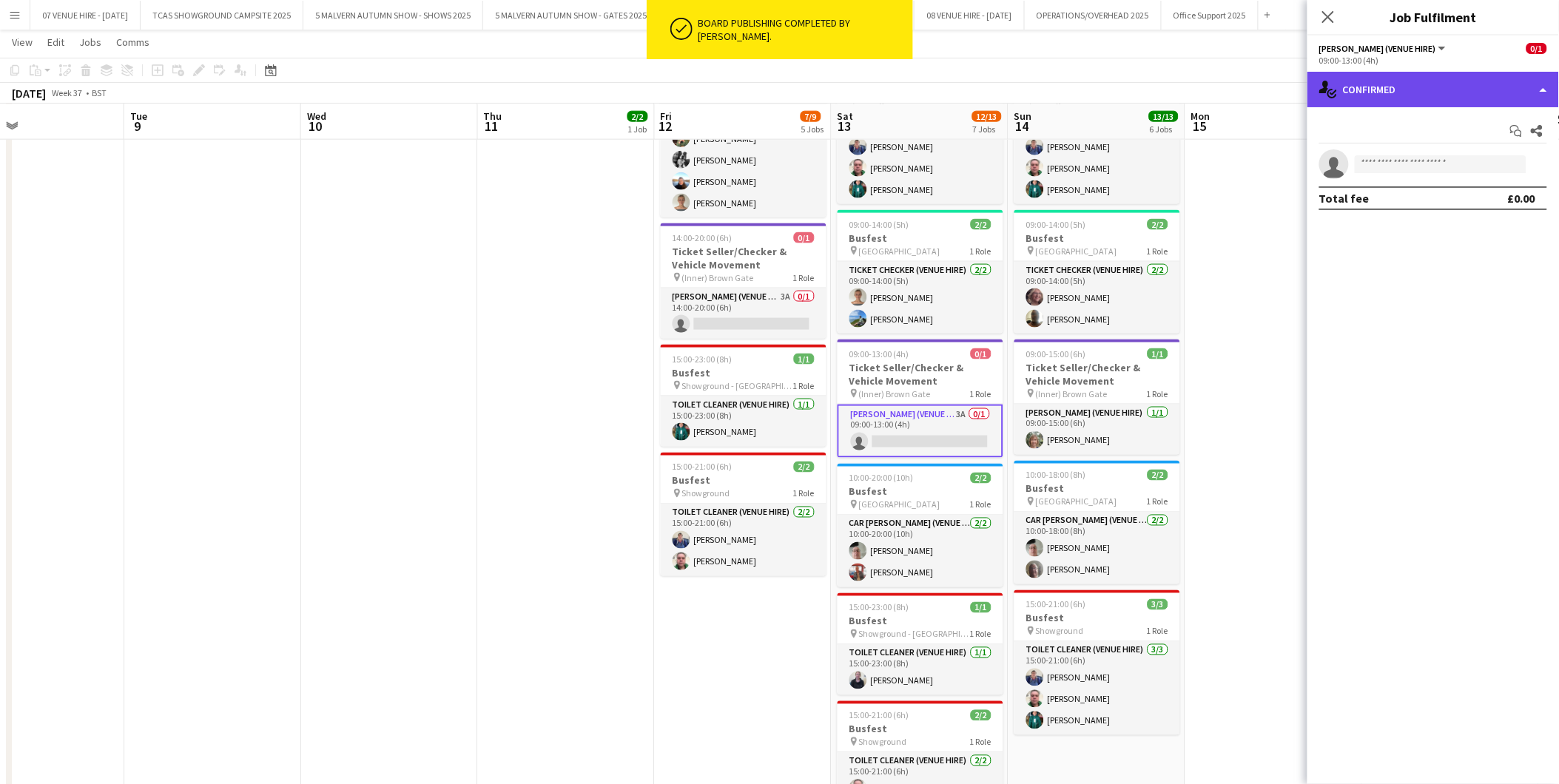
click at [1453, 83] on div "single-neutral-actions-check-2 Confirmed" at bounding box center [1433, 90] width 251 height 36
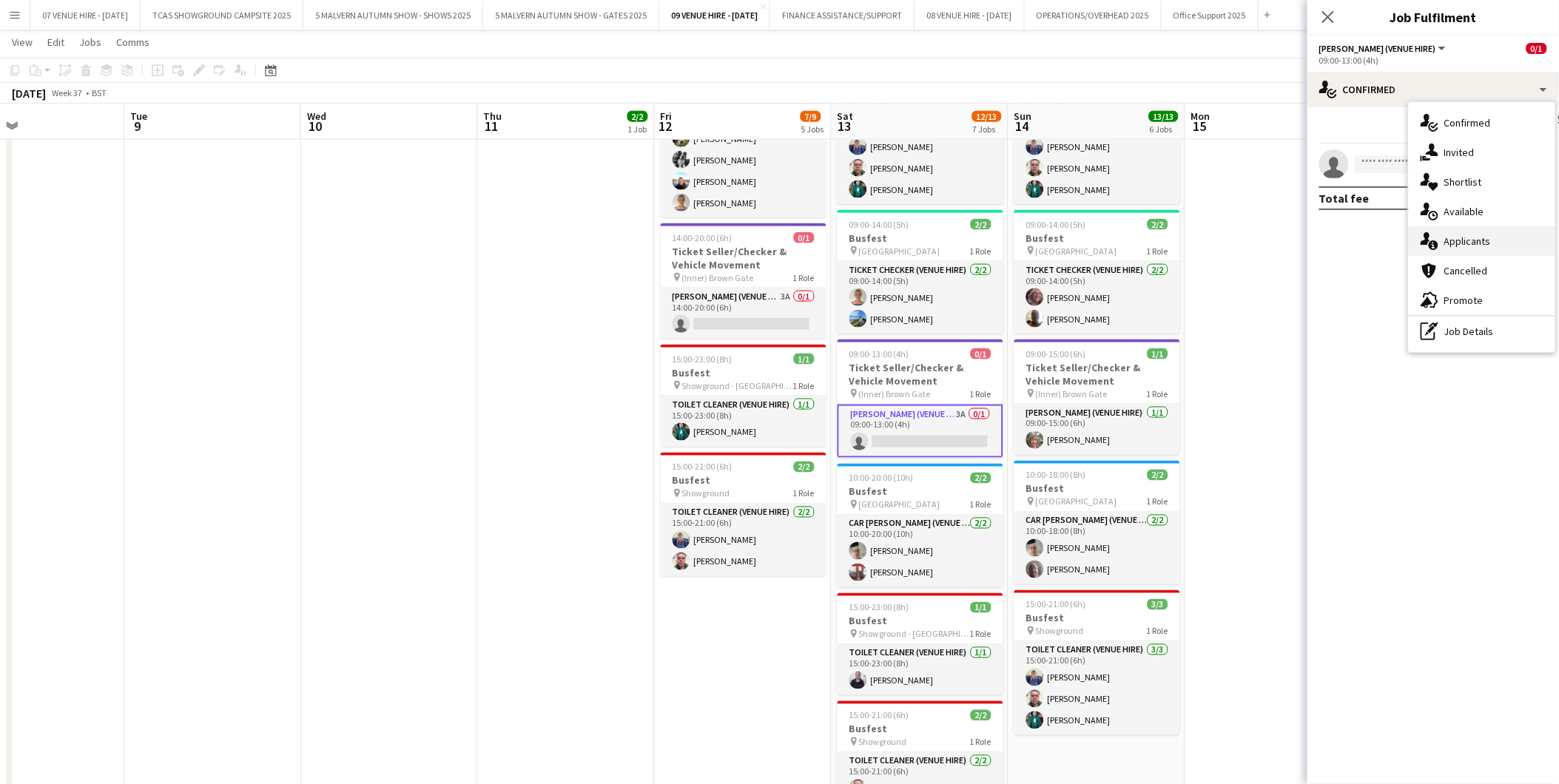
click at [1464, 235] on span "Applicants" at bounding box center [1467, 241] width 46 height 14
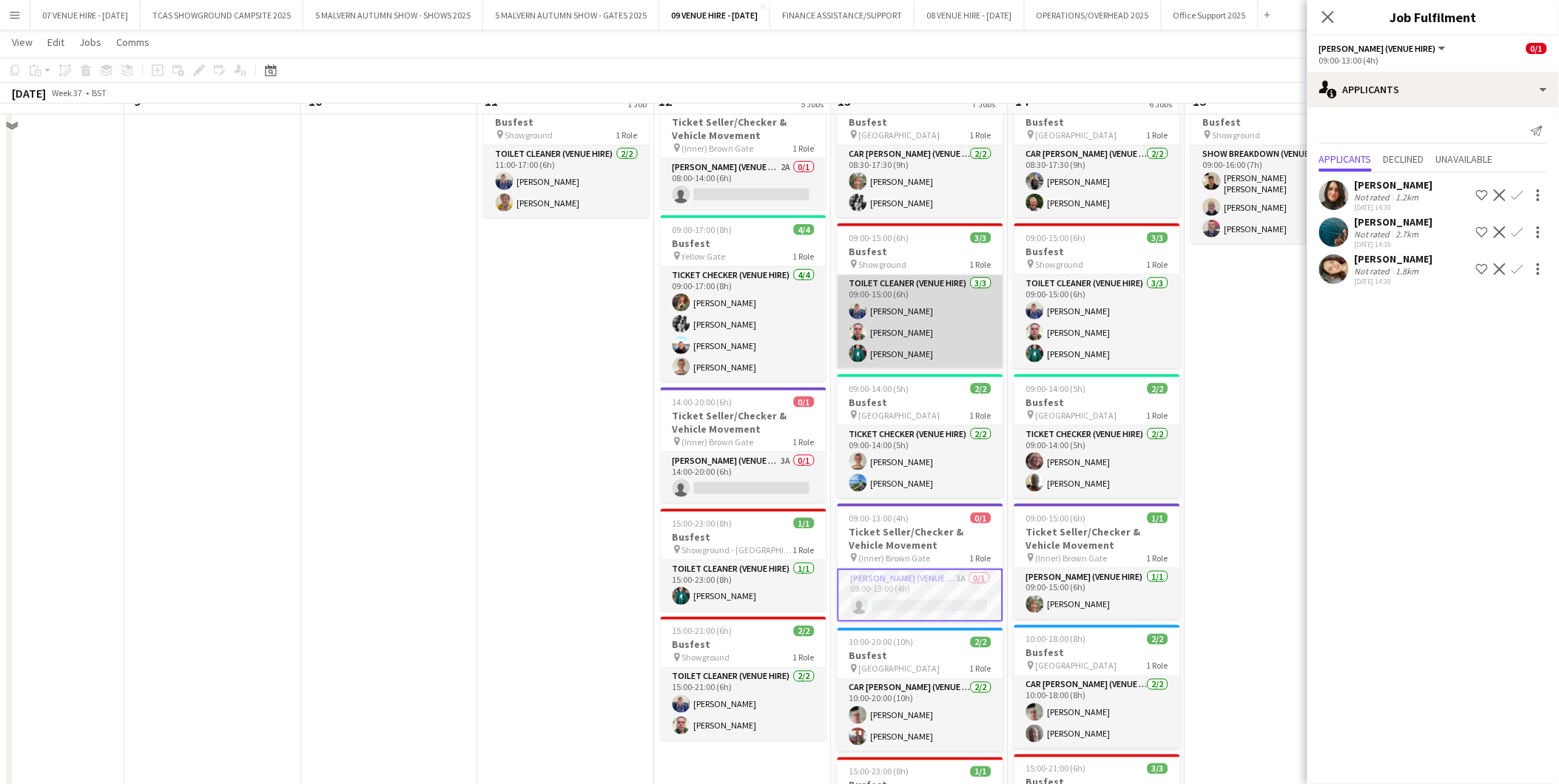
scroll to position [306, 0]
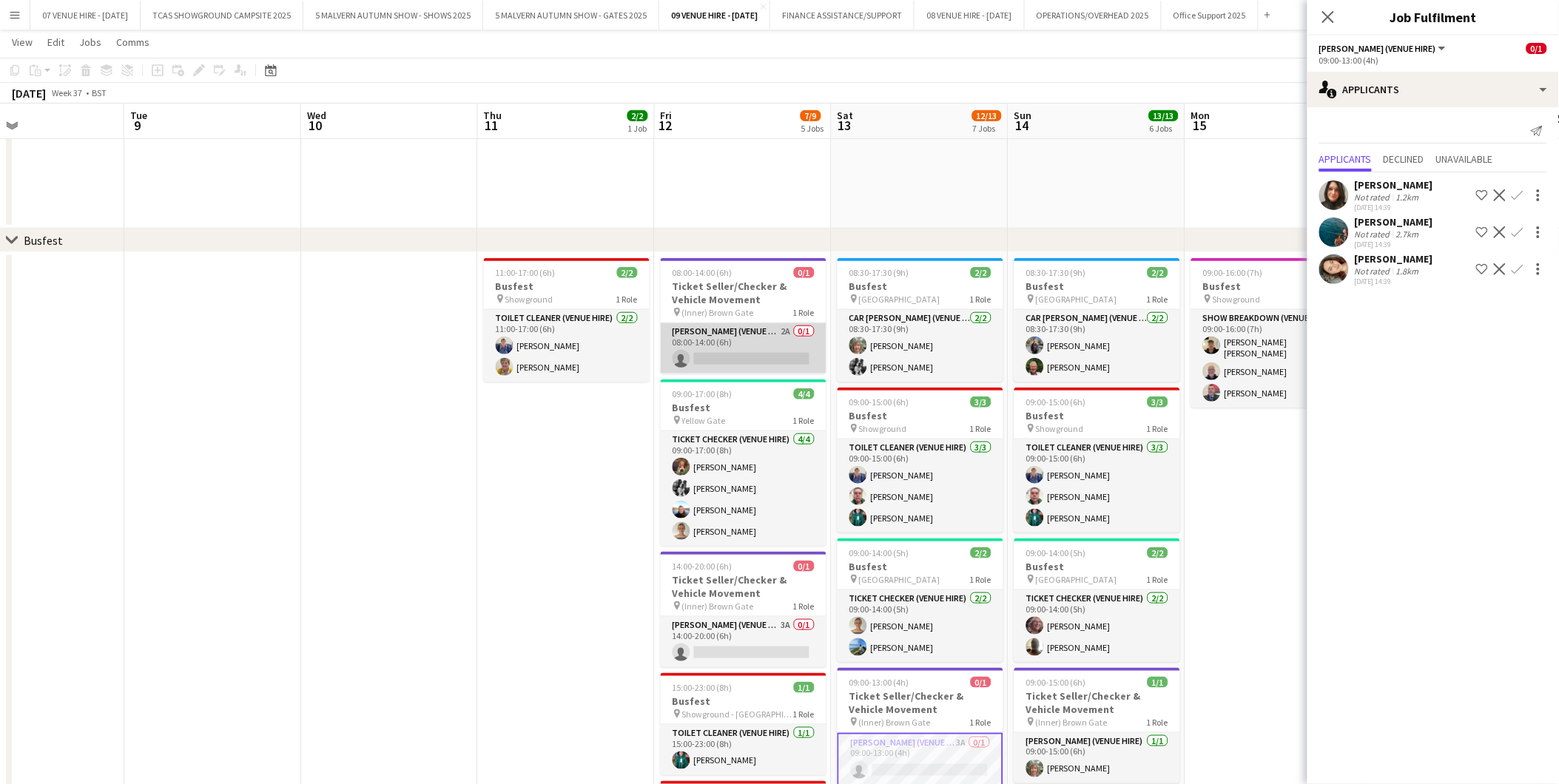
click at [708, 358] on app-card-role "[PERSON_NAME] (Venue Hire) 2A 0/1 08:00-14:00 (6h) single-neutral-actions" at bounding box center [743, 348] width 166 height 50
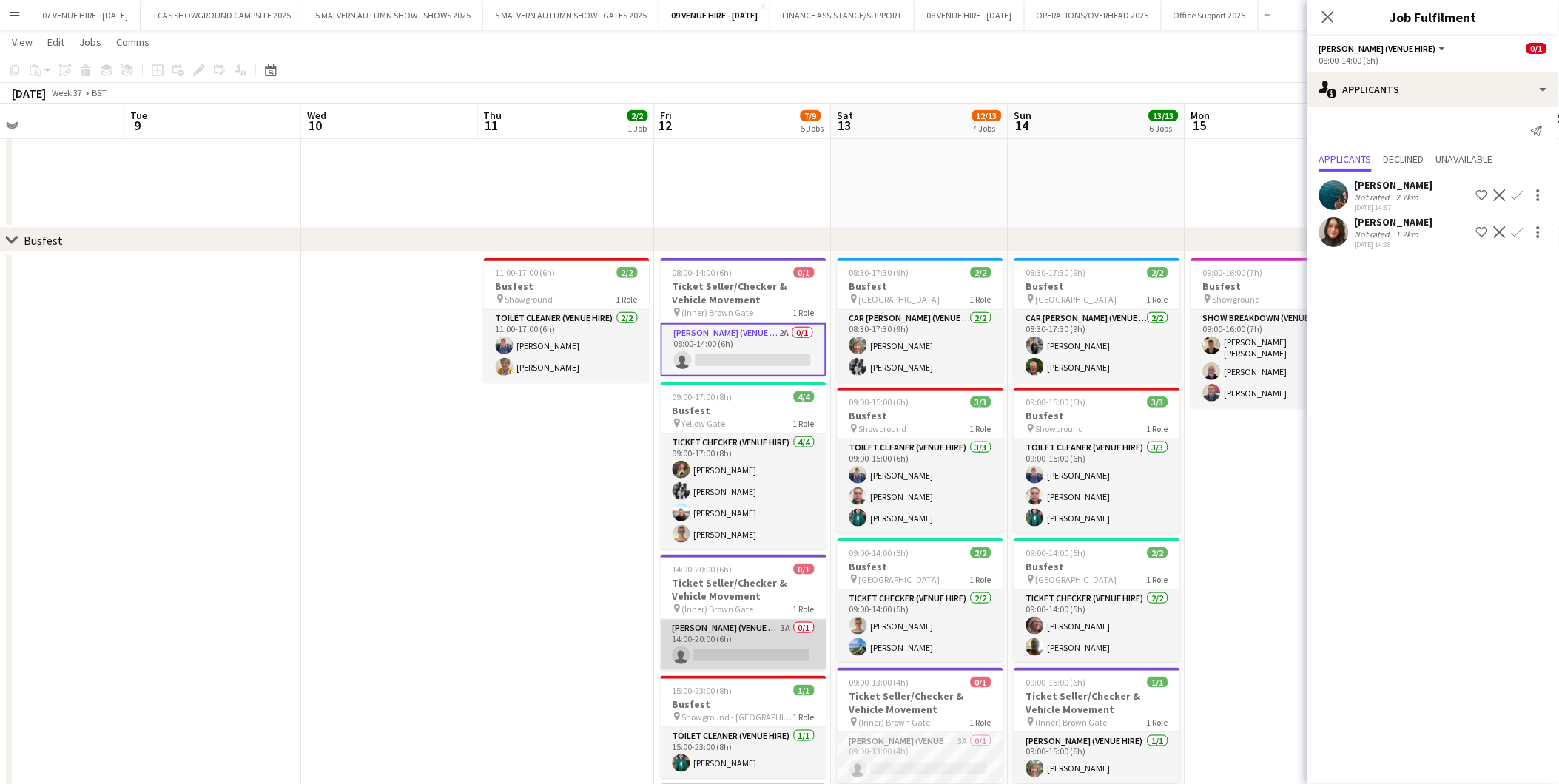
click at [775, 642] on app-card-role "[PERSON_NAME] (Venue Hire) 3A 0/1 14:00-20:00 (6h) single-neutral-actions" at bounding box center [743, 645] width 166 height 50
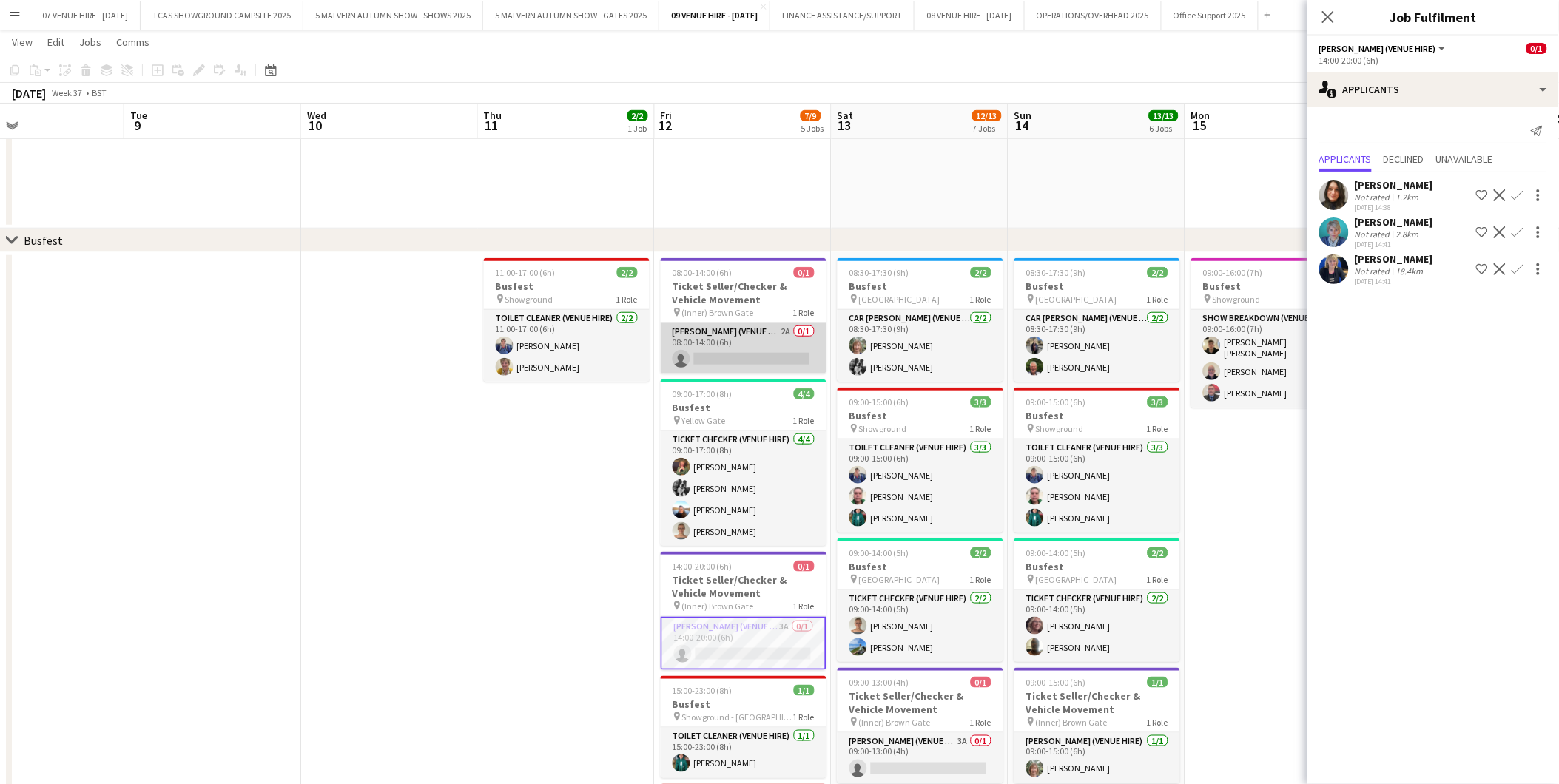
click at [731, 345] on app-card-role "[PERSON_NAME] (Venue Hire) 2A 0/1 08:00-14:00 (6h) single-neutral-actions" at bounding box center [743, 348] width 166 height 50
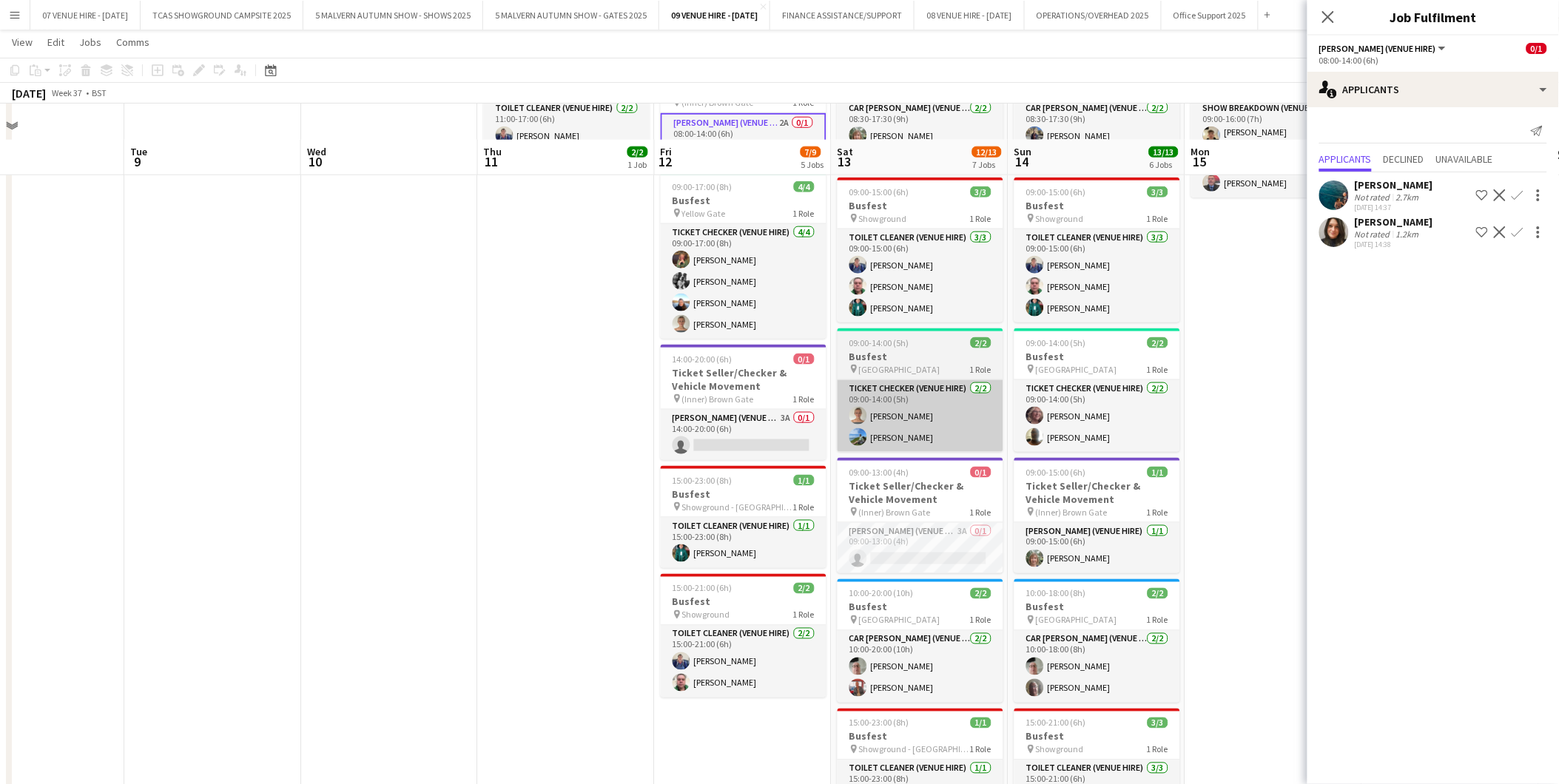
scroll to position [553, 0]
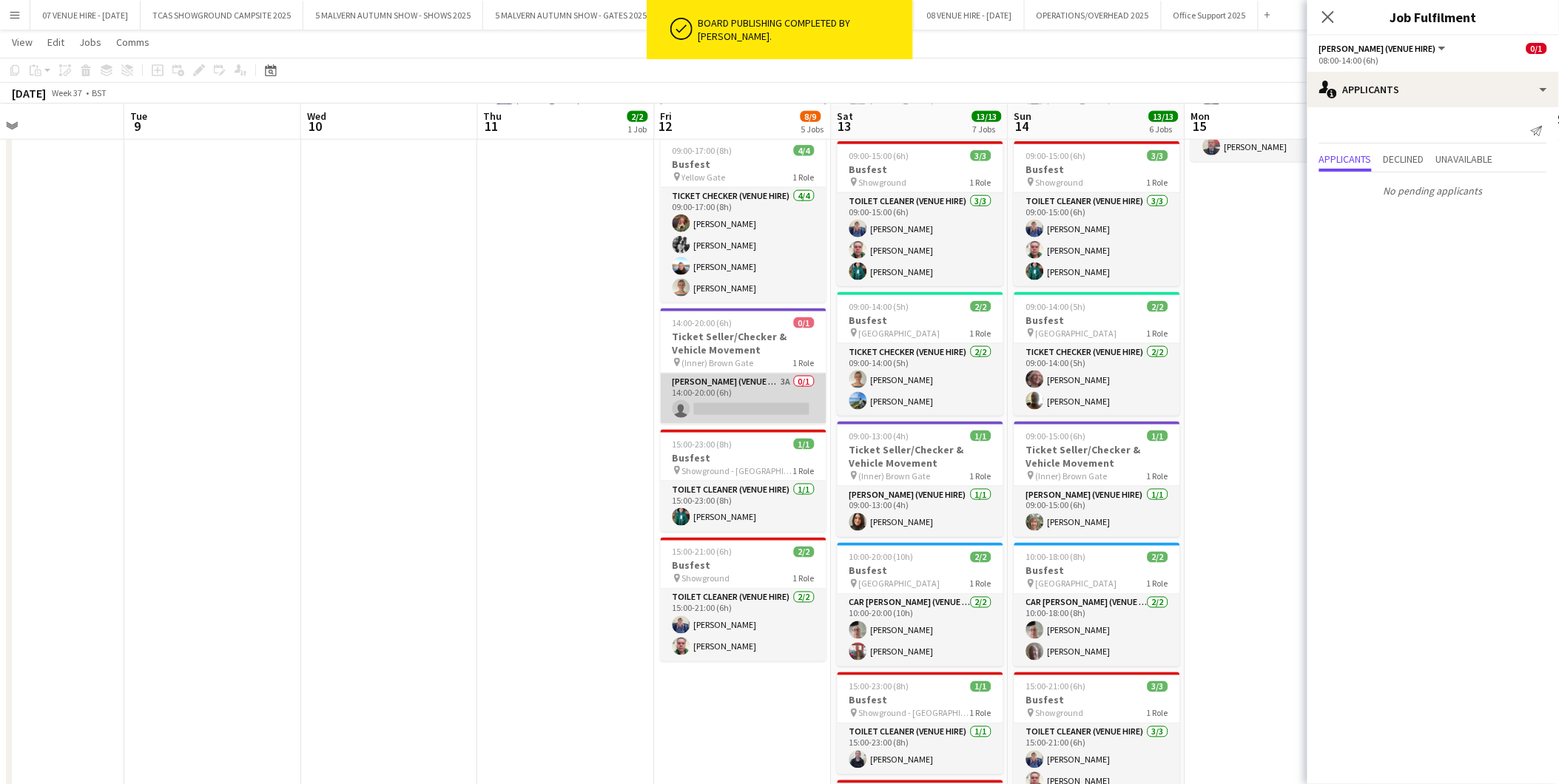
click at [702, 395] on app-card-role "[PERSON_NAME] (Venue Hire) 3A 0/1 14:00-20:00 (6h) single-neutral-actions" at bounding box center [743, 398] width 166 height 50
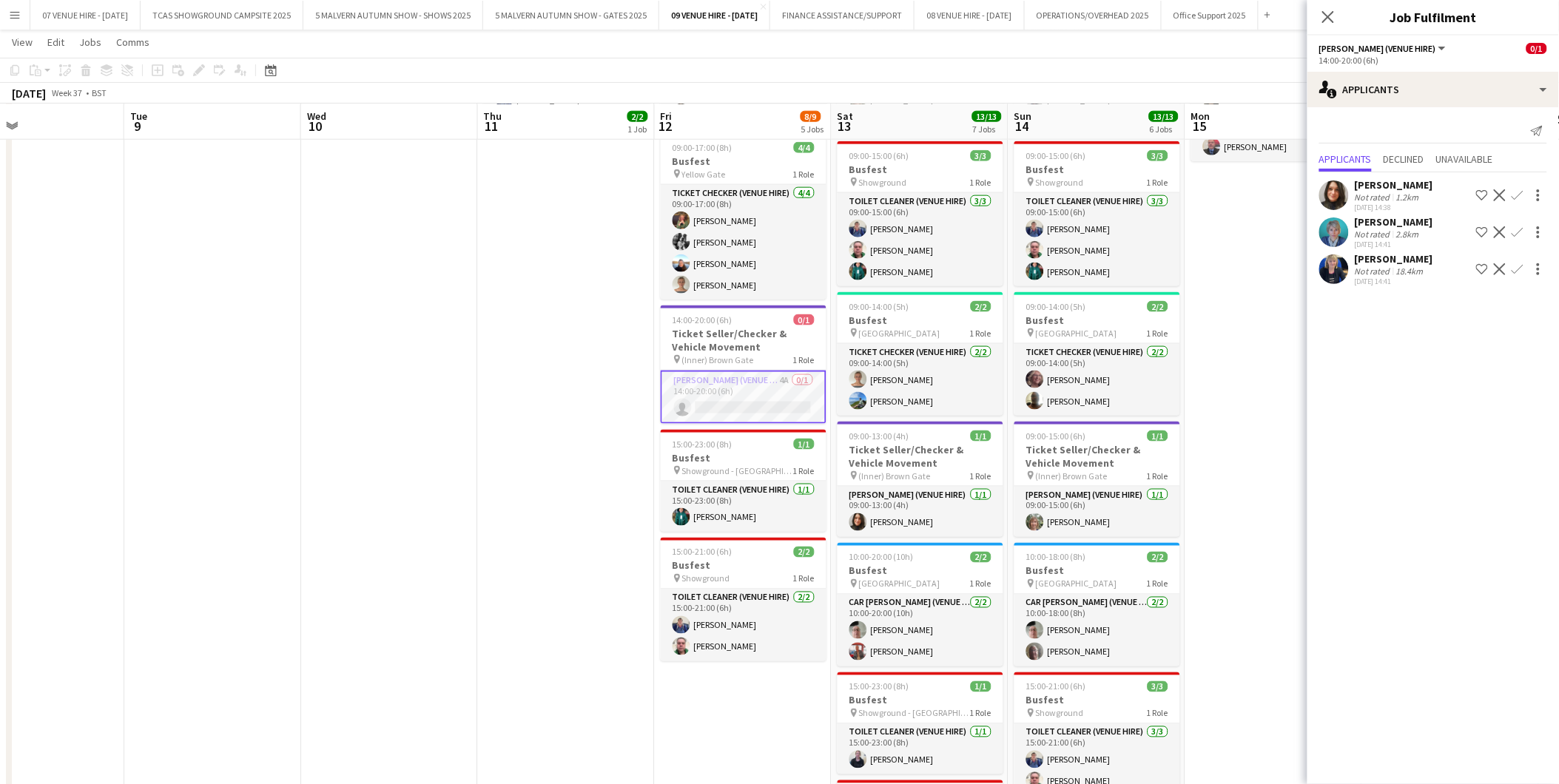
click at [560, 293] on app-date-cell "11:00-17:00 (6h) 2/2 Busfest pin Showground 1 Role Toilet Cleaner (Venue Hire) …" at bounding box center [566, 474] width 177 height 936
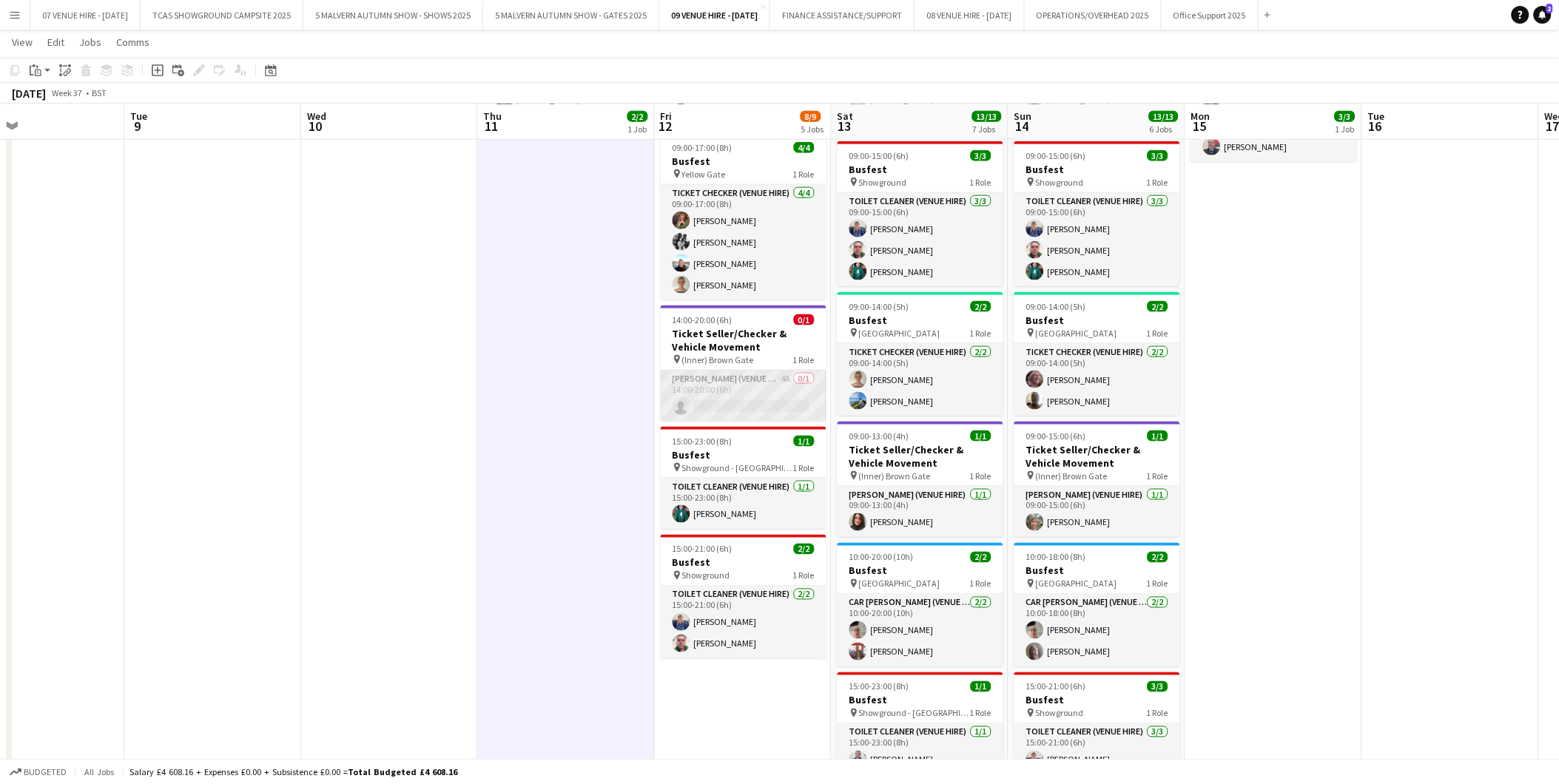
click at [737, 401] on app-card-role "[PERSON_NAME] (Venue Hire) 4A 0/1 14:00-20:00 (6h) single-neutral-actions" at bounding box center [743, 395] width 166 height 50
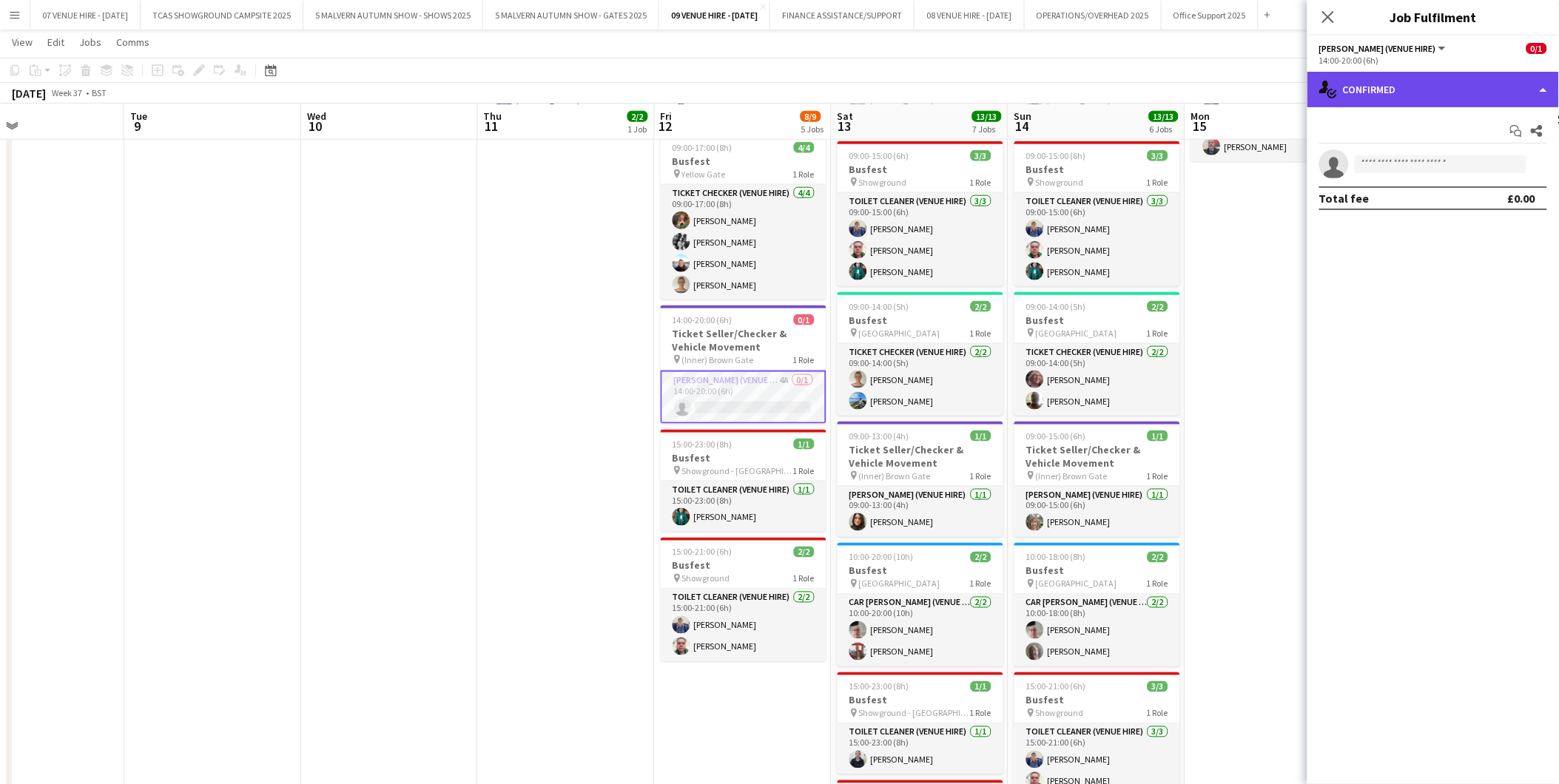
click at [1475, 93] on div "single-neutral-actions-check-2 Confirmed" at bounding box center [1433, 90] width 251 height 36
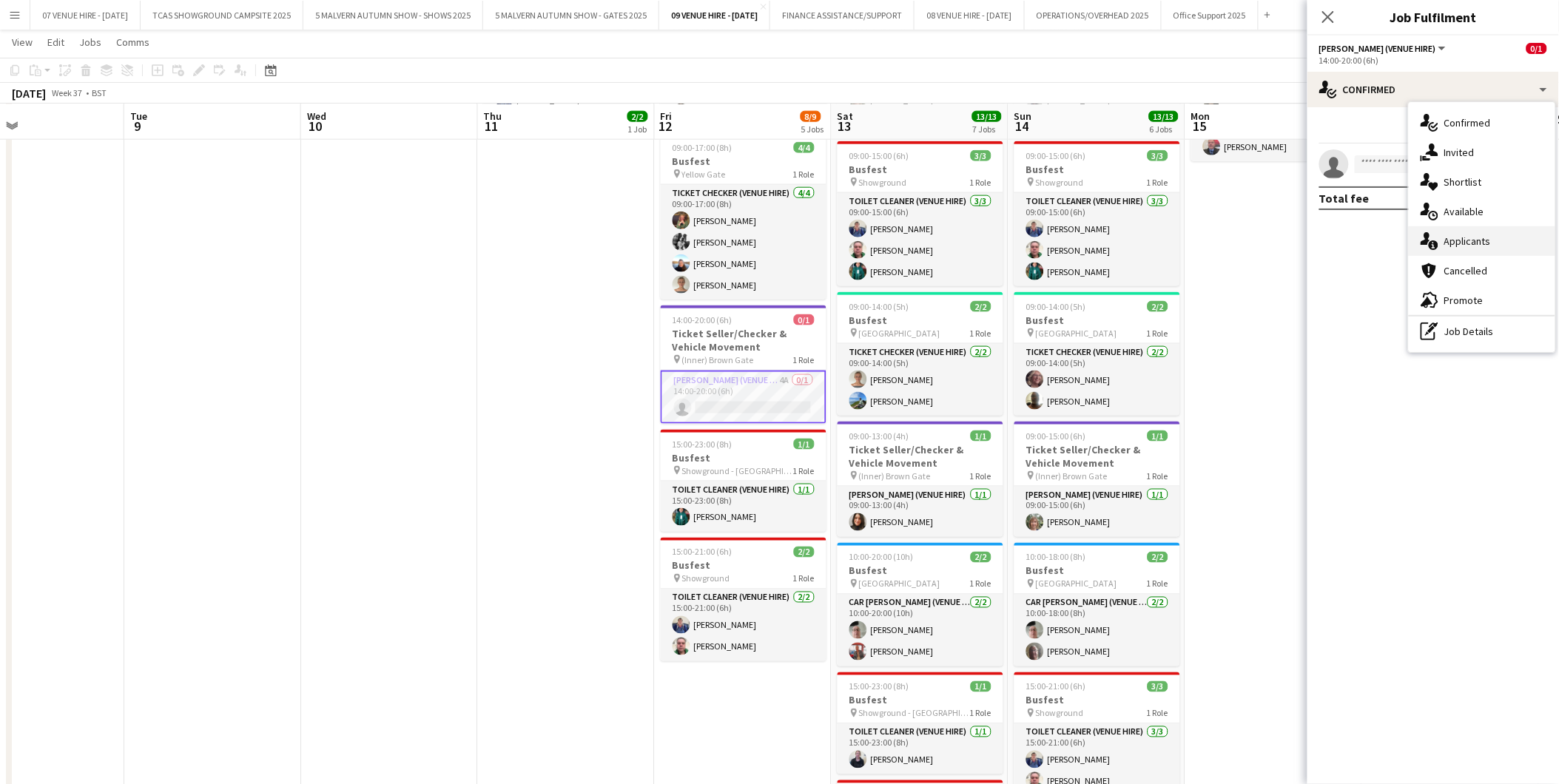
click at [1483, 238] on span "Applicants" at bounding box center [1467, 241] width 46 height 14
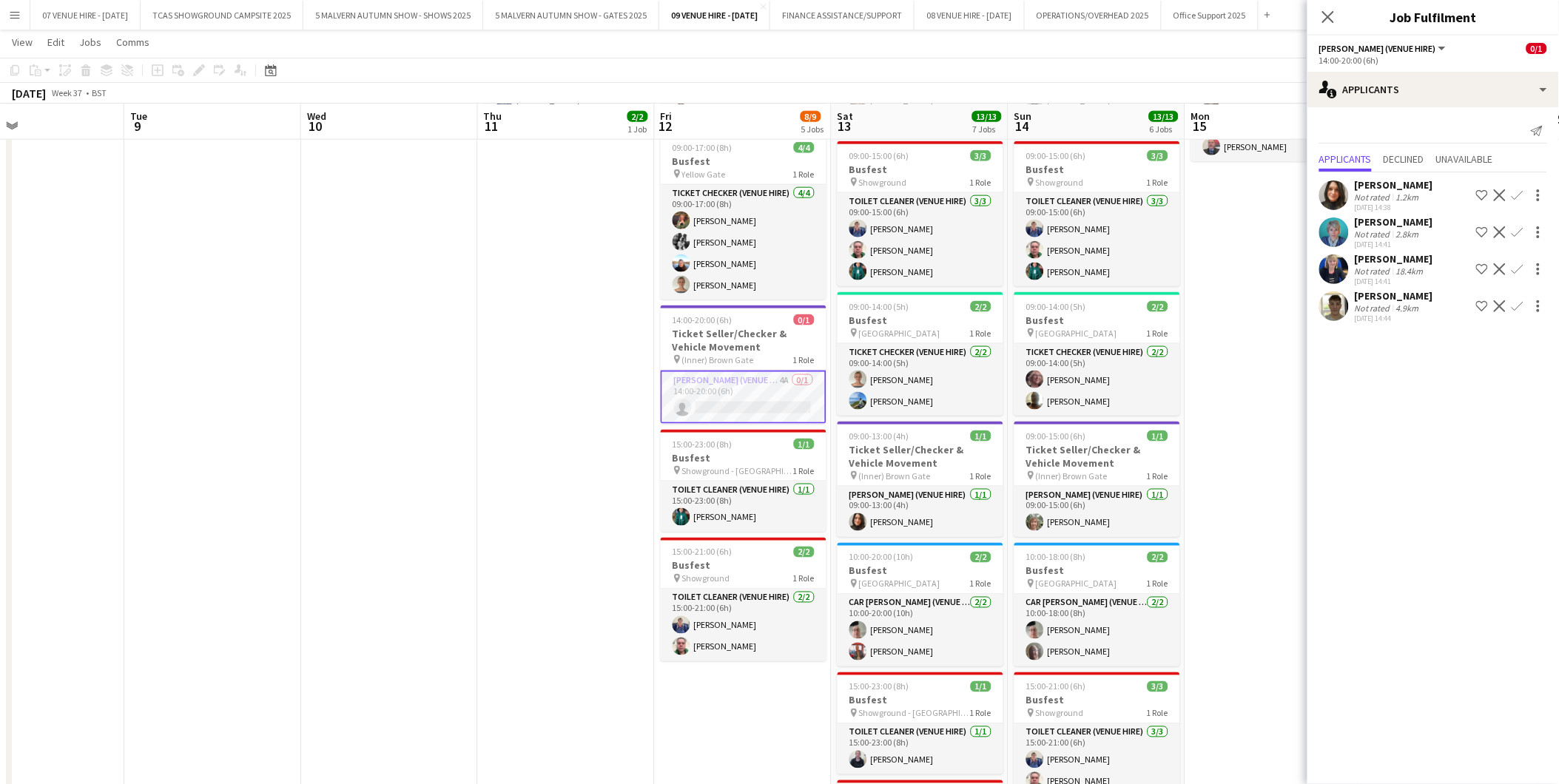
click at [1328, 304] on app-user-avatar at bounding box center [1334, 306] width 30 height 30
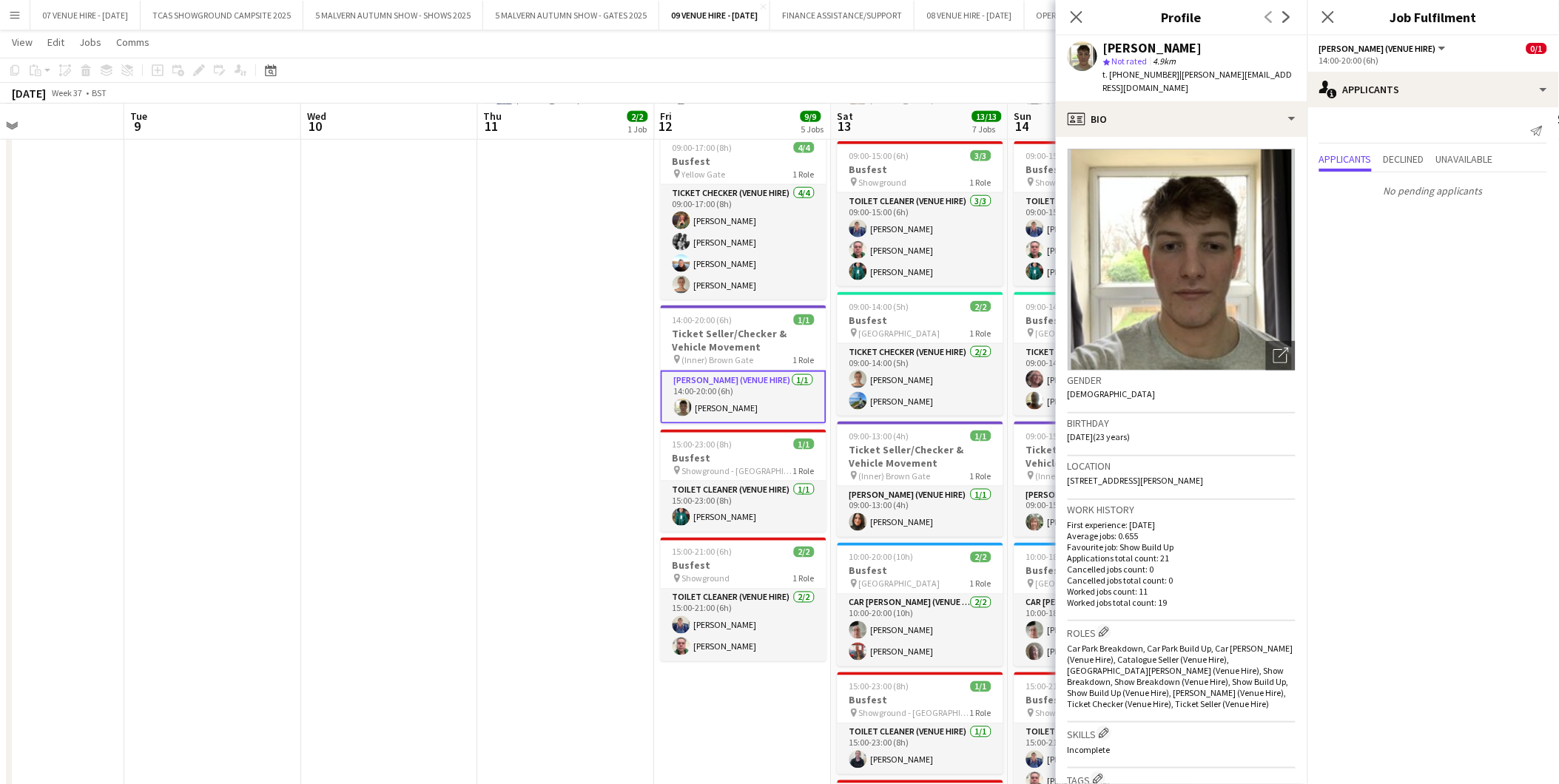
click at [633, 363] on app-date-cell "11:00-17:00 (6h) 2/2 Busfest pin Showground 1 Role Toilet Cleaner (Venue Hire) …" at bounding box center [566, 474] width 177 height 936
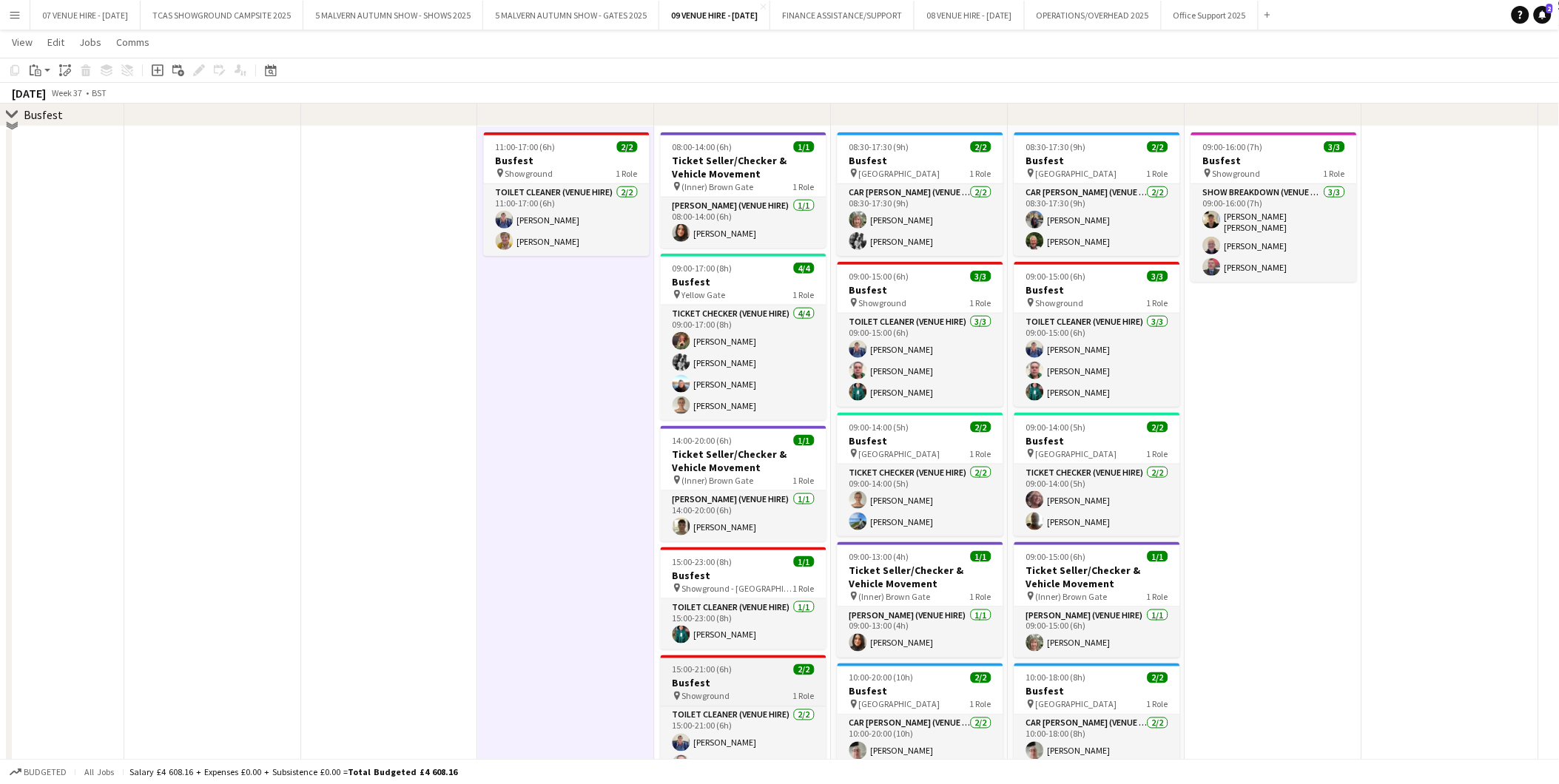
scroll to position [306, 0]
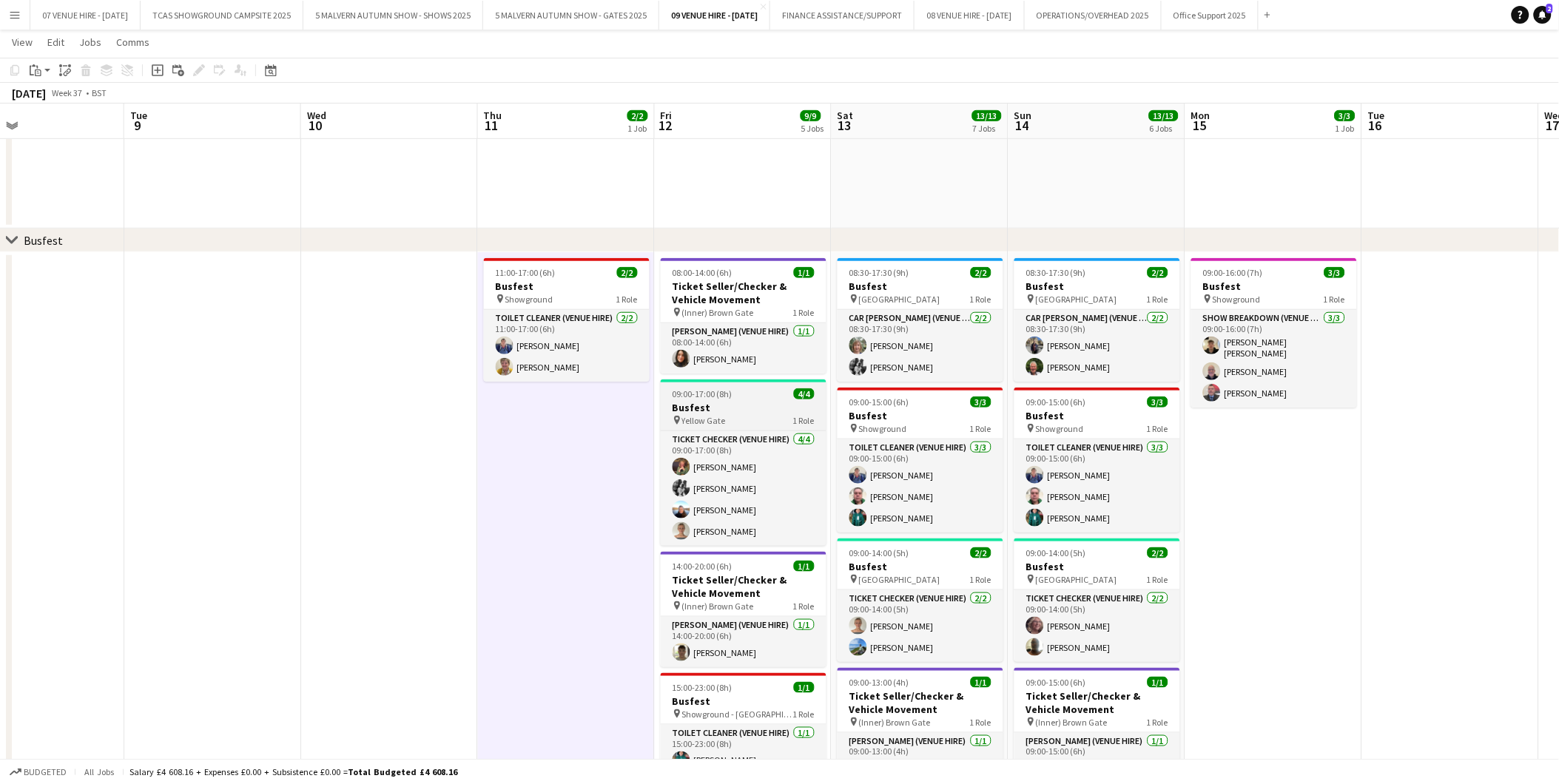
click at [708, 393] on span "09:00-17:00 (8h)" at bounding box center [702, 394] width 60 height 11
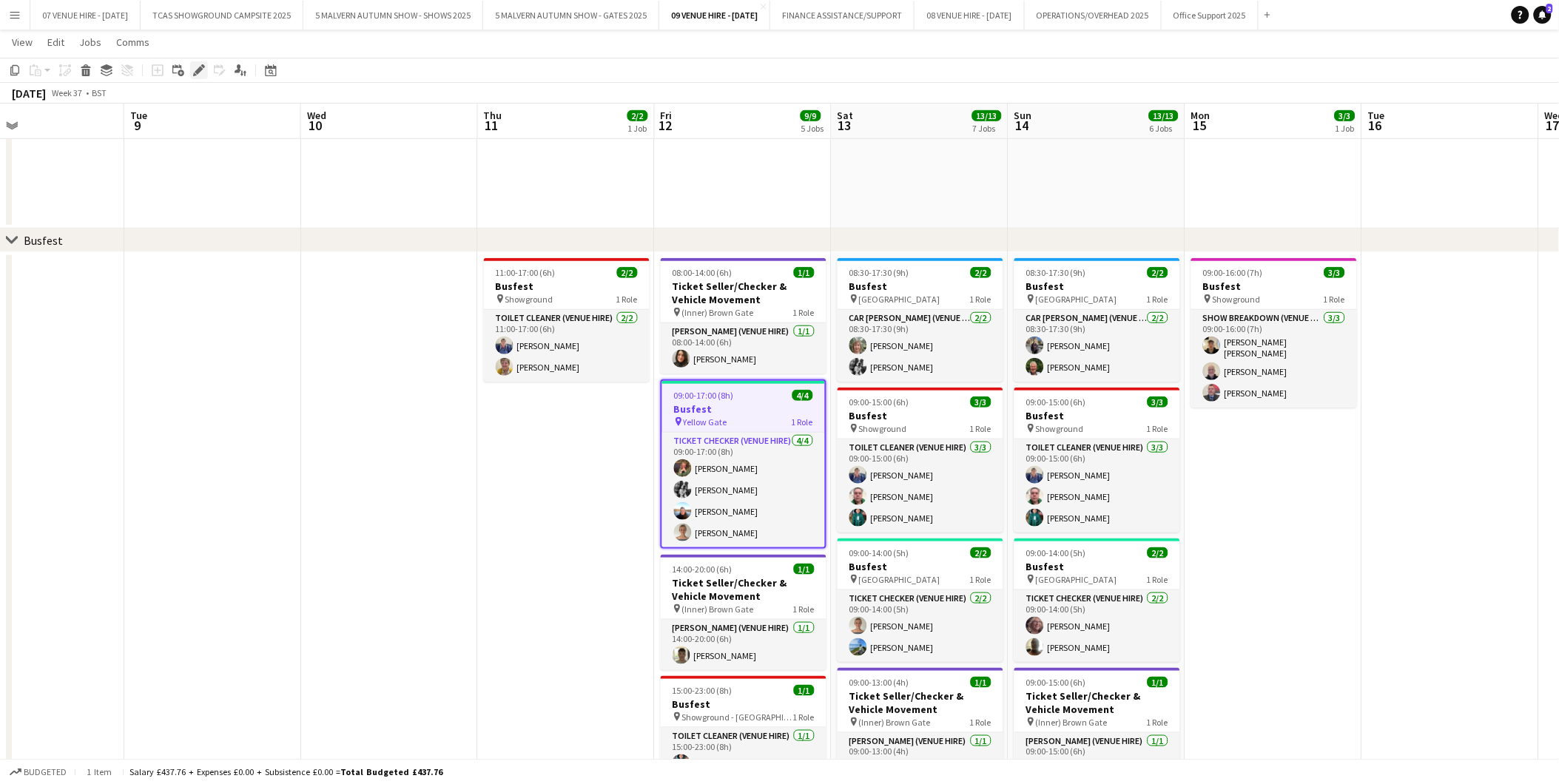
click at [193, 71] on icon "Edit" at bounding box center [199, 71] width 12 height 12
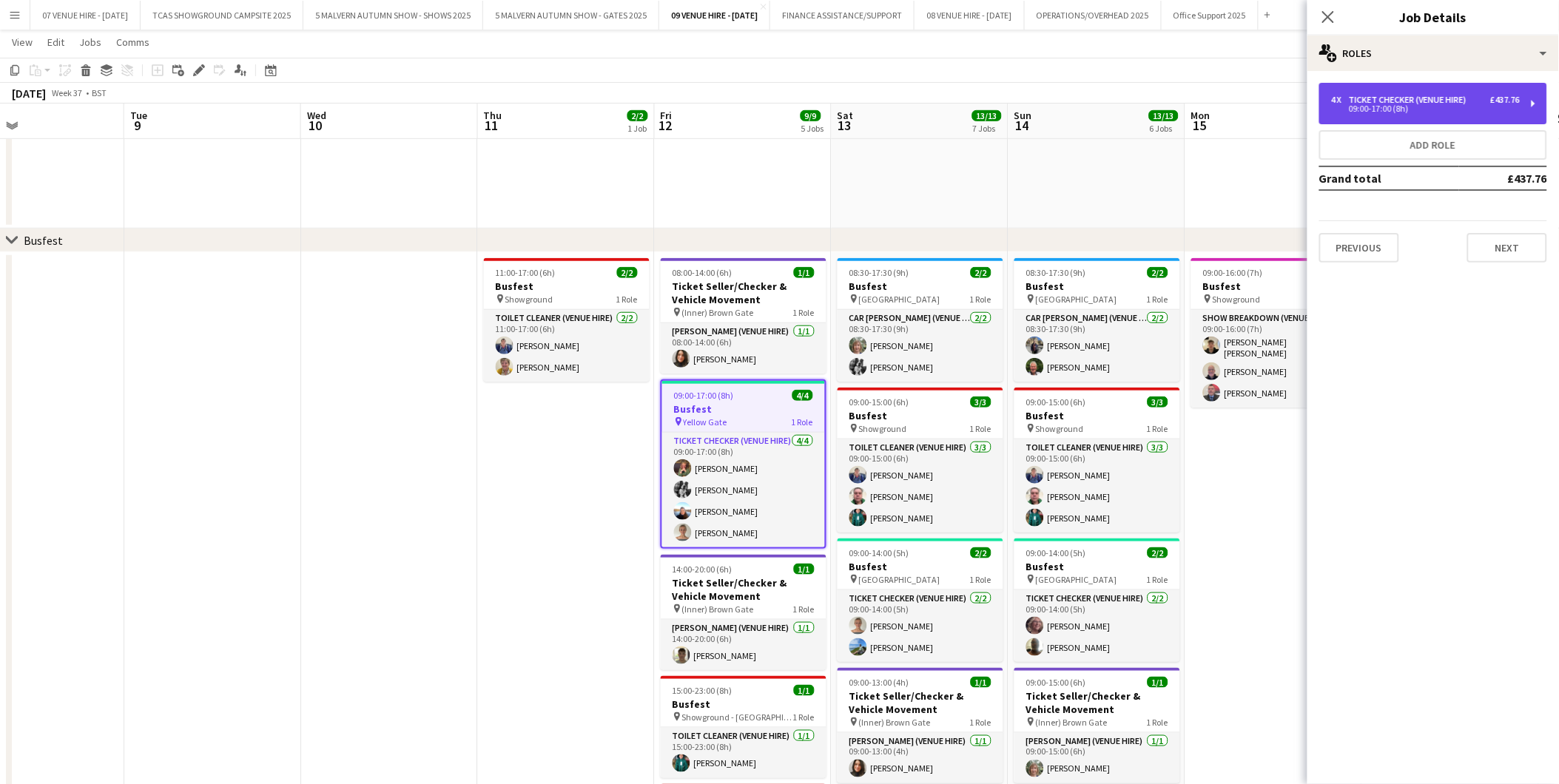
click at [1431, 98] on div "Ticket Checker (Venue Hire)" at bounding box center [1411, 100] width 124 height 11
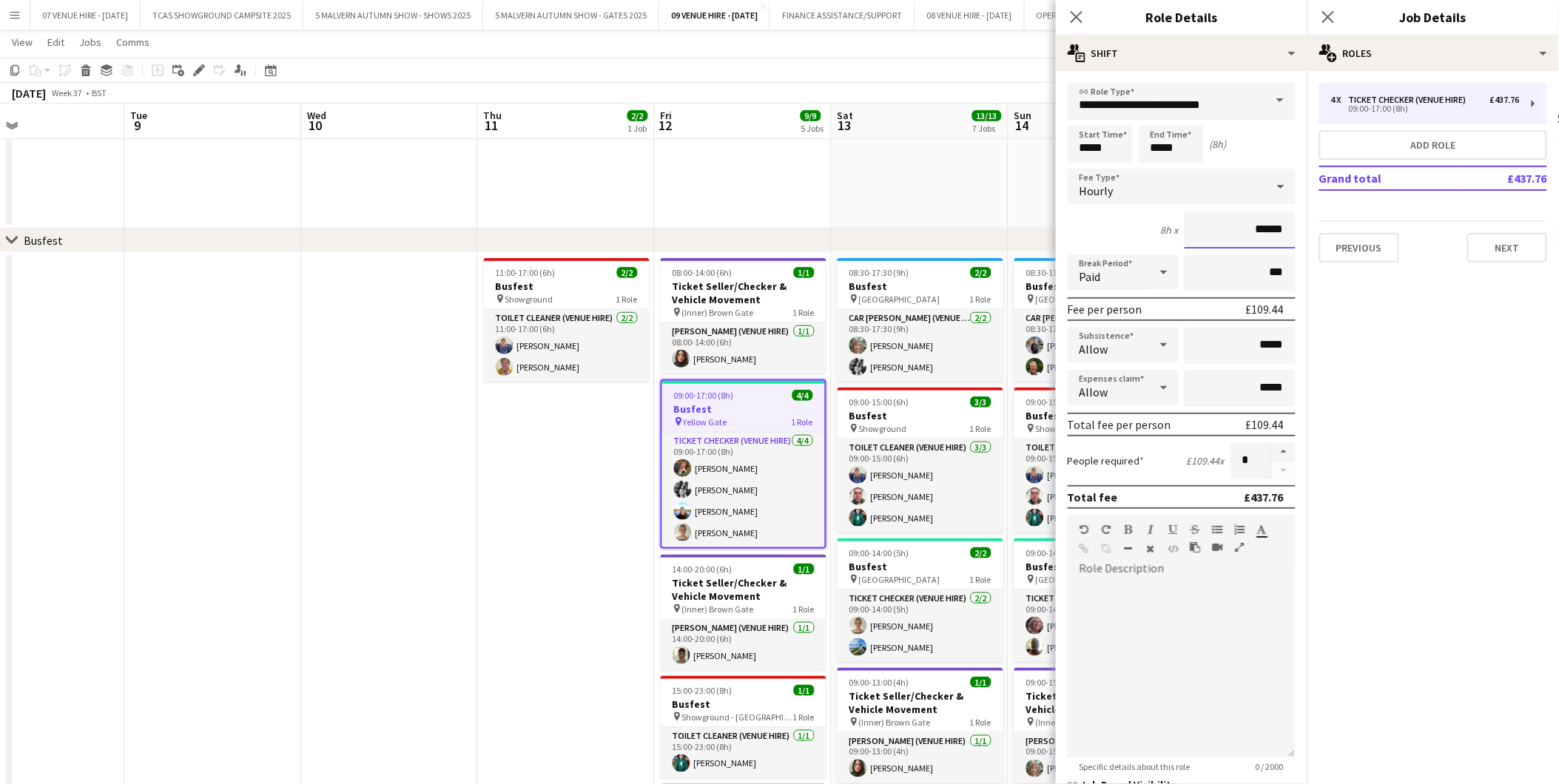
click at [1274, 219] on input "******" at bounding box center [1240, 230] width 111 height 37
type input "******"
click at [1112, 105] on input "**********" at bounding box center [1182, 101] width 228 height 37
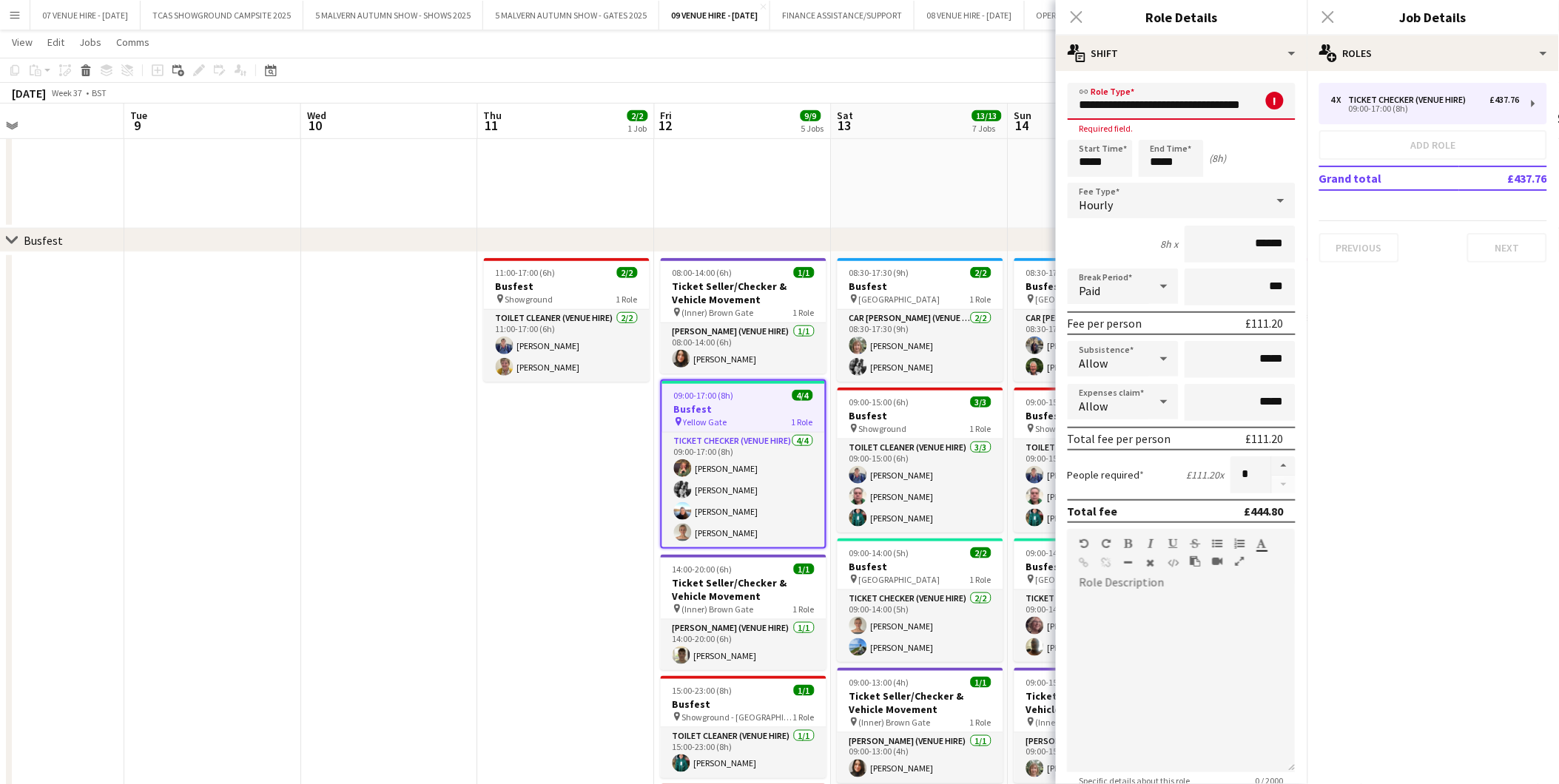
click at [563, 449] on app-date-cell "11:00-17:00 (6h) 2/2 Busfest pin Showground 1 Role Toilet Cleaner (Venue Hire) …" at bounding box center [566, 719] width 177 height 936
click at [595, 442] on app-date-cell "11:00-17:00 (6h) 2/2 Busfest pin Showground 1 Role Toilet Cleaner (Venue Hire) …" at bounding box center [566, 719] width 177 height 936
click at [1153, 105] on input "**********" at bounding box center [1182, 101] width 228 height 37
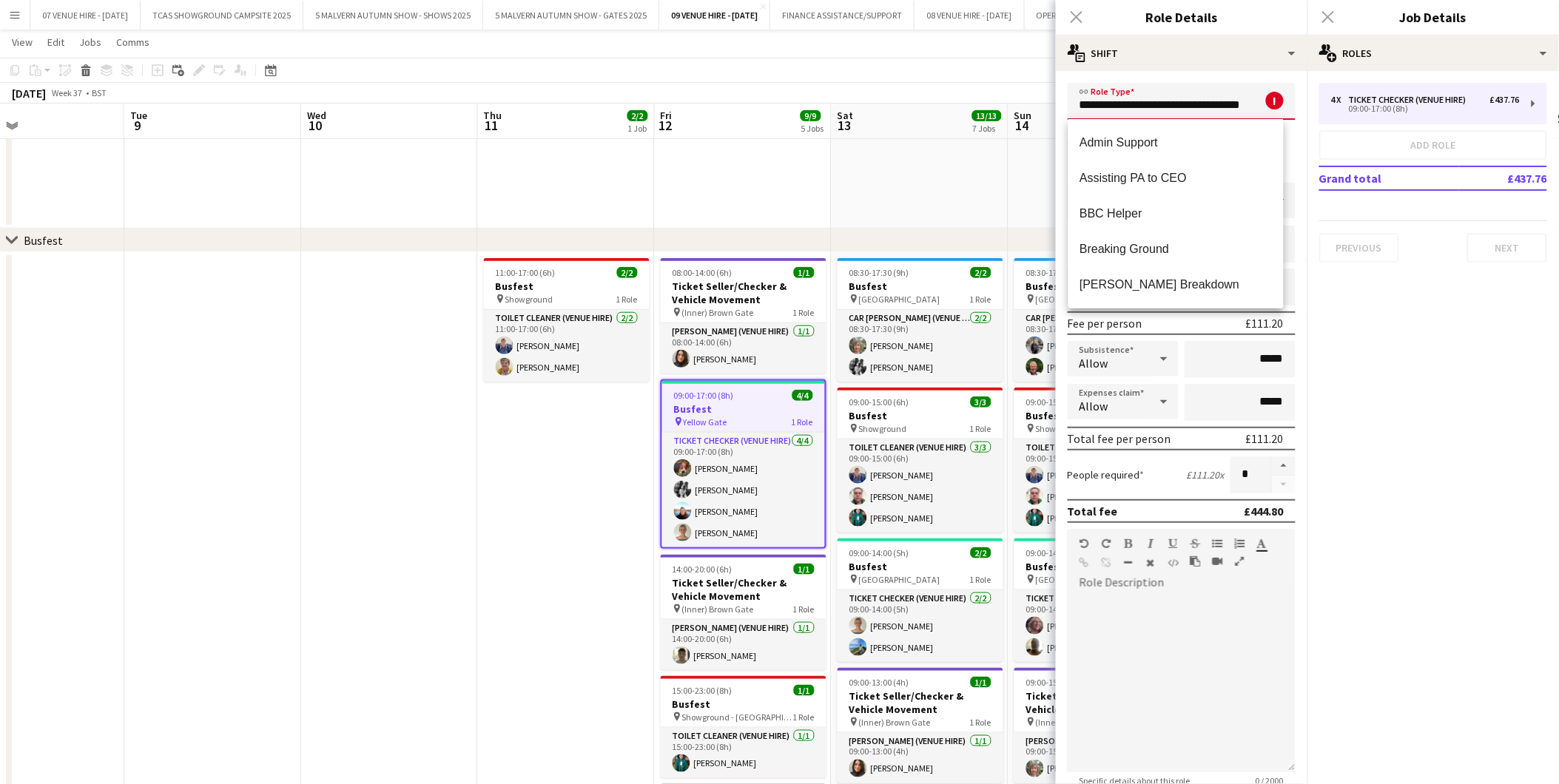
drag, startPoint x: 1144, startPoint y: 102, endPoint x: 1192, endPoint y: 101, distance: 48.0
click at [1192, 101] on input "**********" at bounding box center [1182, 101] width 228 height 37
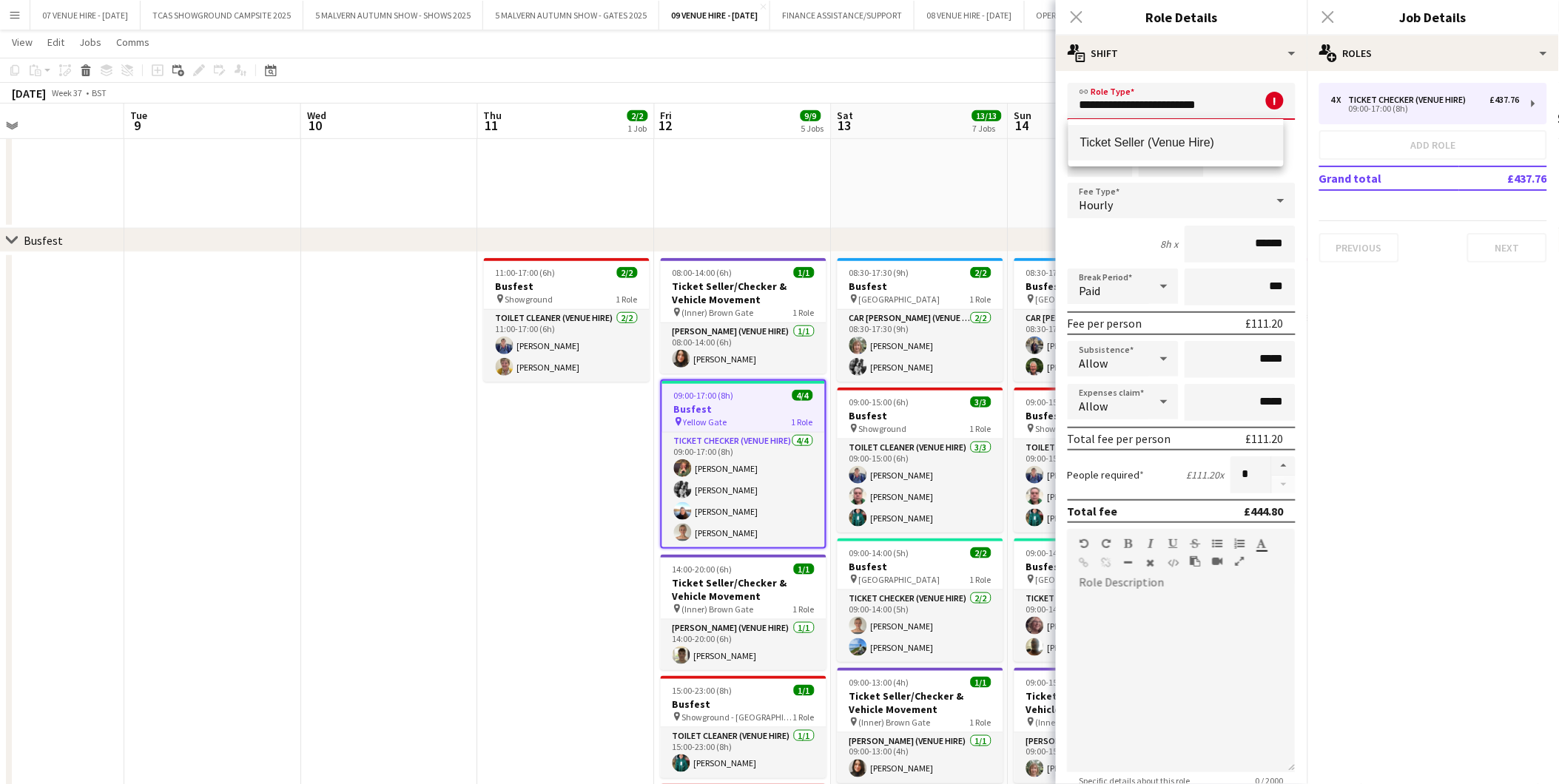
type input "**********"
click at [1157, 131] on mat-option "Ticket Seller (Venue Hire)" at bounding box center [1176, 143] width 216 height 36
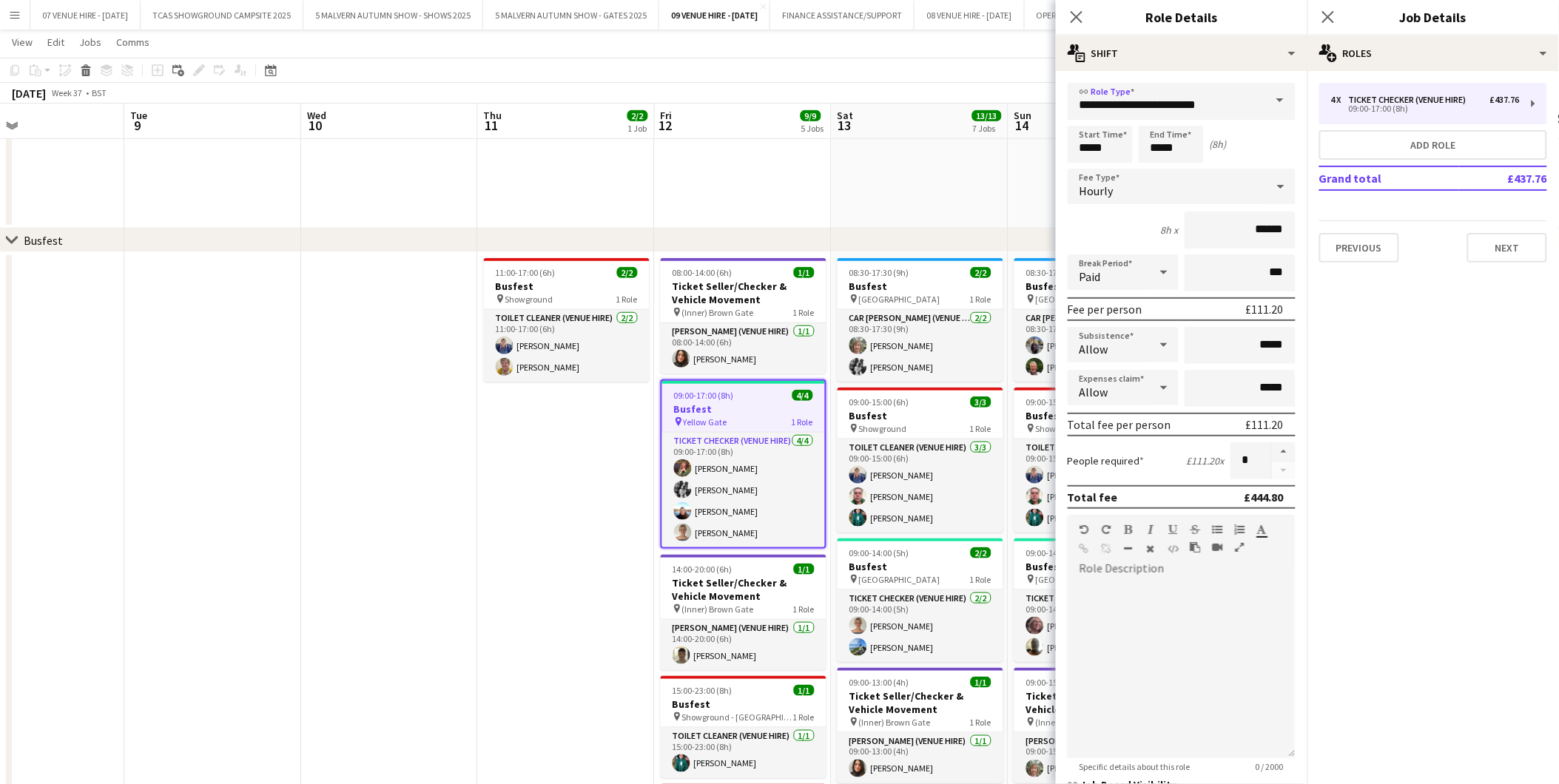
click at [599, 433] on app-date-cell "11:00-17:00 (6h) 2/2 Busfest pin Showground 1 Role Toilet Cleaner (Venue Hire) …" at bounding box center [566, 719] width 177 height 936
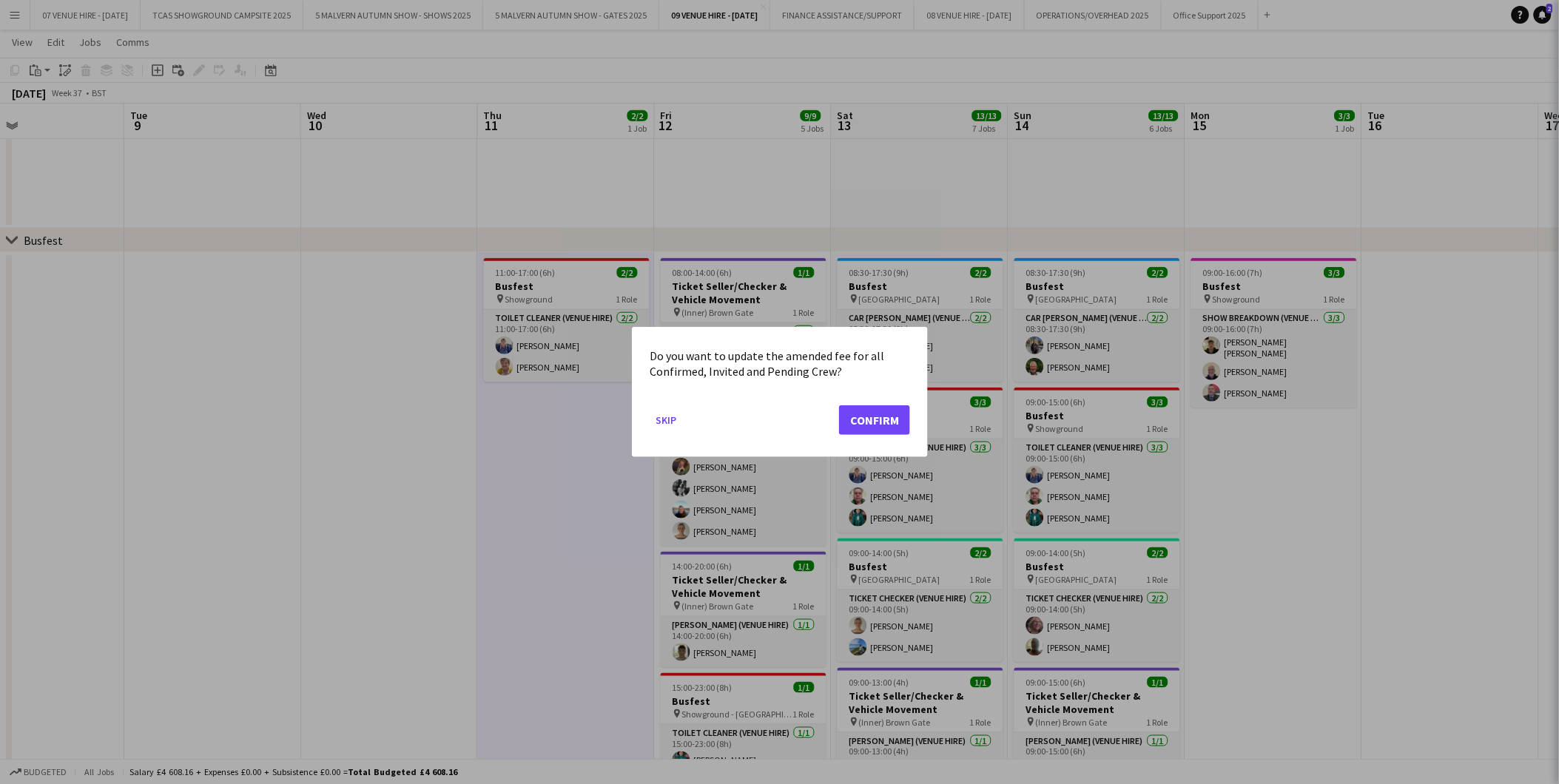
scroll to position [0, 0]
click at [882, 412] on button "Confirm" at bounding box center [875, 420] width 71 height 30
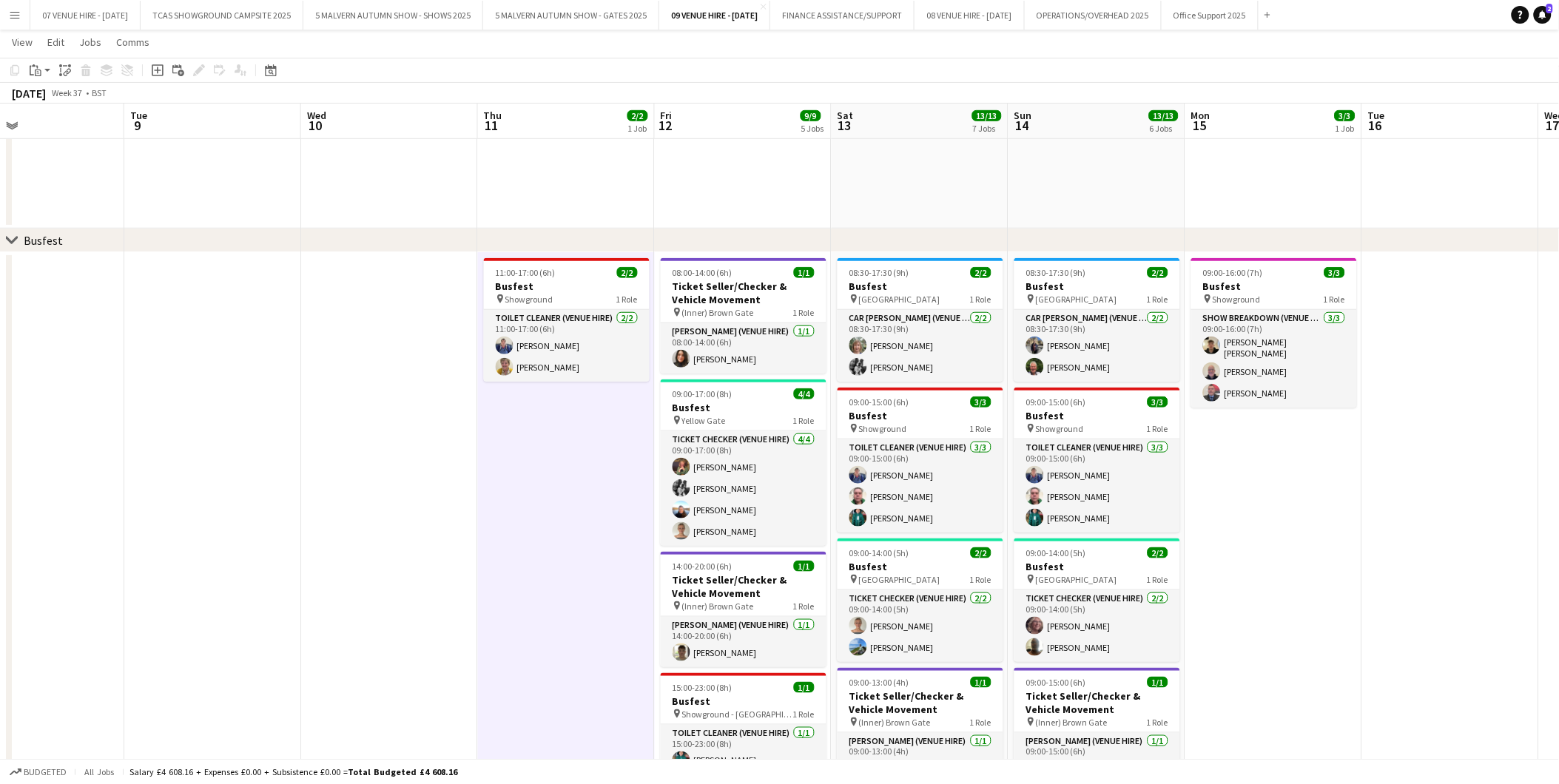
scroll to position [306, 0]
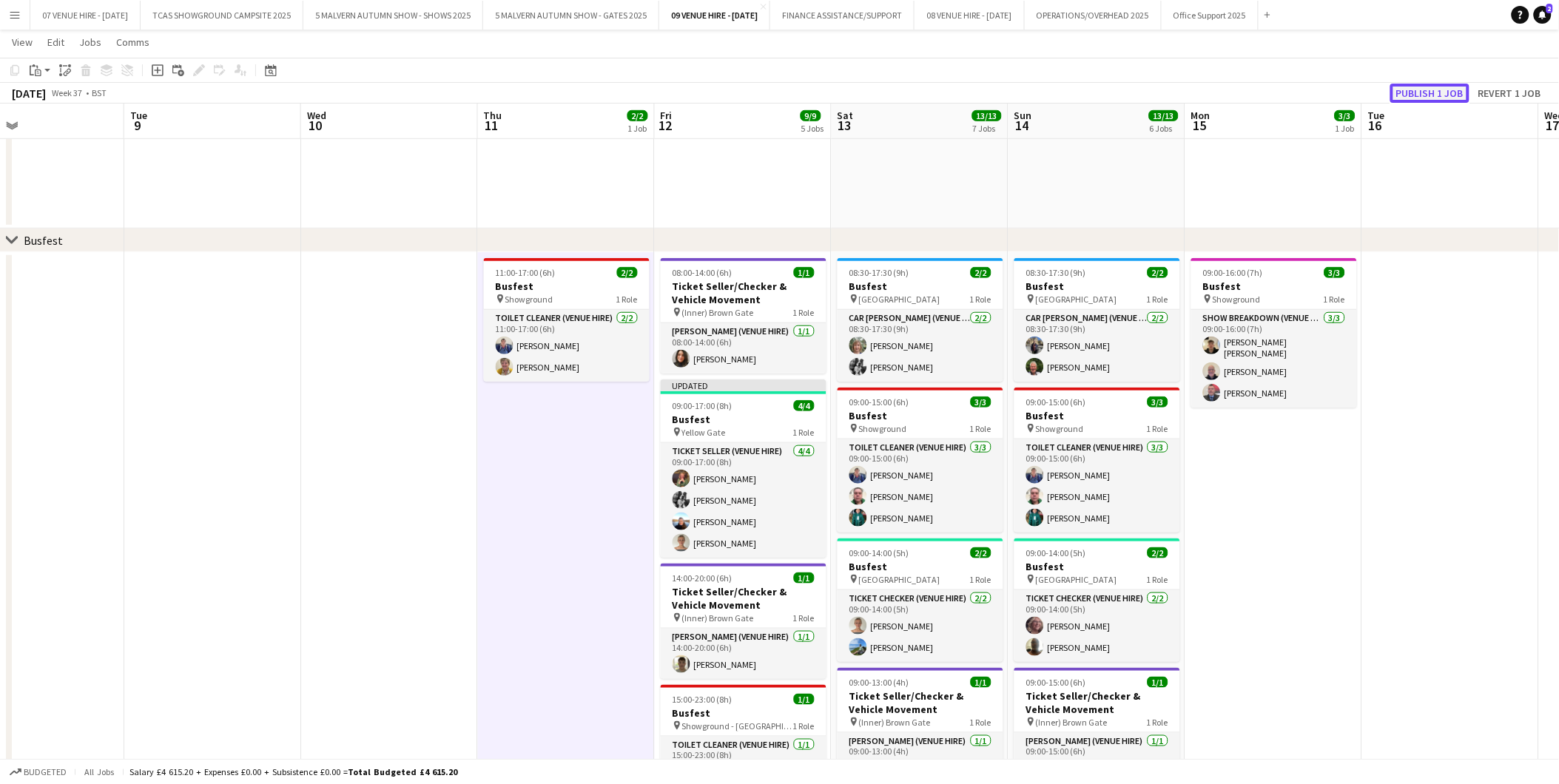
click at [1417, 90] on button "Publish 1 job" at bounding box center [1430, 93] width 79 height 19
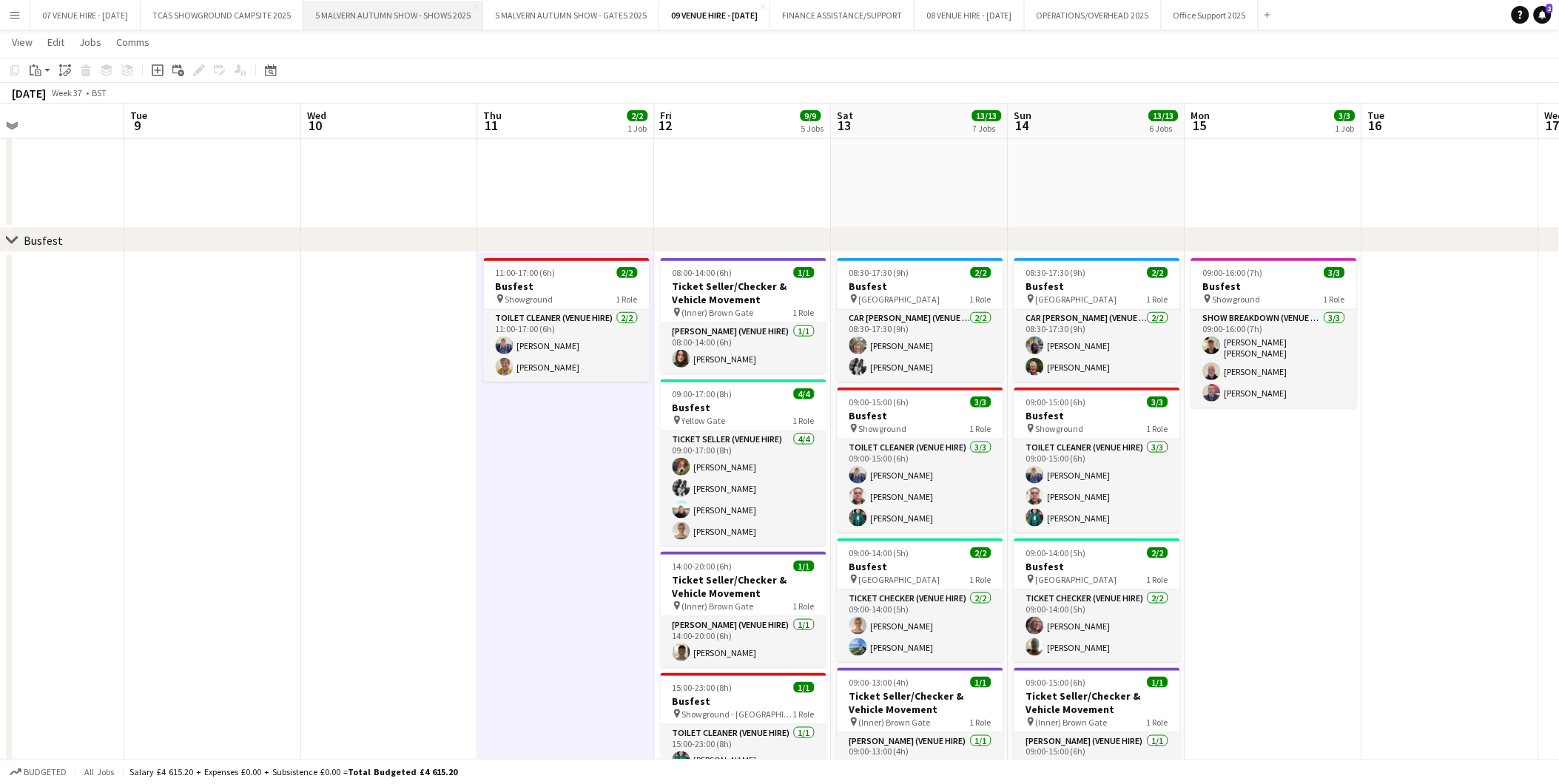
click at [379, 15] on button "5 MALVERN AUTUMN SHOW - SHOWS 2025 Close" at bounding box center [393, 15] width 180 height 29
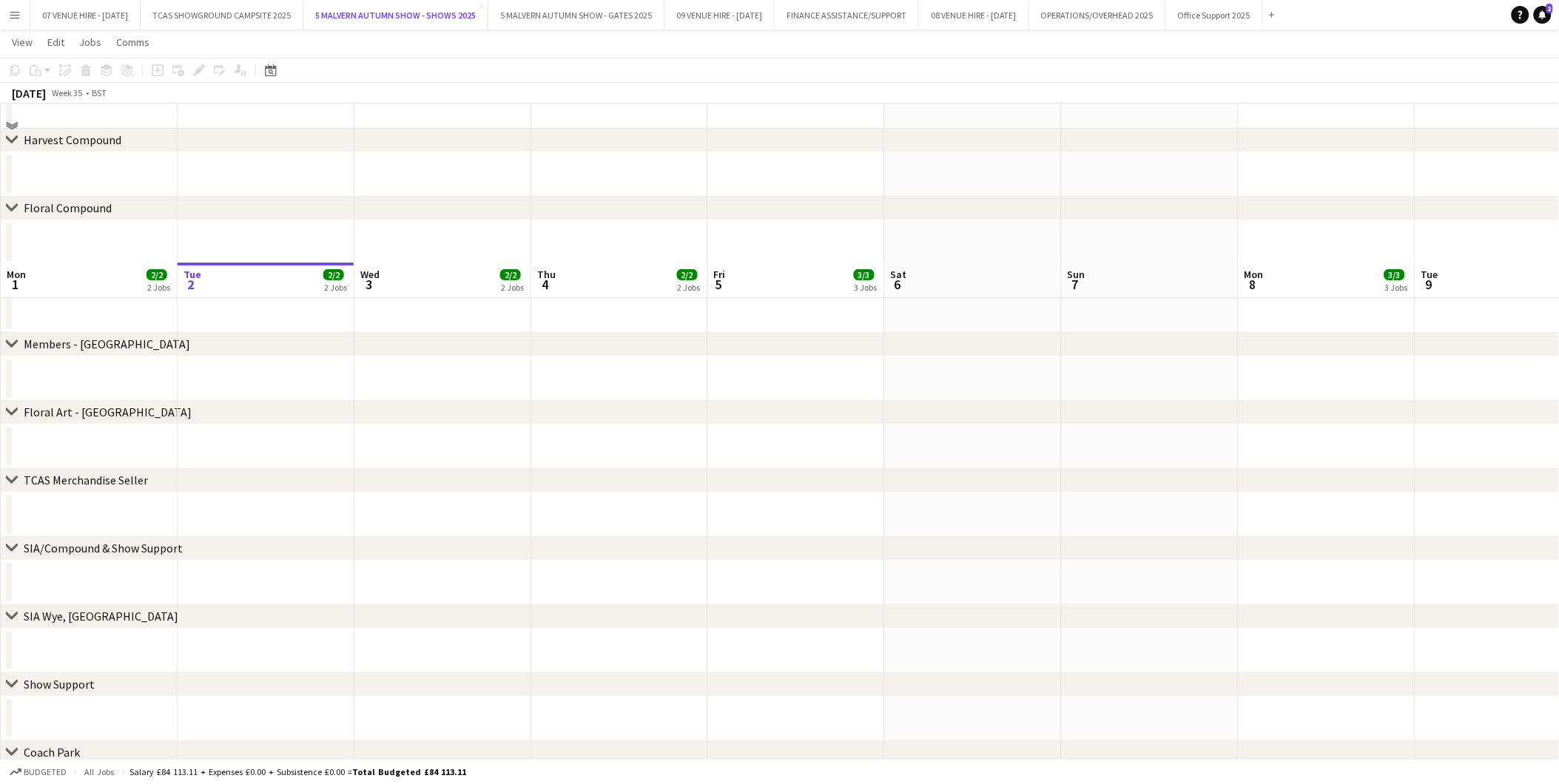
scroll to position [2465, 0]
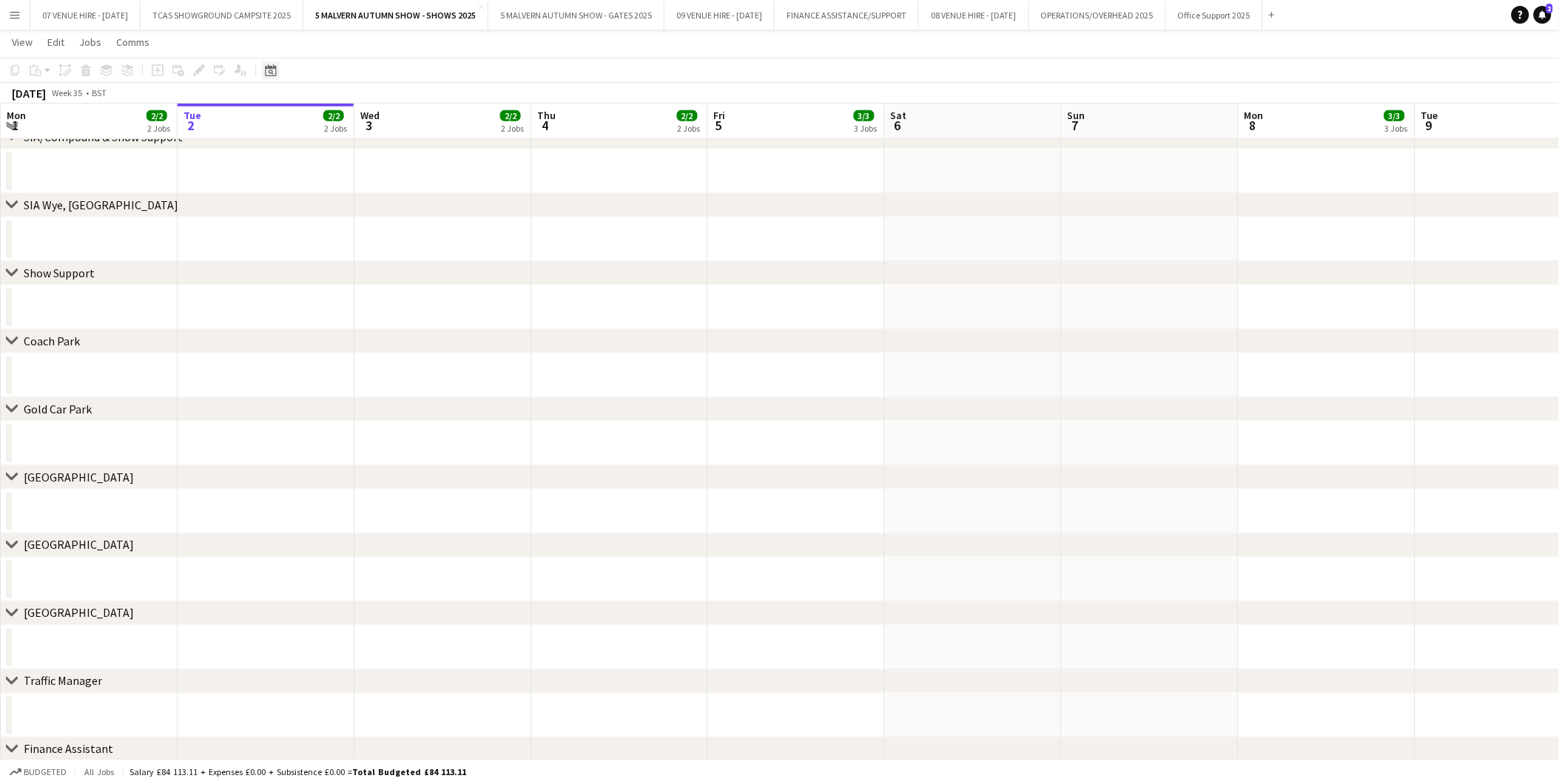
click at [268, 68] on icon at bounding box center [270, 71] width 11 height 12
click at [361, 254] on span "27" at bounding box center [370, 255] width 17 height 17
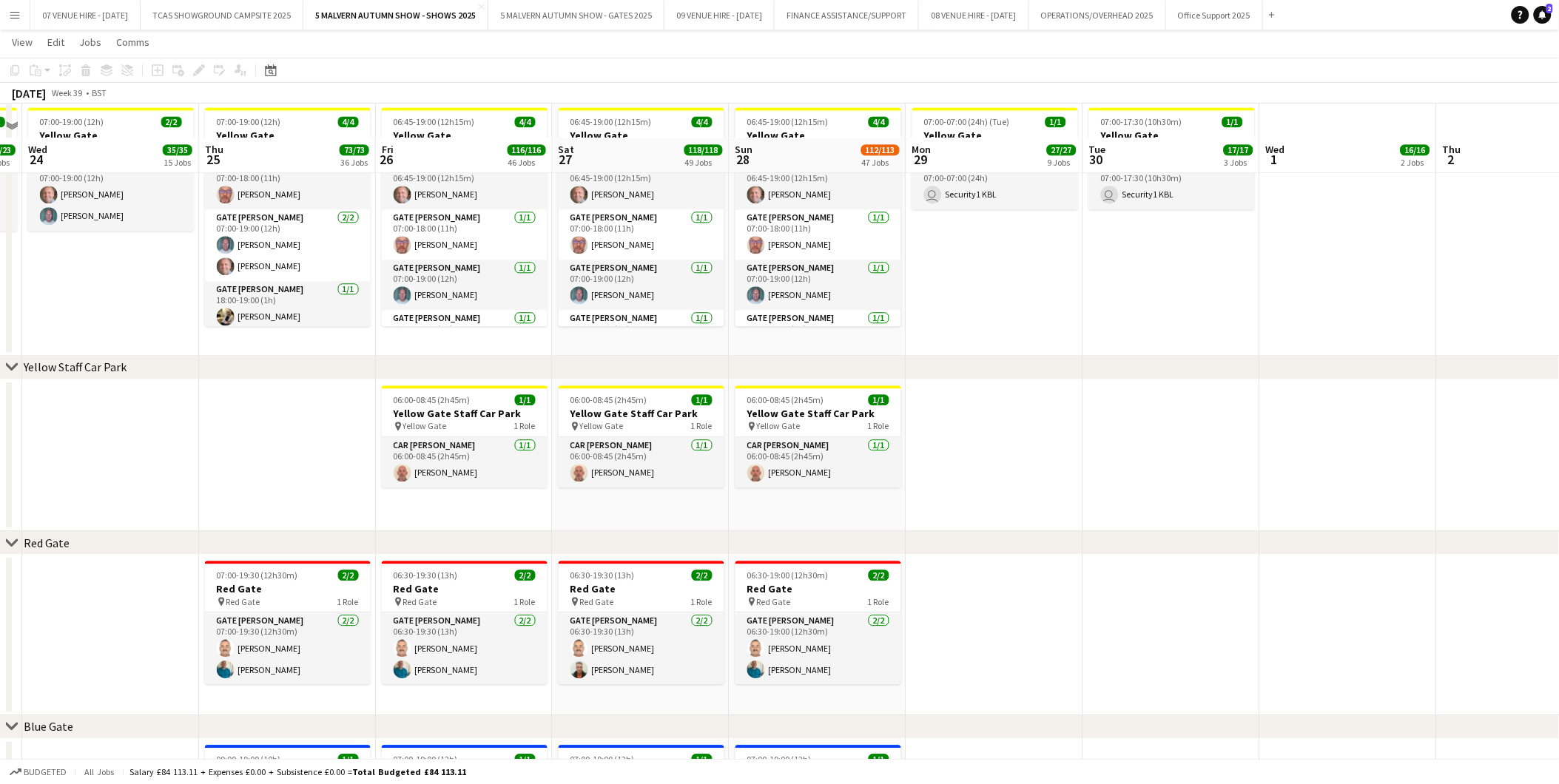
scroll to position [1246, 0]
